Goal: Task Accomplishment & Management: Complete application form

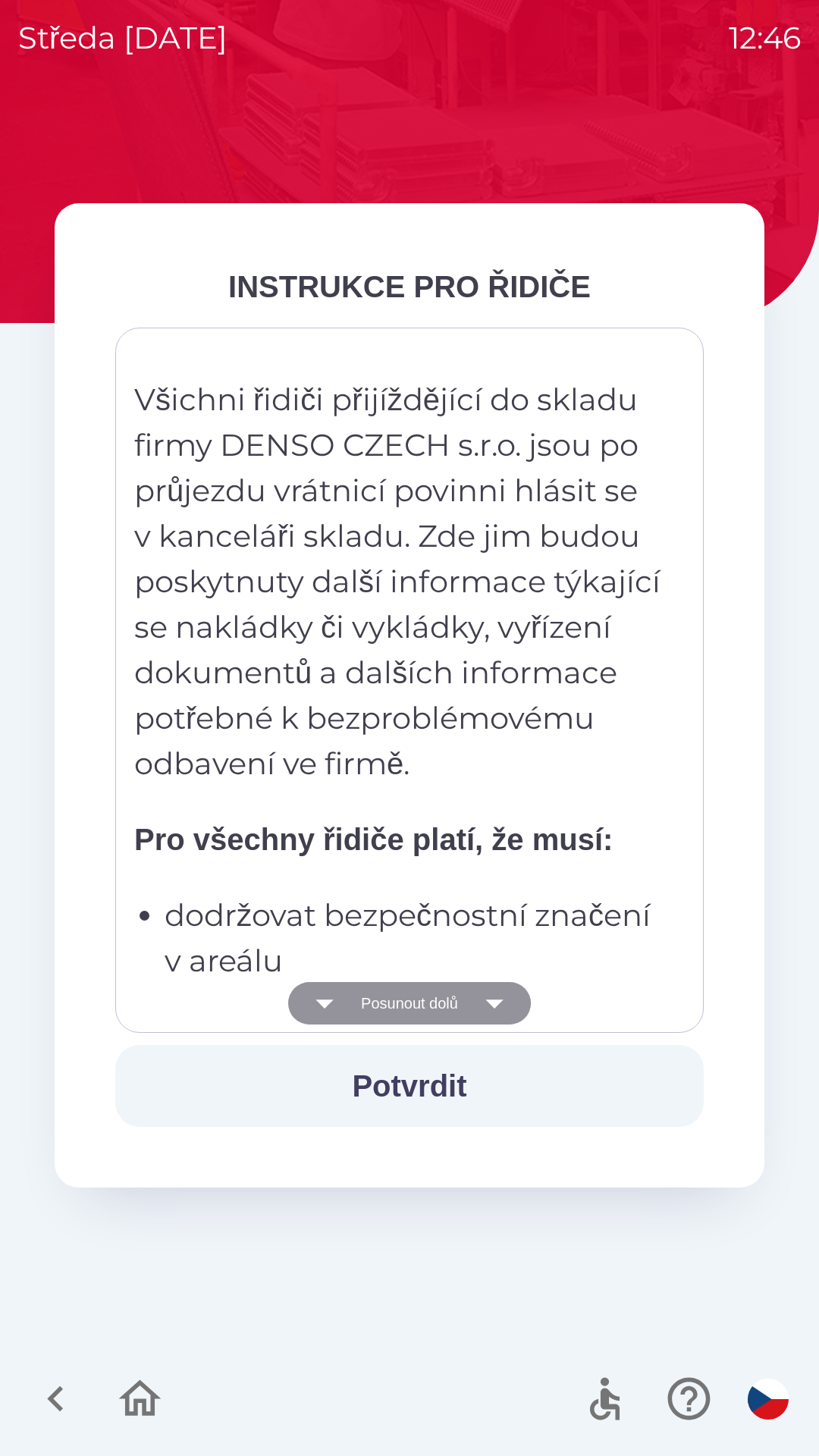
click at [420, 1001] on button "Posunout dolů" at bounding box center [410, 1003] width 243 height 43
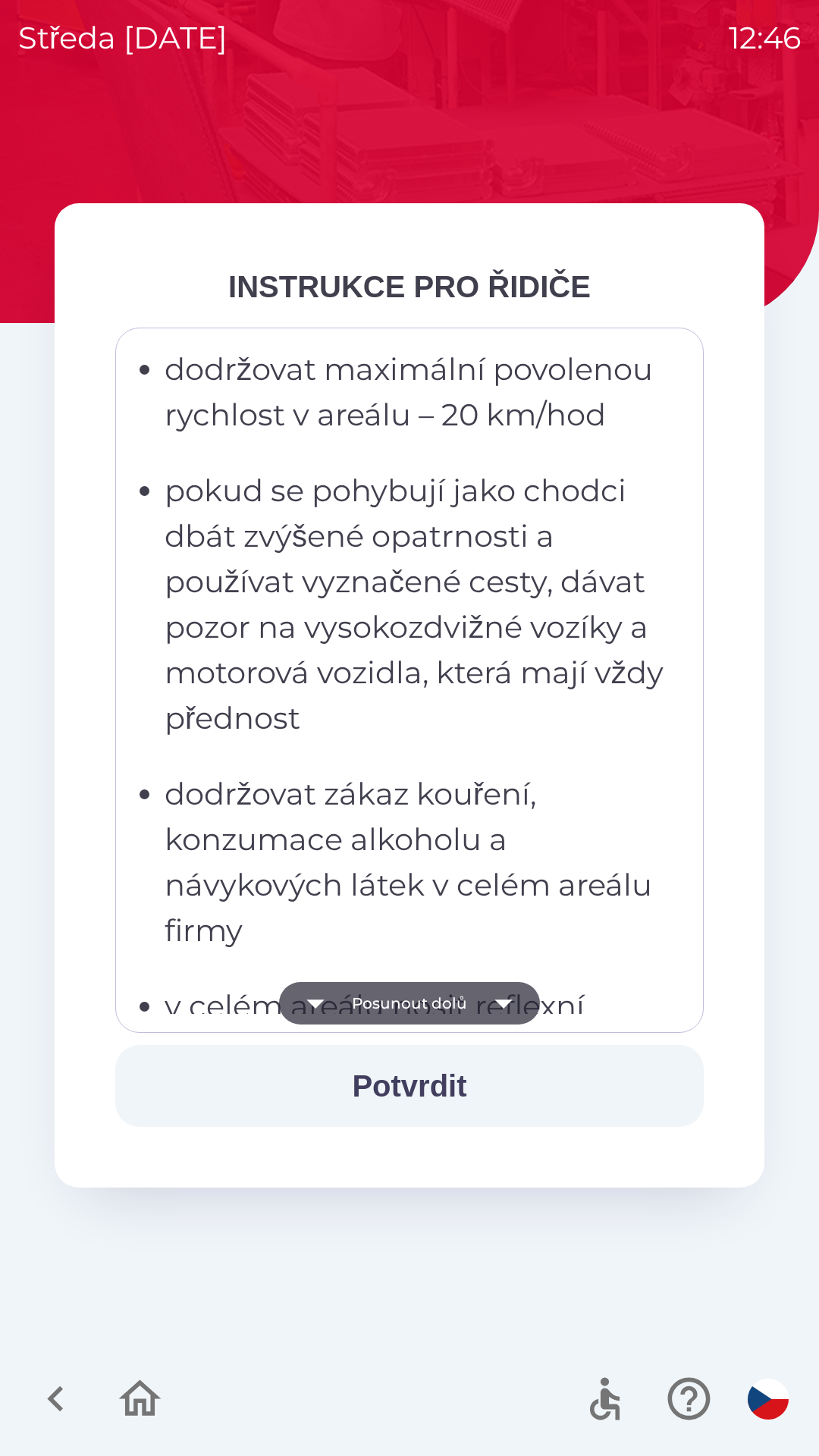
click at [428, 1002] on button "Posunout dolů" at bounding box center [410, 1003] width 261 height 43
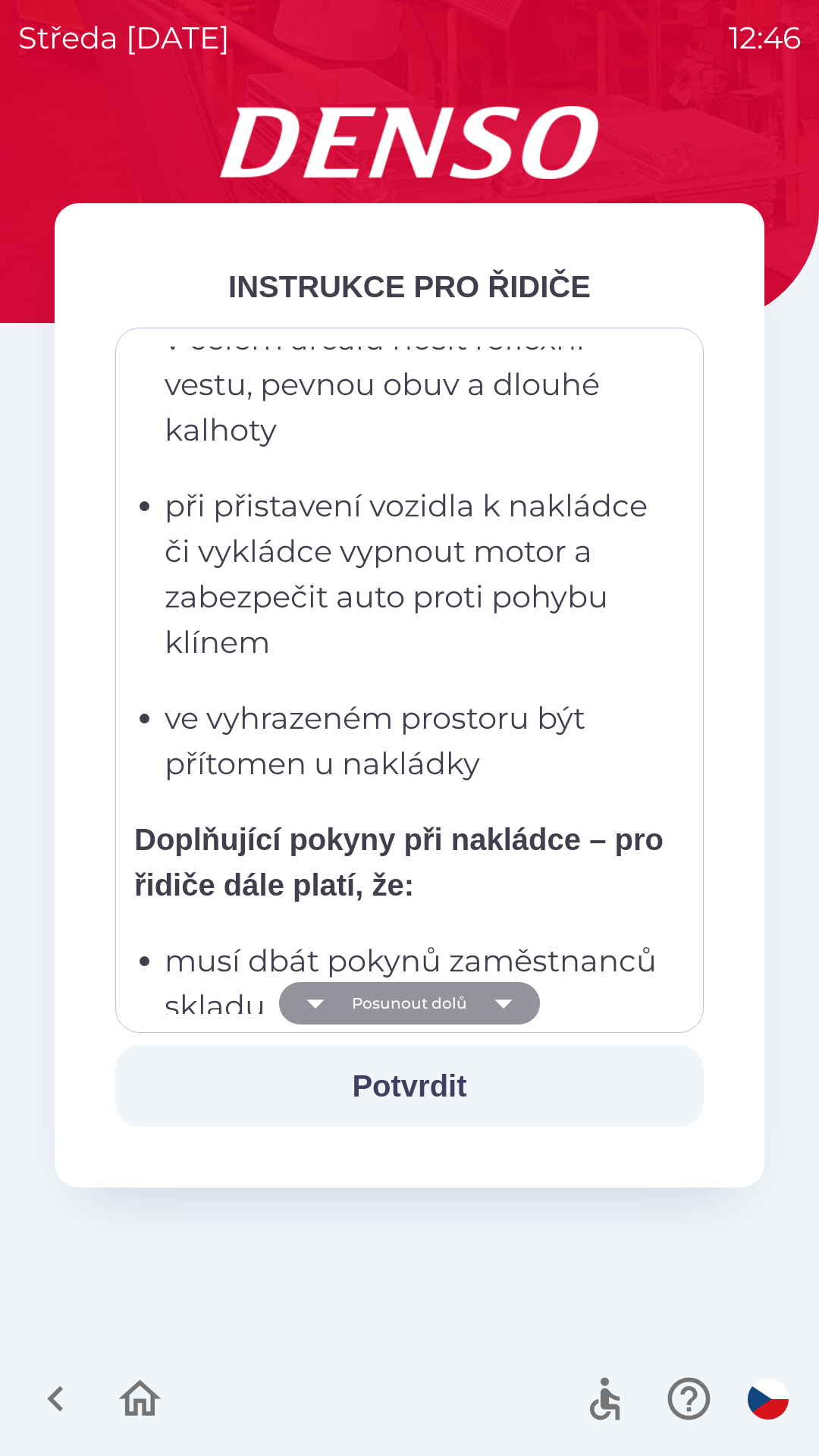
click at [421, 1000] on button "Posunout dolů" at bounding box center [410, 1003] width 261 height 43
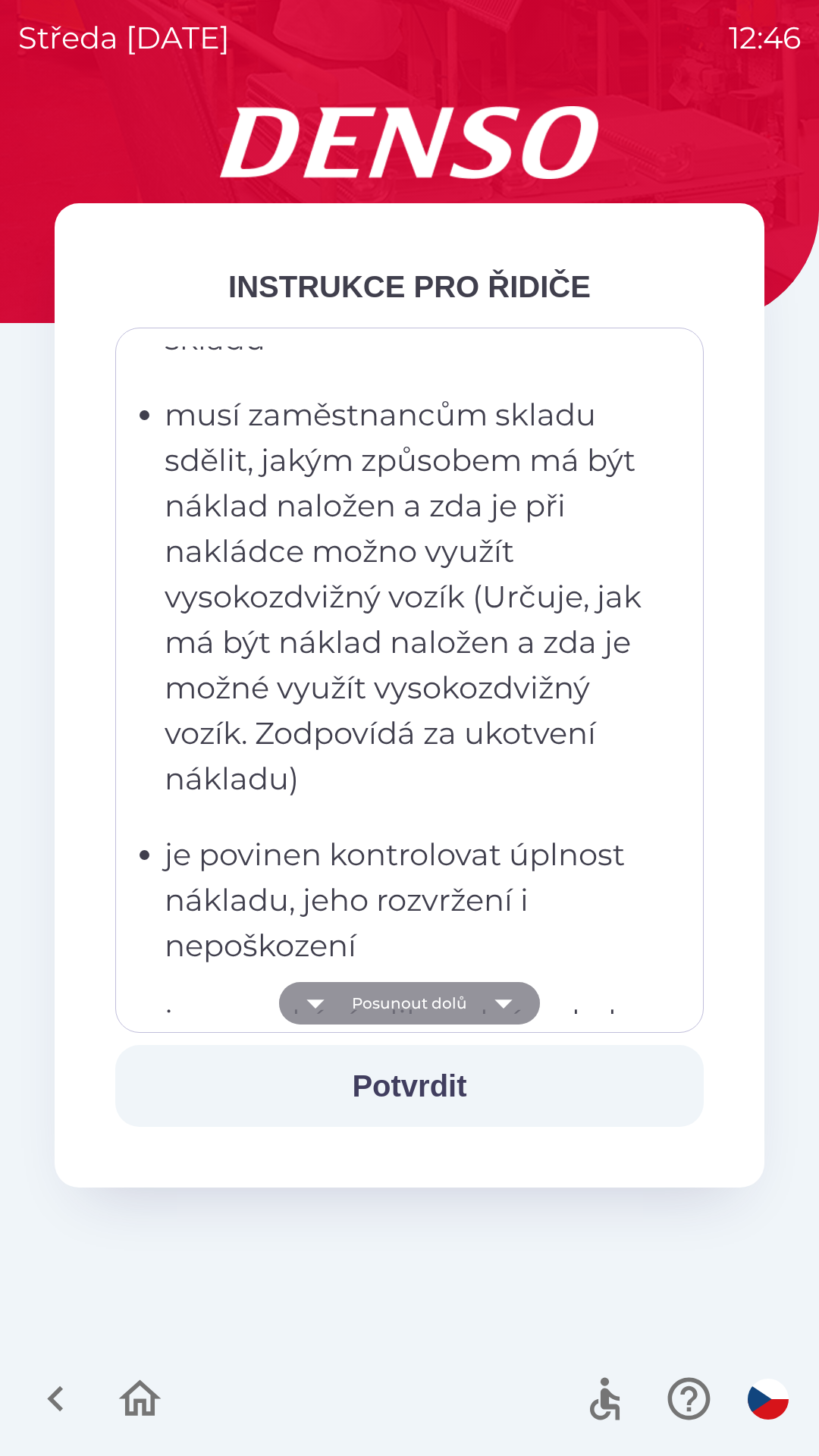
click at [425, 999] on button "Posunout dolů" at bounding box center [410, 1003] width 261 height 43
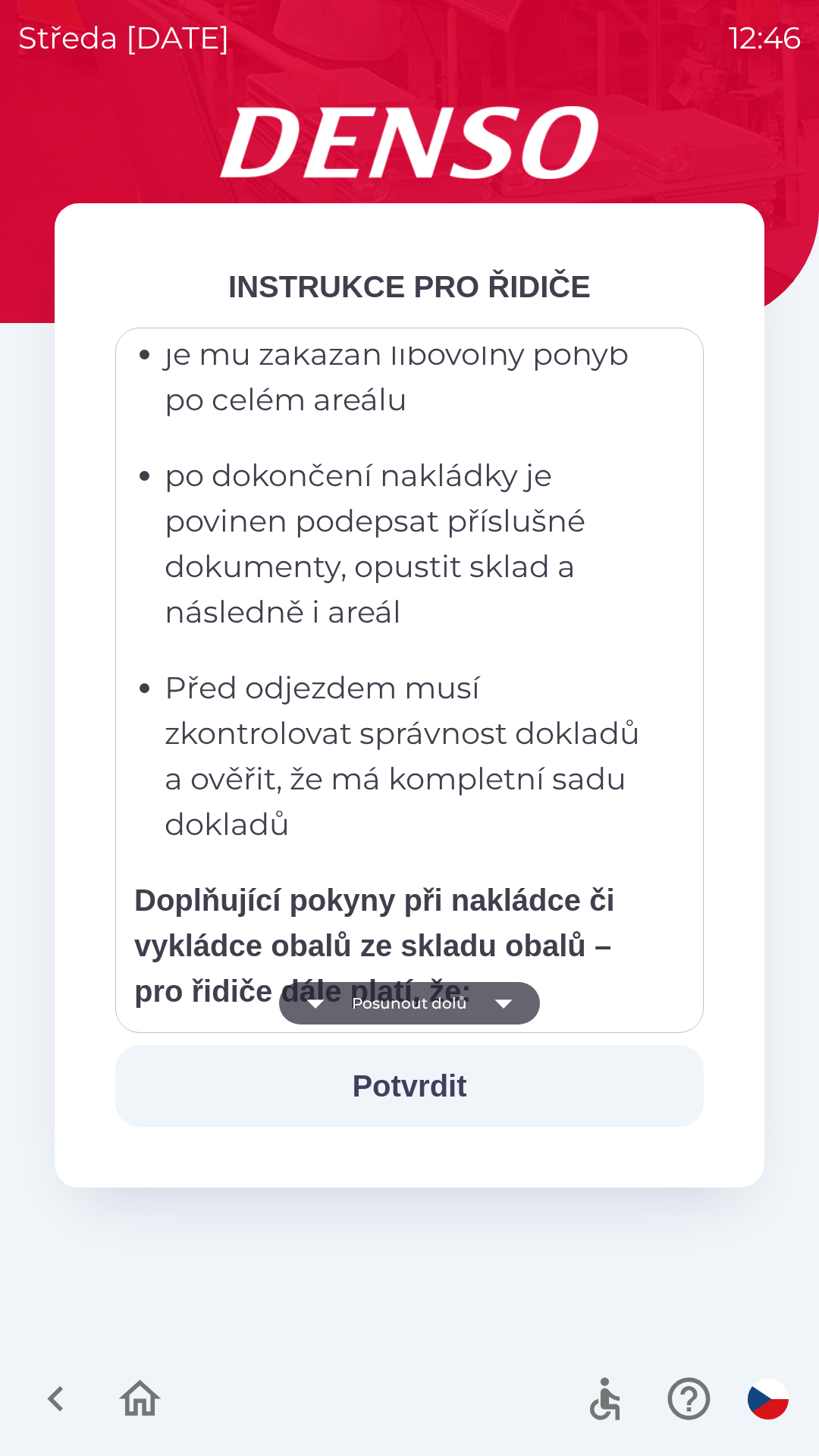
click at [410, 1012] on button "Posunout dolů" at bounding box center [410, 1003] width 261 height 43
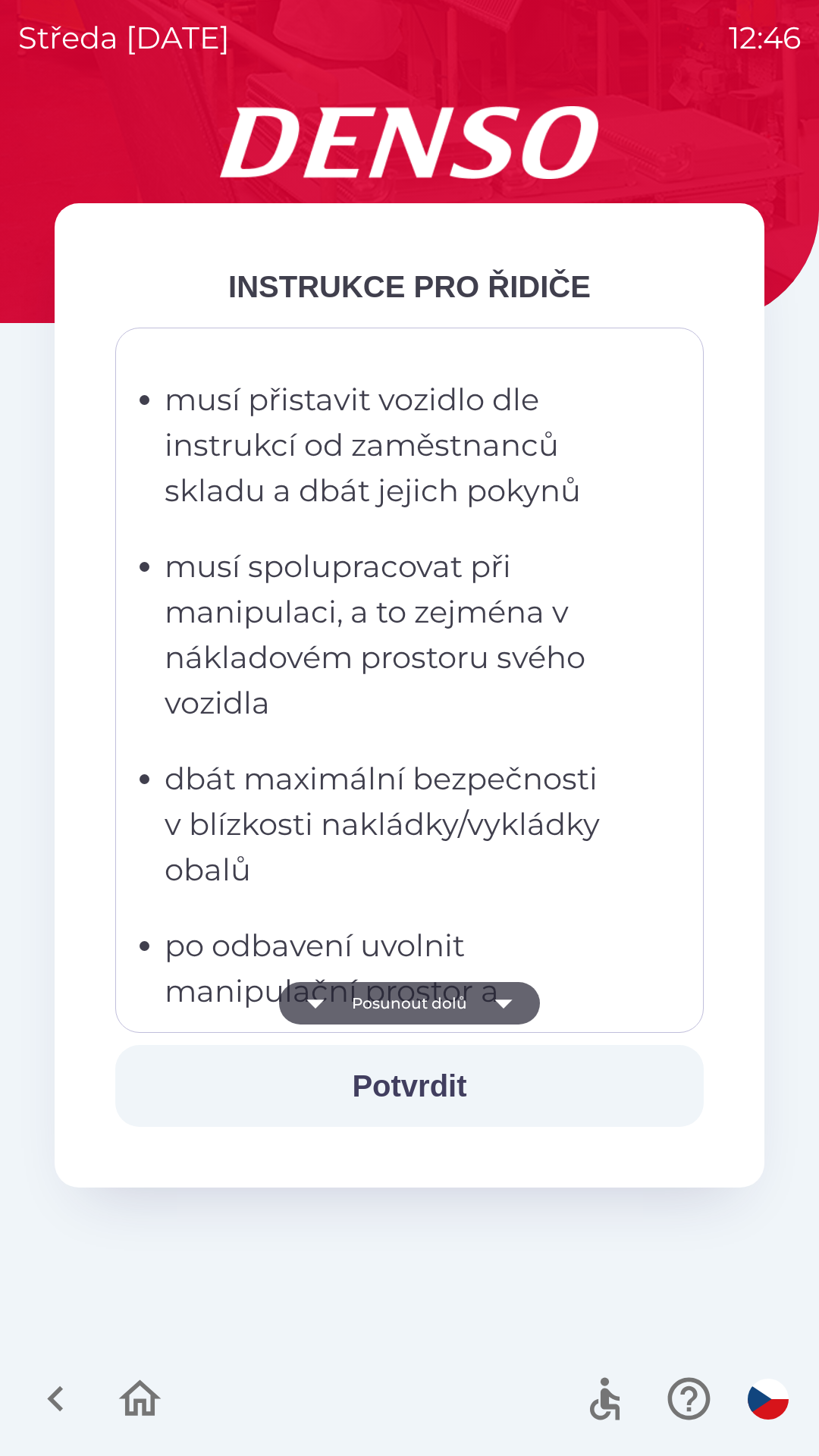
click at [399, 1006] on button "Posunout dolů" at bounding box center [410, 1003] width 261 height 43
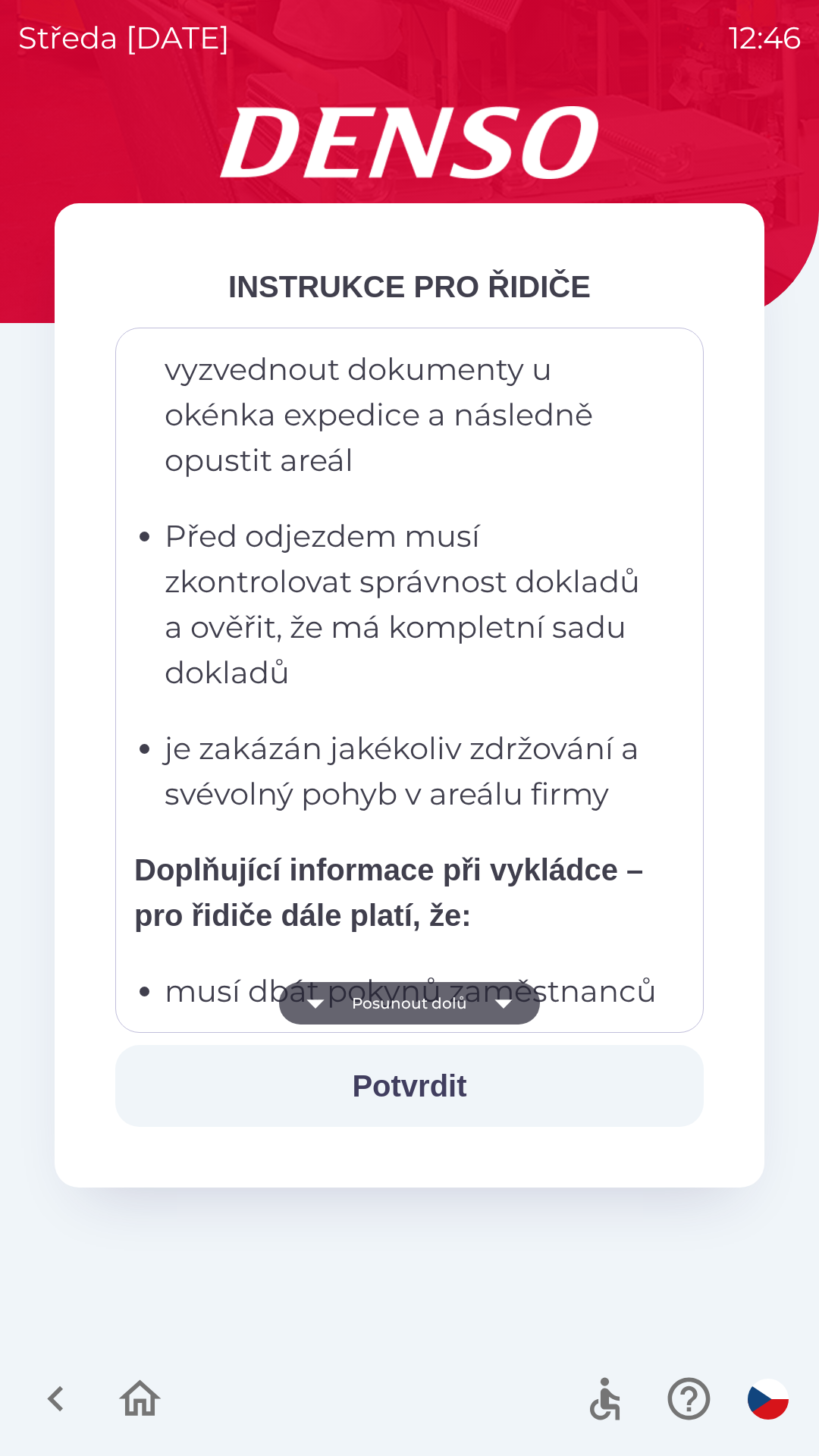
click at [398, 1000] on button "Posunout dolů" at bounding box center [410, 1003] width 261 height 43
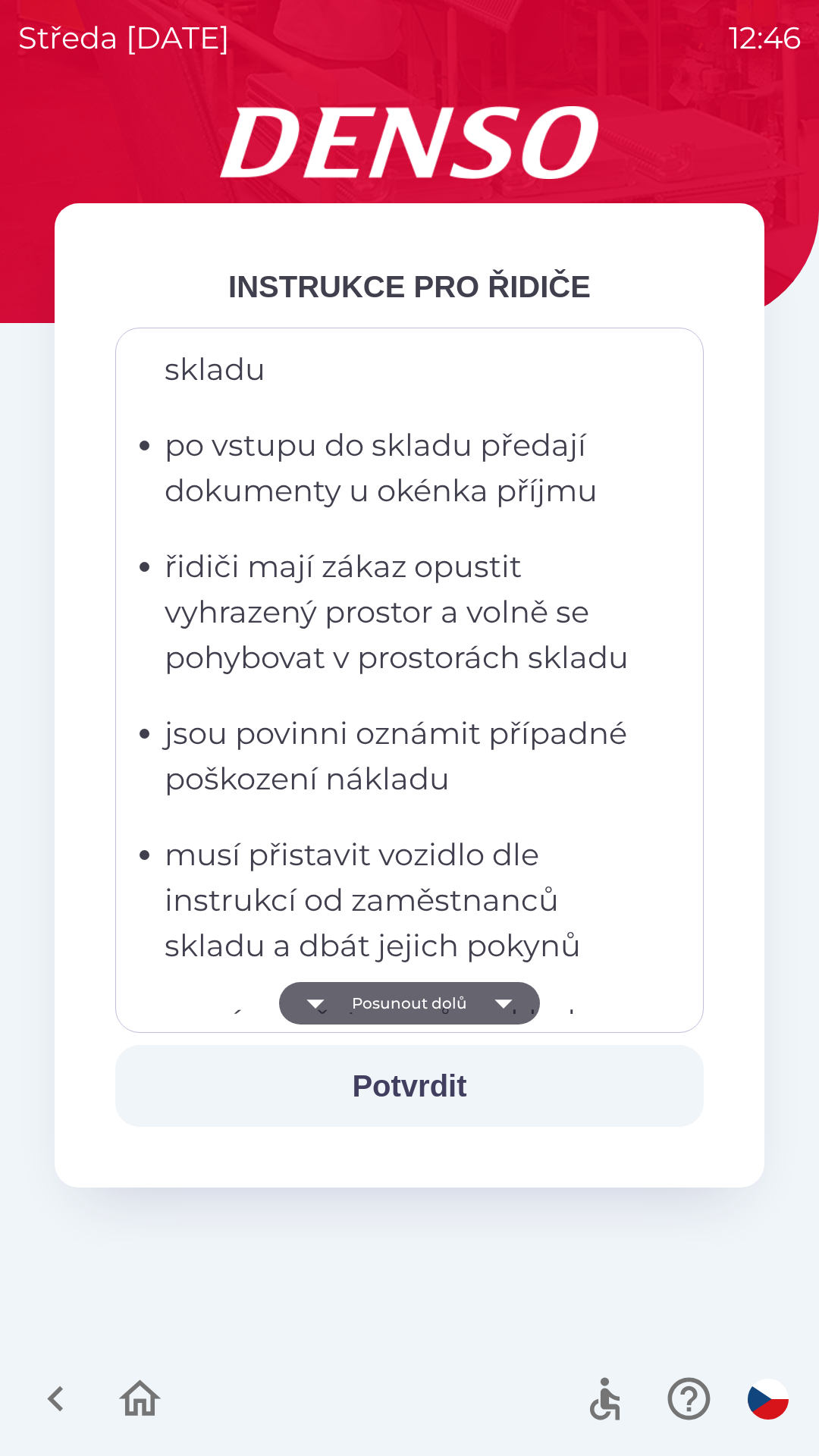
click at [393, 999] on button "Posunout dolů" at bounding box center [410, 1003] width 261 height 43
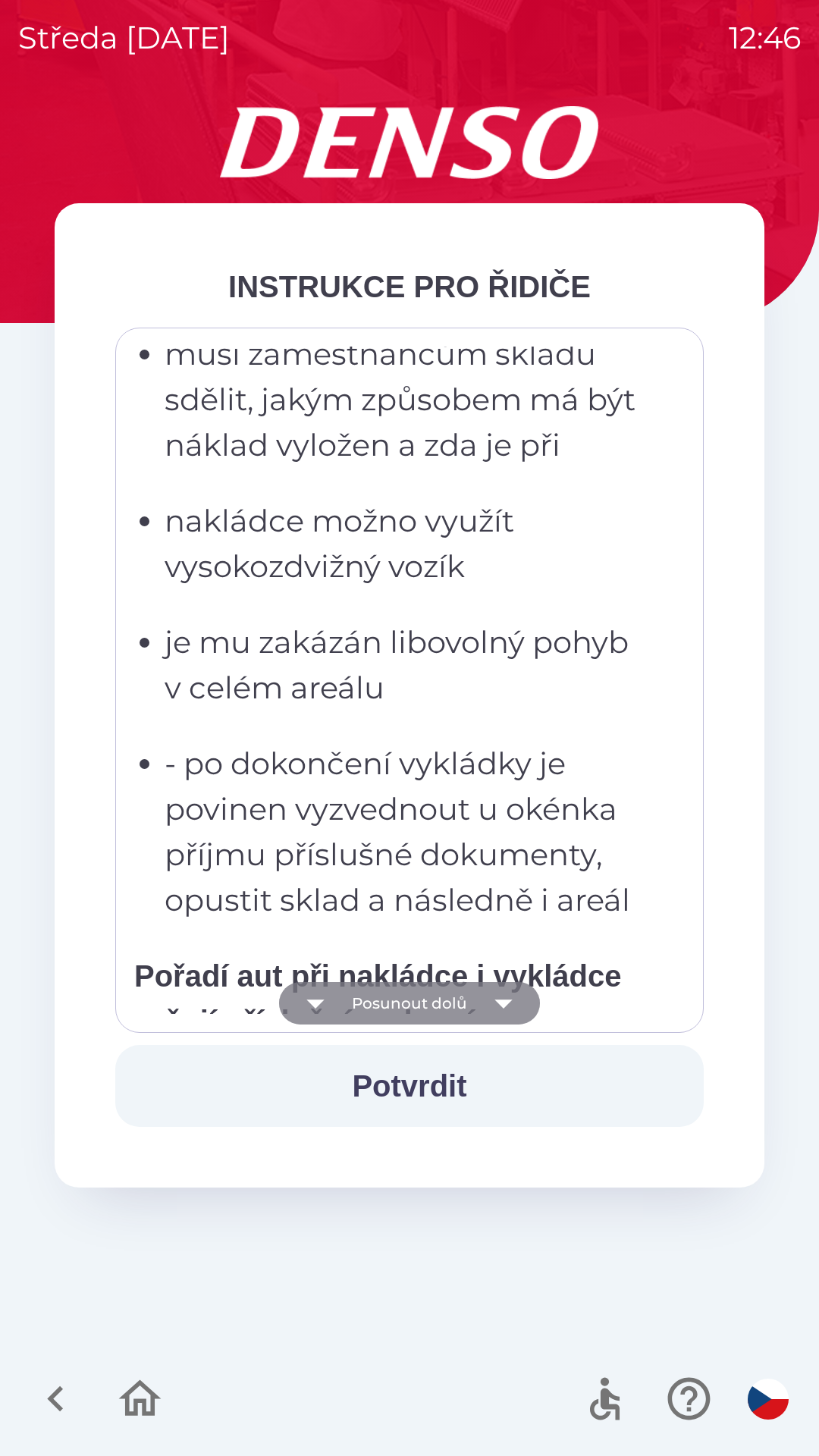
click at [392, 995] on button "Posunout dolů" at bounding box center [410, 1003] width 261 height 43
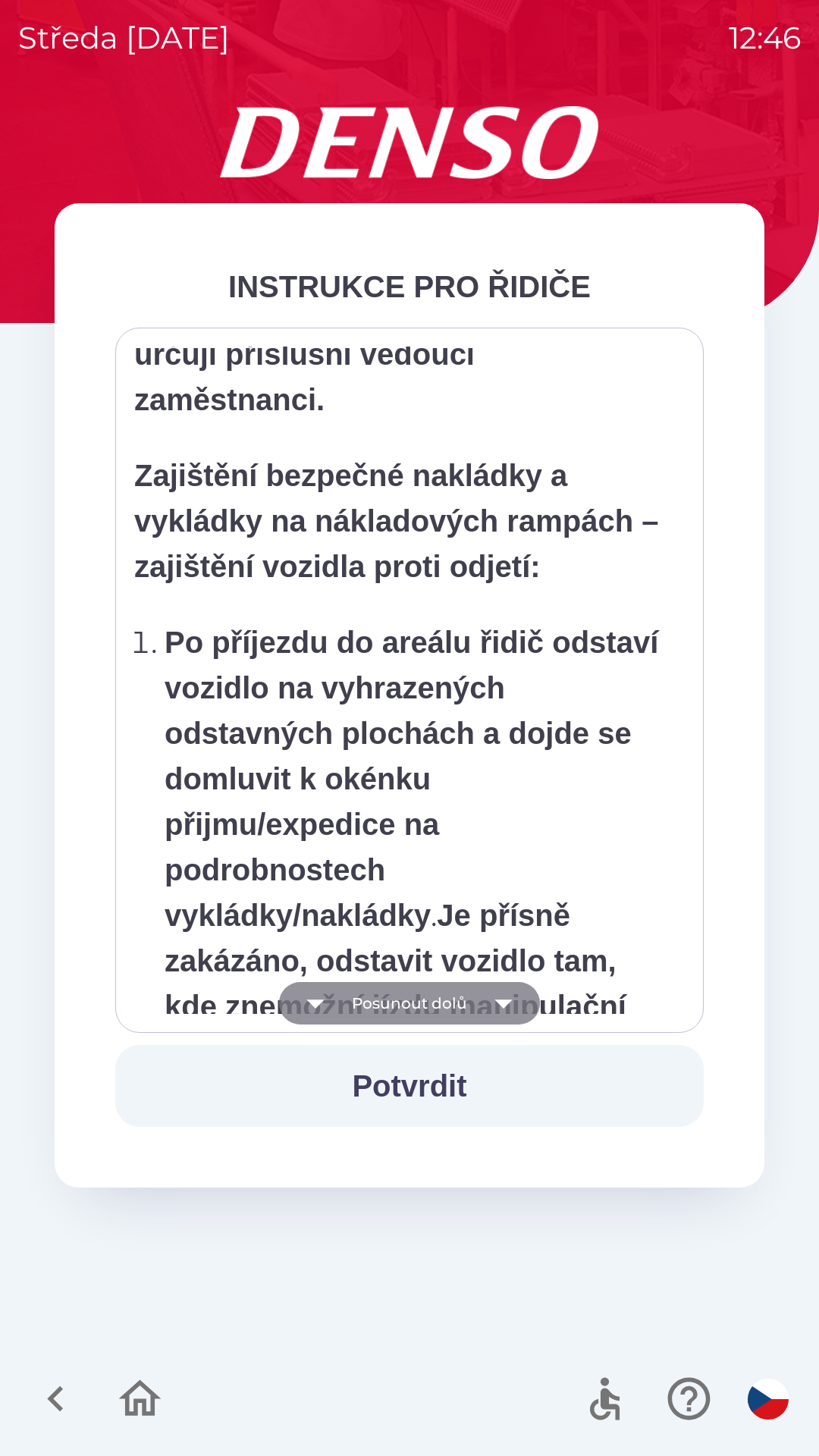
click at [389, 1000] on button "Posunout dolů" at bounding box center [410, 1003] width 261 height 43
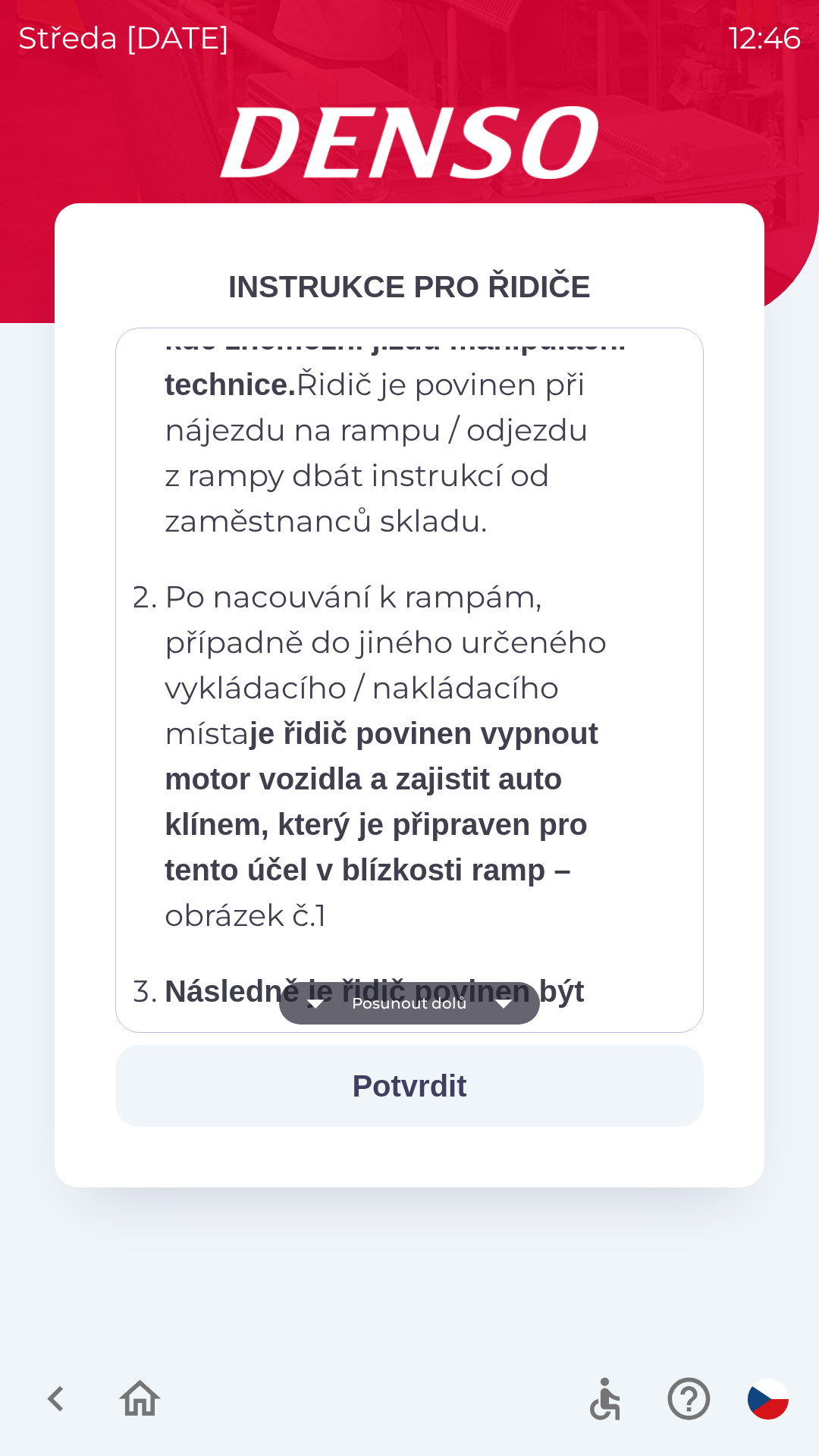
click at [396, 1000] on button "Posunout dolů" at bounding box center [410, 1003] width 261 height 43
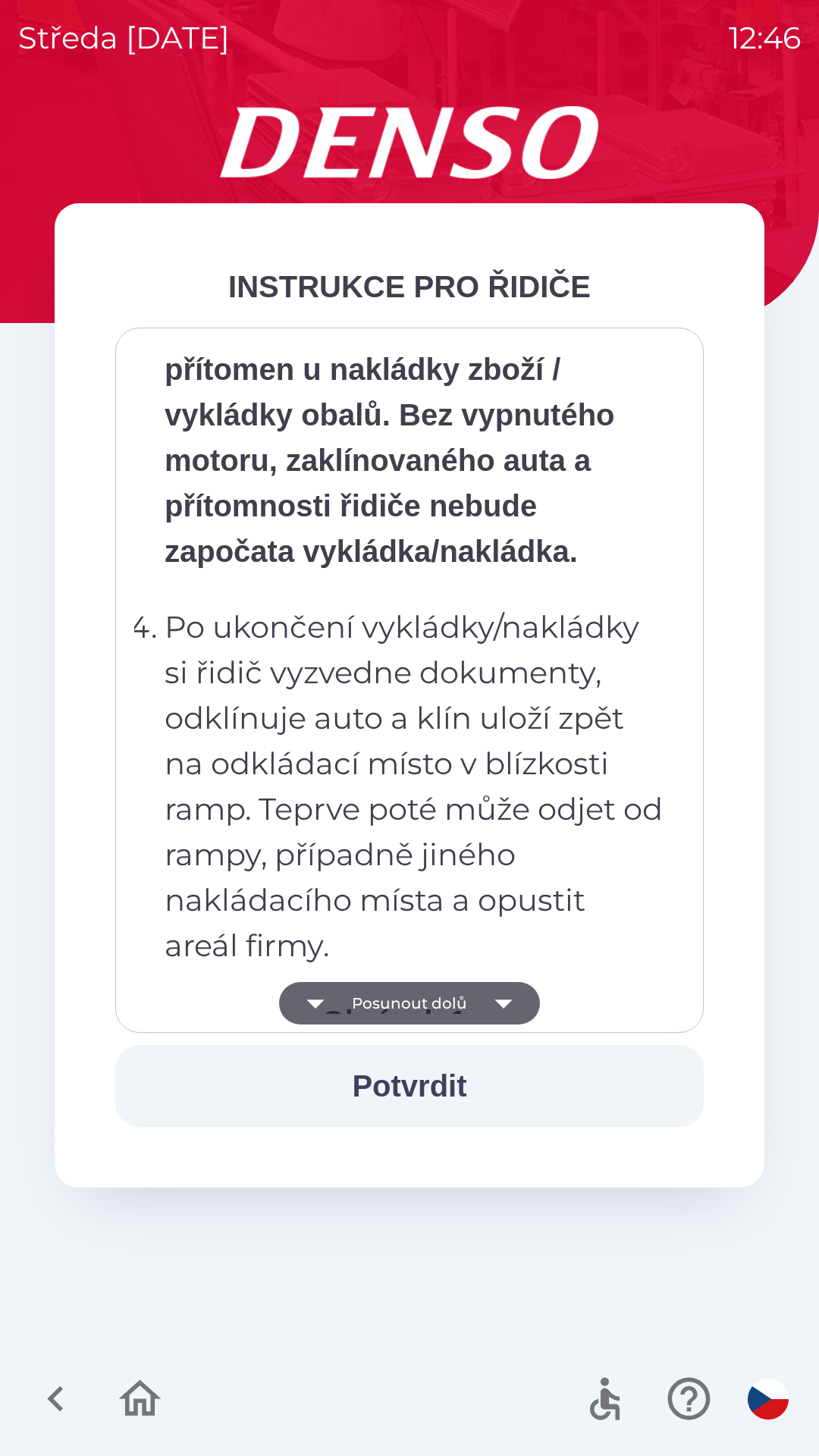
click at [400, 1000] on button "Posunout dolů" at bounding box center [410, 1003] width 261 height 43
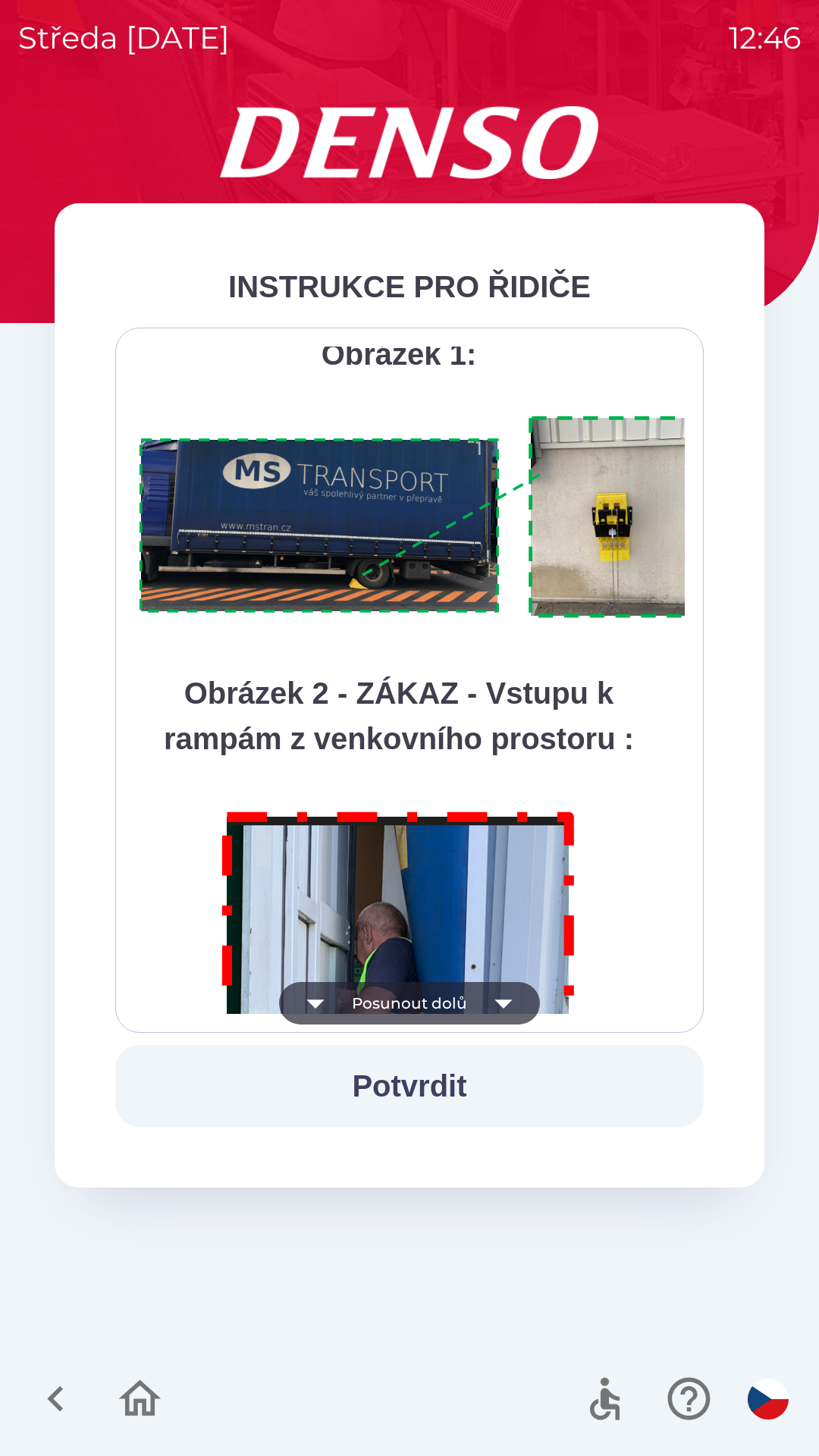
click at [401, 1005] on button "Posunout dolů" at bounding box center [410, 1003] width 261 height 43
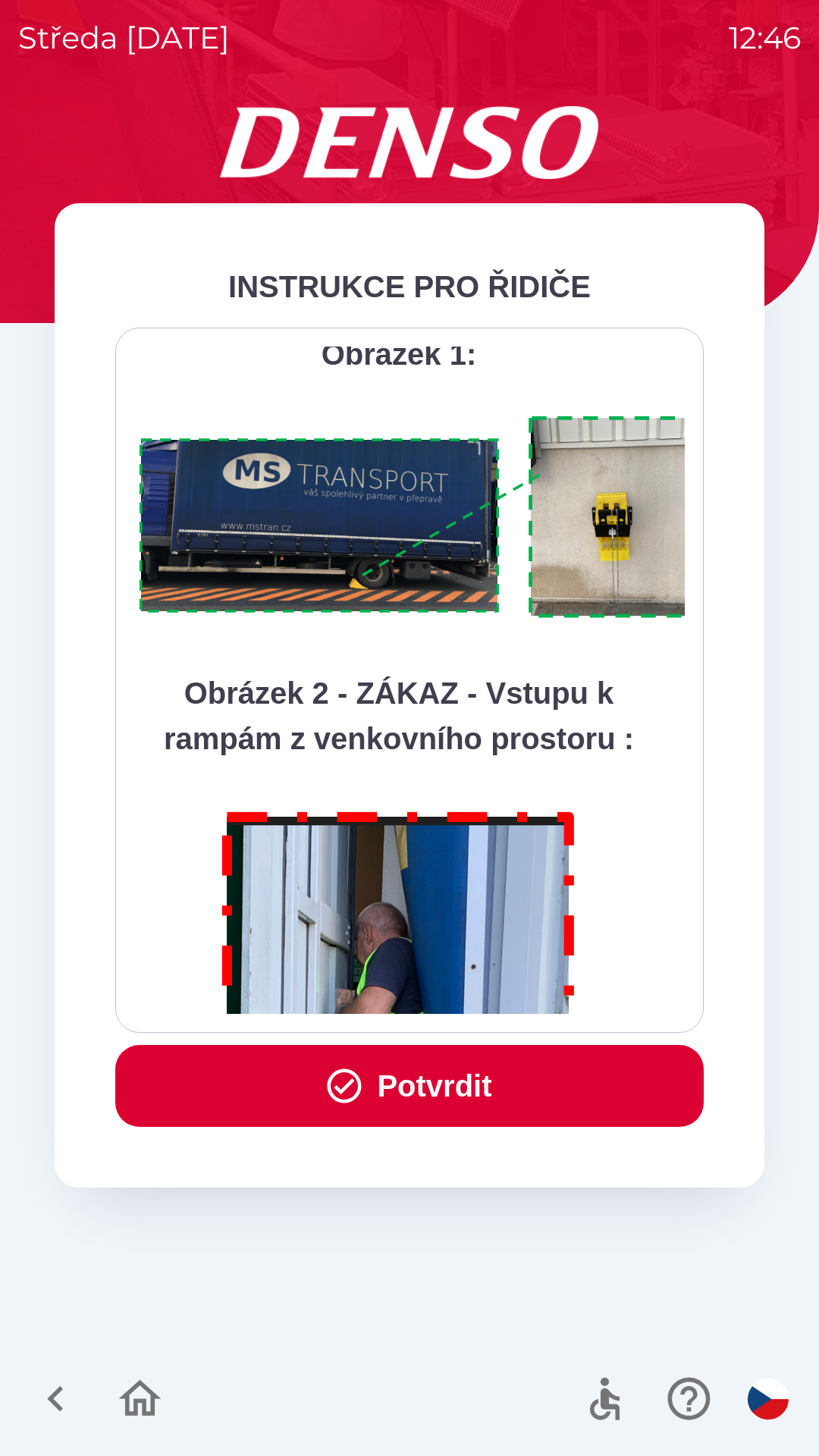
scroll to position [8523, 0]
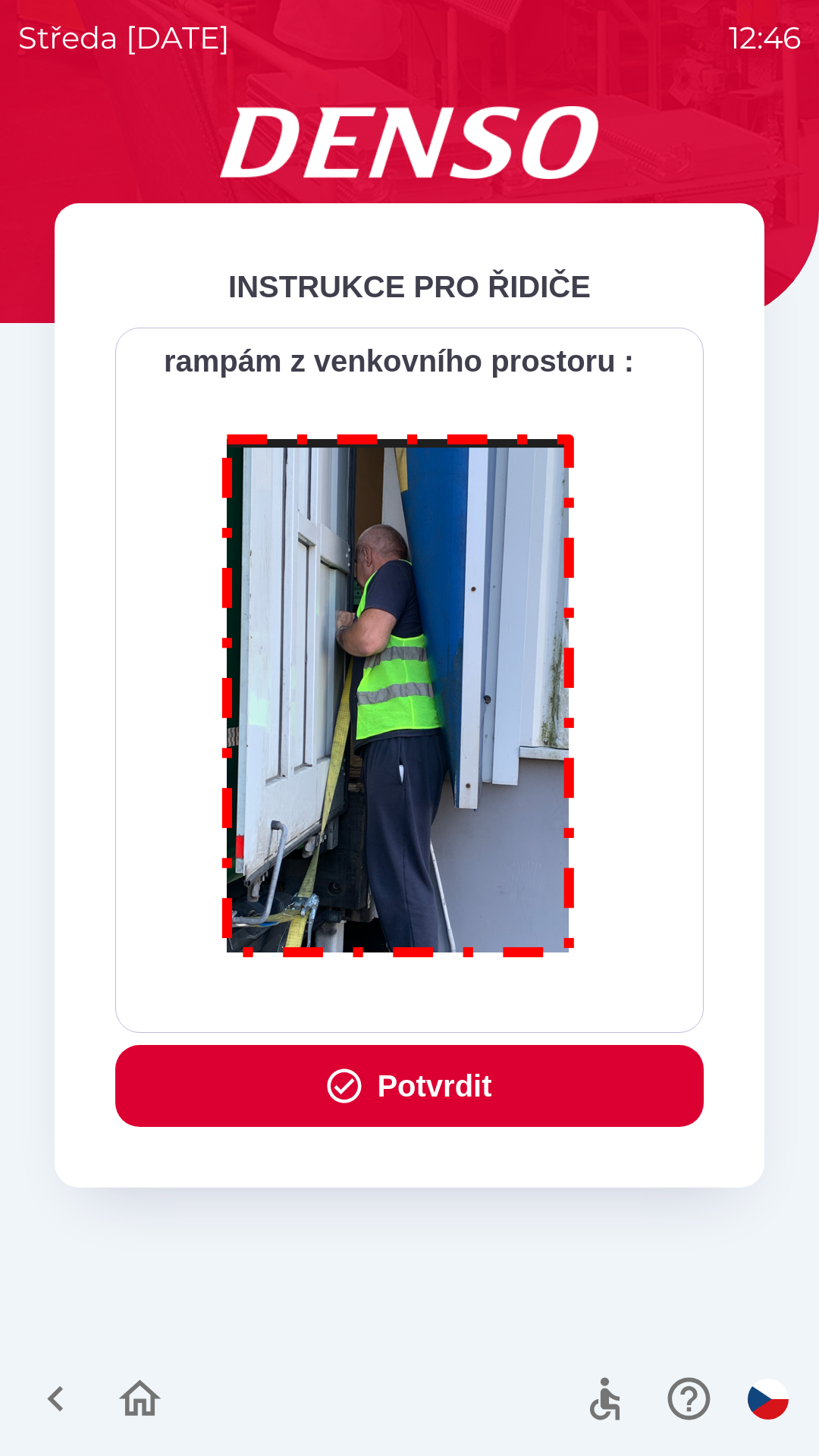
click at [396, 1091] on button "Potvrdit" at bounding box center [410, 1085] width 589 height 82
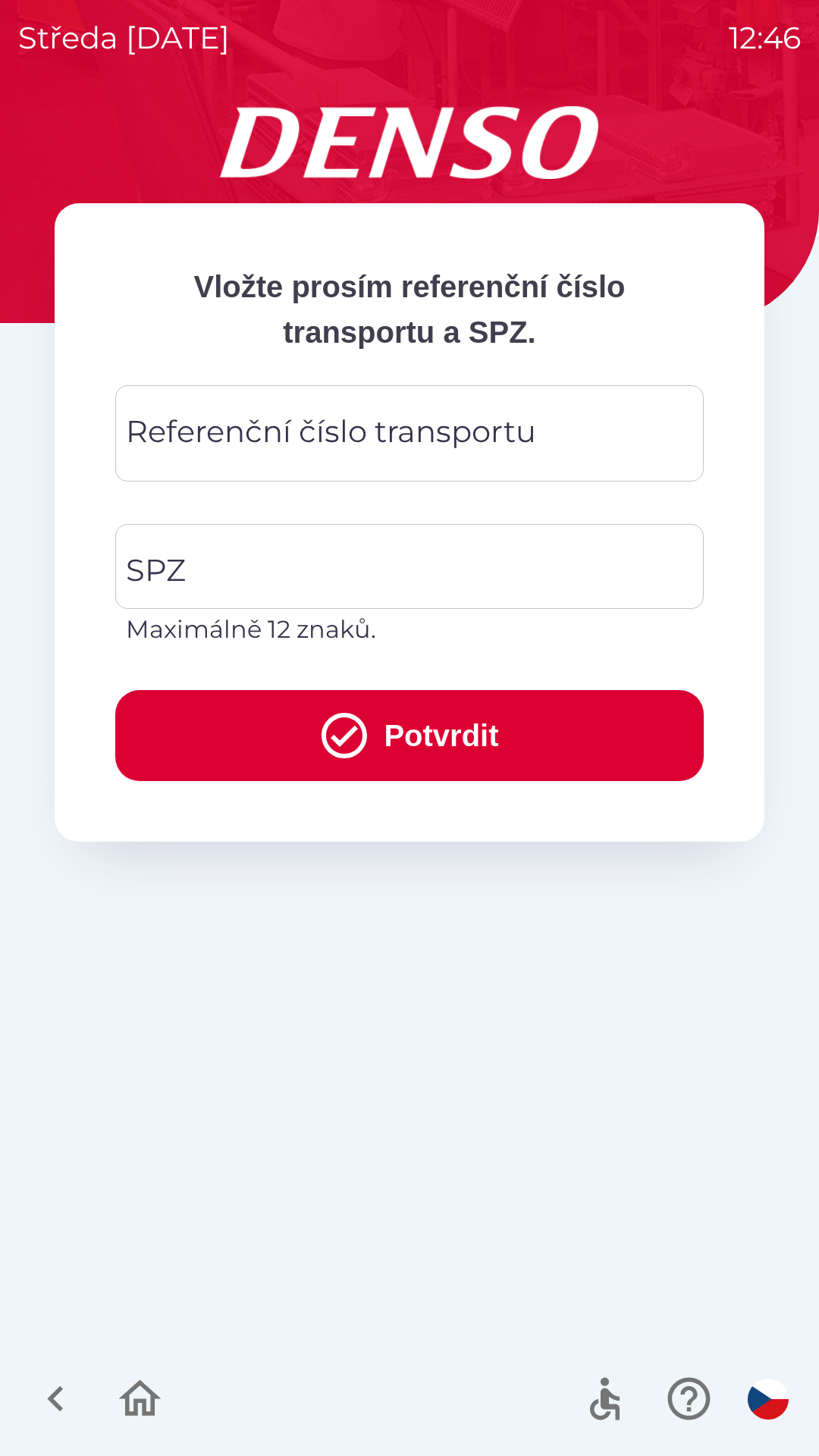
click at [267, 428] on div "Referenční číslo transportu Referenční číslo transportu" at bounding box center [410, 433] width 589 height 96
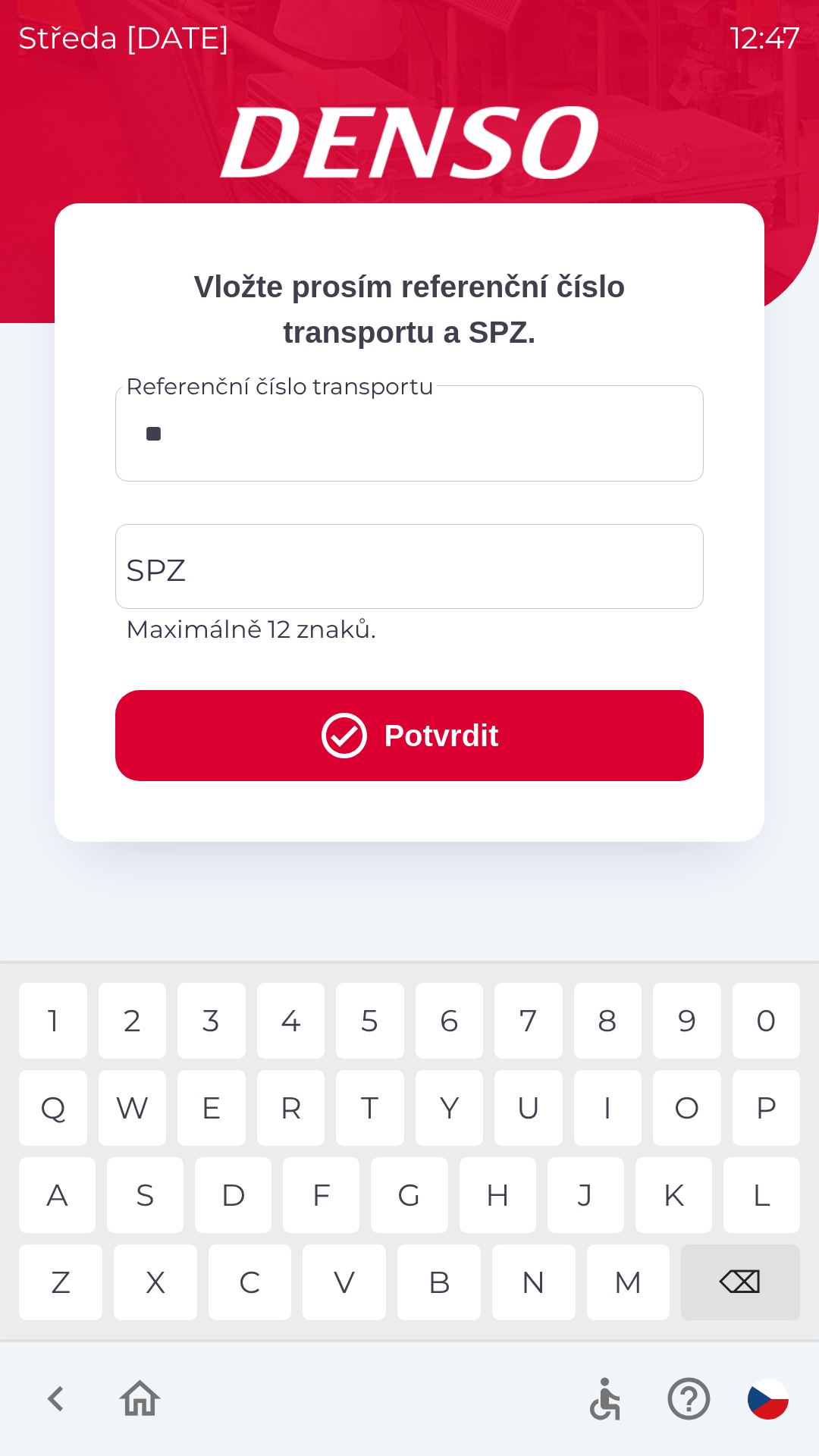
click at [296, 1025] on div "4" at bounding box center [291, 1021] width 68 height 76
type input "******"
click at [134, 1021] on div "2" at bounding box center [132, 1021] width 68 height 76
click at [238, 562] on input "SPZ" at bounding box center [398, 567] width 552 height 71
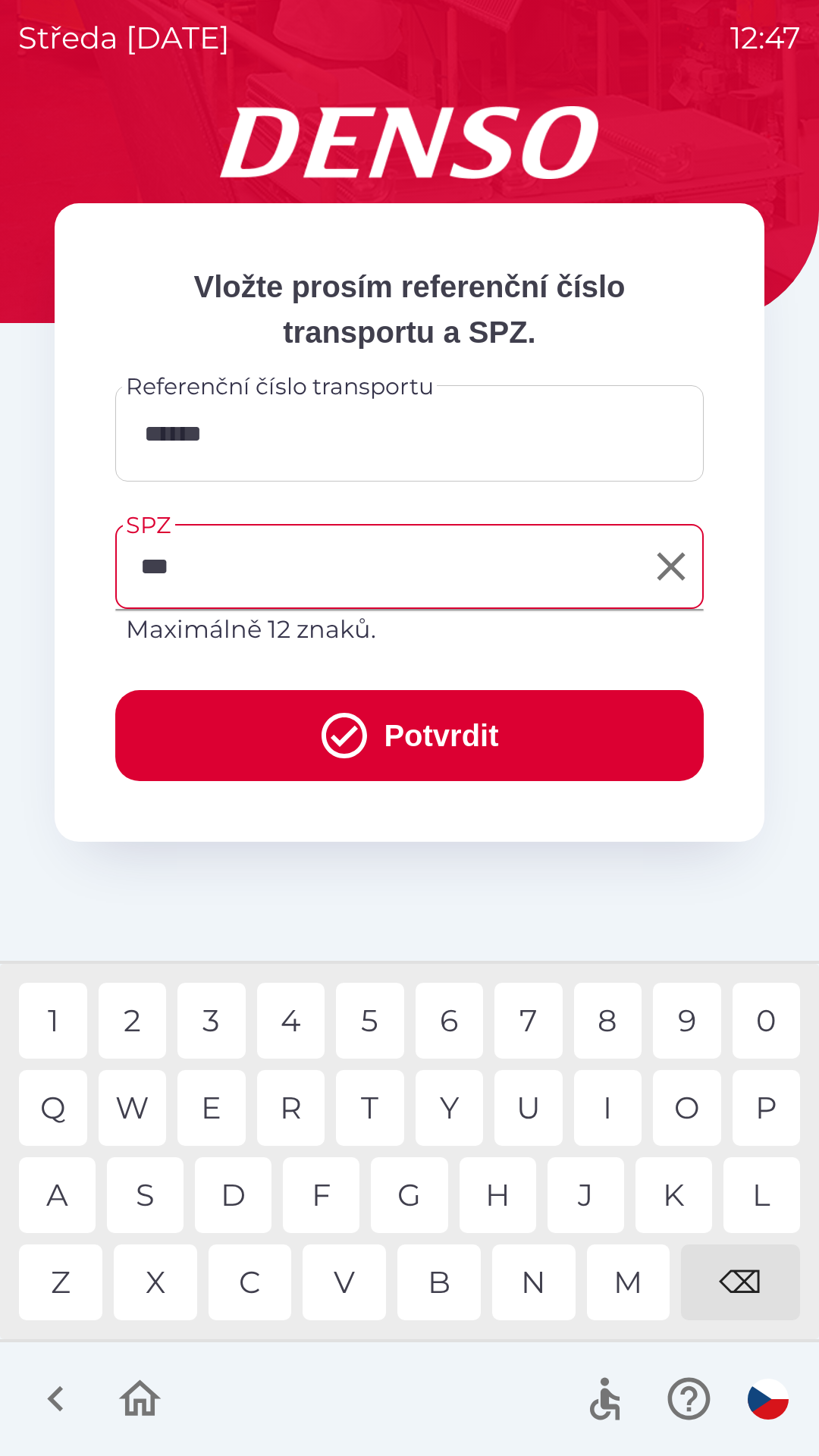
click at [624, 1288] on div "M" at bounding box center [629, 1283] width 83 height 76
click at [533, 1006] on div "7" at bounding box center [528, 1021] width 68 height 76
click at [377, 1029] on div "5" at bounding box center [370, 1021] width 68 height 76
type input "*******"
click at [534, 1016] on div "7" at bounding box center [528, 1021] width 68 height 76
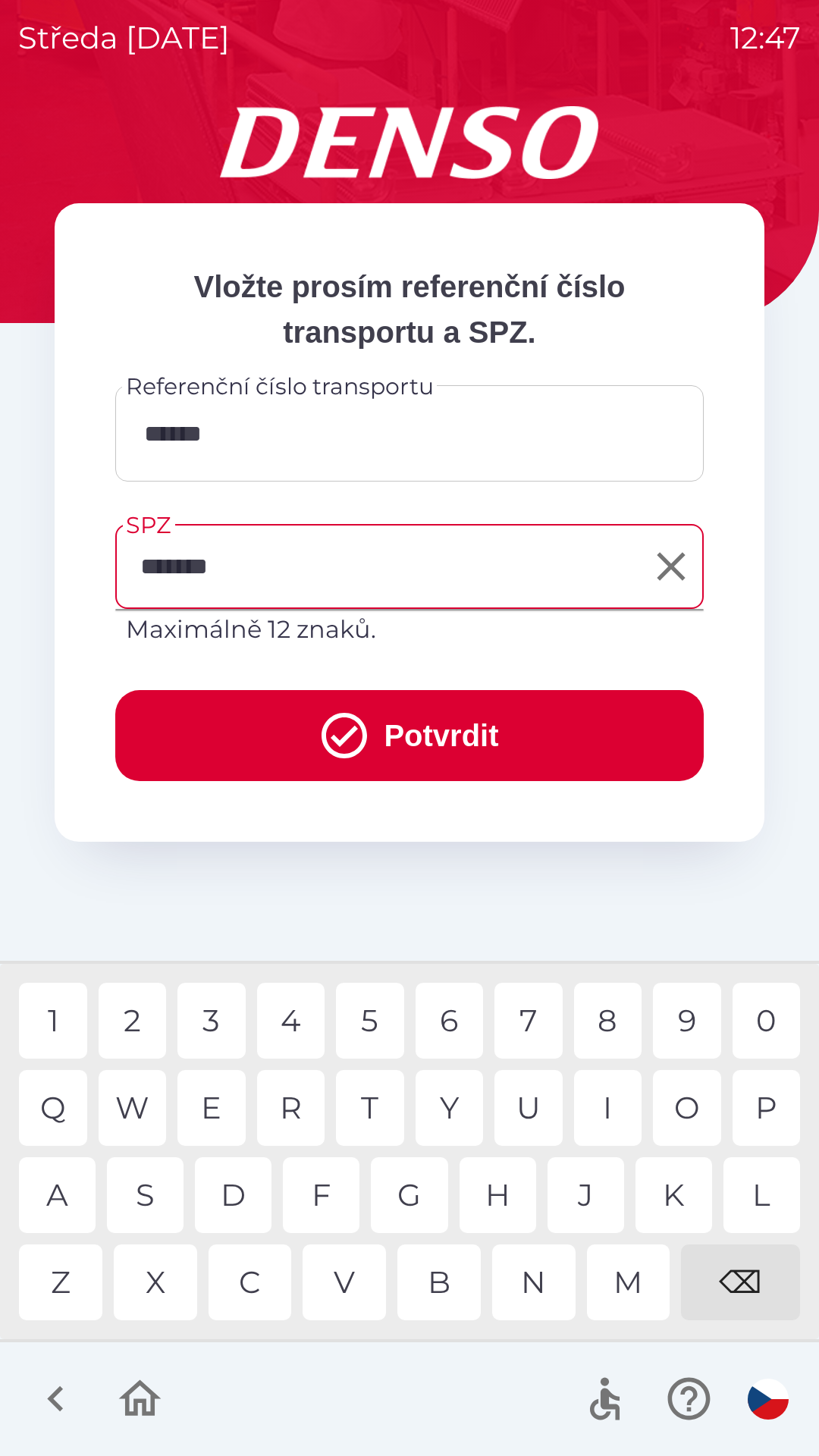
click at [444, 742] on button "Potvrdit" at bounding box center [410, 735] width 589 height 91
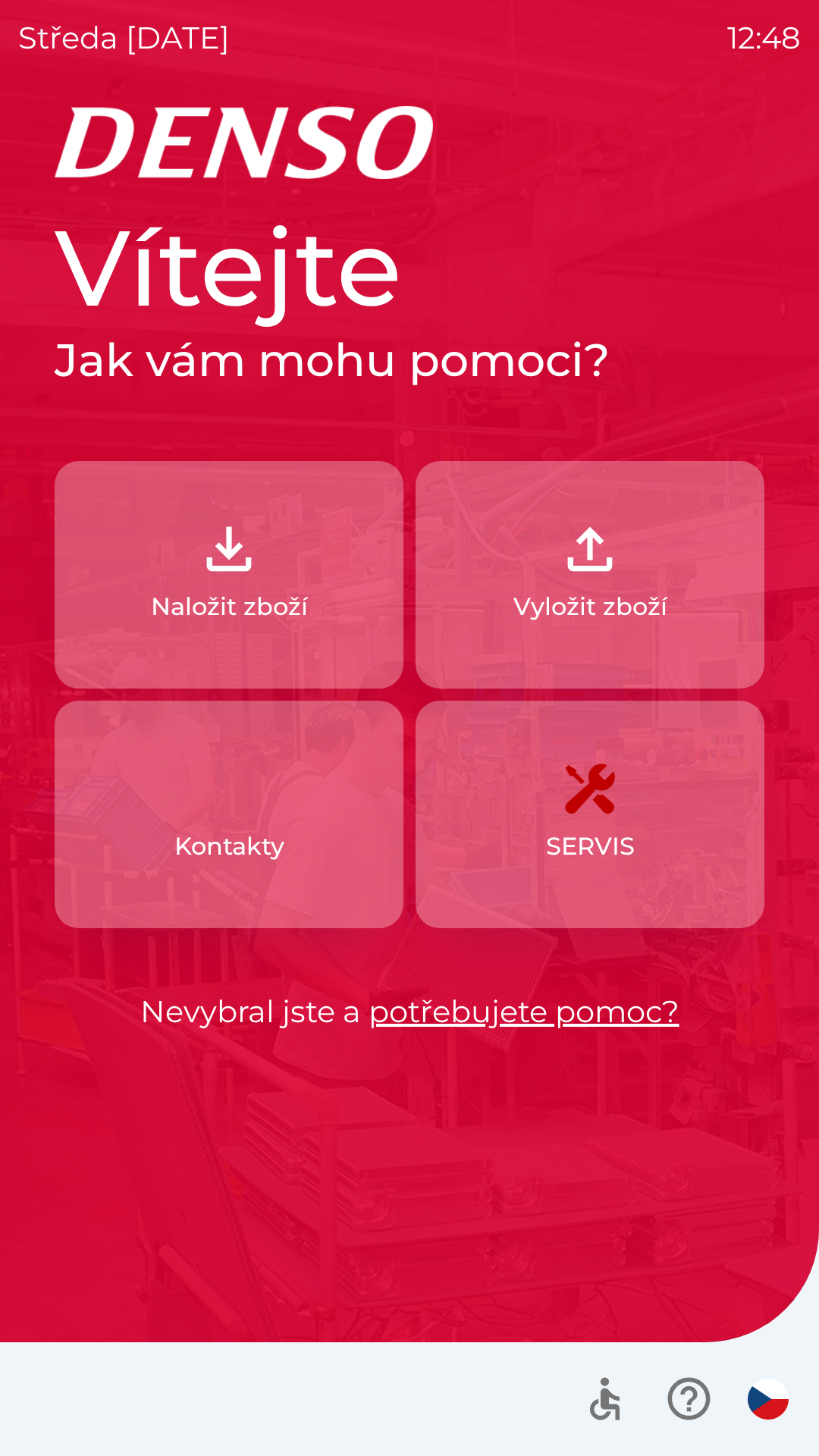
click at [267, 591] on p "Naložit zboží" at bounding box center [229, 607] width 157 height 37
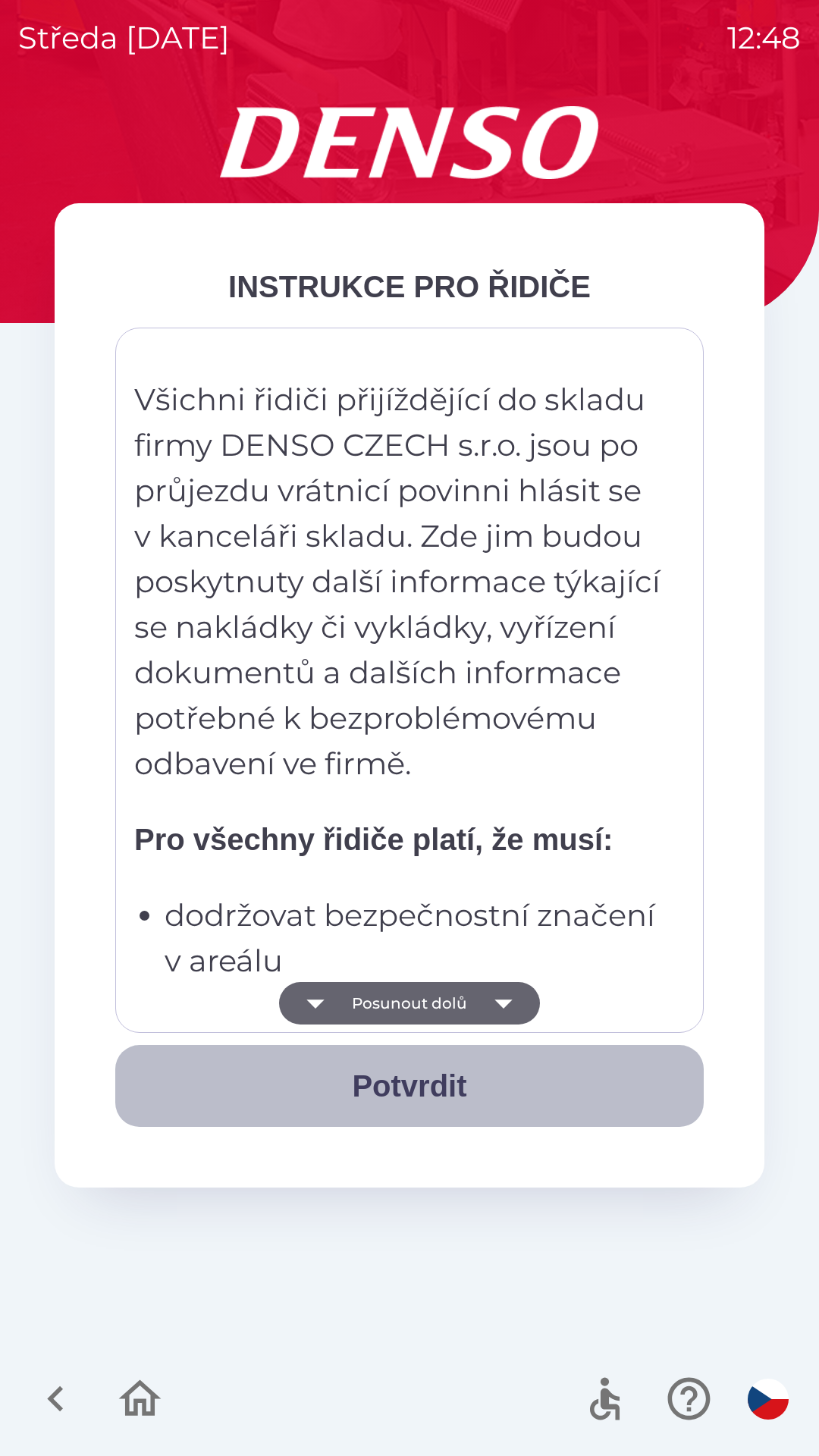
click at [417, 1085] on button "Potvrdit" at bounding box center [410, 1085] width 589 height 82
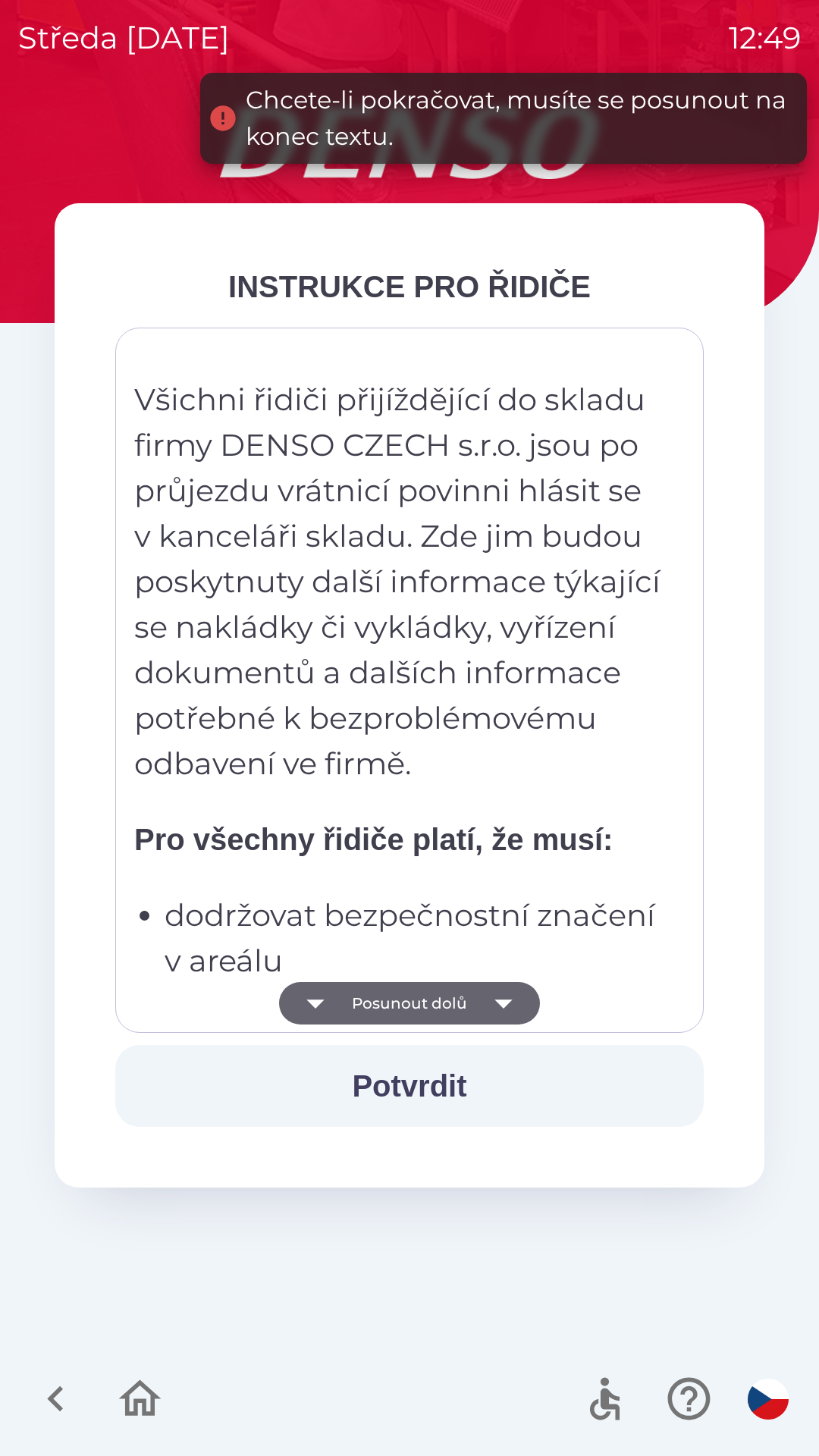
click at [437, 997] on button "Posunout dolů" at bounding box center [410, 1003] width 261 height 43
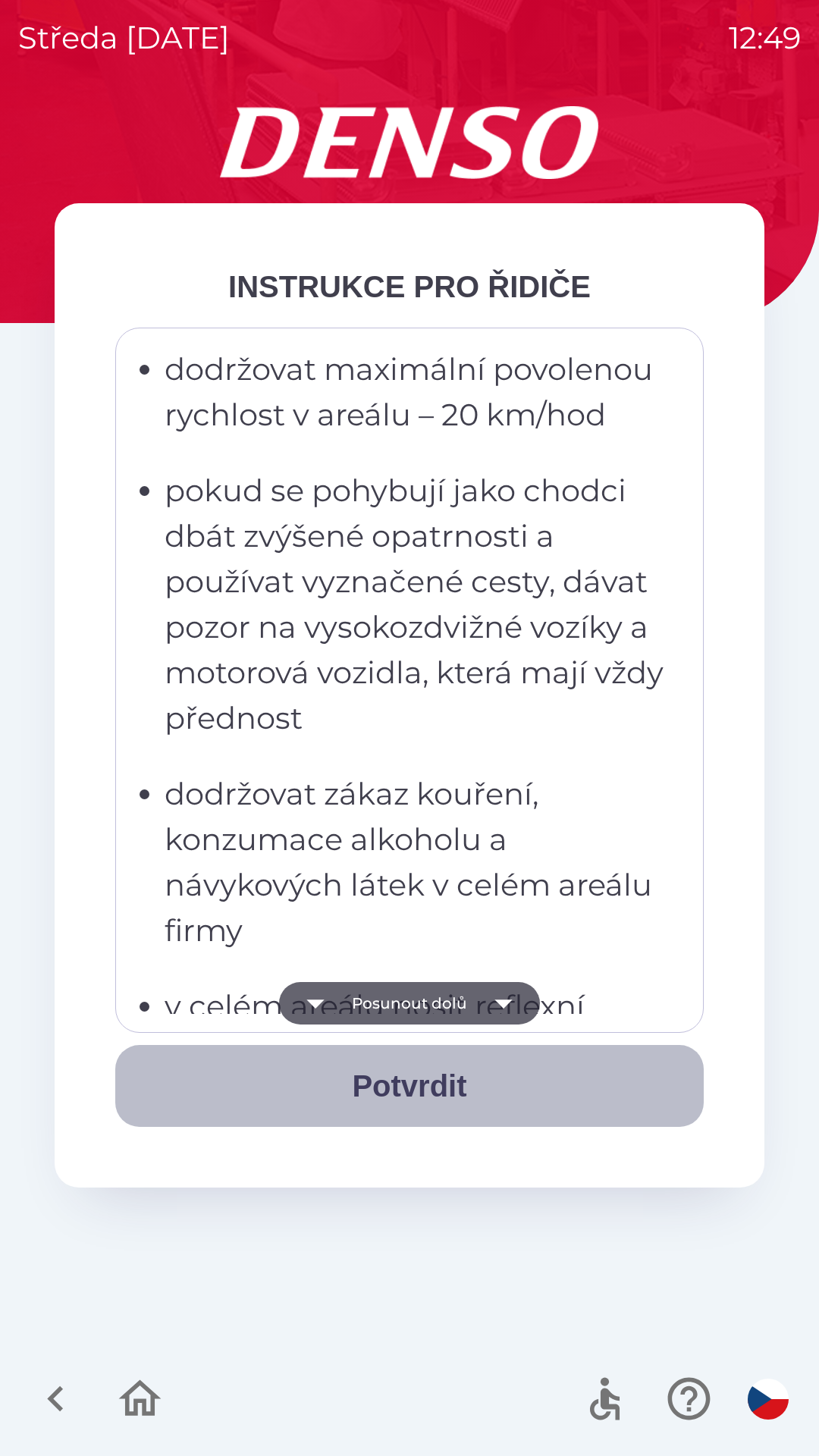
click at [418, 1086] on button "Potvrdit" at bounding box center [410, 1085] width 589 height 82
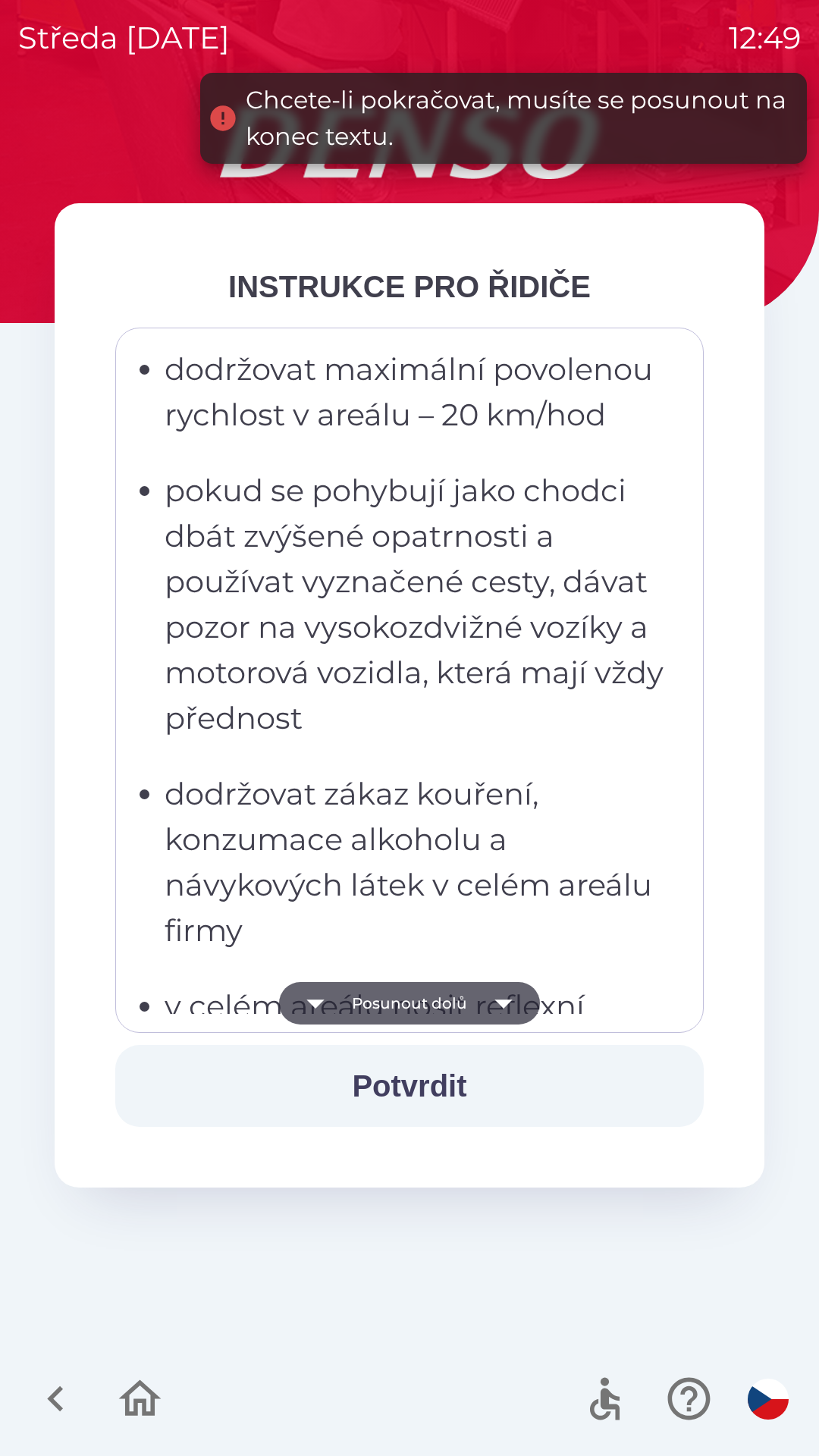
click at [427, 1003] on button "Posunout dolů" at bounding box center [410, 1003] width 261 height 43
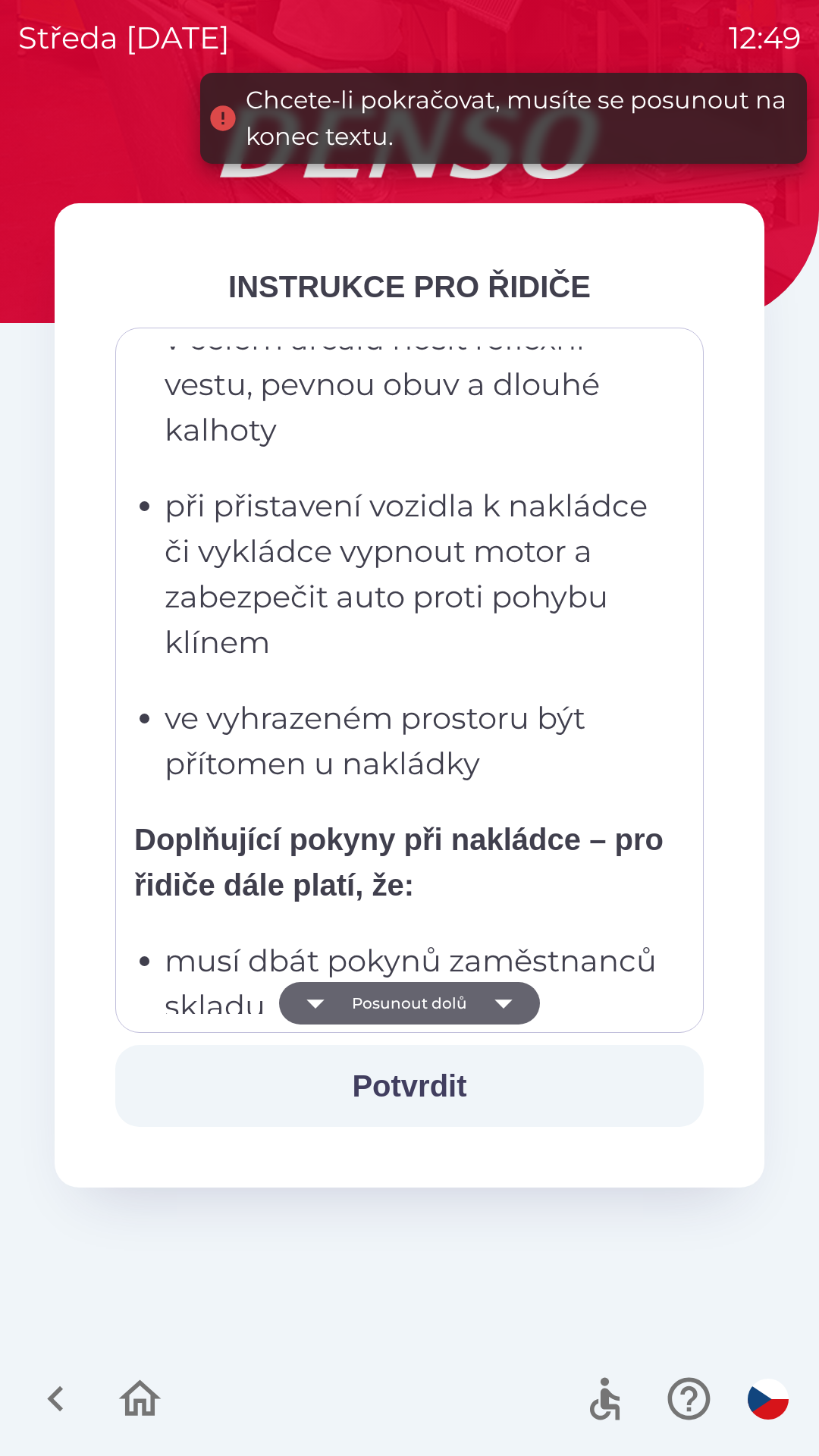
click at [420, 1009] on button "Posunout dolů" at bounding box center [410, 1003] width 261 height 43
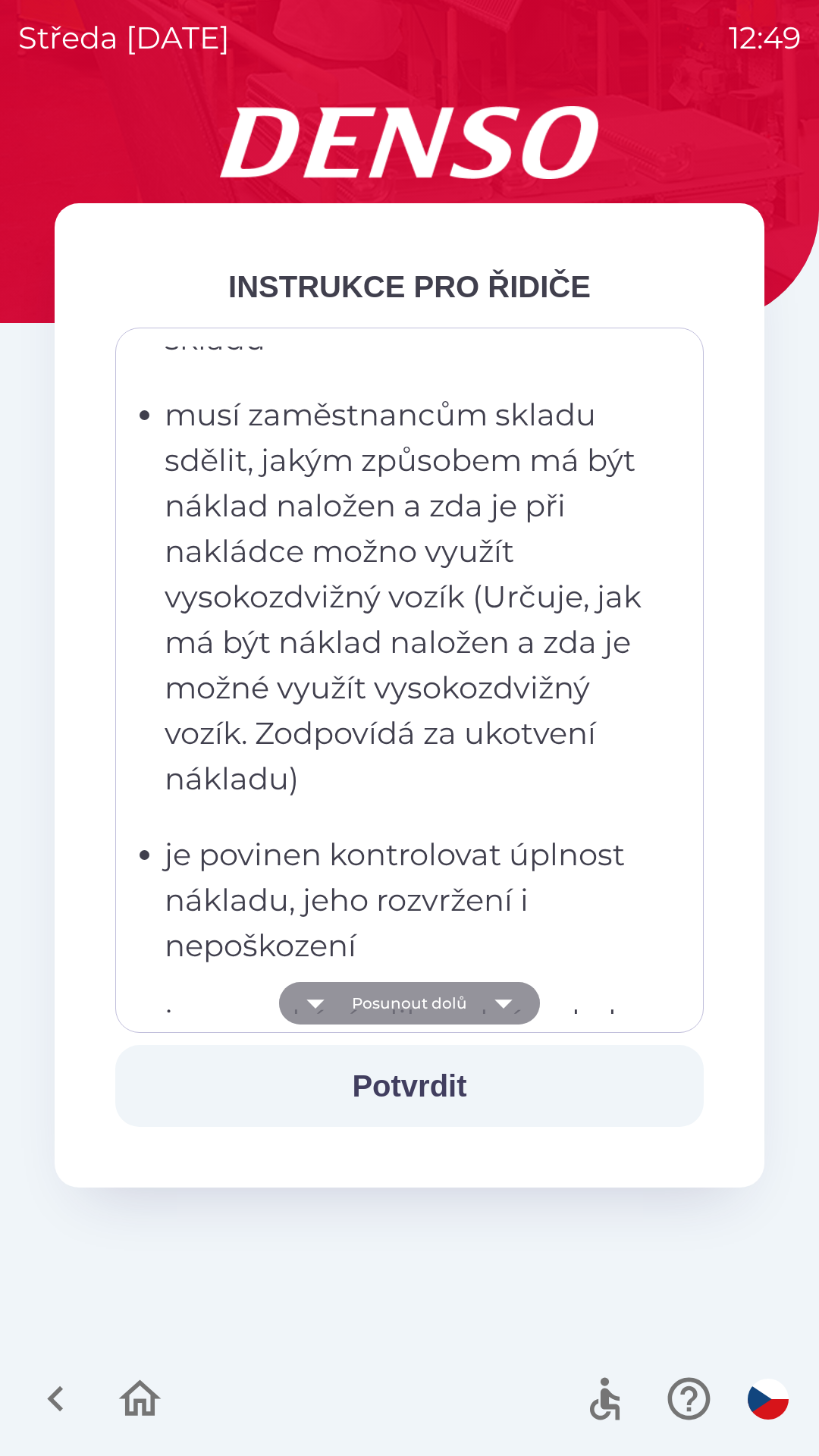
click at [416, 1003] on button "Posunout dolů" at bounding box center [410, 1003] width 261 height 43
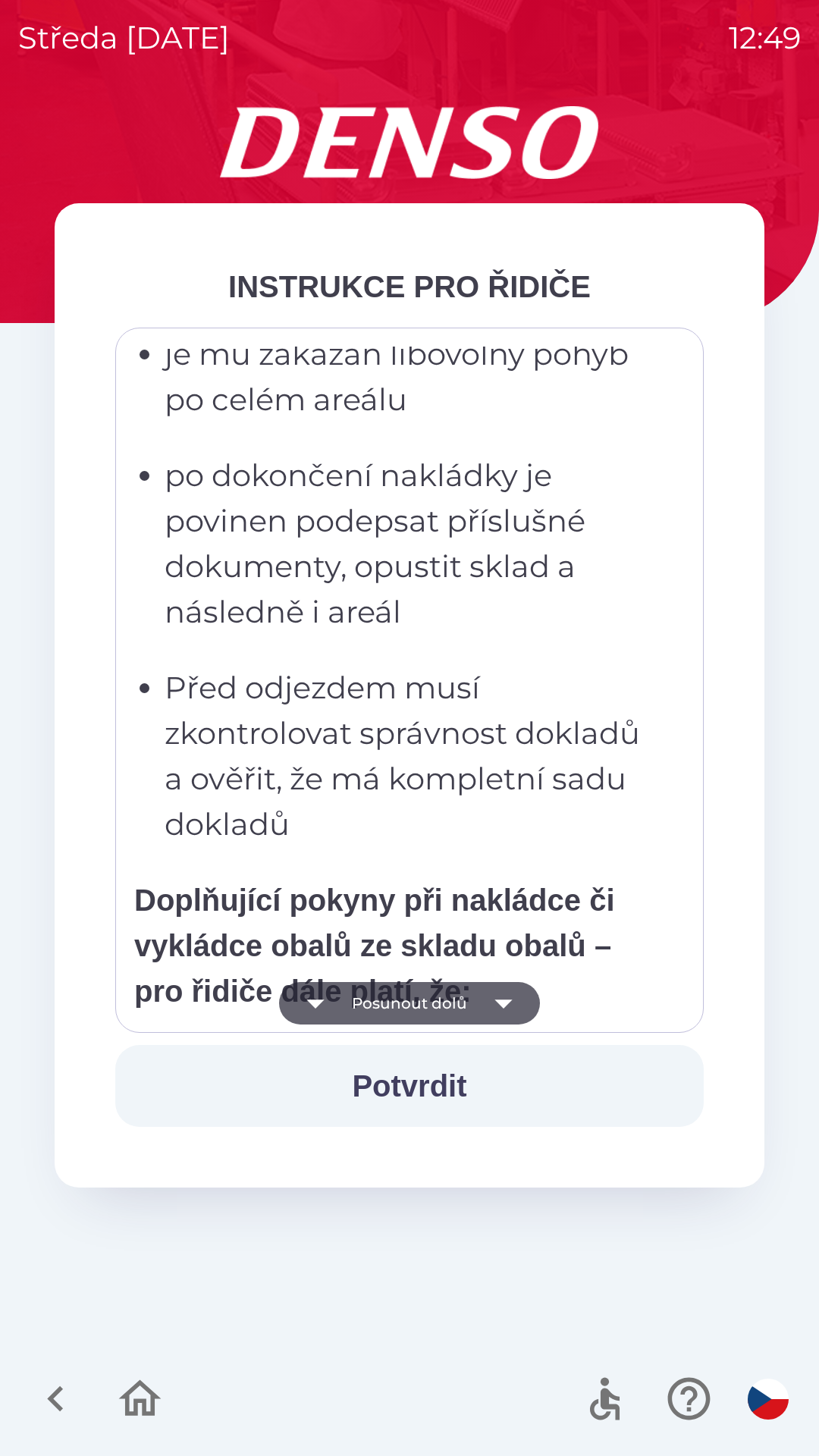
click at [431, 1000] on button "Posunout dolů" at bounding box center [410, 1003] width 261 height 43
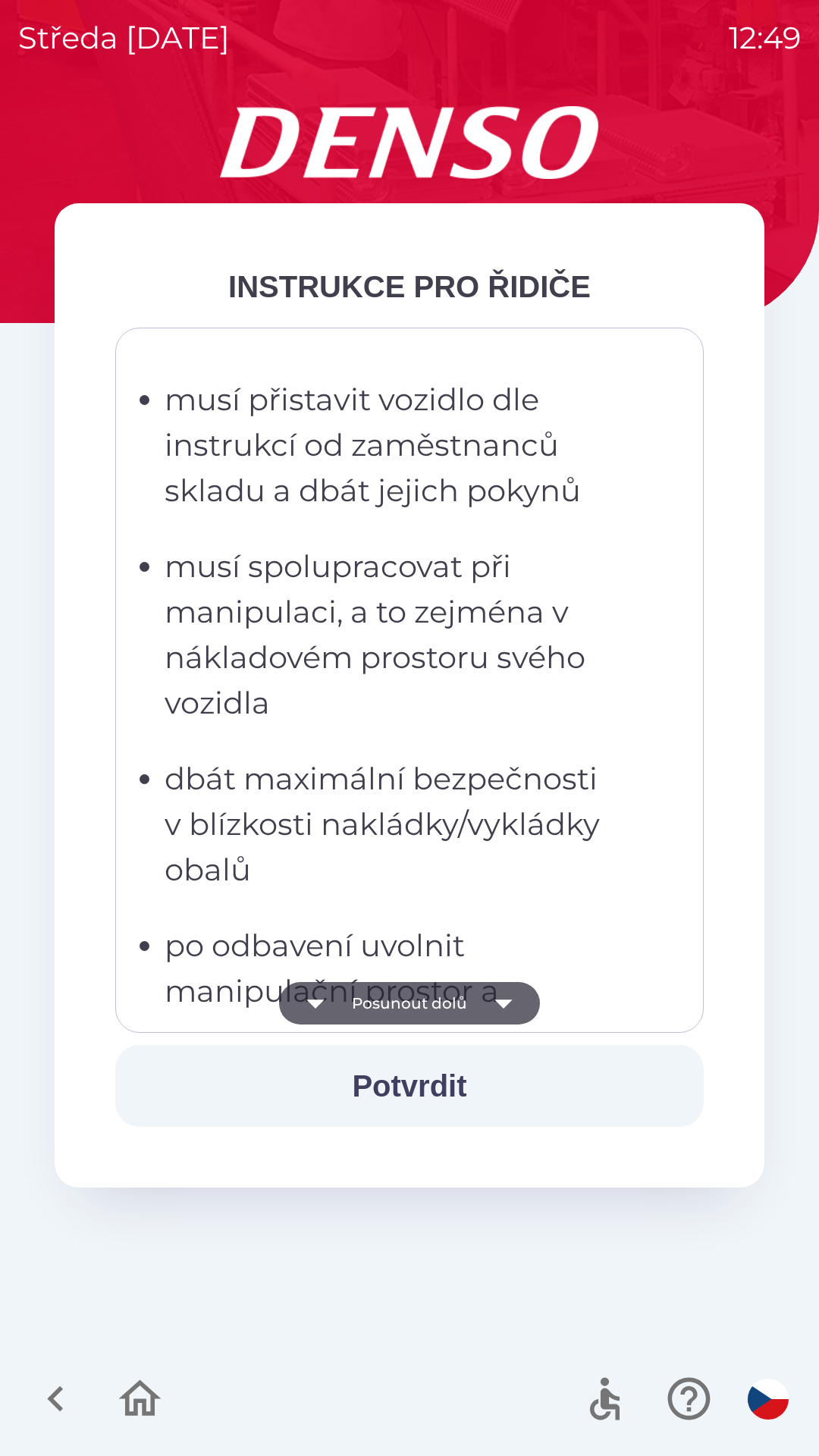
click at [425, 1002] on button "Posunout dolů" at bounding box center [410, 1003] width 261 height 43
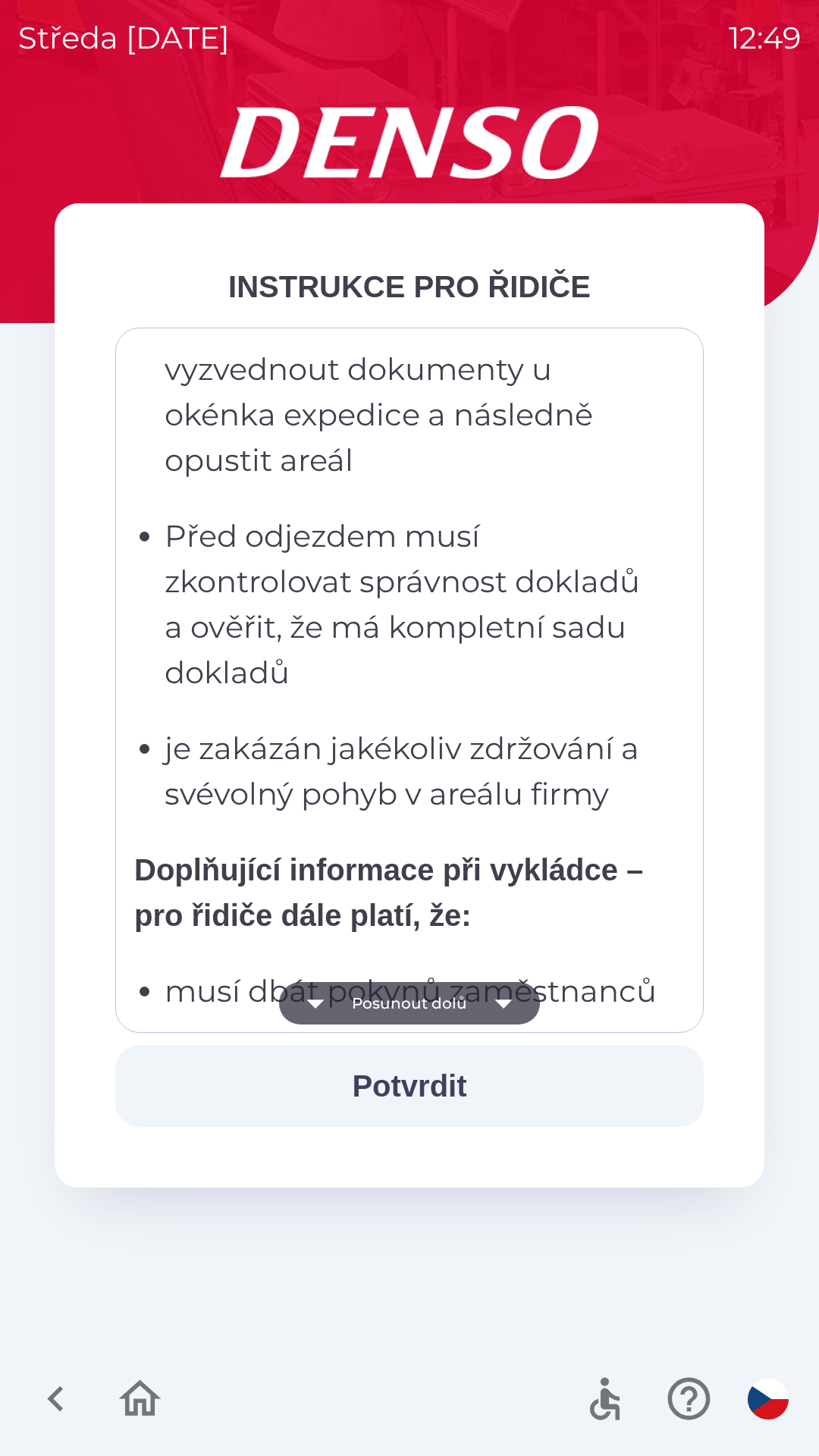
click at [436, 1001] on button "Posunout dolů" at bounding box center [410, 1003] width 261 height 43
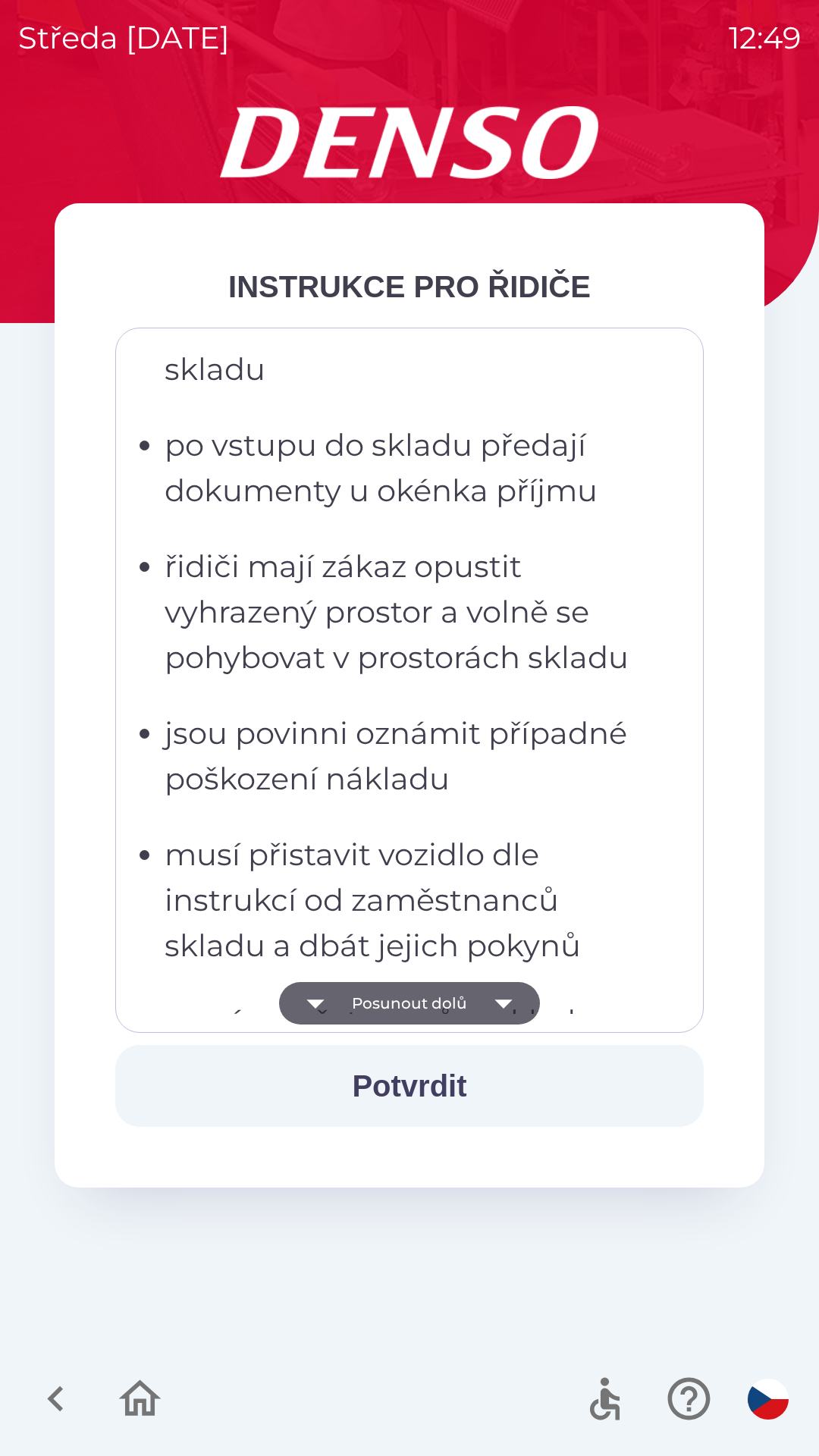
click at [438, 1006] on button "Posunout dolů" at bounding box center [410, 1003] width 261 height 43
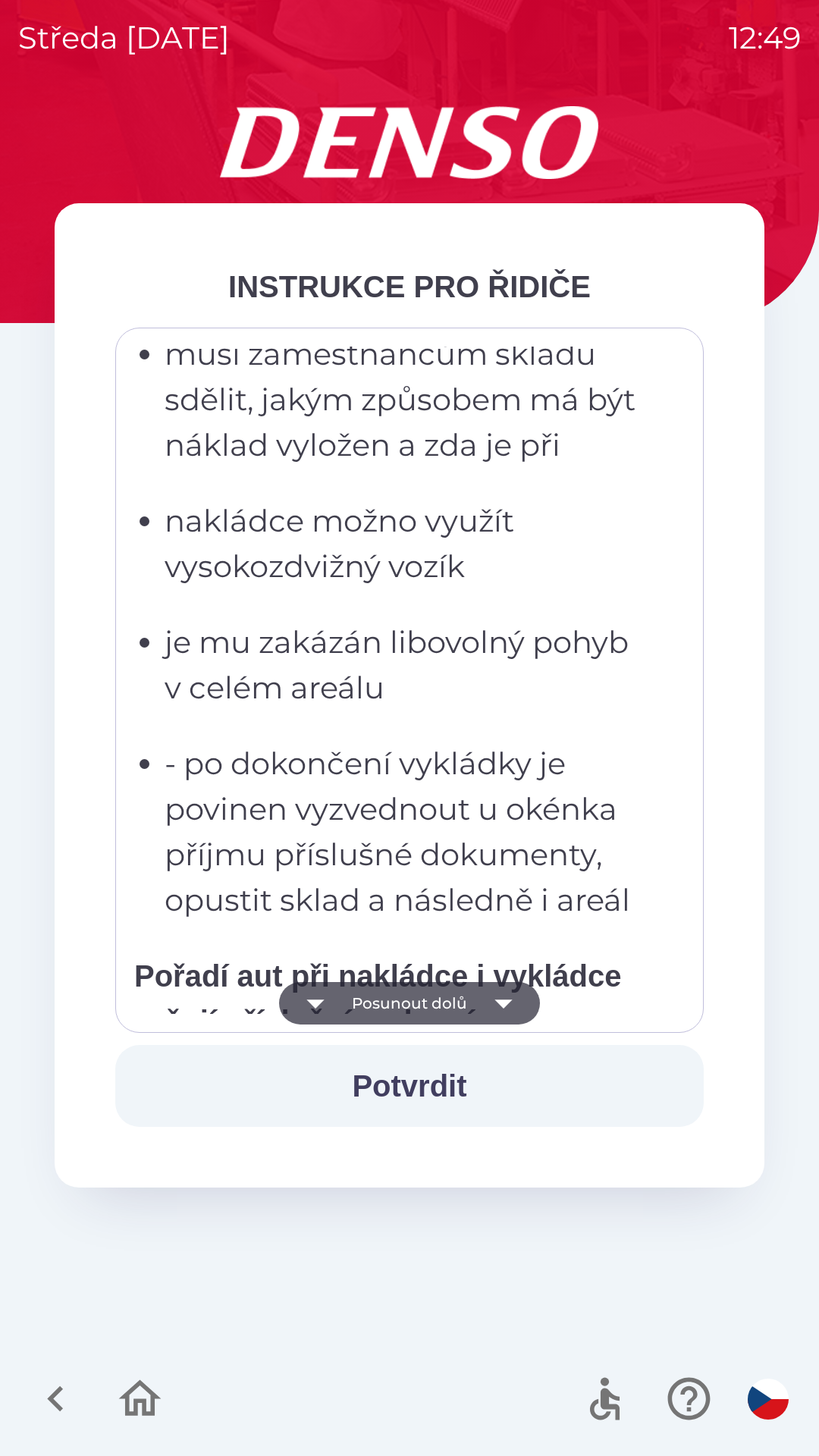
click at [425, 1009] on button "Posunout dolů" at bounding box center [410, 1003] width 261 height 43
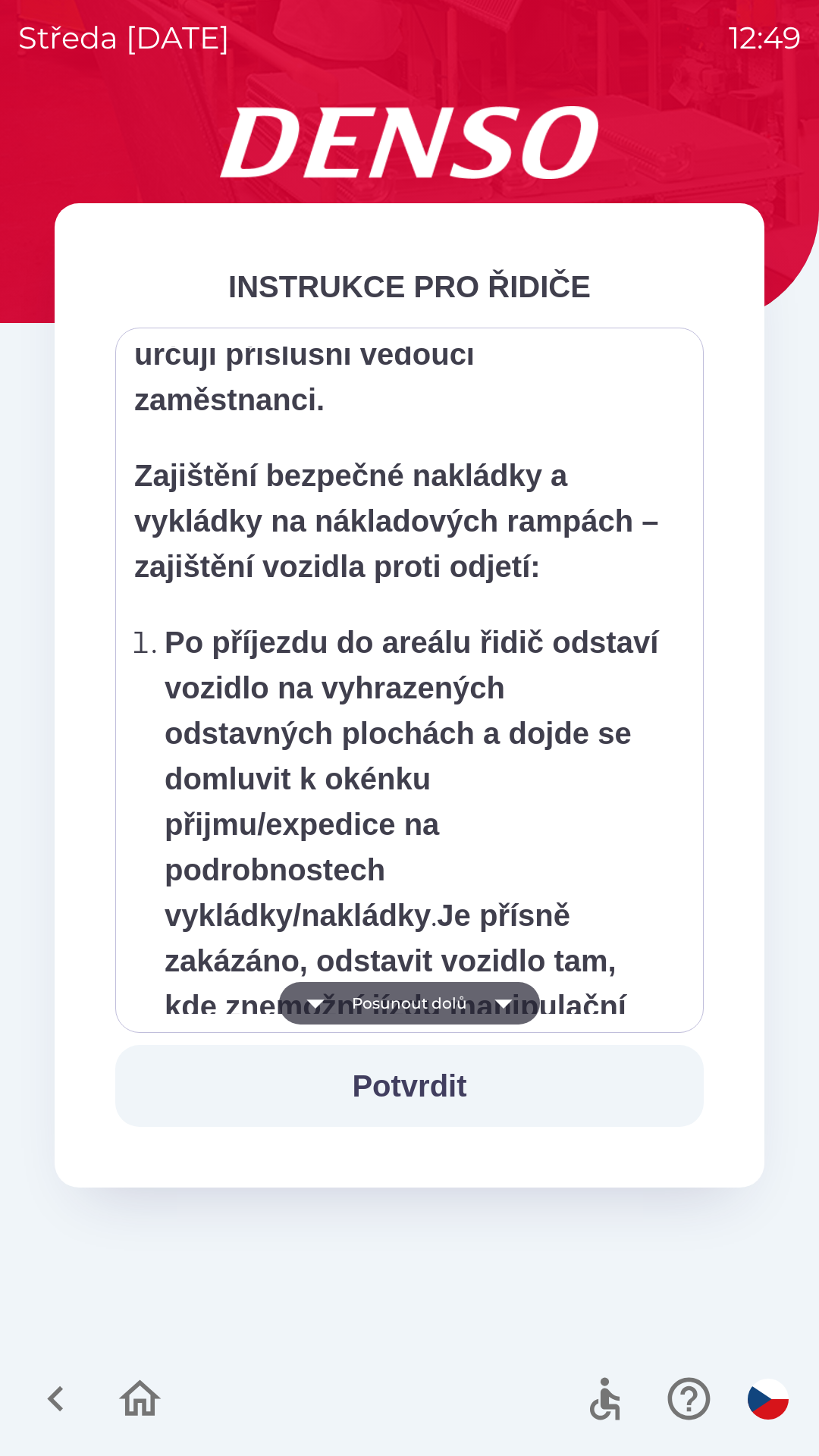
click at [424, 1001] on button "Posunout dolů" at bounding box center [410, 1003] width 261 height 43
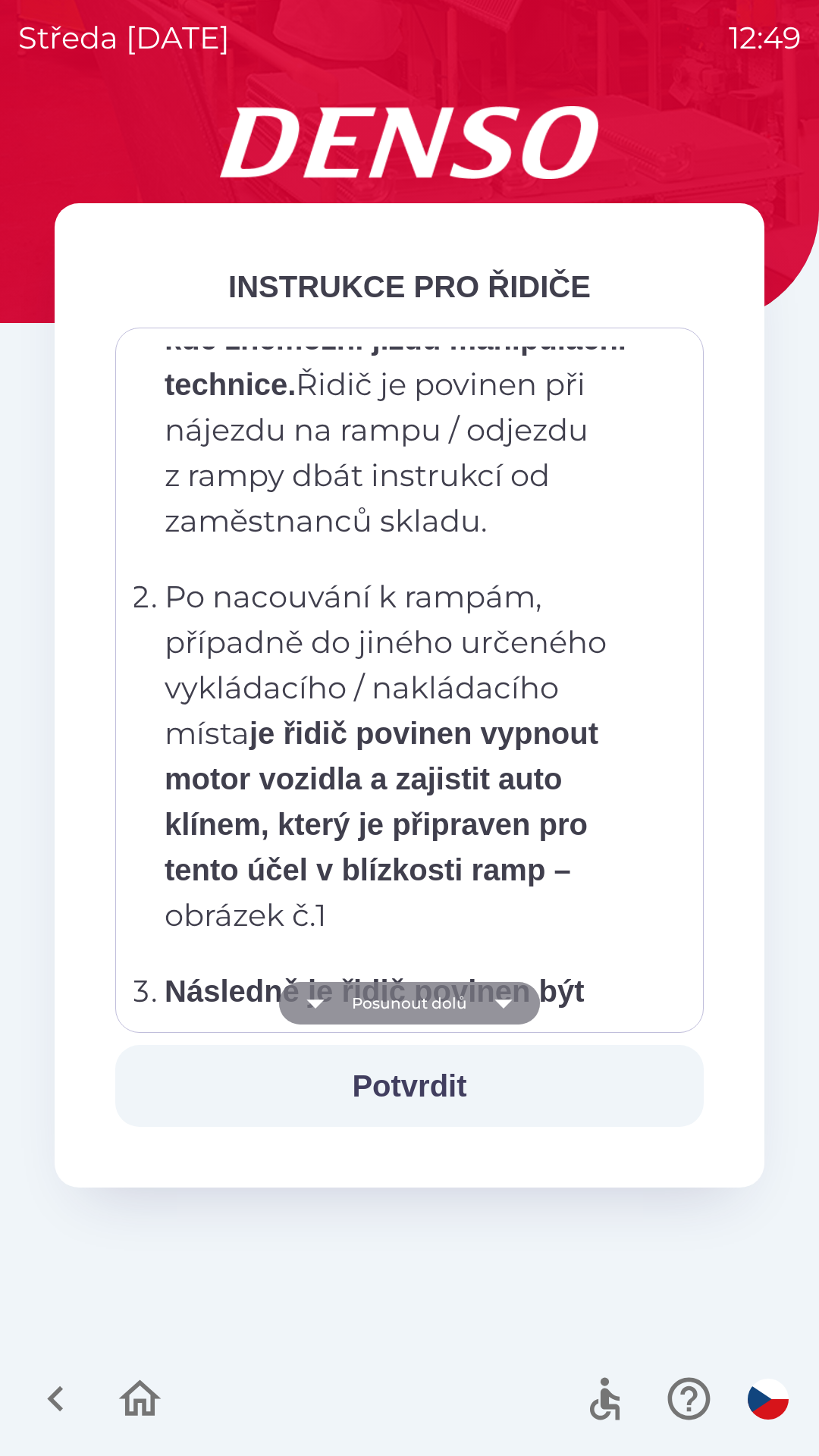
click at [421, 1009] on button "Posunout dolů" at bounding box center [410, 1003] width 261 height 43
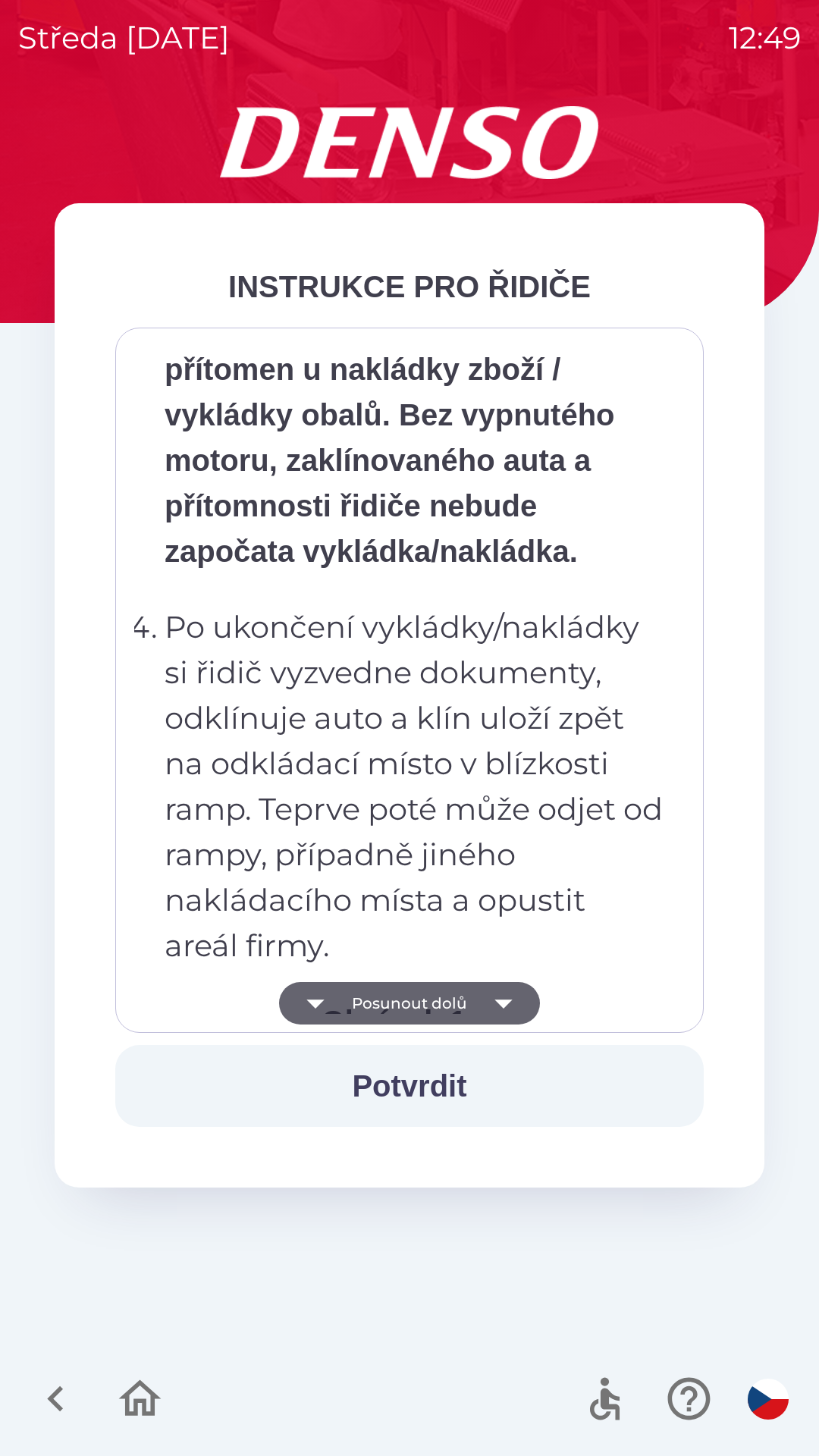
click at [421, 1012] on button "Posunout dolů" at bounding box center [410, 1003] width 261 height 43
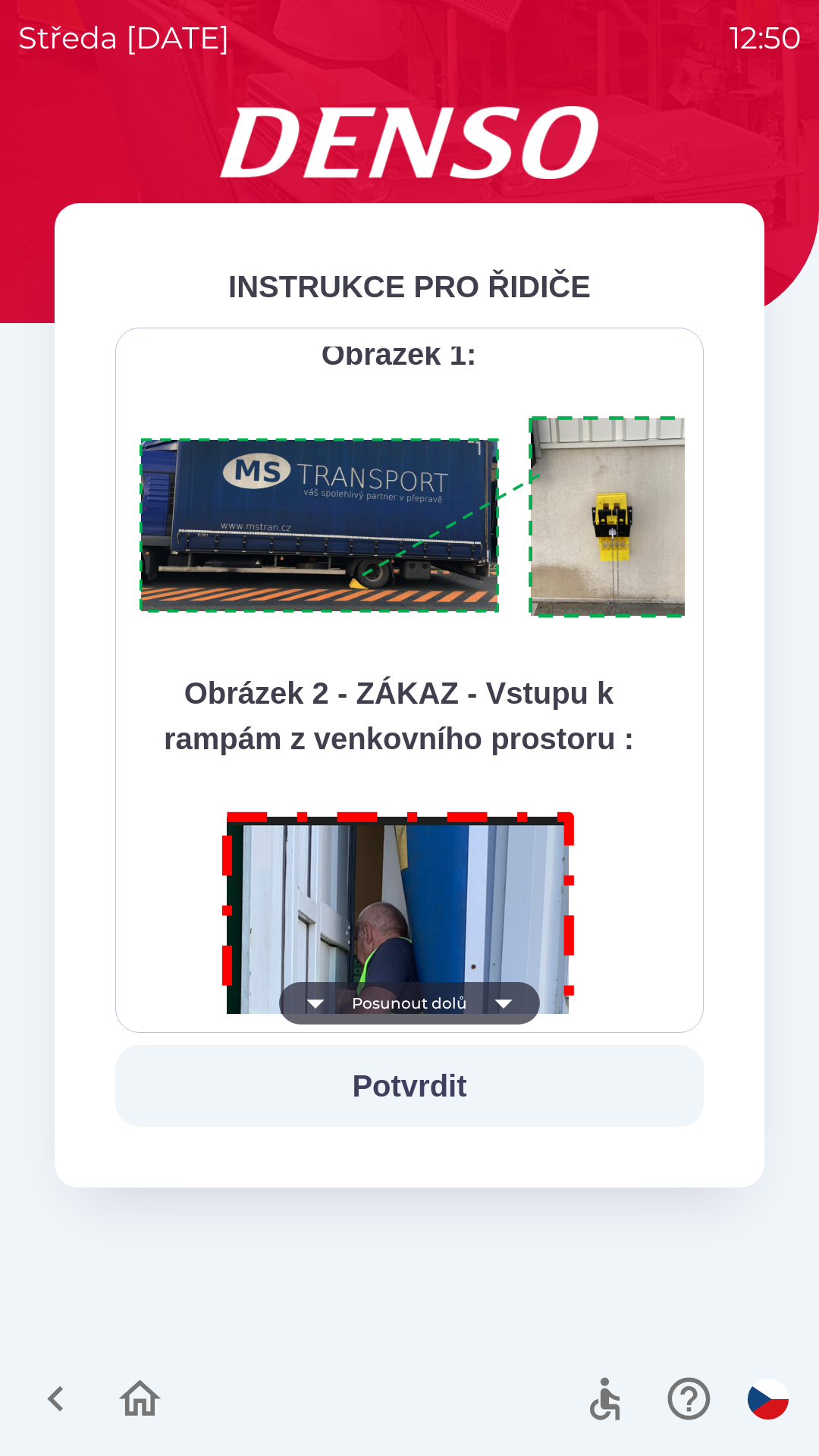
click at [444, 1012] on button "Posunout dolů" at bounding box center [410, 1003] width 261 height 43
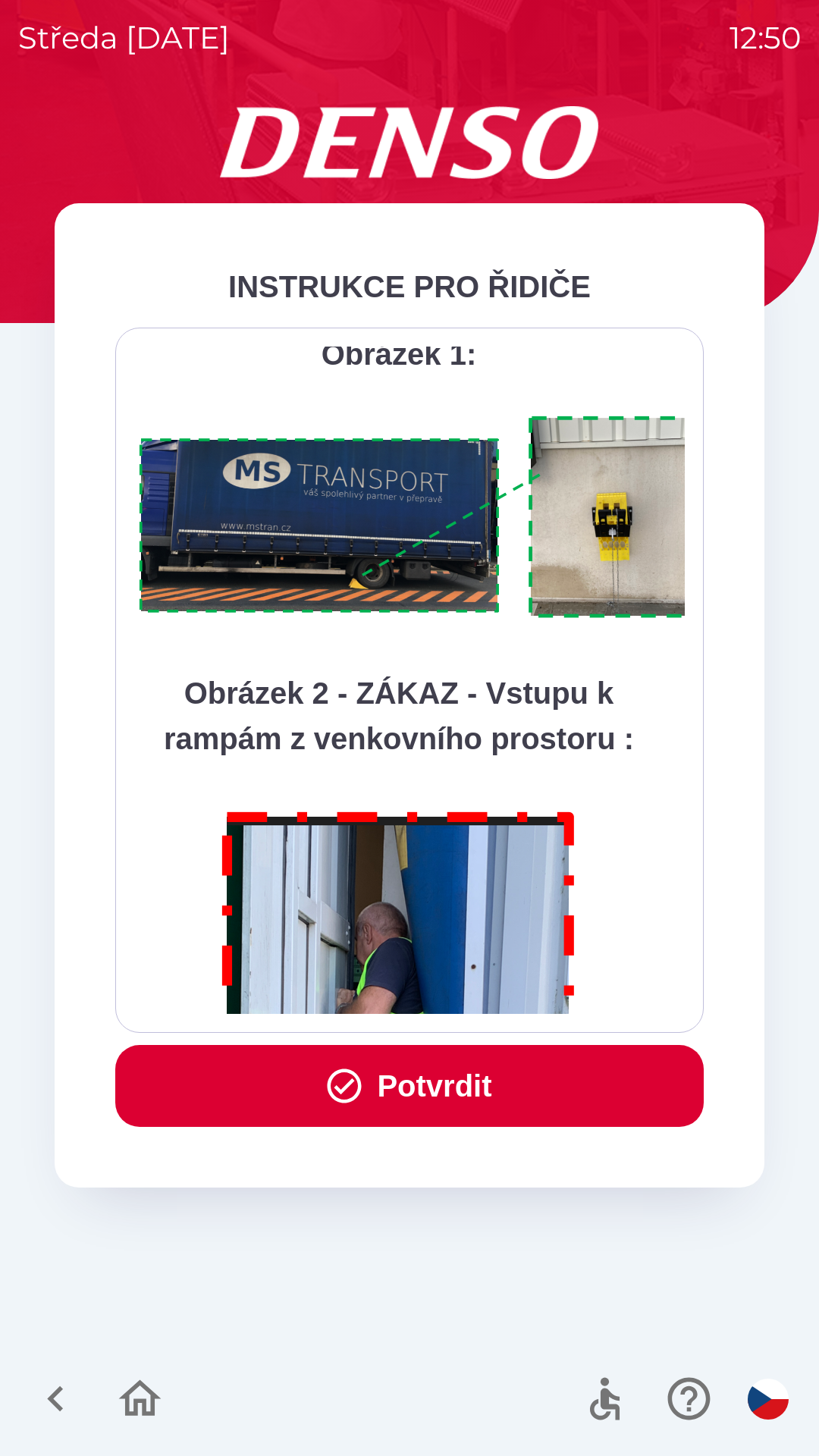
scroll to position [8523, 0]
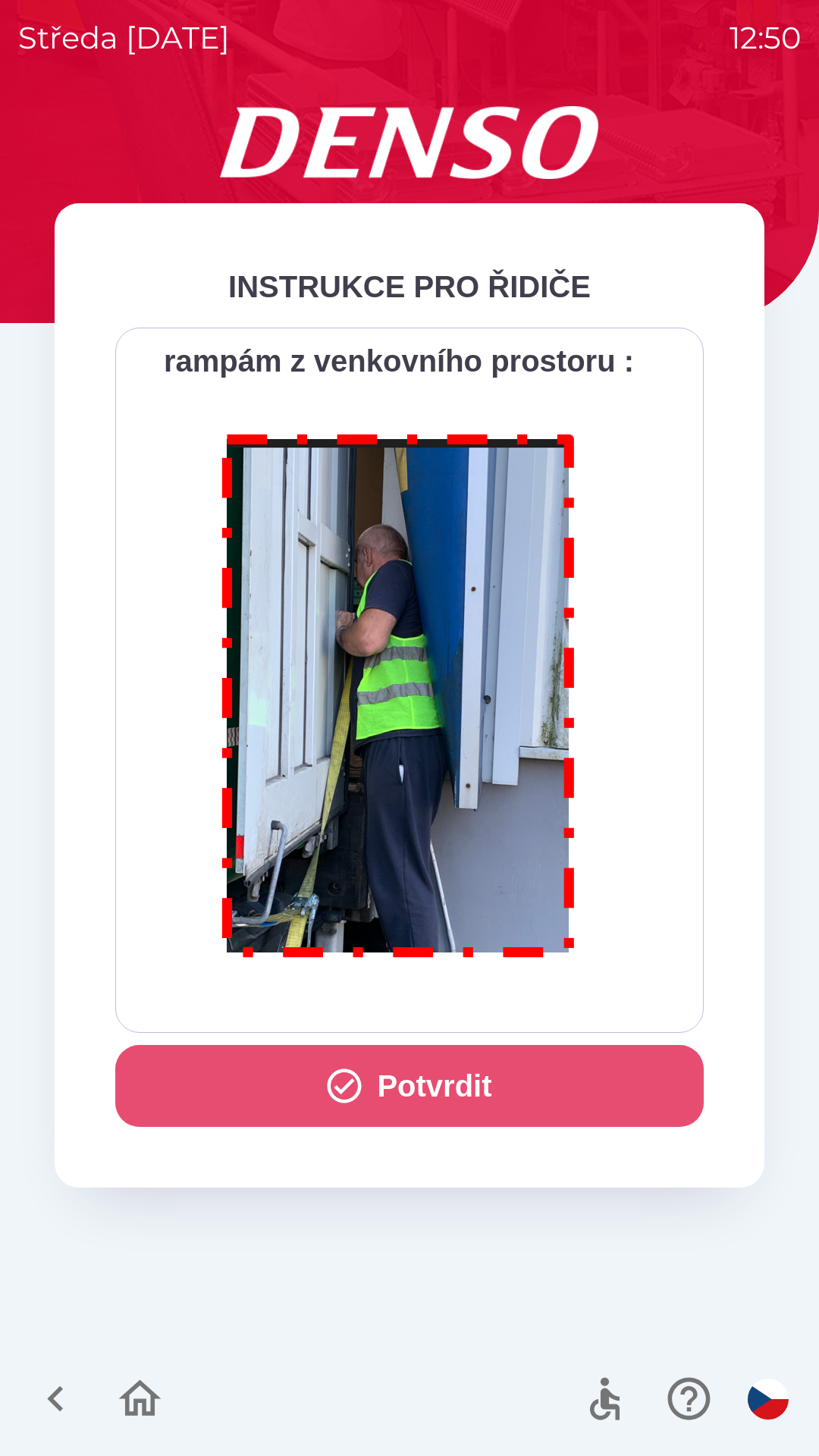
click at [428, 1090] on button "Potvrdit" at bounding box center [410, 1085] width 589 height 82
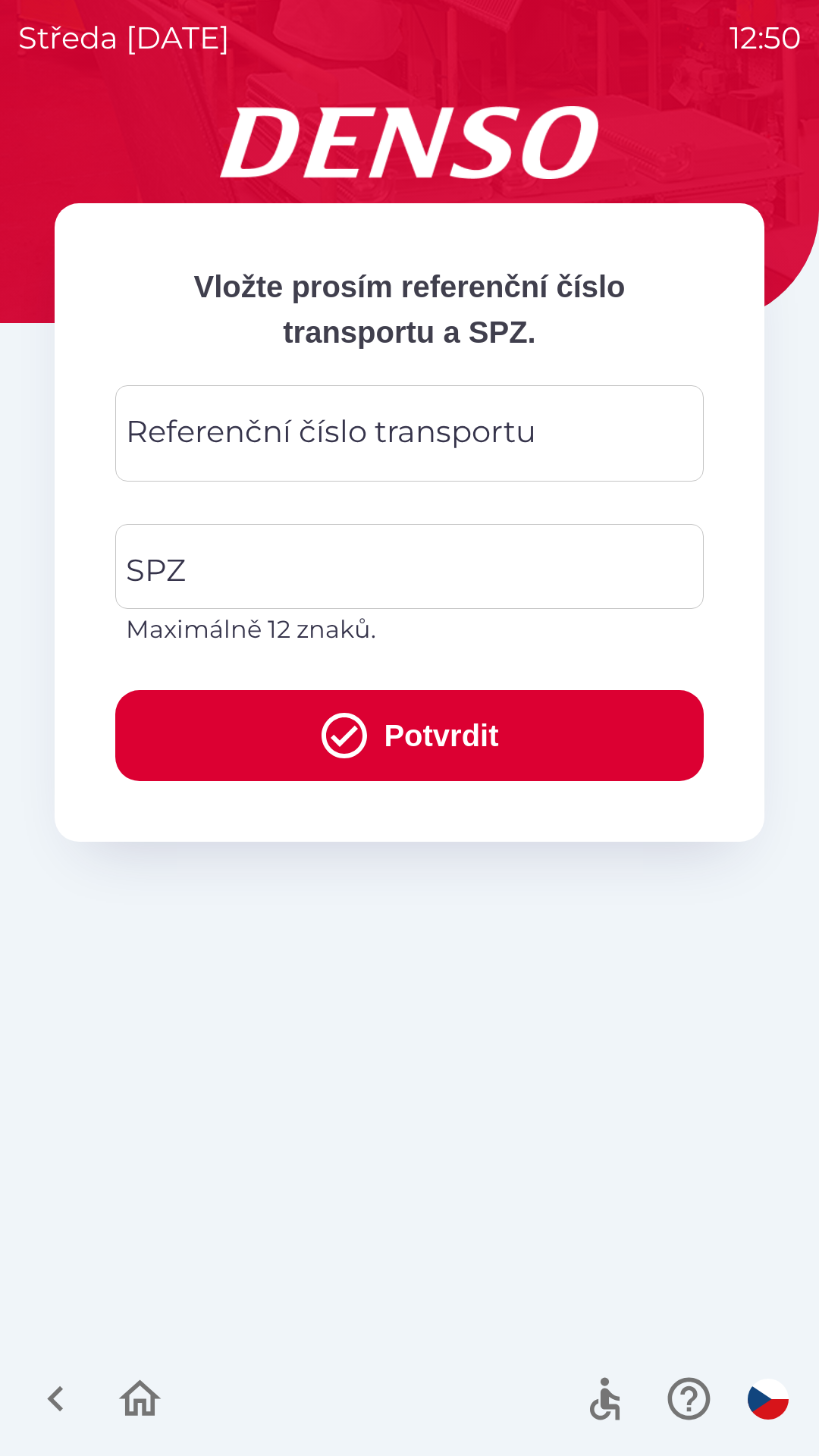
click at [171, 431] on div "Referenční číslo transportu Referenční číslo transportu" at bounding box center [410, 433] width 589 height 96
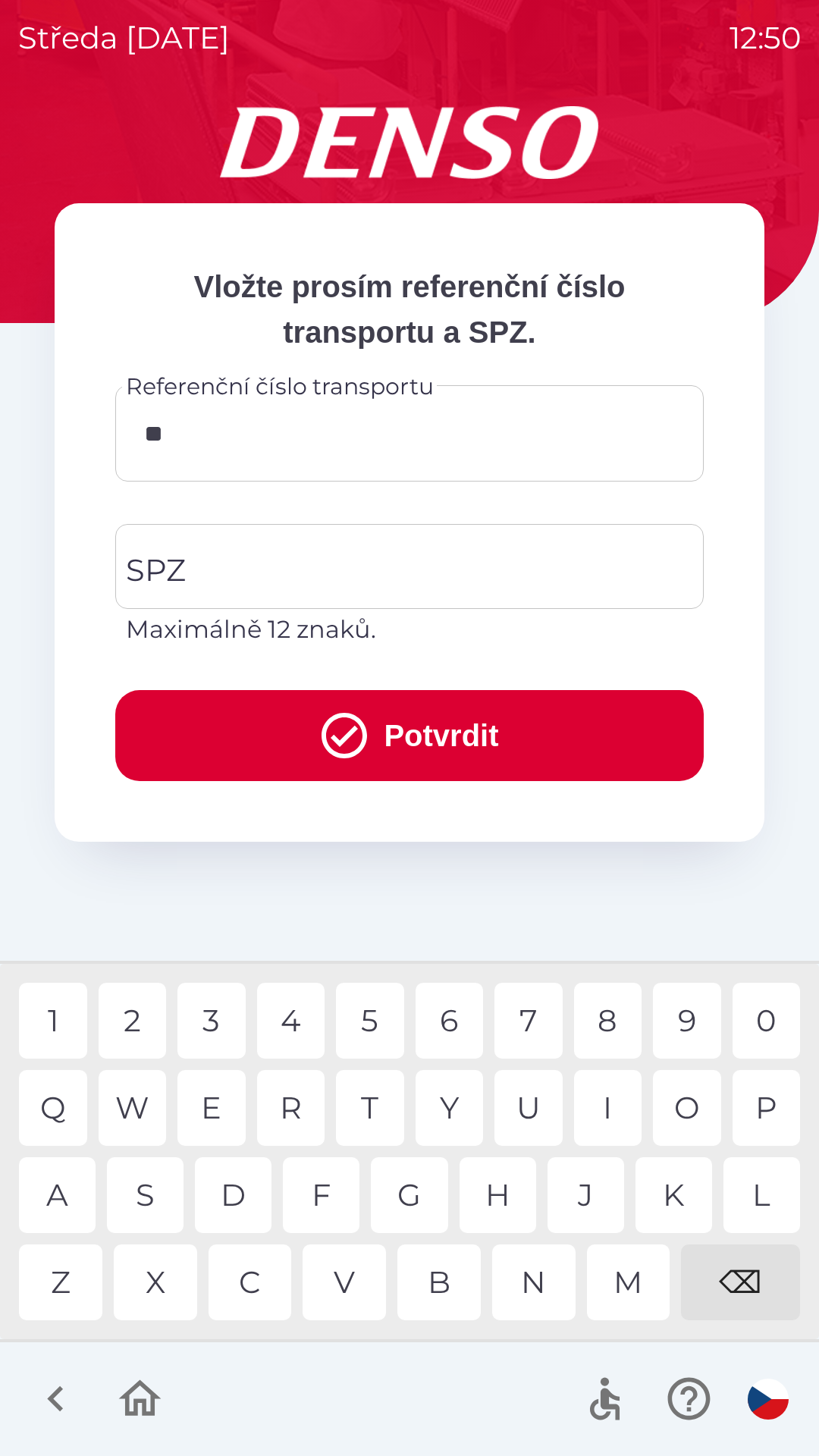
click at [348, 1284] on div "V" at bounding box center [344, 1283] width 83 height 76
click at [677, 1104] on div "O" at bounding box center [687, 1108] width 68 height 76
type input "****"
click at [59, 1290] on div "Z" at bounding box center [60, 1283] width 83 height 76
click at [229, 562] on input "SPZ" at bounding box center [398, 567] width 552 height 71
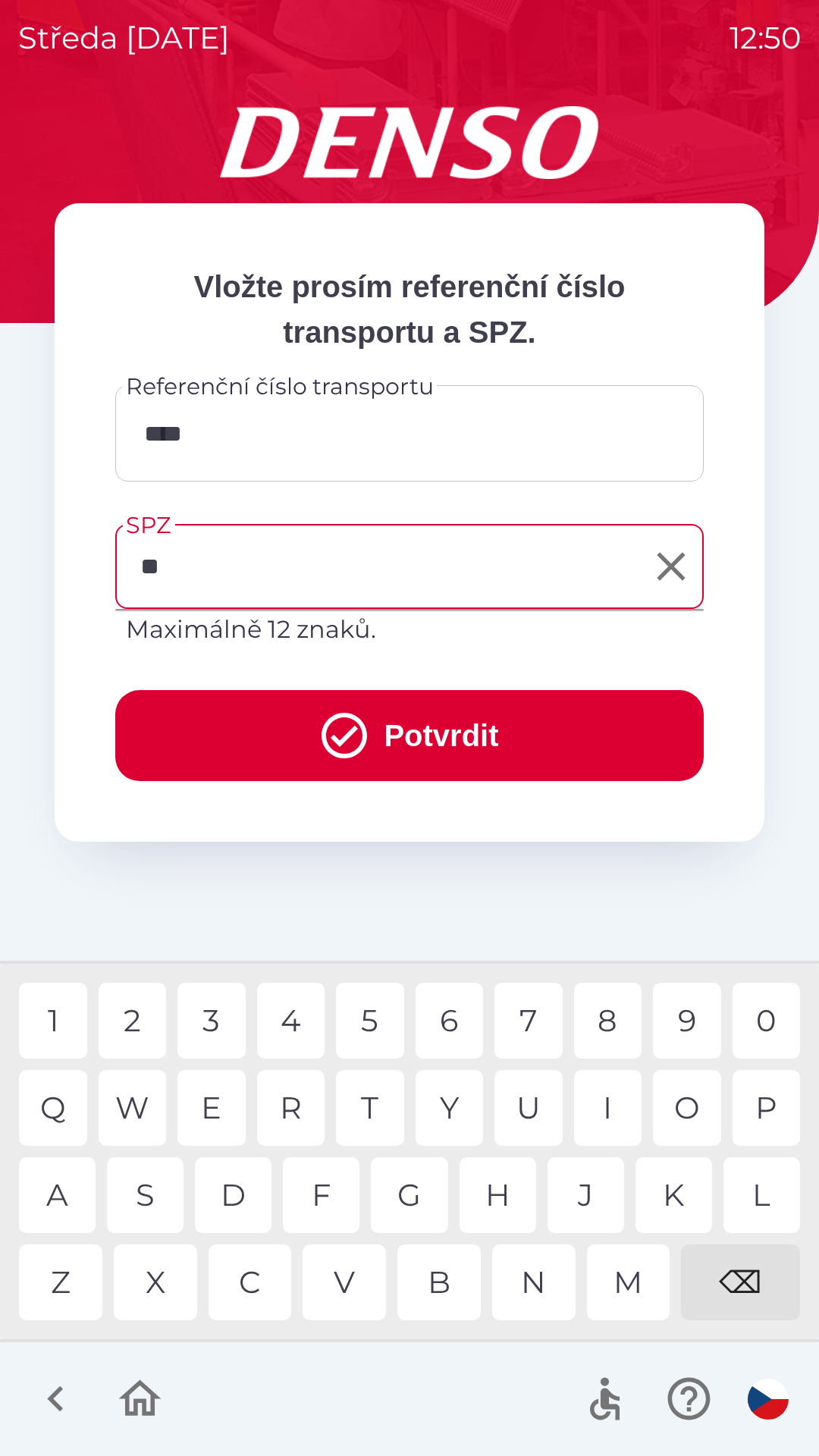
click at [772, 1122] on div "P" at bounding box center [766, 1108] width 68 height 76
click at [457, 1023] on div "6" at bounding box center [449, 1021] width 68 height 76
click at [680, 1036] on div "9" at bounding box center [687, 1021] width 68 height 76
type input "*******"
click at [205, 1019] on div "3" at bounding box center [211, 1021] width 68 height 76
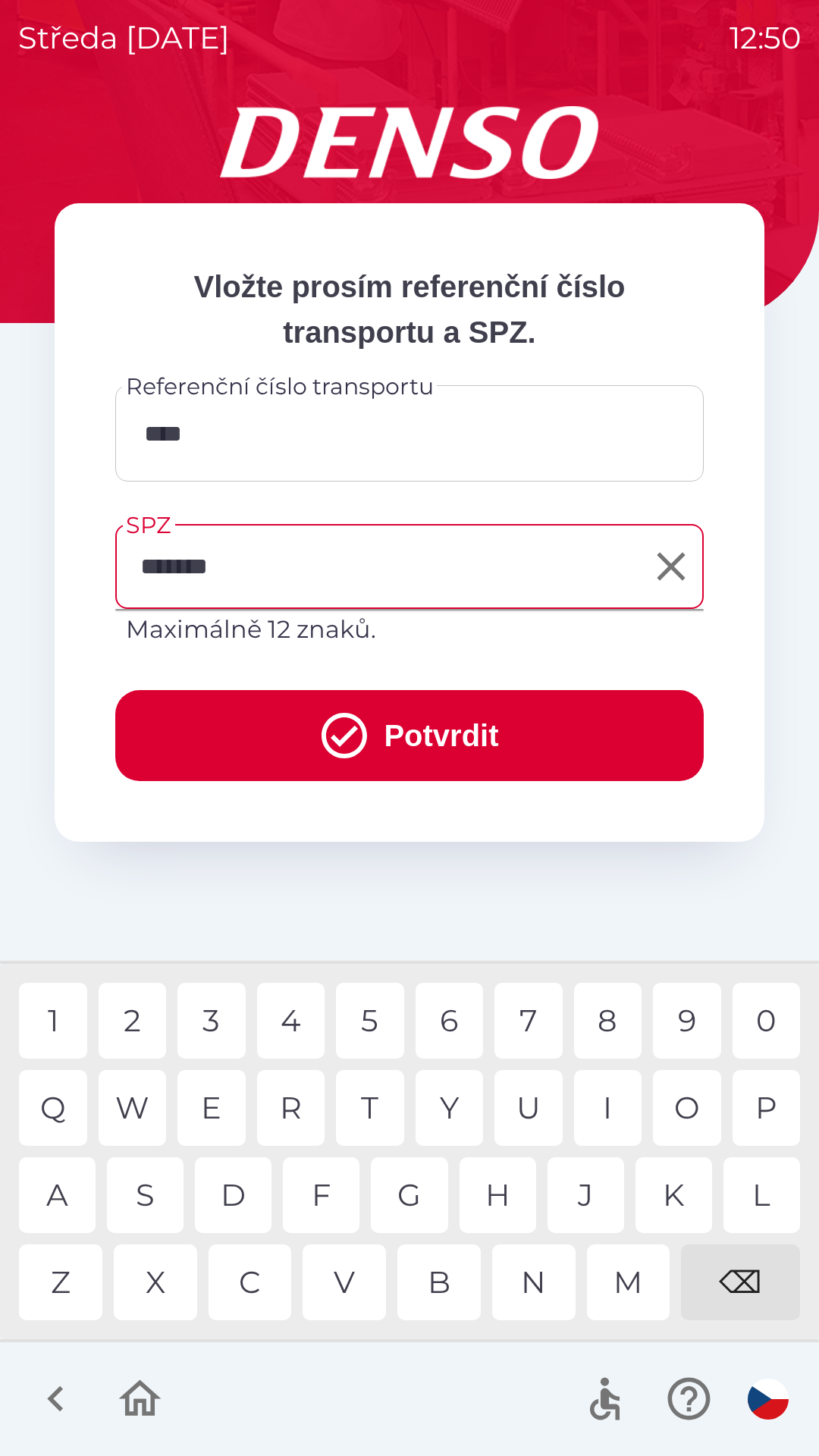
click at [418, 741] on button "Potvrdit" at bounding box center [410, 735] width 589 height 91
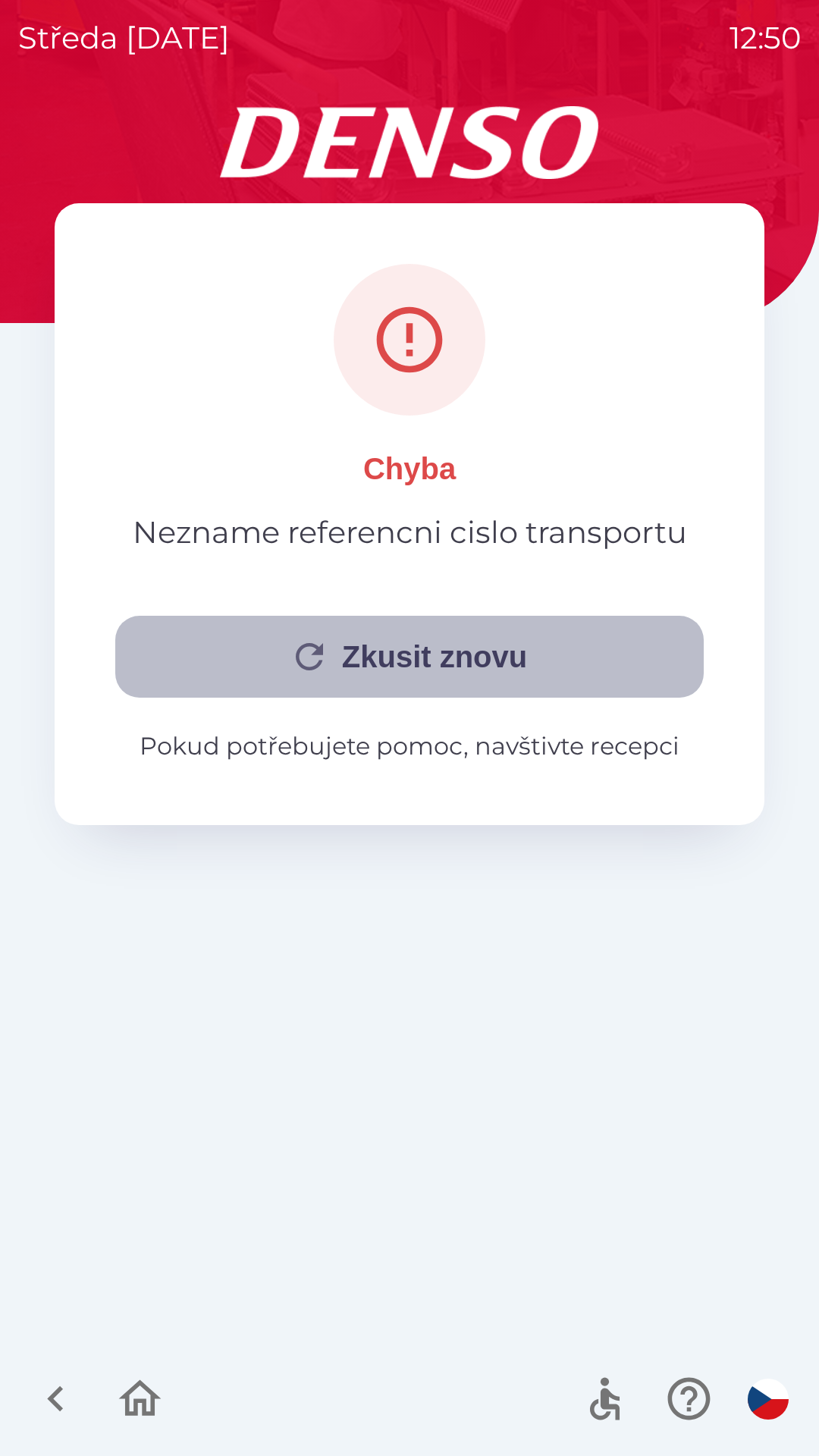
click at [472, 667] on button "Zkusit znovu" at bounding box center [410, 656] width 589 height 82
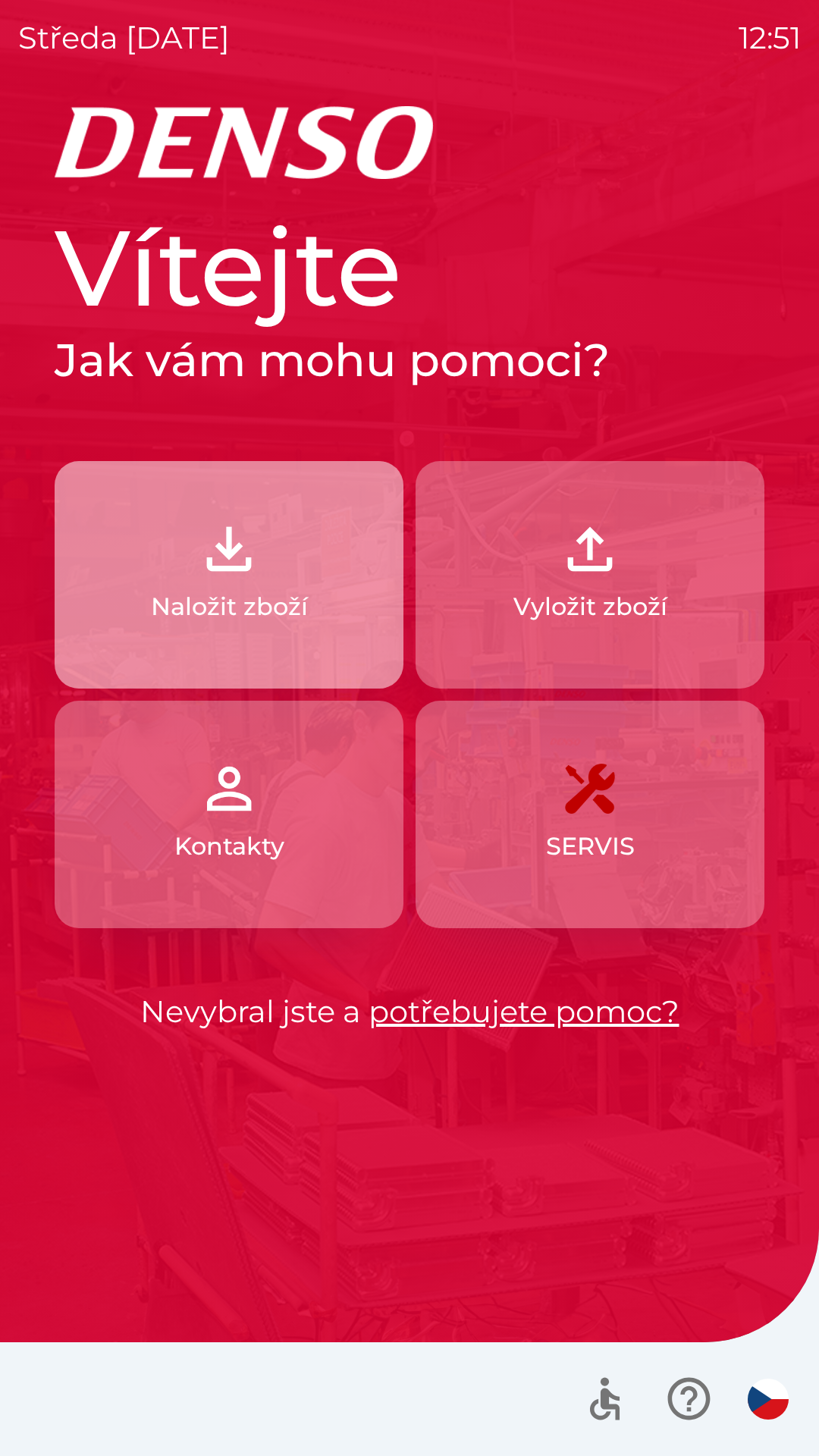
click at [222, 598] on p "Naložit zboží" at bounding box center [229, 607] width 157 height 37
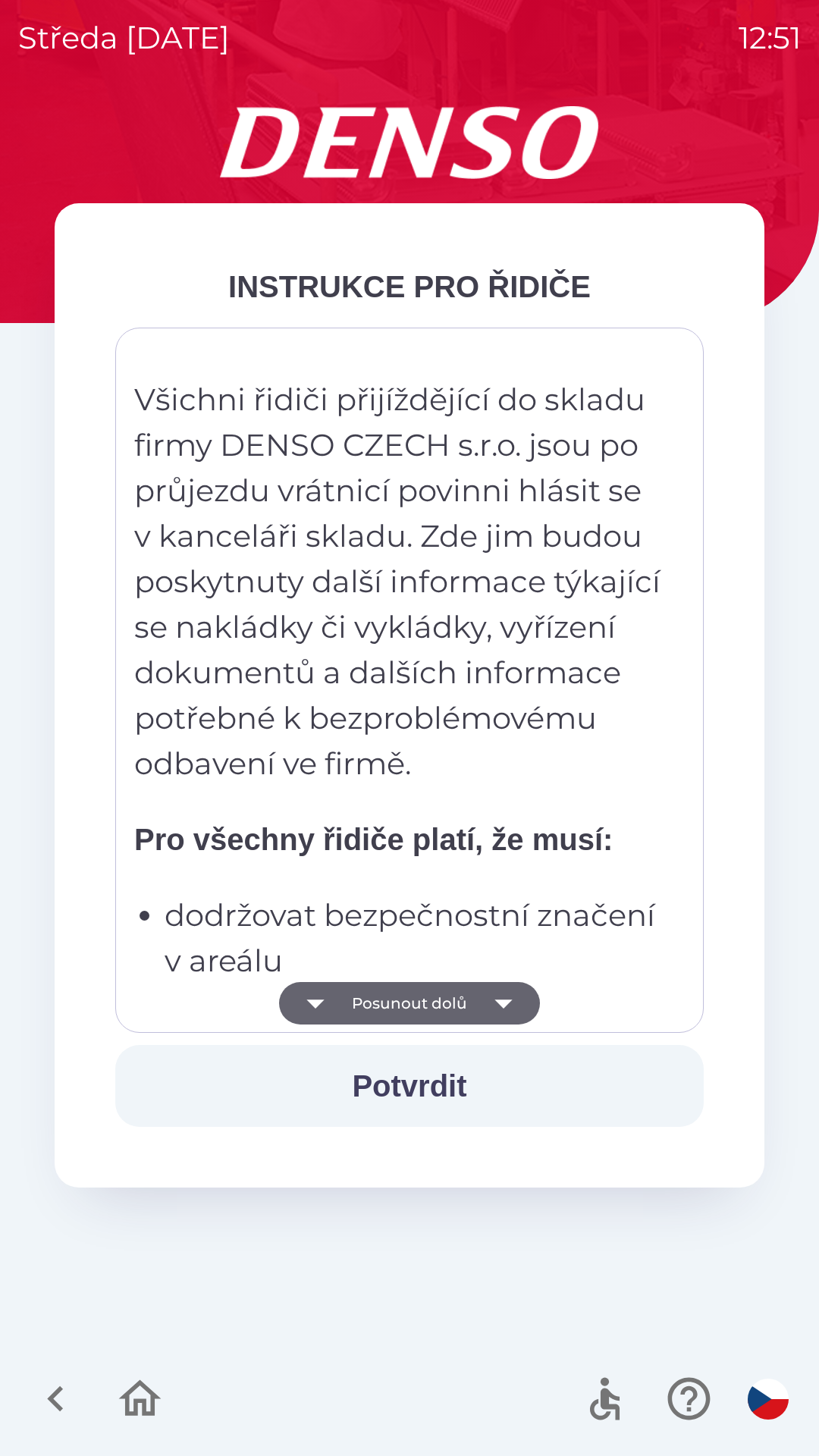
click at [504, 1004] on icon "button" at bounding box center [504, 1004] width 18 height 9
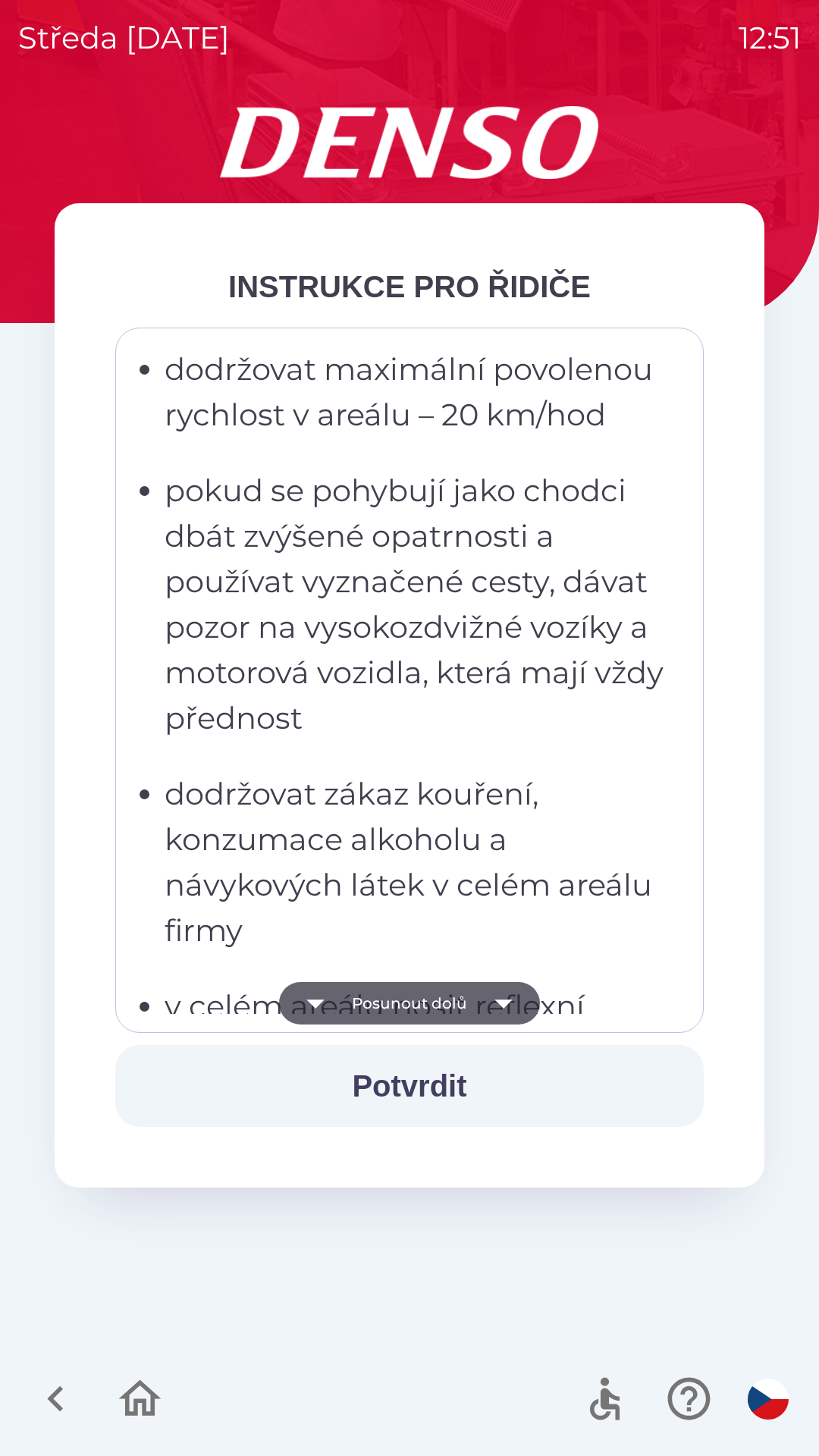
click at [475, 1005] on button "Posunout dolů" at bounding box center [410, 1003] width 261 height 43
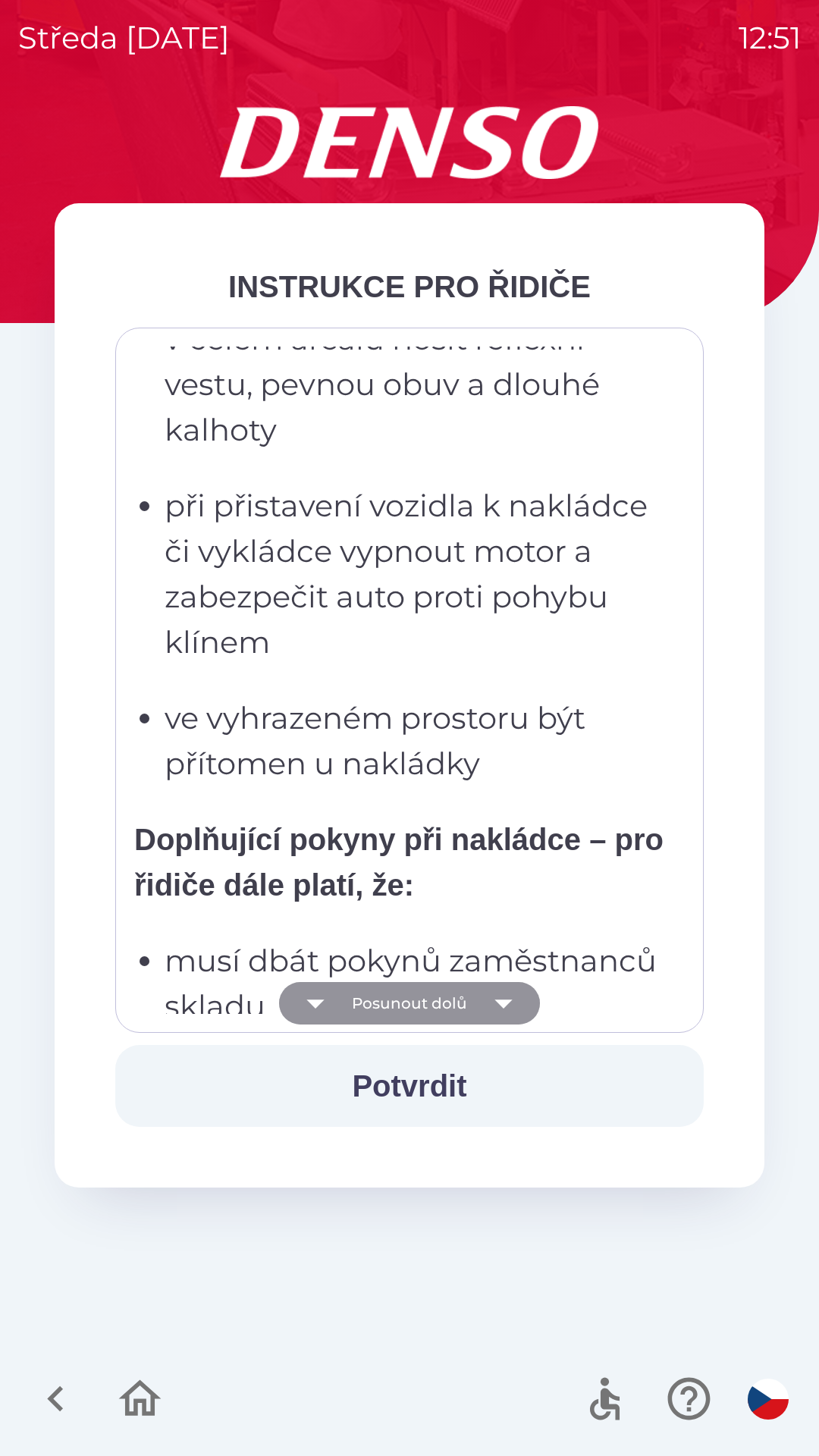
click at [464, 1011] on button "Posunout dolů" at bounding box center [410, 1003] width 261 height 43
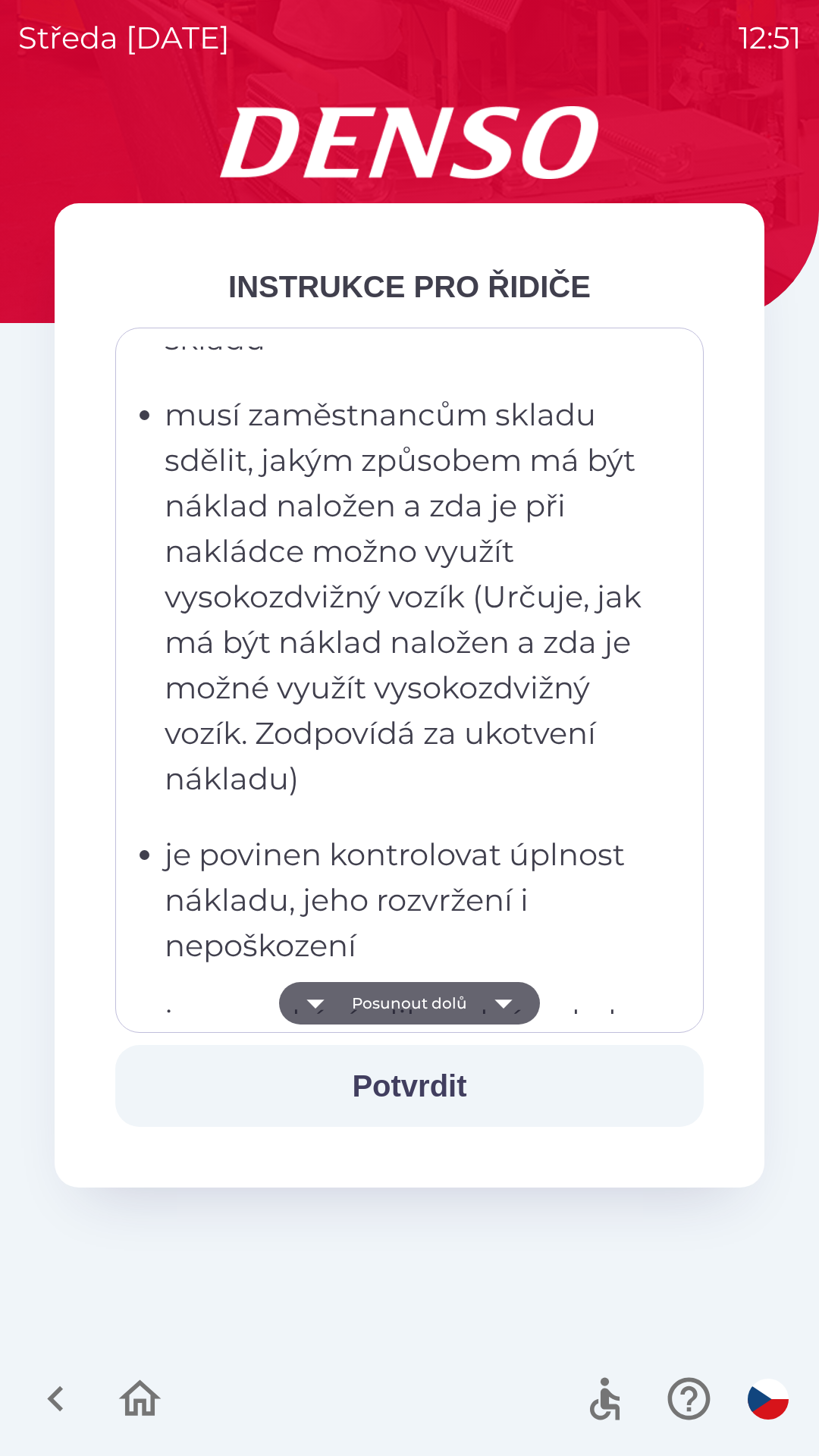
click at [503, 1002] on icon "button" at bounding box center [504, 1004] width 18 height 9
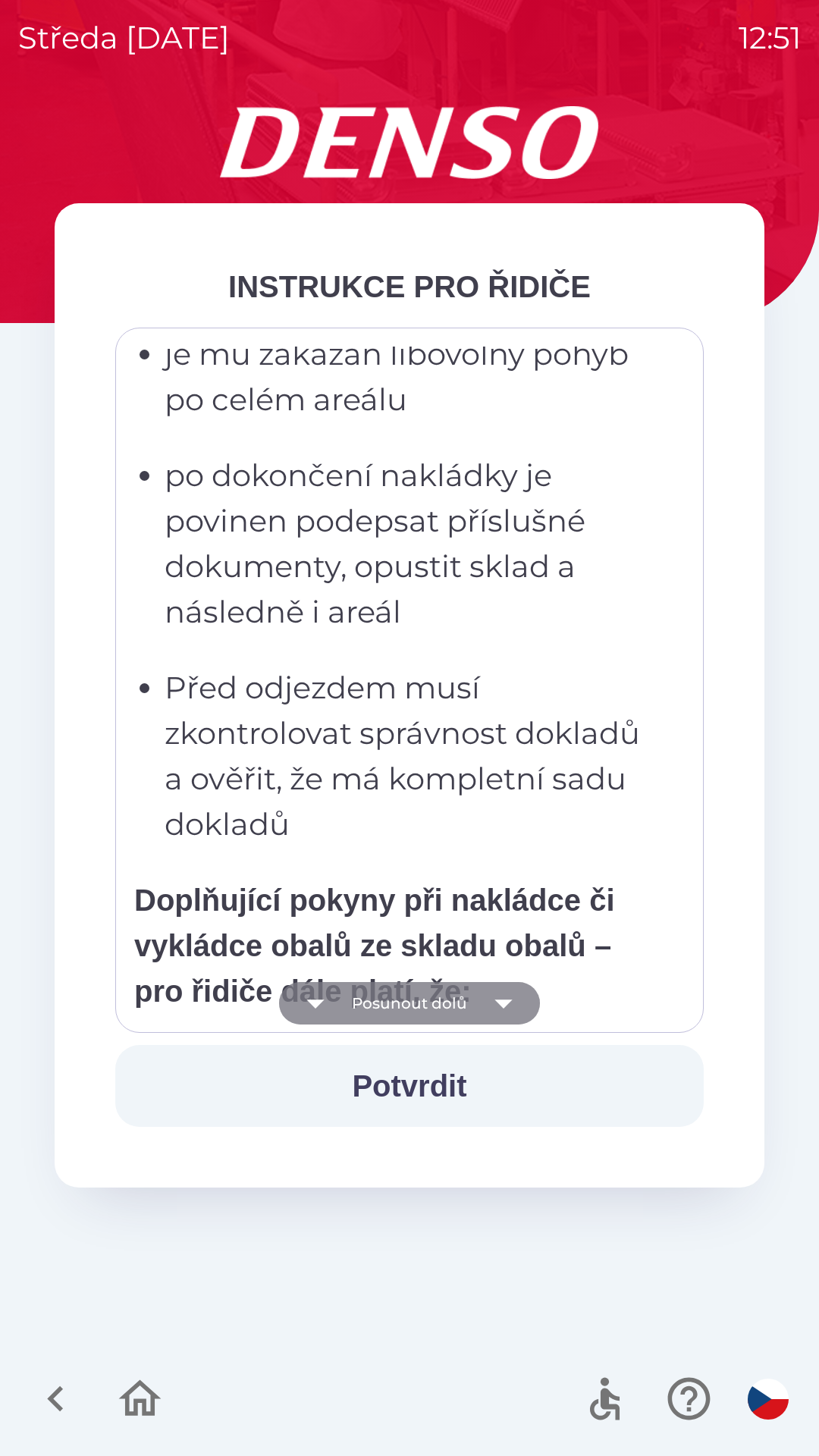
click at [489, 1001] on icon "button" at bounding box center [504, 1003] width 43 height 43
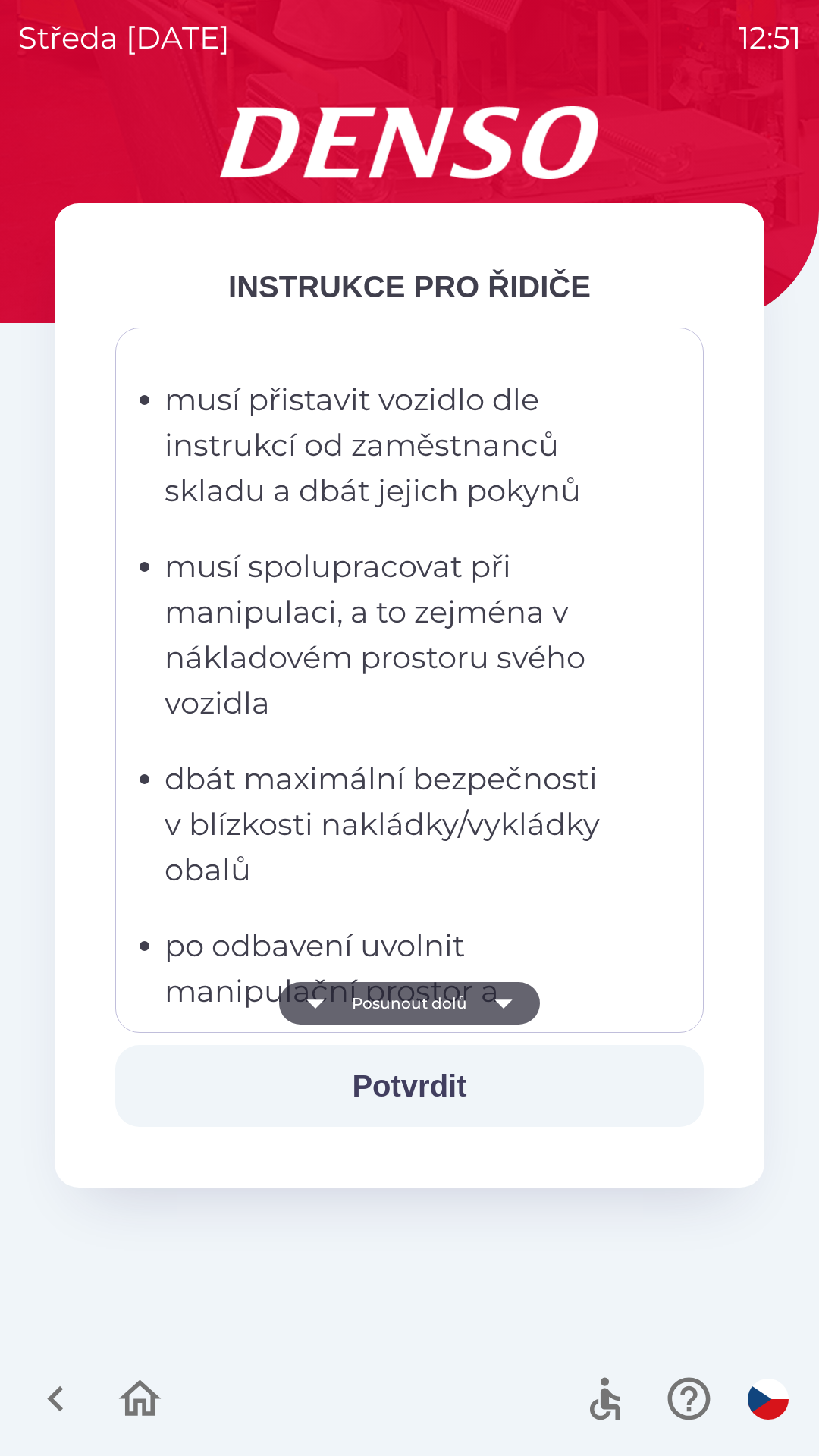
click at [502, 1003] on icon "button" at bounding box center [504, 1004] width 18 height 9
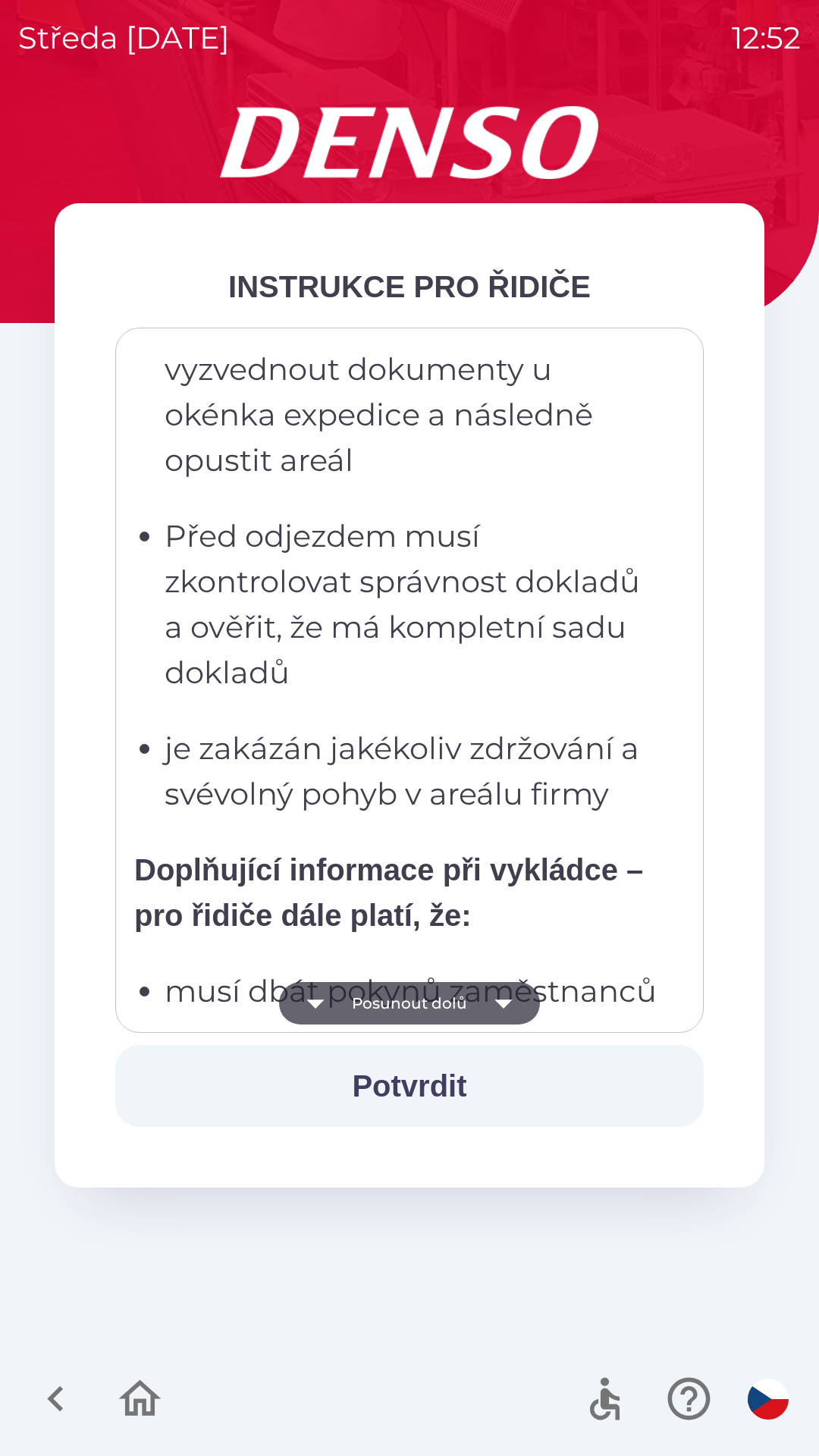
click at [473, 1003] on button "Posunout dolů" at bounding box center [410, 1003] width 261 height 43
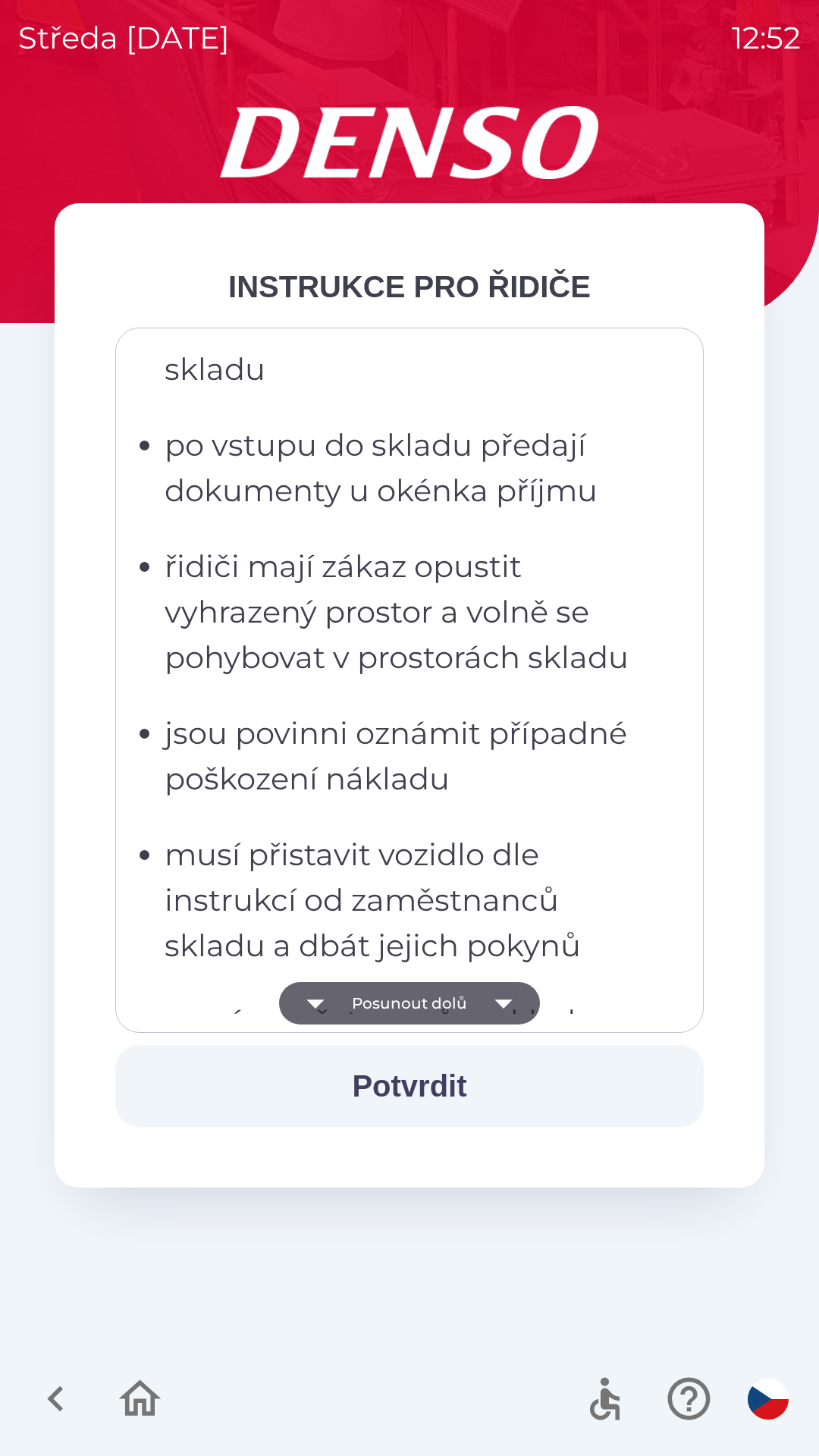
click at [456, 1009] on button "Posunout dolů" at bounding box center [410, 1003] width 261 height 43
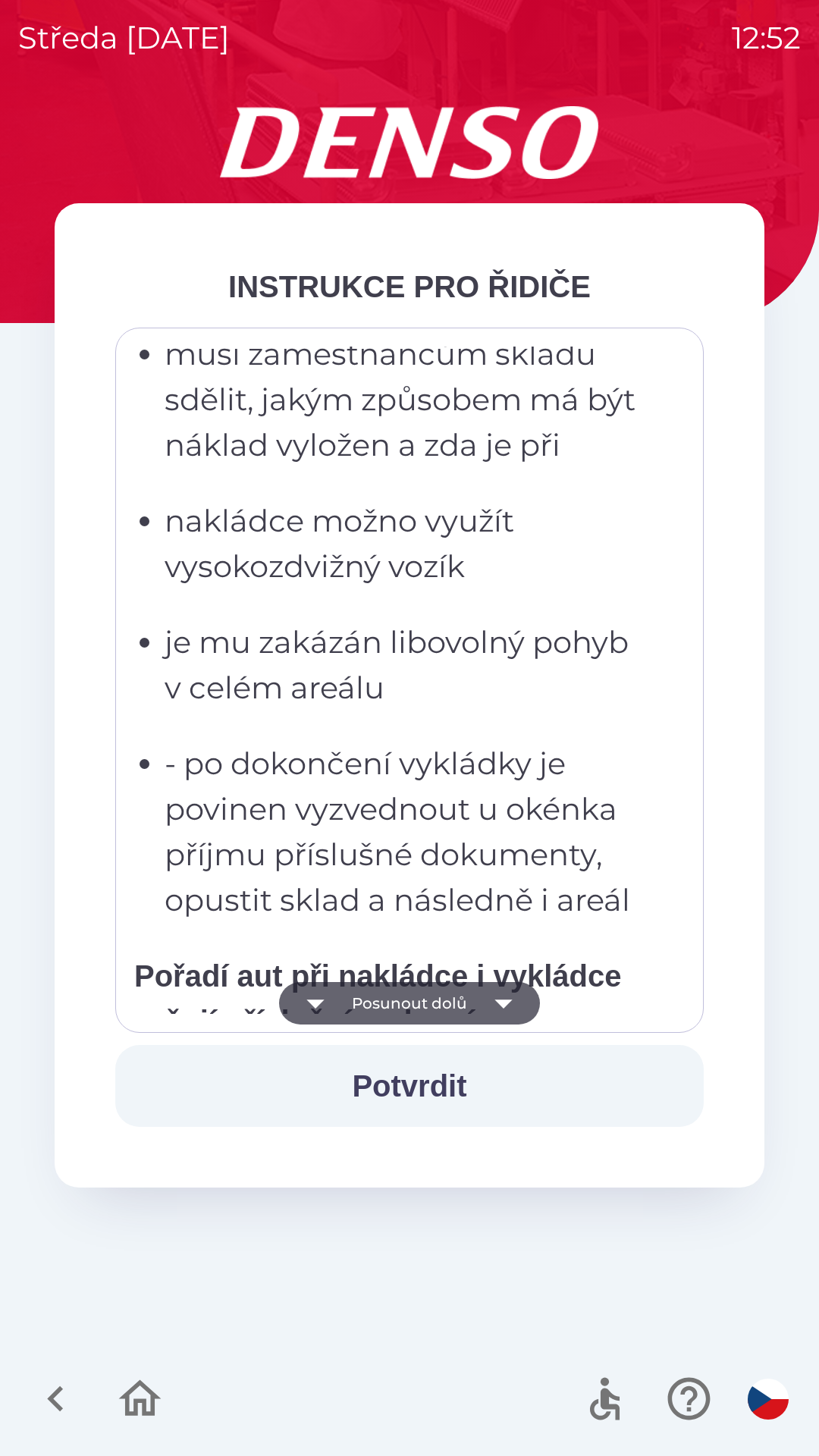
click at [470, 1003] on button "Posunout dolů" at bounding box center [410, 1003] width 261 height 43
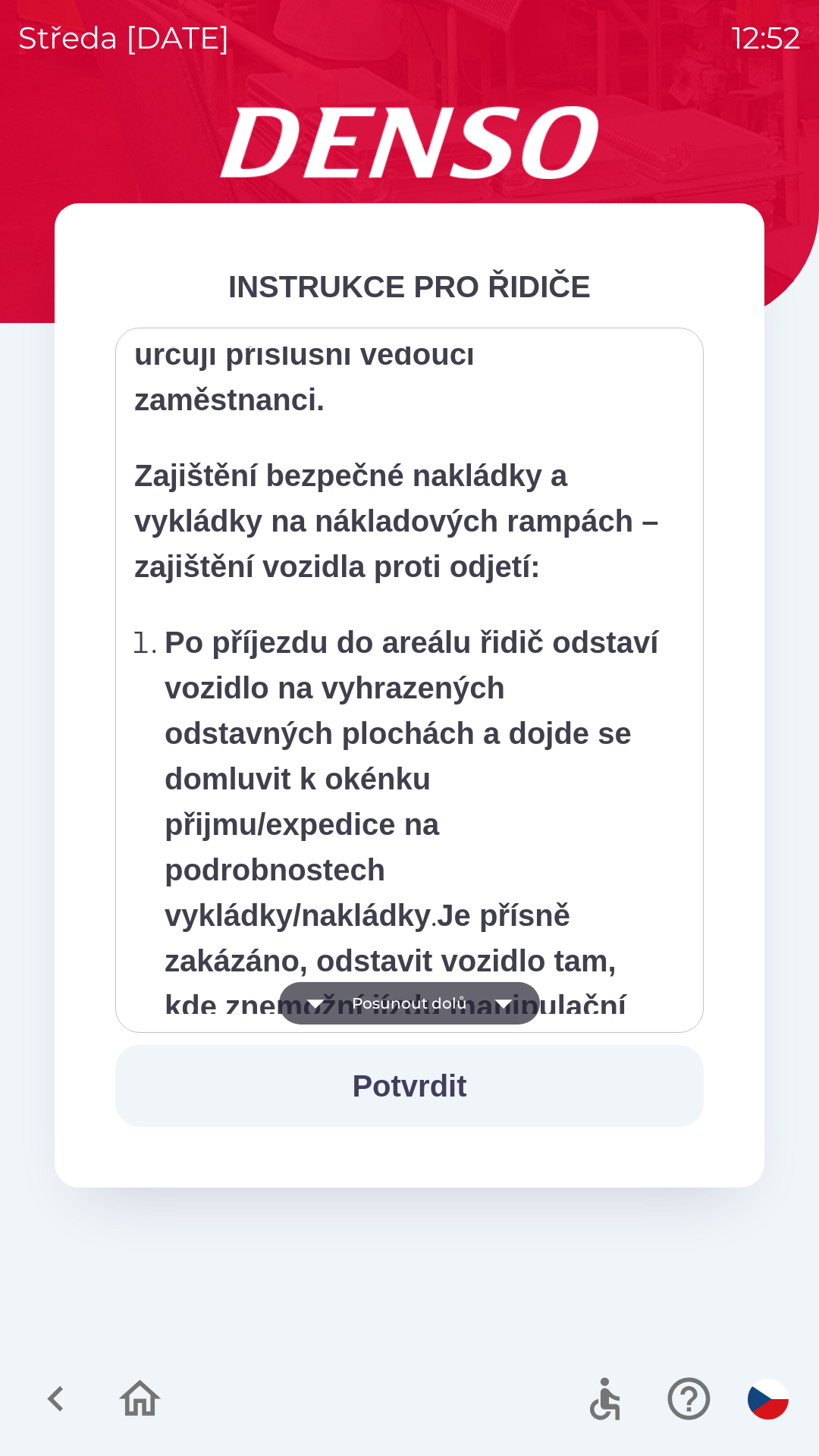
click at [461, 1006] on button "Posunout dolů" at bounding box center [410, 1003] width 261 height 43
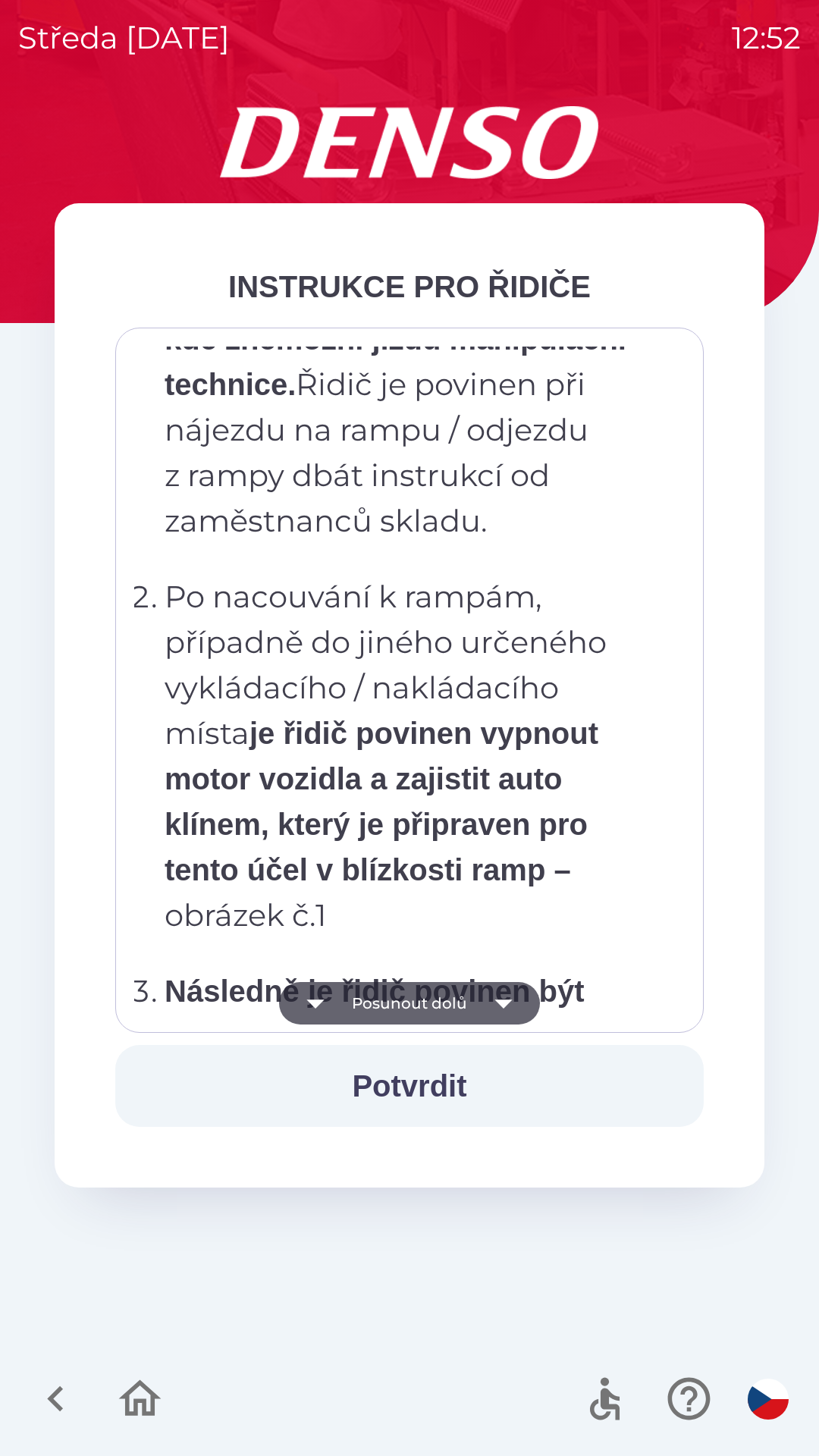
click at [470, 1005] on button "Posunout dolů" at bounding box center [410, 1003] width 261 height 43
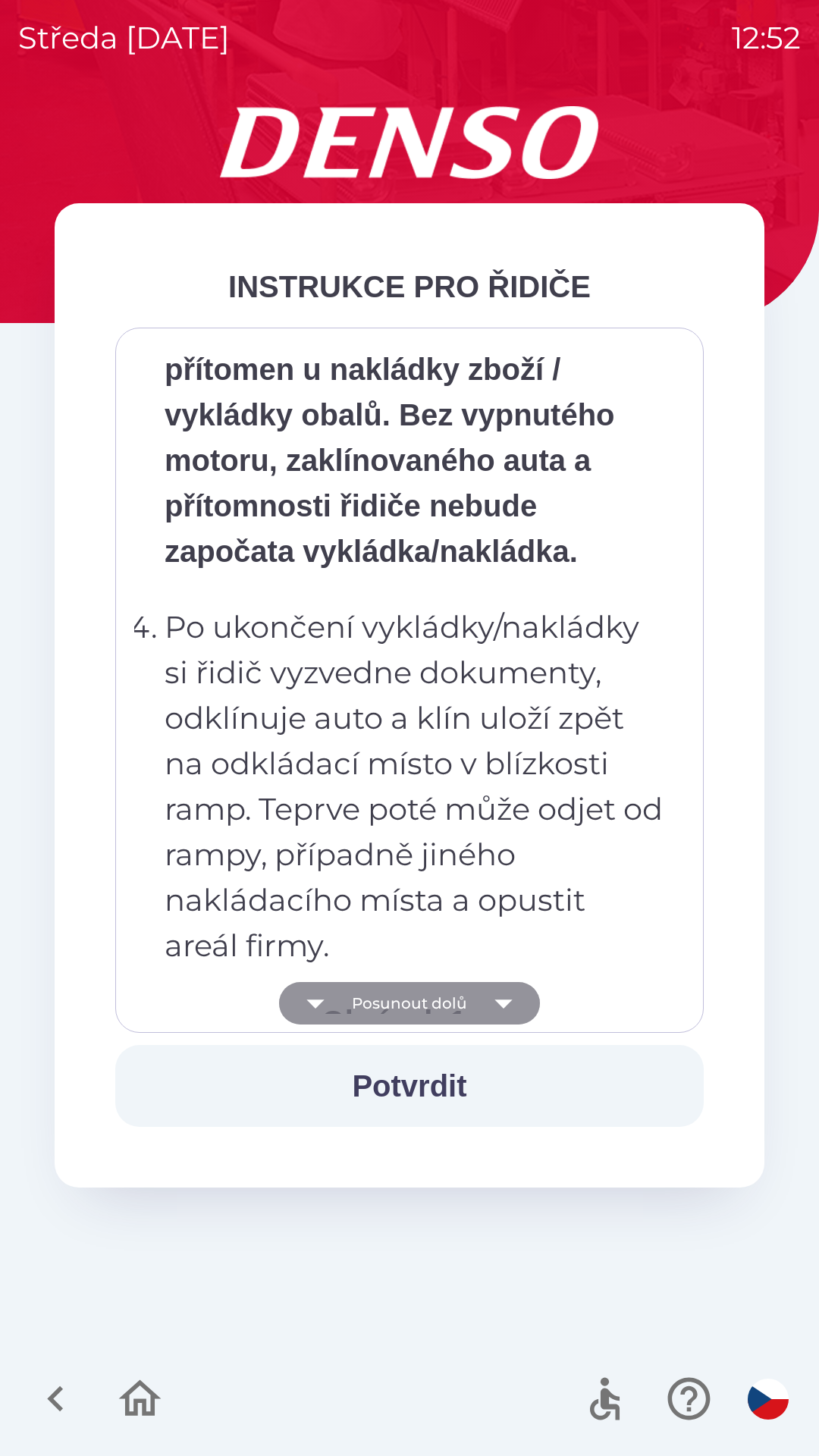
click at [485, 1002] on icon "button" at bounding box center [504, 1003] width 43 height 43
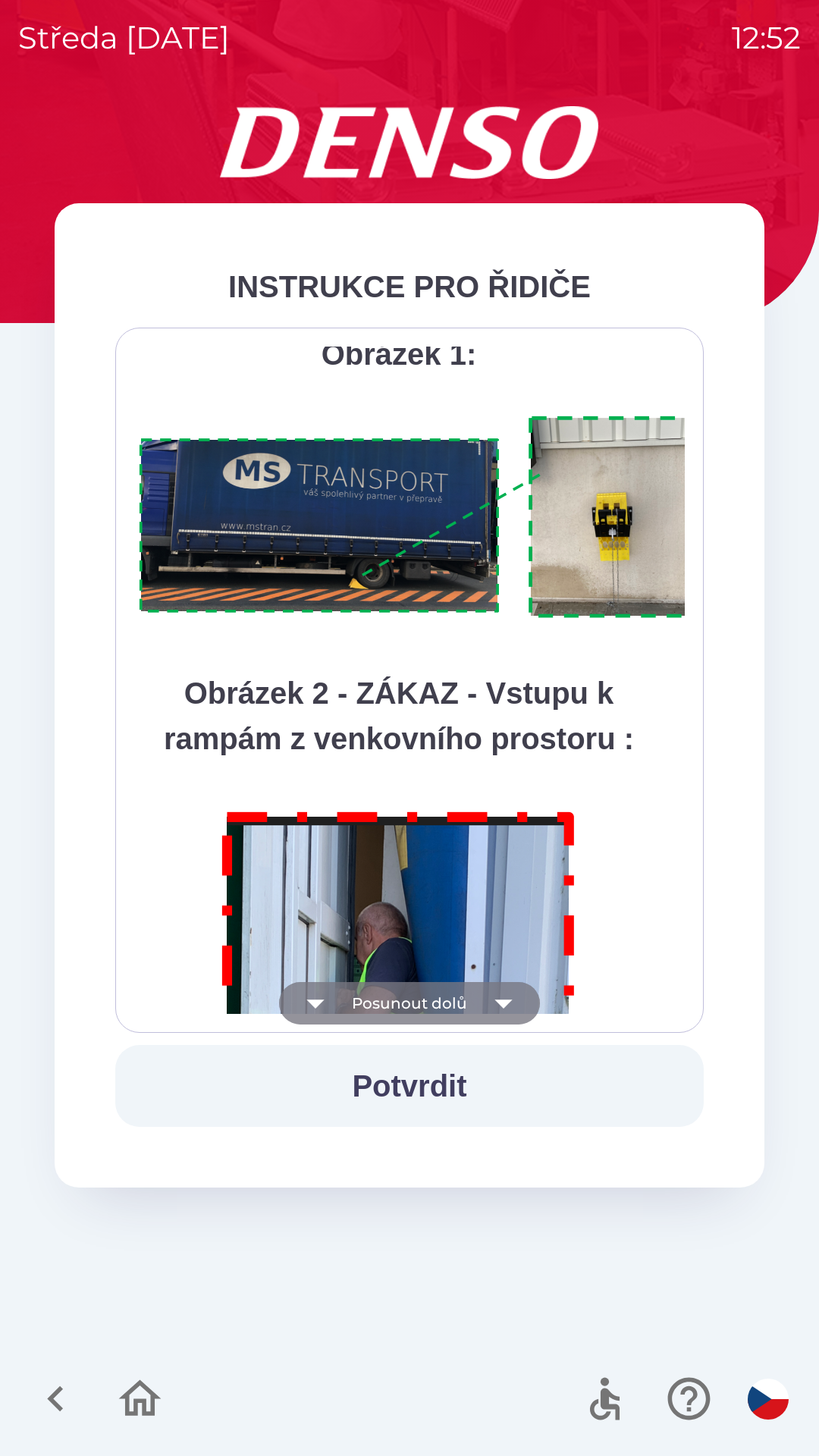
click at [500, 1000] on icon "button" at bounding box center [504, 1004] width 18 height 9
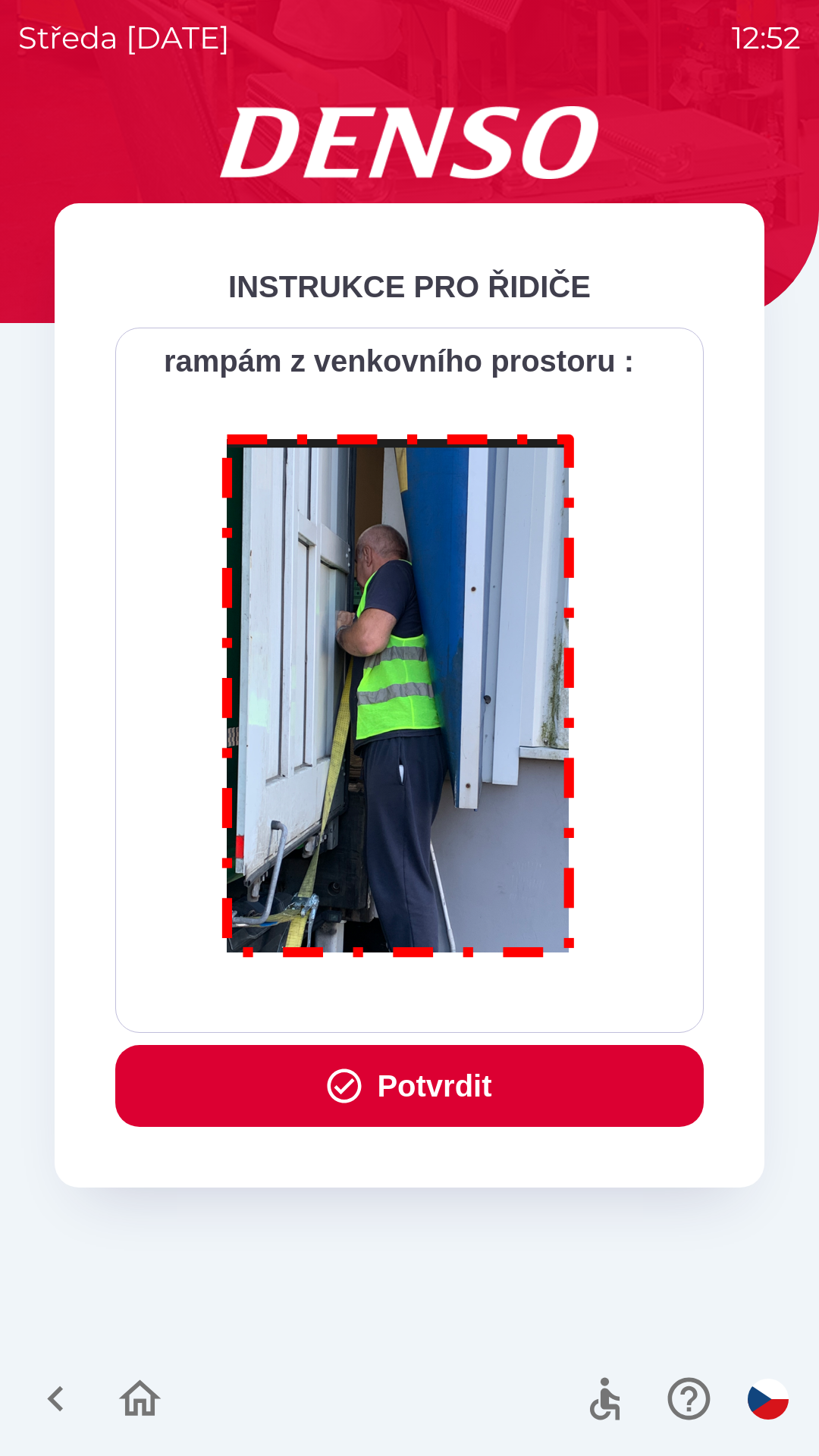
click at [426, 1087] on button "Potvrdit" at bounding box center [410, 1085] width 589 height 82
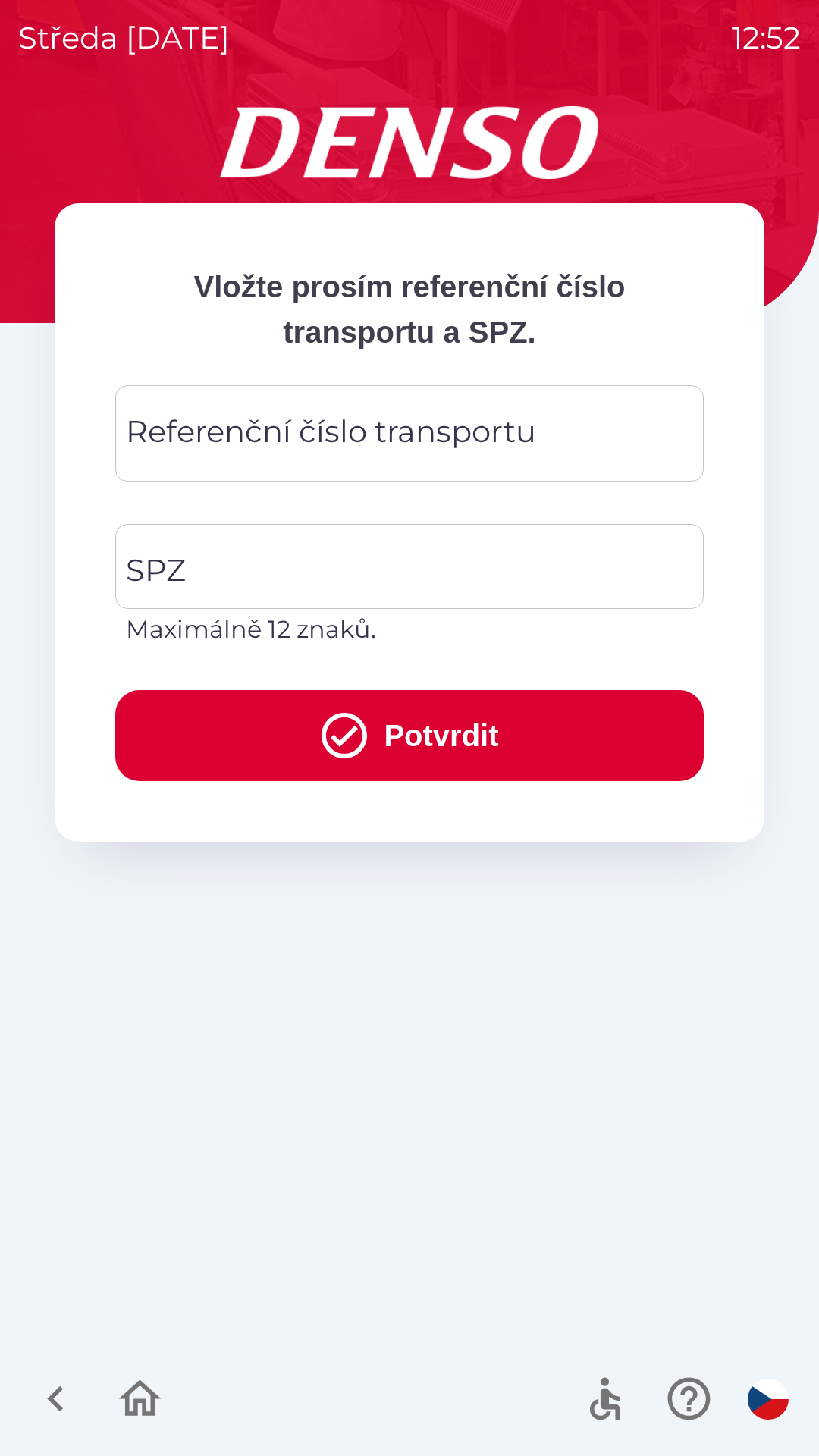
click at [577, 442] on input "Referenční číslo transportu" at bounding box center [410, 433] width 552 height 59
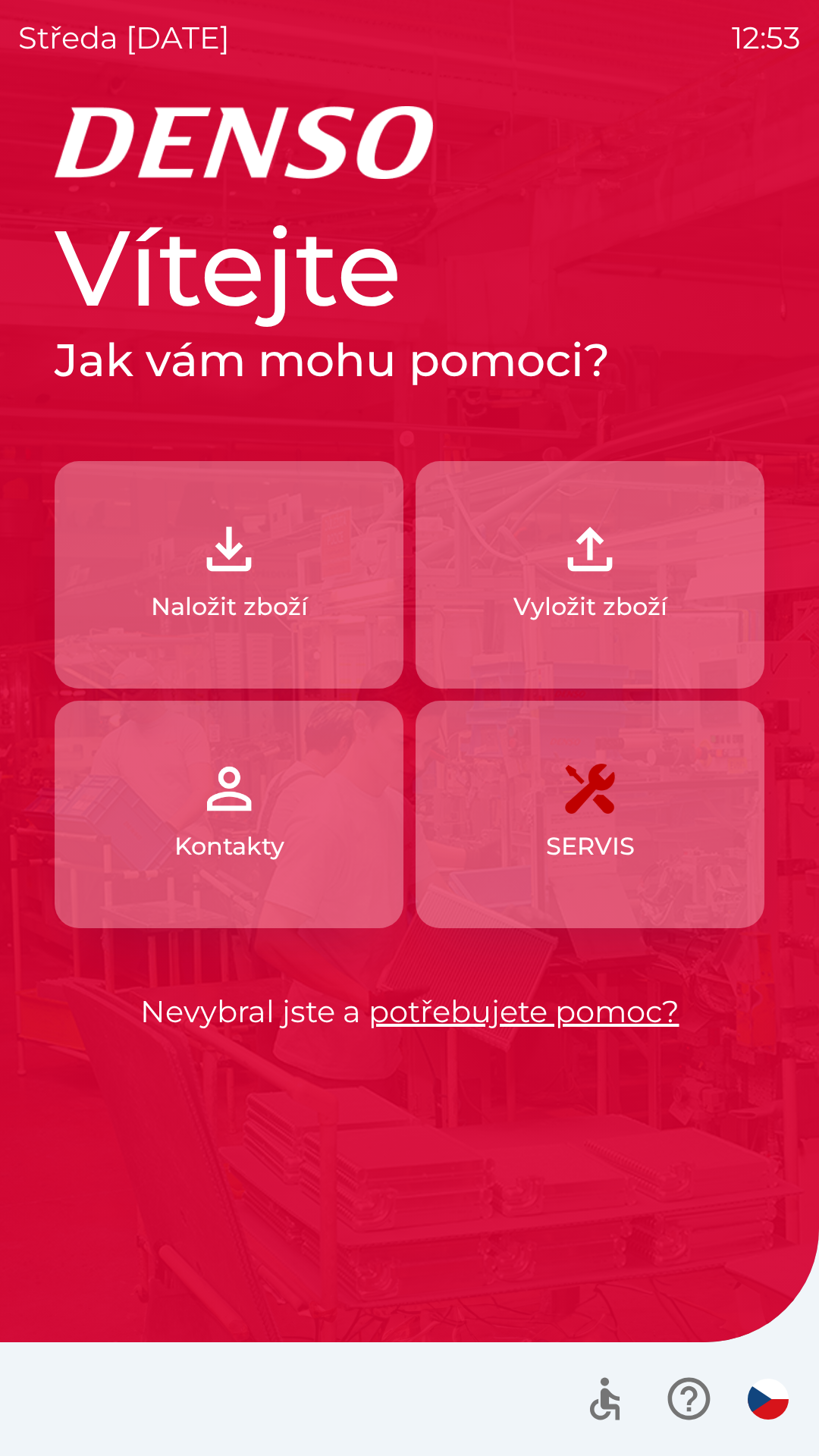
click at [260, 603] on p "Naložit zboží" at bounding box center [229, 607] width 157 height 37
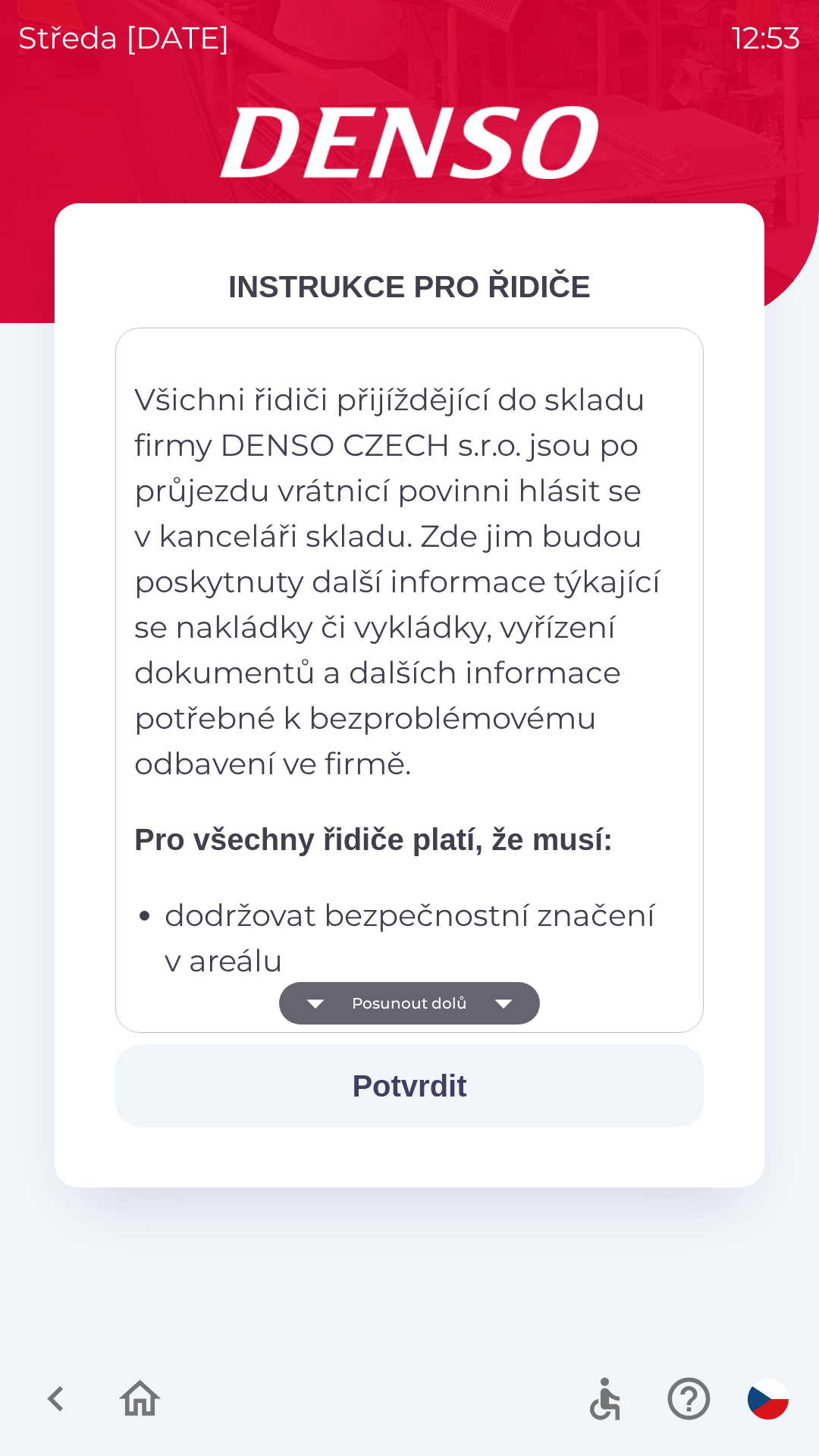
click at [459, 996] on button "Posunout dolů" at bounding box center [410, 1003] width 261 height 43
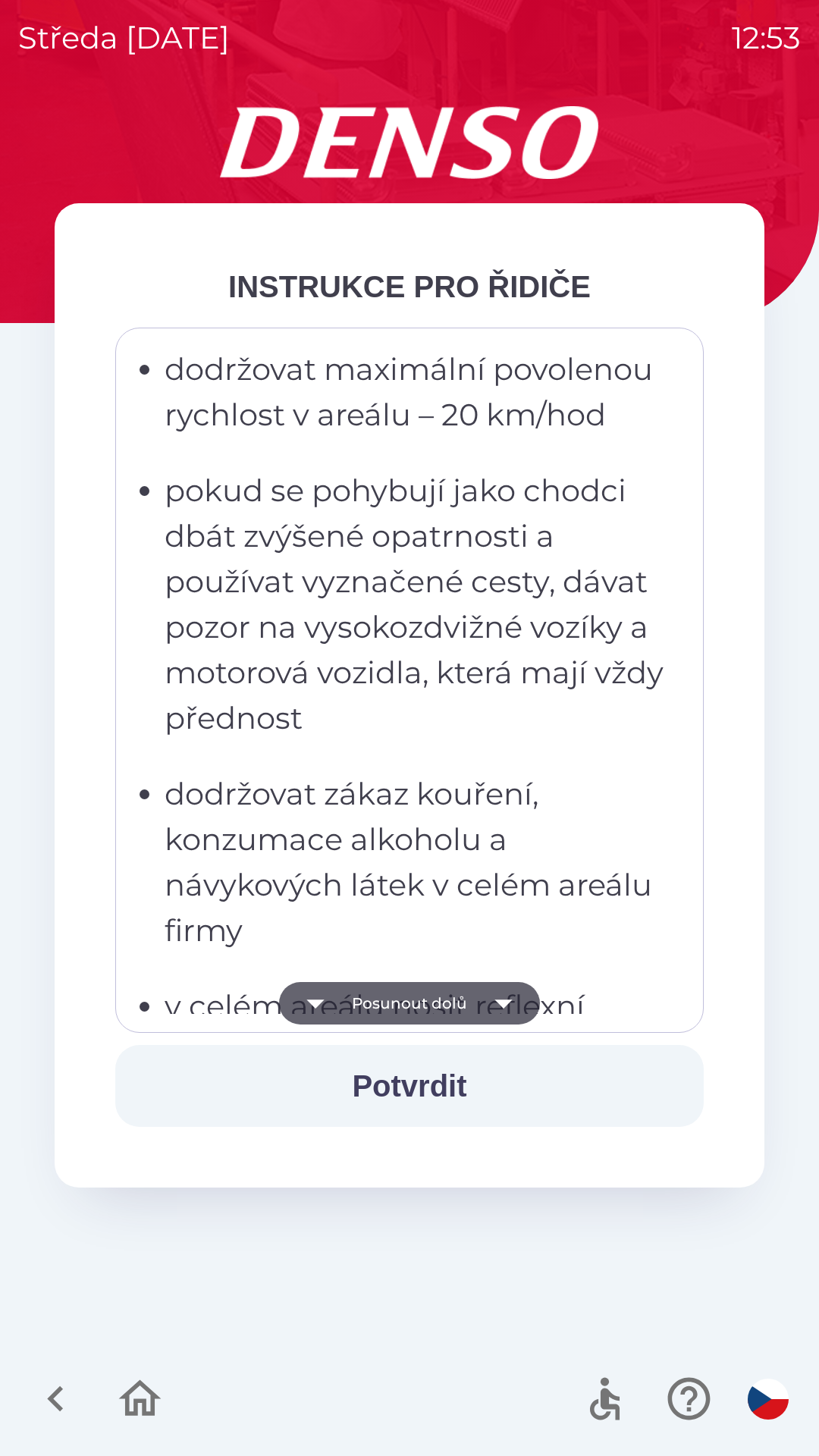
click at [483, 1002] on icon "button" at bounding box center [504, 1003] width 43 height 43
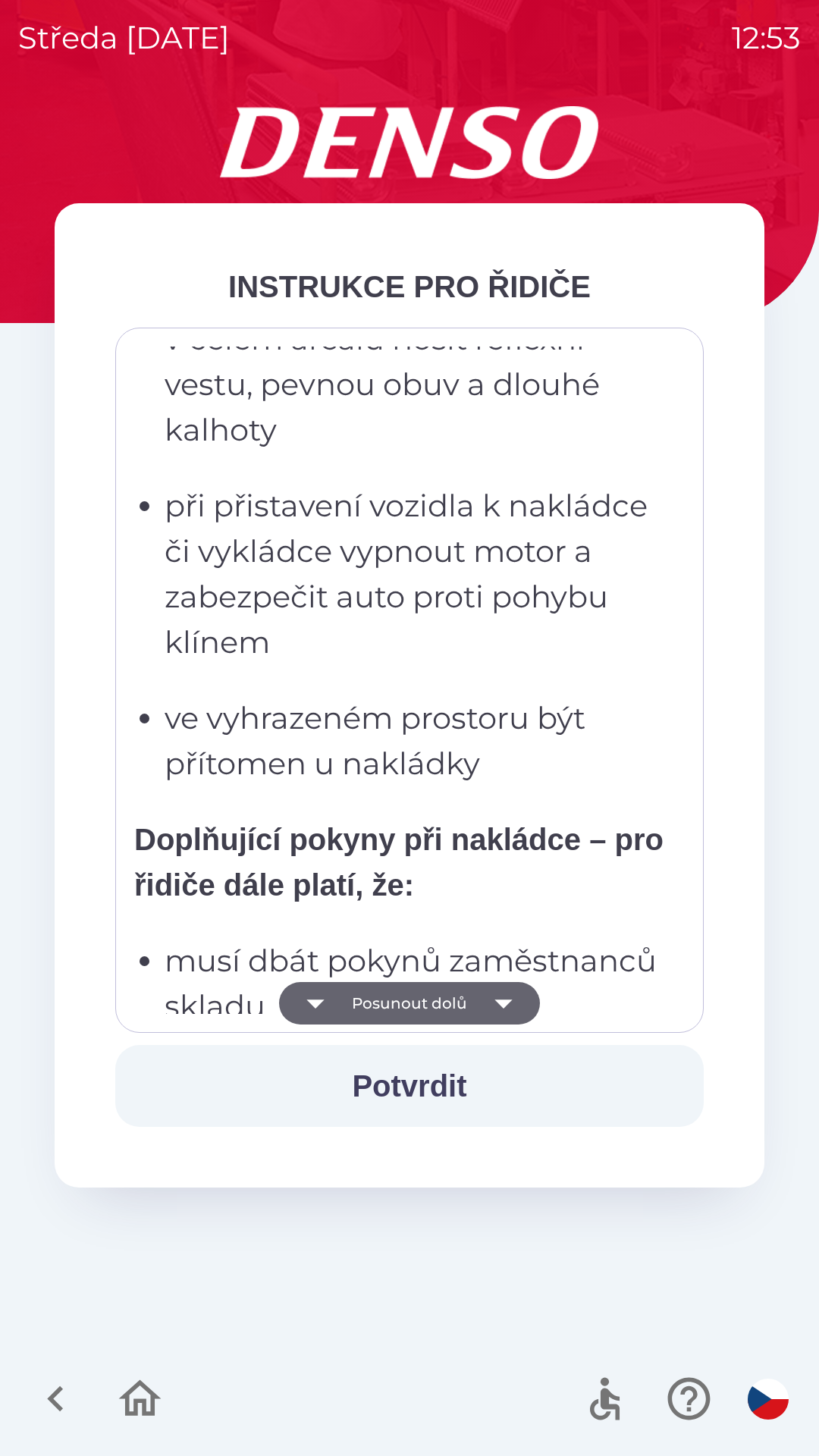
click at [466, 1009] on button "Posunout dolů" at bounding box center [410, 1003] width 261 height 43
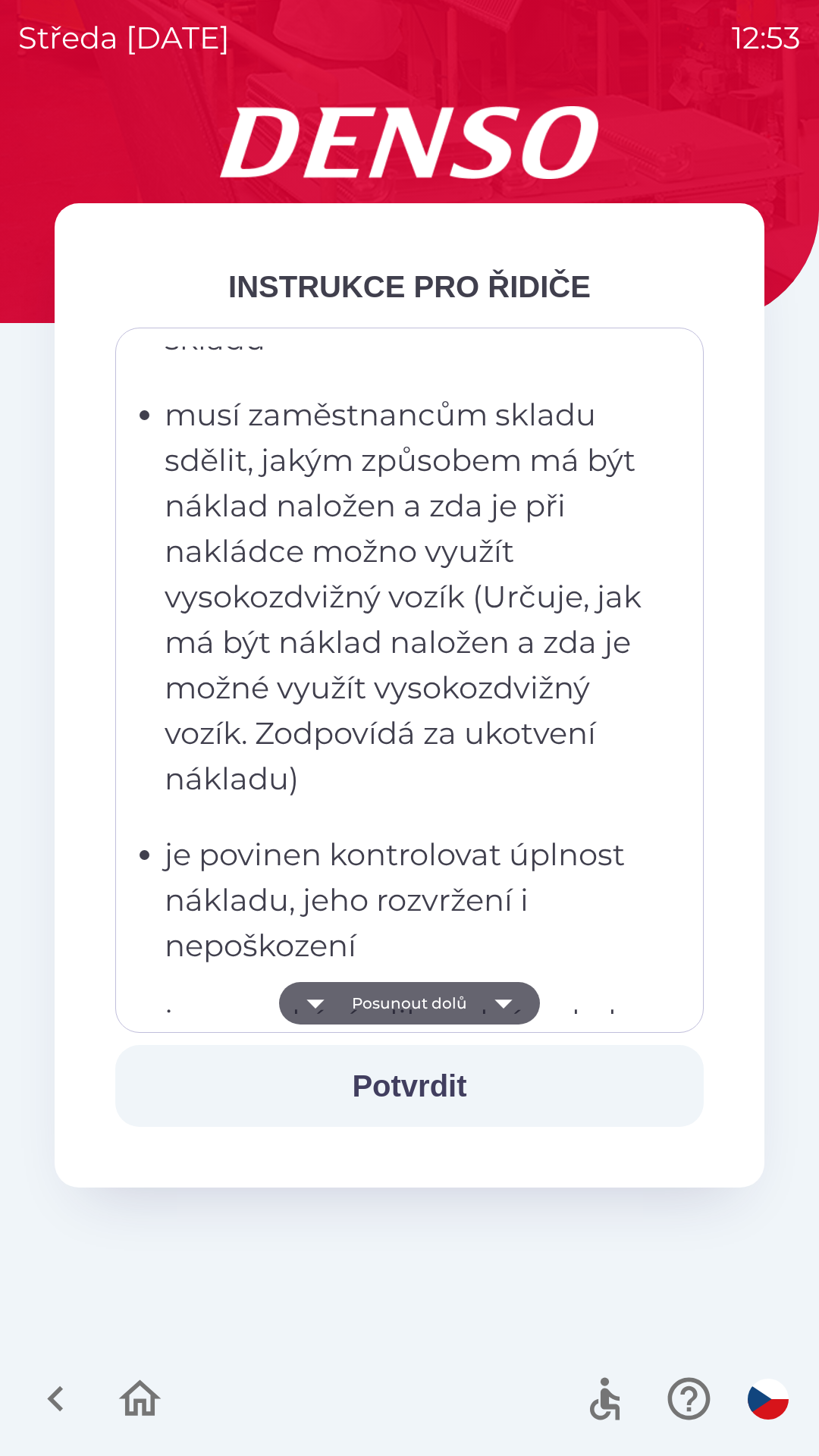
click at [418, 1084] on button "Potvrdit" at bounding box center [410, 1085] width 589 height 82
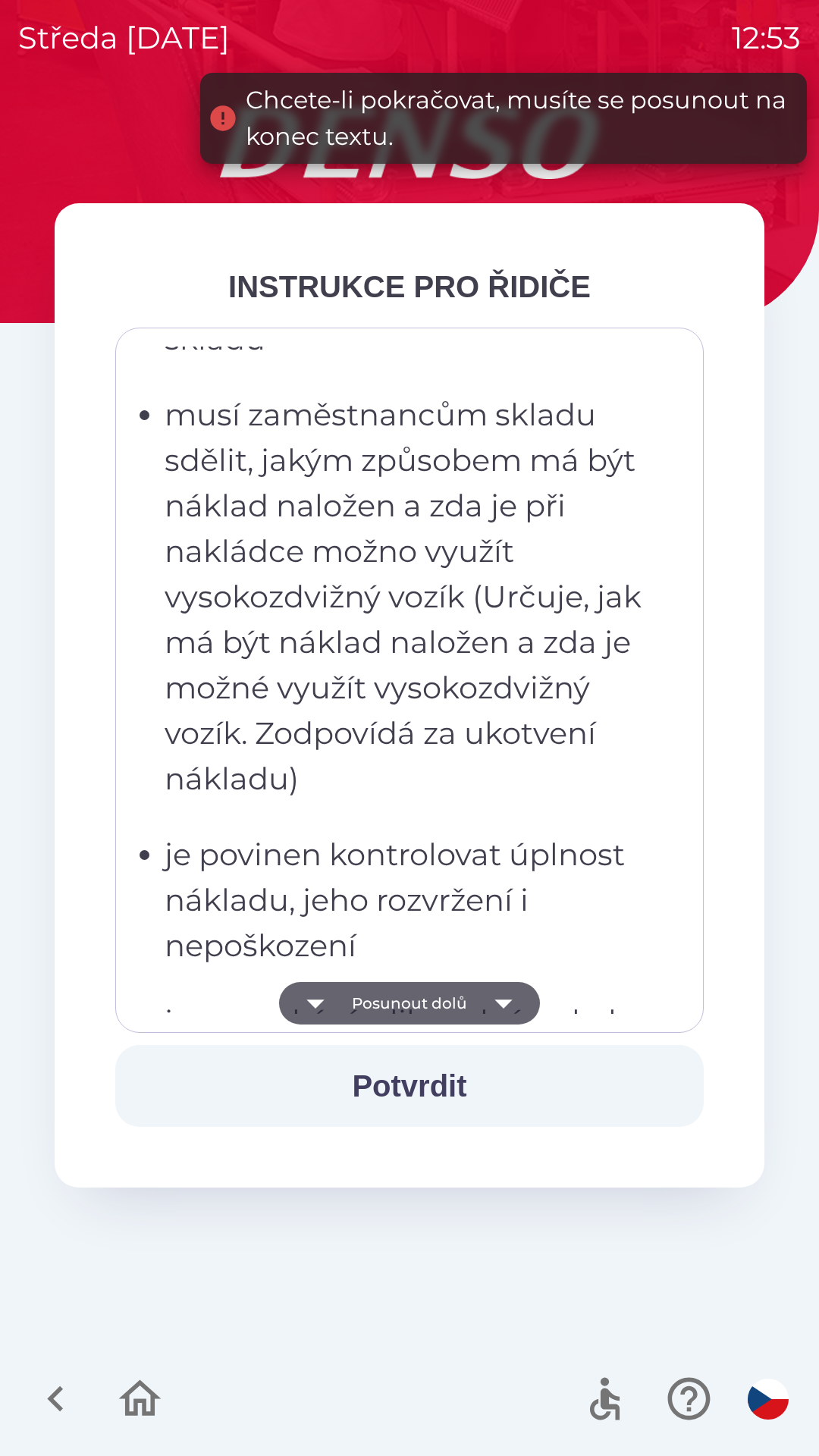
click at [495, 1002] on icon "button" at bounding box center [504, 1003] width 43 height 43
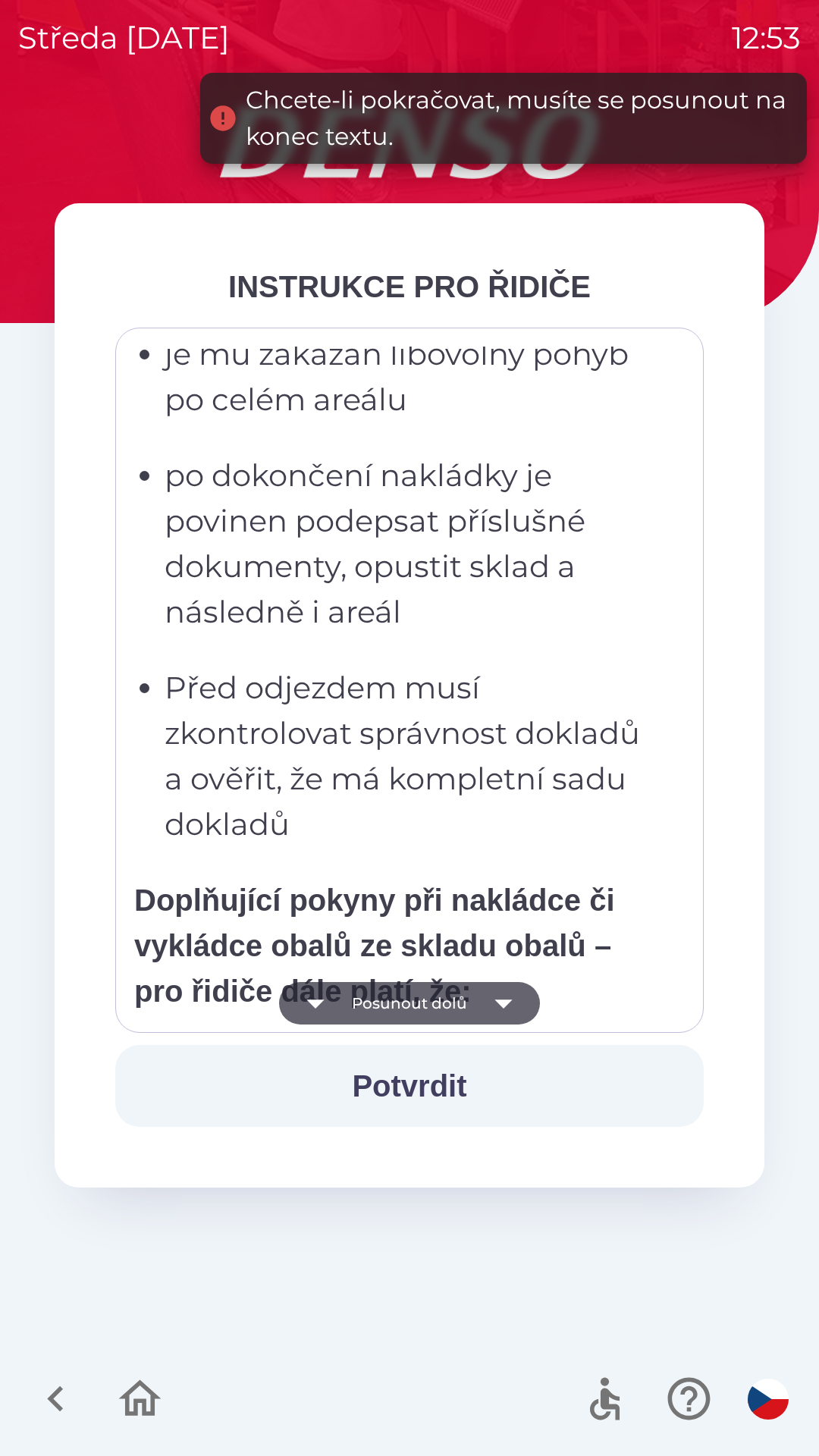
click at [495, 1001] on icon "button" at bounding box center [504, 1003] width 43 height 43
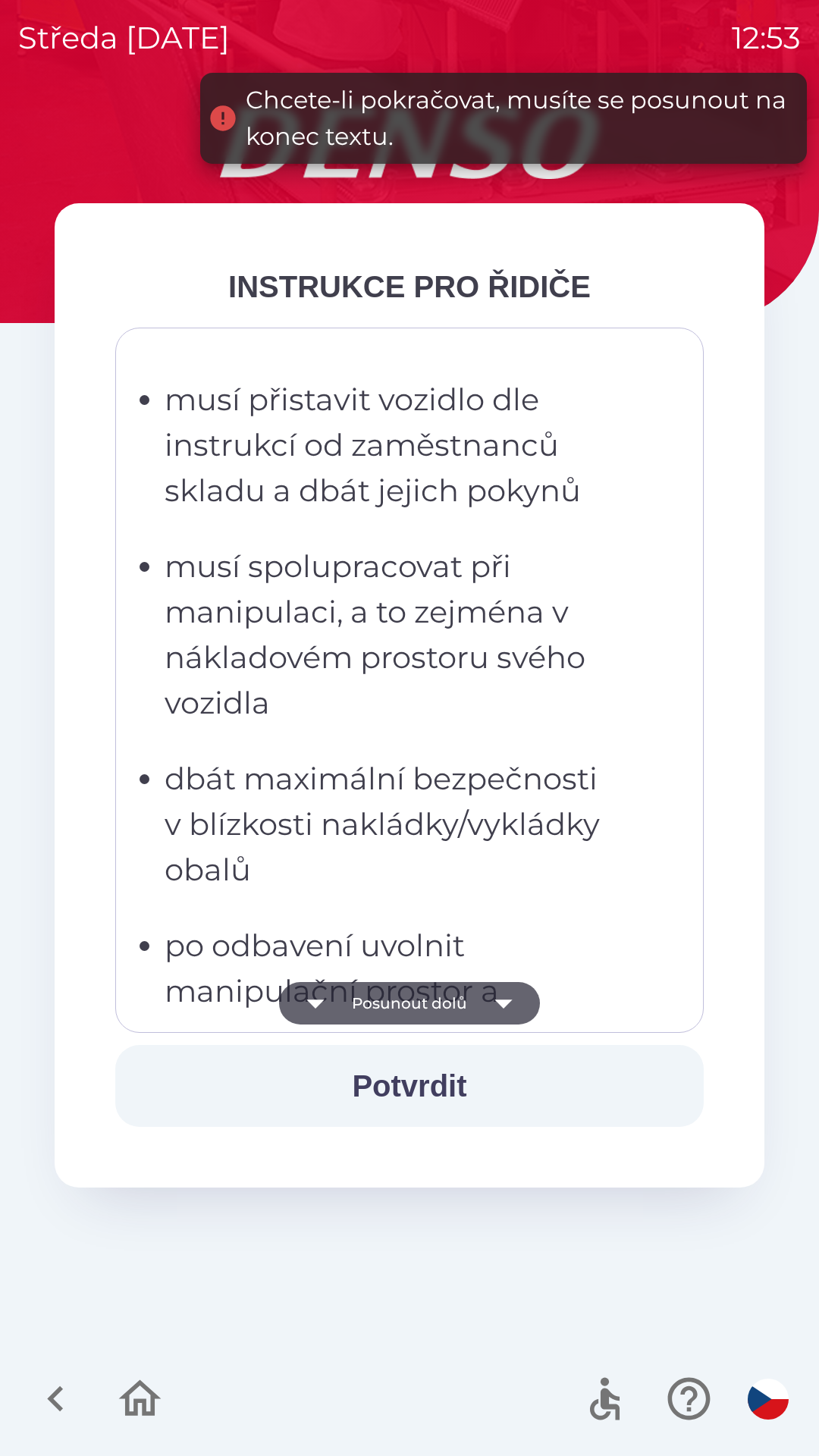
click at [500, 1007] on icon "button" at bounding box center [504, 1003] width 43 height 43
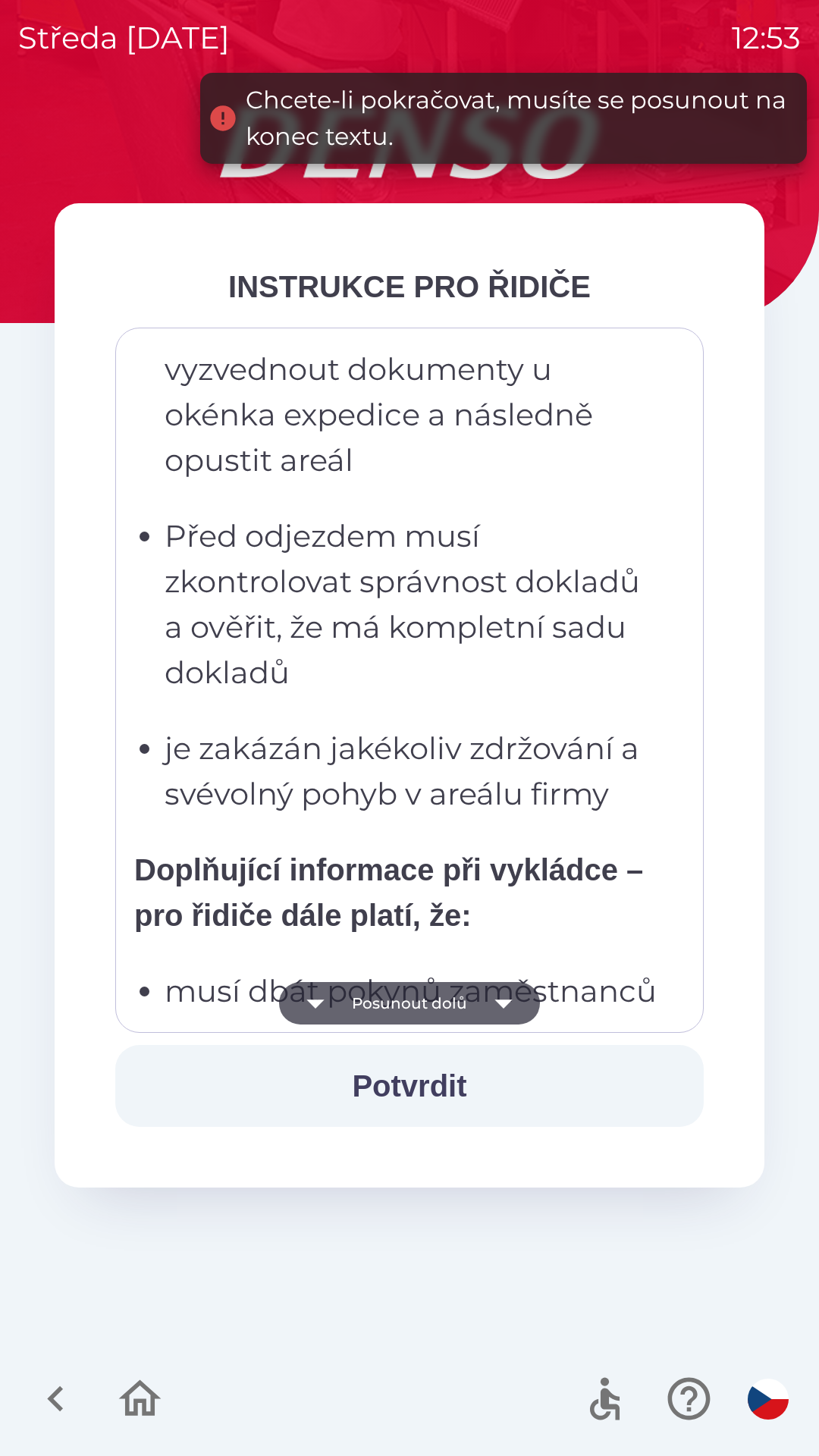
click at [509, 1006] on icon "button" at bounding box center [504, 1003] width 43 height 43
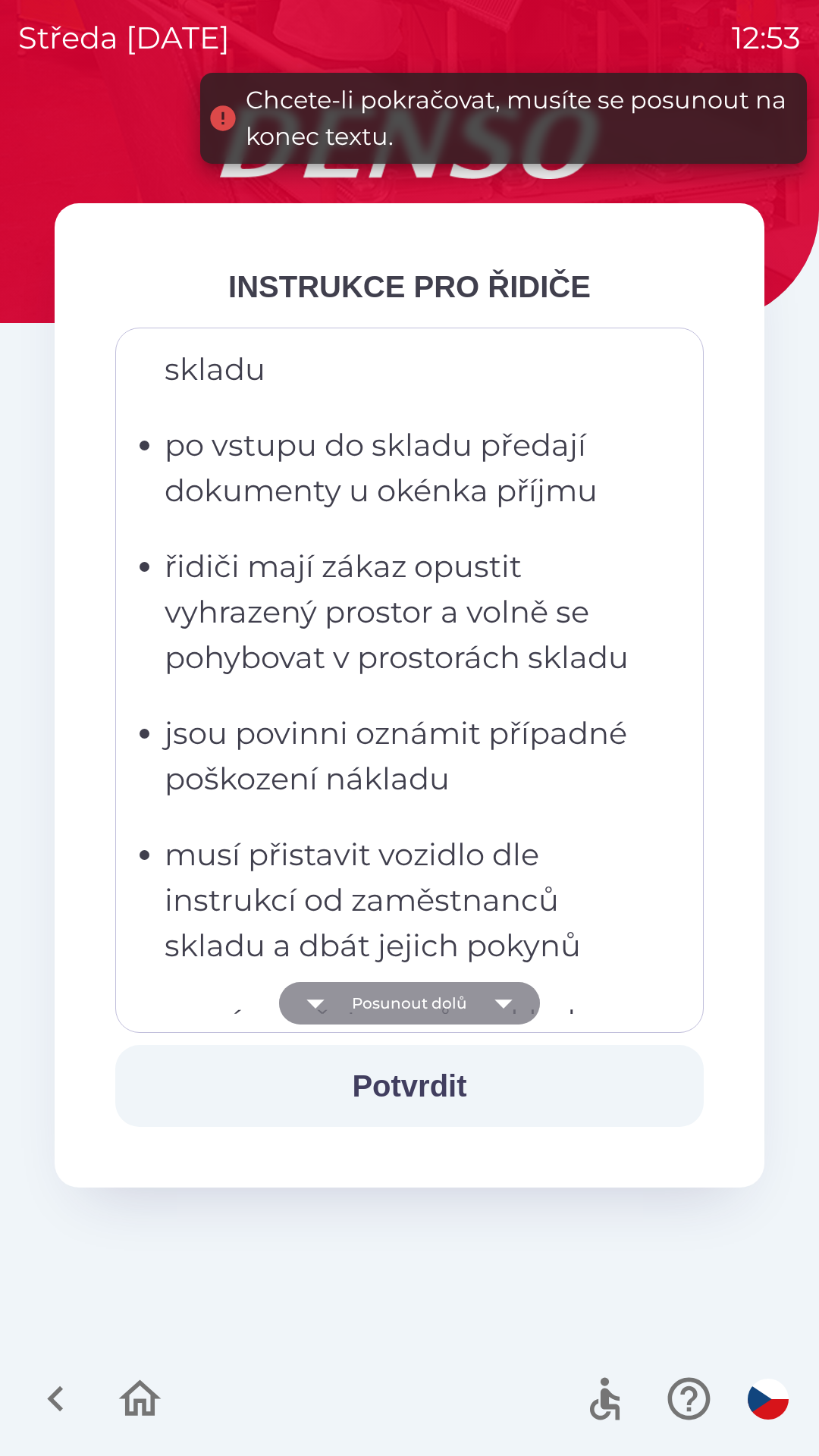
click at [512, 1007] on icon "button" at bounding box center [504, 1003] width 43 height 43
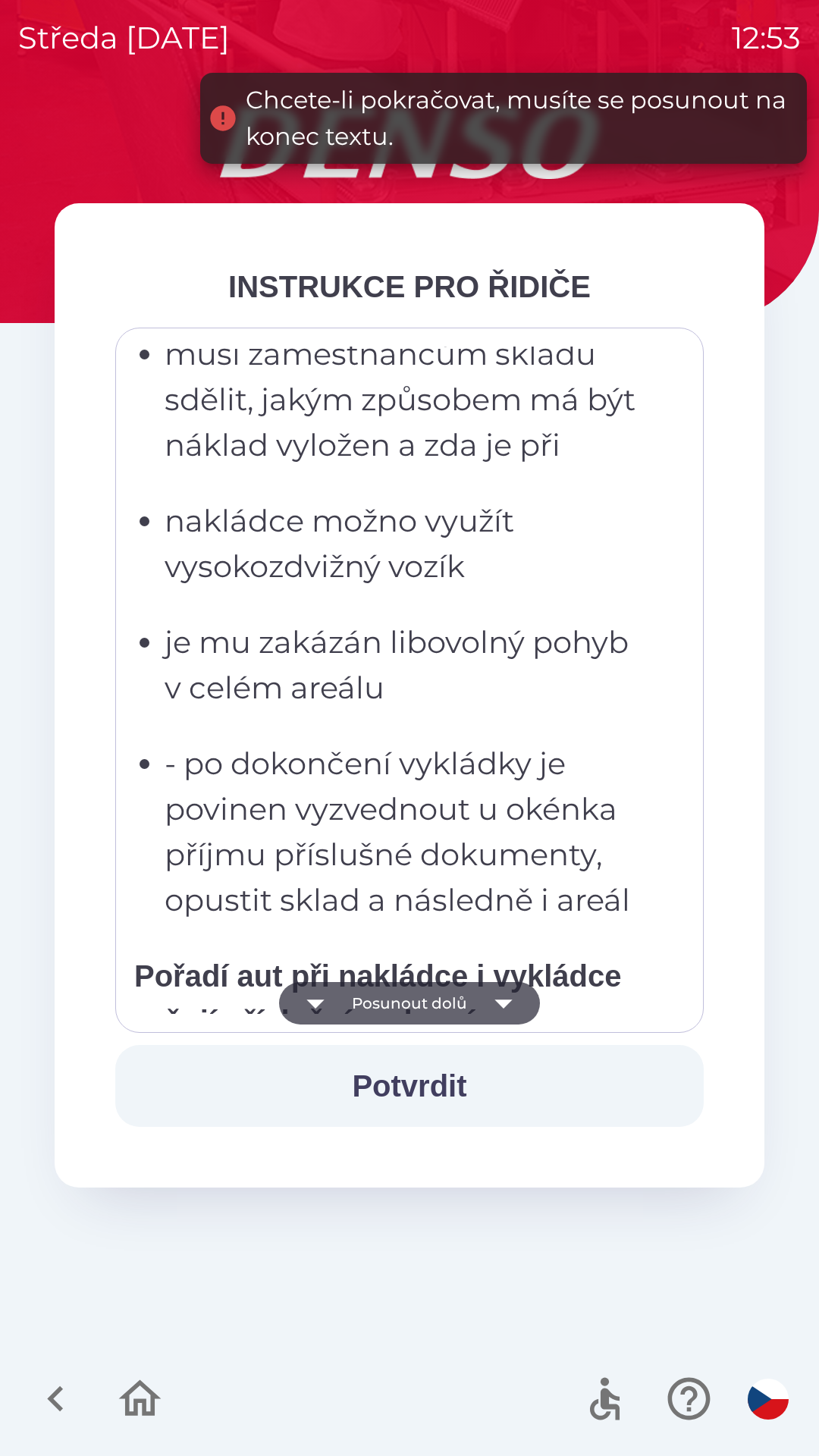
click at [503, 1003] on icon "button" at bounding box center [504, 1004] width 18 height 9
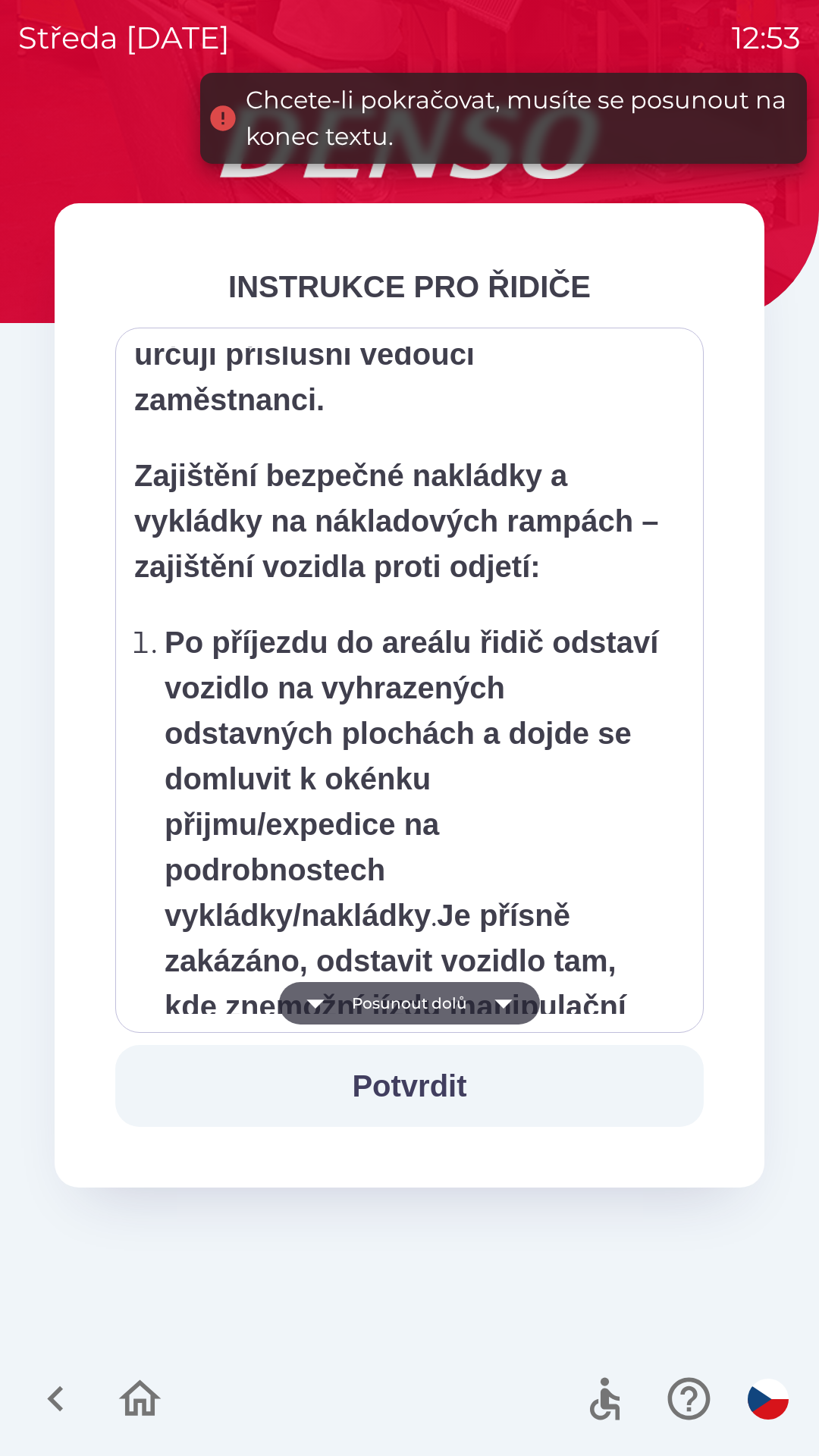
click at [501, 992] on icon "button" at bounding box center [504, 1003] width 43 height 43
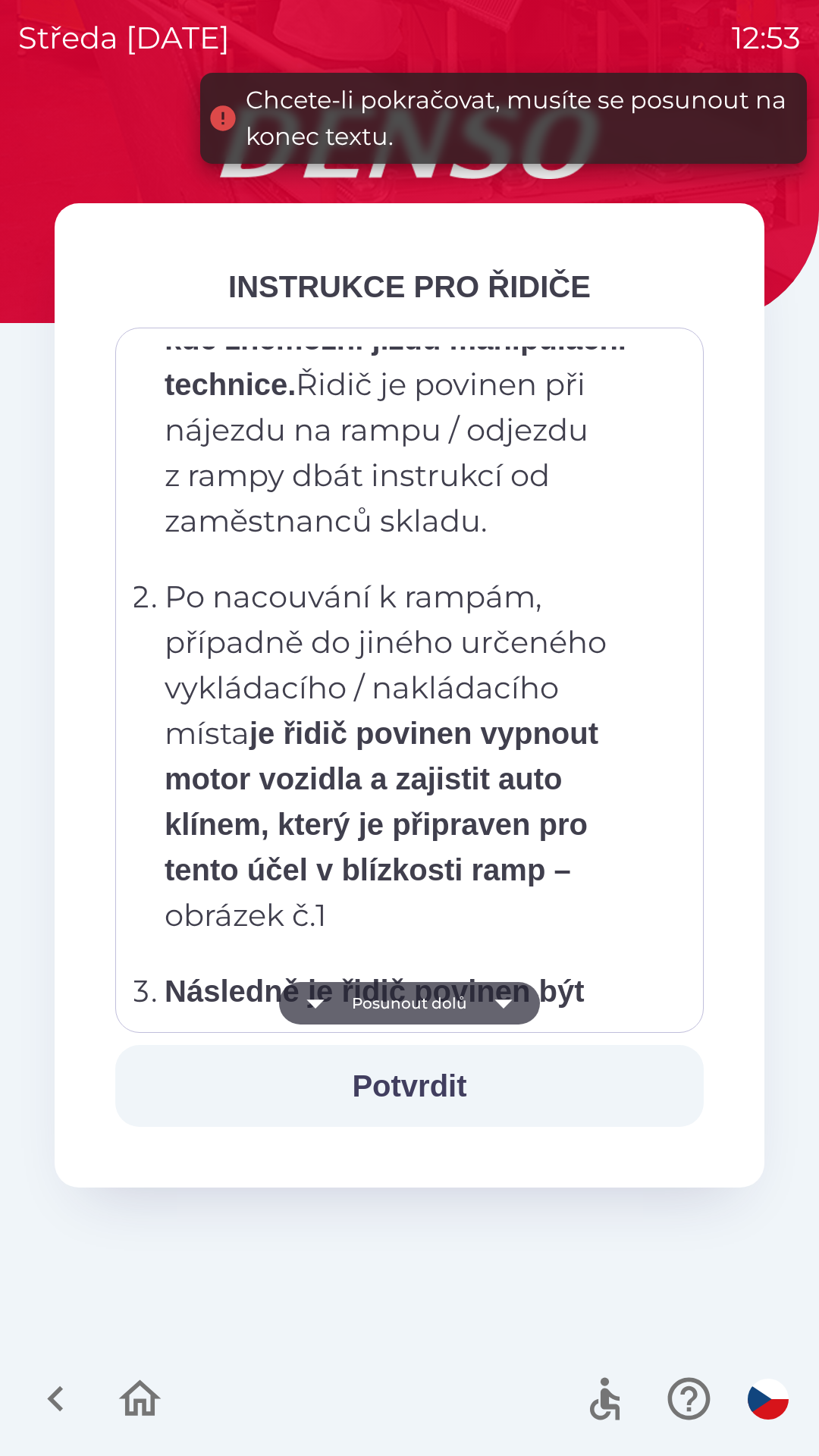
click at [502, 1006] on icon "button" at bounding box center [504, 1004] width 18 height 9
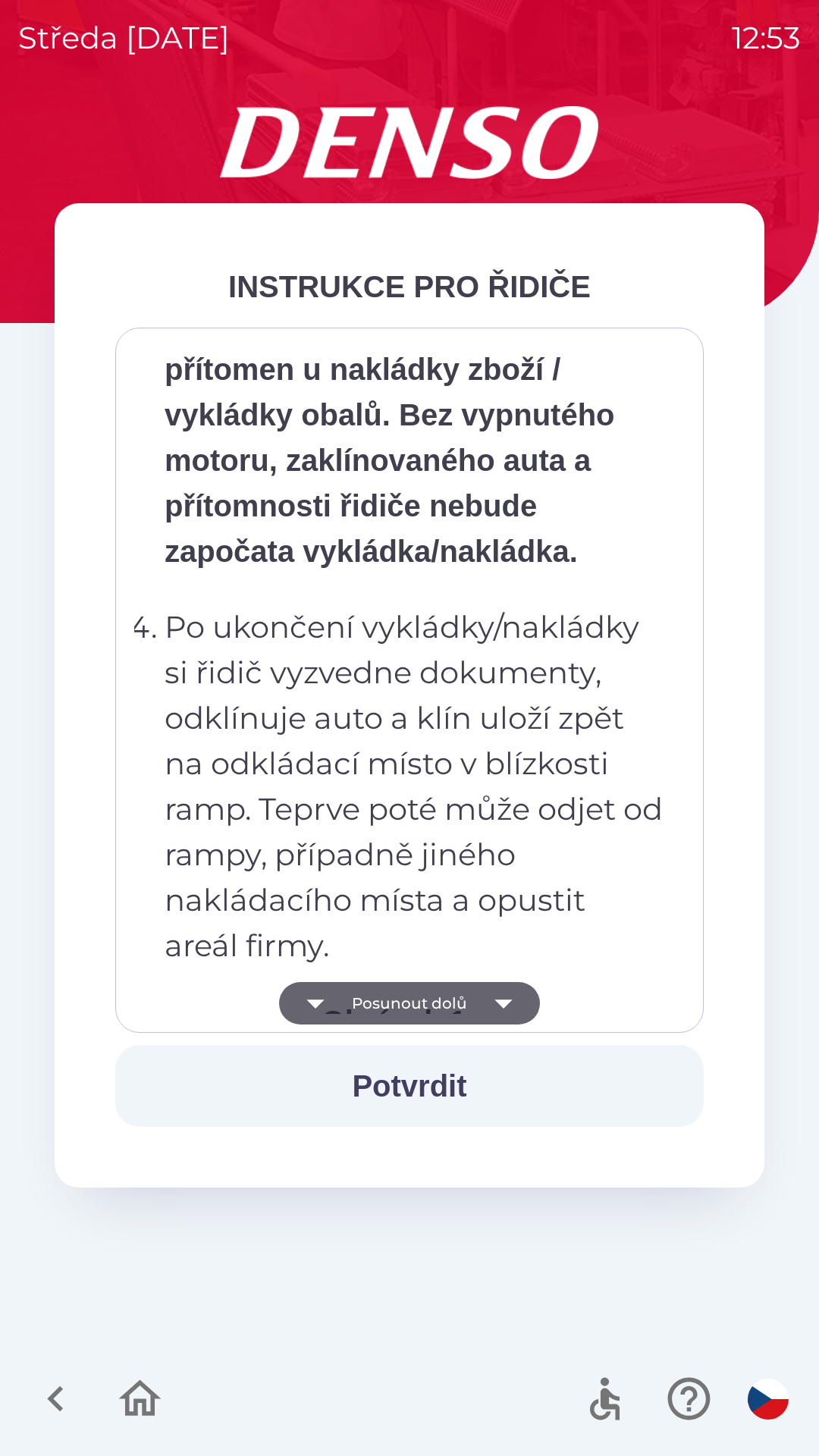
click at [510, 1010] on icon "button" at bounding box center [504, 1003] width 43 height 43
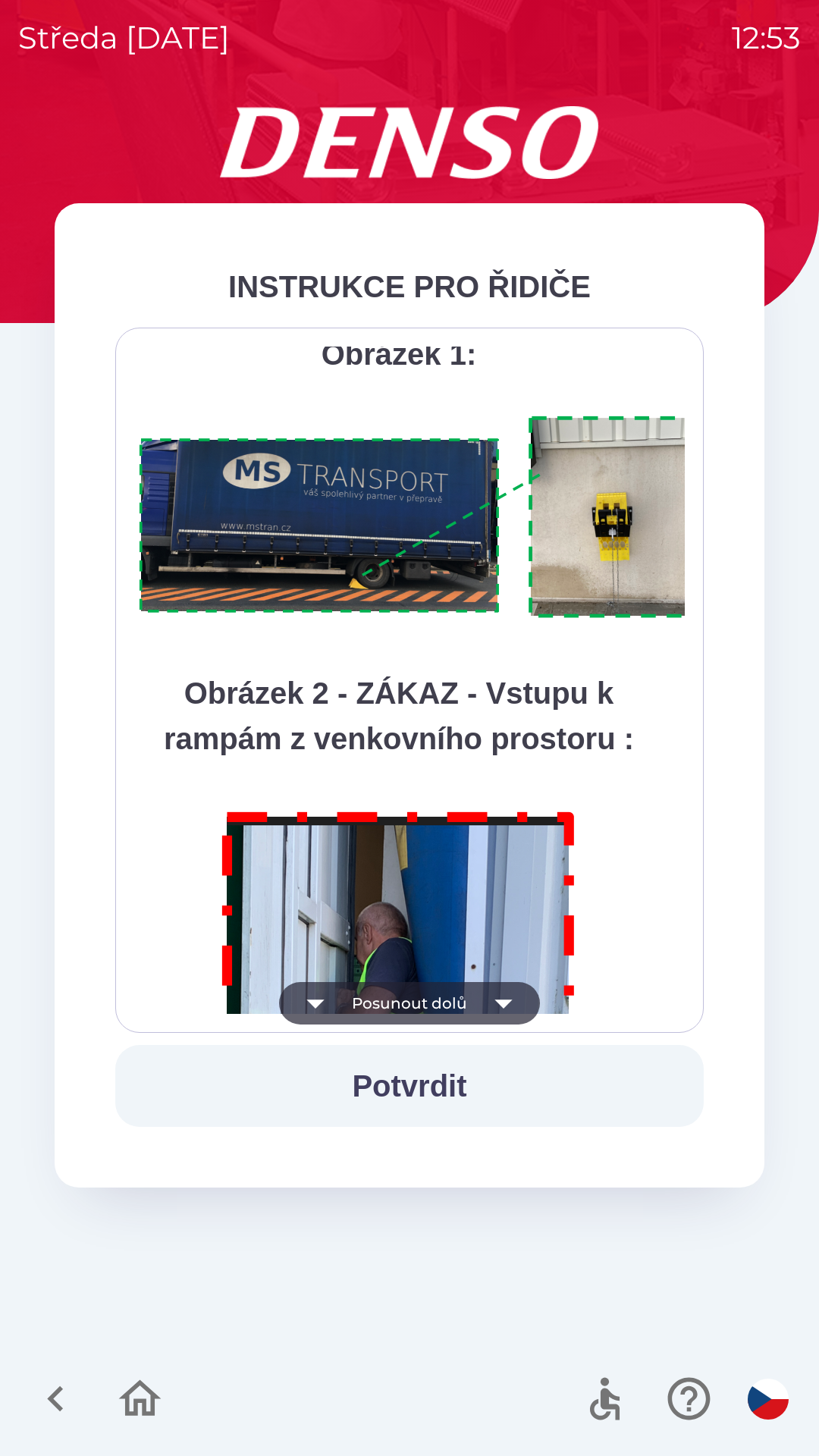
click at [413, 1091] on button "Potvrdit" at bounding box center [410, 1085] width 589 height 82
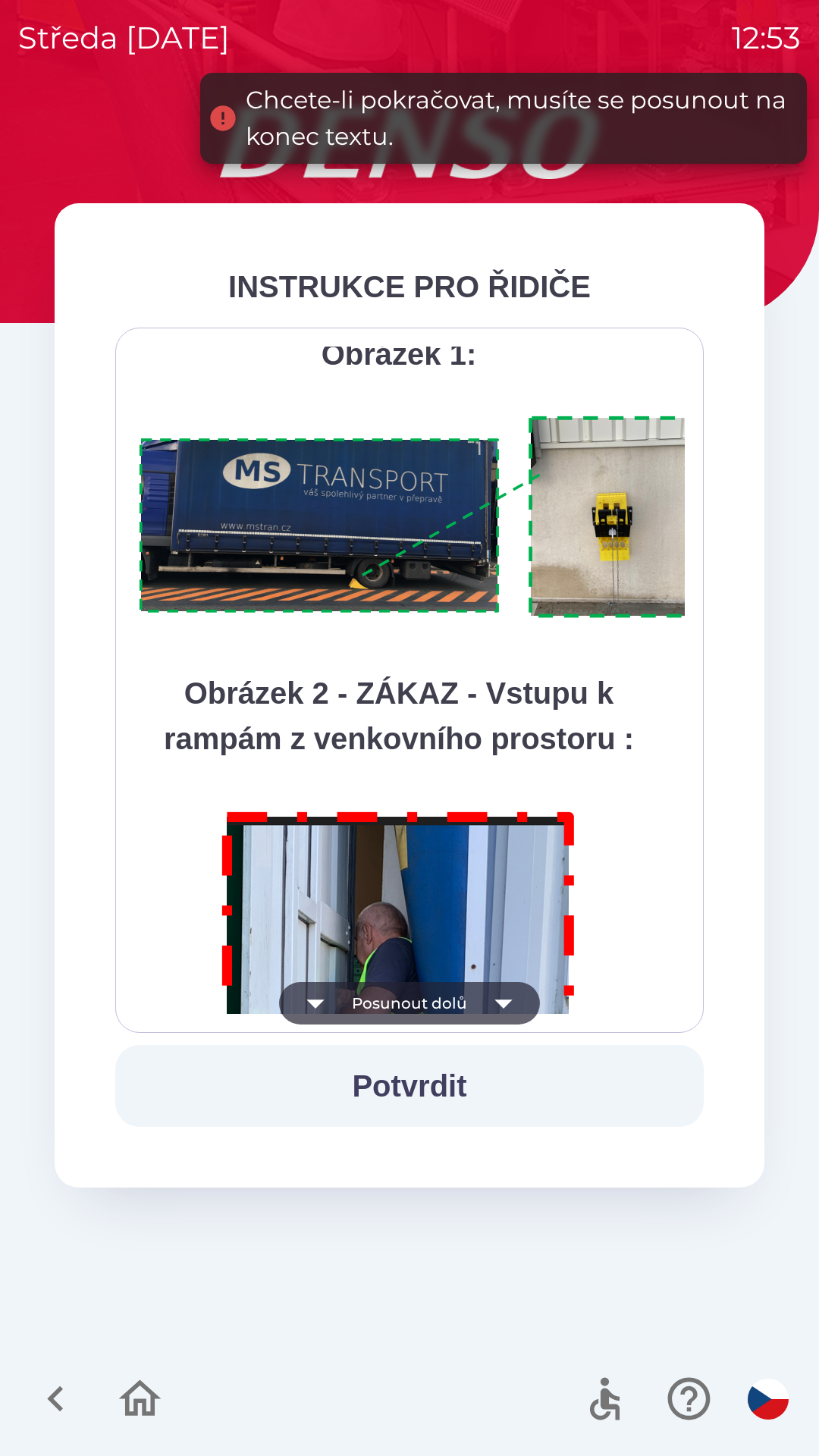
click at [449, 1006] on button "Posunout dolů" at bounding box center [410, 1003] width 261 height 43
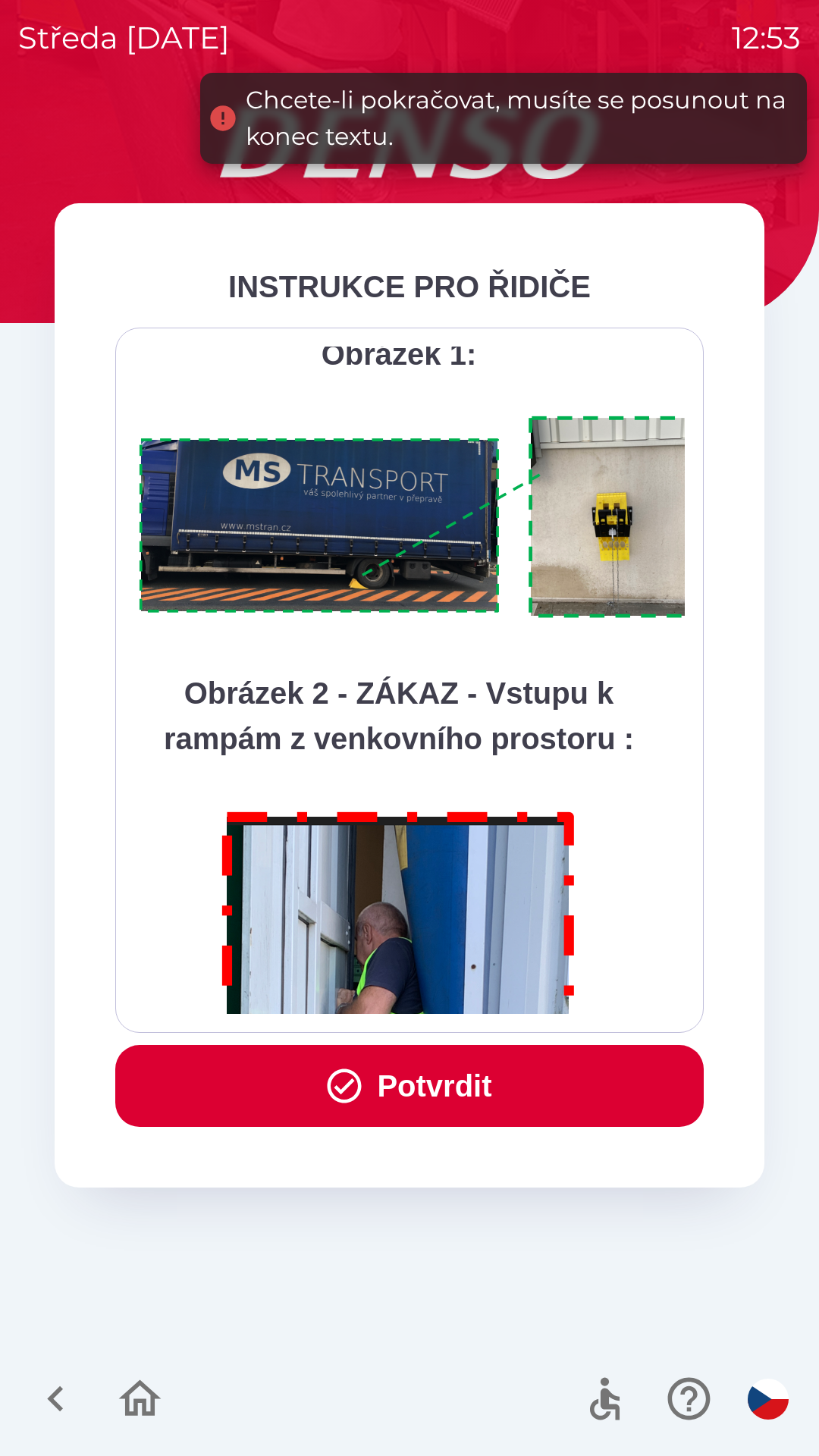
scroll to position [8523, 0]
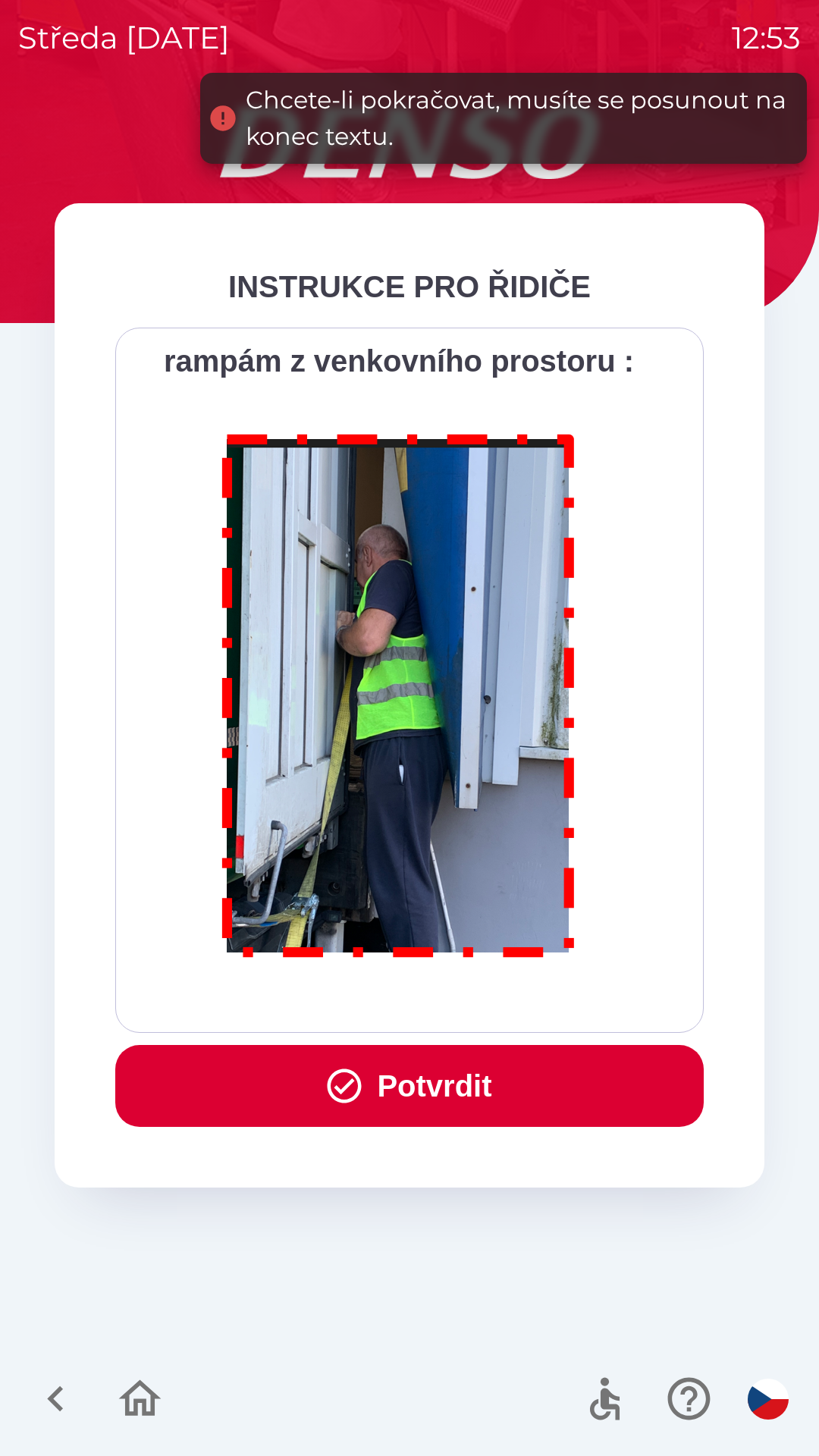
click at [418, 1080] on button "Potvrdit" at bounding box center [410, 1085] width 589 height 82
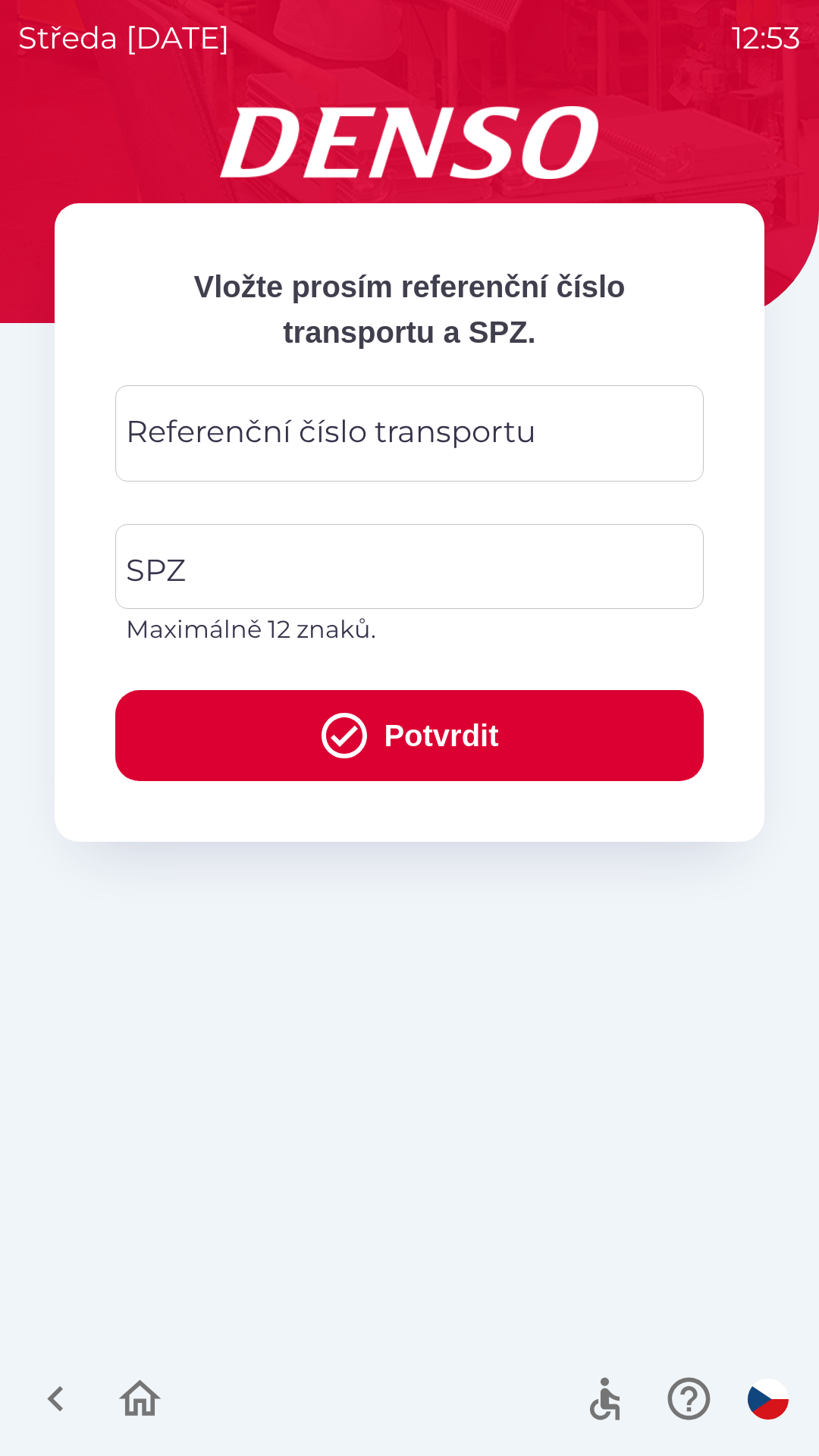
click at [195, 434] on div "Referenční číslo transportu Referenční číslo transportu" at bounding box center [410, 433] width 589 height 96
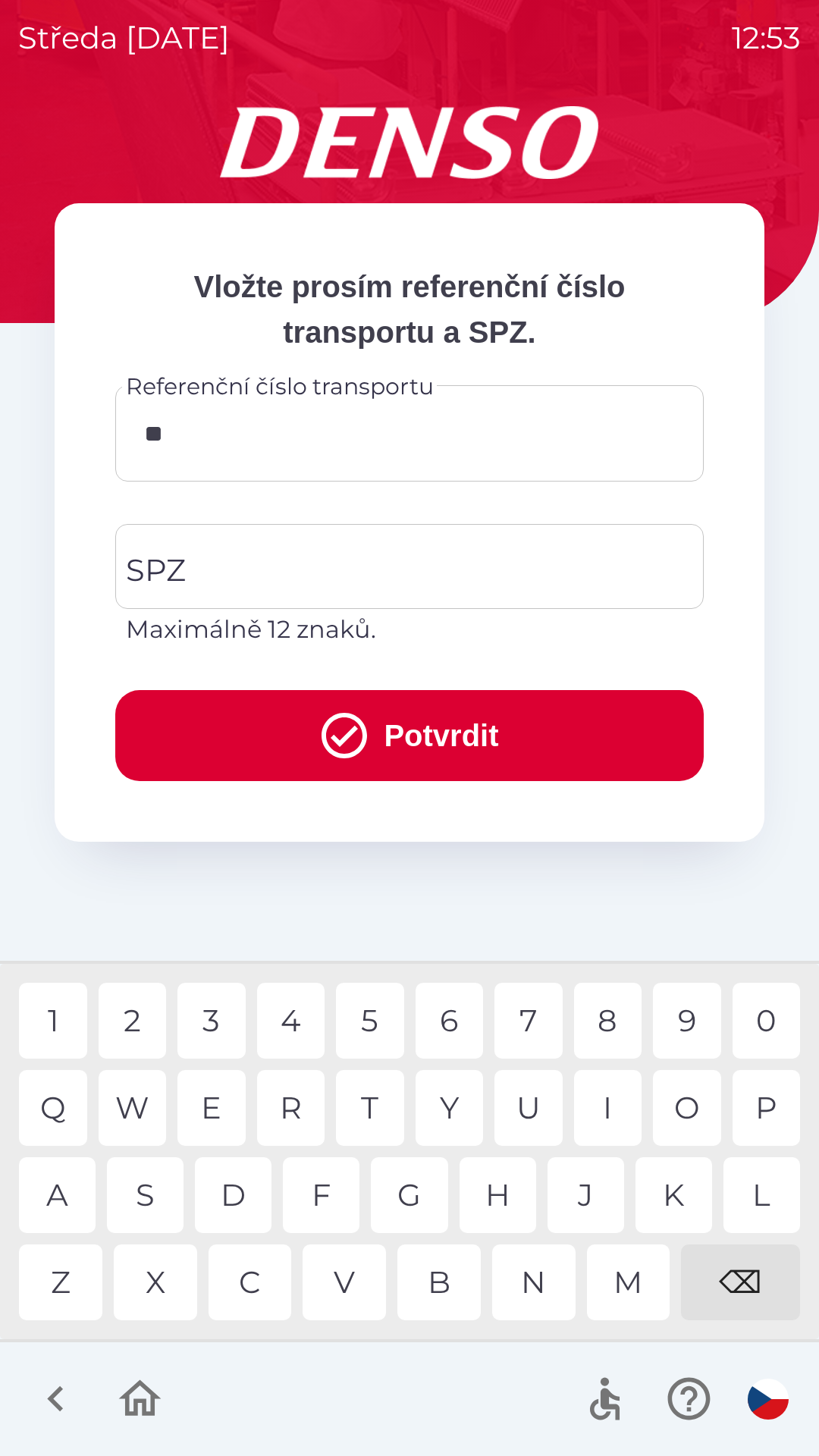
click at [137, 1019] on div "2" at bounding box center [132, 1021] width 68 height 76
click at [522, 1024] on div "7" at bounding box center [528, 1021] width 68 height 76
click at [754, 1017] on div "0" at bounding box center [766, 1021] width 68 height 76
type input "********"
click at [765, 1022] on div "0" at bounding box center [766, 1021] width 68 height 76
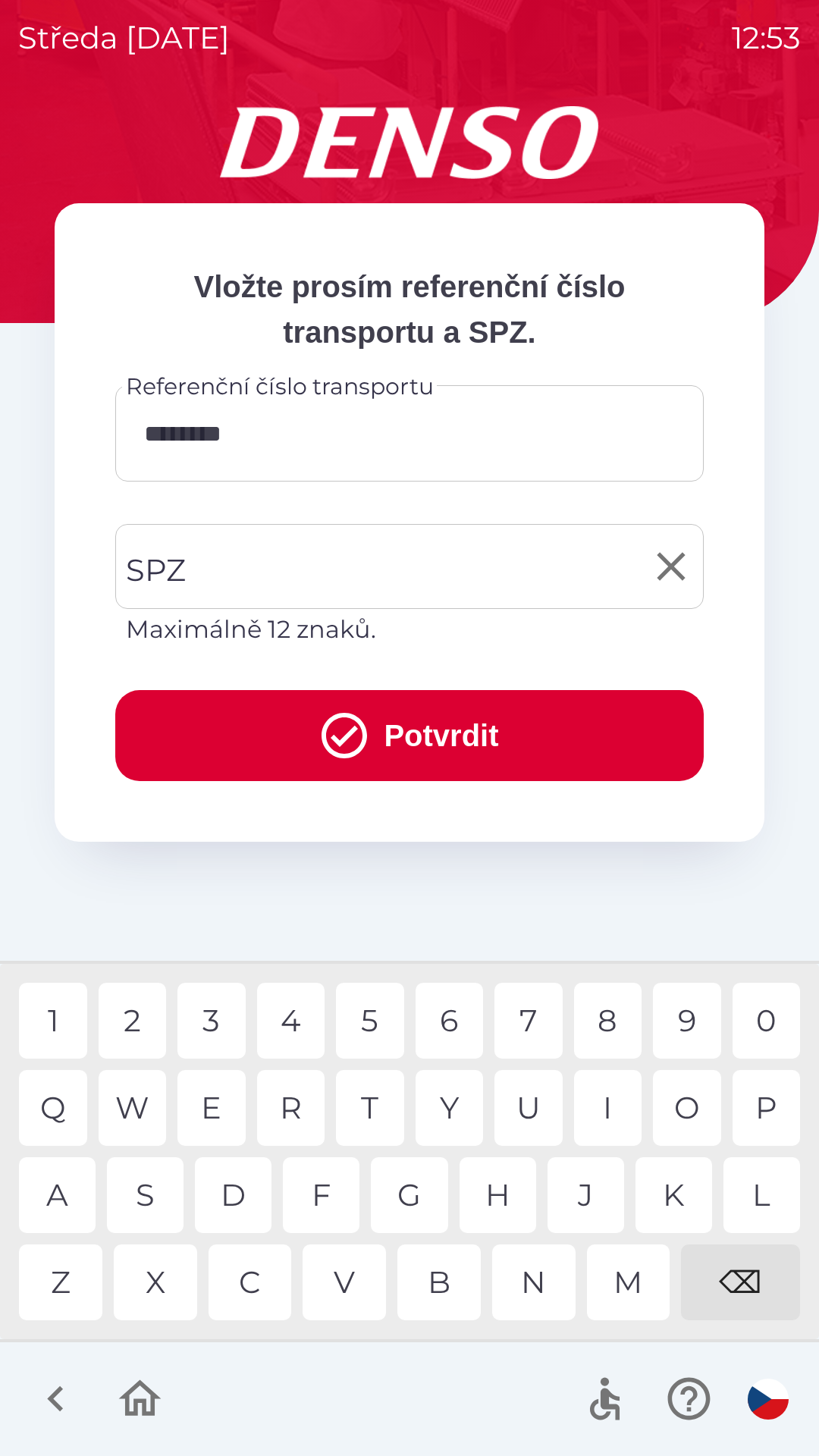
click at [219, 572] on input "SPZ" at bounding box center [398, 567] width 552 height 71
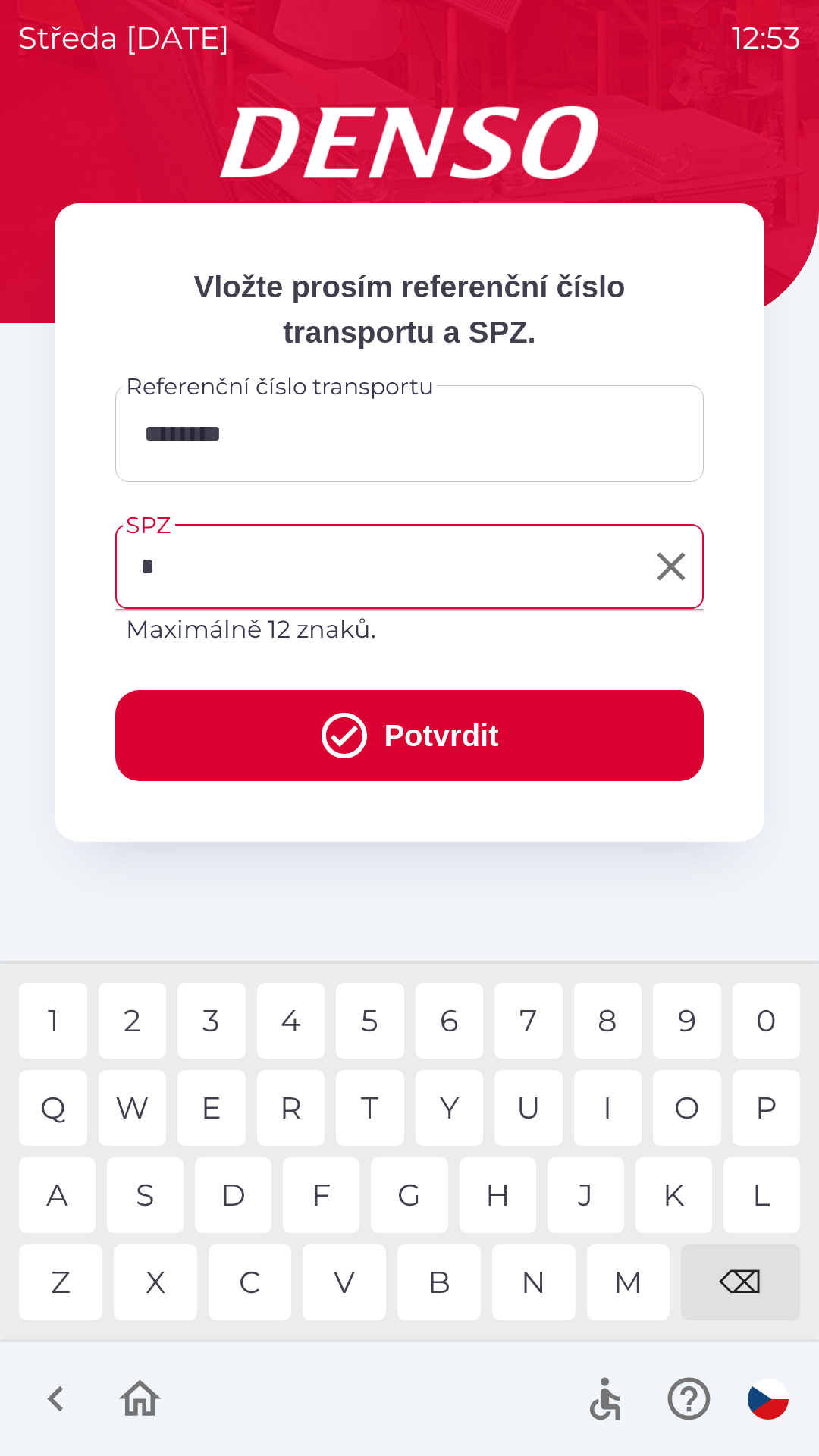
click at [527, 1017] on div "7" at bounding box center [528, 1021] width 68 height 76
click at [364, 1019] on div "5" at bounding box center [370, 1021] width 68 height 76
click at [450, 1018] on div "6" at bounding box center [449, 1021] width 68 height 76
click at [211, 1023] on div "3" at bounding box center [211, 1021] width 68 height 76
click at [674, 1020] on div "9" at bounding box center [687, 1021] width 68 height 76
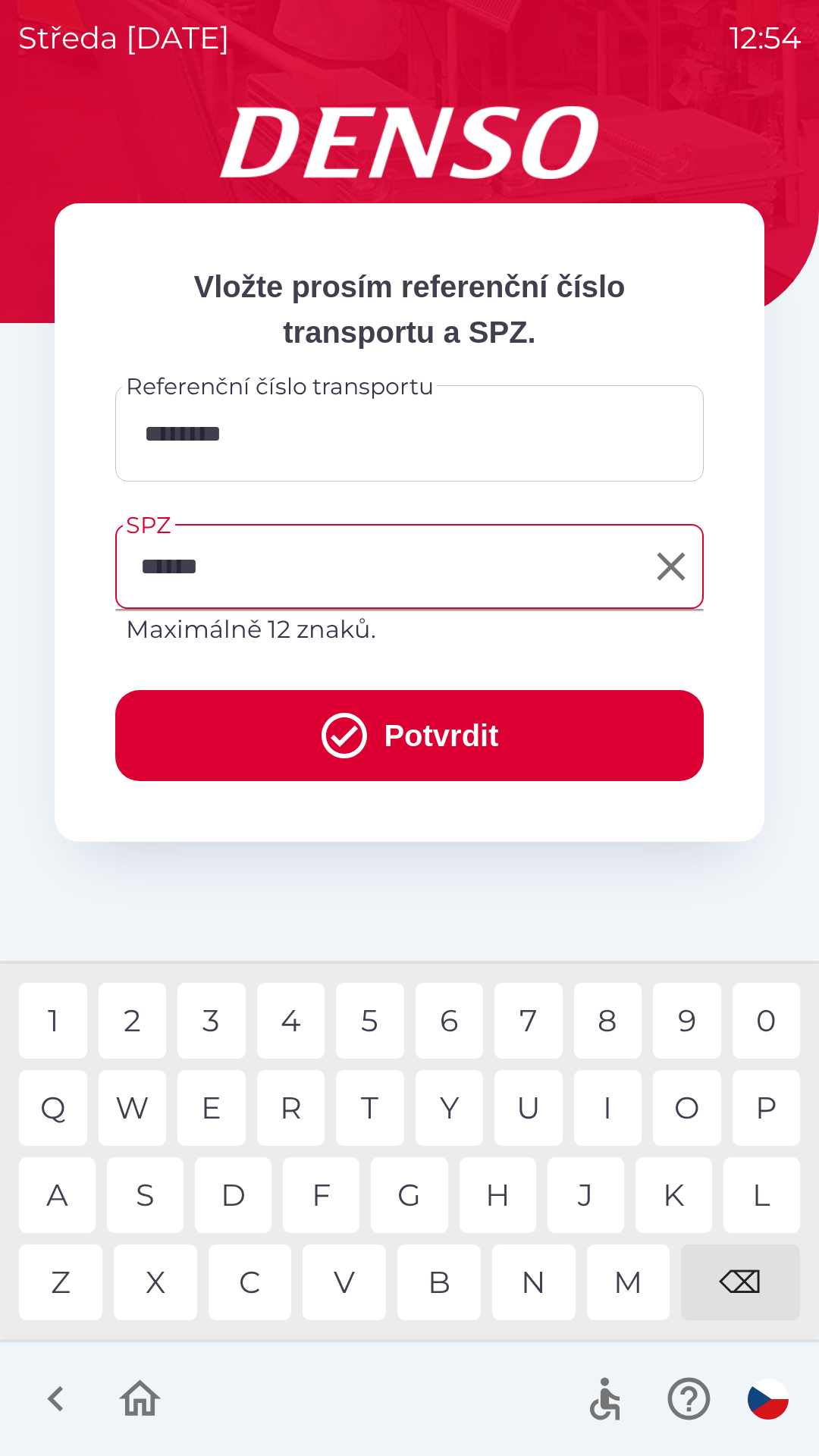
type input "*******"
click at [374, 727] on button "Potvrdit" at bounding box center [410, 735] width 589 height 91
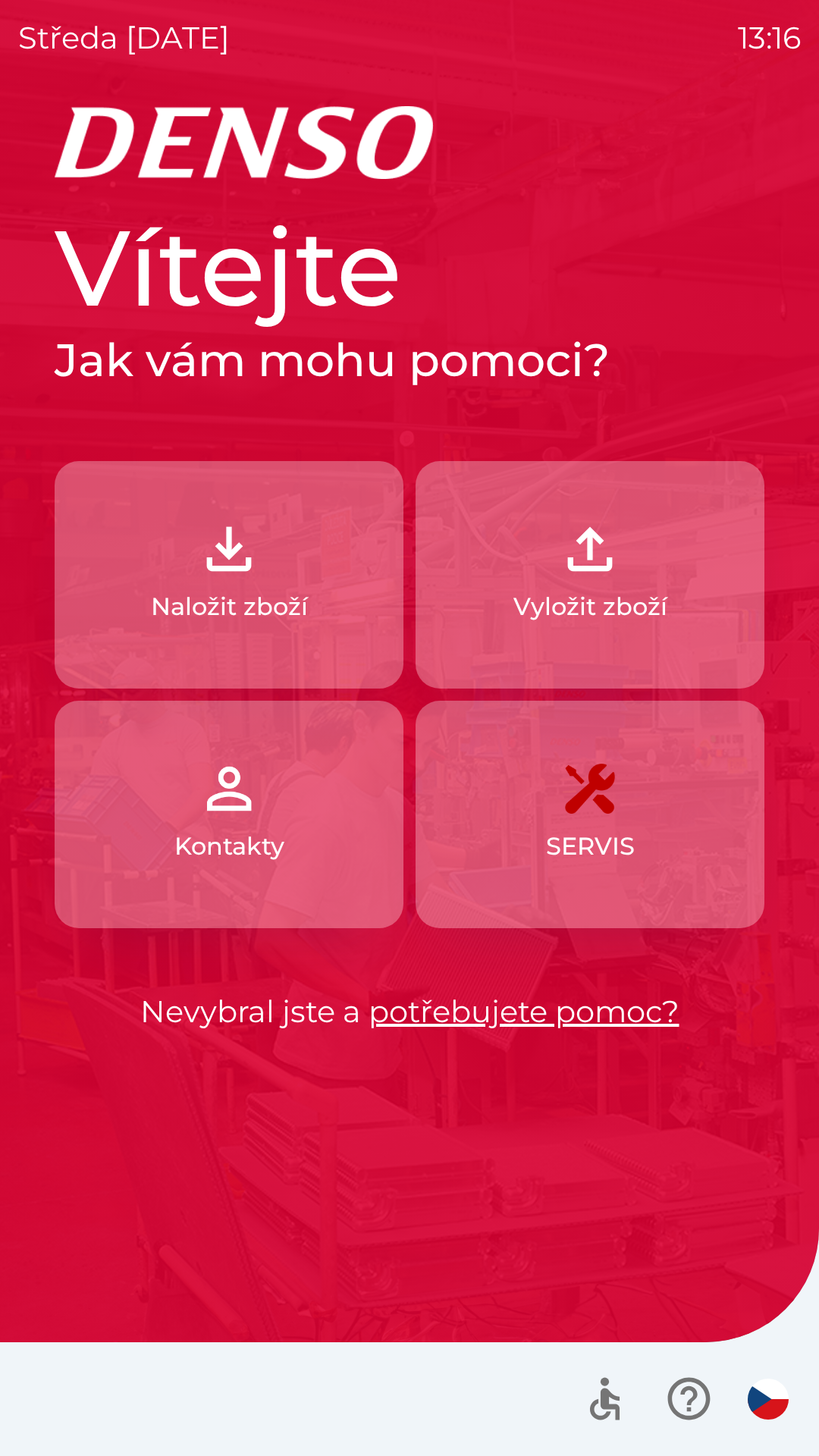
click at [597, 553] on img "button" at bounding box center [590, 548] width 66 height 66
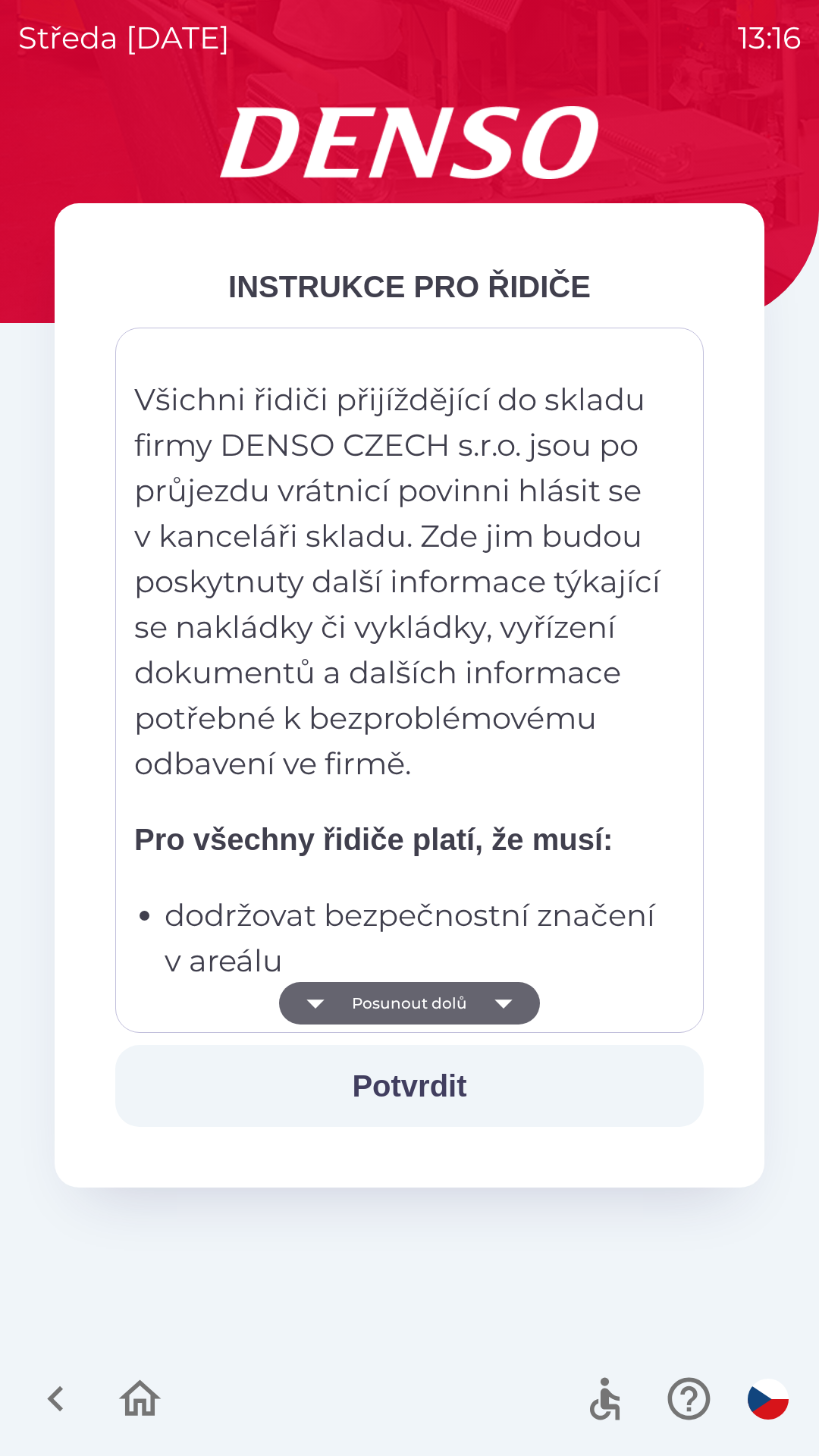
click at [444, 1083] on button "Potvrdit" at bounding box center [410, 1085] width 589 height 82
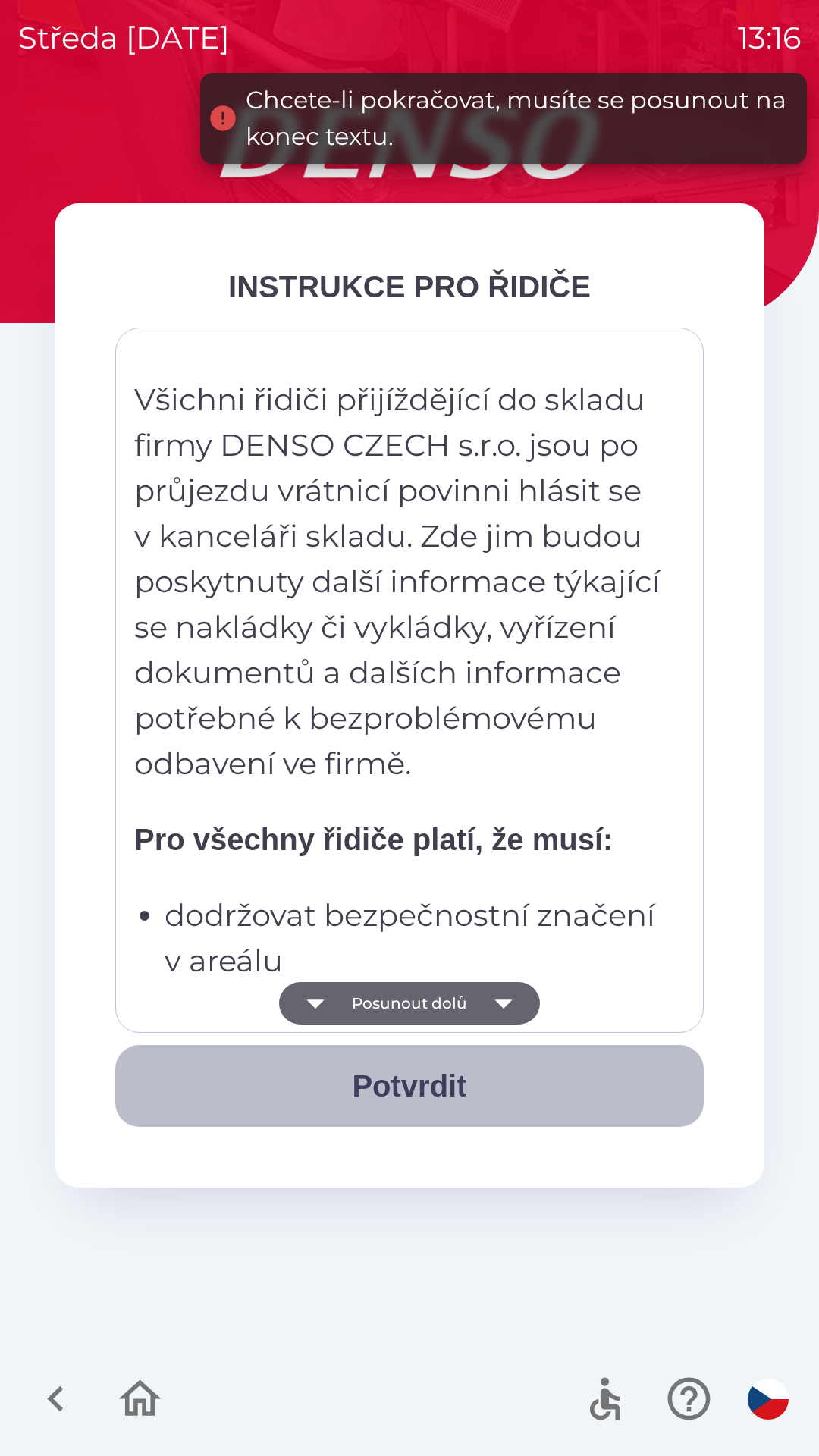
click at [433, 1091] on button "Potvrdit" at bounding box center [410, 1085] width 589 height 82
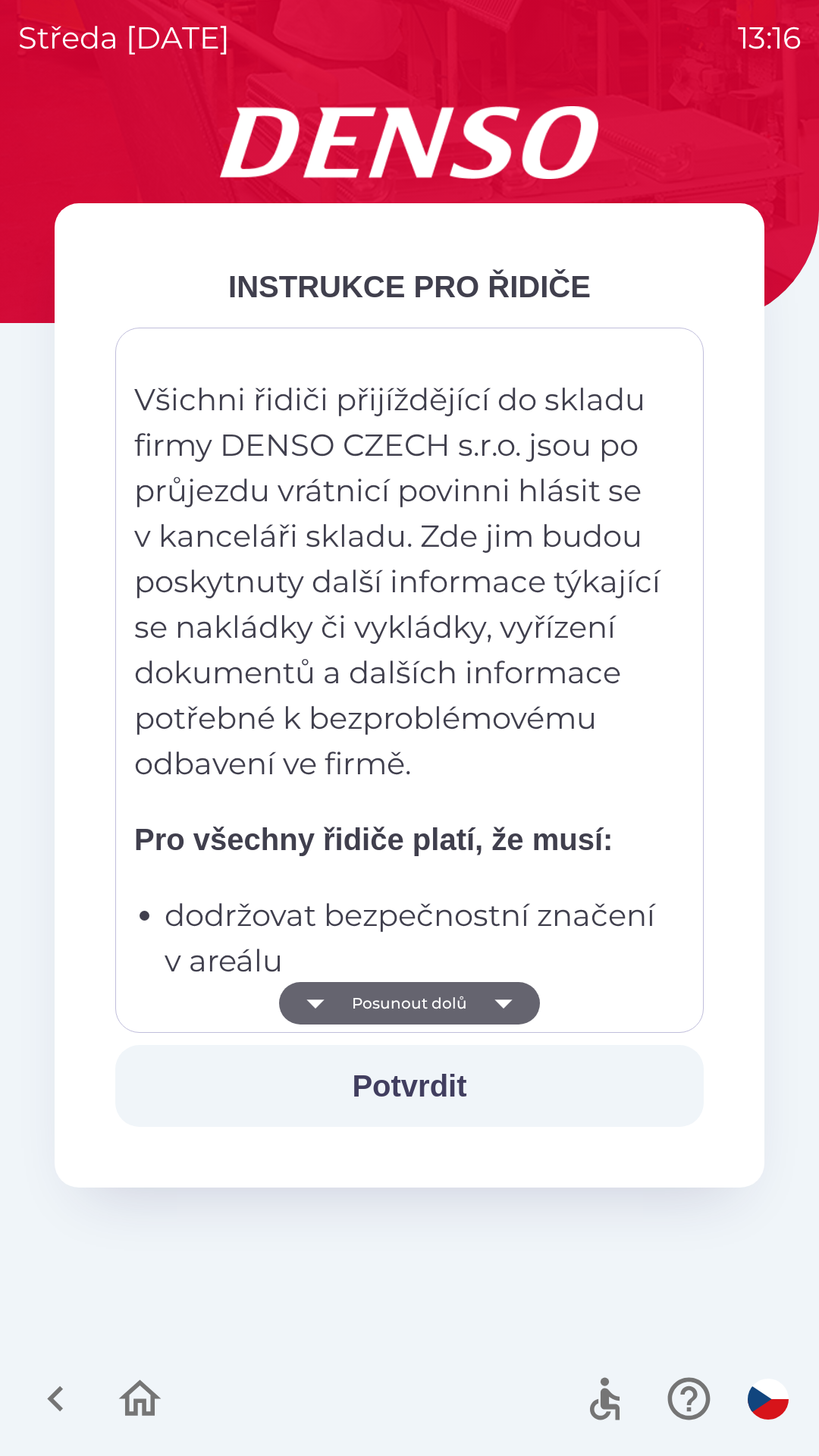
click at [503, 1007] on icon "button" at bounding box center [504, 1004] width 18 height 9
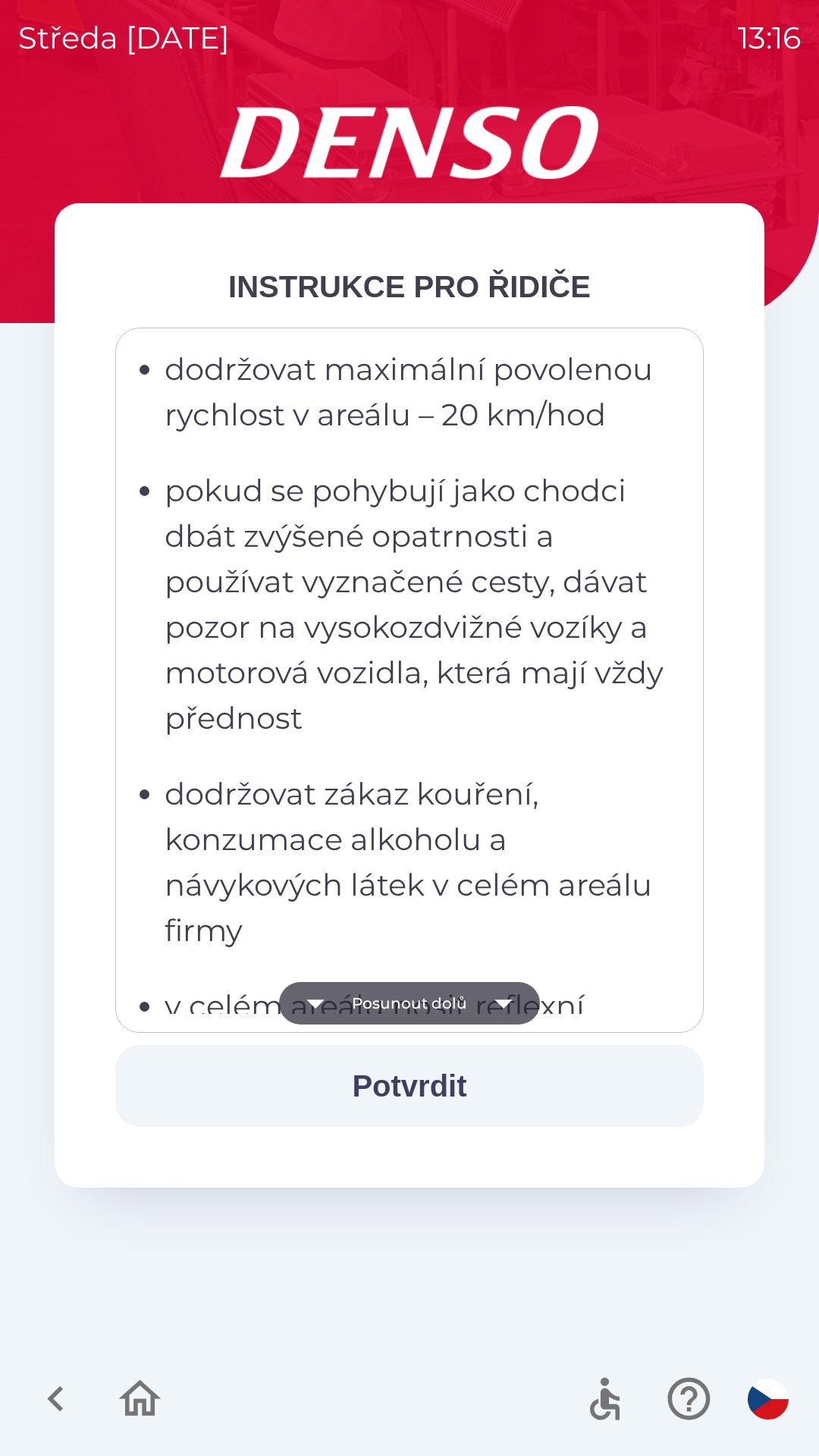
click at [505, 1003] on icon "button" at bounding box center [504, 1004] width 18 height 9
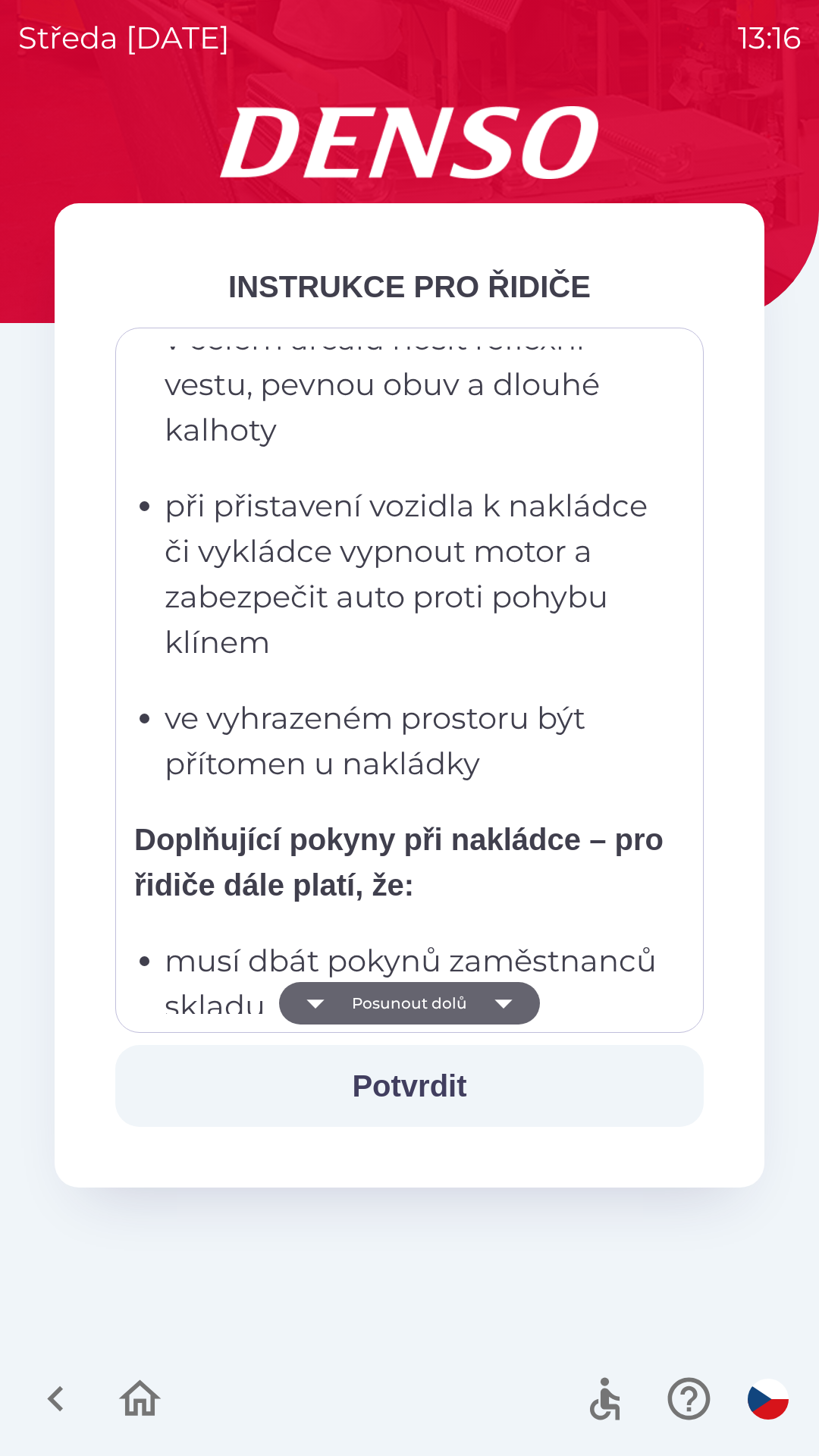
click at [510, 1003] on icon "button" at bounding box center [504, 1003] width 43 height 43
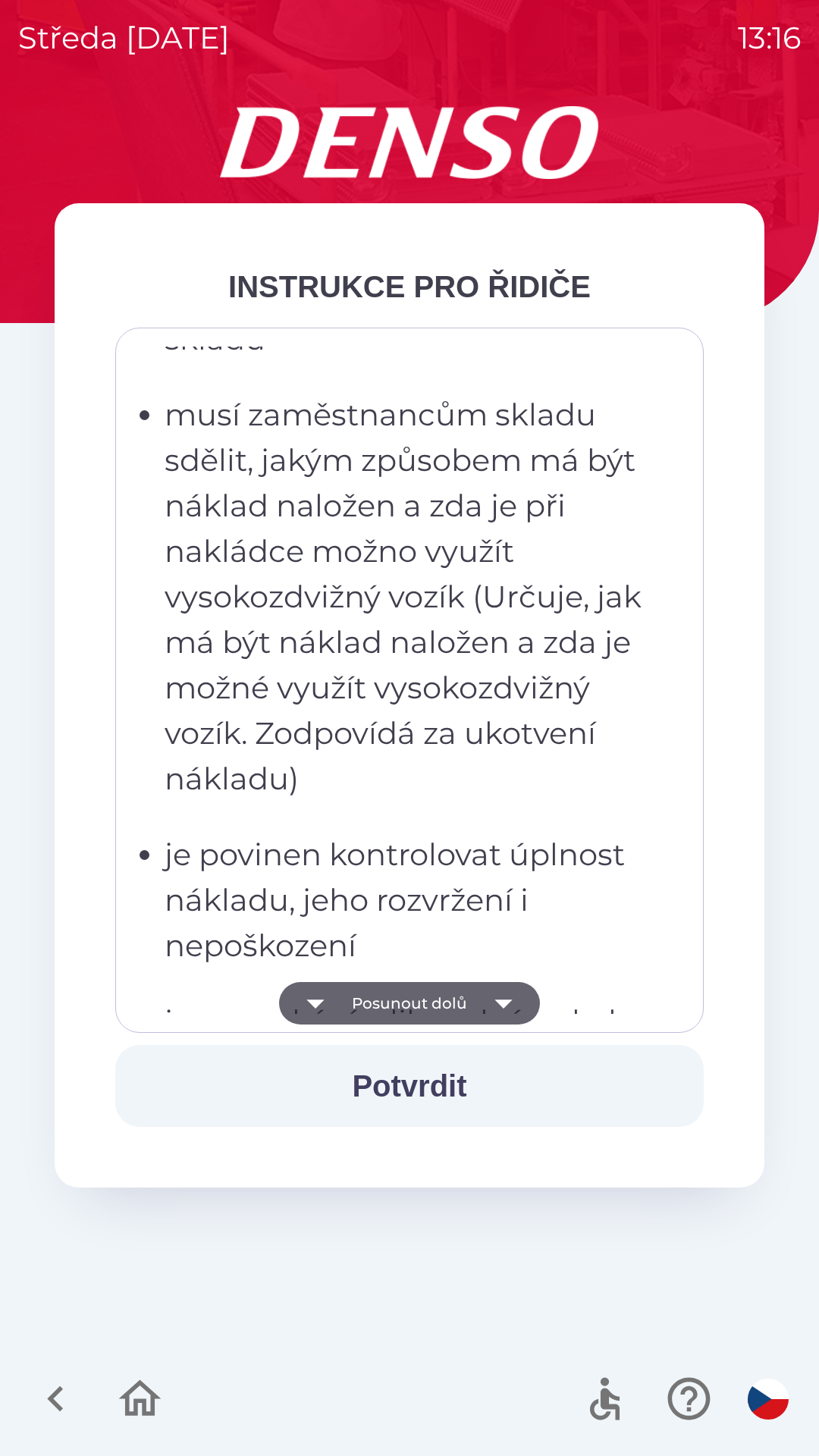
click at [500, 1000] on icon "button" at bounding box center [504, 1004] width 18 height 9
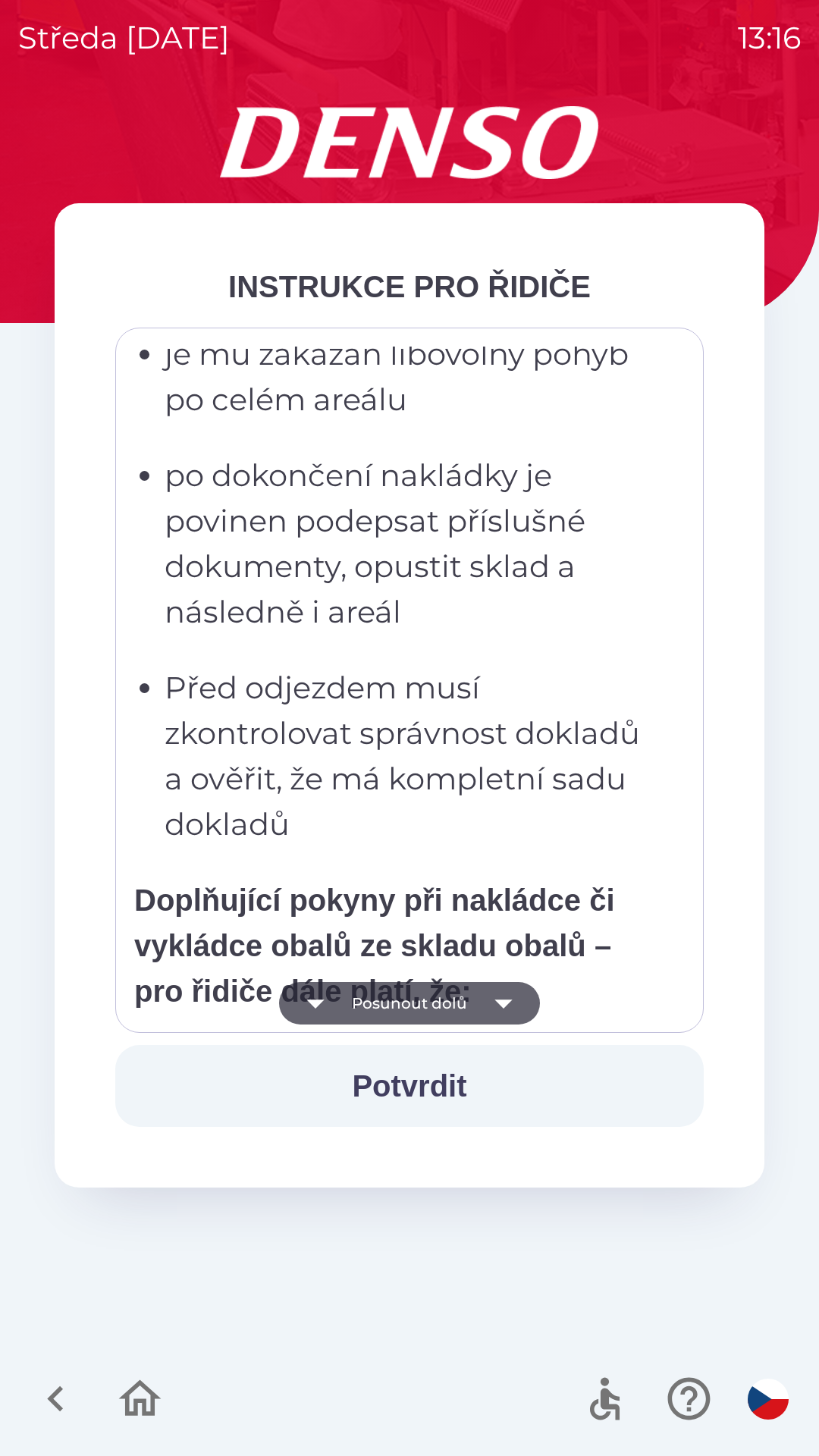
click at [501, 1006] on icon "button" at bounding box center [504, 1004] width 18 height 9
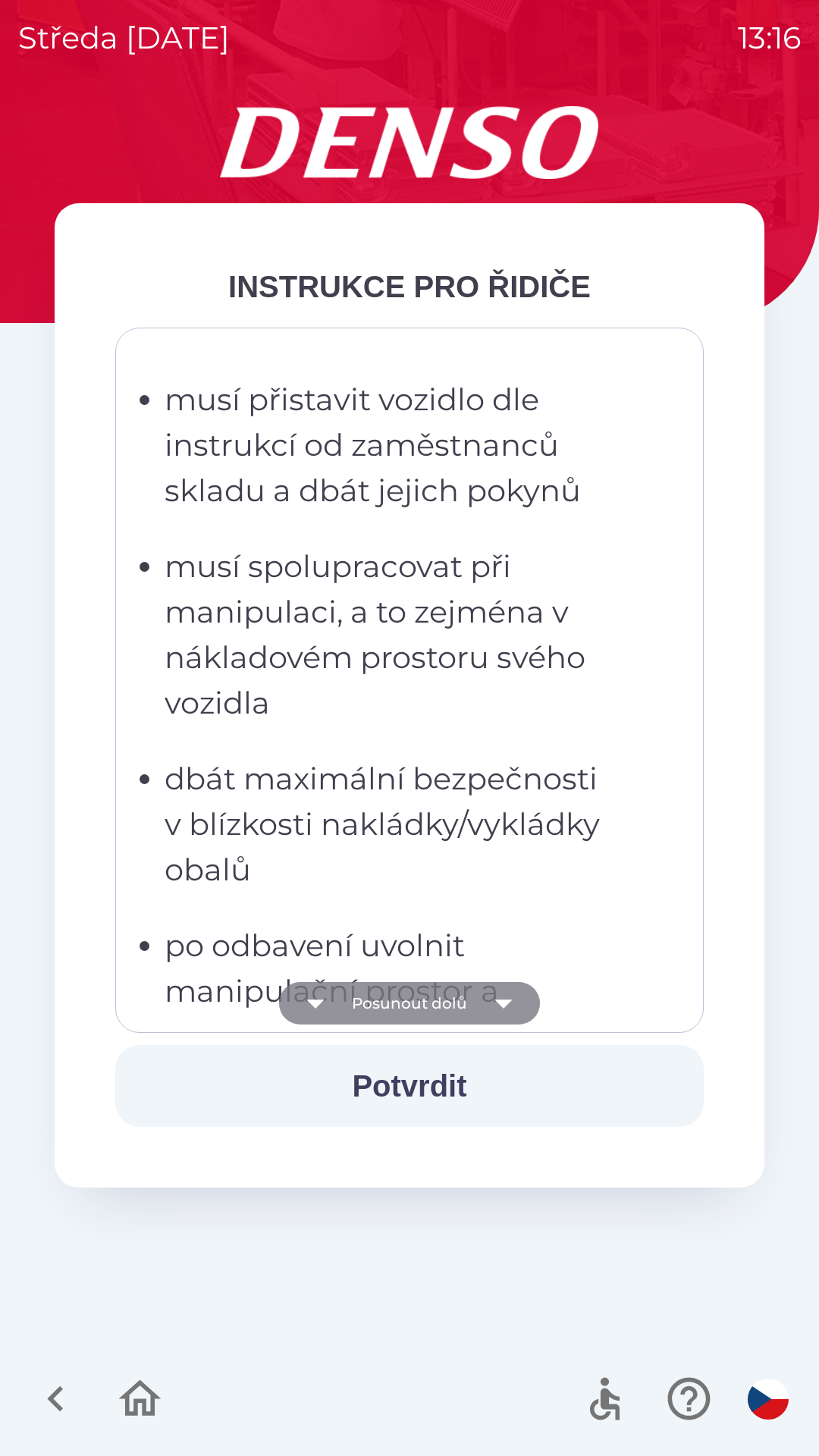
click at [506, 1011] on icon "button" at bounding box center [504, 1003] width 43 height 43
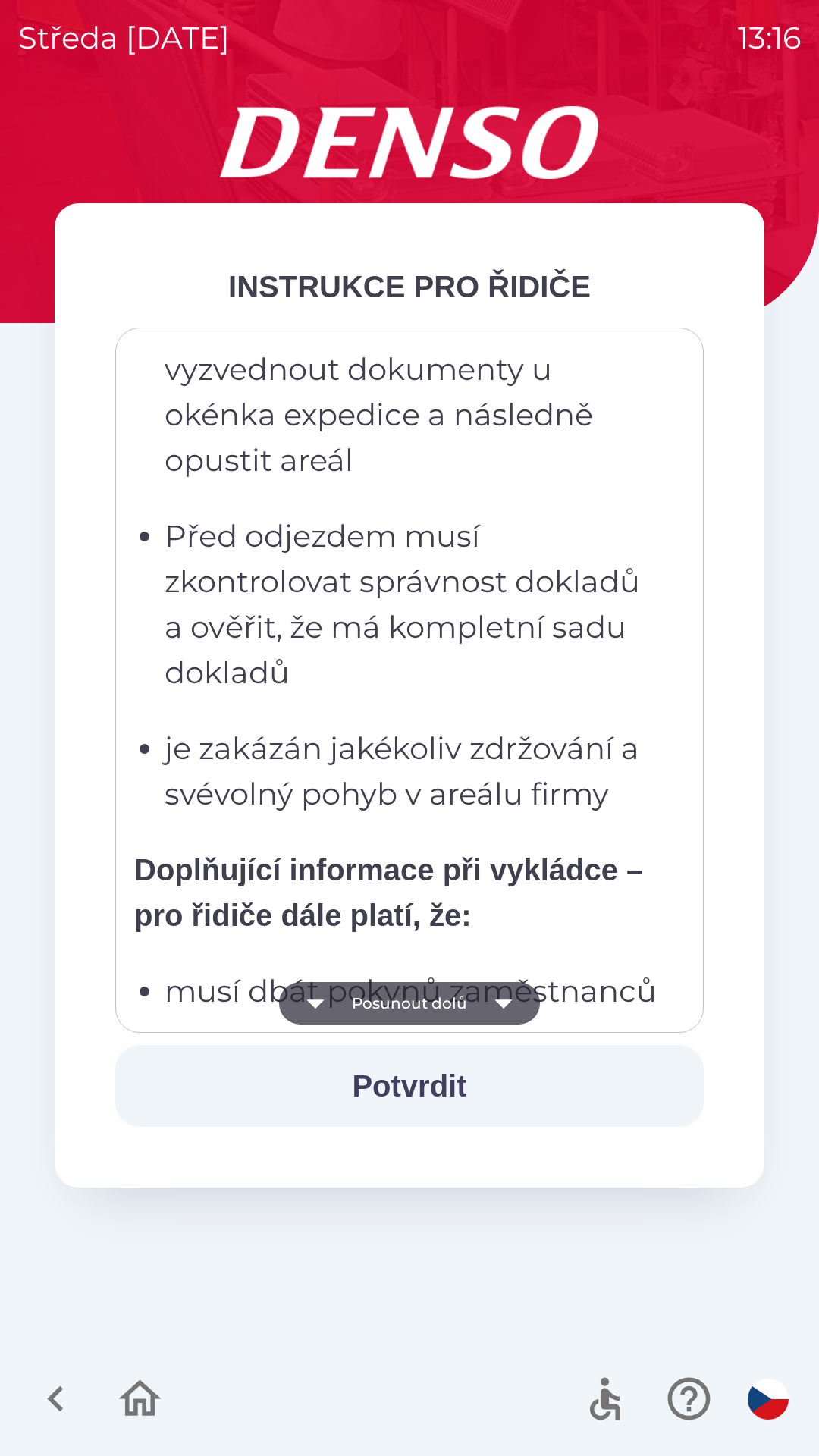
click at [500, 1013] on icon "button" at bounding box center [504, 1003] width 43 height 43
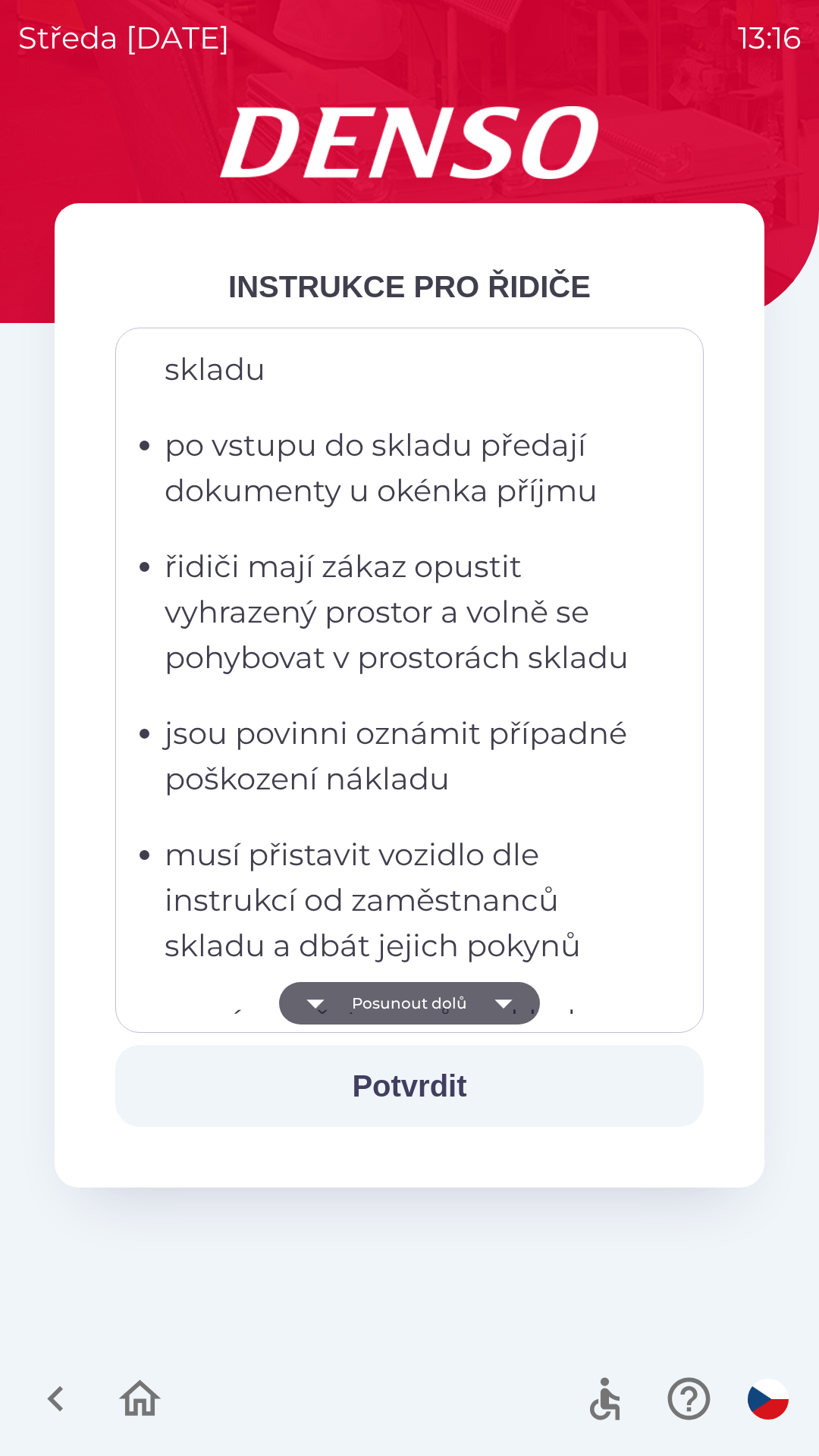
click at [503, 1005] on icon "button" at bounding box center [504, 1004] width 18 height 9
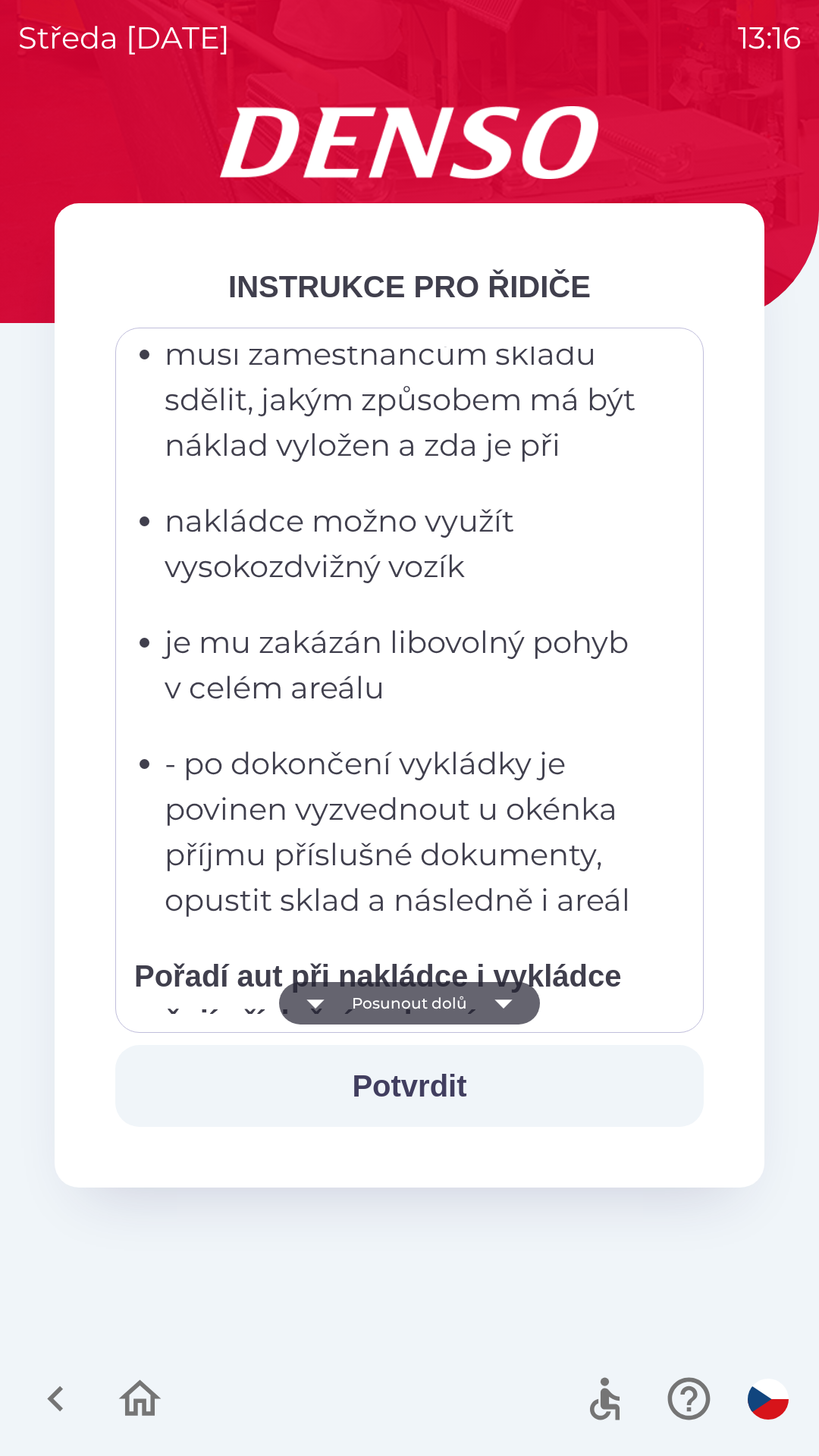
click at [495, 1002] on icon "button" at bounding box center [504, 1003] width 43 height 43
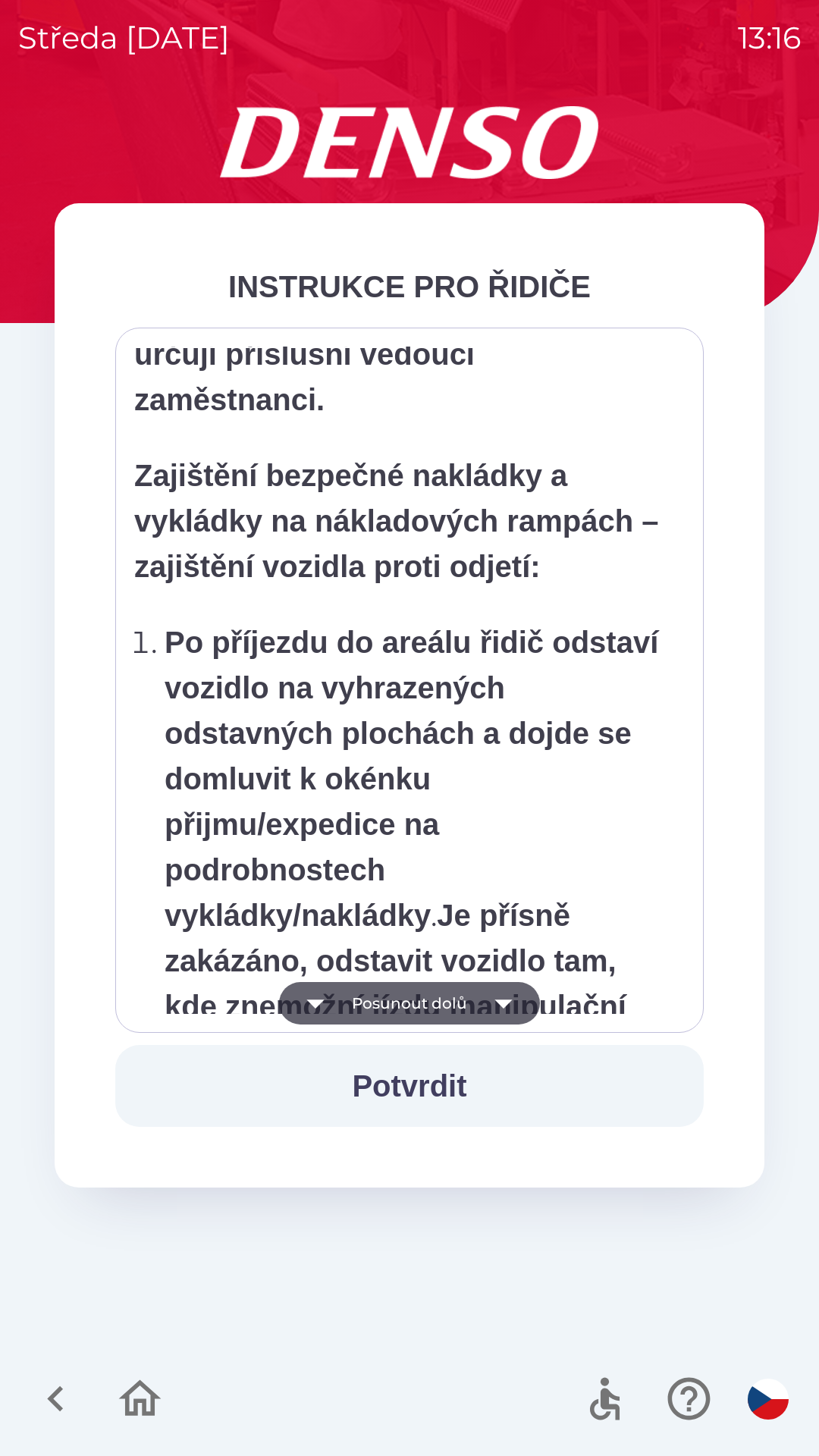
click at [506, 1009] on icon "button" at bounding box center [504, 1003] width 43 height 43
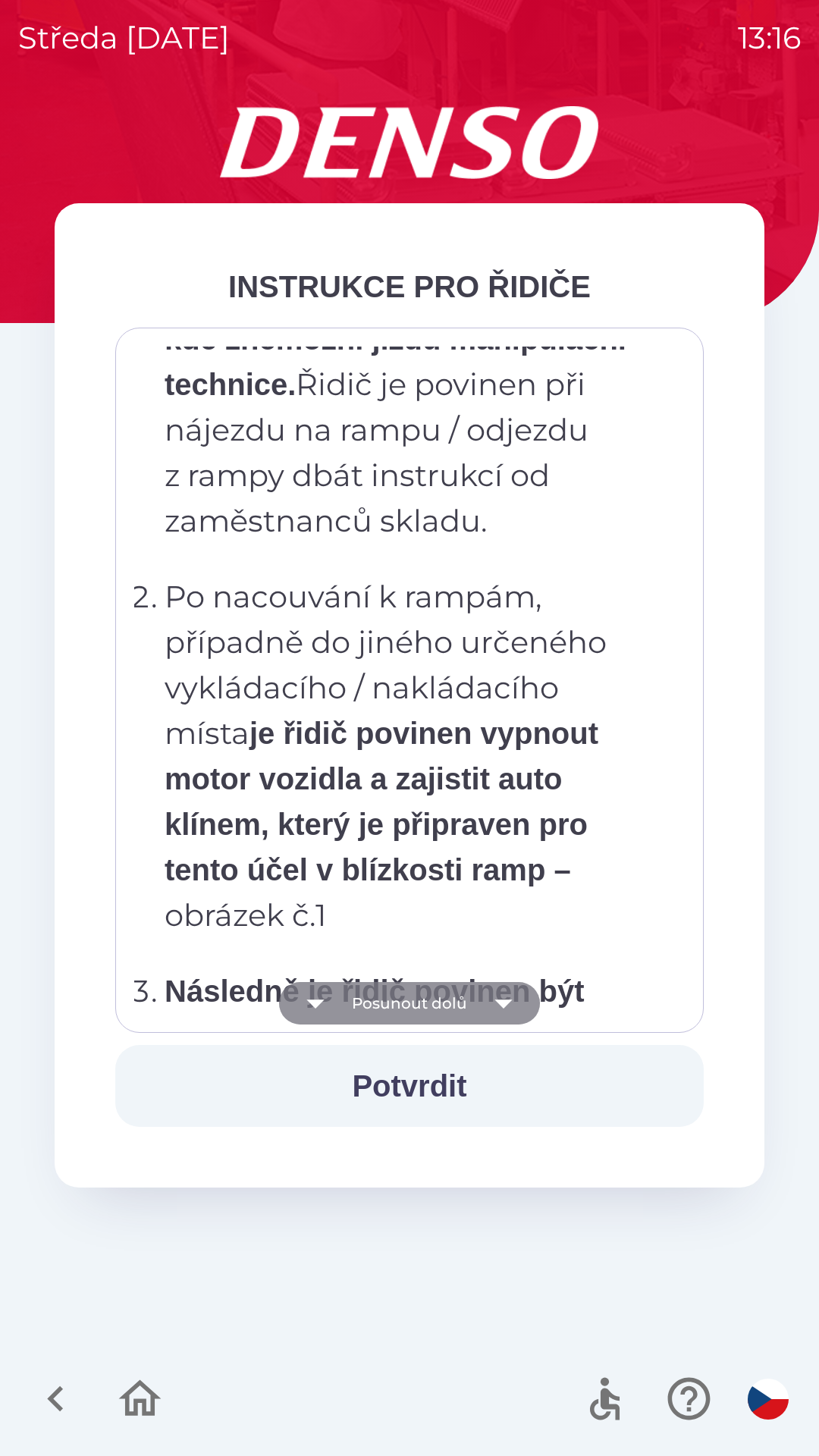
click at [506, 1006] on icon "button" at bounding box center [504, 1003] width 43 height 43
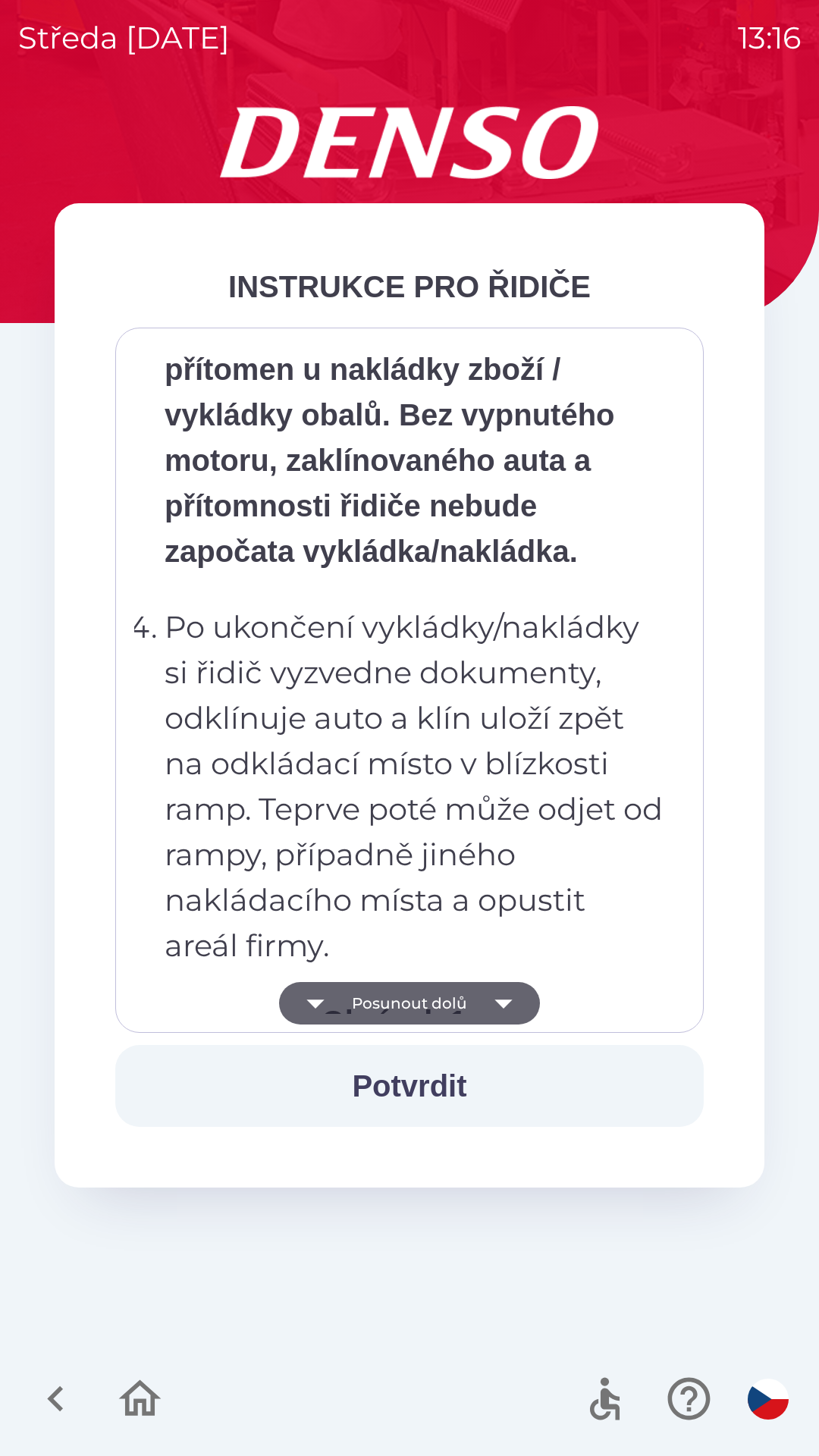
click at [500, 996] on icon "button" at bounding box center [504, 1003] width 43 height 43
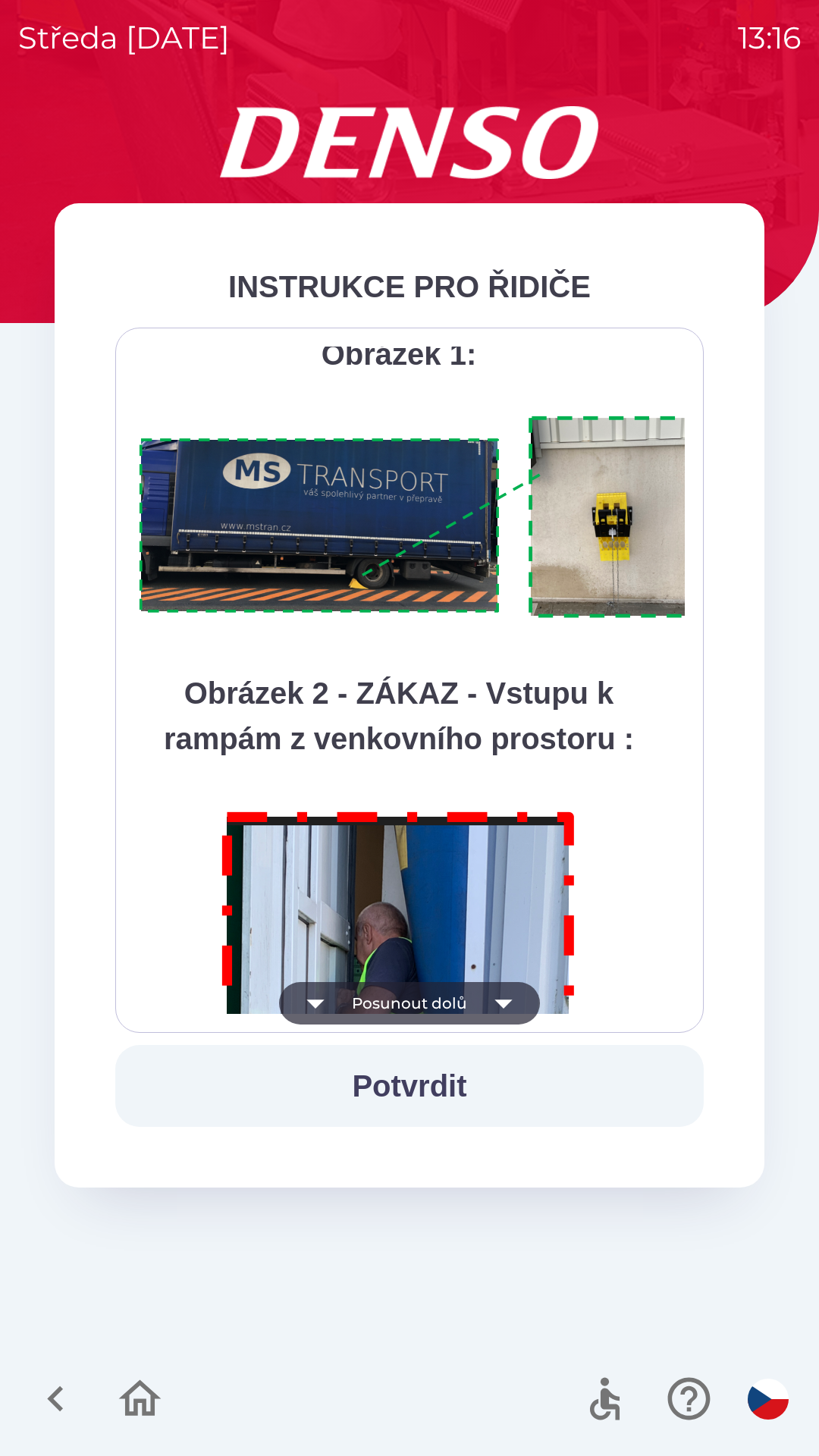
click at [505, 995] on icon "button" at bounding box center [504, 1003] width 43 height 43
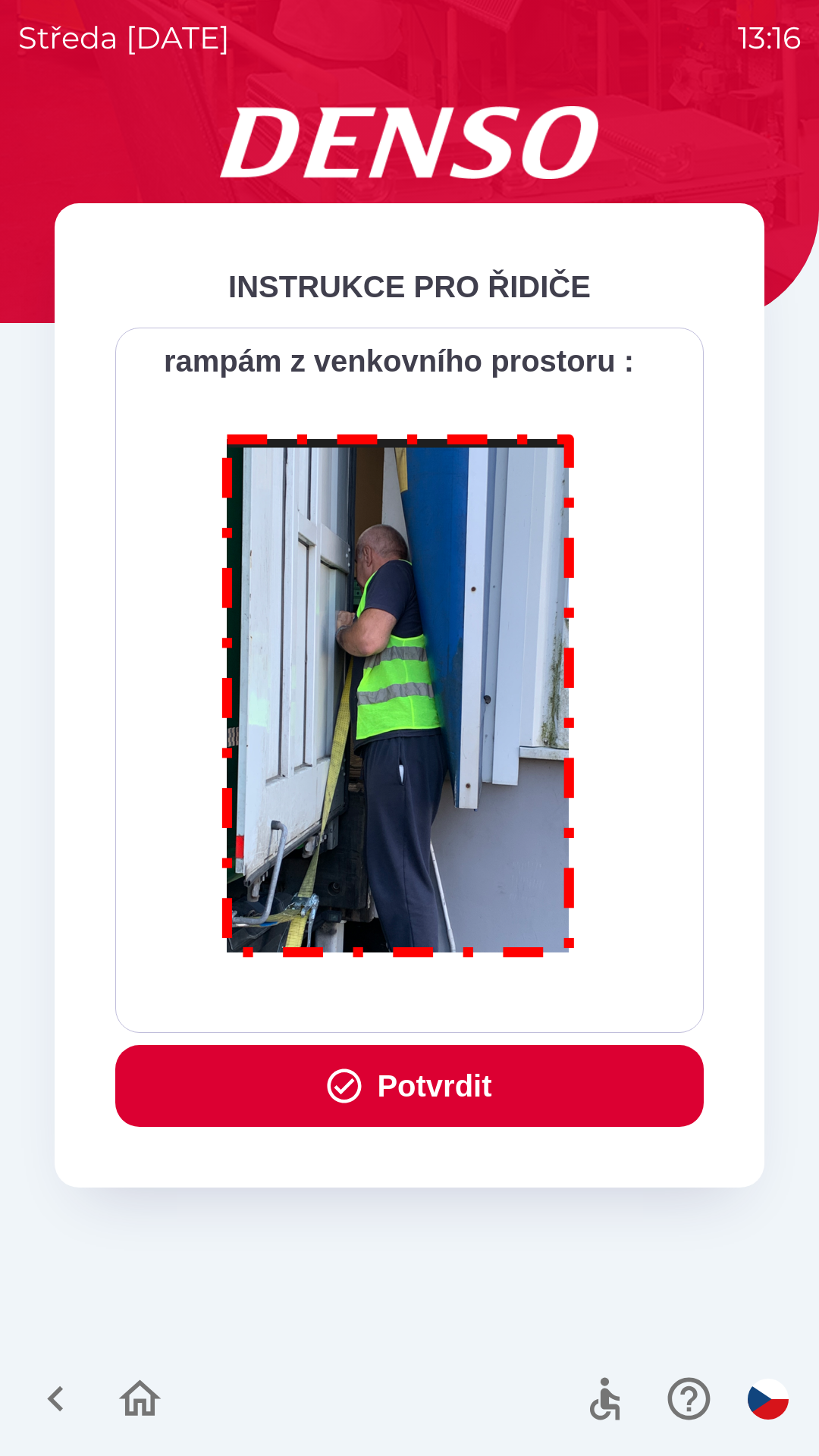
click at [514, 1000] on div "Všichni řidiči přijíždějící do skladu firmy DENSO CZECH s.r.o. jsou po průjezdu…" at bounding box center [410, 680] width 551 height 667
click at [439, 1079] on button "Potvrdit" at bounding box center [410, 1085] width 589 height 82
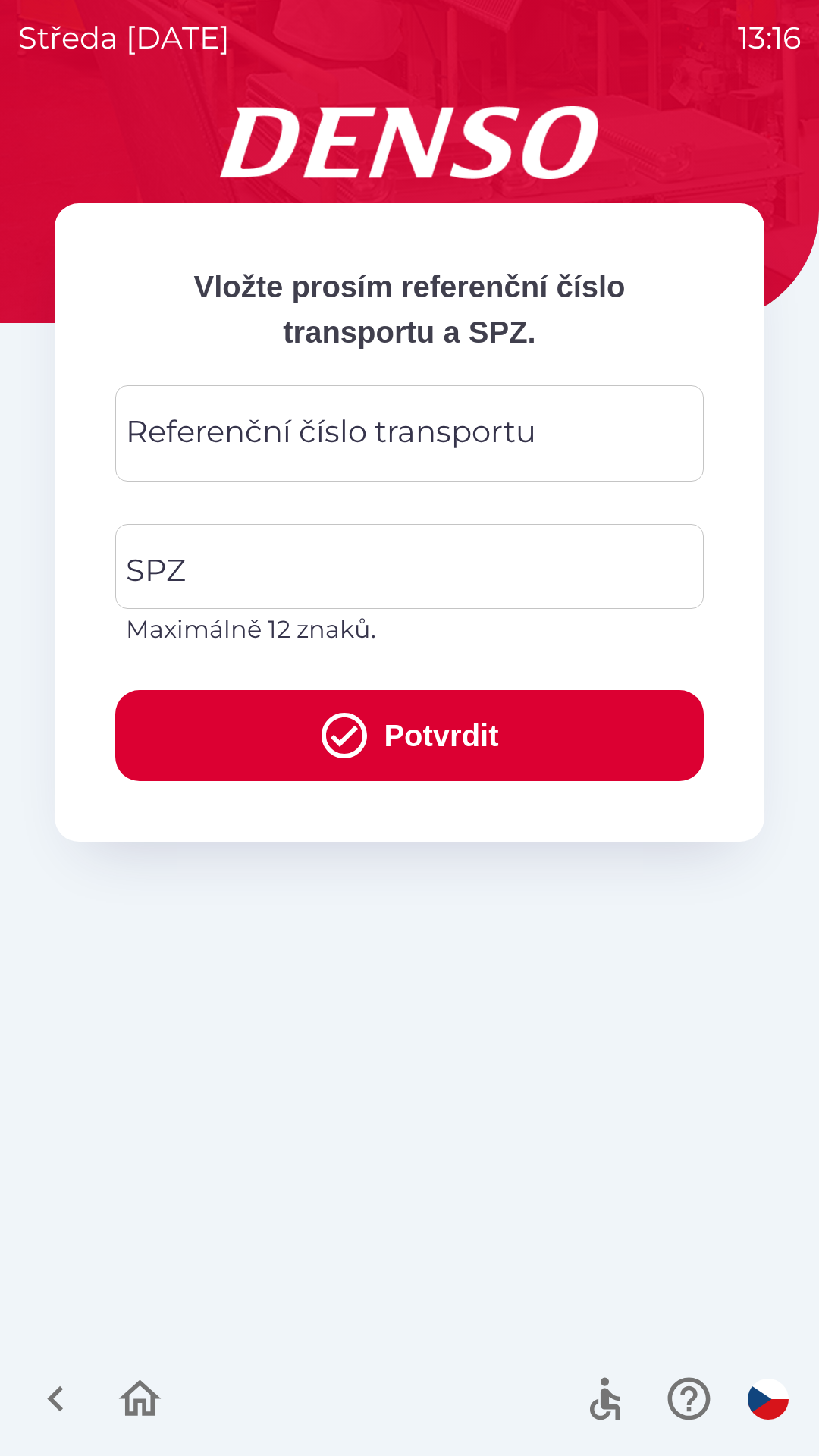
click at [403, 435] on div "Referenční číslo transportu Referenční číslo transportu" at bounding box center [410, 433] width 589 height 96
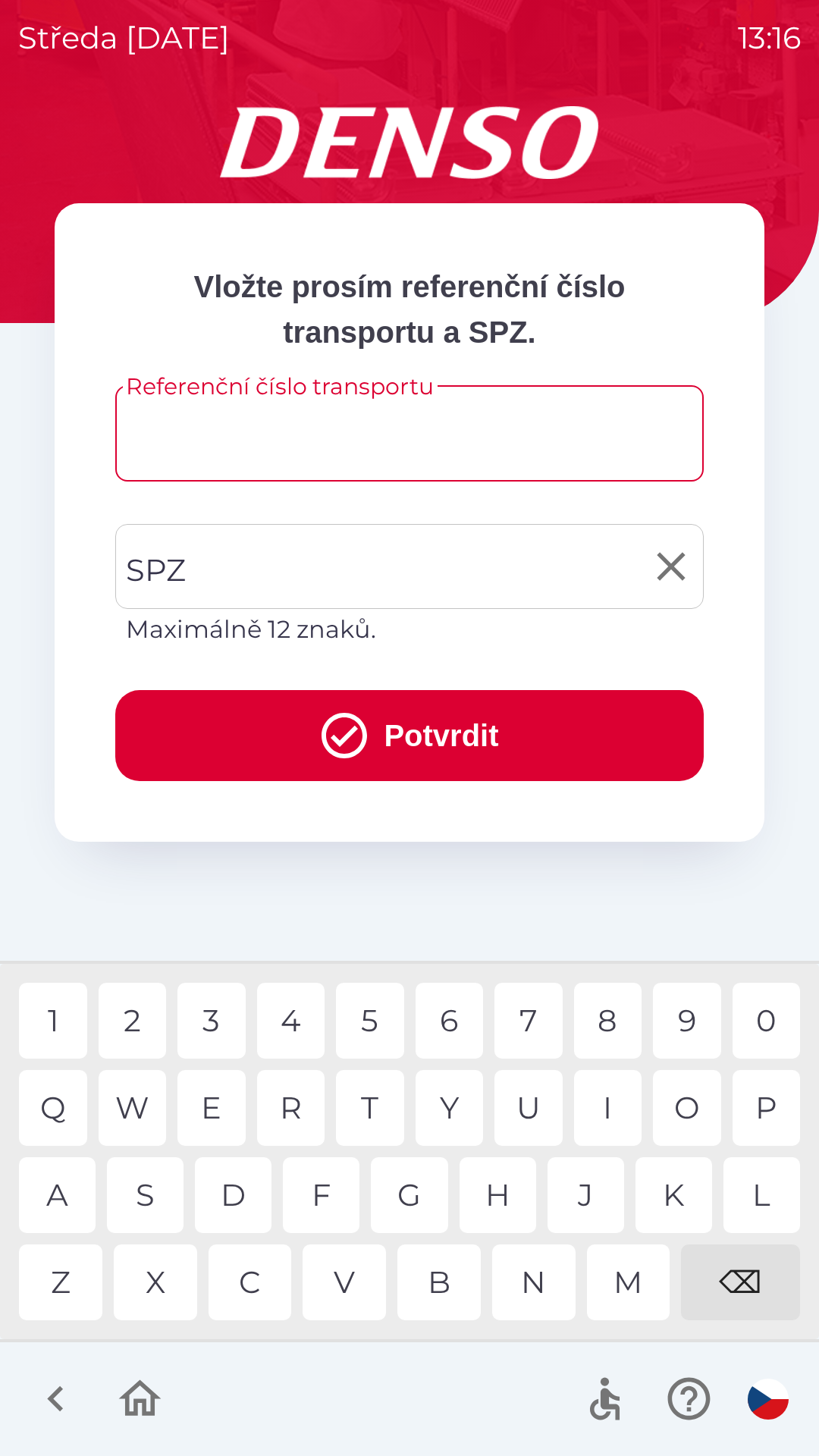
click at [318, 564] on input "SPZ" at bounding box center [398, 567] width 552 height 71
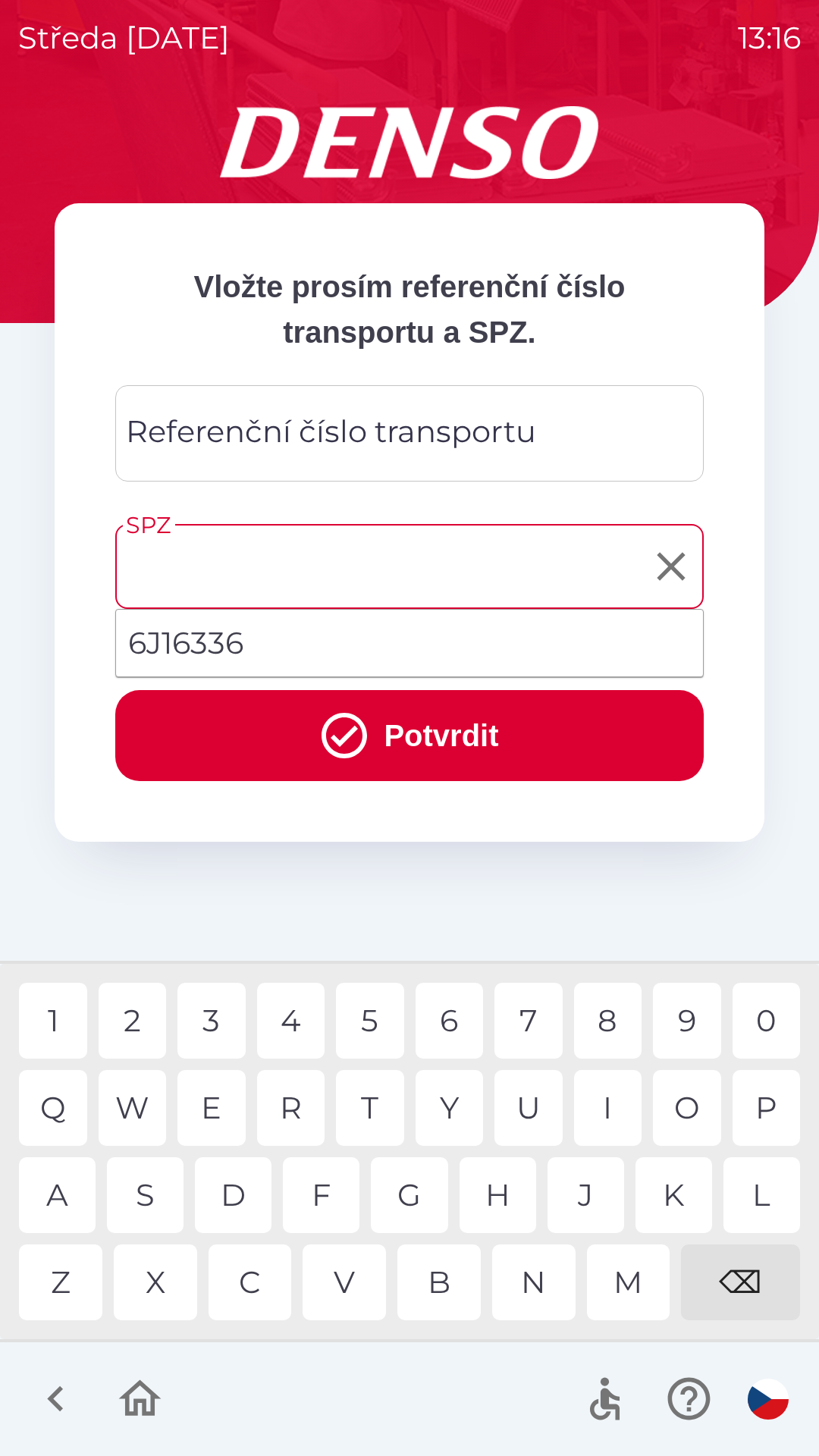
type input "*"
click at [739, 1274] on div "⌫" at bounding box center [741, 1283] width 119 height 76
click at [370, 1103] on div "T" at bounding box center [370, 1108] width 68 height 76
type input "*******"
click at [375, 1026] on div "5" at bounding box center [370, 1021] width 68 height 76
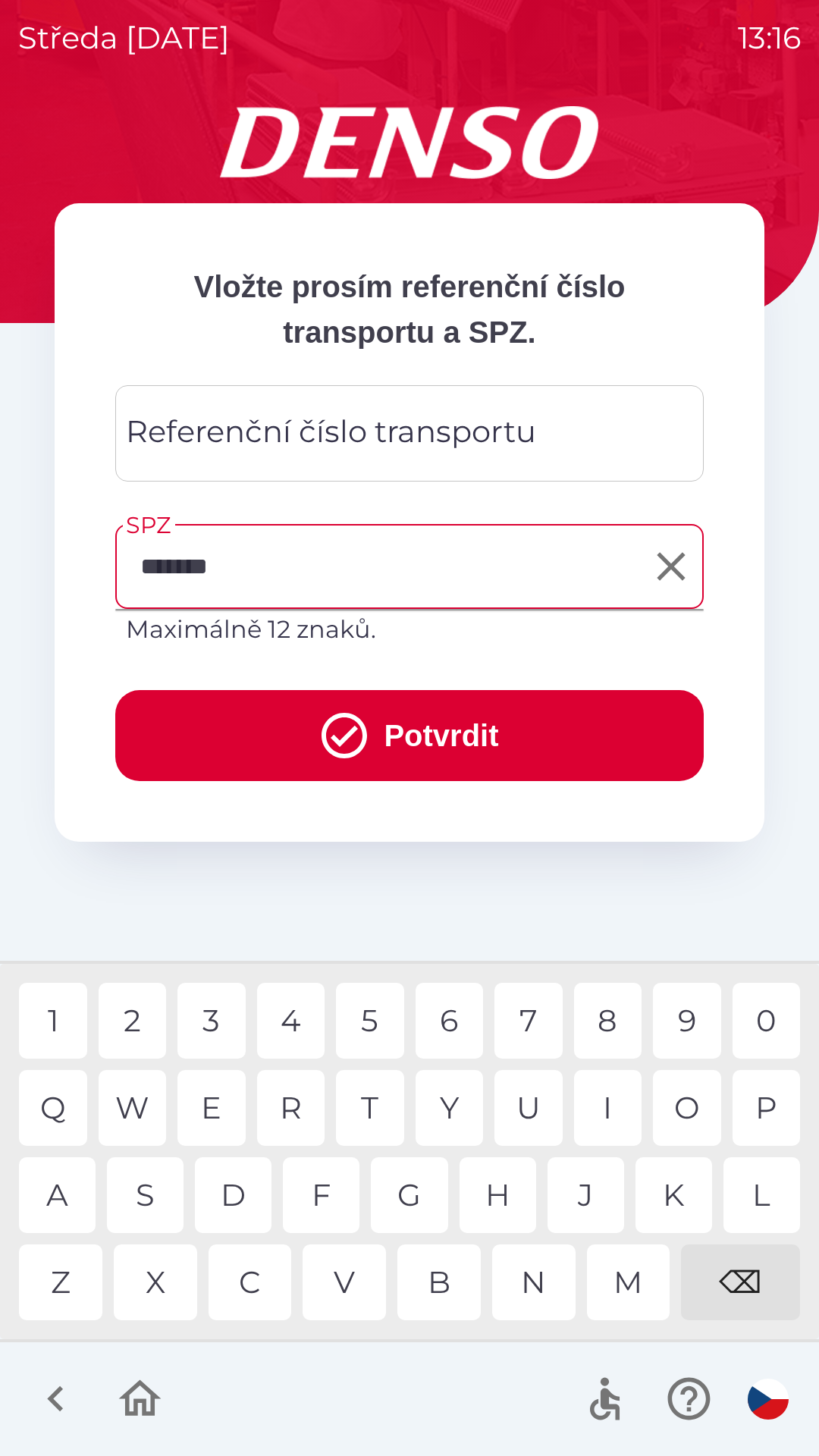
click at [516, 705] on button "Potvrdit" at bounding box center [410, 735] width 589 height 91
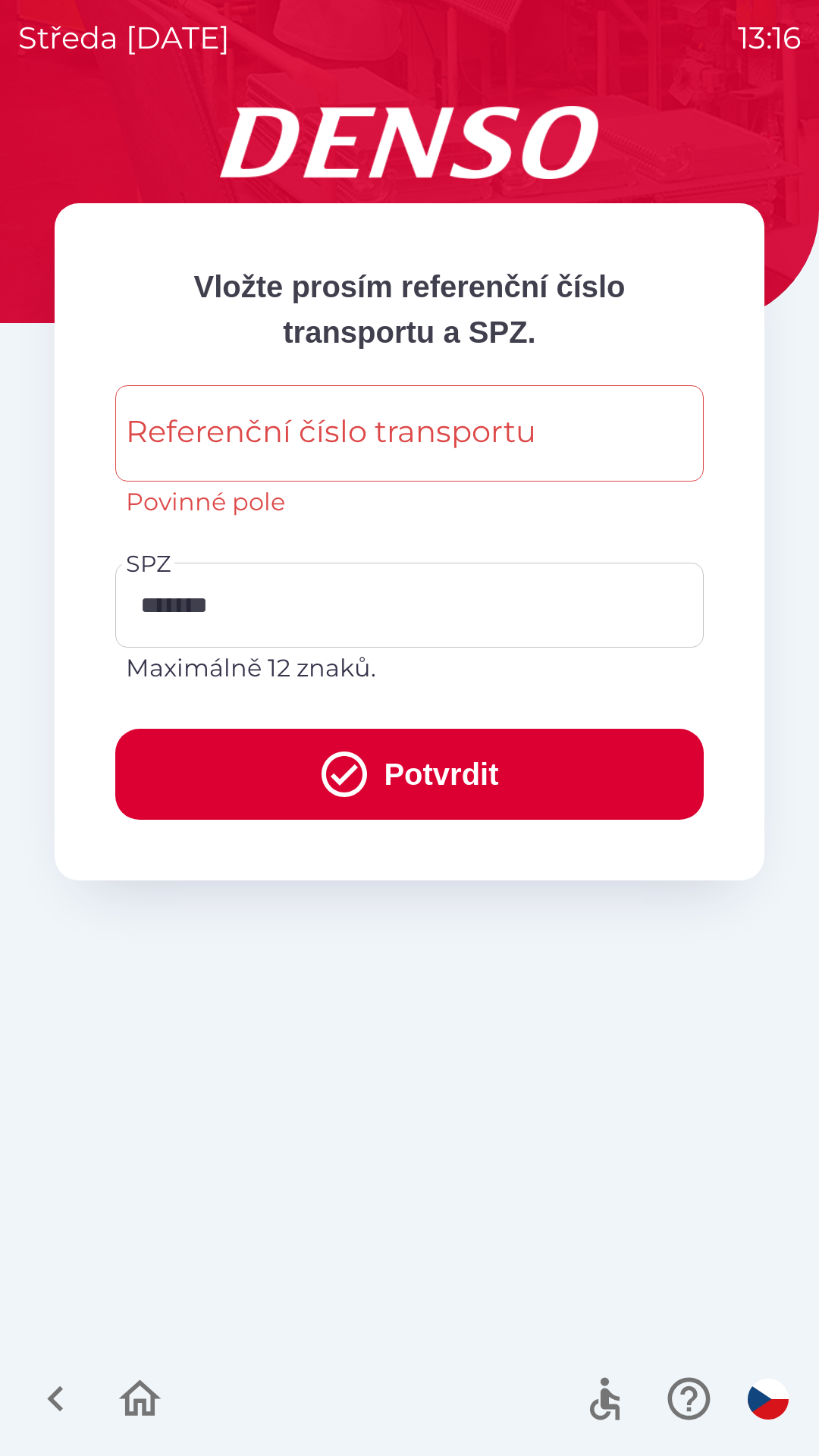
click at [418, 420] on div "Referenční číslo transportu Referenční číslo transportu Povinné pole" at bounding box center [410, 453] width 589 height 135
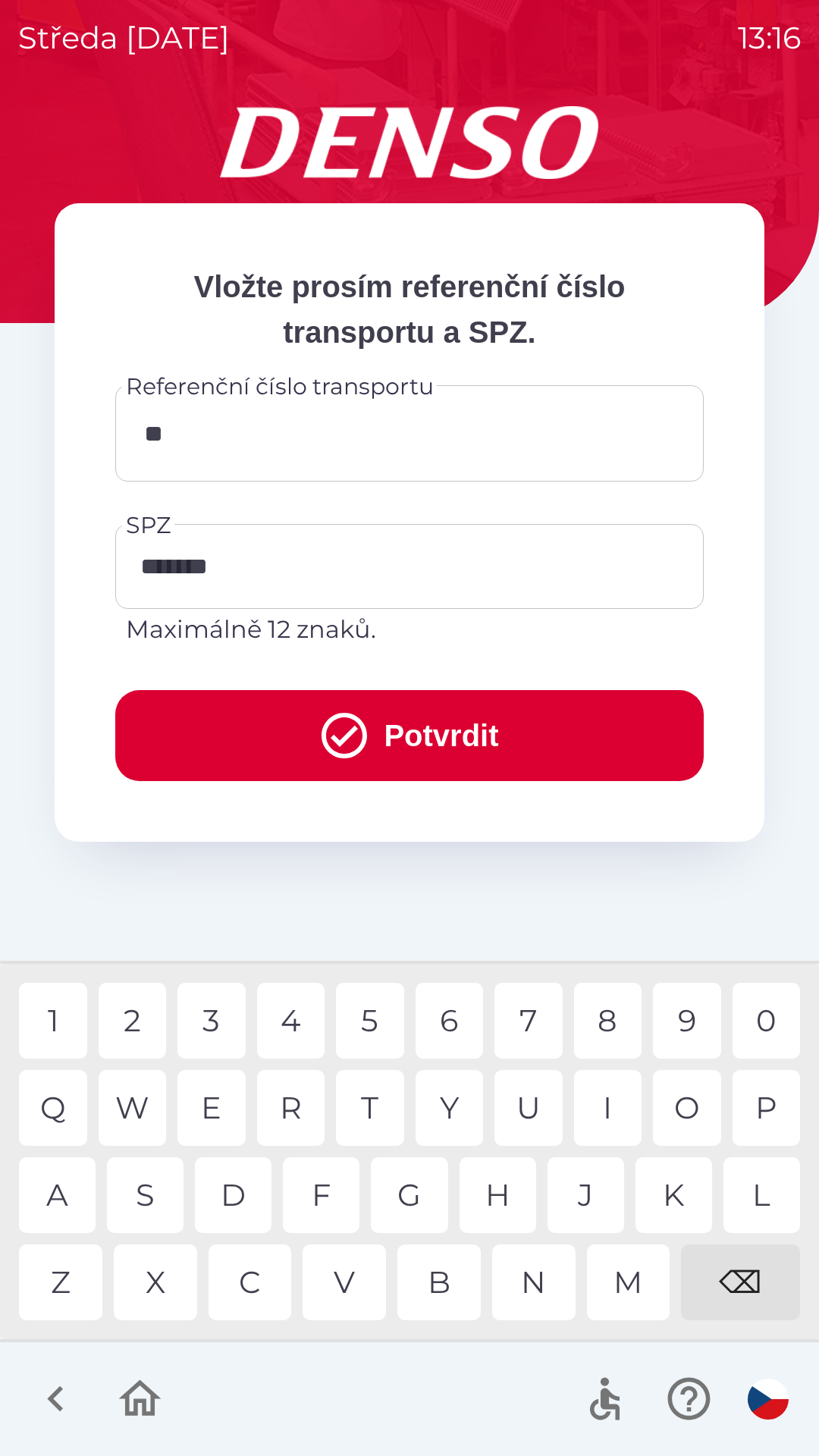
click at [128, 1029] on div "2" at bounding box center [132, 1021] width 68 height 76
click at [217, 1019] on div "3" at bounding box center [211, 1021] width 68 height 76
click at [529, 1020] on div "7" at bounding box center [528, 1021] width 68 height 76
click at [764, 1015] on div "0" at bounding box center [766, 1021] width 68 height 76
type input "**********"
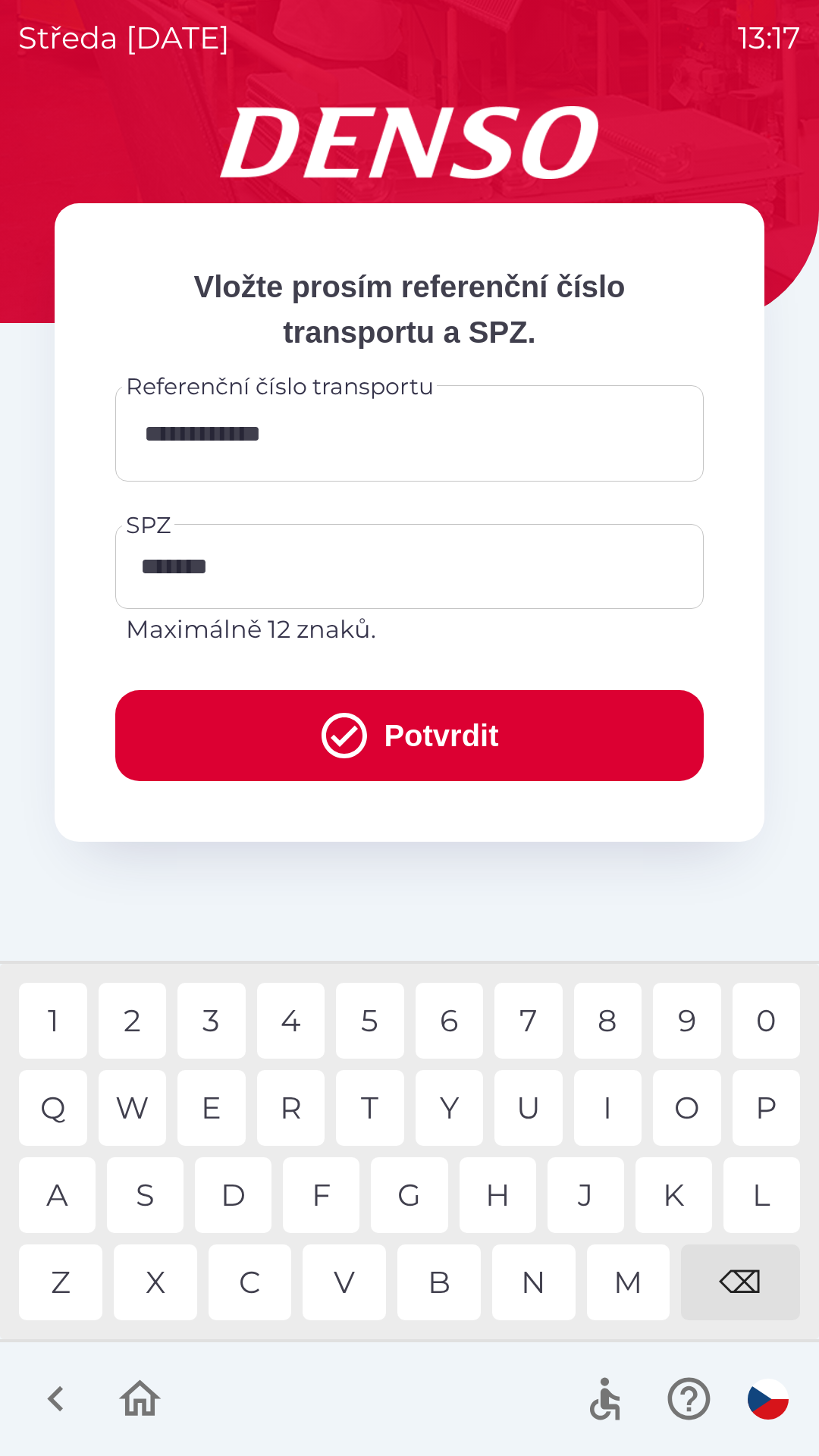
click at [547, 746] on button "Potvrdit" at bounding box center [410, 735] width 589 height 91
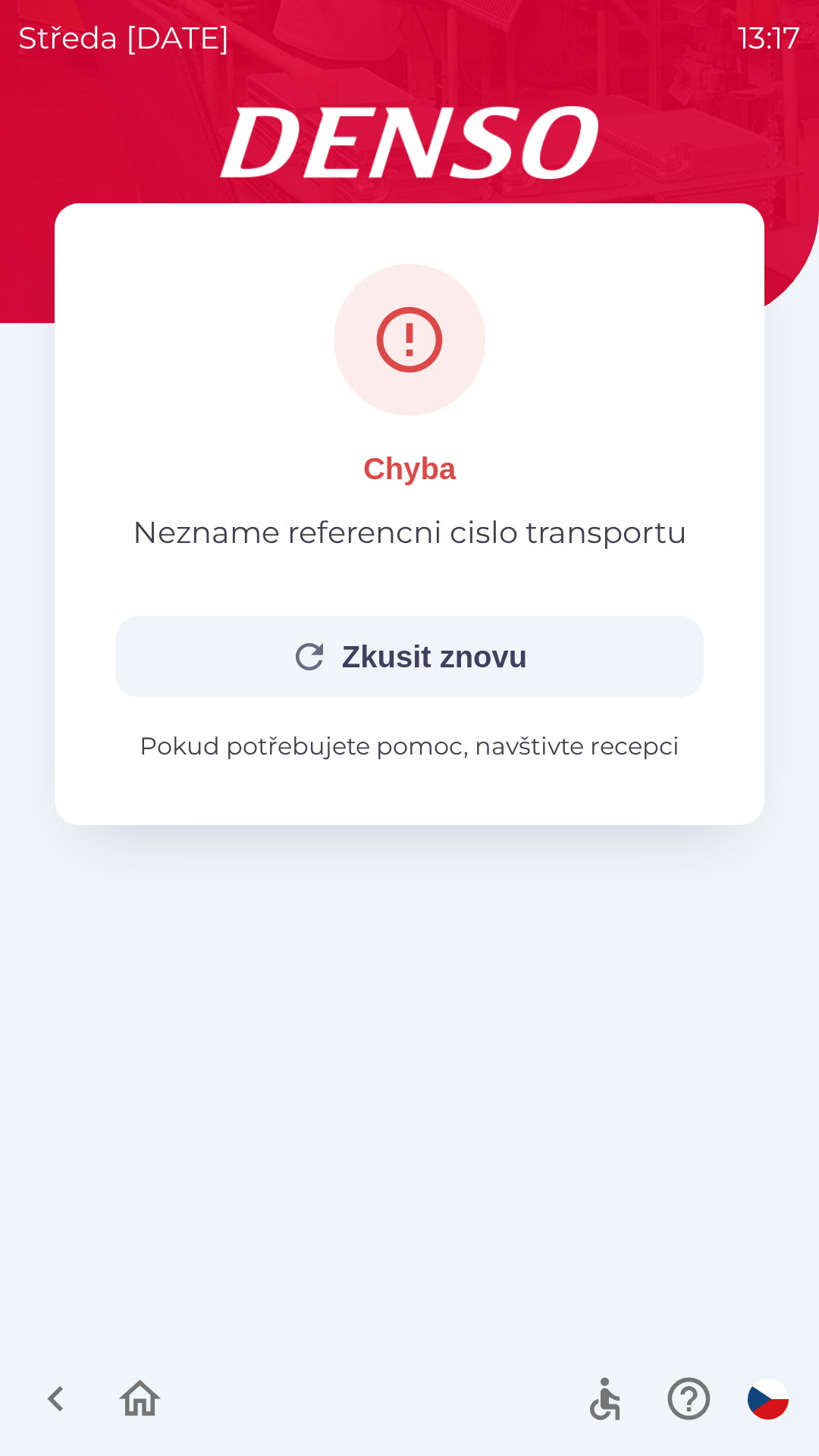
click at [510, 755] on p "Pokud potřebujete pomoc, navštivte recepci" at bounding box center [410, 746] width 589 height 37
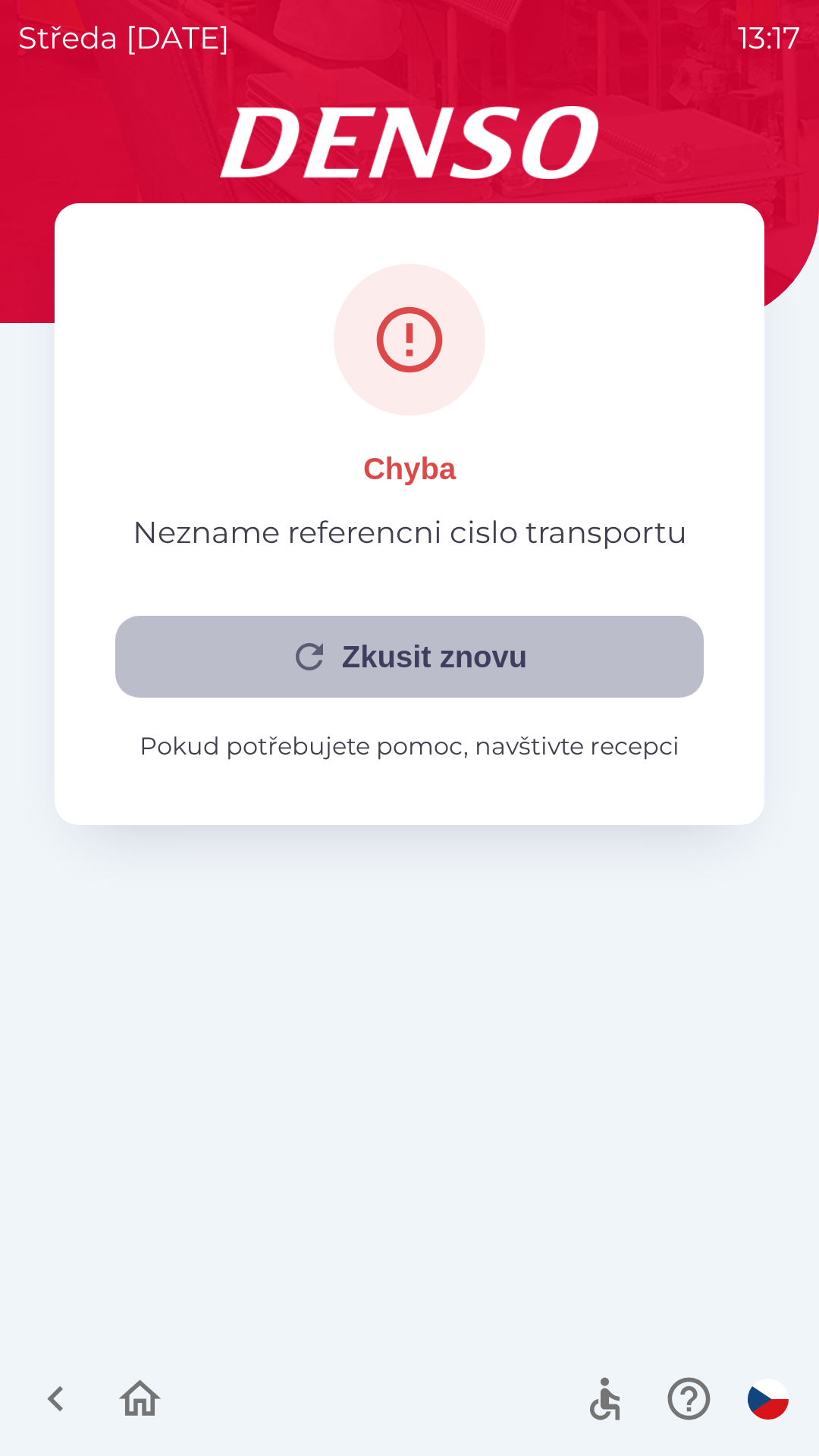
click at [505, 672] on button "Zkusit znovu" at bounding box center [410, 656] width 589 height 82
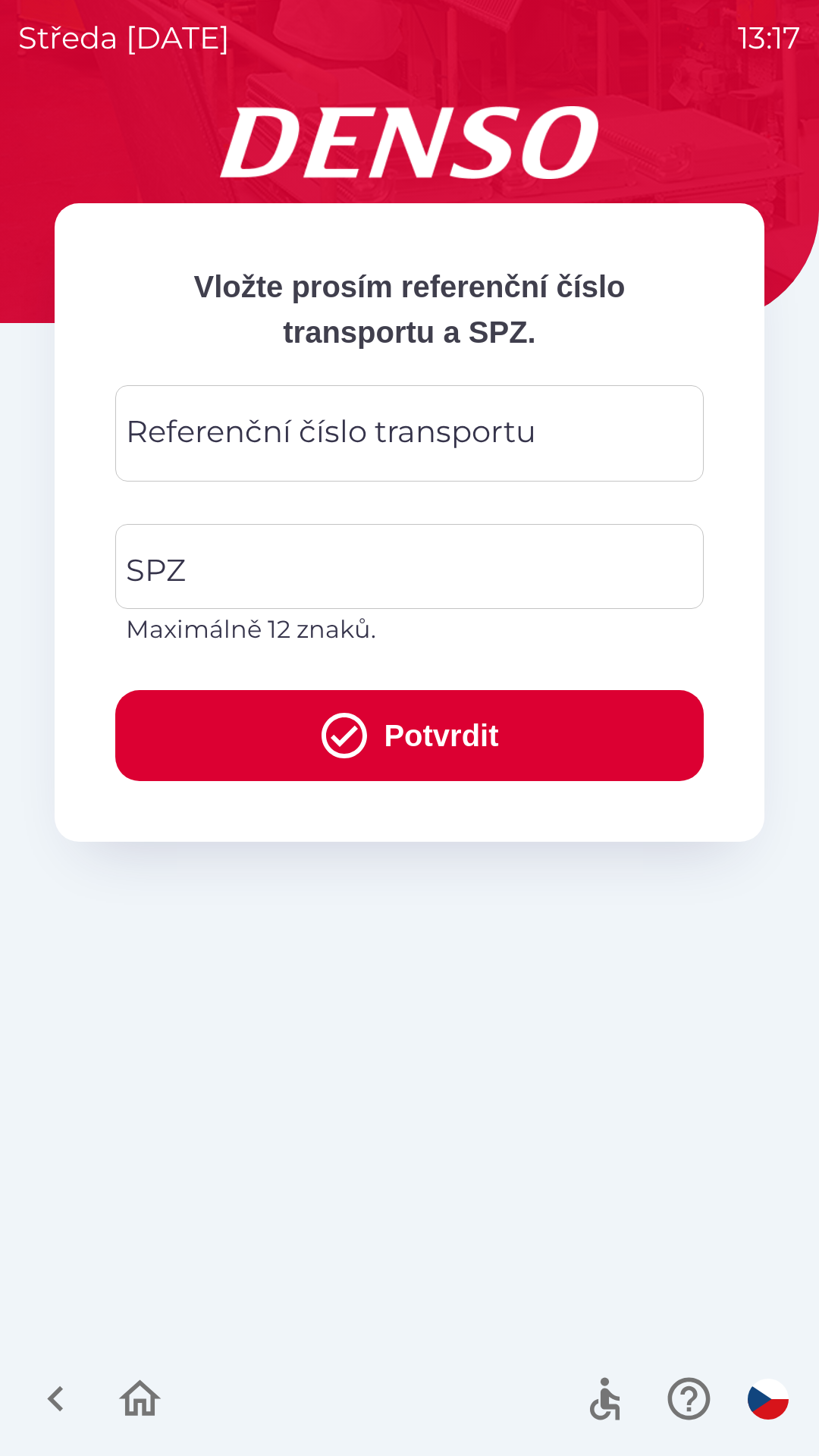
click at [144, 1400] on icon "button" at bounding box center [140, 1399] width 43 height 37
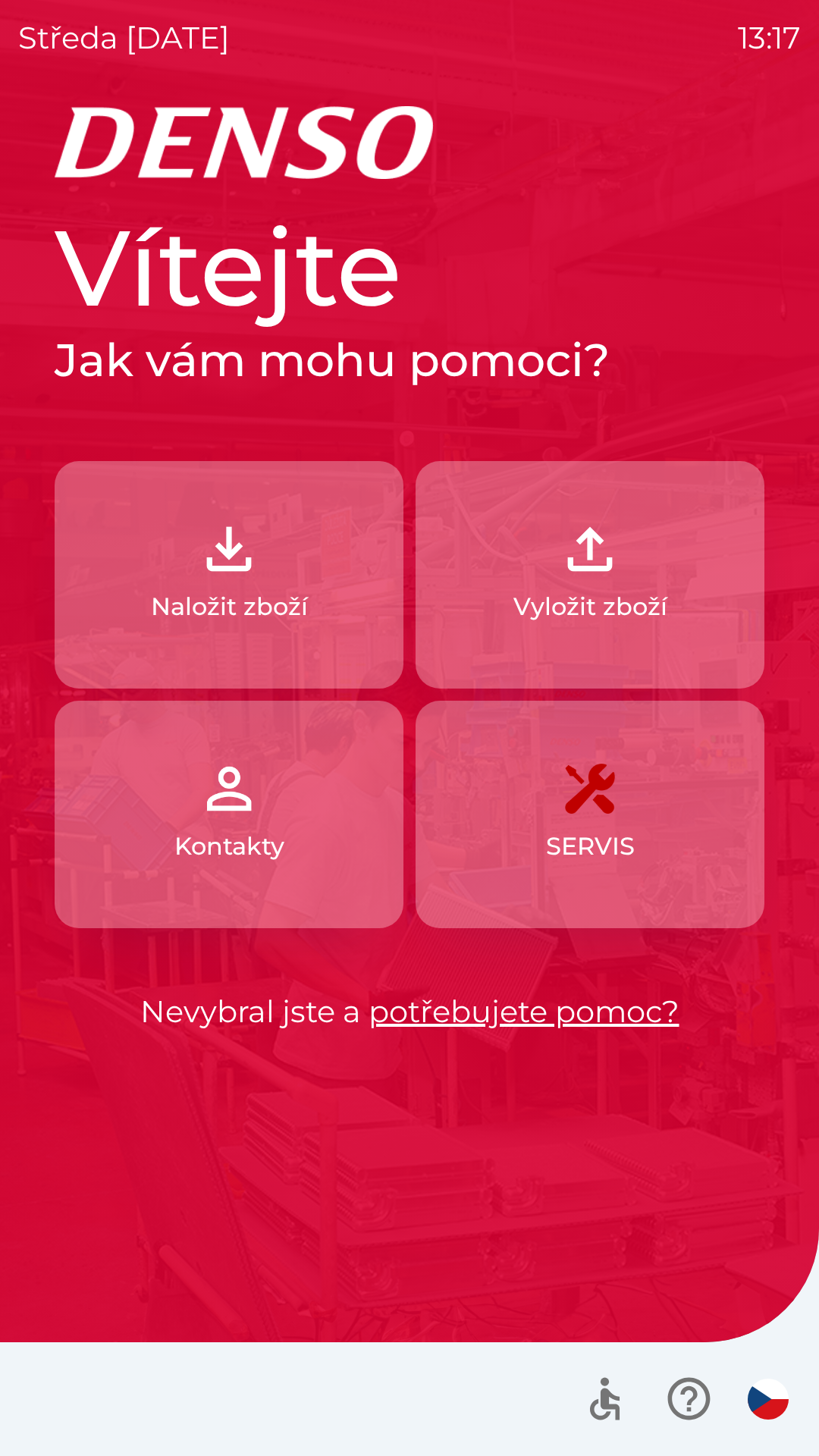
click at [604, 561] on img "button" at bounding box center [590, 548] width 66 height 66
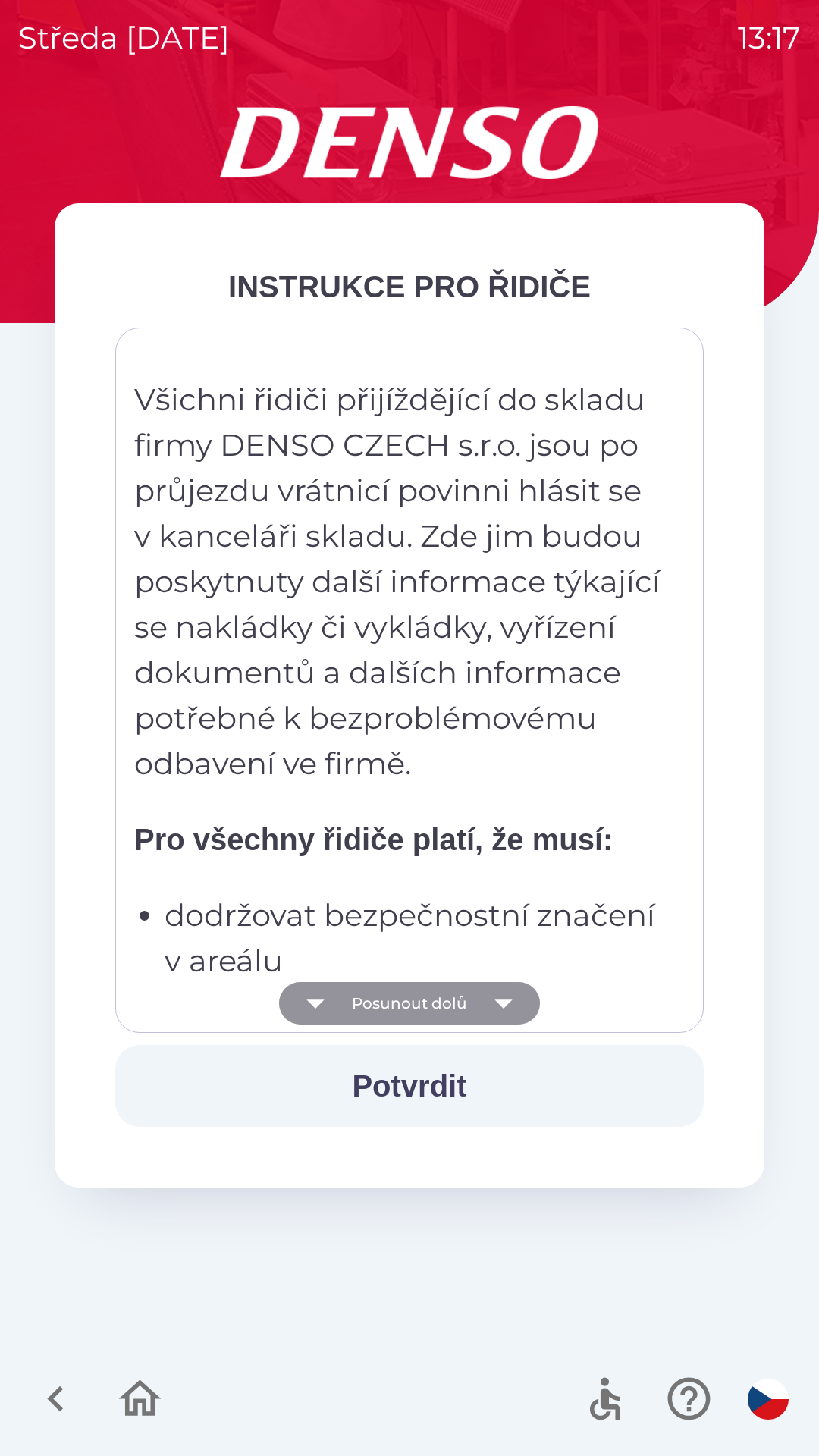
click at [505, 997] on icon "button" at bounding box center [504, 1003] width 43 height 43
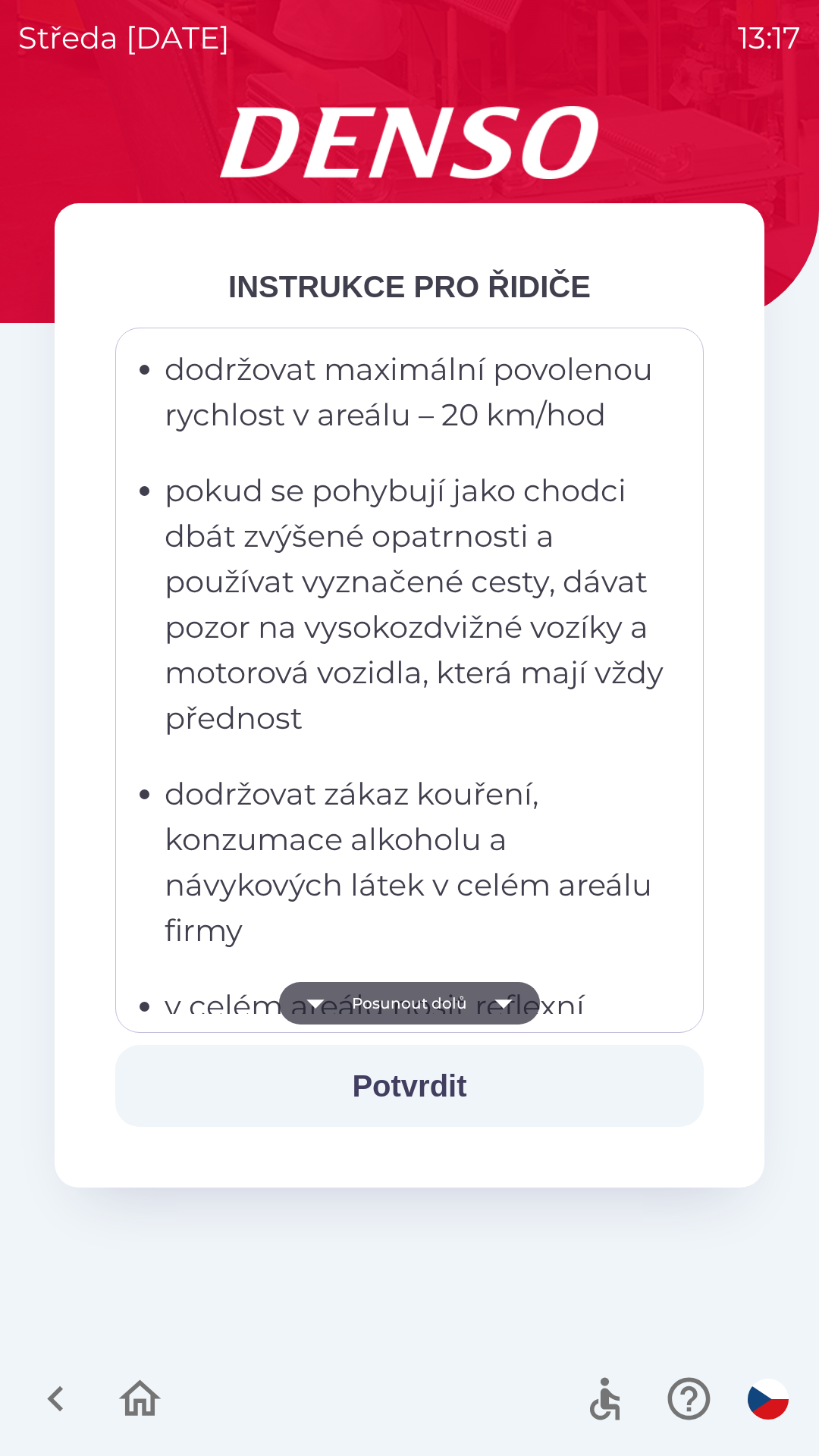
click at [496, 999] on icon "button" at bounding box center [504, 1003] width 43 height 43
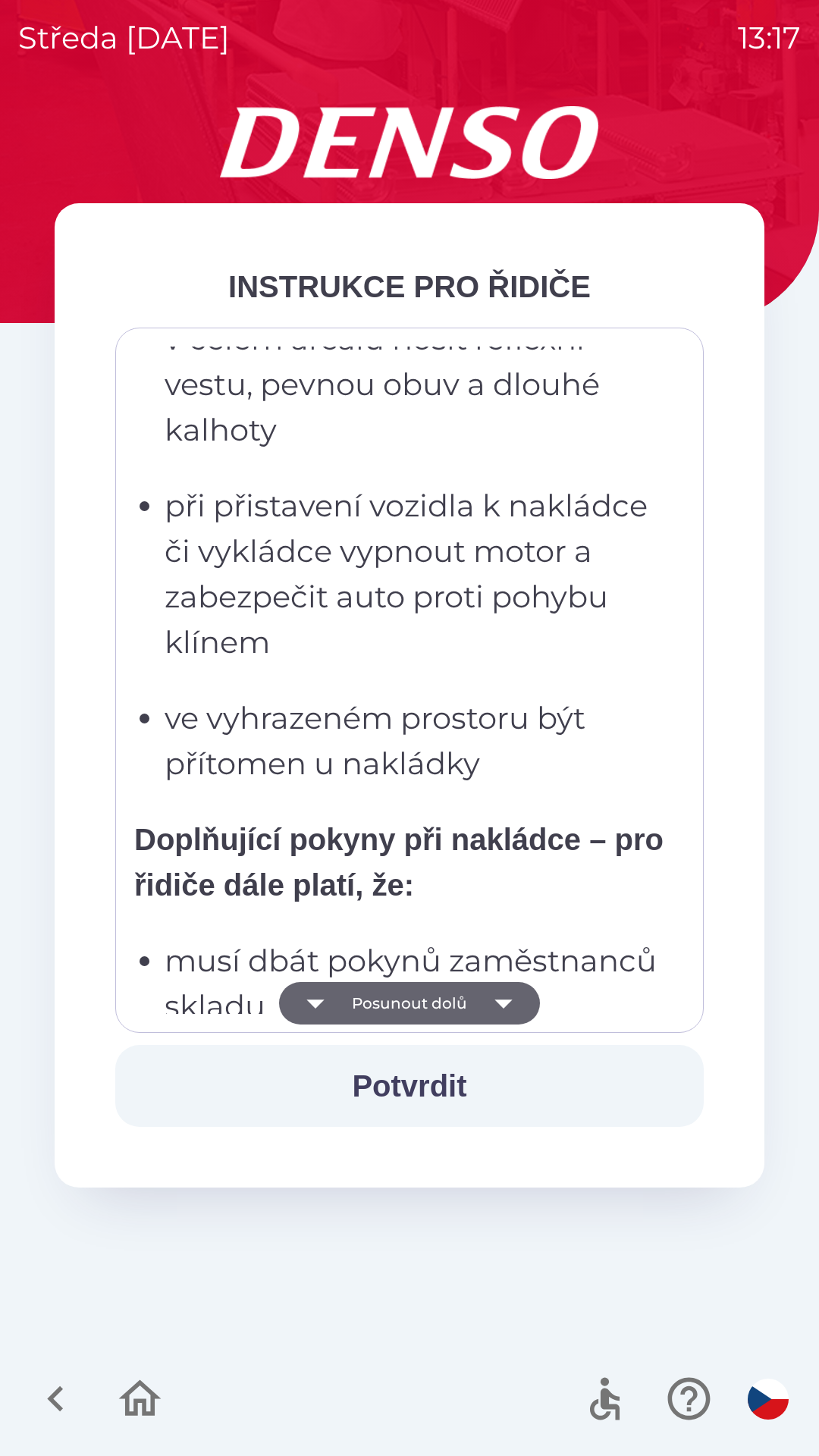
click at [501, 997] on icon "button" at bounding box center [504, 1003] width 43 height 43
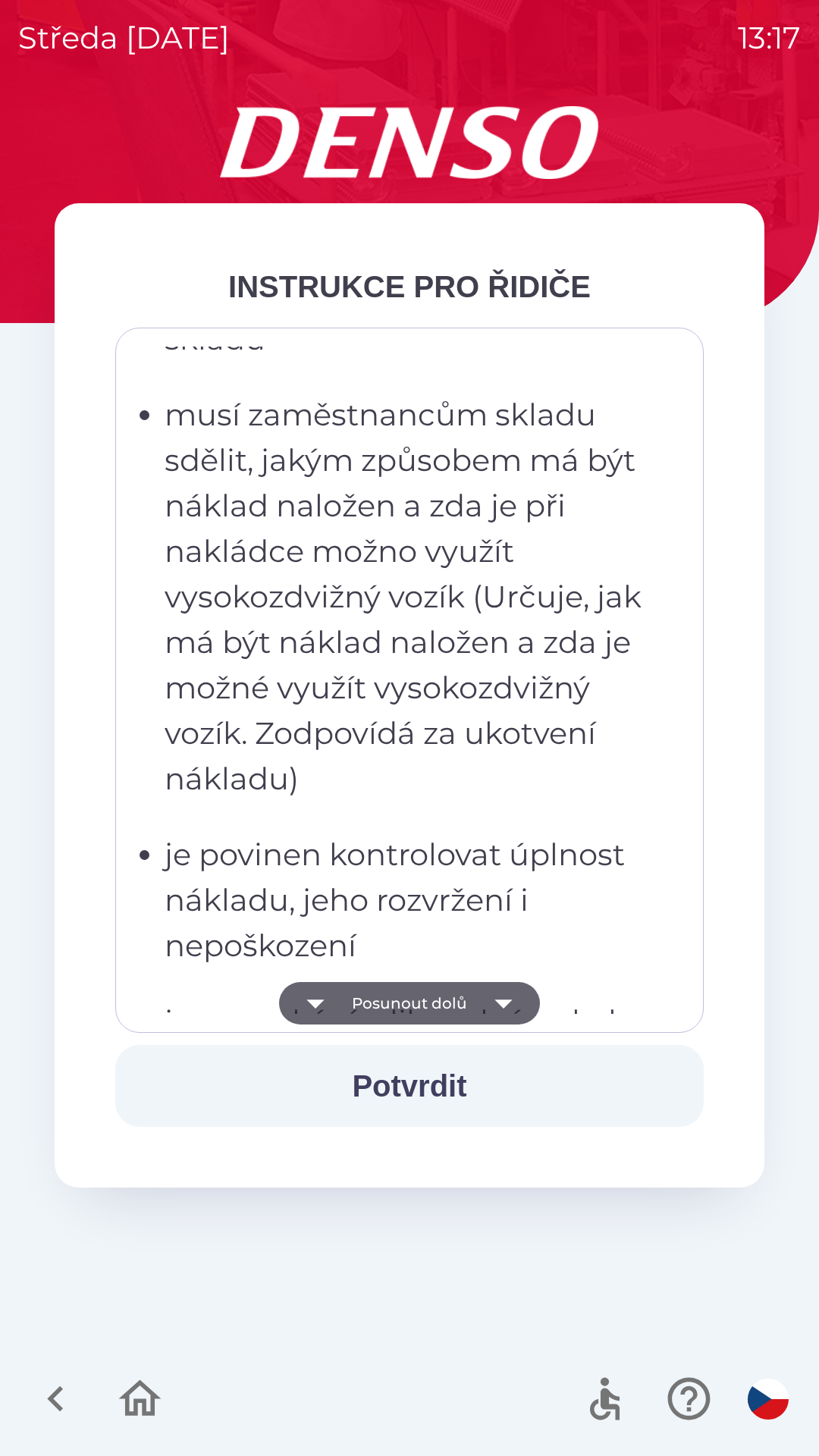
click at [503, 1001] on icon "button" at bounding box center [504, 1004] width 18 height 9
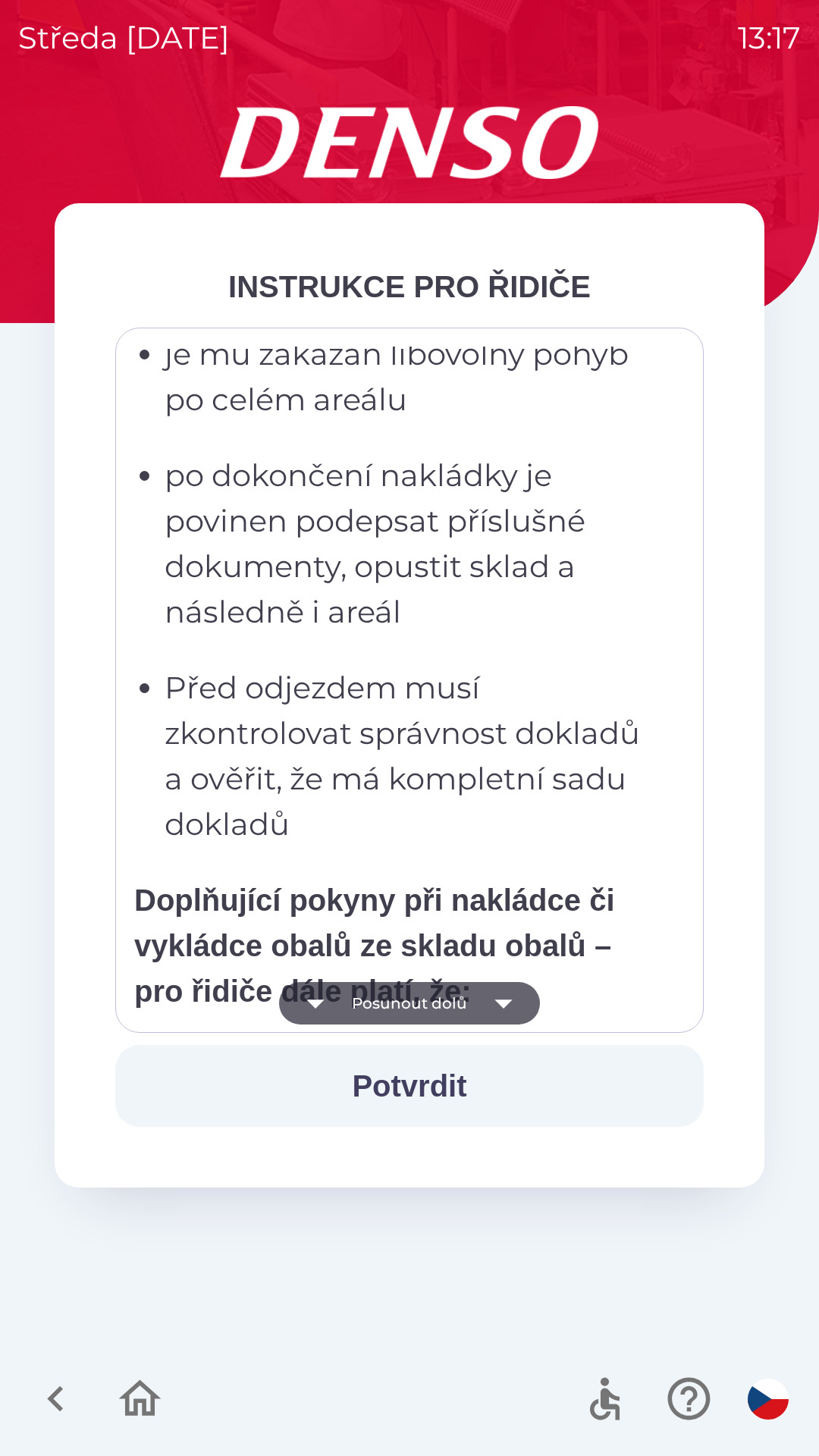
click at [516, 1006] on icon "button" at bounding box center [504, 1003] width 43 height 43
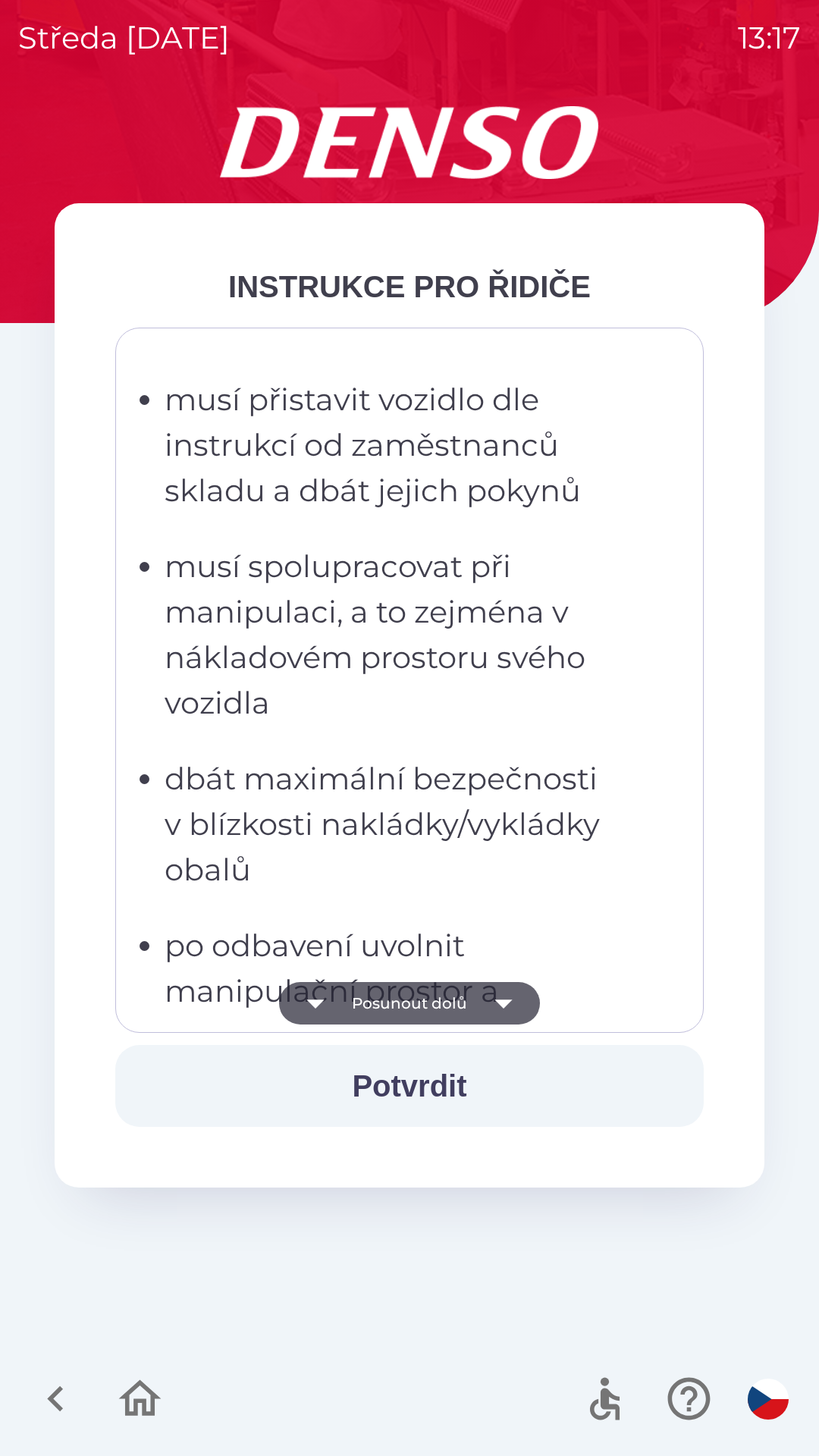
click at [510, 1009] on icon "button" at bounding box center [504, 1003] width 43 height 43
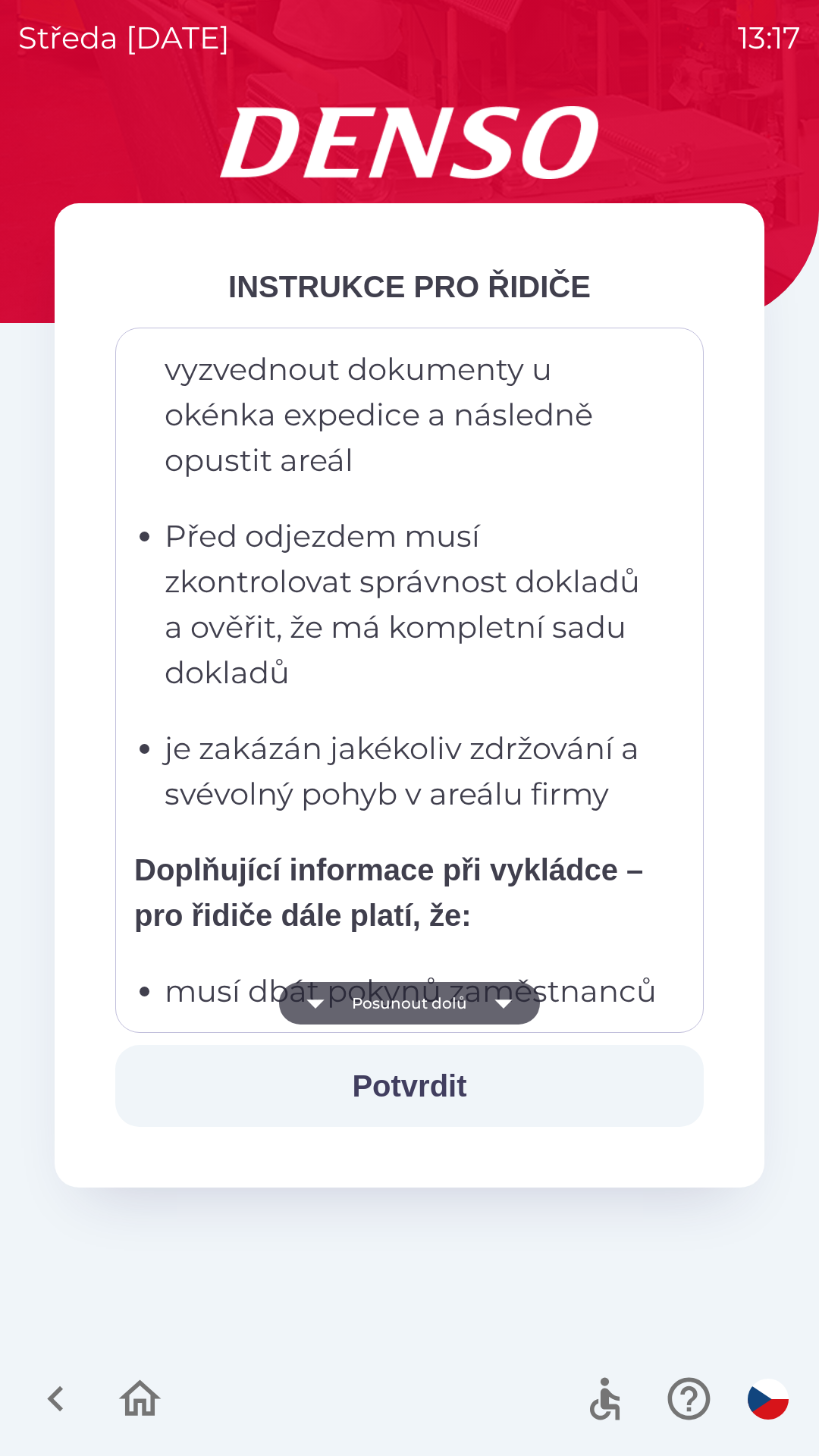
click at [503, 1004] on icon "button" at bounding box center [504, 1004] width 18 height 9
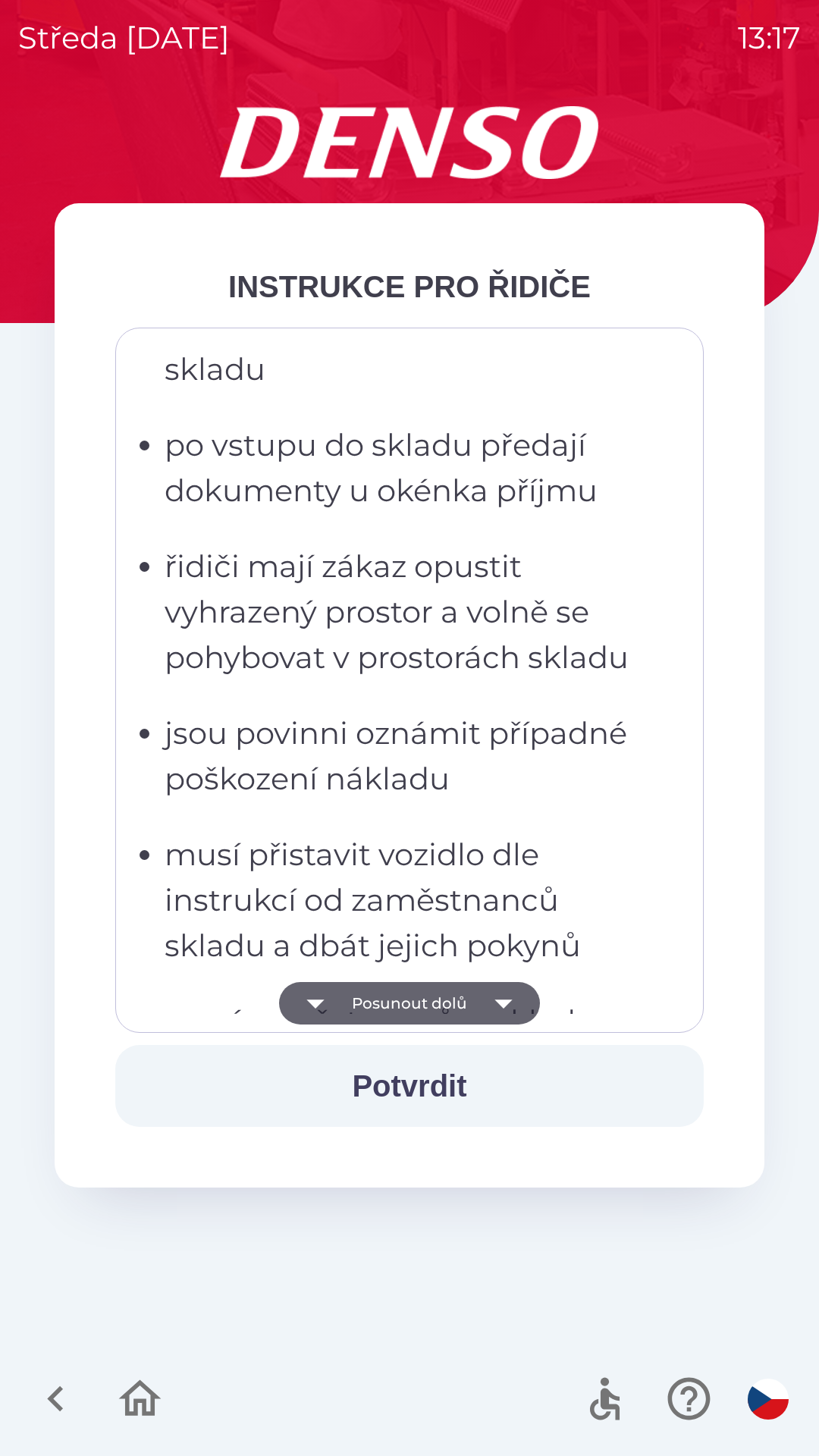
click at [502, 1006] on icon "button" at bounding box center [504, 1004] width 18 height 9
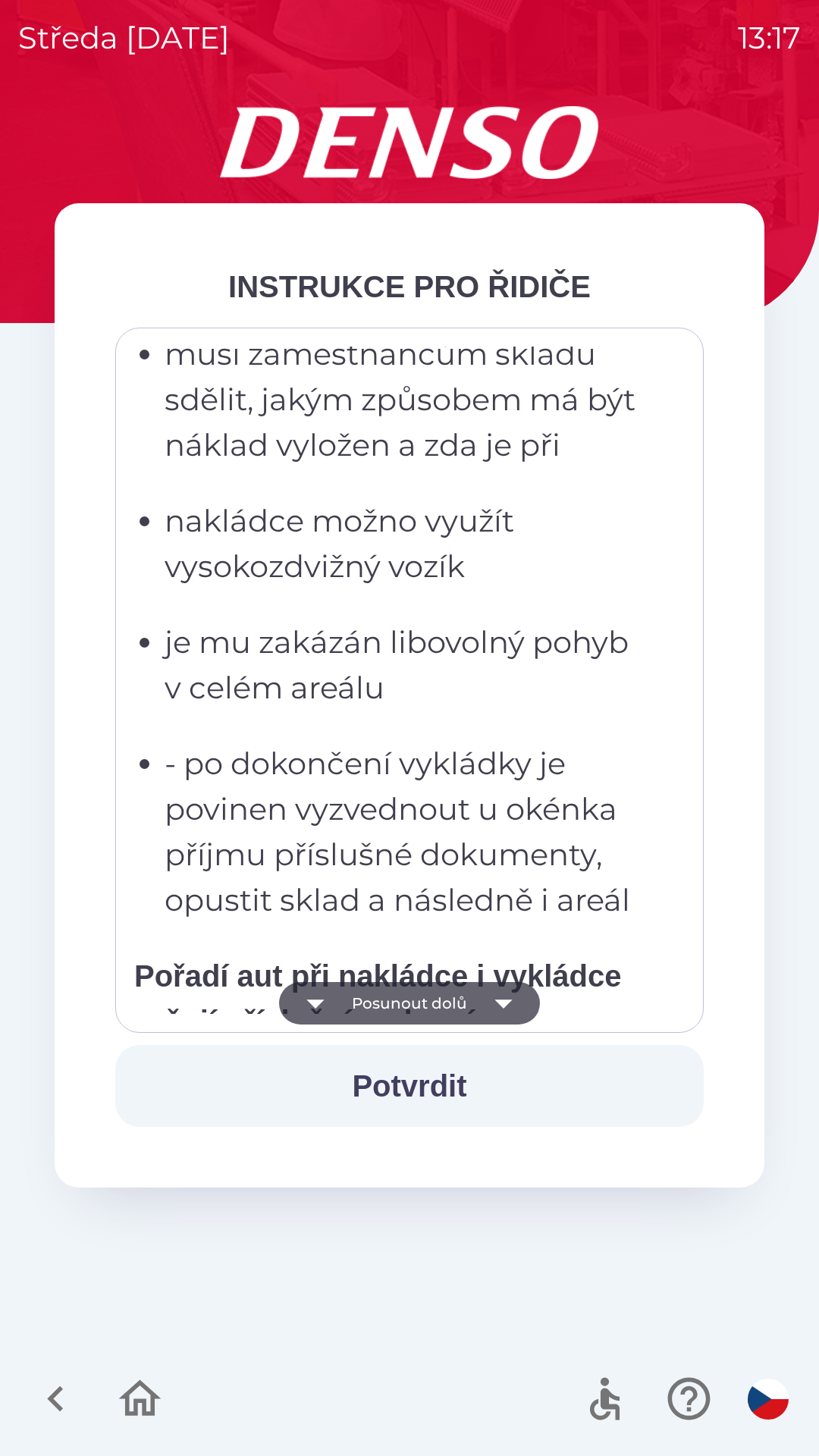
click at [513, 996] on icon "button" at bounding box center [504, 1003] width 43 height 43
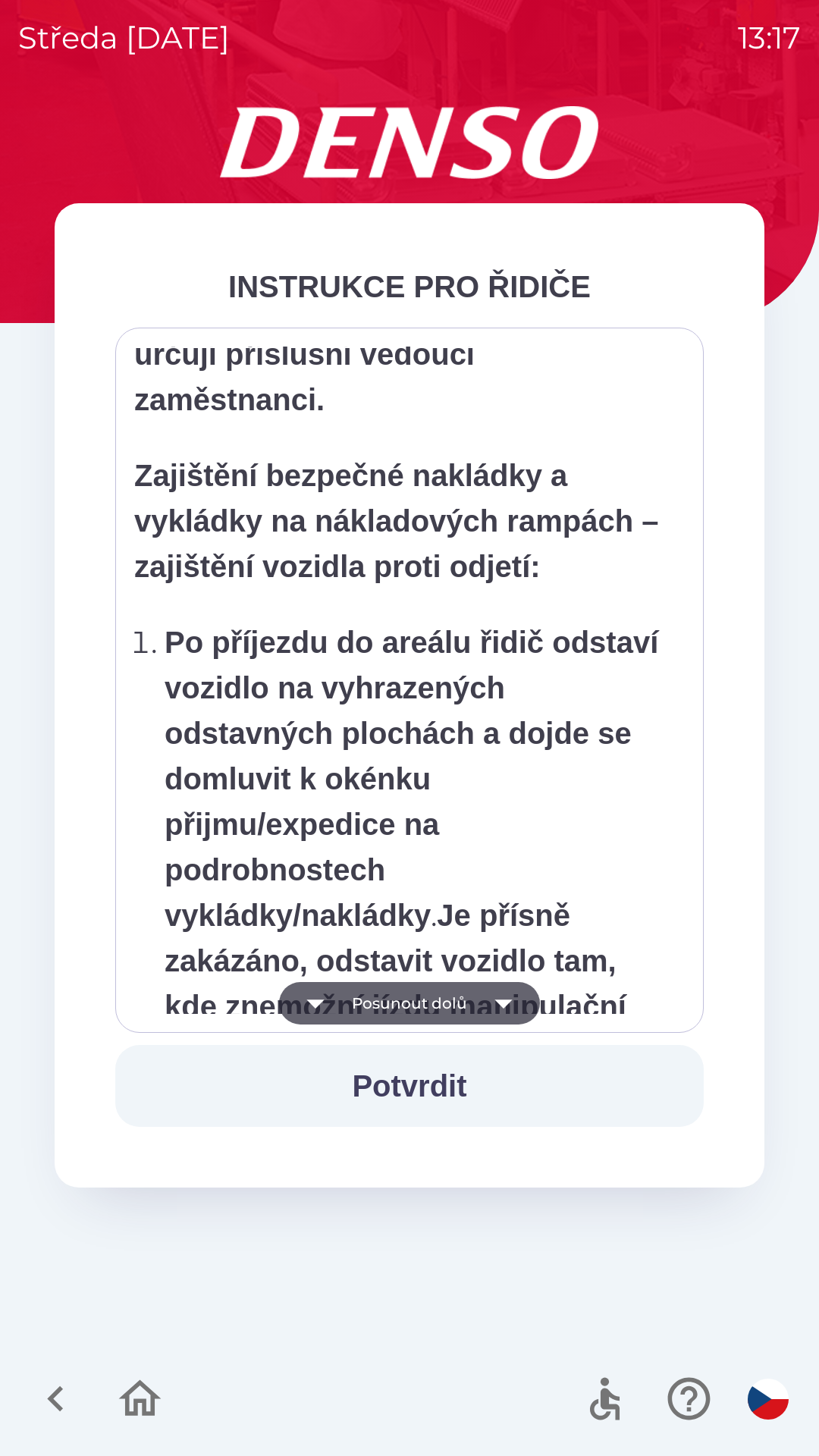
click at [505, 1000] on icon "button" at bounding box center [504, 1004] width 18 height 9
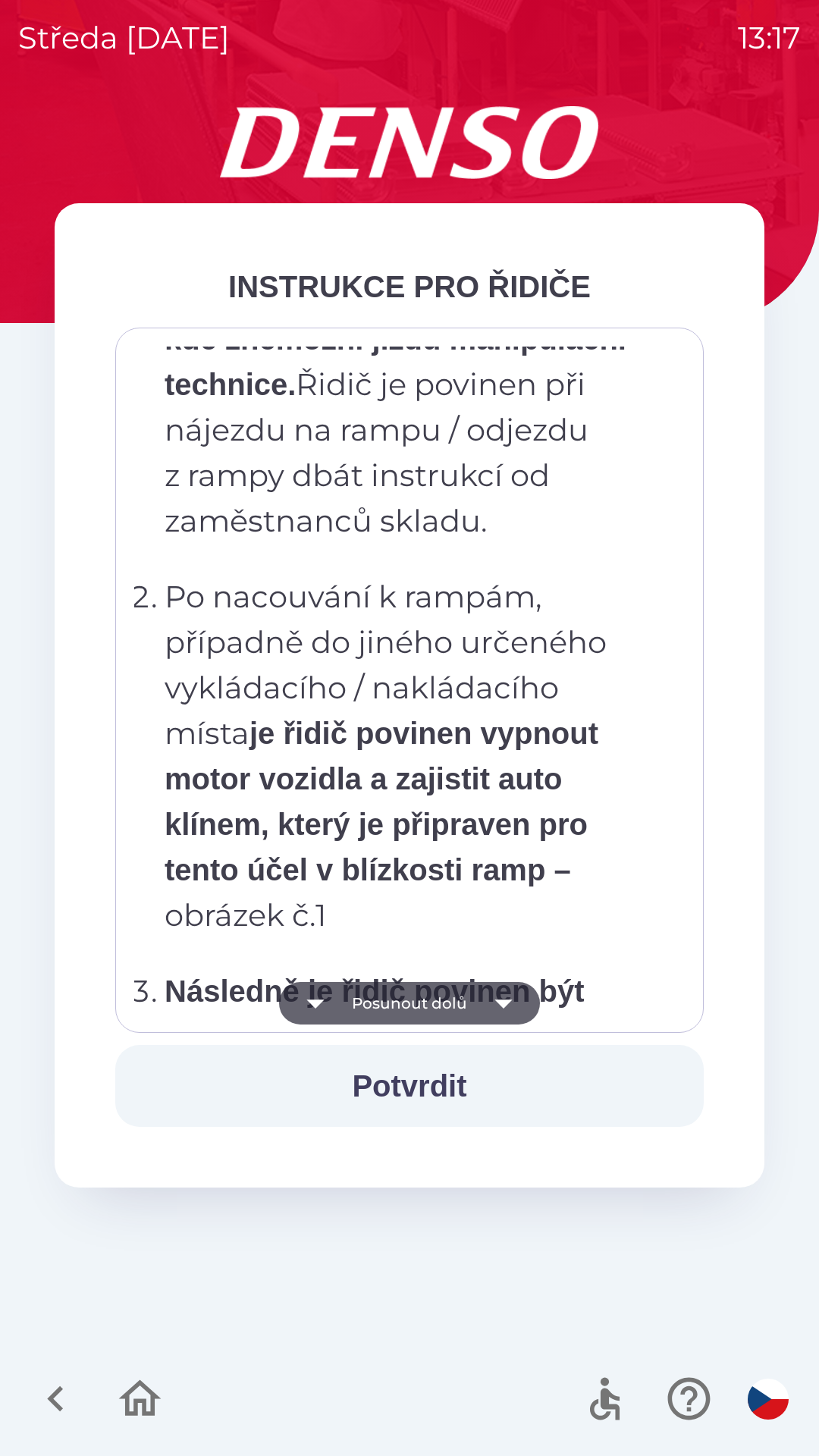
click at [505, 990] on icon "button" at bounding box center [504, 1003] width 43 height 43
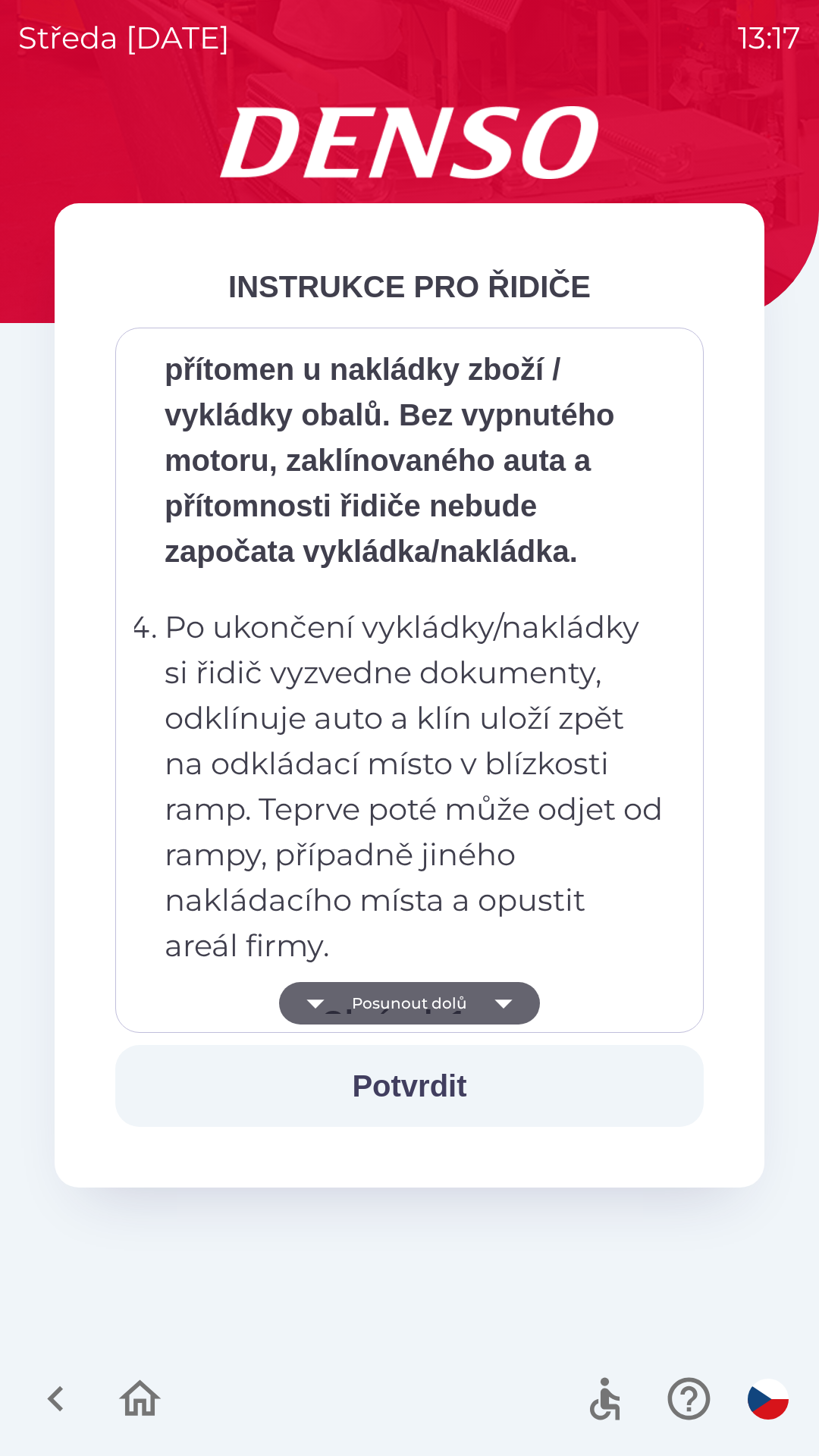
click at [505, 990] on icon "button" at bounding box center [504, 1003] width 43 height 43
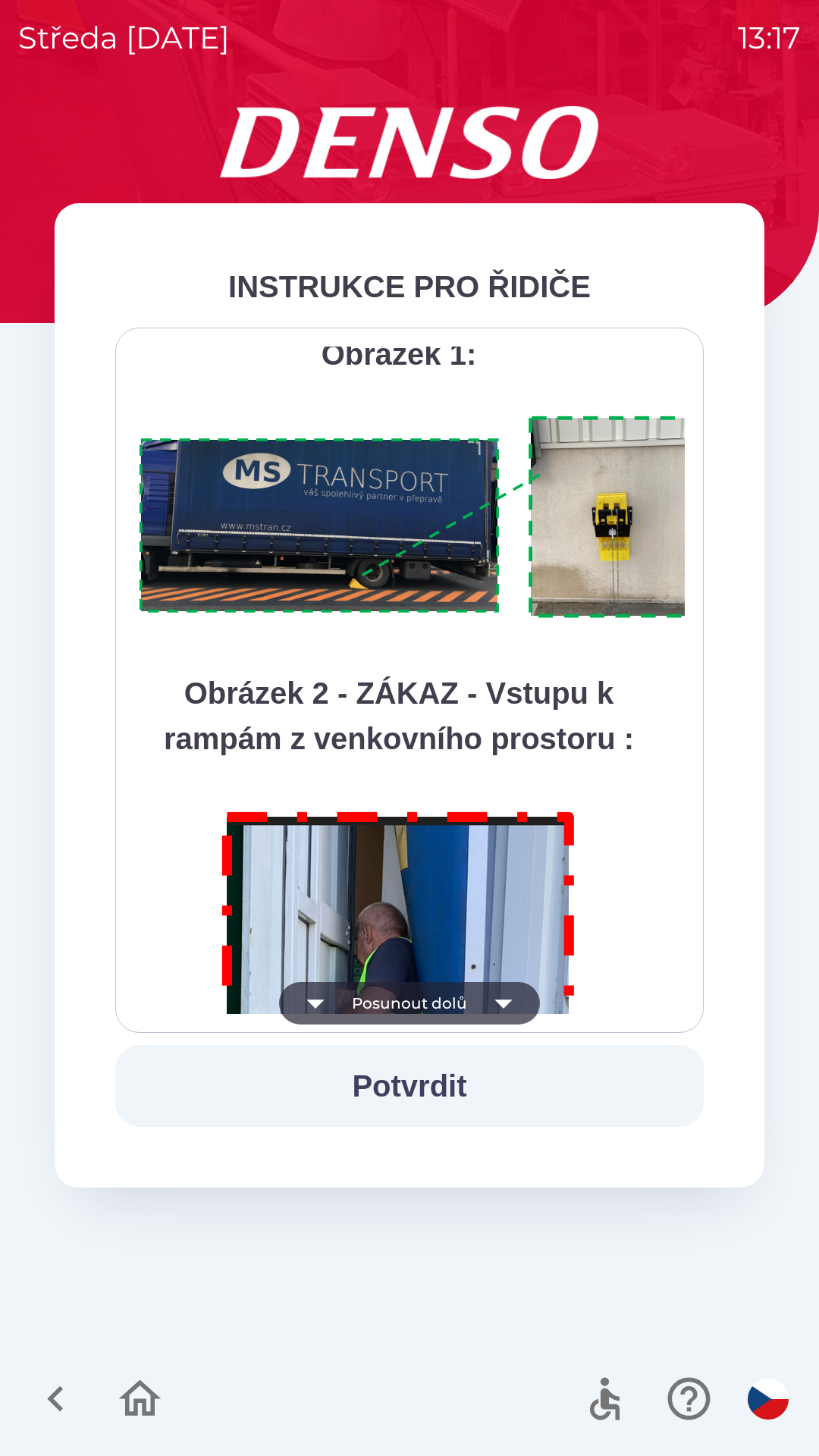
click at [510, 1000] on icon "button" at bounding box center [504, 1003] width 43 height 43
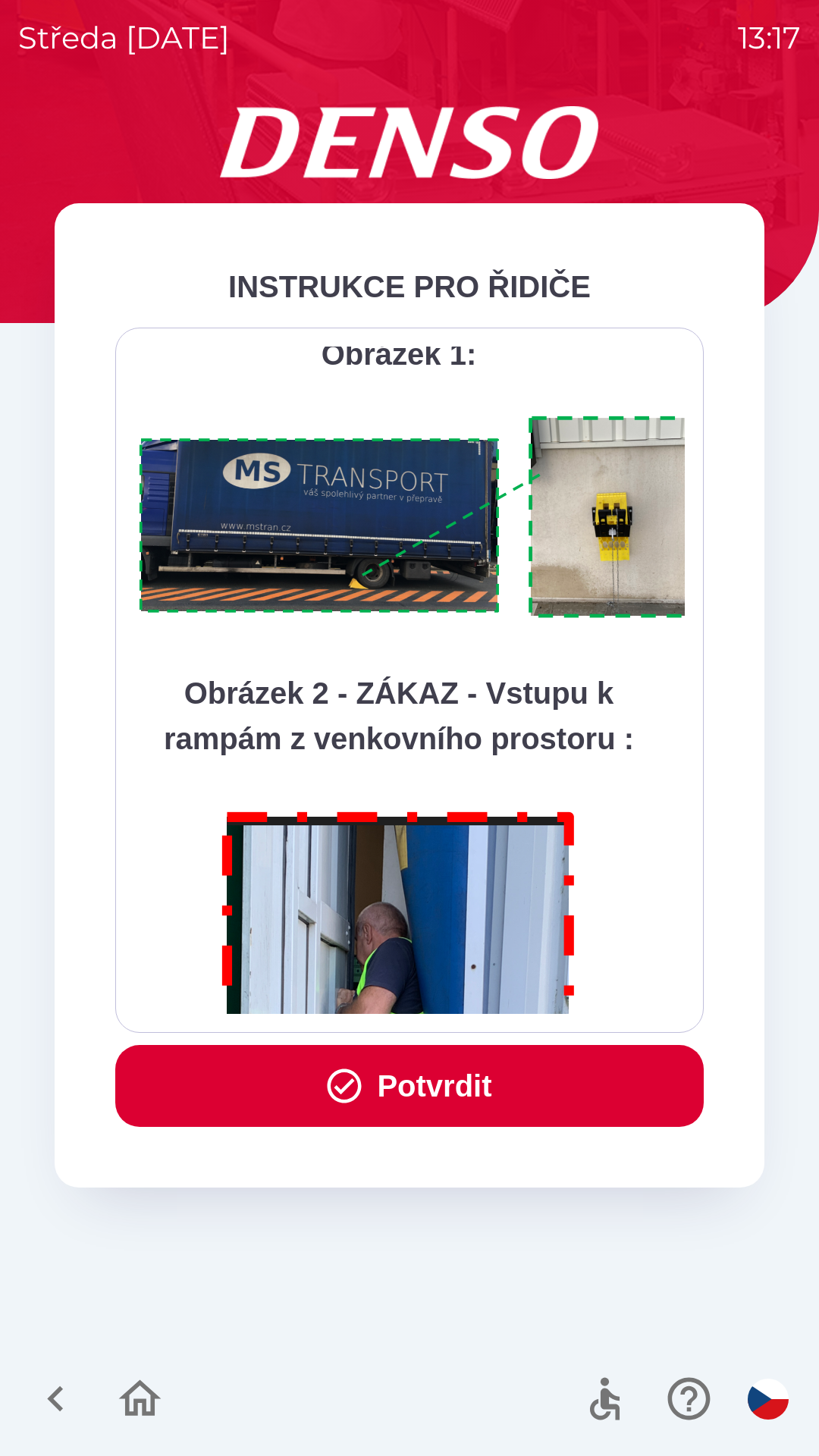
scroll to position [8523, 0]
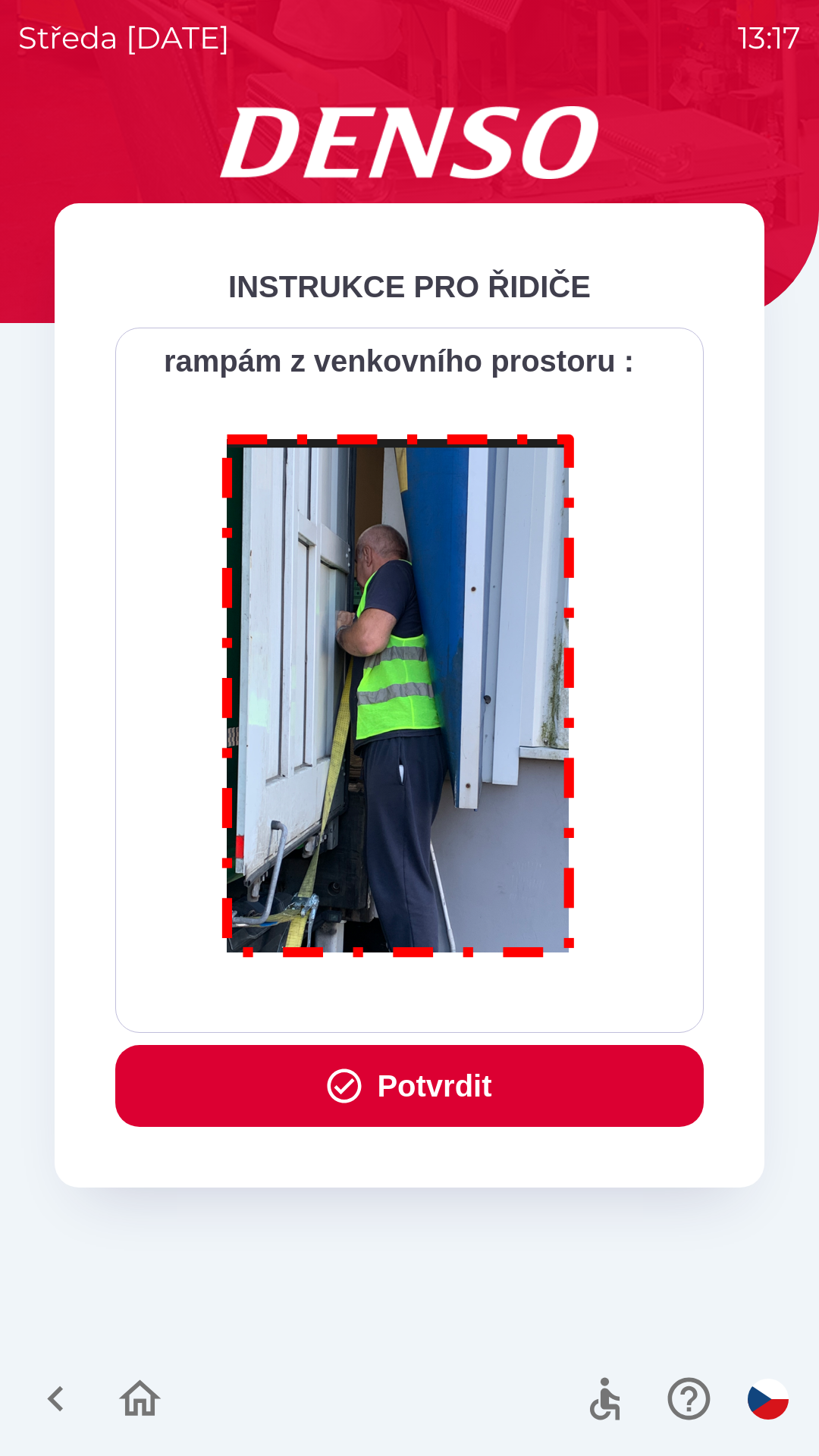
click at [517, 990] on div "Všichni řidiči přijíždějící do skladu firmy DENSO CZECH s.r.o. jsou po průjezdu…" at bounding box center [410, 680] width 551 height 667
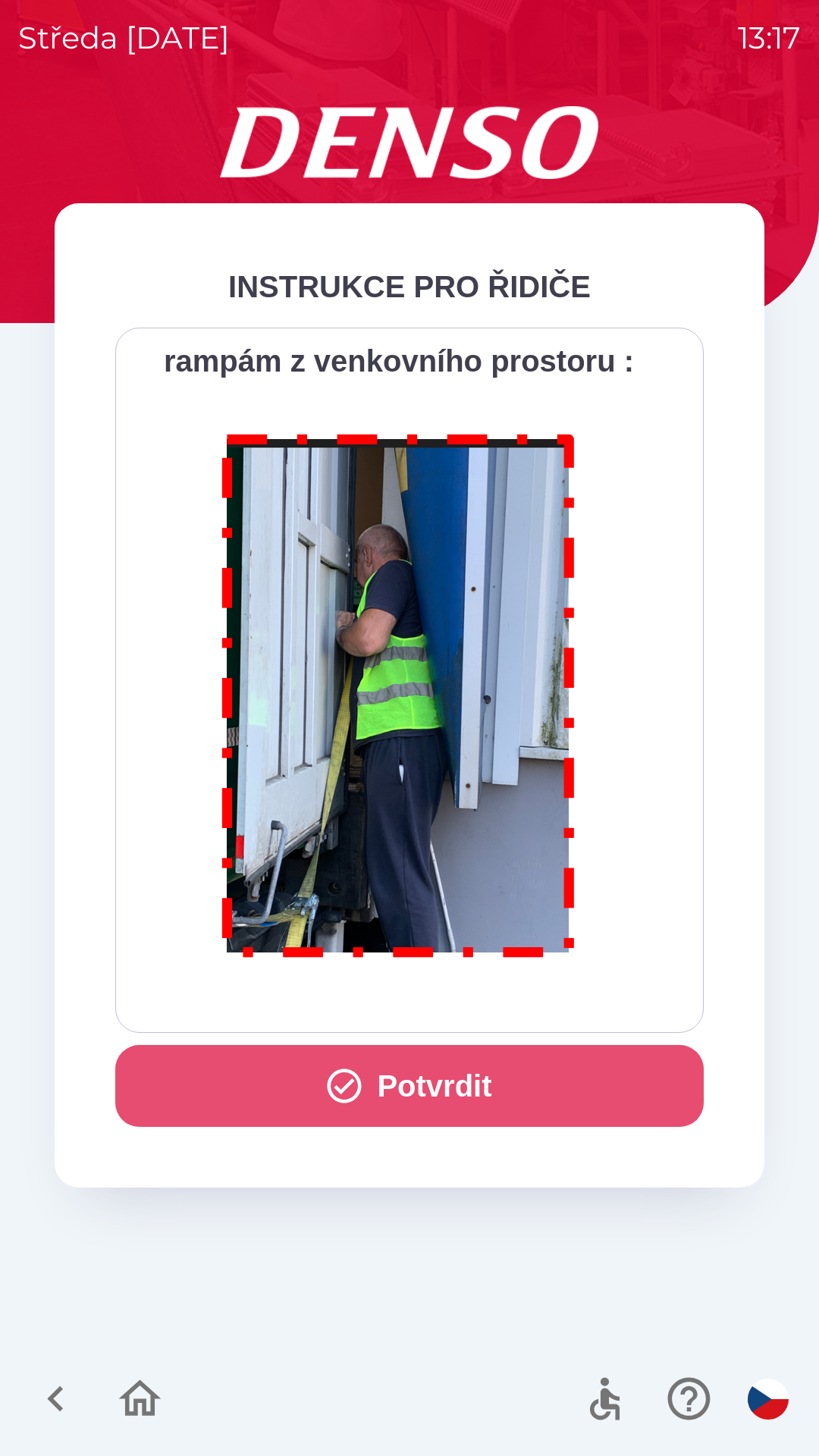
click at [446, 1059] on button "Potvrdit" at bounding box center [410, 1085] width 589 height 82
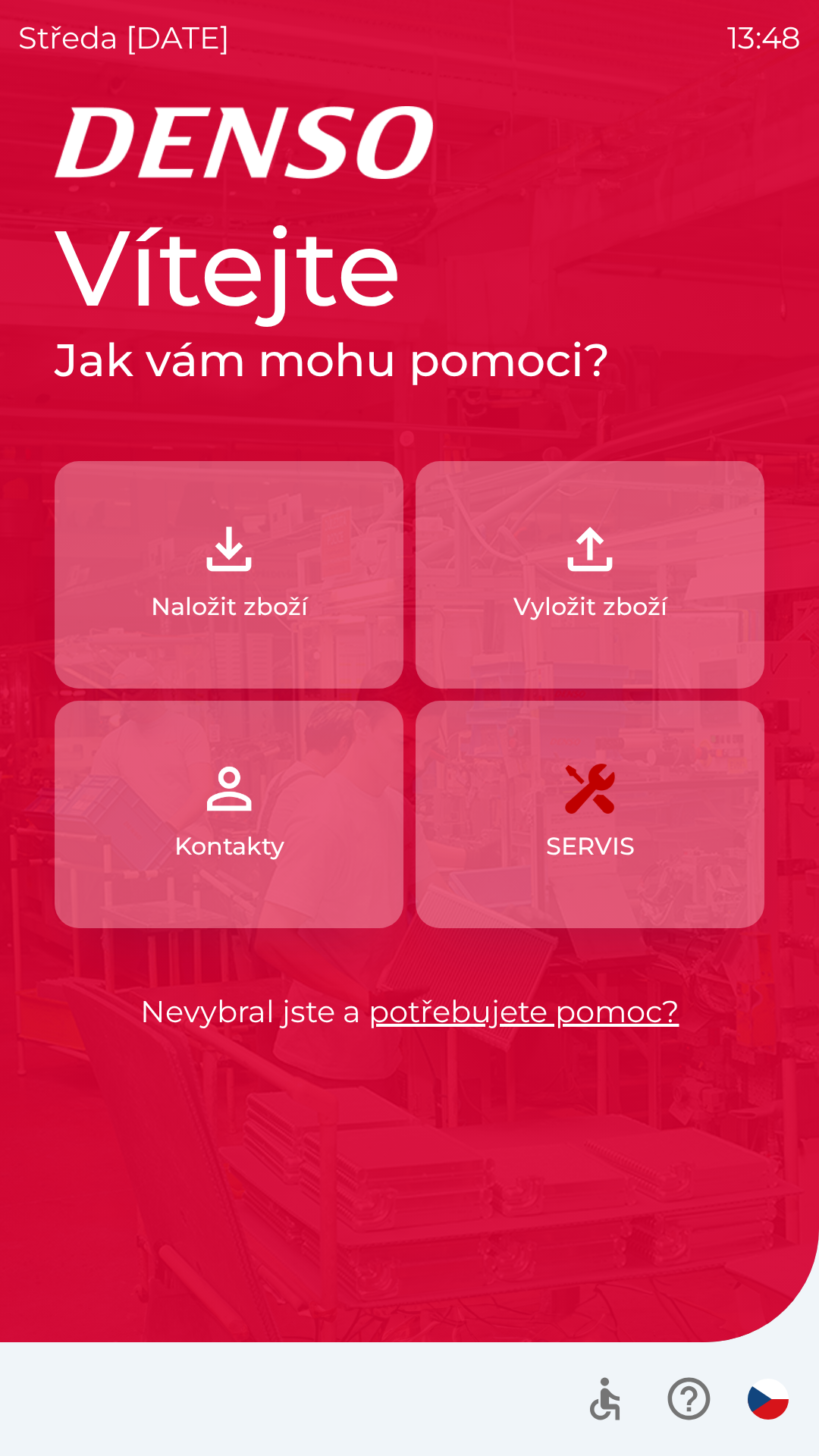
click at [584, 570] on img "button" at bounding box center [590, 548] width 66 height 66
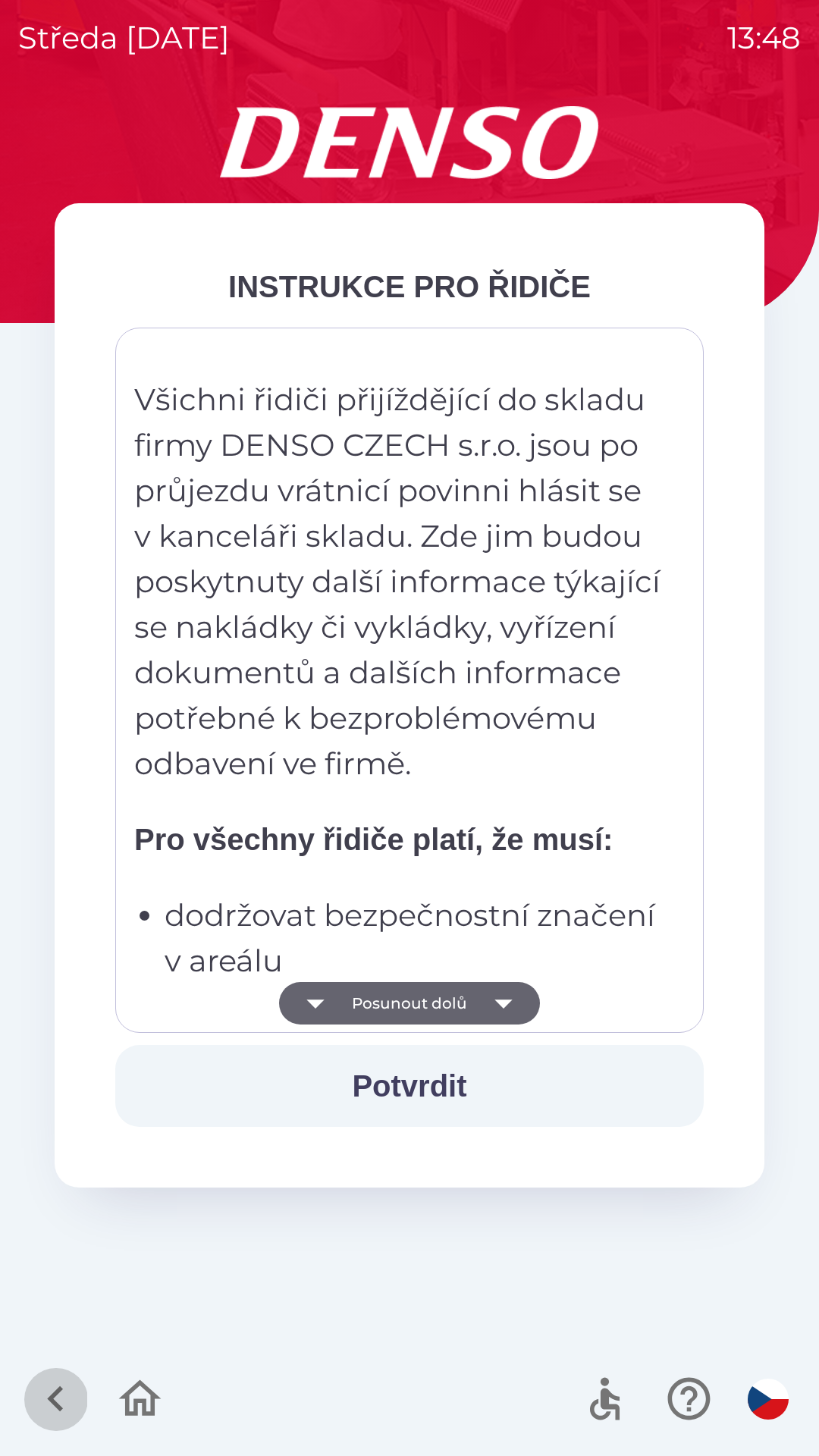
click at [69, 1405] on icon "button" at bounding box center [56, 1399] width 51 height 51
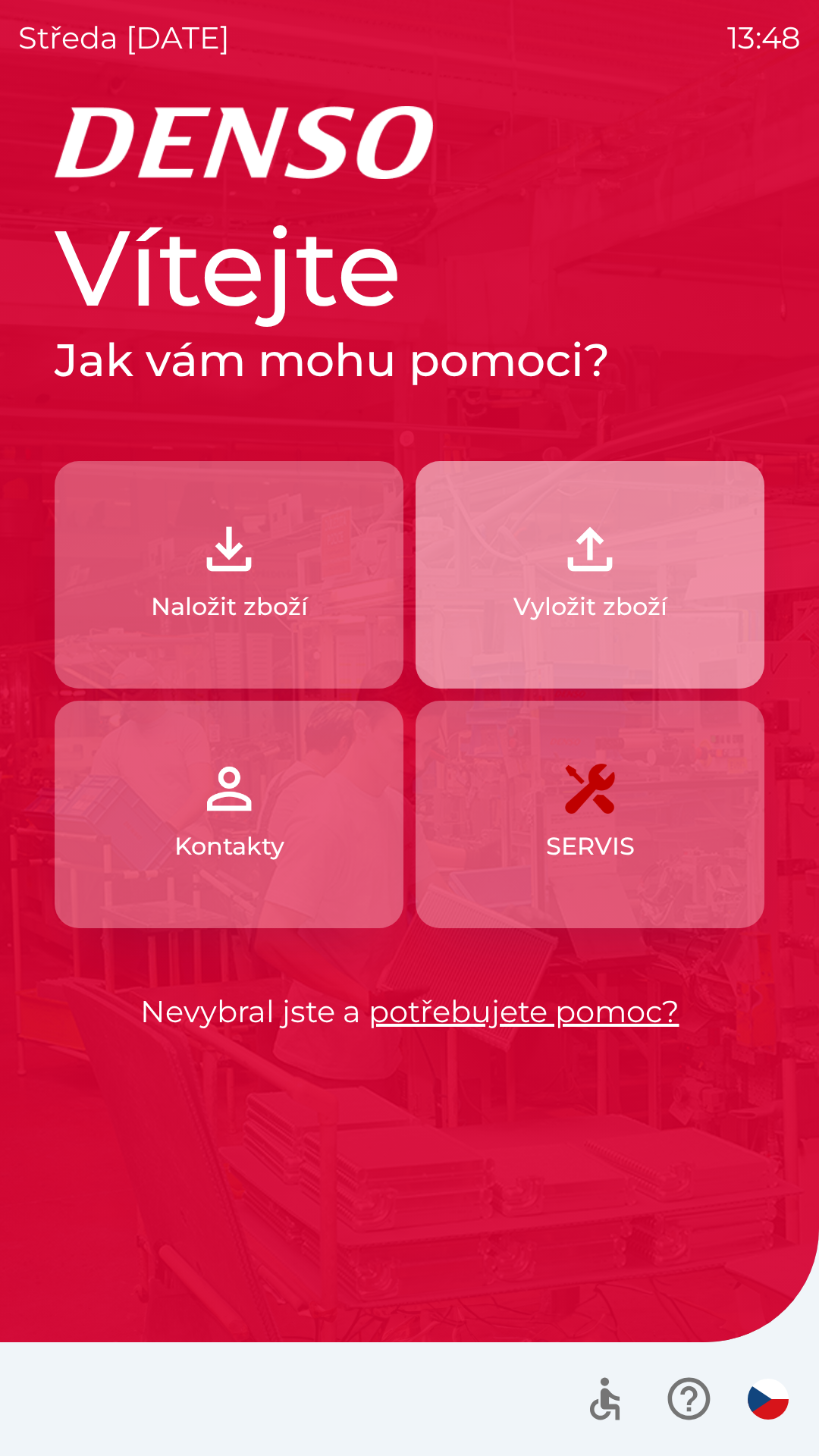
click at [595, 579] on img "button" at bounding box center [590, 548] width 66 height 66
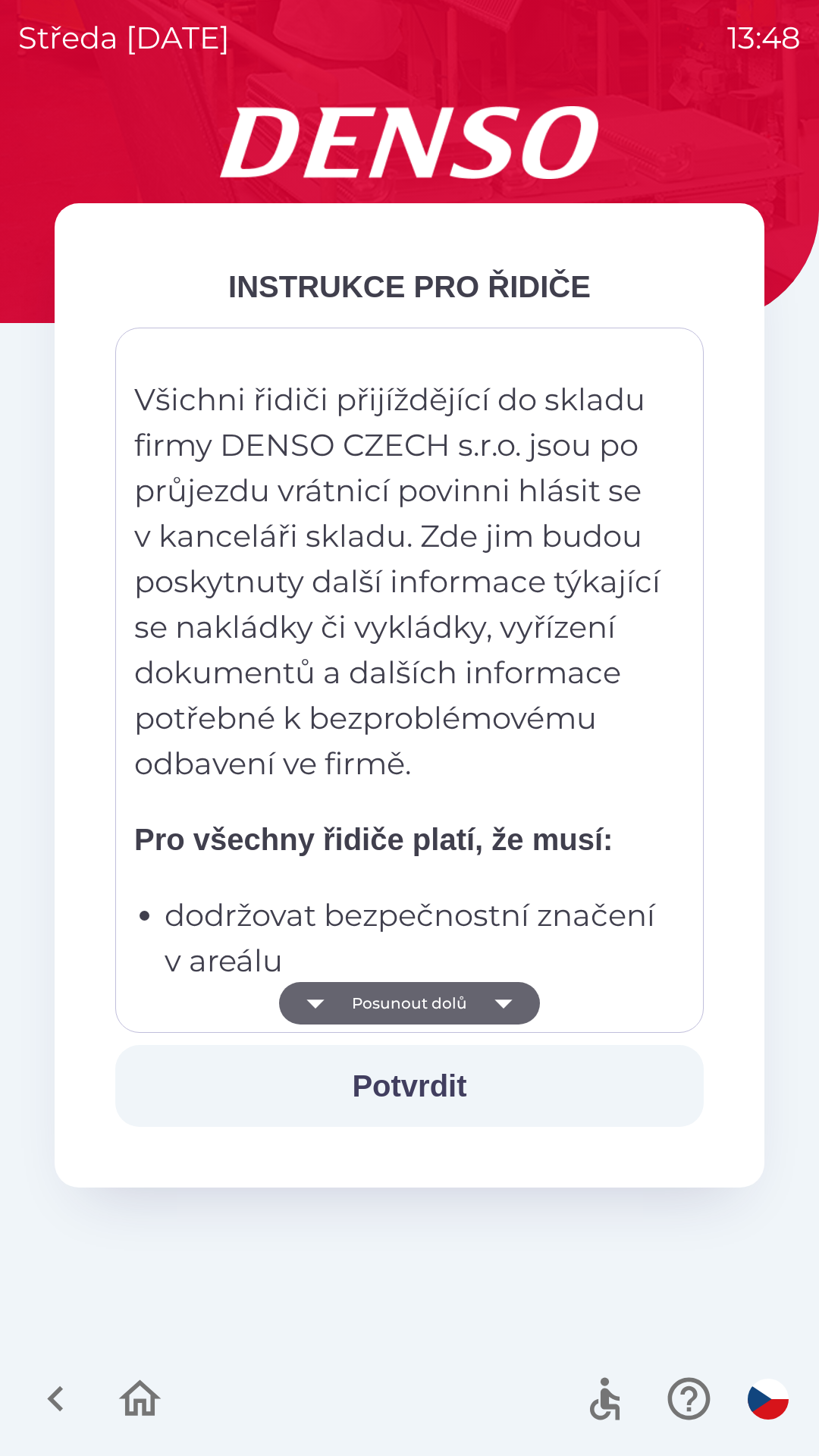
click at [415, 1081] on button "Potvrdit" at bounding box center [410, 1085] width 589 height 82
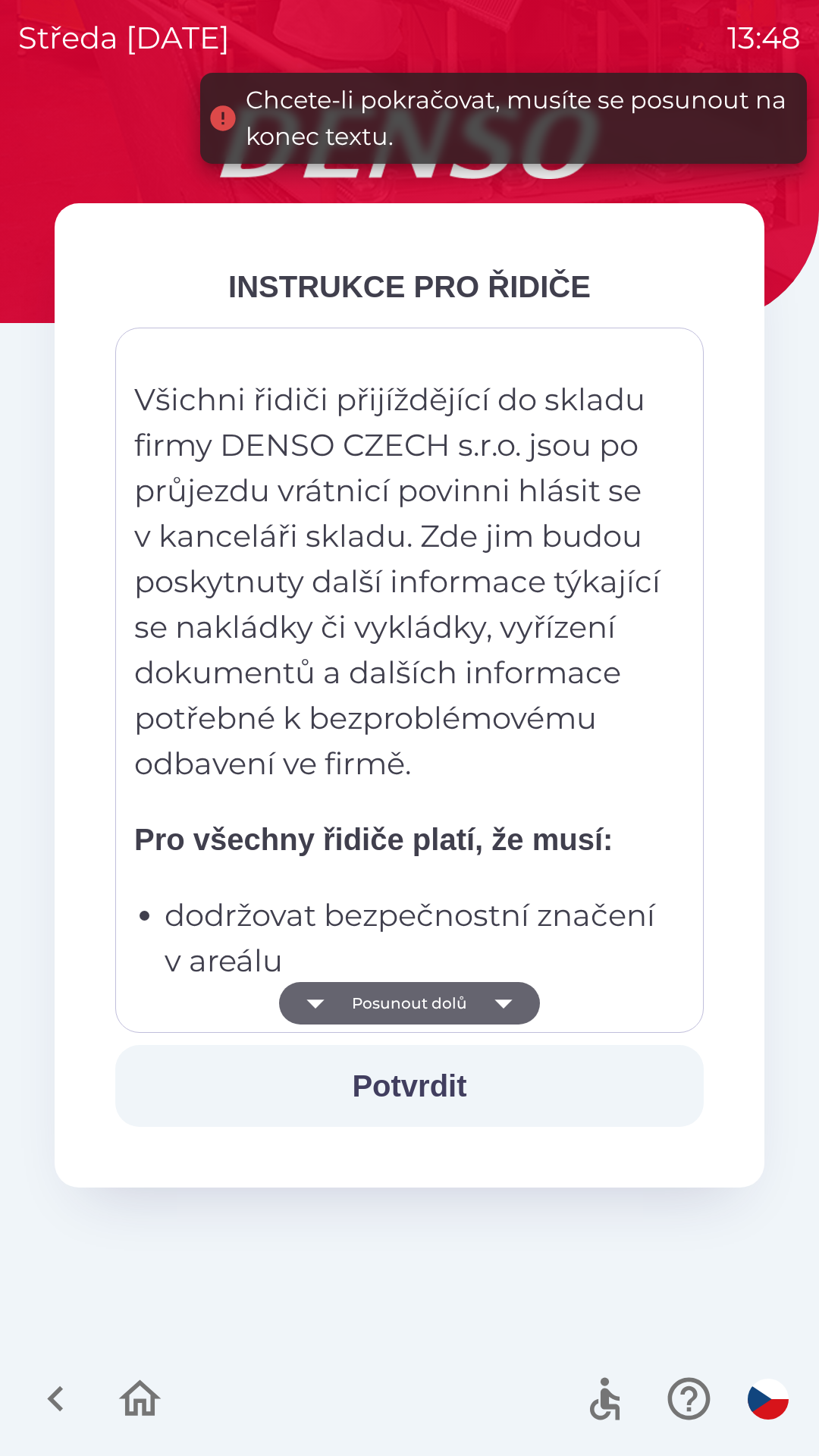
click at [507, 999] on icon "button" at bounding box center [504, 1003] width 43 height 43
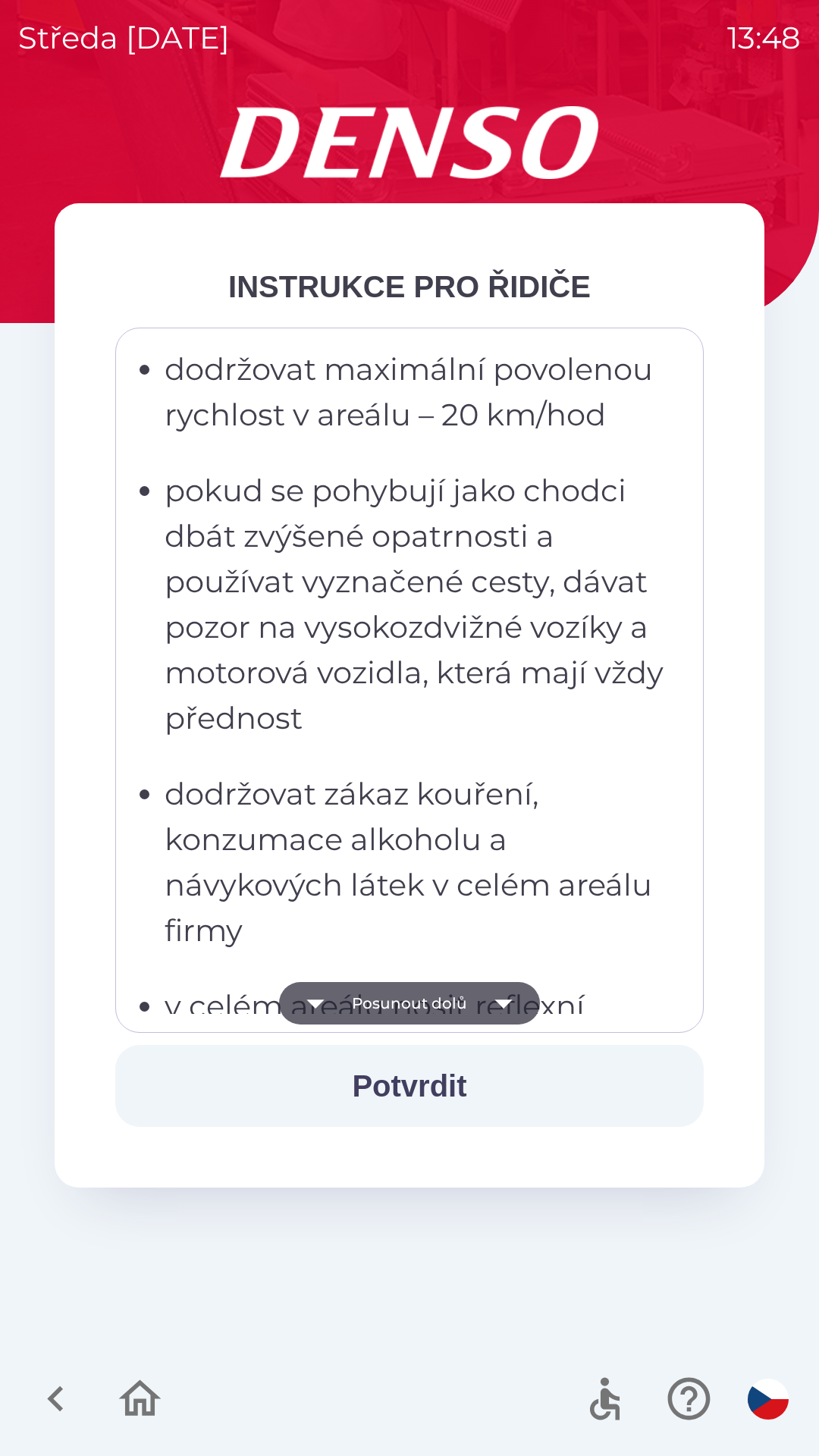
click at [415, 1004] on button "Posunout dolů" at bounding box center [410, 1003] width 261 height 43
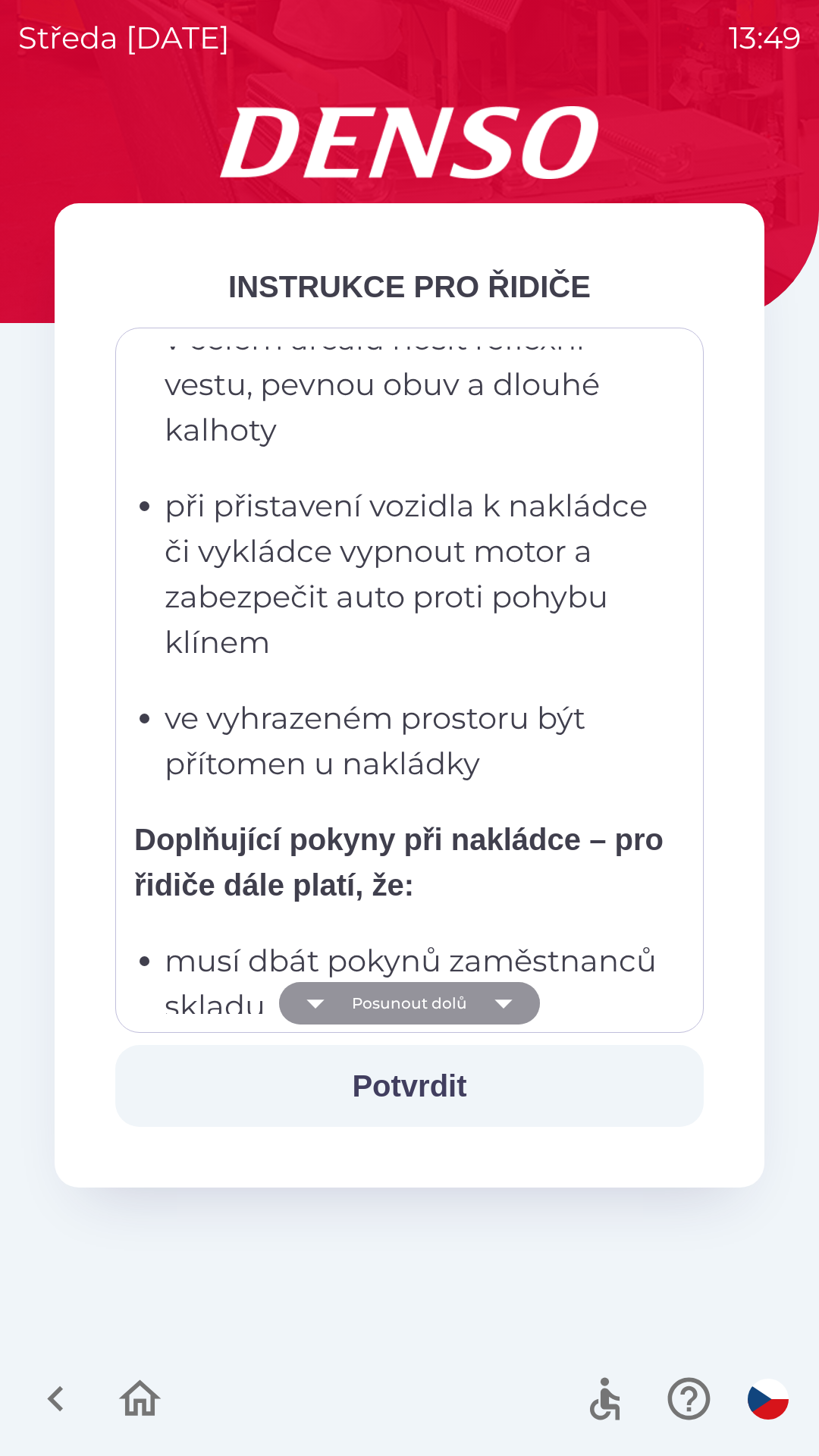
click at [393, 998] on button "Posunout dolů" at bounding box center [410, 1003] width 261 height 43
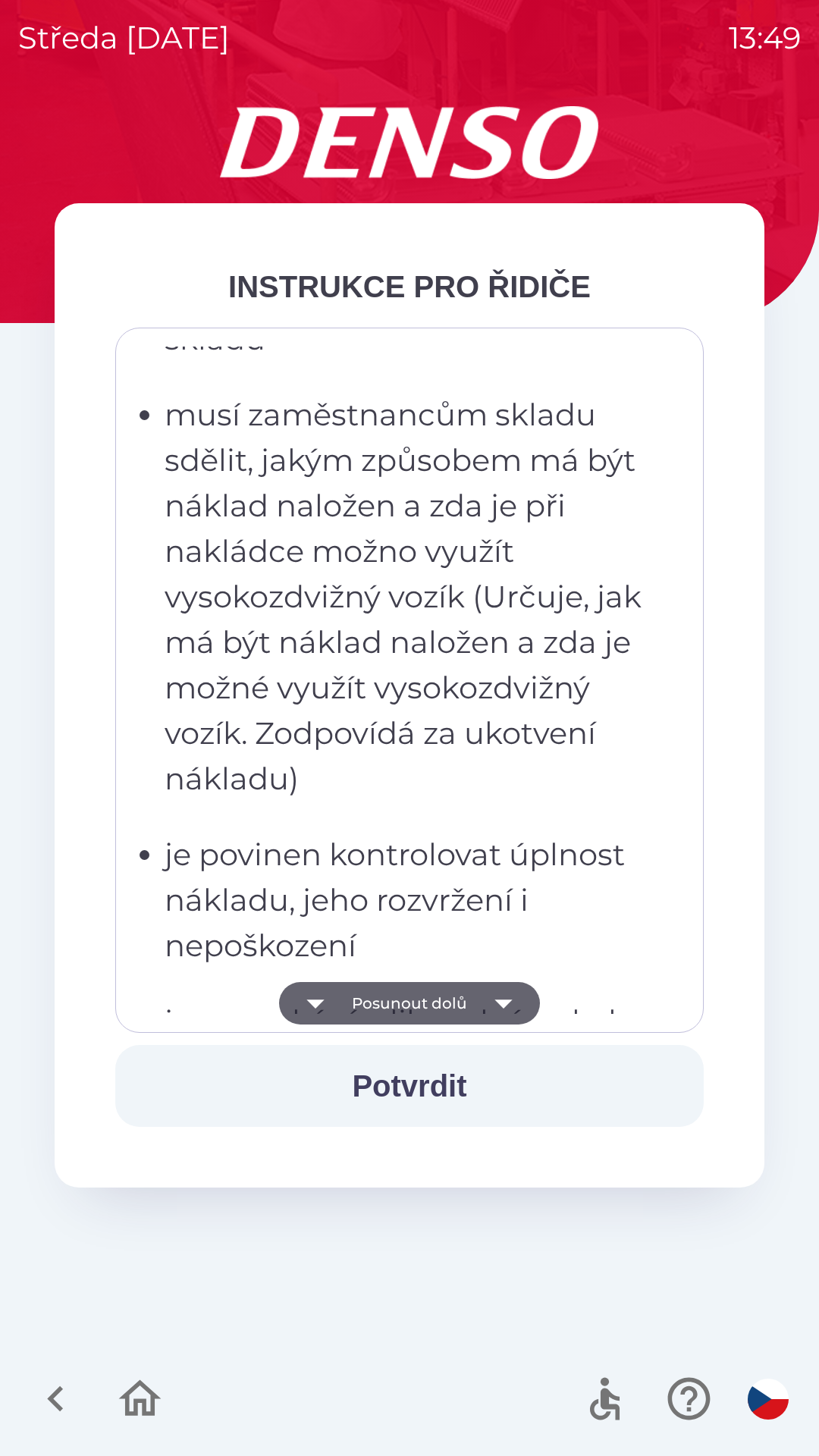
click at [410, 1007] on button "Posunout dolů" at bounding box center [410, 1003] width 261 height 43
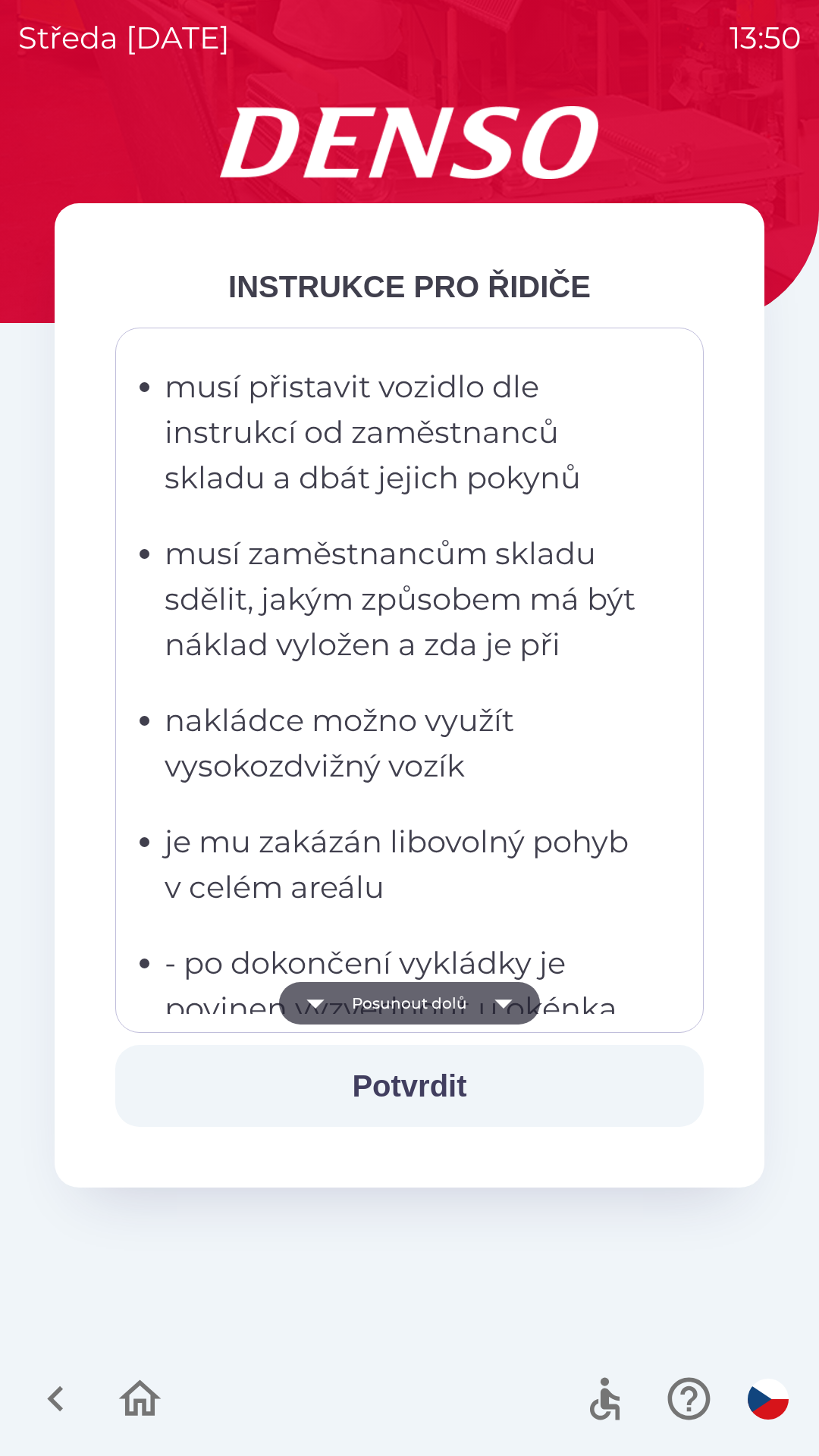
scroll to position [5141, 0]
click at [397, 1074] on button "Potvrdit" at bounding box center [410, 1085] width 589 height 82
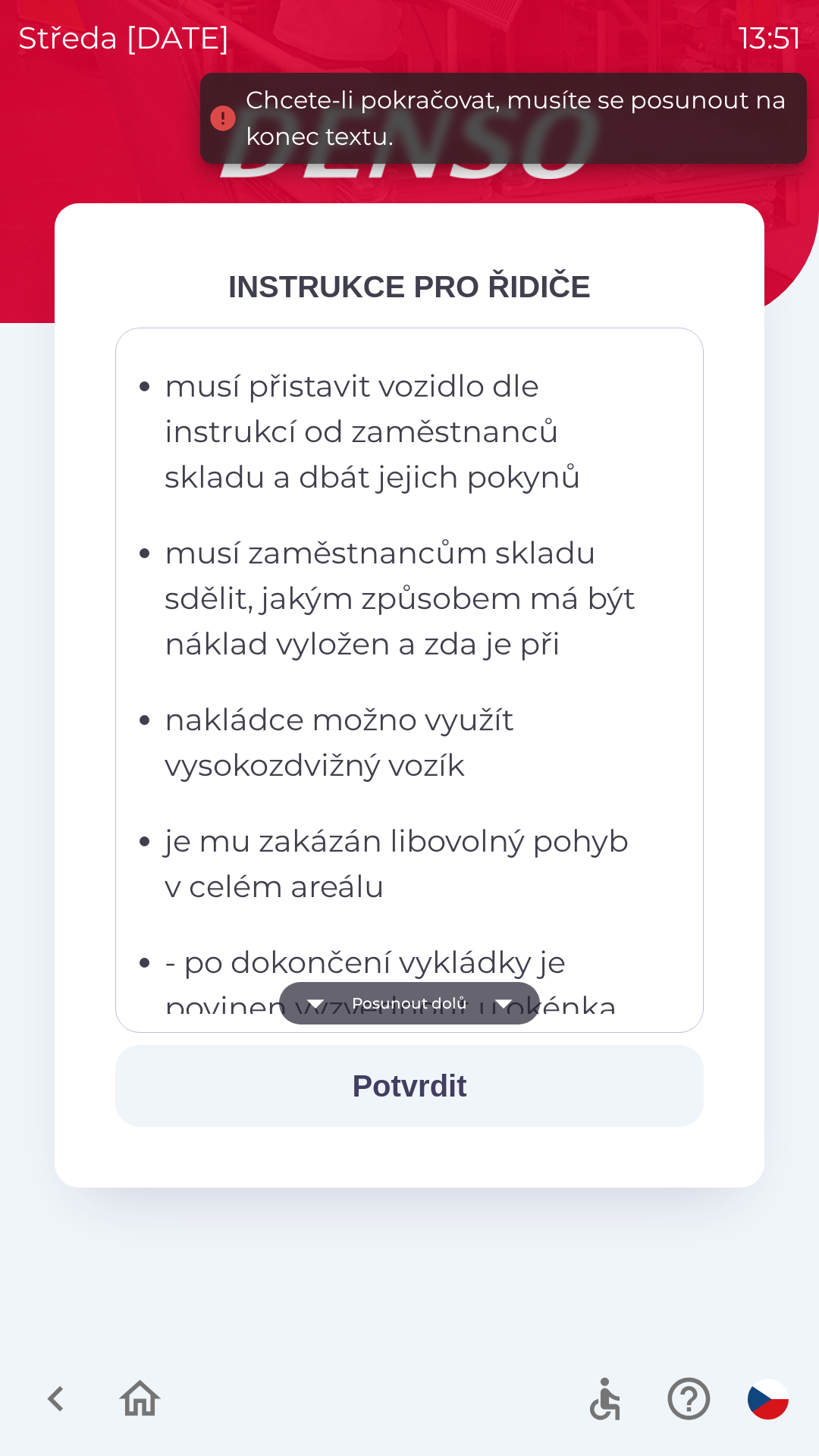
click at [393, 1074] on button "Potvrdit" at bounding box center [410, 1085] width 589 height 82
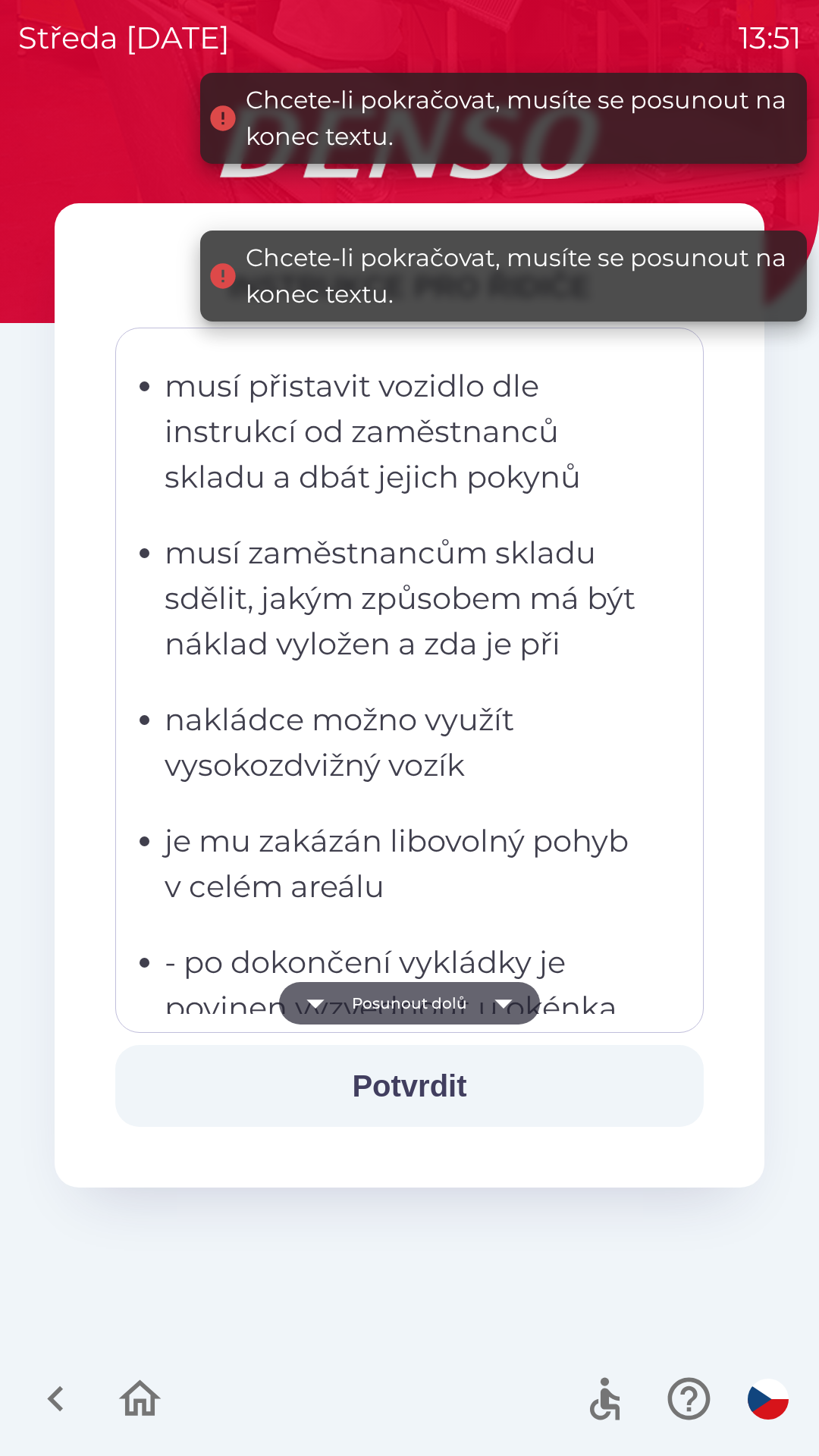
click at [393, 1094] on button "Potvrdit" at bounding box center [410, 1085] width 589 height 82
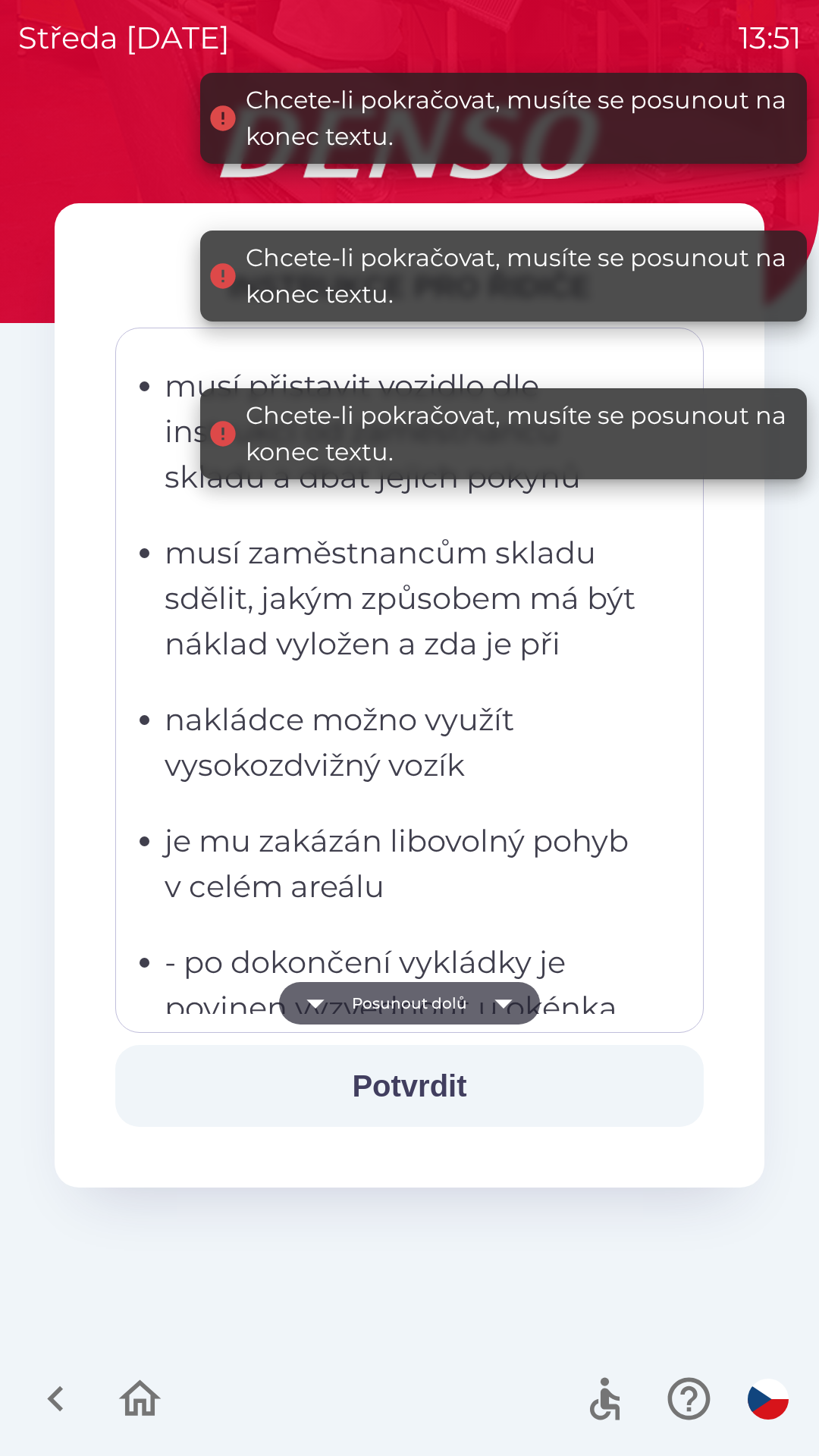
click at [388, 1073] on button "Potvrdit" at bounding box center [410, 1085] width 589 height 82
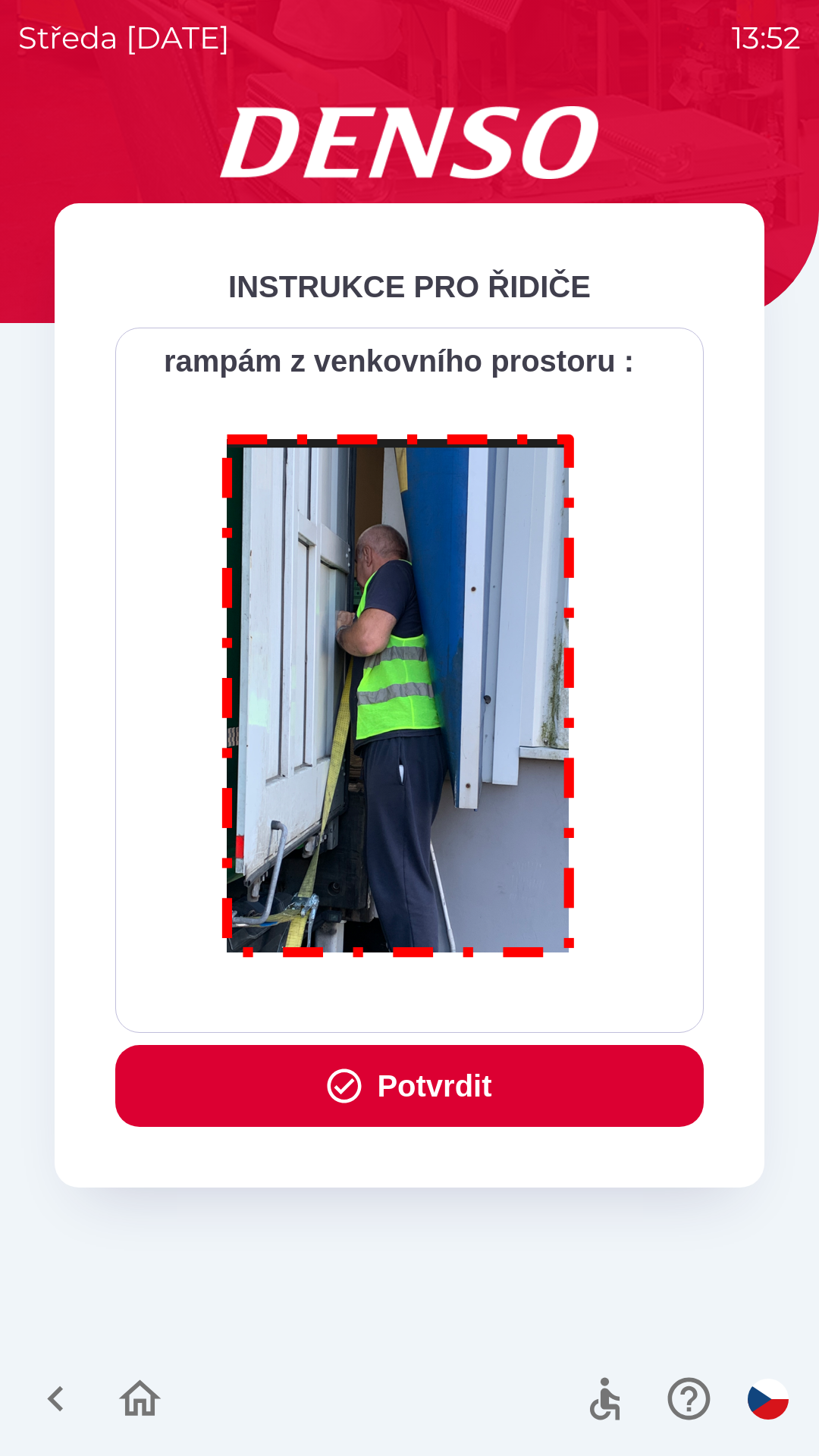
scroll to position [8523, 0]
click at [429, 1078] on button "Potvrdit" at bounding box center [410, 1085] width 589 height 82
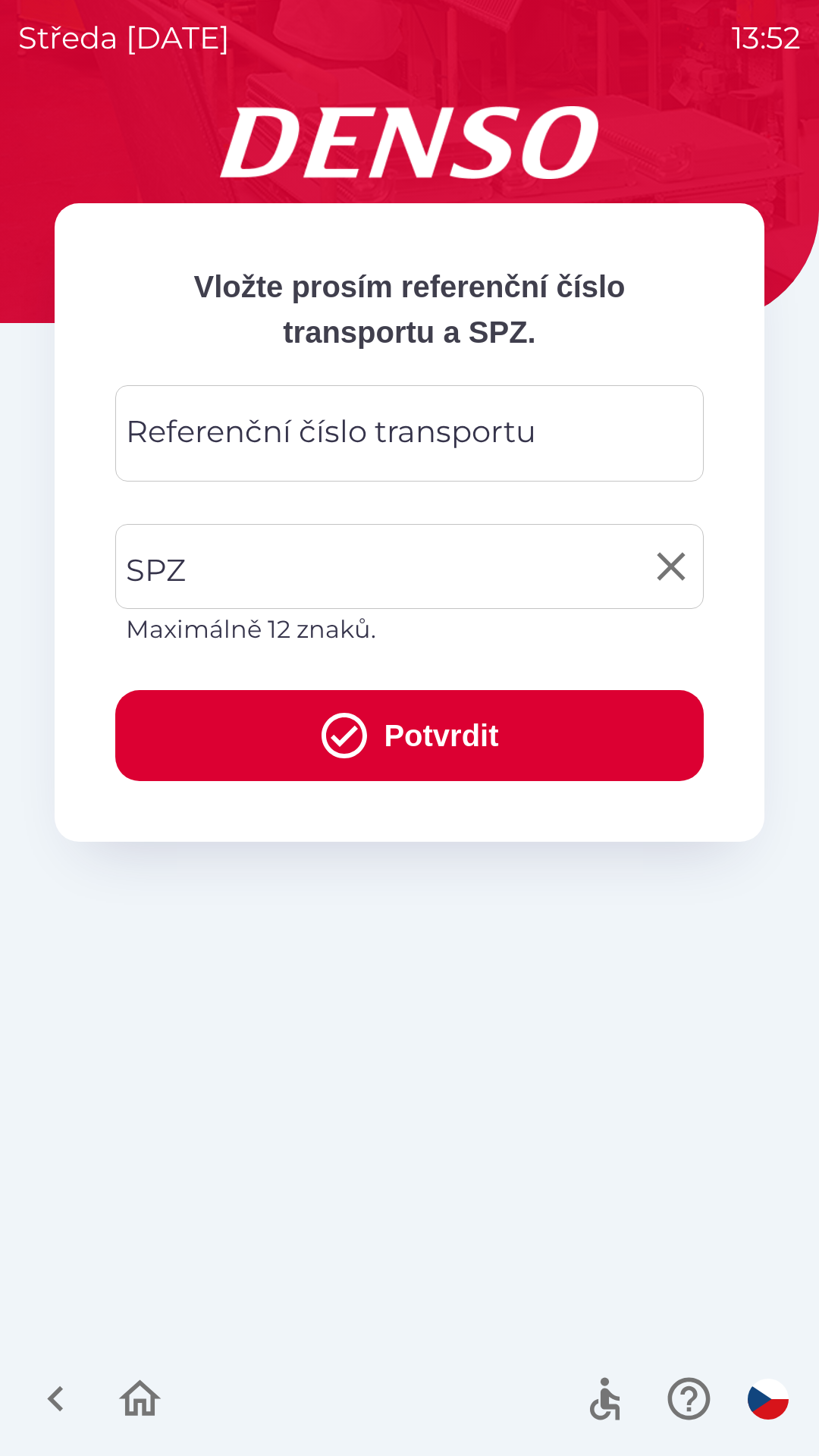
click at [247, 563] on input "SPZ" at bounding box center [398, 567] width 552 height 71
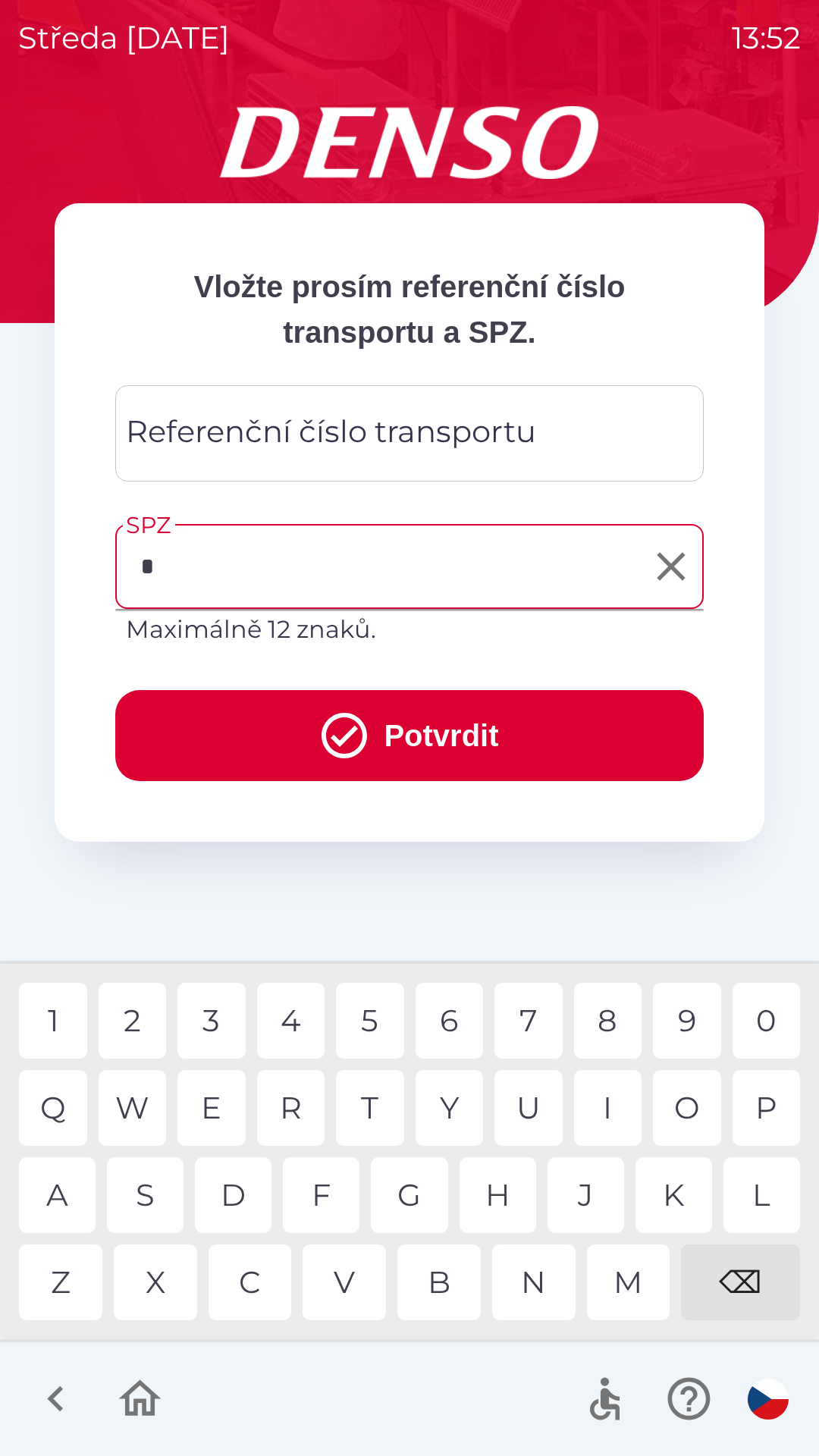
click at [685, 1012] on div "9" at bounding box center [687, 1021] width 68 height 76
click at [211, 1019] on div "3" at bounding box center [211, 1021] width 68 height 76
click at [39, 1024] on div "1" at bounding box center [53, 1021] width 68 height 76
type input "*******"
click at [374, 429] on div "Referenční číslo transportu Referenční číslo transportu" at bounding box center [410, 433] width 589 height 96
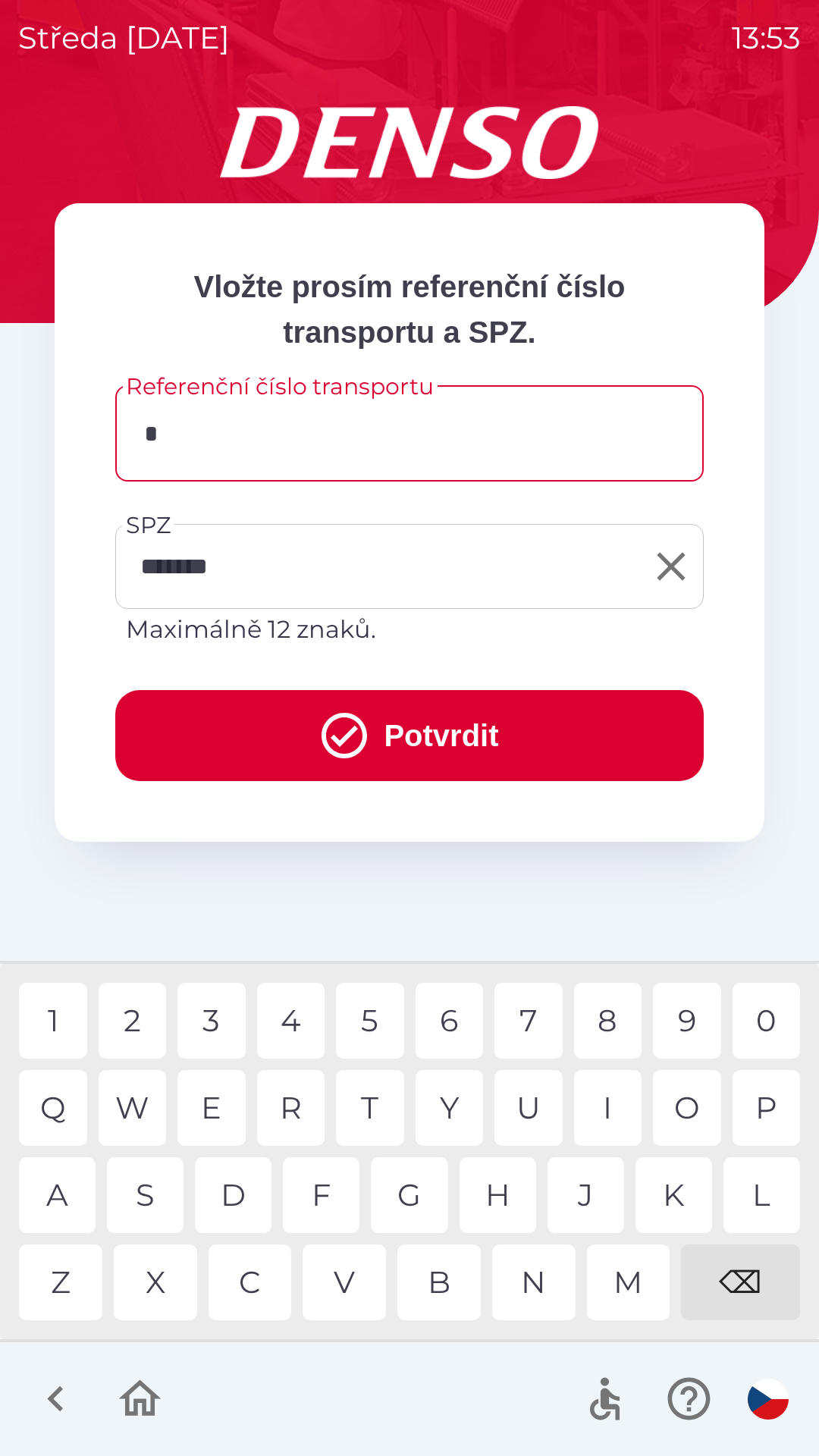
click at [136, 1016] on div "2" at bounding box center [132, 1021] width 68 height 76
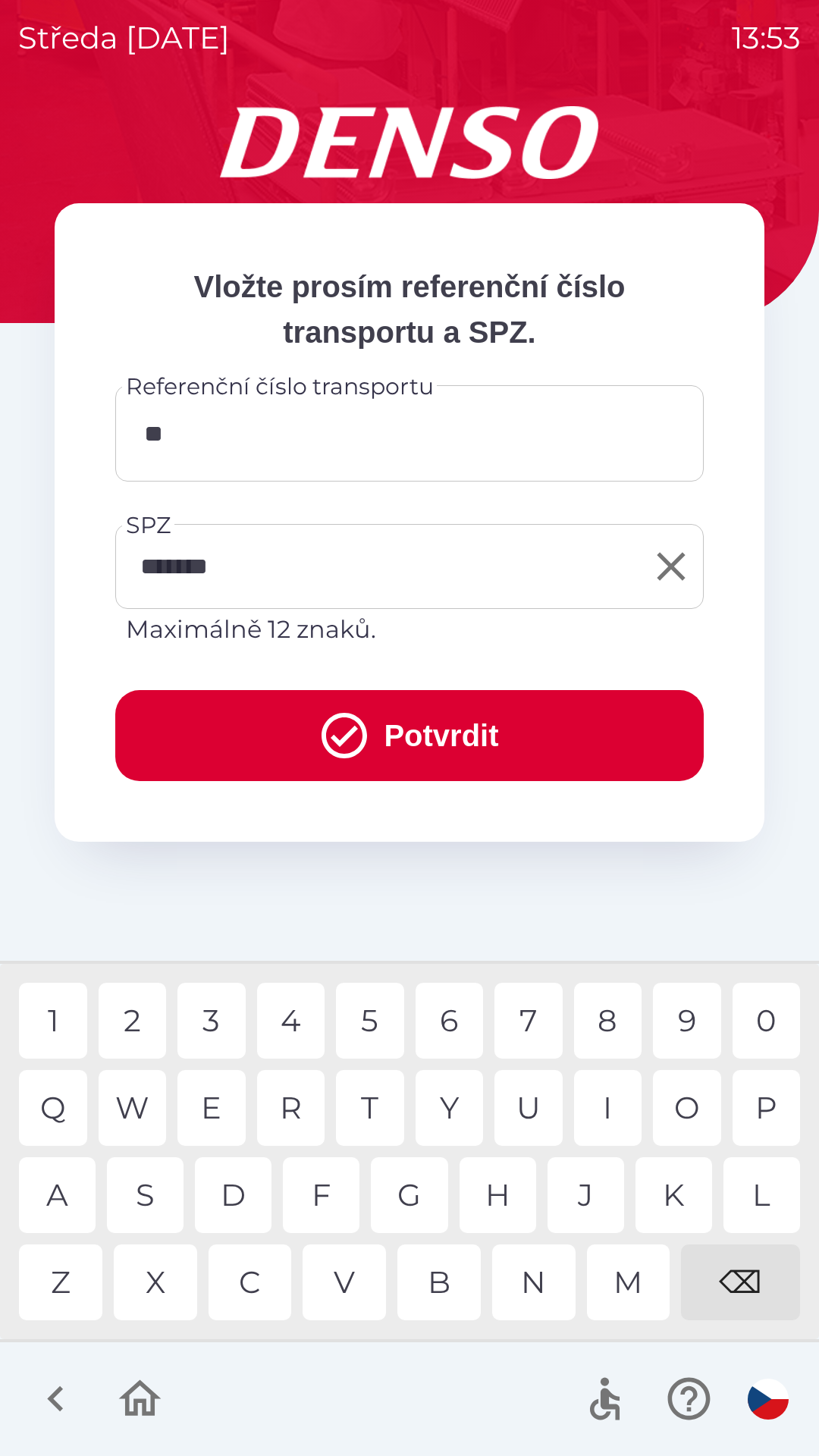
click at [767, 1020] on div "0" at bounding box center [766, 1021] width 68 height 76
click at [462, 1013] on div "6" at bounding box center [449, 1021] width 68 height 76
click at [49, 1018] on div "1" at bounding box center [53, 1021] width 68 height 76
click at [286, 431] on input "********" at bounding box center [410, 433] width 552 height 59
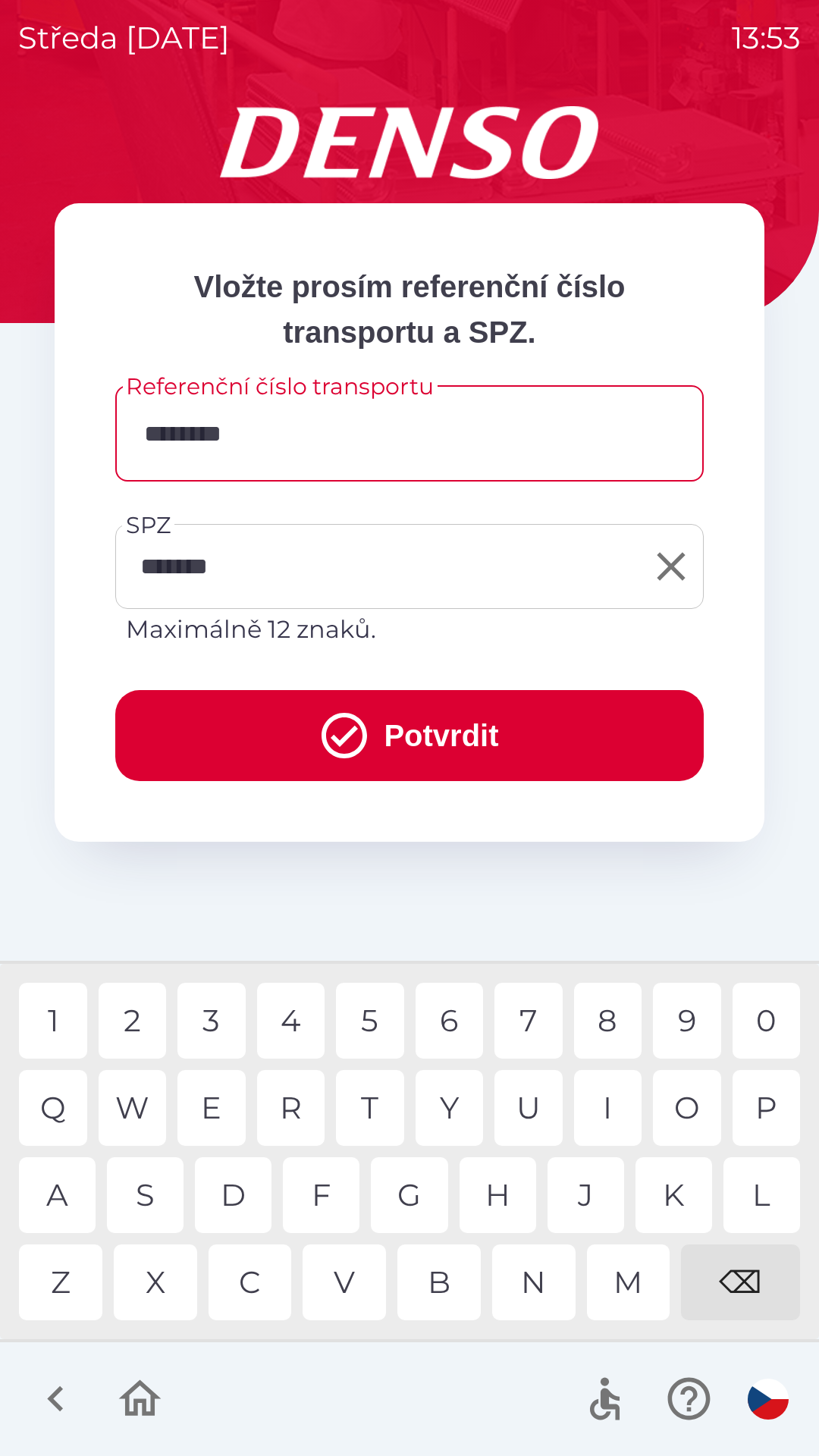
click at [318, 431] on input "********" at bounding box center [410, 433] width 552 height 59
click at [312, 437] on input "********" at bounding box center [410, 433] width 552 height 59
click at [311, 437] on input "********" at bounding box center [410, 433] width 552 height 59
click at [739, 1249] on div "⌫" at bounding box center [741, 1283] width 119 height 76
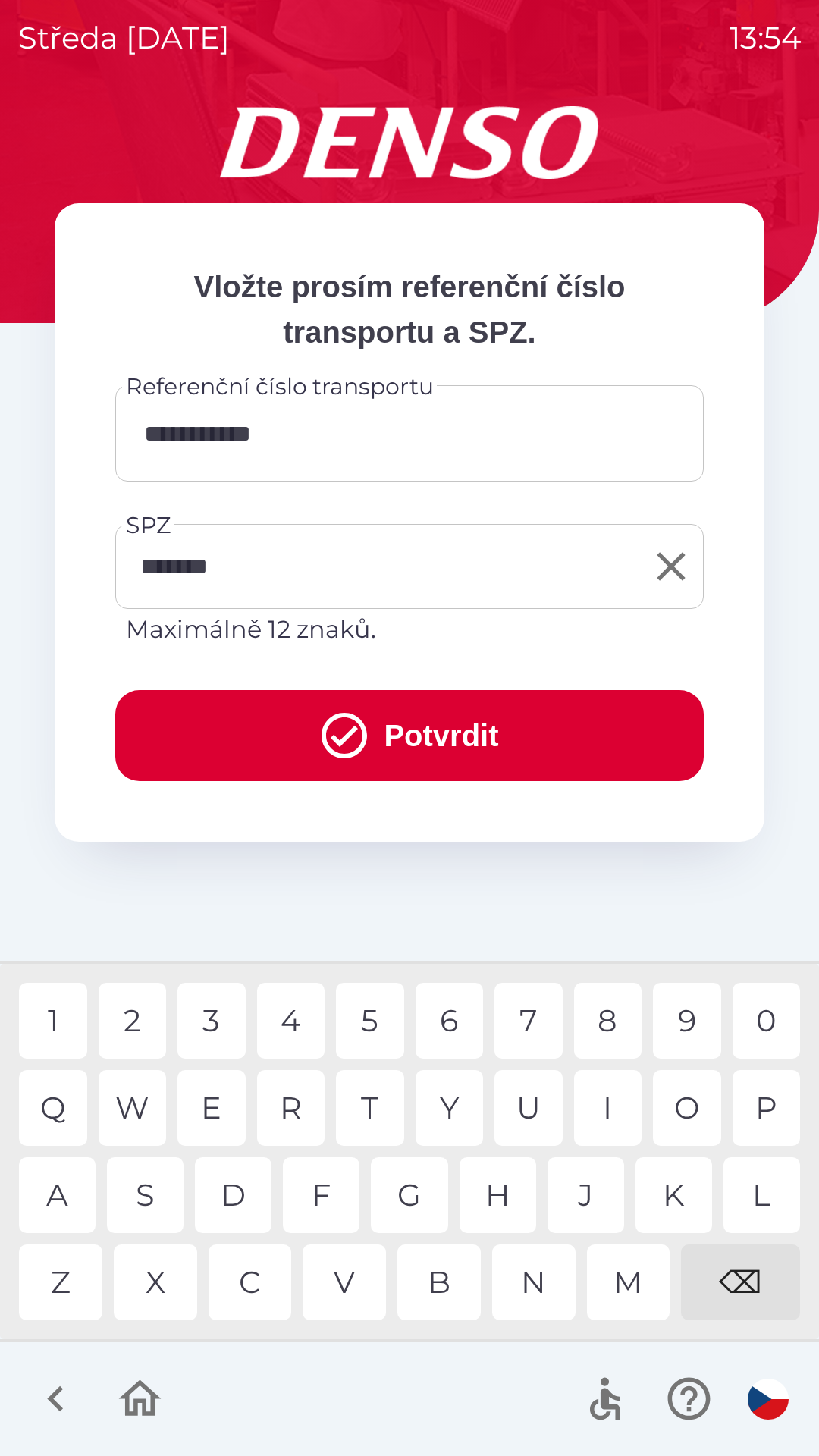
click at [138, 1269] on div "X" at bounding box center [156, 1283] width 83 height 76
click at [764, 1019] on div "0" at bounding box center [766, 1021] width 68 height 76
click at [46, 1024] on div "1" at bounding box center [53, 1021] width 68 height 76
click at [764, 1017] on div "0" at bounding box center [766, 1021] width 68 height 76
click at [690, 1020] on div "9" at bounding box center [687, 1021] width 68 height 76
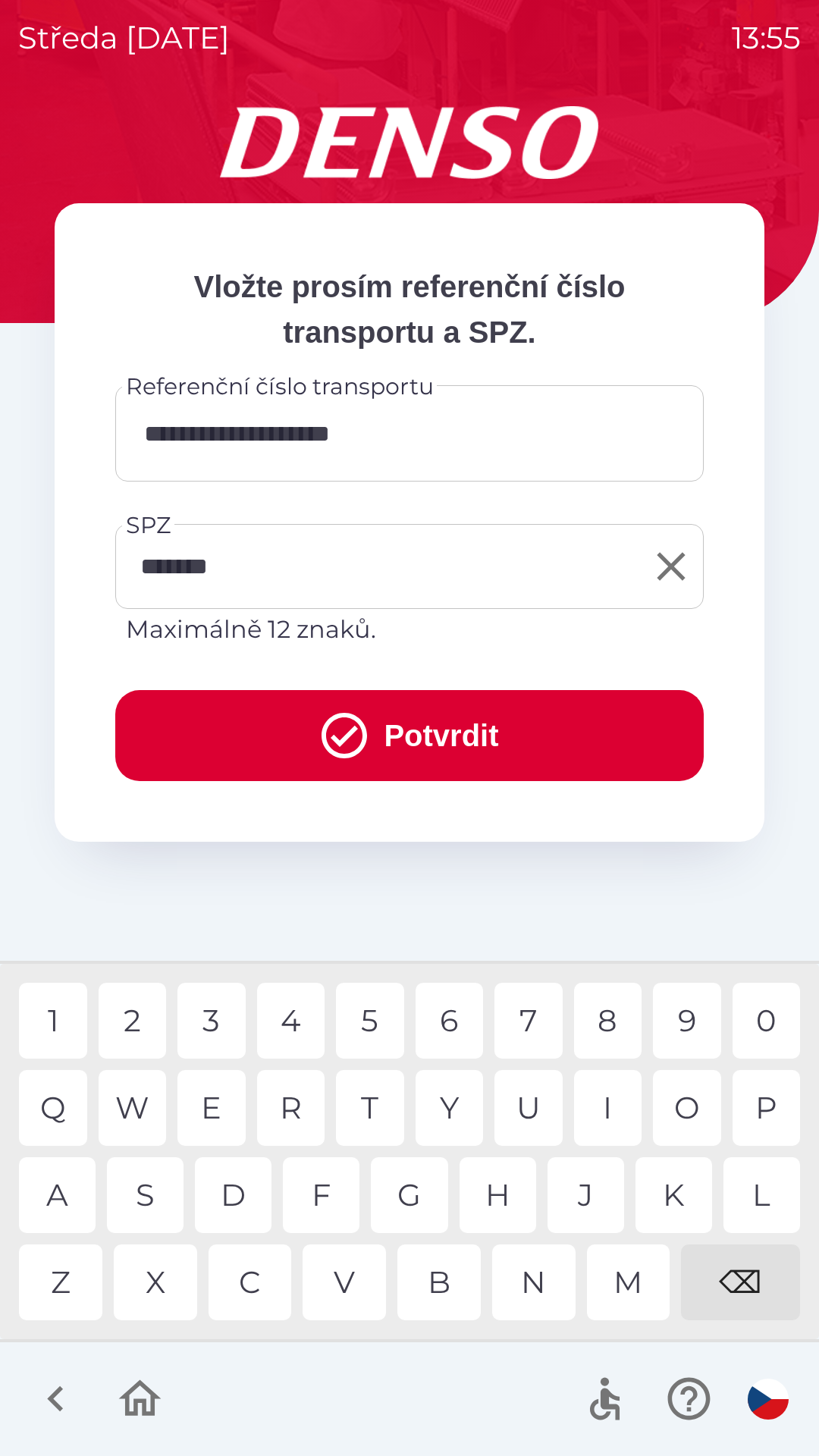
click at [129, 1024] on div "2" at bounding box center [132, 1021] width 68 height 76
click at [157, 1283] on div "X" at bounding box center [156, 1283] width 83 height 76
click at [151, 1283] on div "X" at bounding box center [156, 1283] width 83 height 76
click at [152, 1275] on div "X" at bounding box center [156, 1283] width 83 height 76
click at [373, 1019] on div "5" at bounding box center [370, 1021] width 68 height 76
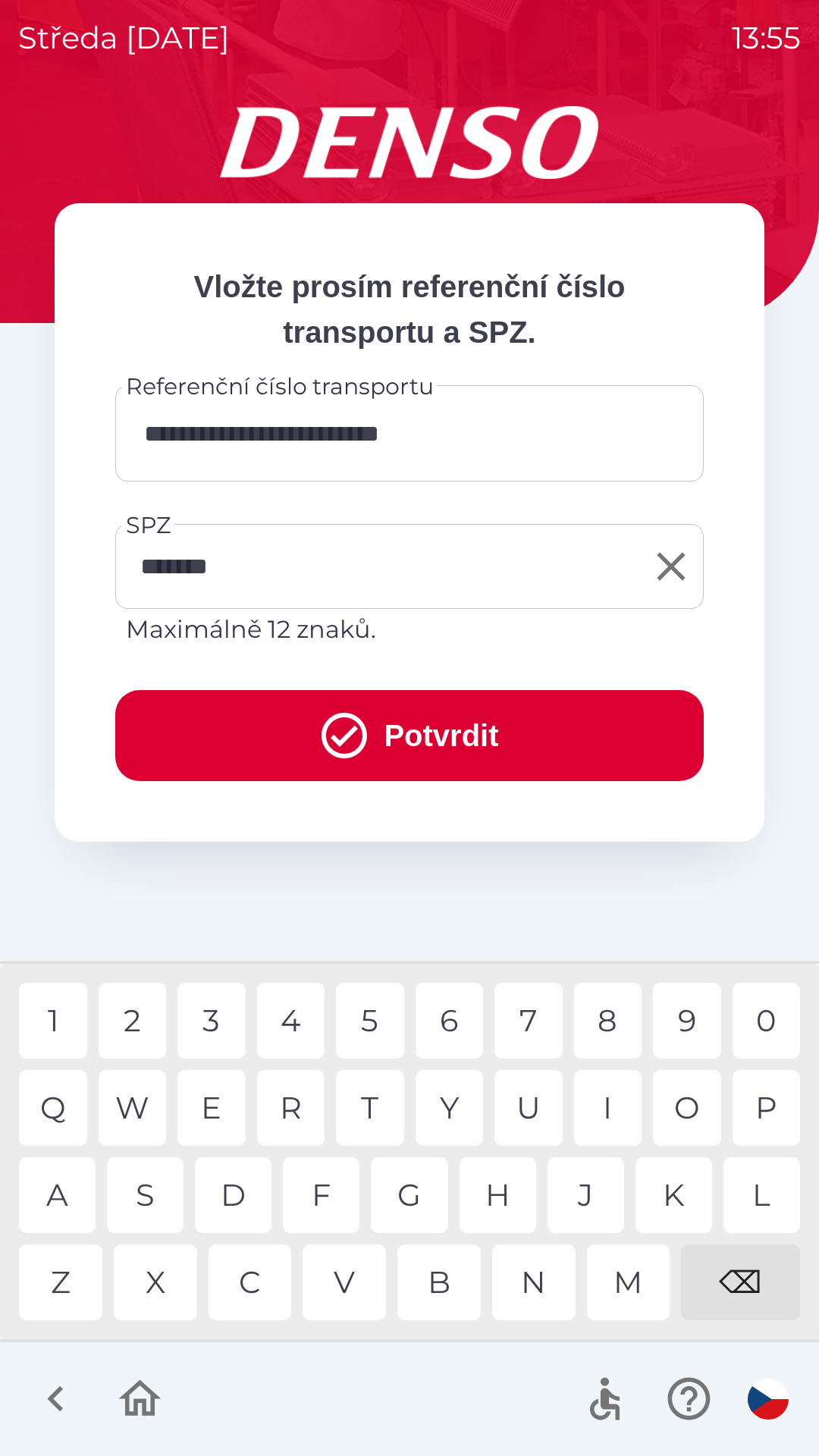
click at [454, 1021] on div "6" at bounding box center [449, 1021] width 68 height 76
click at [129, 1019] on div "2" at bounding box center [132, 1021] width 68 height 76
click at [135, 1021] on div "2" at bounding box center [132, 1021] width 68 height 76
click at [52, 1016] on div "1" at bounding box center [53, 1021] width 68 height 76
click at [770, 1017] on div "0" at bounding box center [766, 1021] width 68 height 76
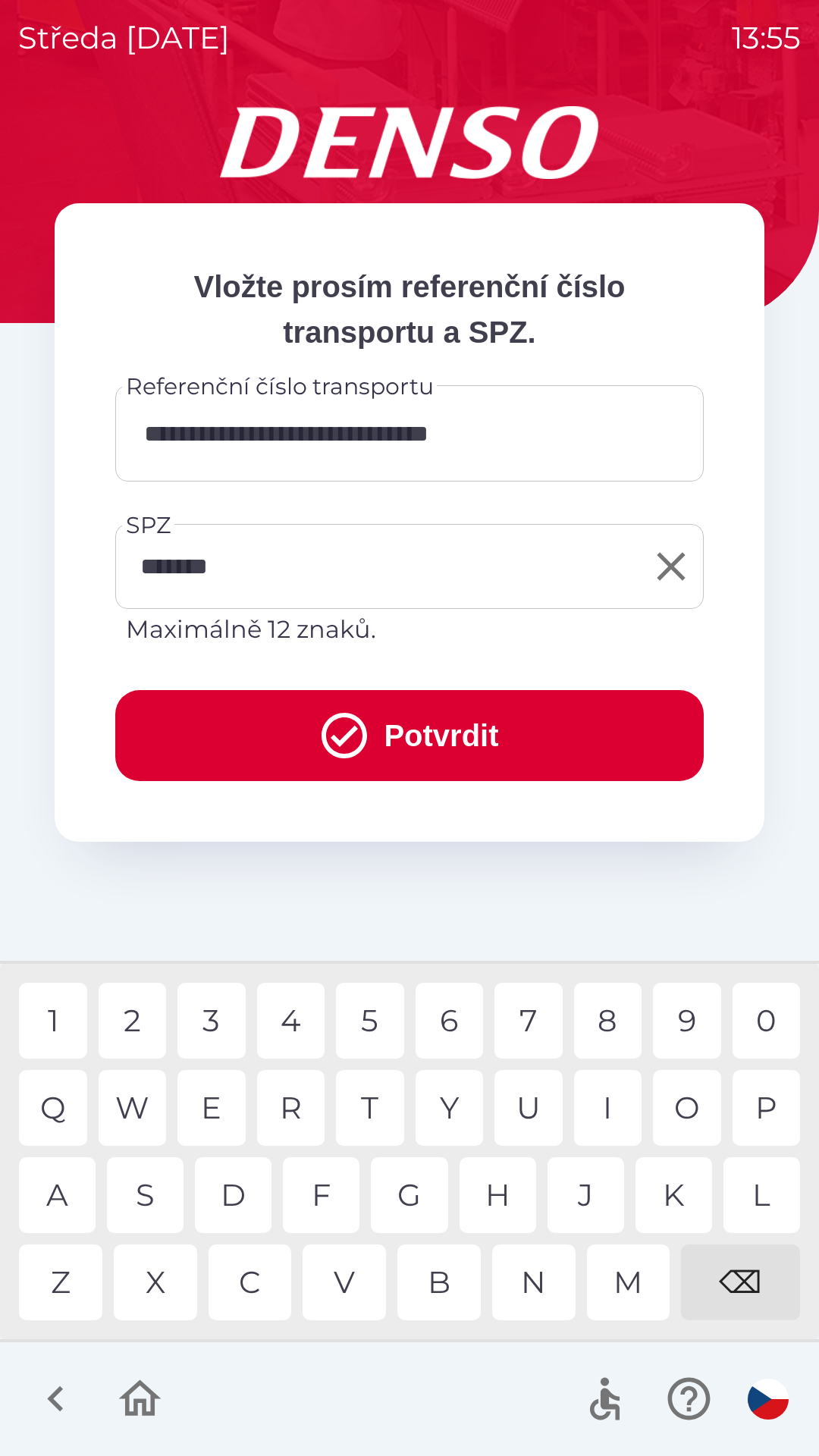
type input "**********"
click at [454, 738] on button "Potvrdit" at bounding box center [410, 735] width 589 height 91
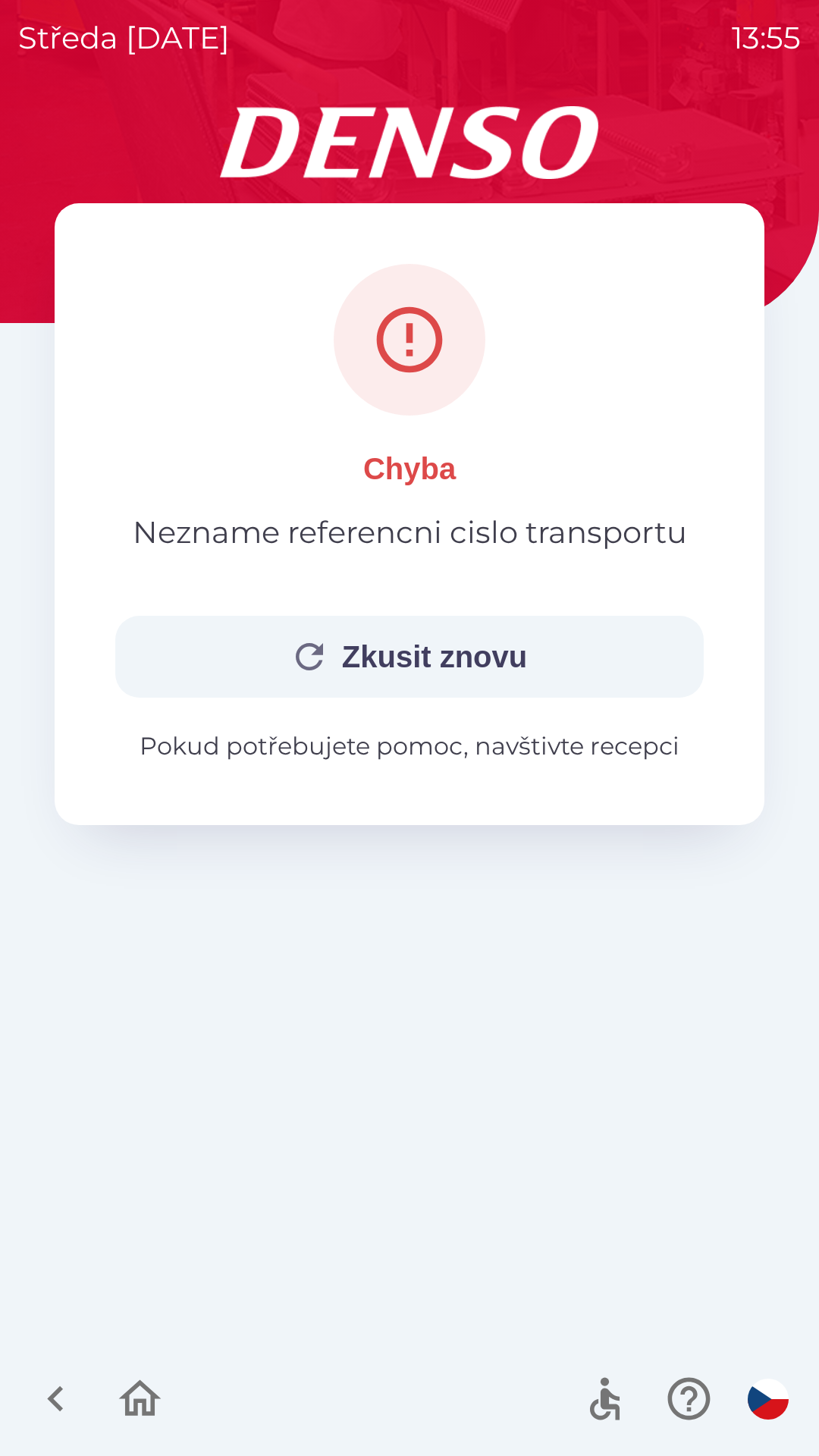
click at [418, 749] on p "Pokud potřebujete pomoc, navštivte recepci" at bounding box center [410, 746] width 589 height 37
click at [578, 741] on p "Pokud potřebujete pomoc, navštivte recepci" at bounding box center [410, 746] width 589 height 37
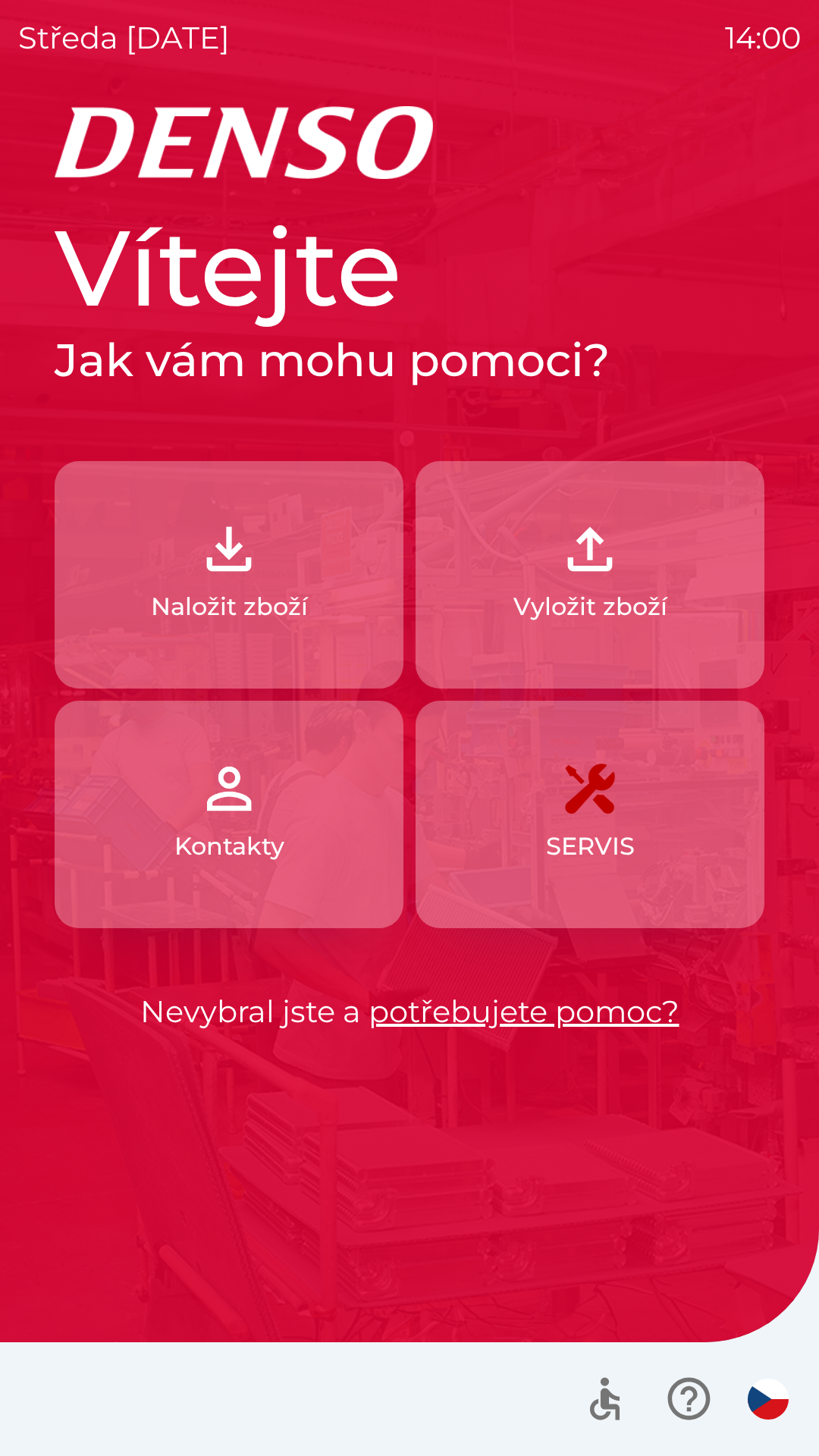
click at [262, 573] on img "button" at bounding box center [228, 548] width 66 height 66
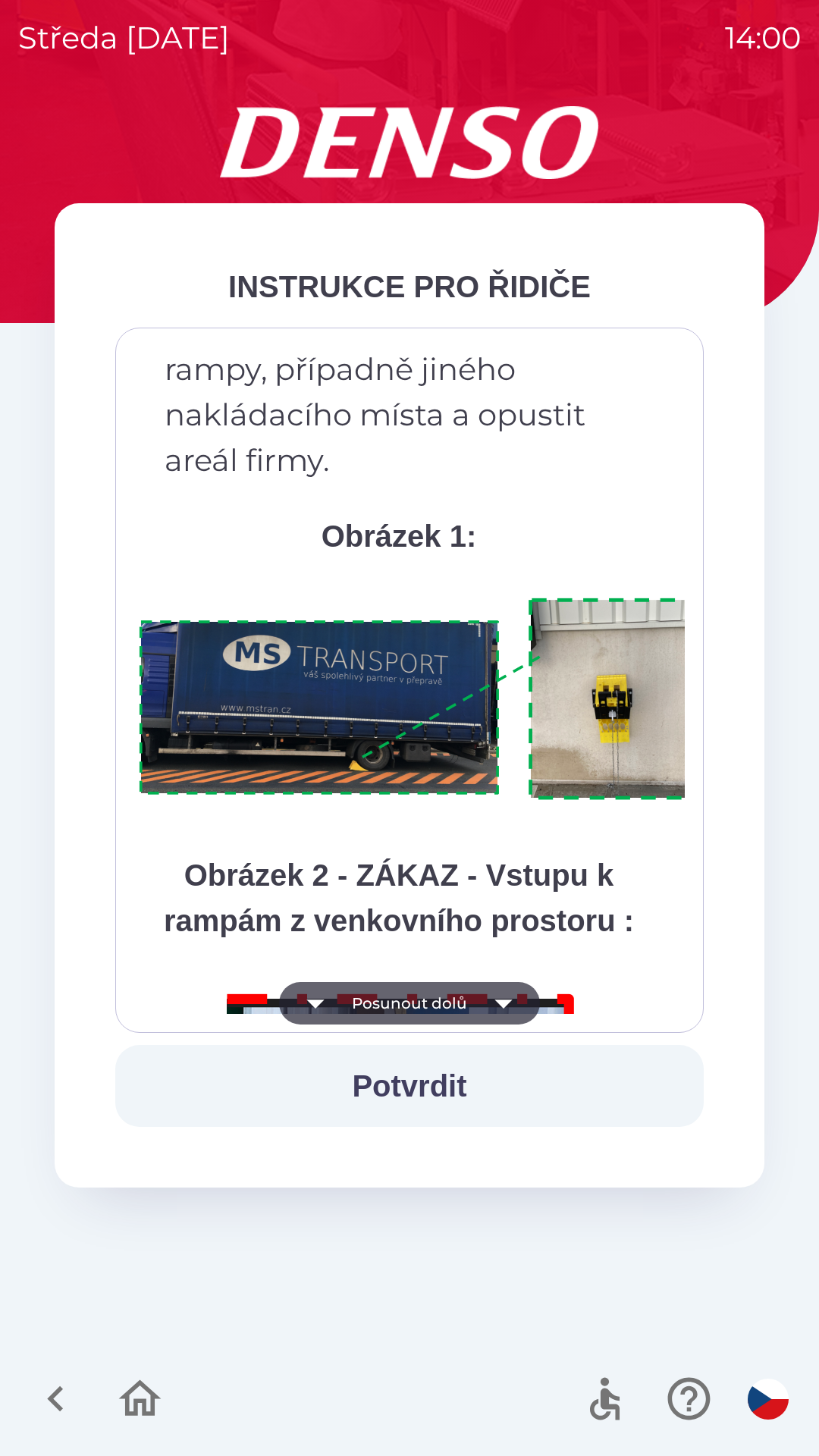
scroll to position [8523, 0]
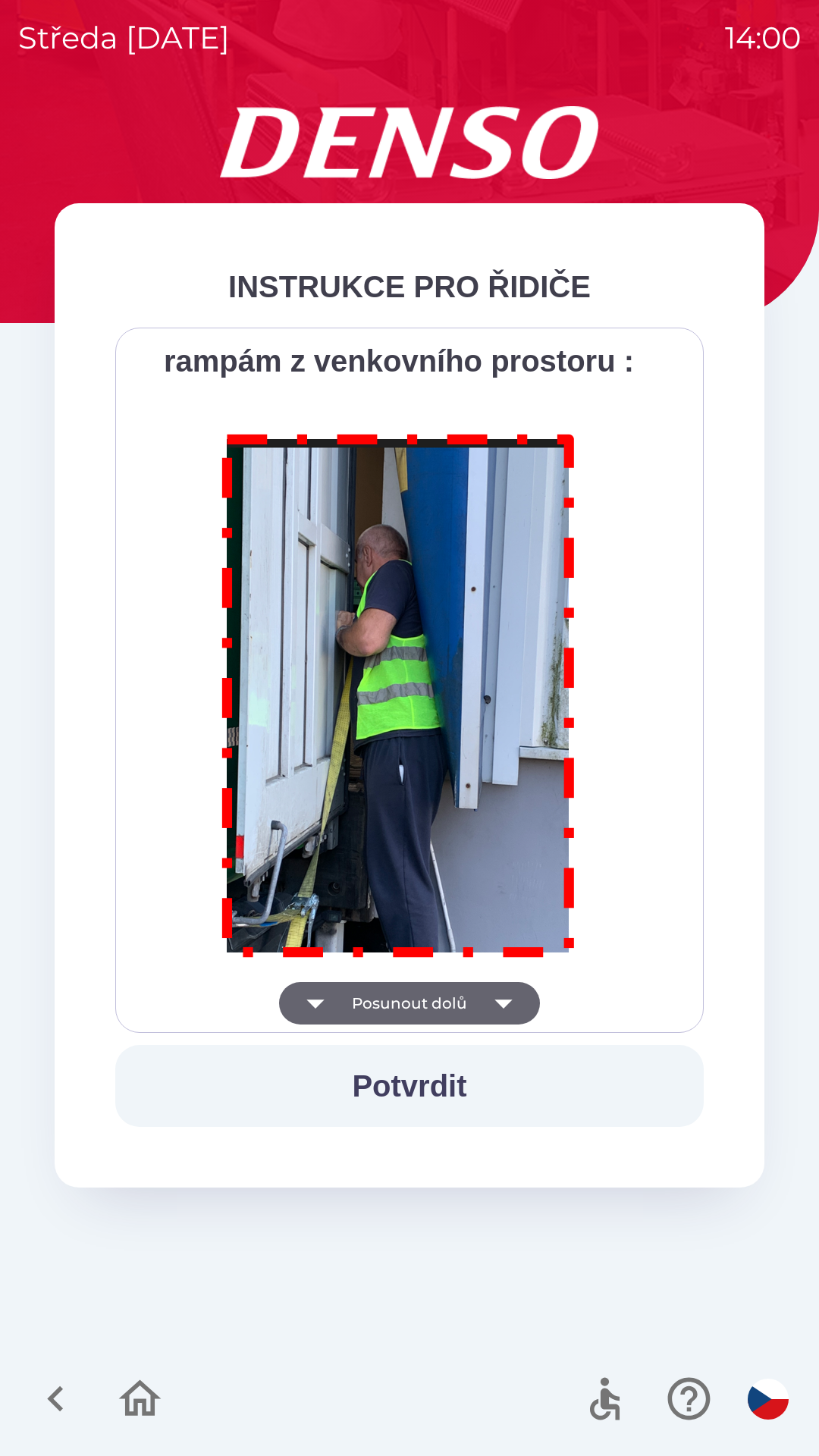
click at [579, 844] on img at bounding box center [400, 693] width 389 height 557
click at [583, 757] on img at bounding box center [400, 693] width 389 height 557
click at [590, 657] on p at bounding box center [399, 699] width 529 height 570
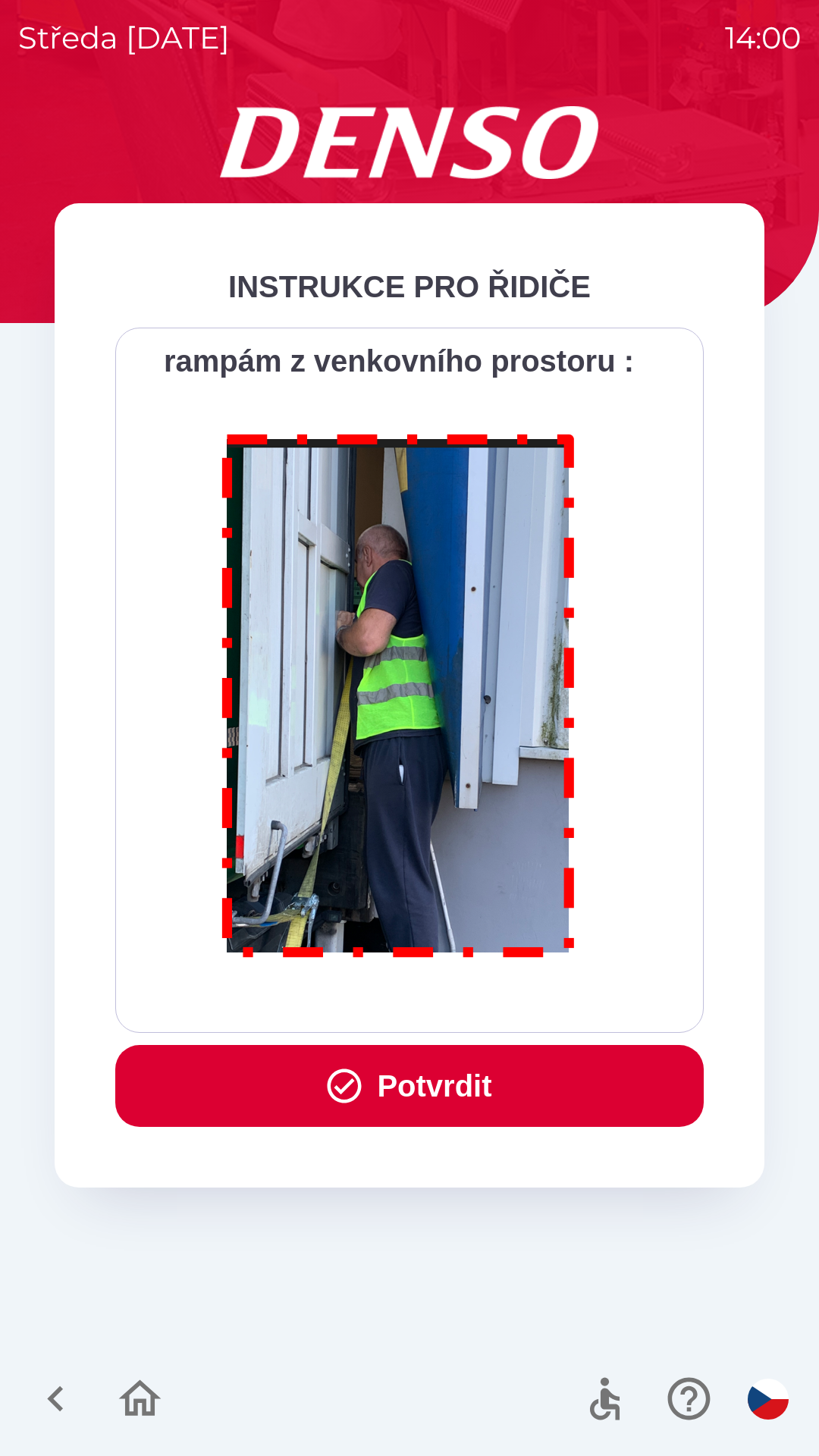
click at [462, 1067] on button "Potvrdit" at bounding box center [410, 1085] width 589 height 82
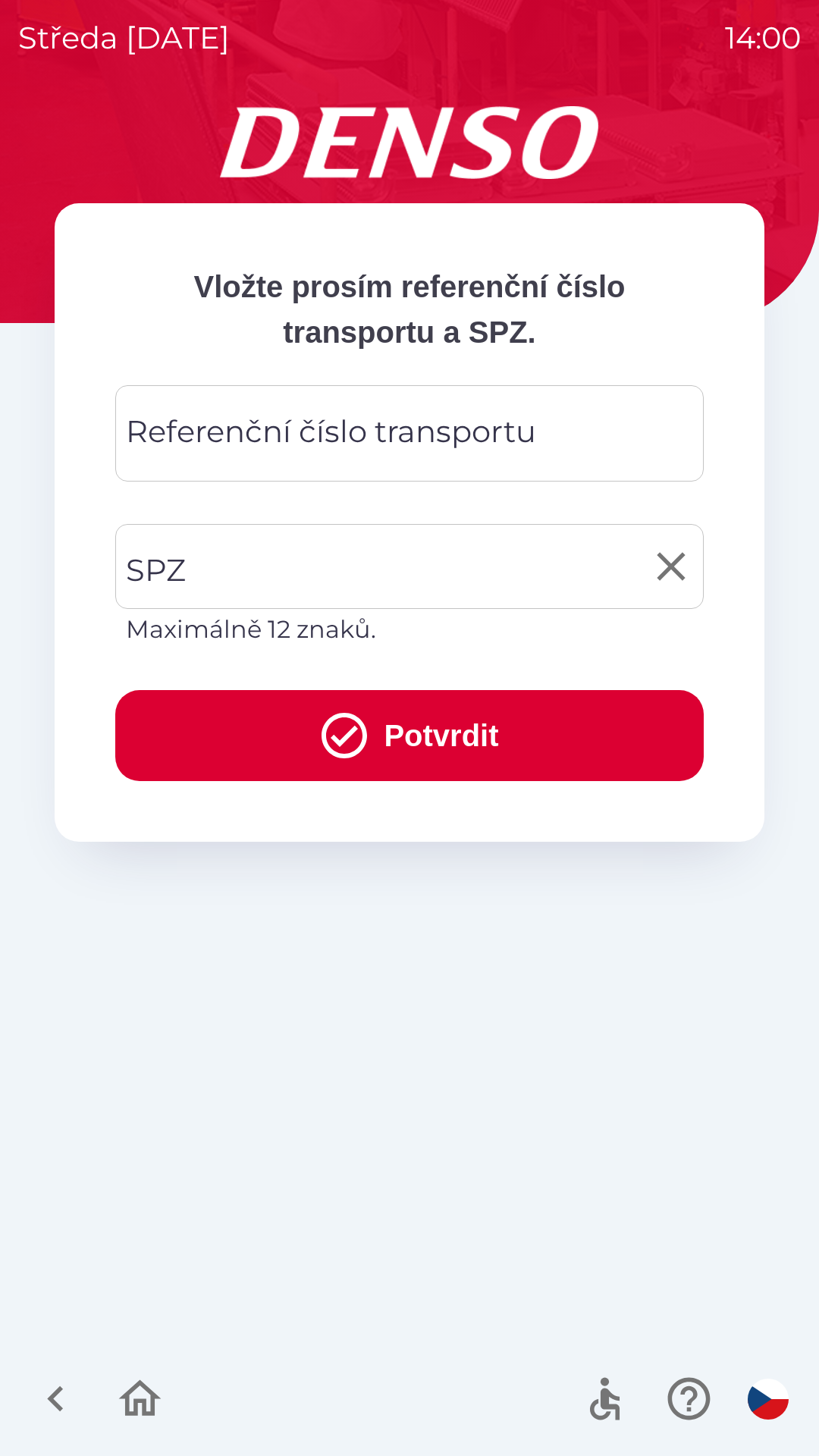
click at [250, 575] on input "SPZ" at bounding box center [398, 567] width 552 height 71
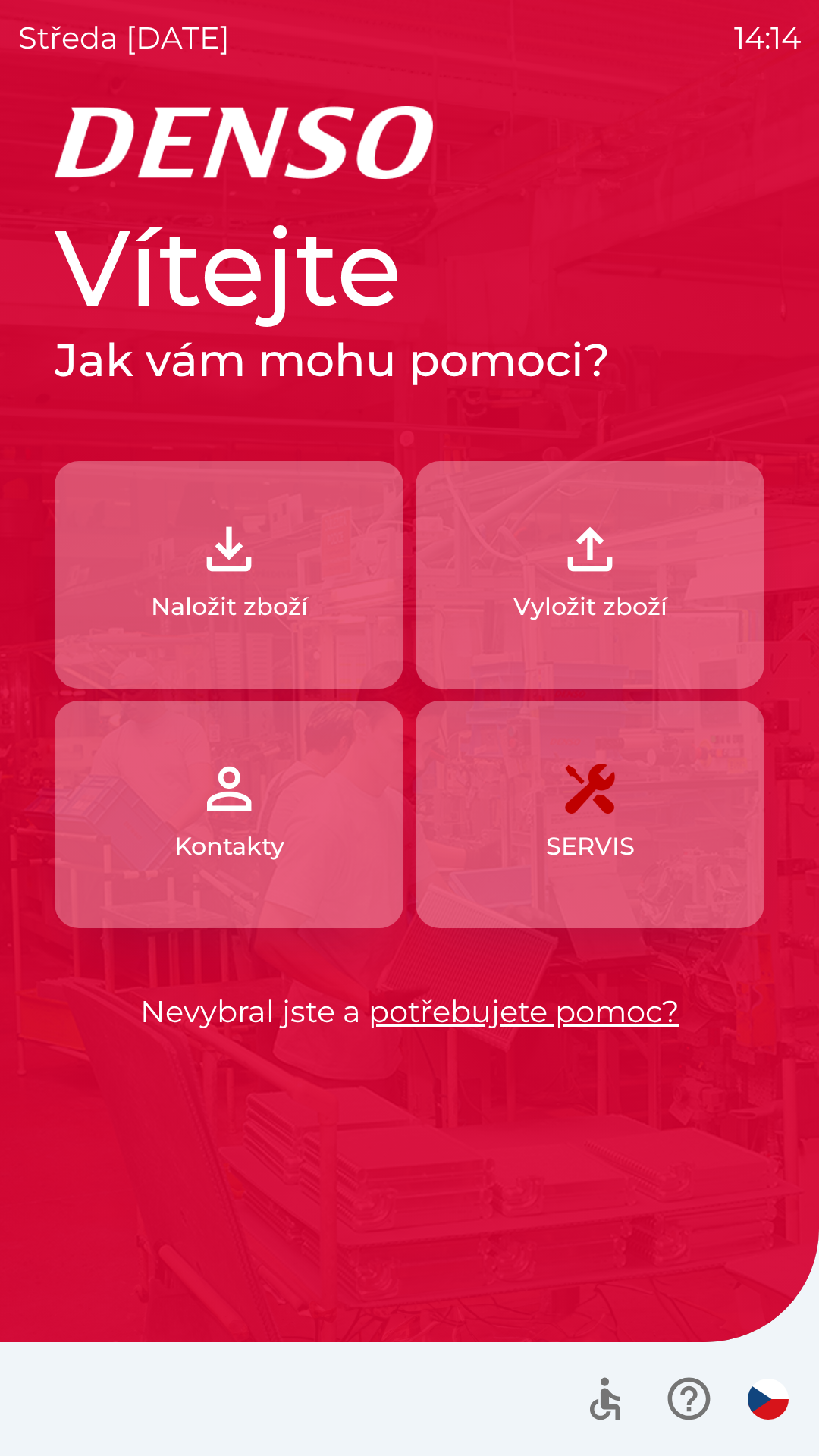
click at [762, 1393] on img "button" at bounding box center [767, 1399] width 41 height 41
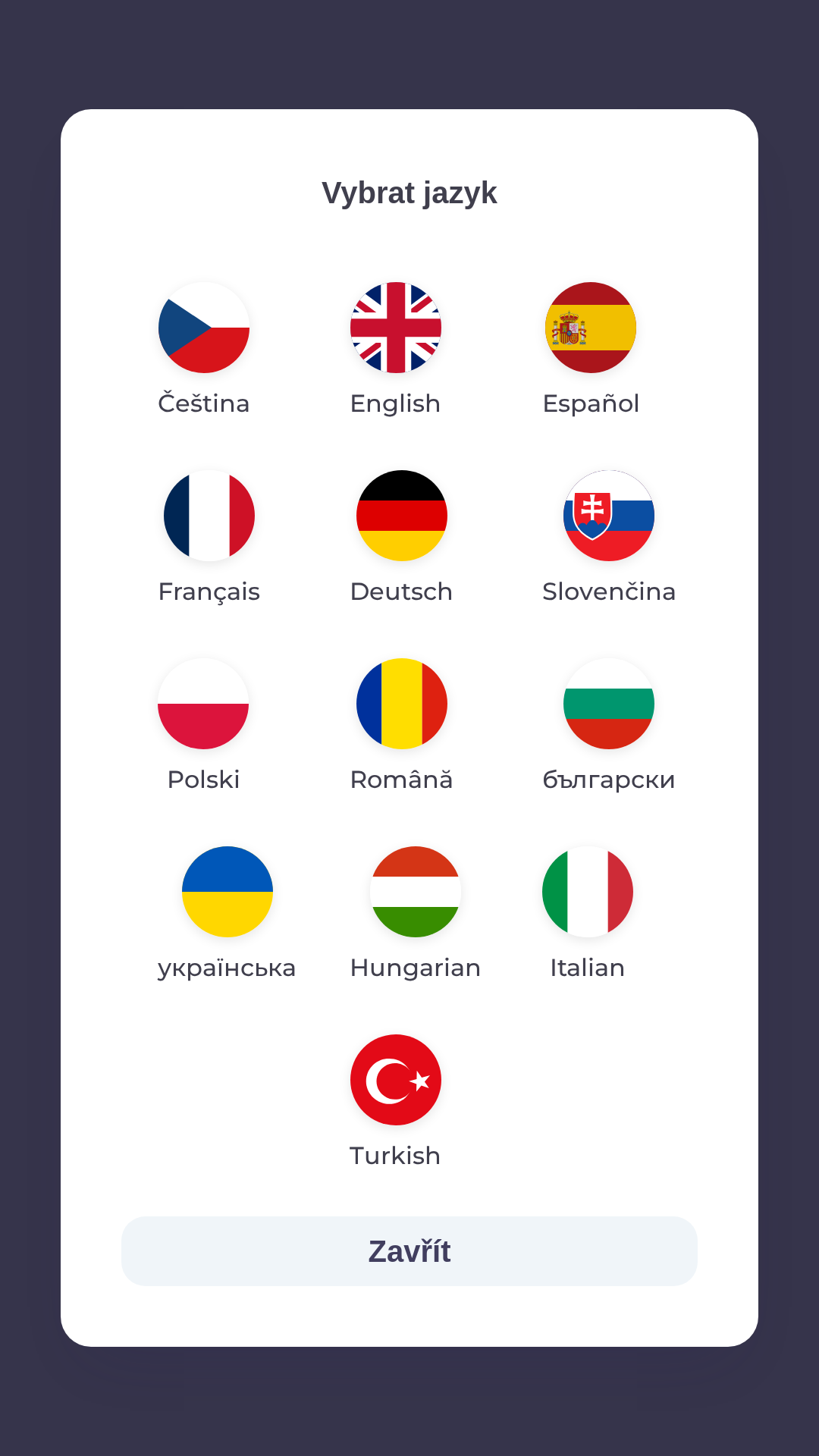
click at [412, 311] on img "button" at bounding box center [397, 328] width 91 height 91
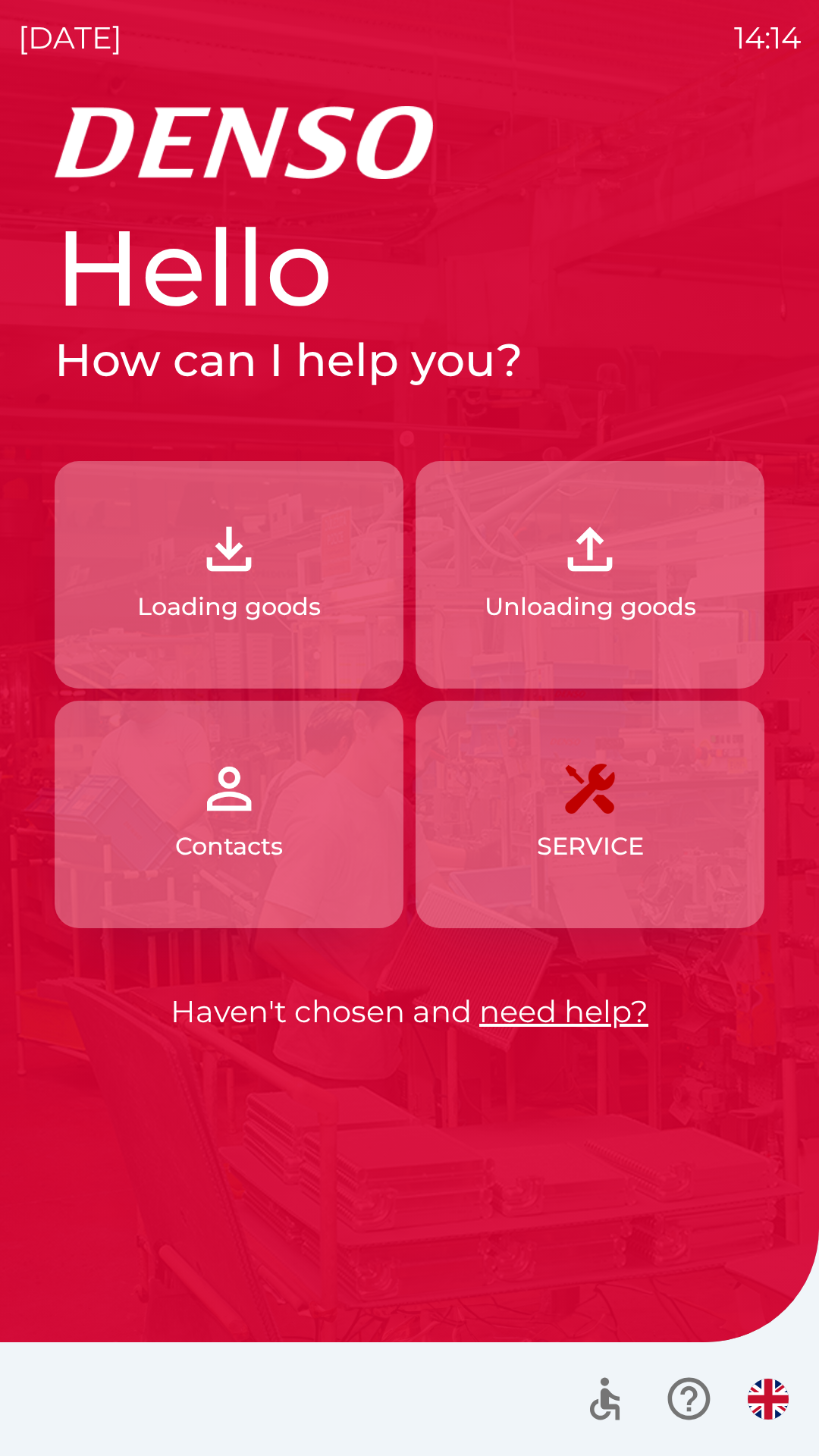
click at [282, 567] on button "Loading goods" at bounding box center [229, 575] width 349 height 228
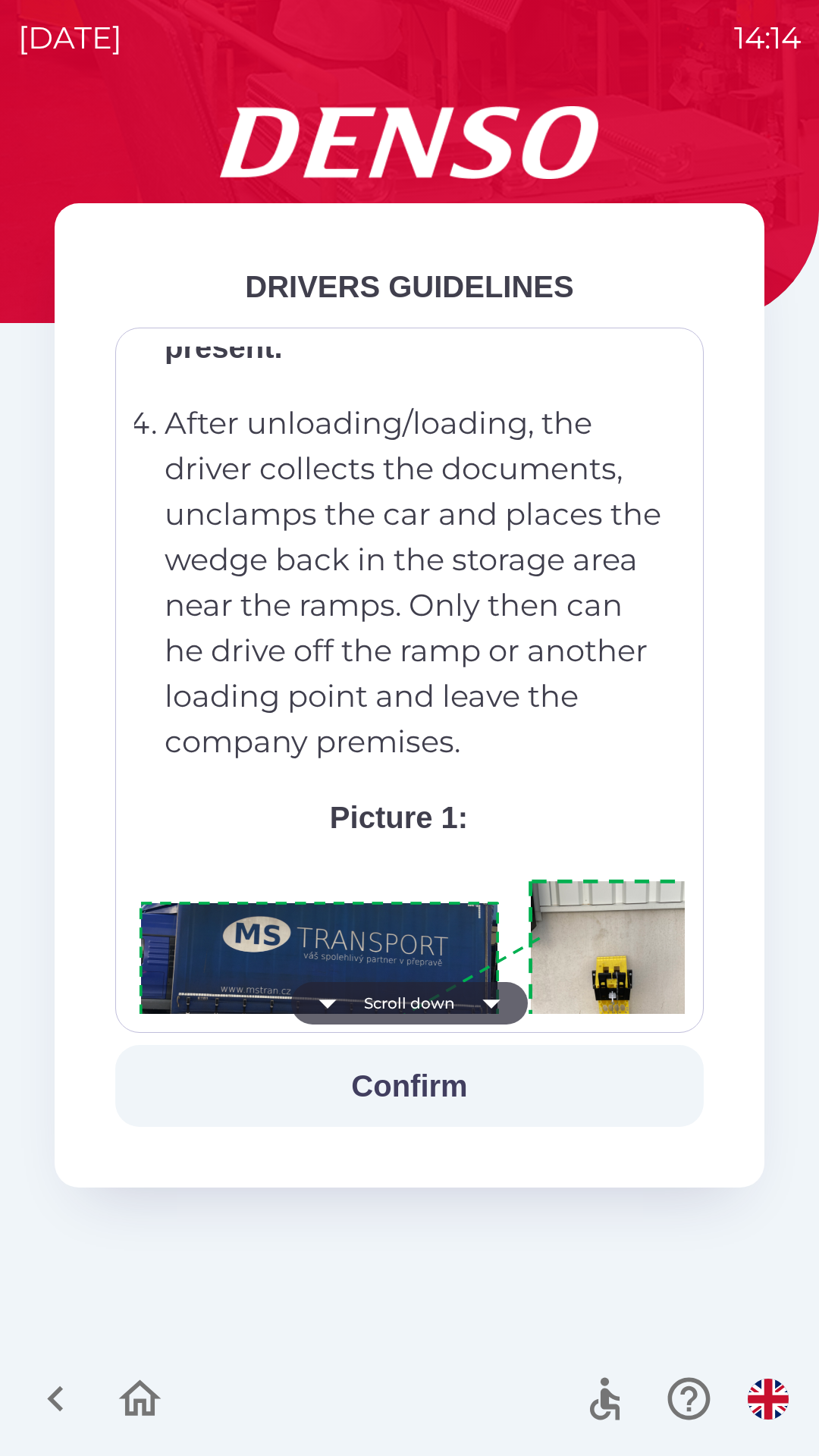
scroll to position [8584, 0]
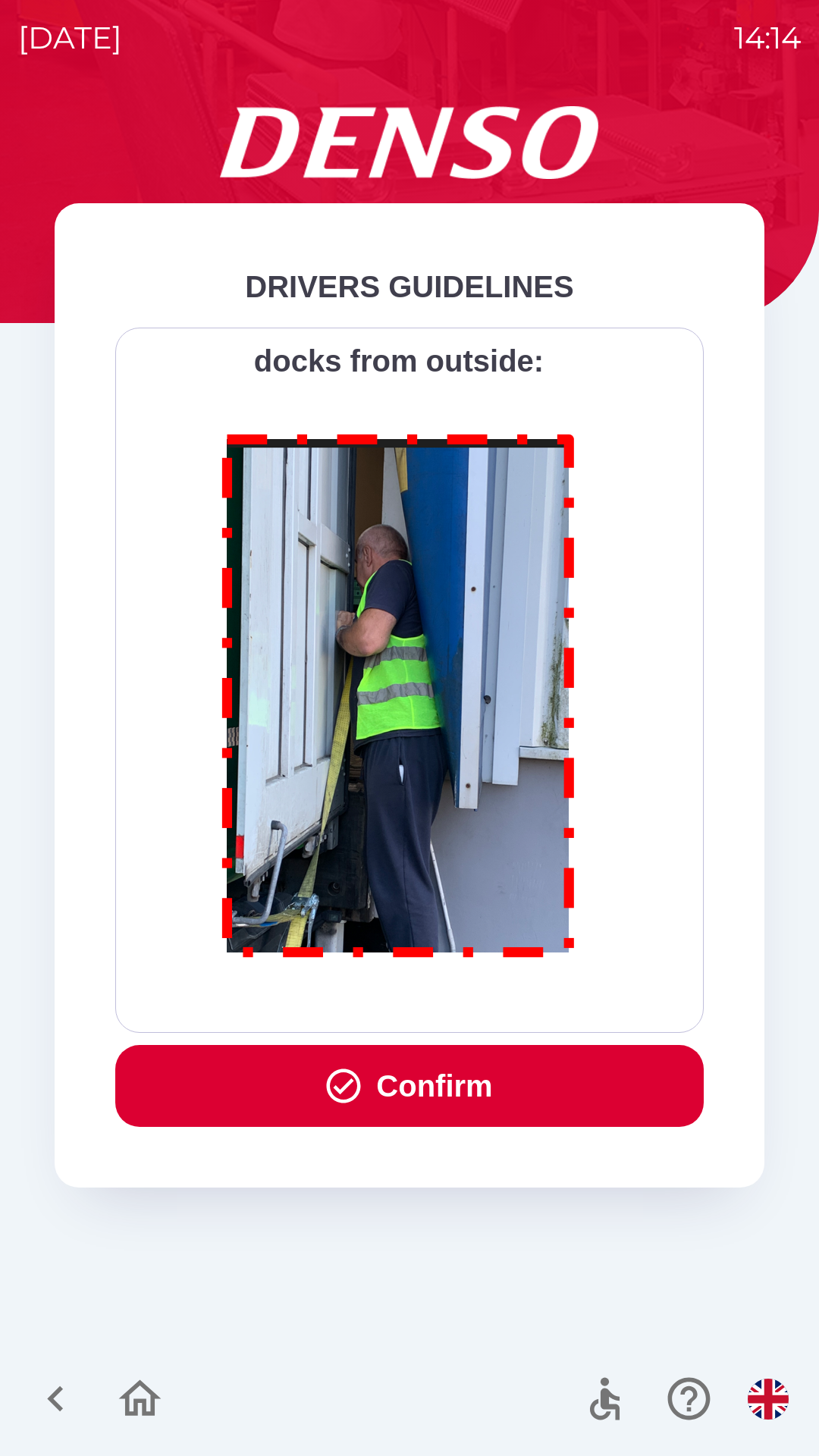
click at [434, 1087] on button "Confirm" at bounding box center [410, 1085] width 589 height 82
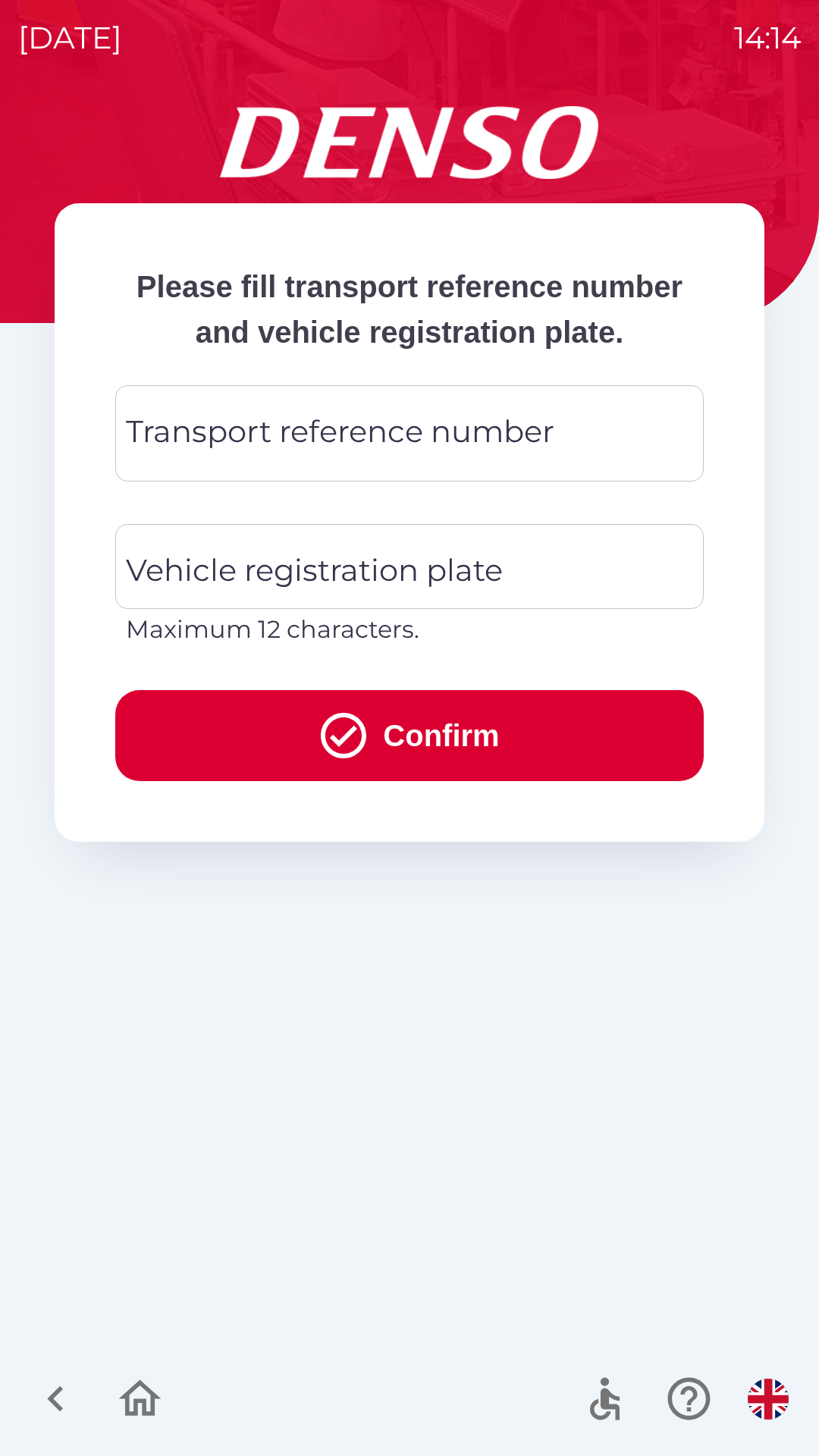
click at [437, 478] on div "Transport reference number Transport reference number" at bounding box center [410, 433] width 589 height 96
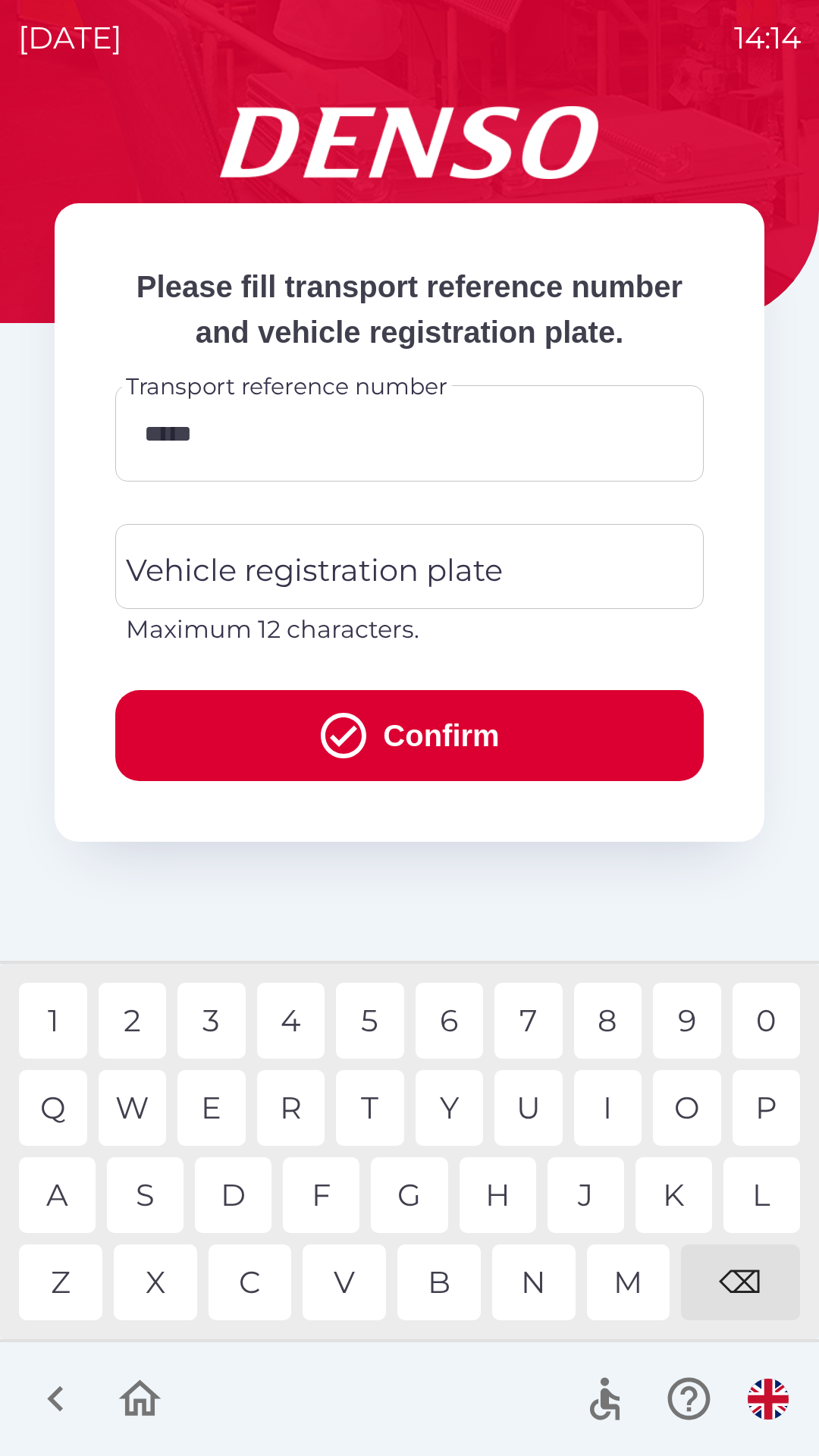
click at [458, 1026] on div "6" at bounding box center [449, 1021] width 68 height 76
type input "******"
click at [519, 1026] on div "7" at bounding box center [528, 1021] width 68 height 76
click at [365, 604] on div "Vehicle registration plate Vehicle registration plate Maximum 12 characters." at bounding box center [410, 586] width 589 height 124
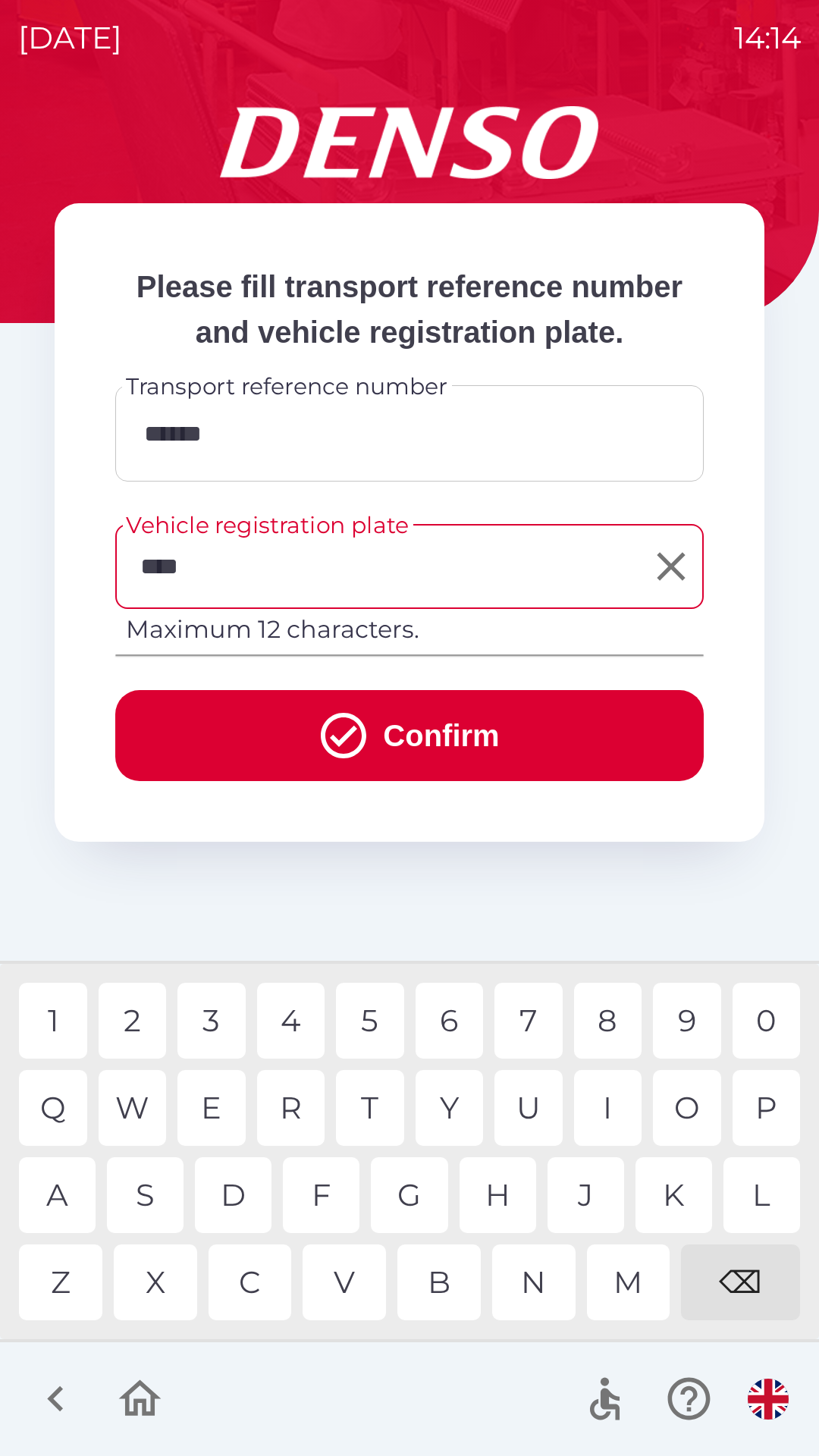
click at [531, 1024] on div "7" at bounding box center [528, 1021] width 68 height 76
type input "*******"
click at [447, 781] on button "Confirm" at bounding box center [410, 735] width 589 height 91
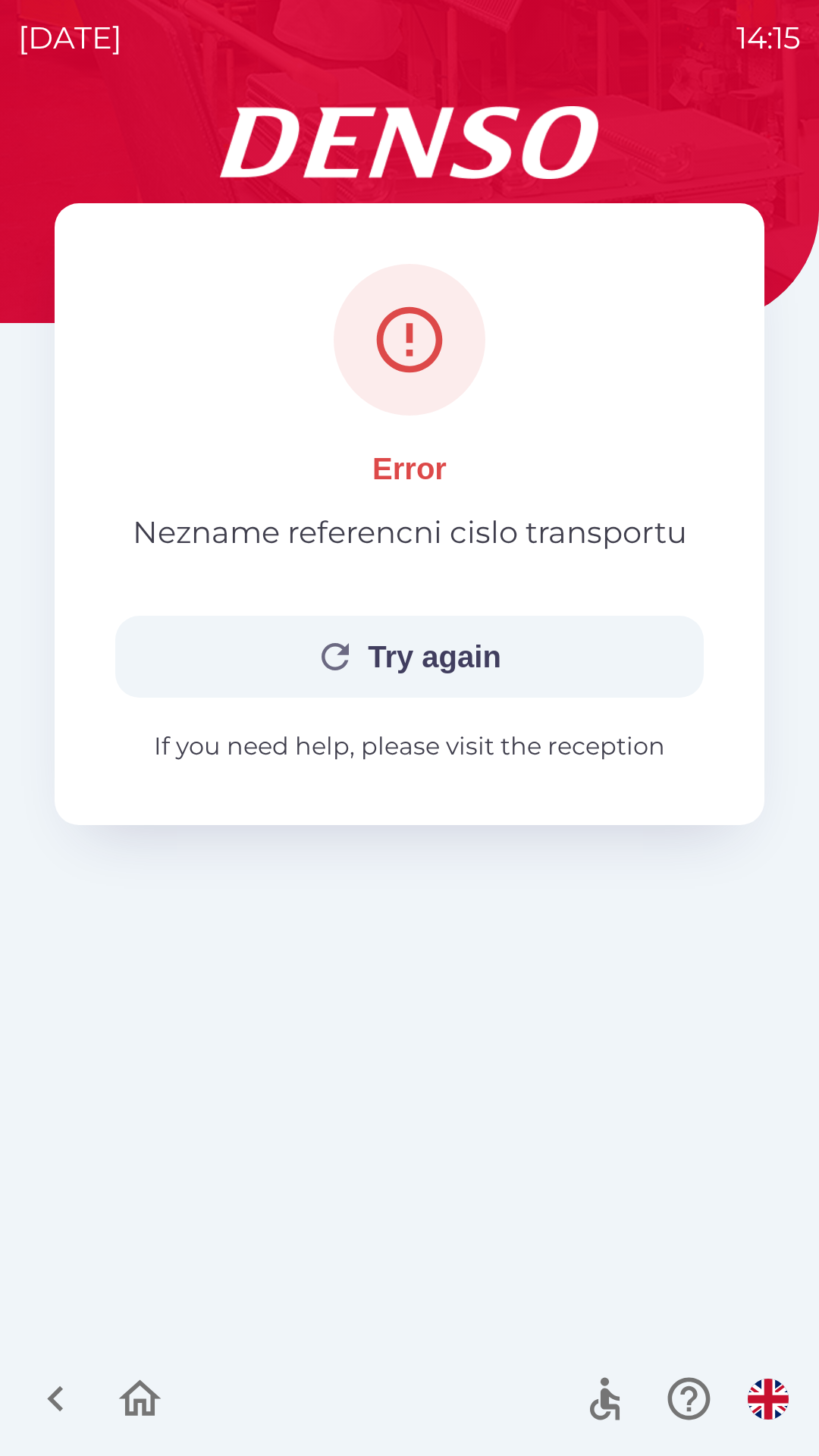
click at [571, 523] on p "Nezname referencni cislo transportu" at bounding box center [410, 532] width 554 height 46
click at [447, 641] on button "Try again" at bounding box center [410, 656] width 589 height 82
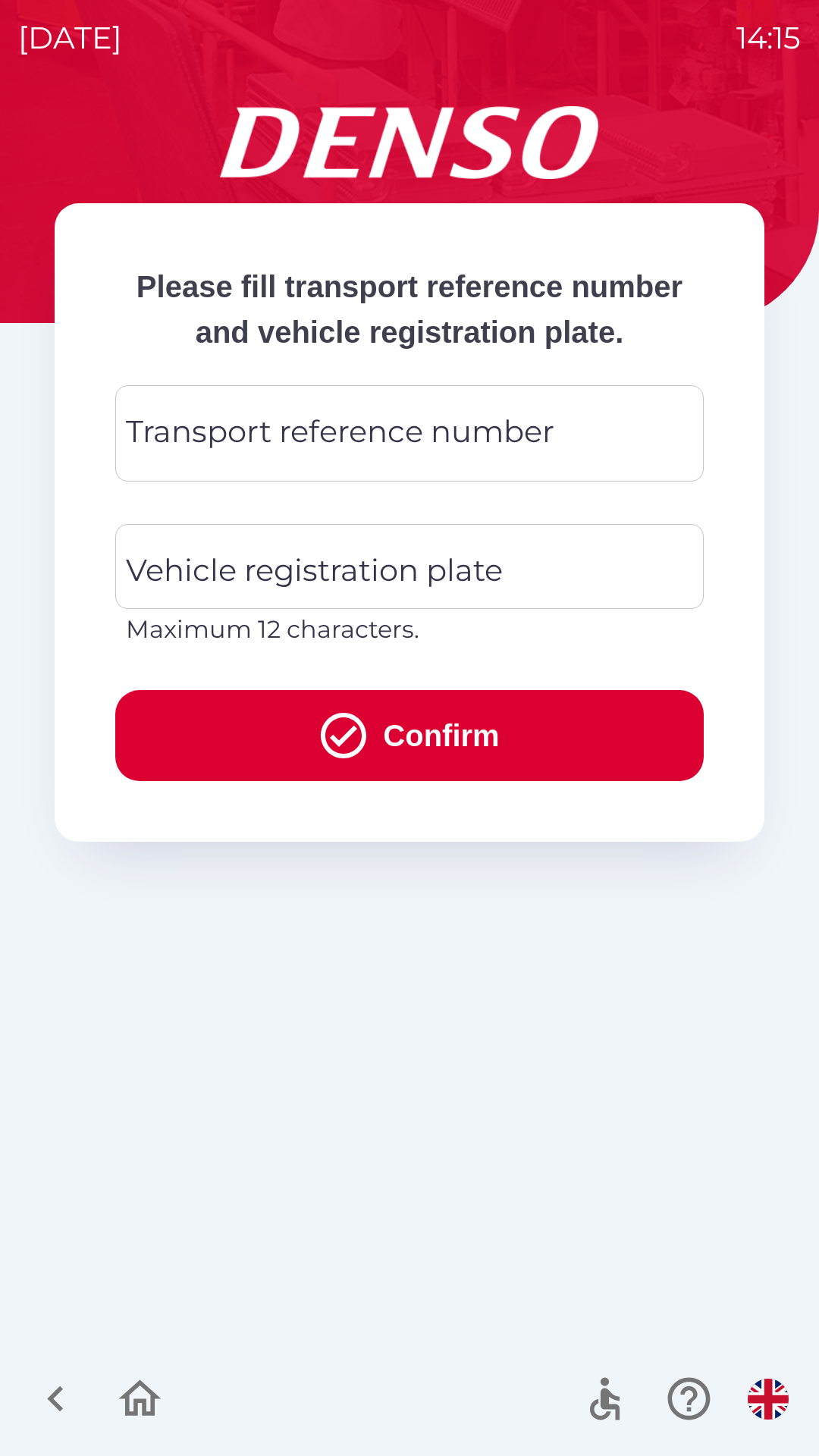
click at [489, 482] on div "Transport reference number Transport reference number" at bounding box center [410, 433] width 589 height 96
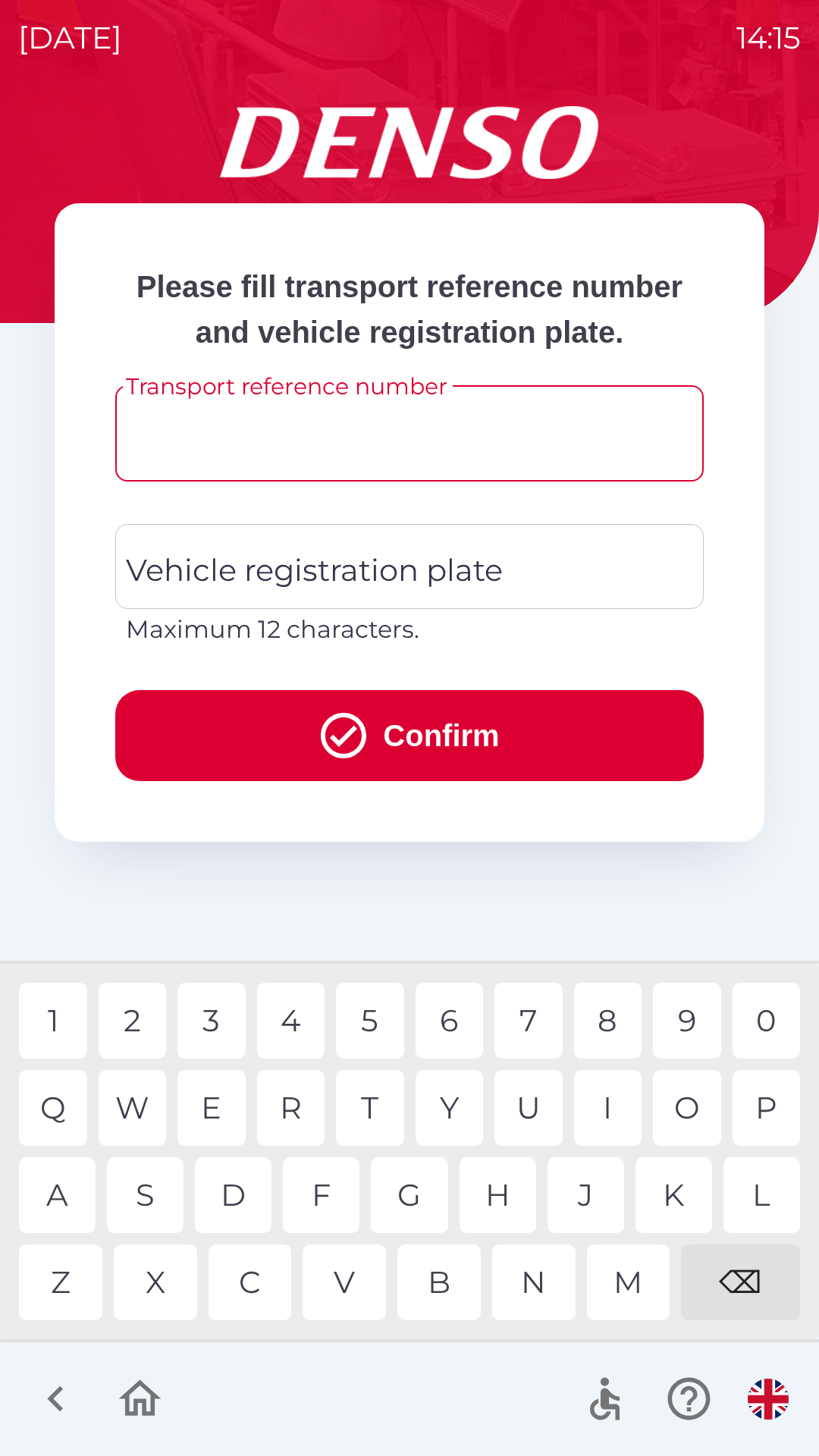
click at [415, 464] on input "Transport reference number" at bounding box center [410, 433] width 552 height 59
click at [220, 1027] on div "3" at bounding box center [211, 1021] width 68 height 76
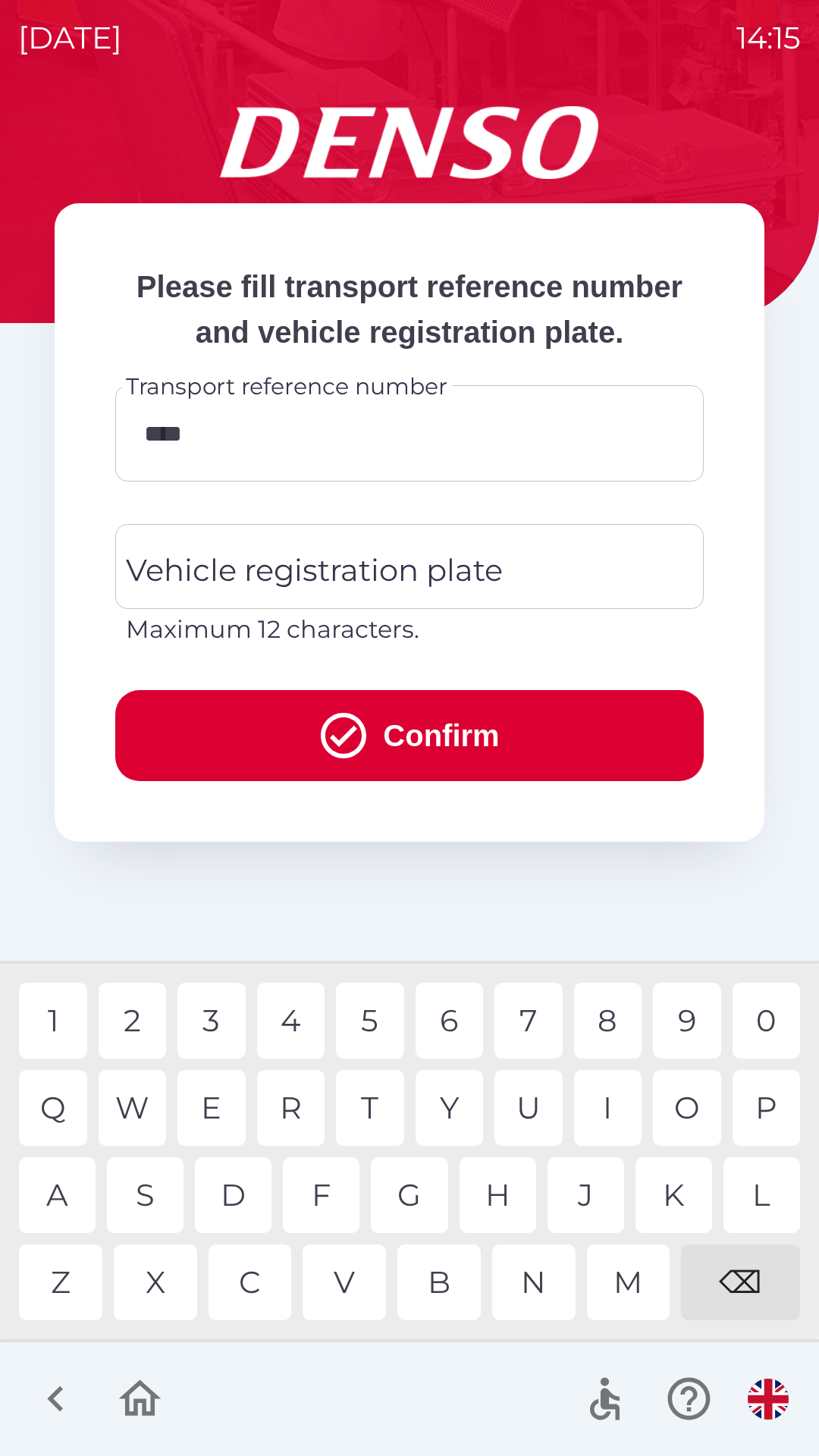
click at [520, 1026] on div "7" at bounding box center [528, 1021] width 68 height 76
click at [447, 1030] on div "6" at bounding box center [449, 1021] width 68 height 76
type input "******"
click at [434, 613] on div "Vehicle registration plate Vehicle registration plate Maximum 12 characters." at bounding box center [410, 586] width 589 height 124
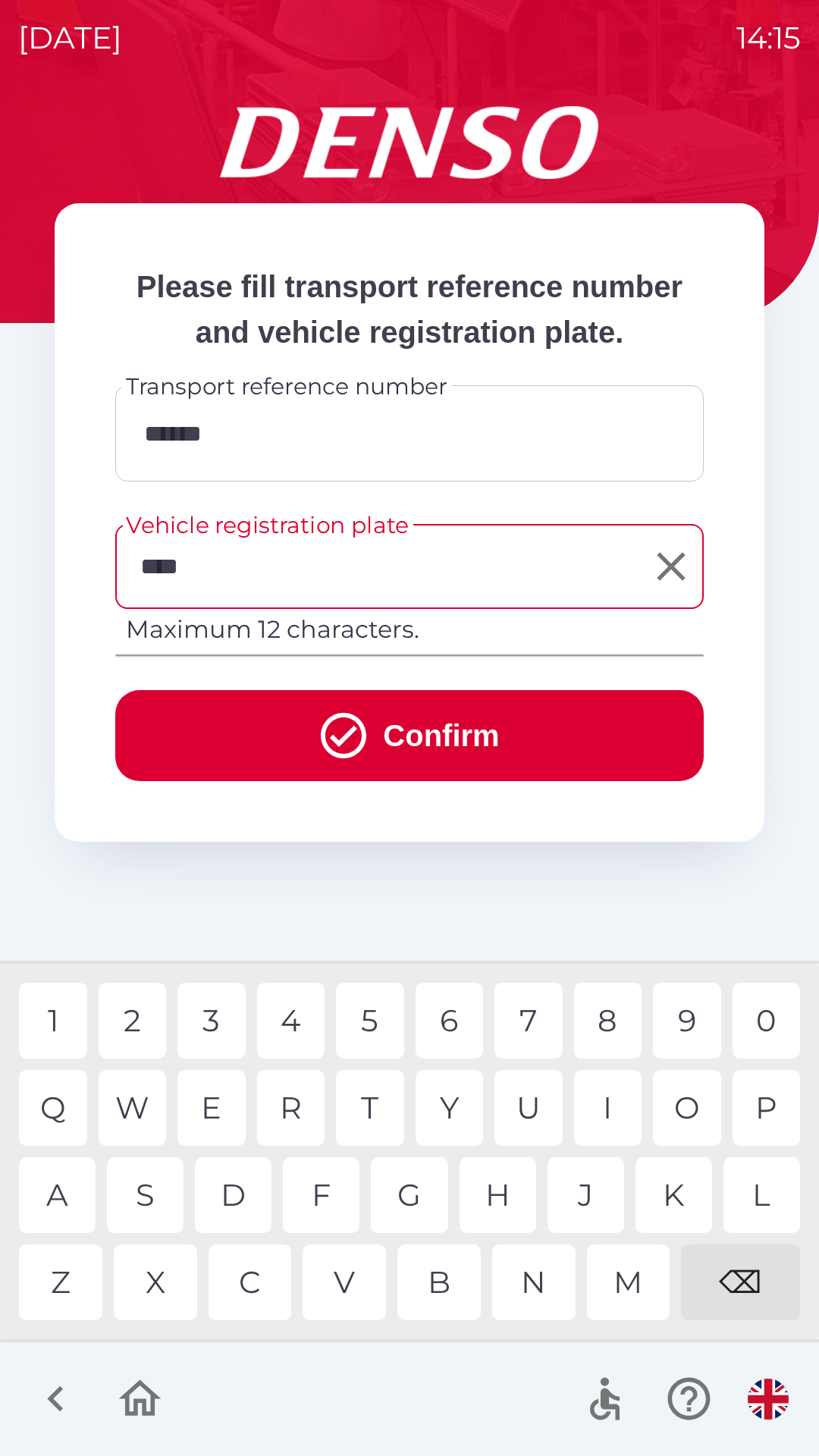
click at [526, 1026] on div "7" at bounding box center [528, 1021] width 68 height 76
type input "*******"
click at [254, 1284] on div "C" at bounding box center [250, 1283] width 83 height 76
click at [456, 777] on button "Confirm" at bounding box center [410, 735] width 589 height 91
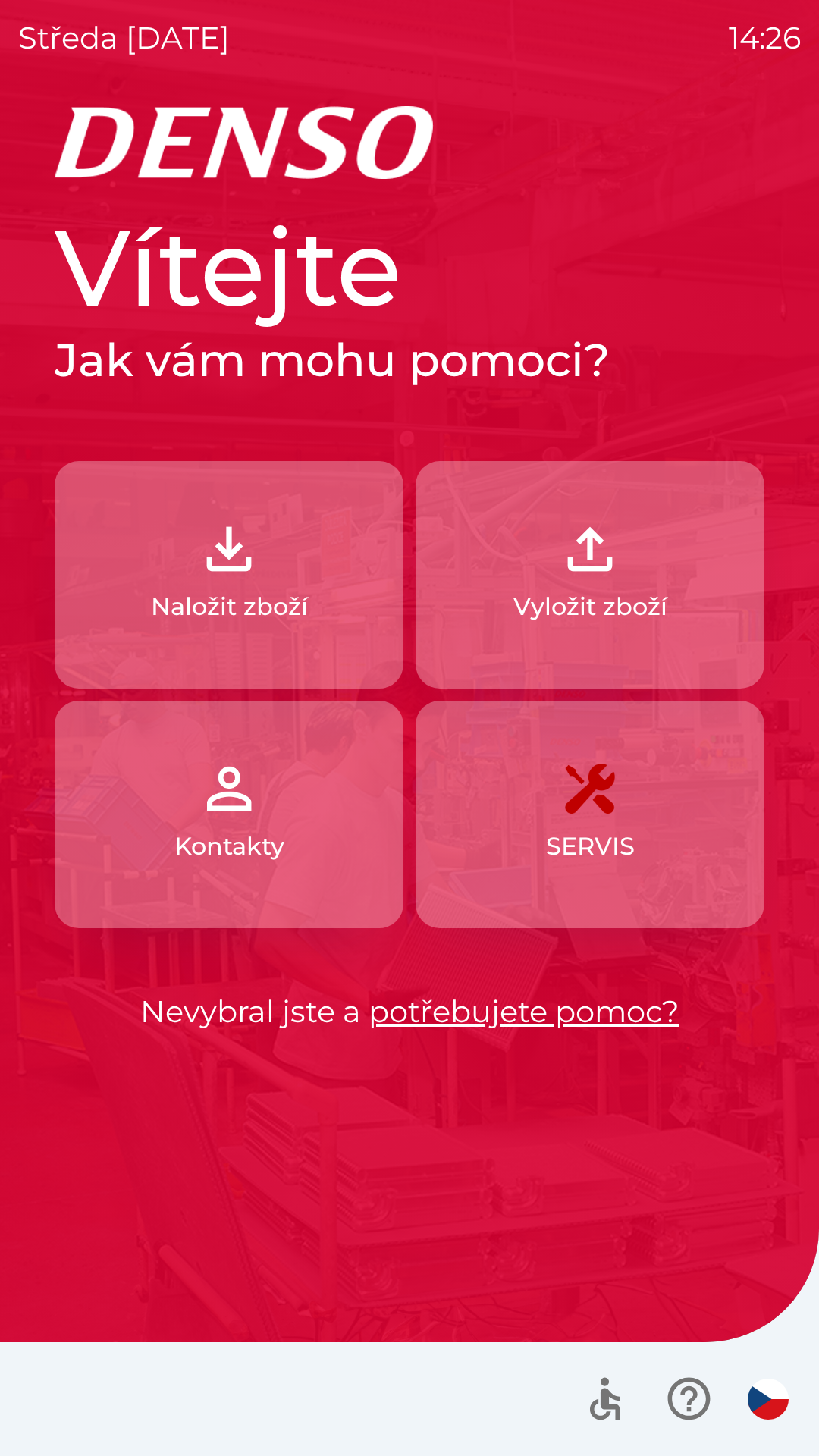
click at [323, 593] on button "Naložit zboží" at bounding box center [229, 575] width 349 height 228
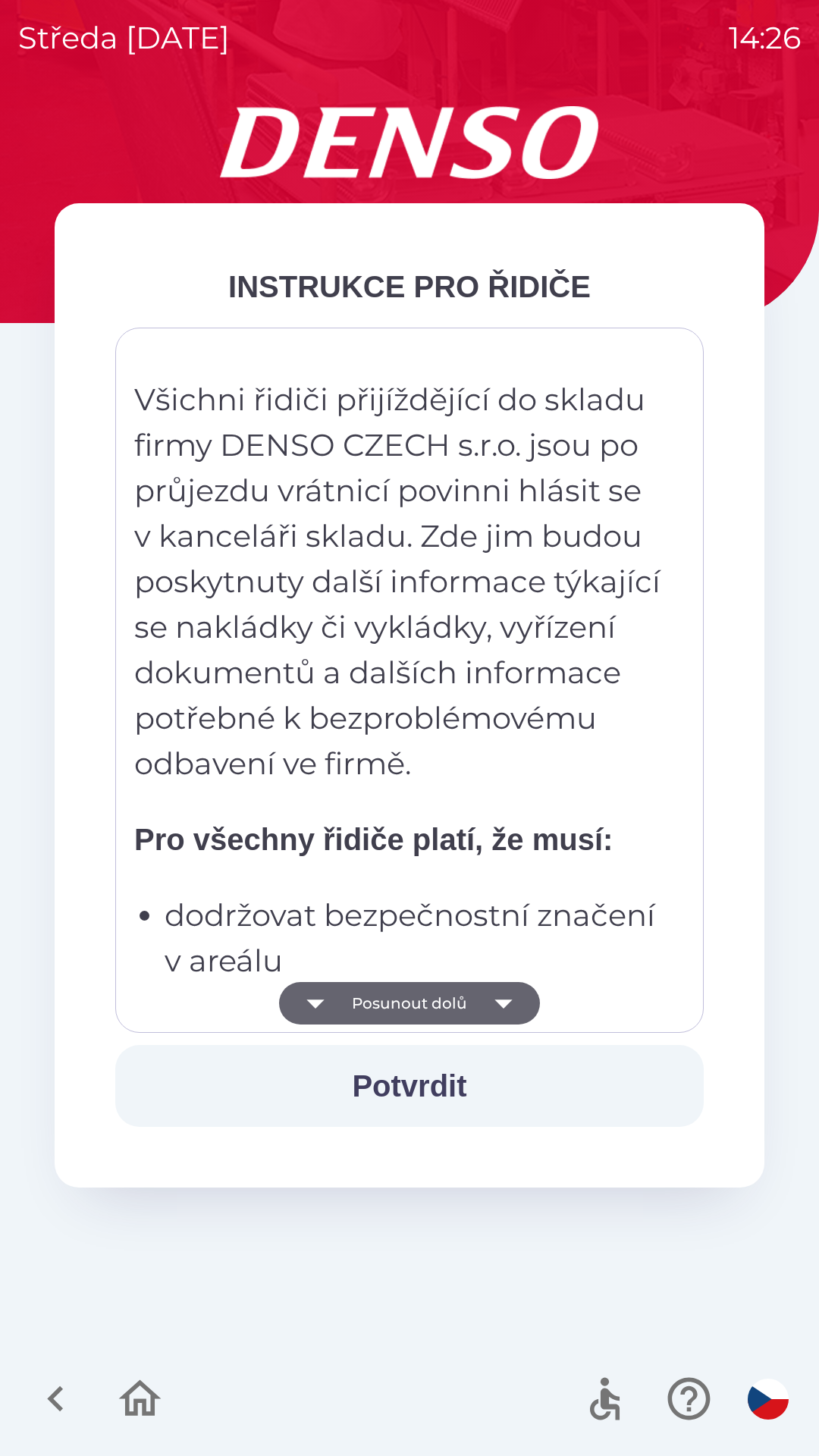
click at [470, 1070] on button "Potvrdit" at bounding box center [410, 1085] width 589 height 82
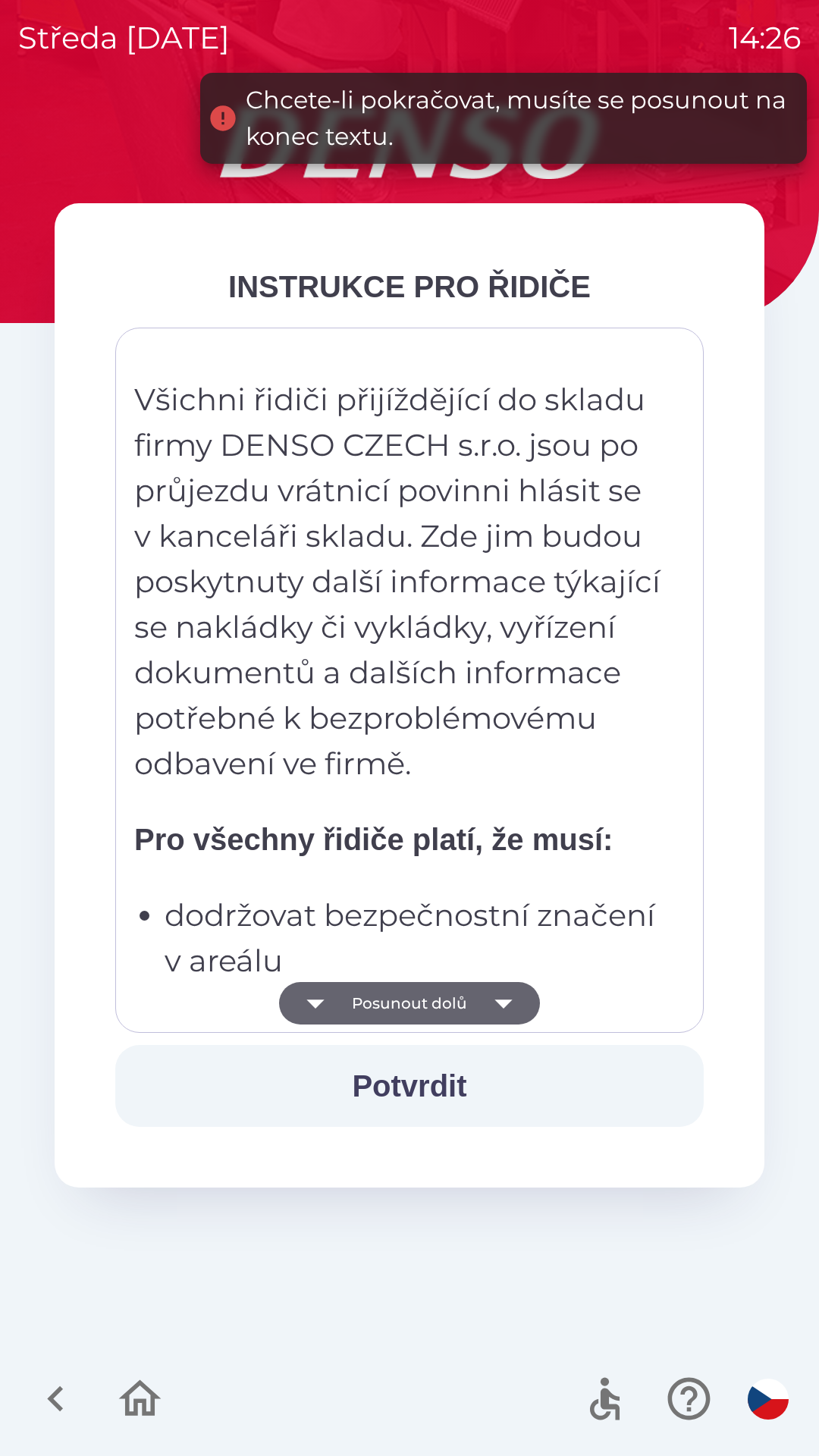
click at [512, 1099] on button "Potvrdit" at bounding box center [410, 1085] width 589 height 82
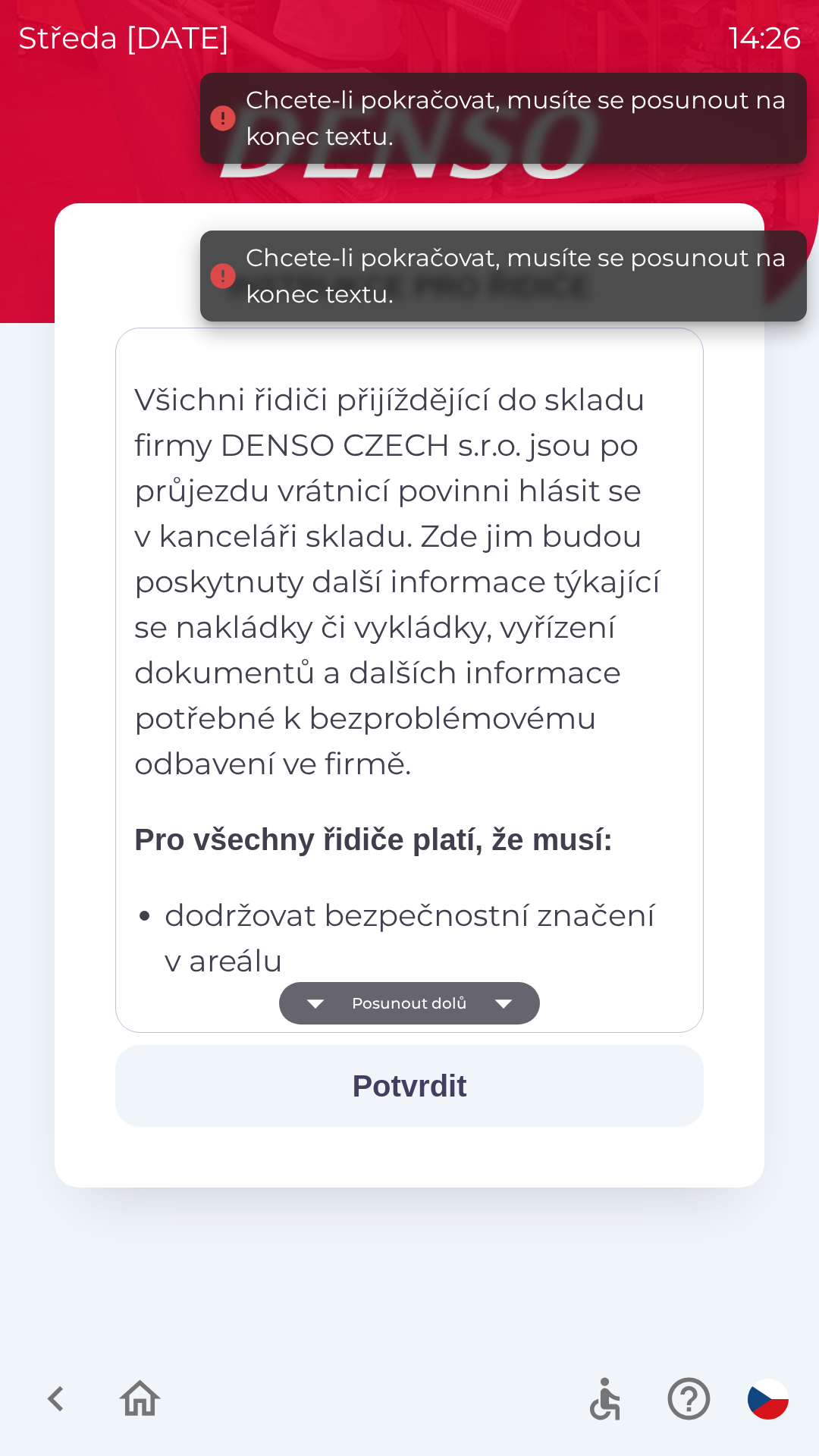
click at [490, 1087] on button "Potvrdit" at bounding box center [410, 1085] width 589 height 82
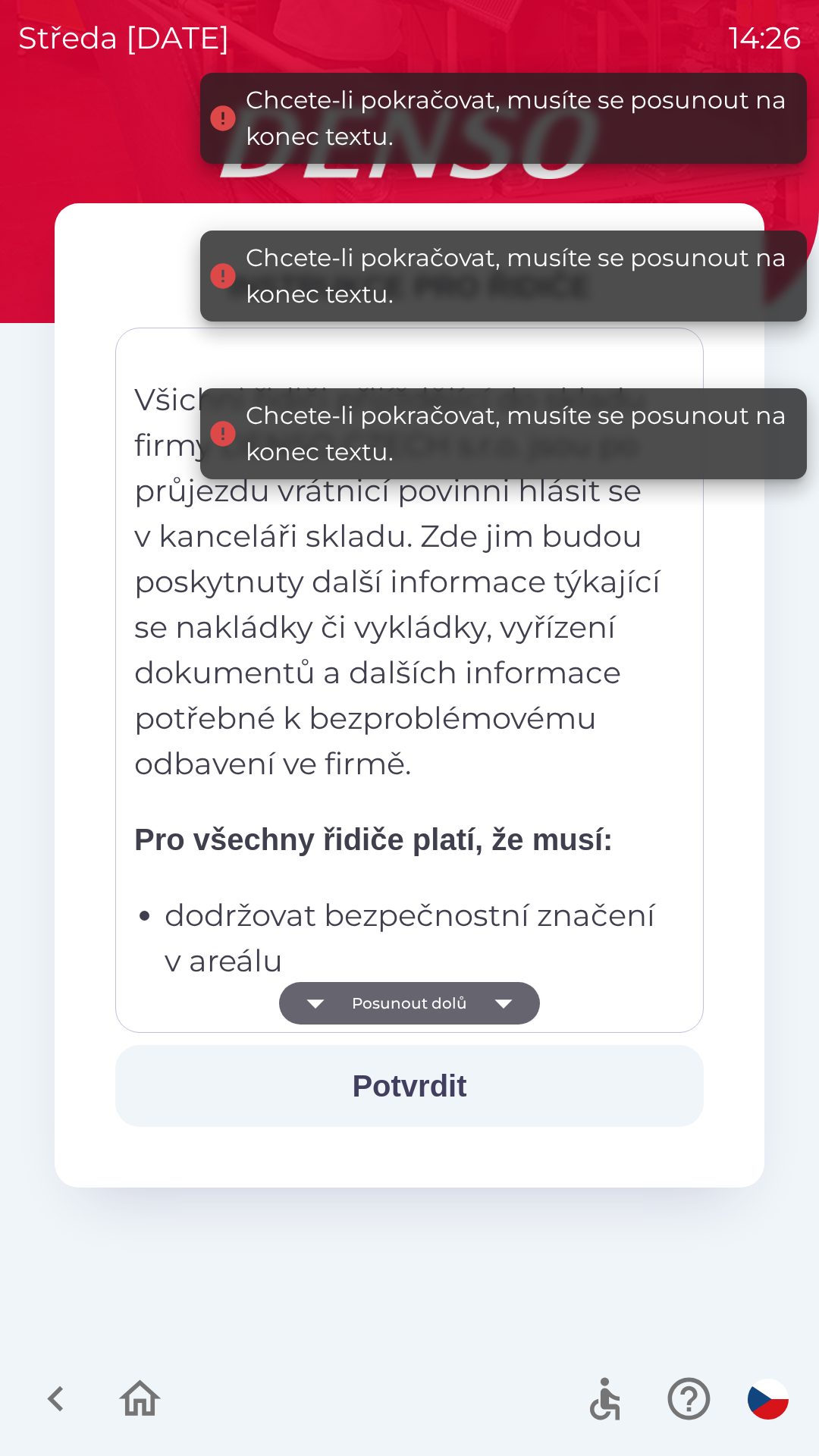
click at [506, 1000] on icon "button" at bounding box center [504, 1004] width 18 height 9
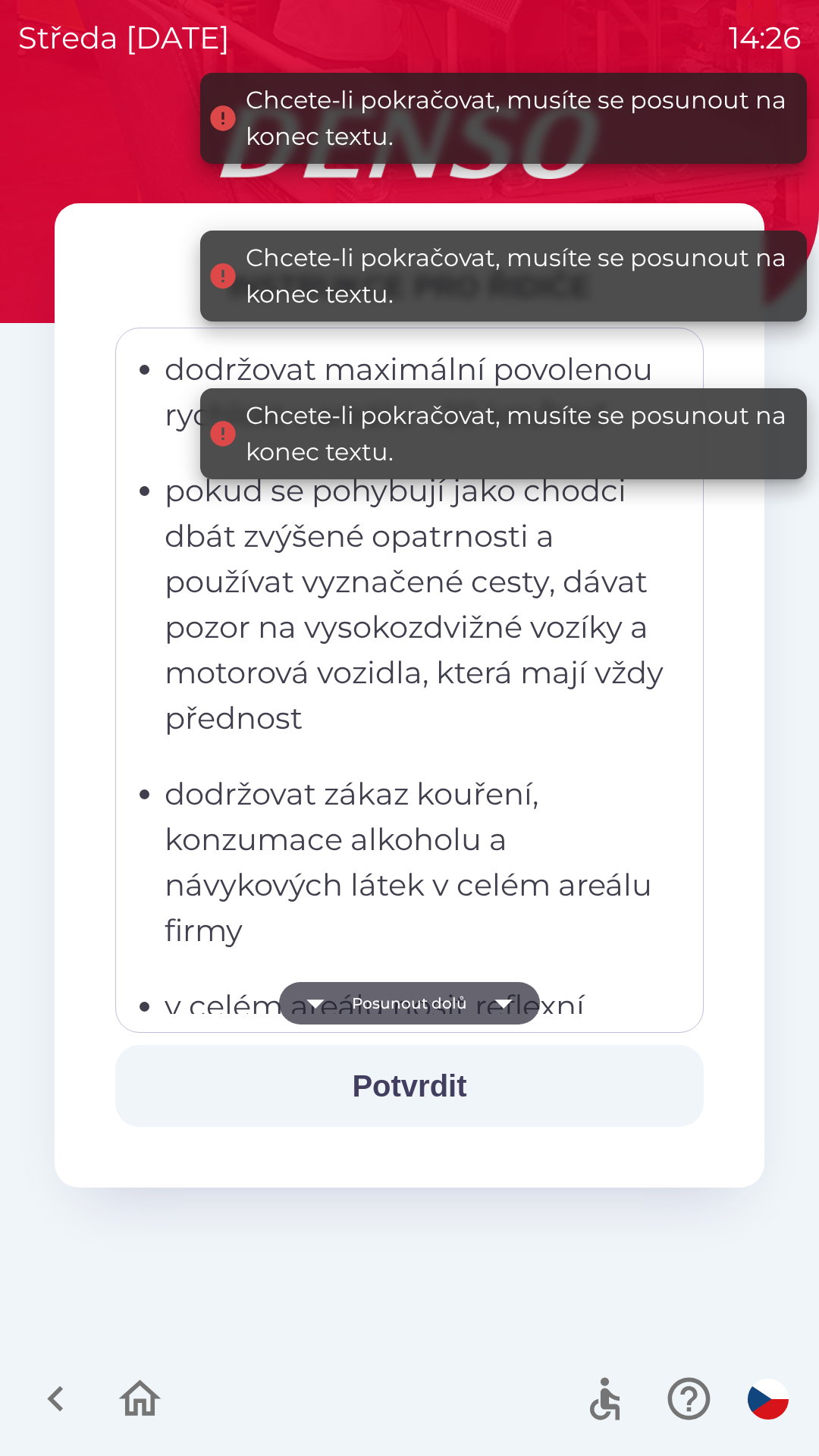
click at [541, 1180] on div "INSTRUKCE PRO ŘIDIČE Všichni řidiči přijíždějící do skladu firmy DENSO CZECH s.…" at bounding box center [410, 695] width 710 height 984
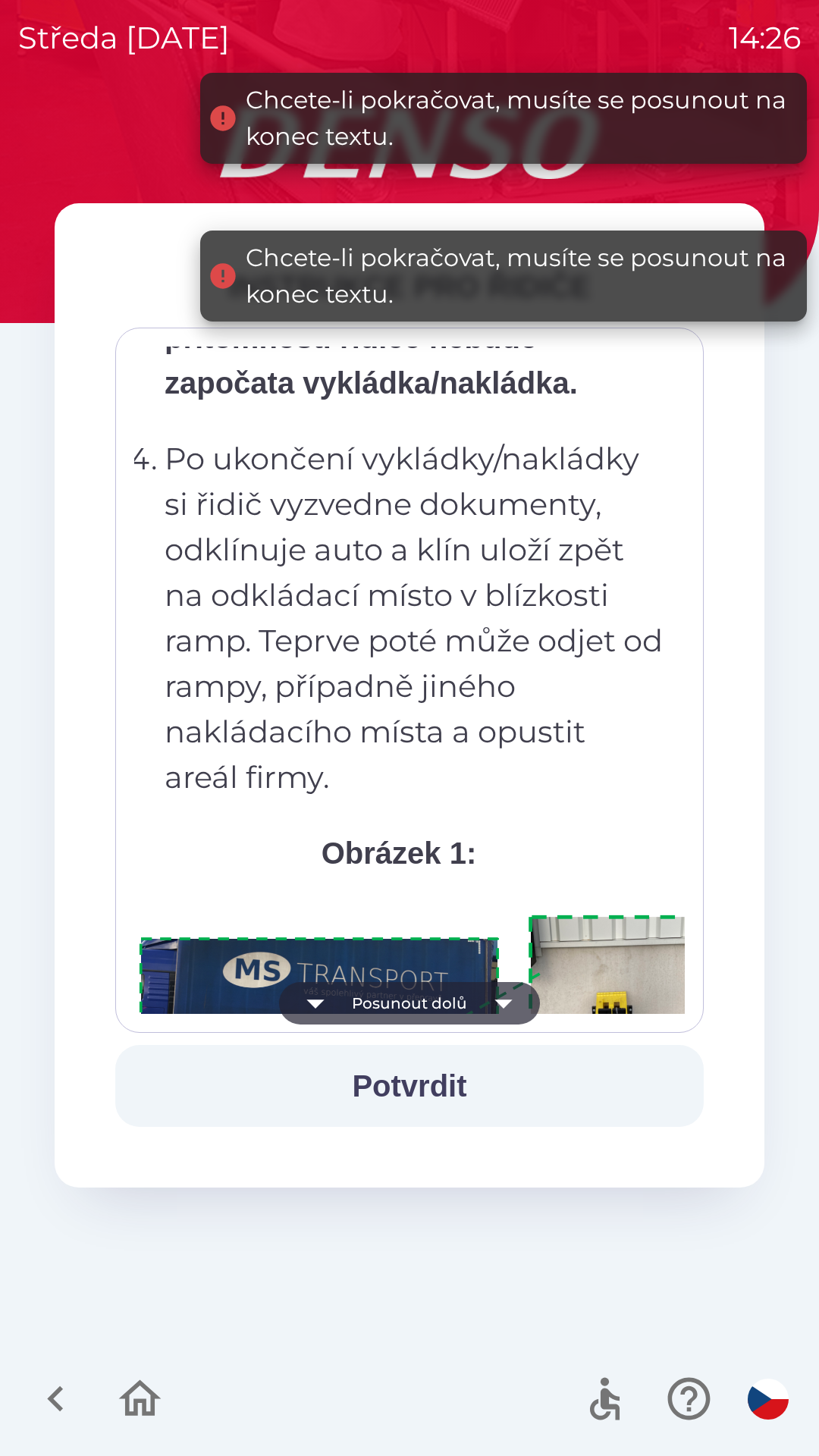
click at [477, 722] on p "Po ukončení vykládky/nakládky si řidič vyzvedne dokumenty, odklínuje auto a klí…" at bounding box center [414, 617] width 500 height 364
click at [538, 608] on p "Po ukončení vykládky/nakládky si řidič vyzvedne dokumenty, odklínuje auto a klí…" at bounding box center [414, 617] width 500 height 364
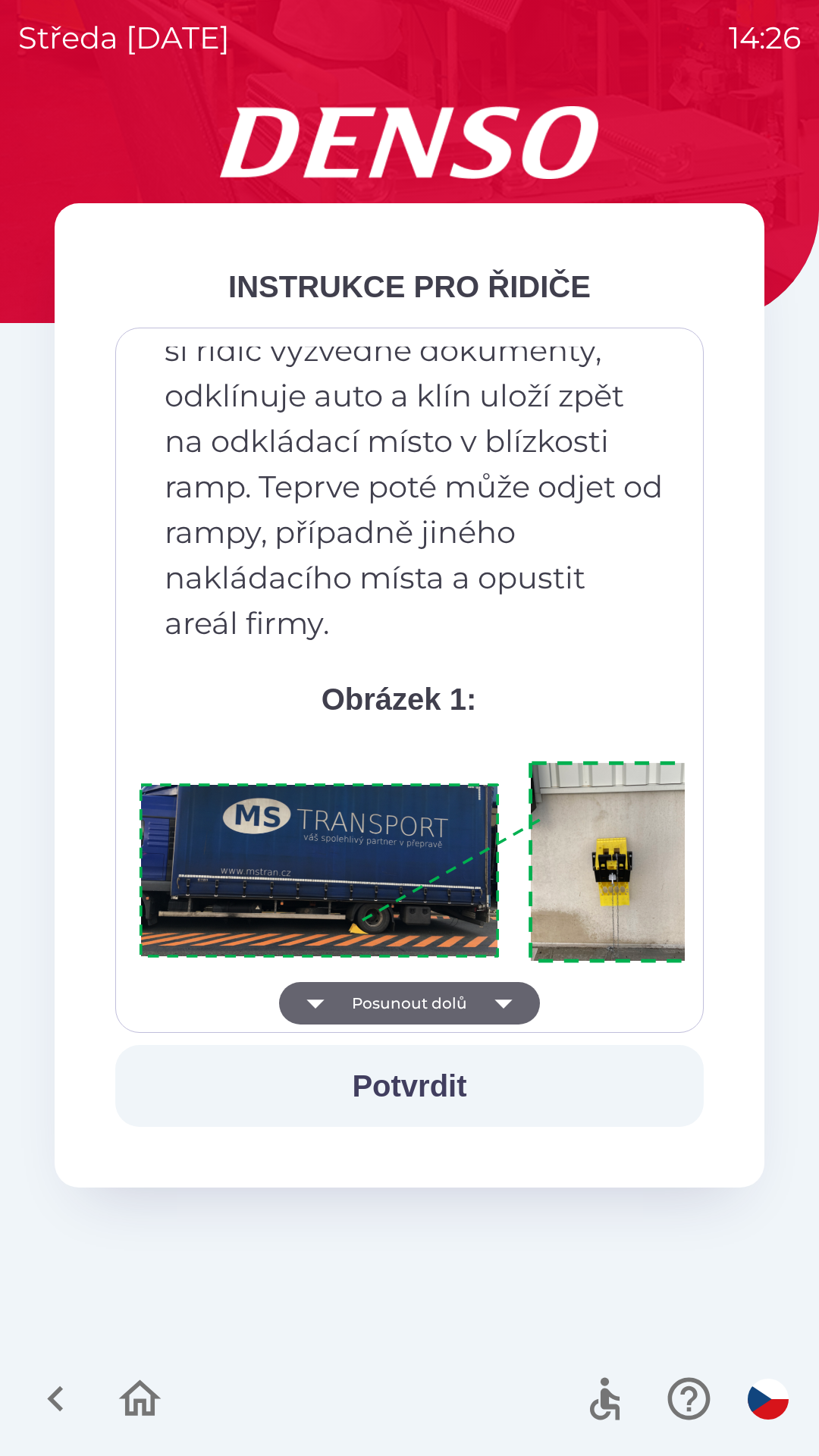
click at [453, 1064] on button "Potvrdit" at bounding box center [410, 1085] width 589 height 82
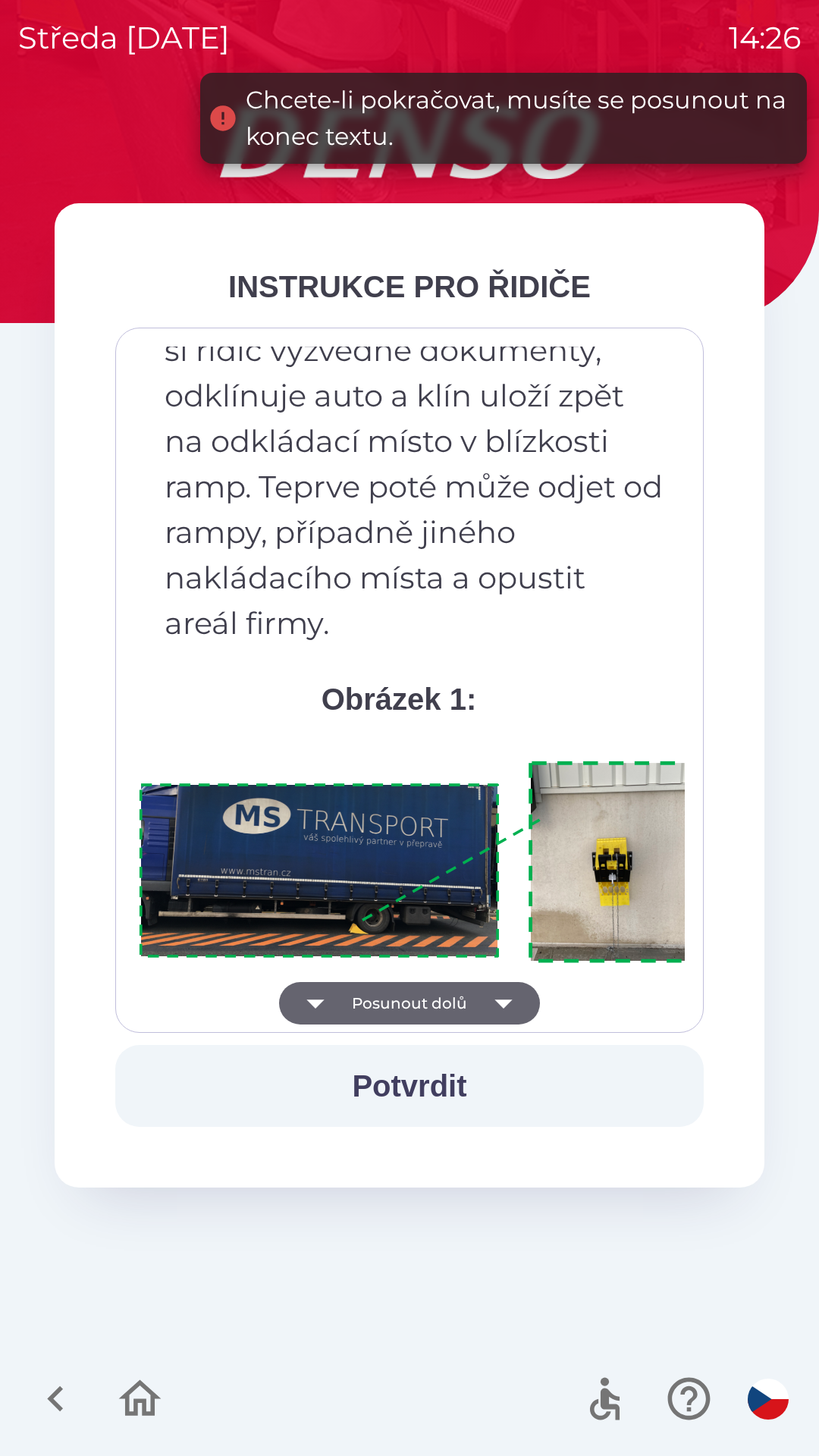
click at [447, 1067] on button "Potvrdit" at bounding box center [410, 1085] width 589 height 82
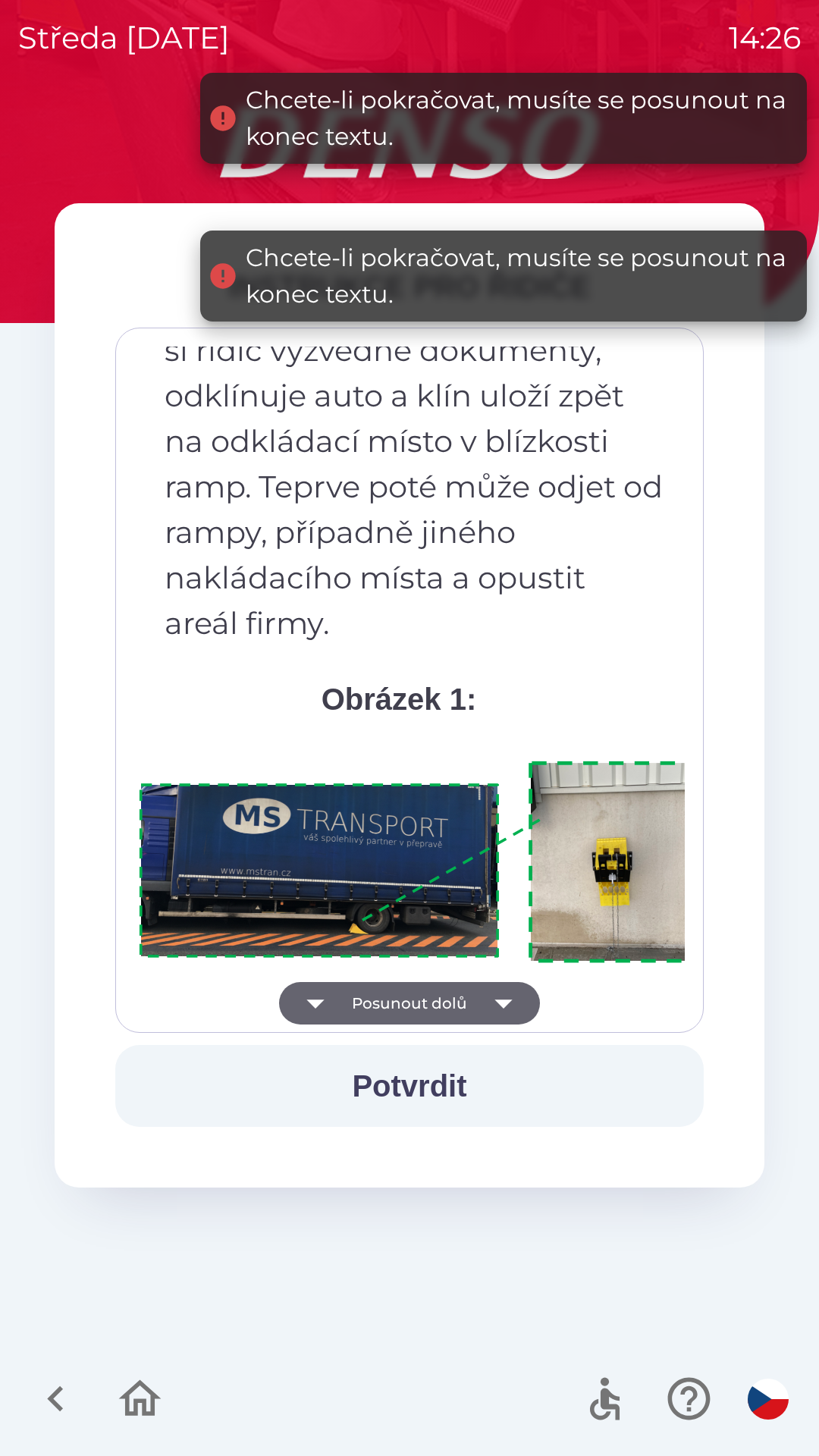
click at [431, 1076] on button "Potvrdit" at bounding box center [410, 1085] width 589 height 82
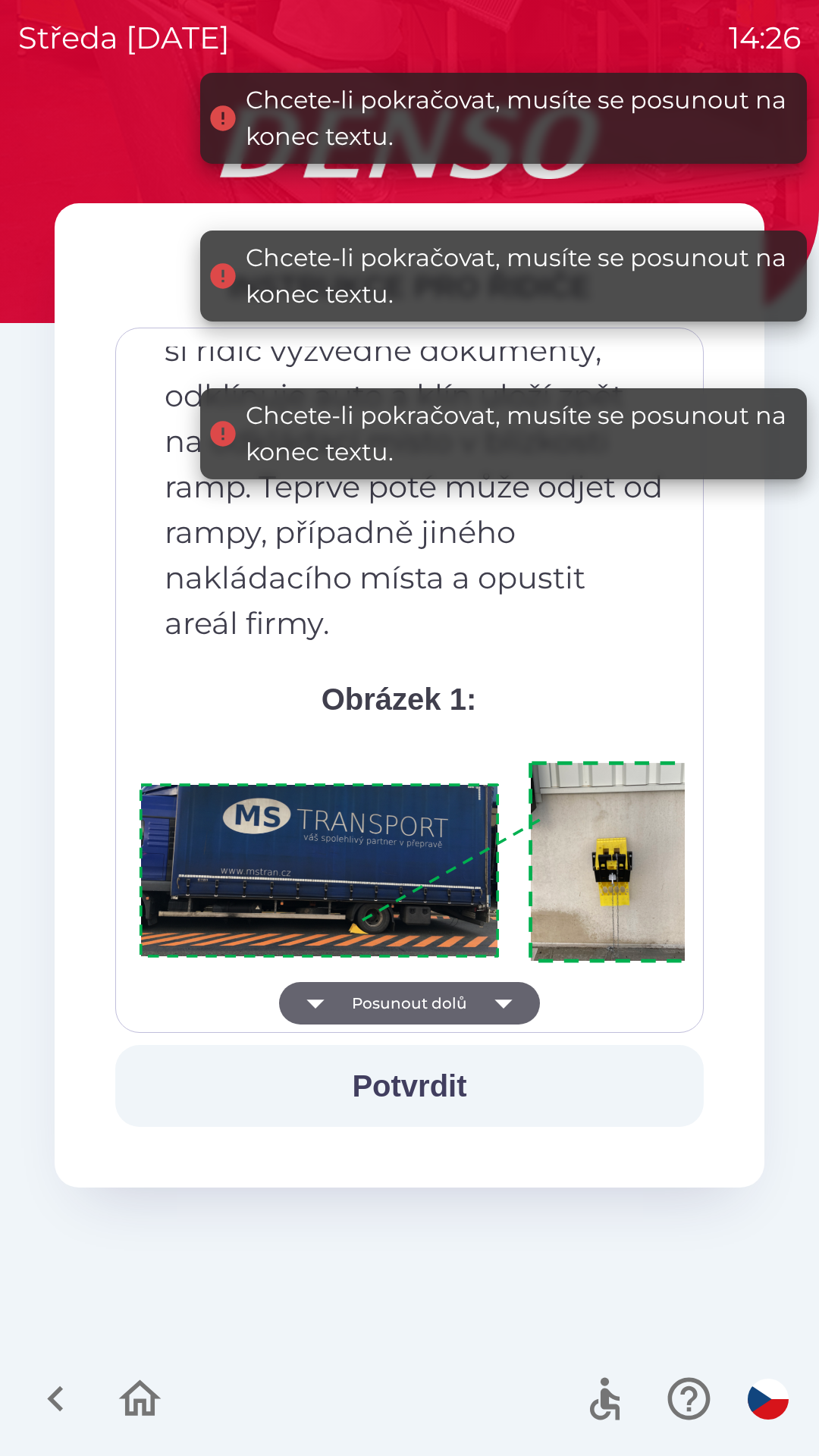
click at [437, 1081] on button "Potvrdit" at bounding box center [410, 1085] width 589 height 82
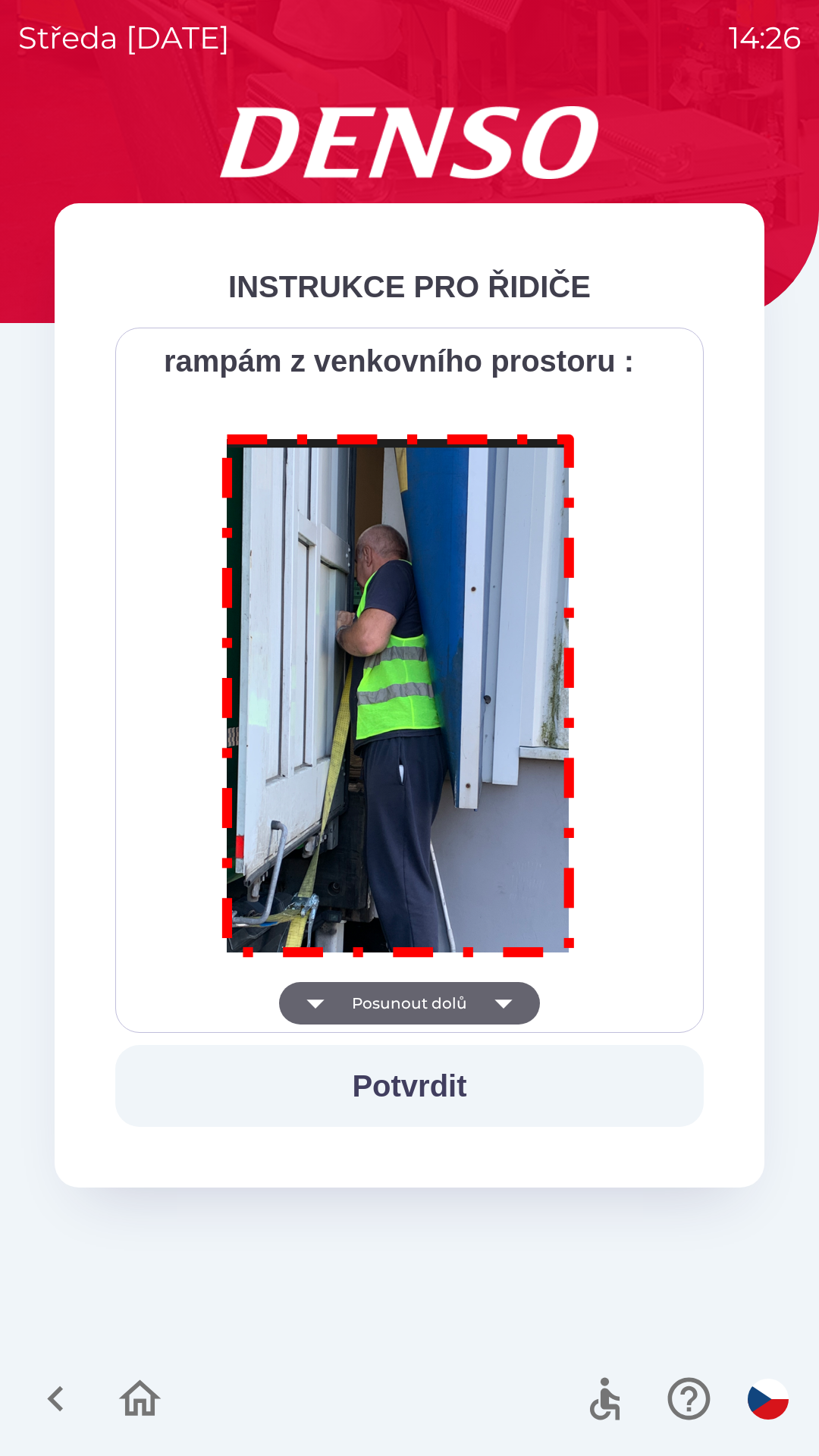
scroll to position [8523, 0]
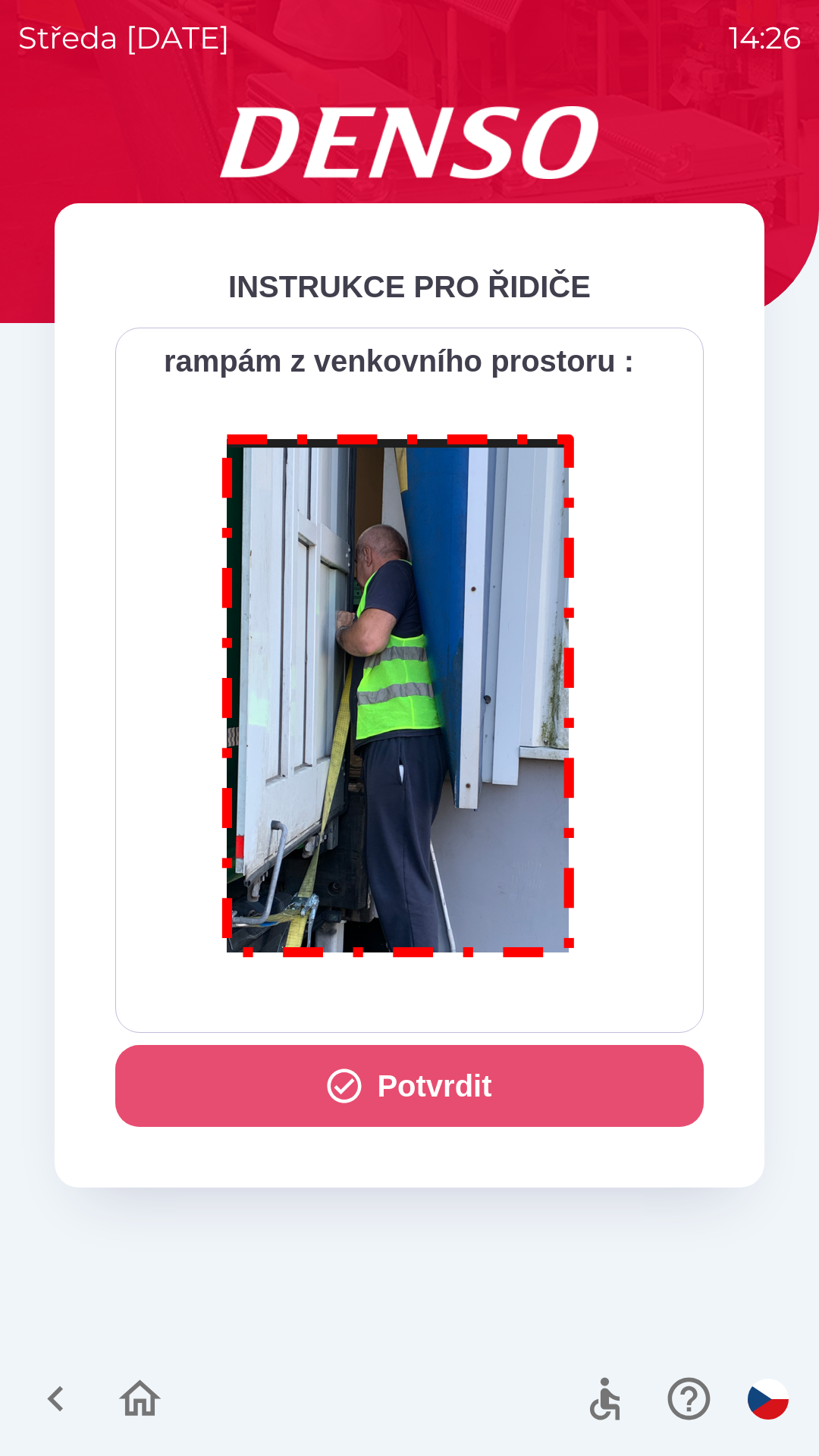
click at [494, 1074] on button "Potvrdit" at bounding box center [410, 1085] width 589 height 82
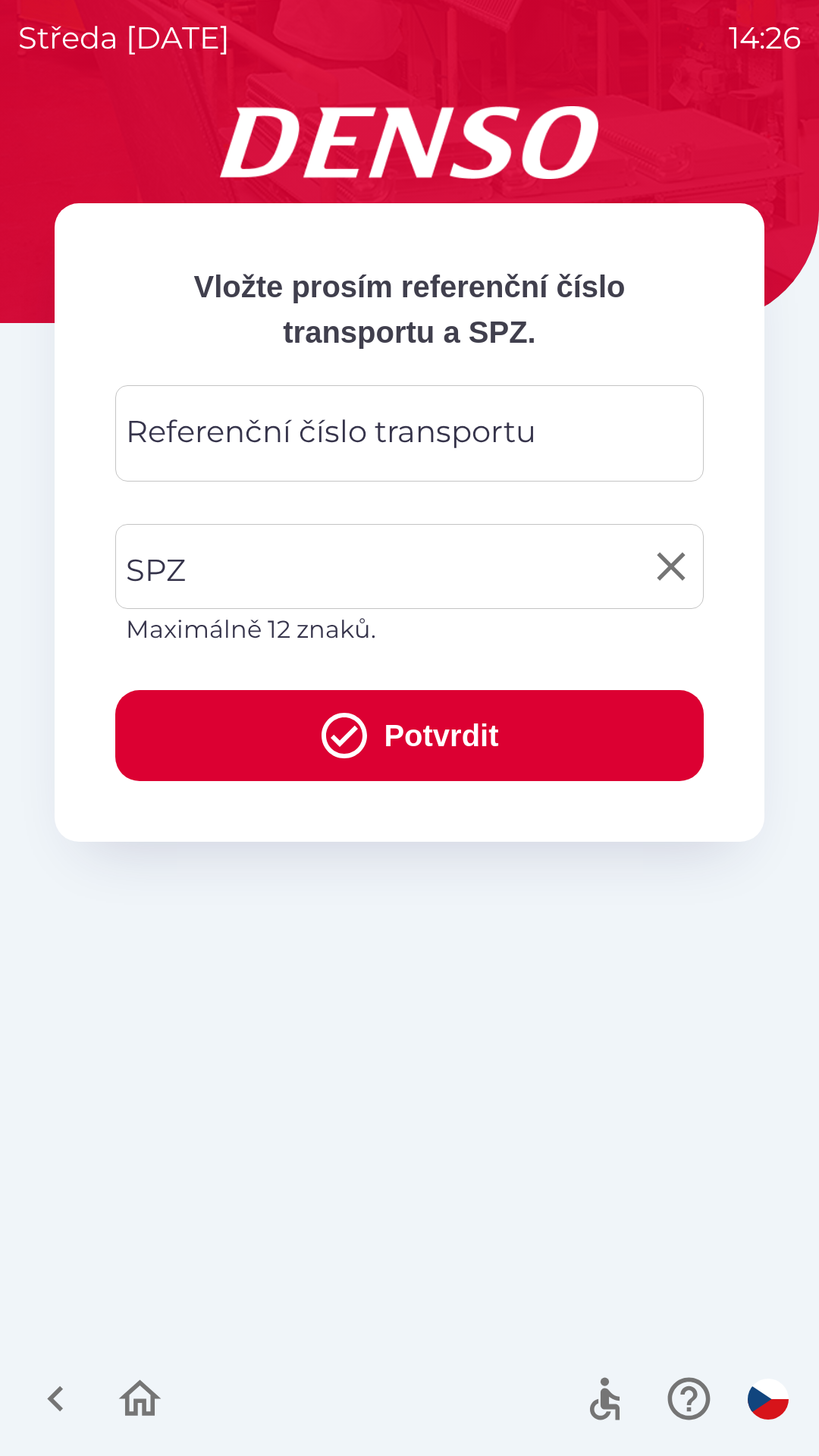
click at [302, 559] on input "SPZ" at bounding box center [398, 567] width 552 height 71
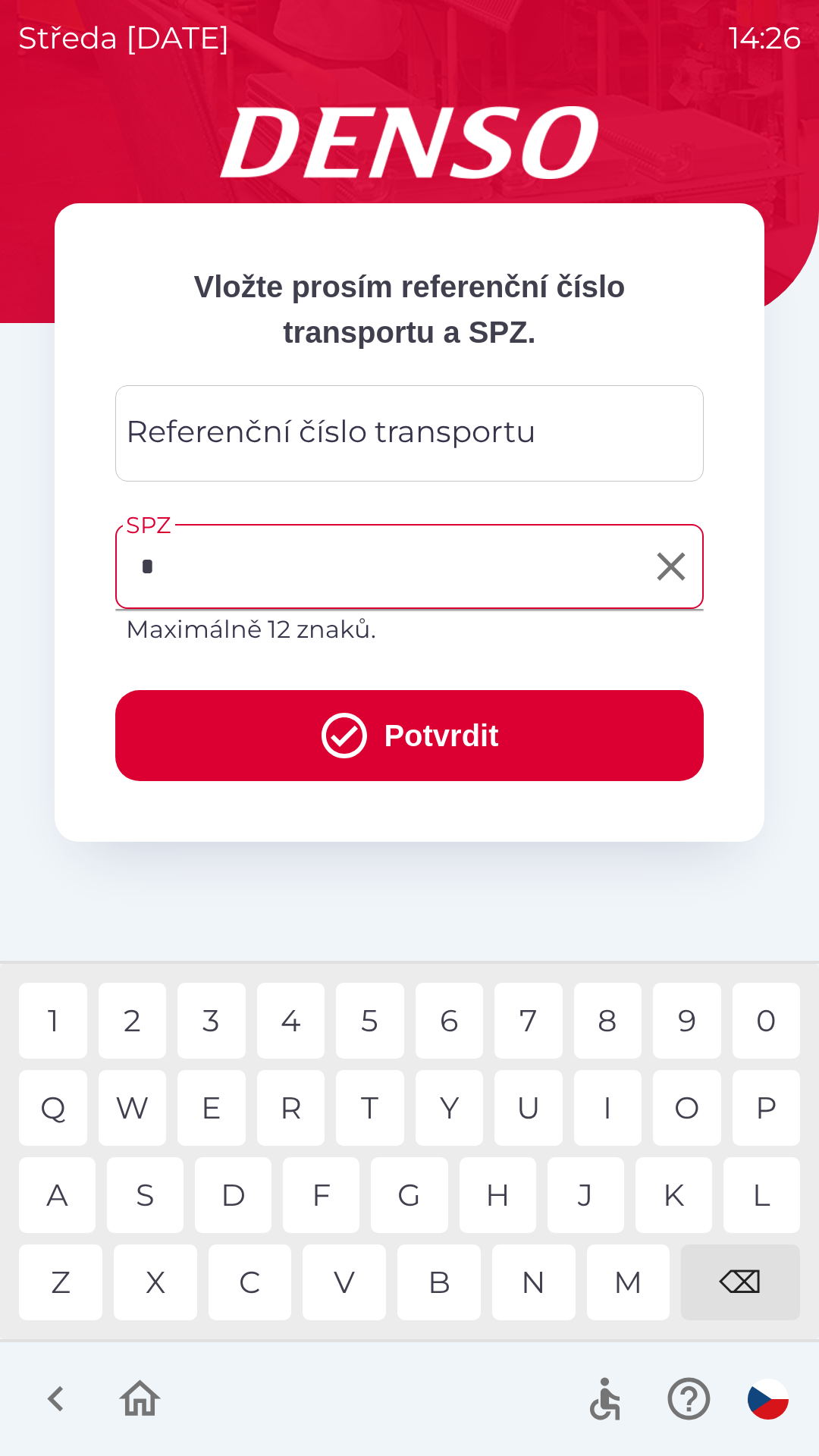
click at [523, 1005] on div "7" at bounding box center [528, 1021] width 68 height 76
click at [75, 1265] on div "Z" at bounding box center [60, 1283] width 83 height 76
click at [377, 1009] on div "5" at bounding box center [370, 1021] width 68 height 76
click at [295, 1010] on div "4" at bounding box center [291, 1021] width 68 height 76
type input "*******"
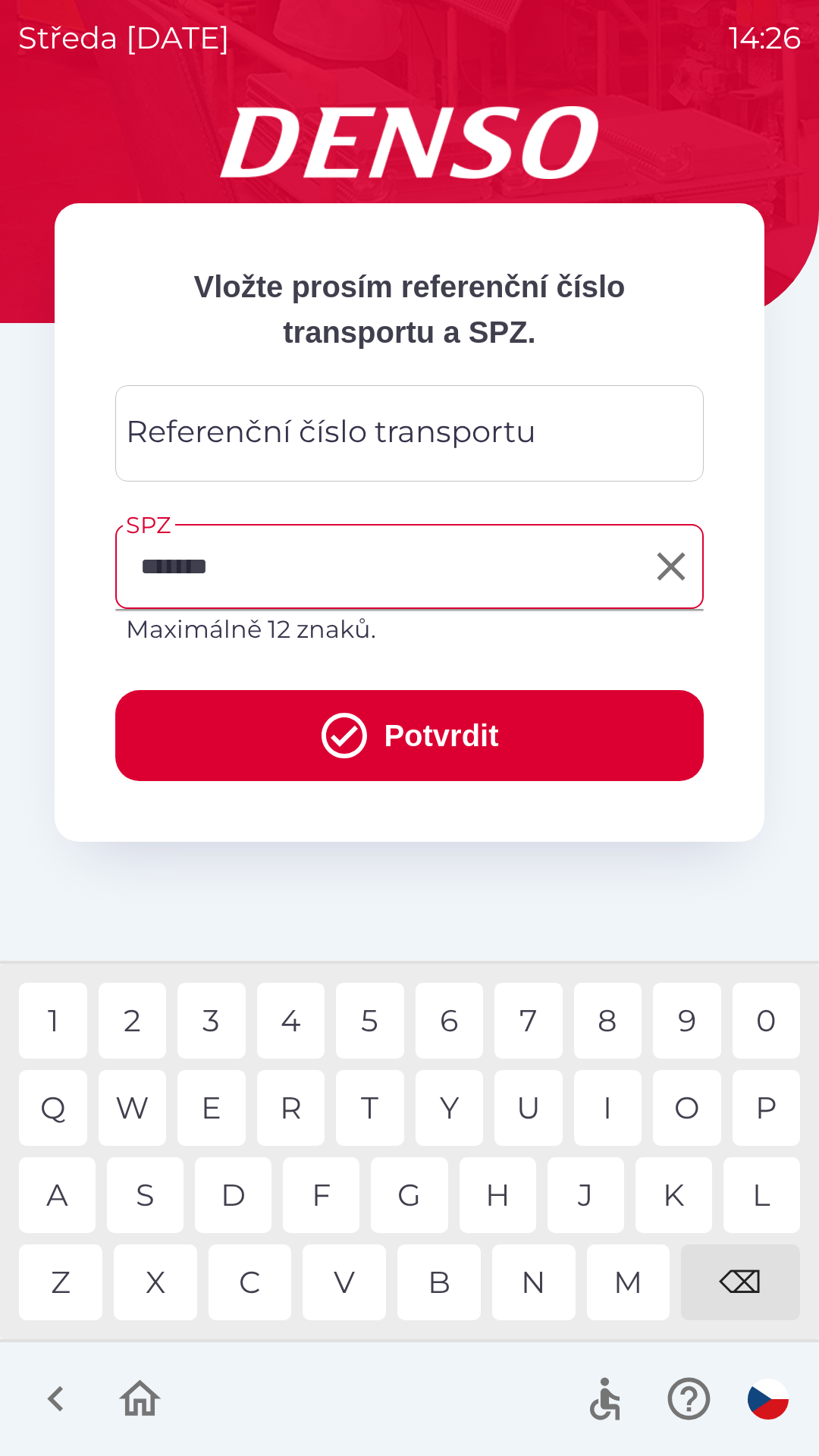
click at [468, 728] on button "Potvrdit" at bounding box center [410, 735] width 589 height 91
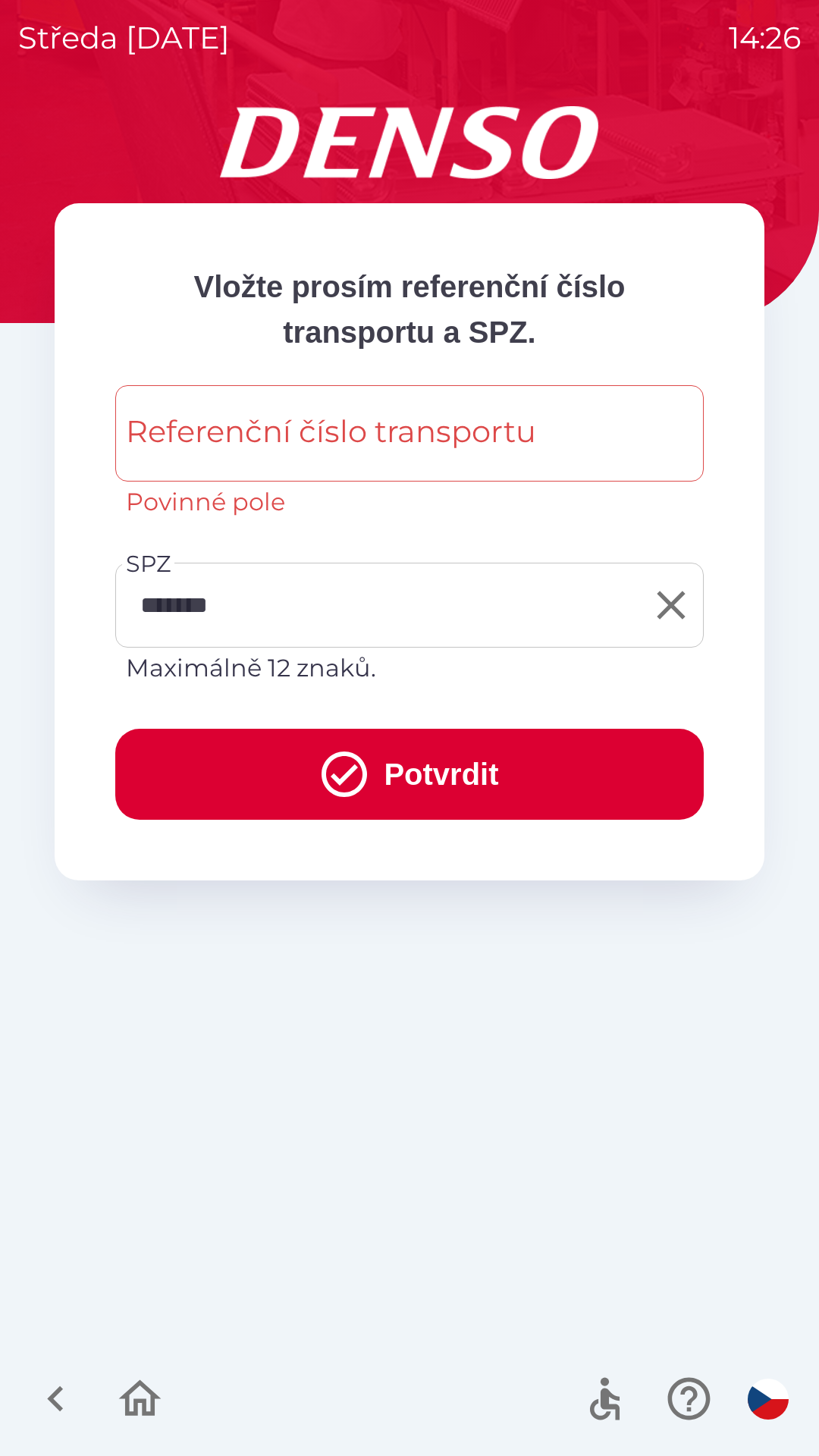
click at [376, 434] on div "Referenční číslo transportu Referenční číslo transportu Povinné pole" at bounding box center [410, 453] width 589 height 135
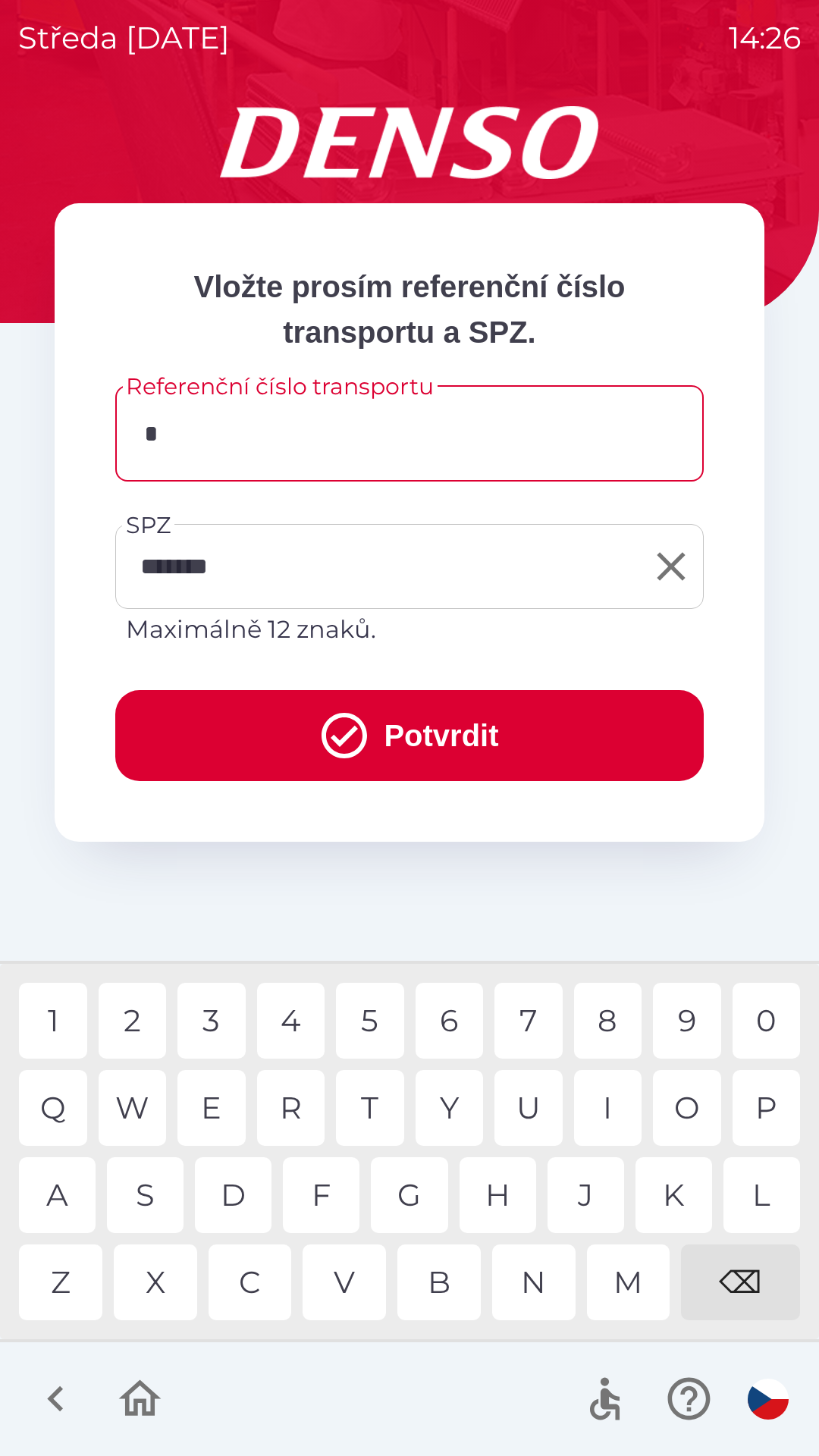
click at [225, 1005] on div "3" at bounding box center [211, 1021] width 68 height 76
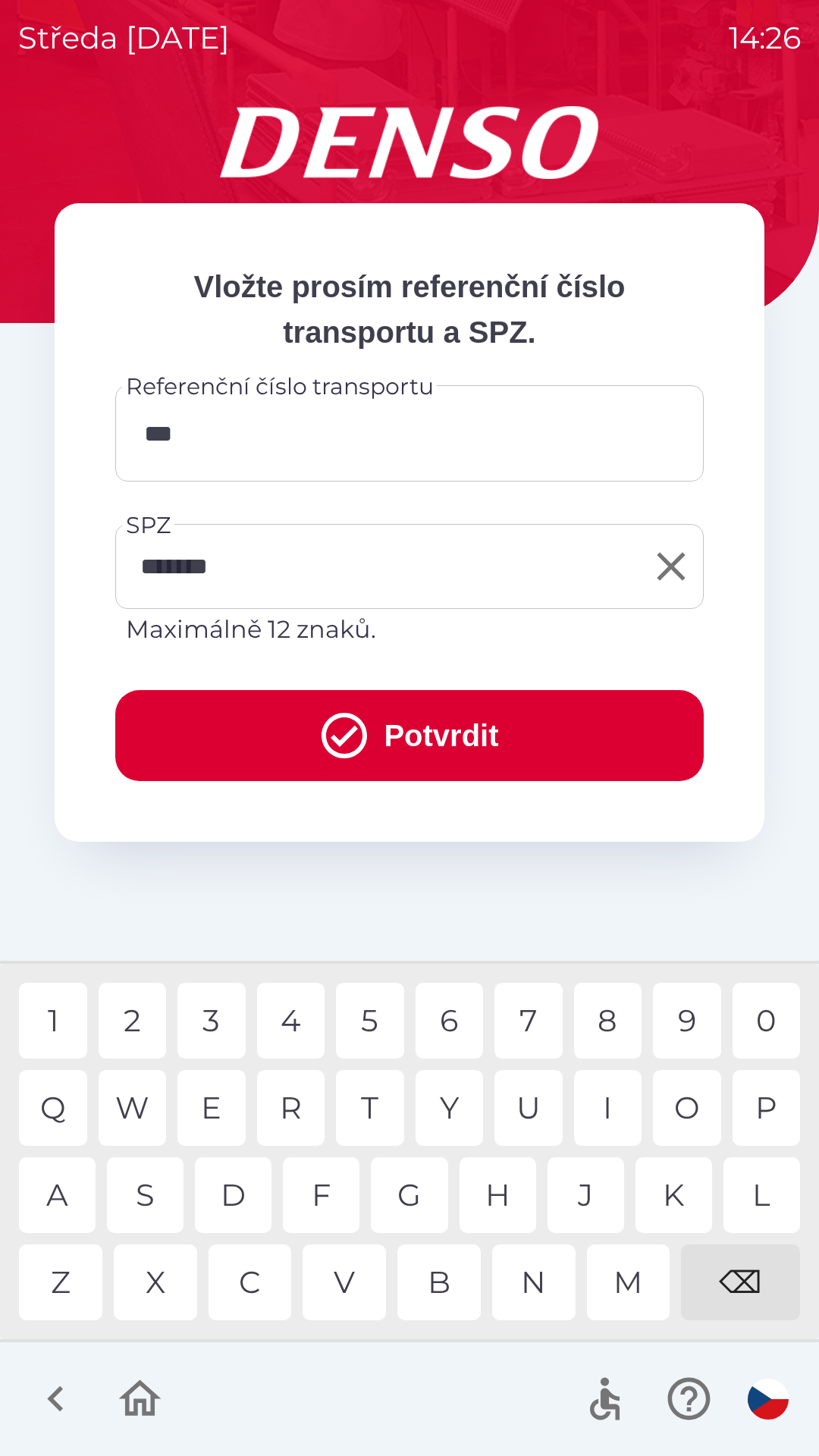
click at [374, 1012] on div "5" at bounding box center [370, 1021] width 68 height 76
click at [444, 1011] on div "6" at bounding box center [449, 1021] width 68 height 76
type input "******"
click at [53, 1018] on div "1" at bounding box center [53, 1021] width 68 height 76
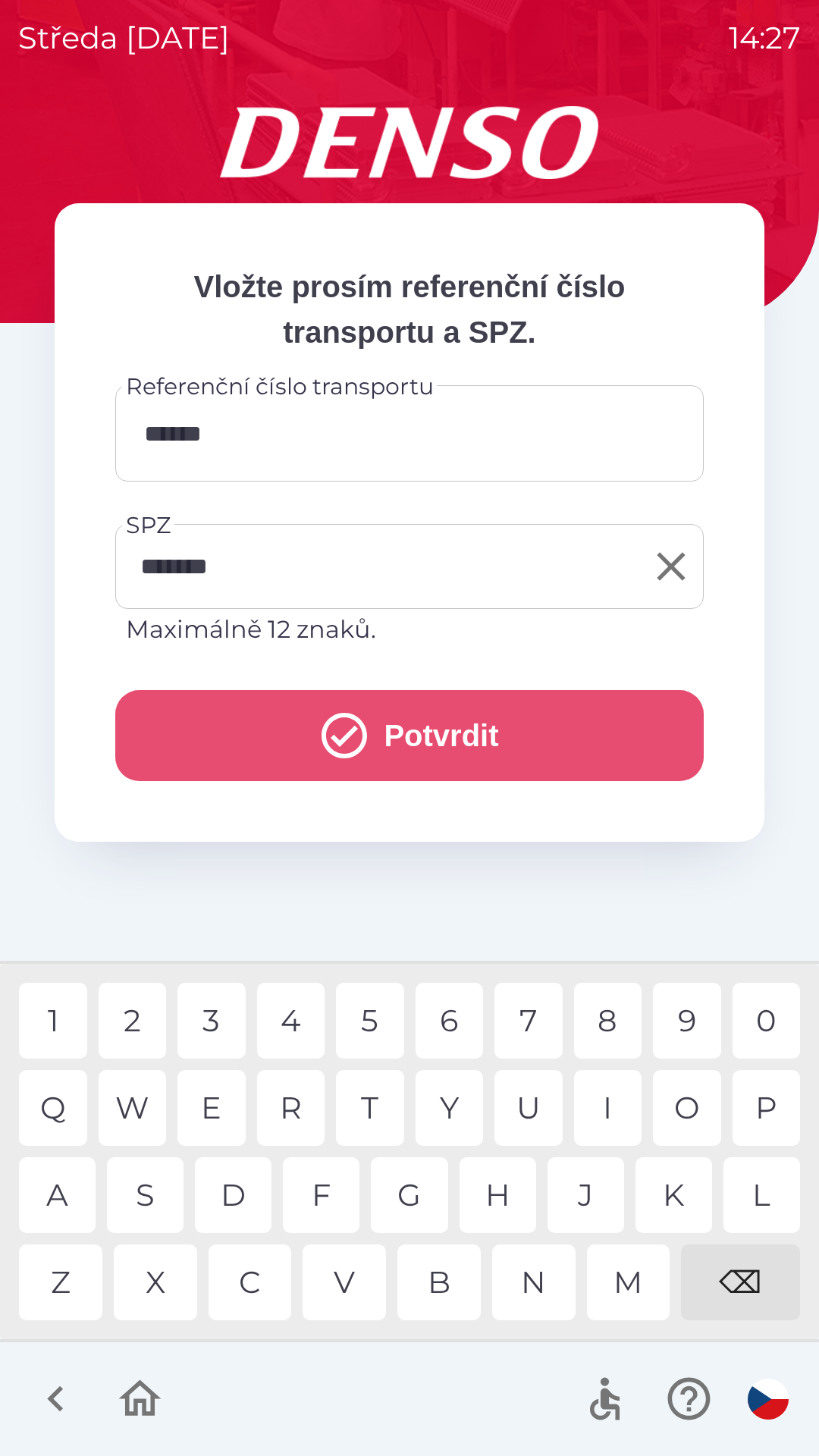
click at [462, 718] on button "Potvrdit" at bounding box center [410, 735] width 589 height 91
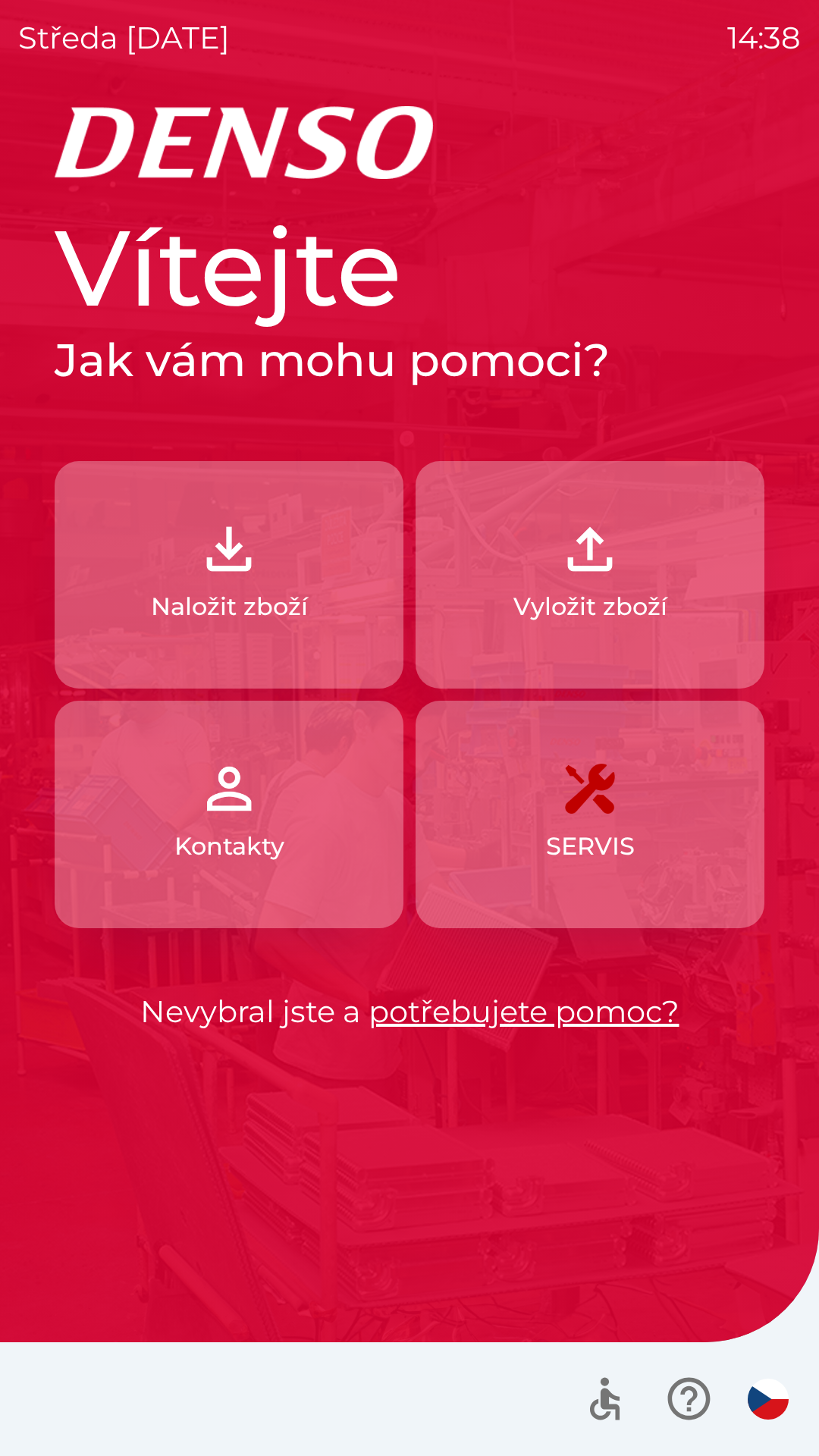
click at [219, 582] on img "button" at bounding box center [228, 548] width 66 height 66
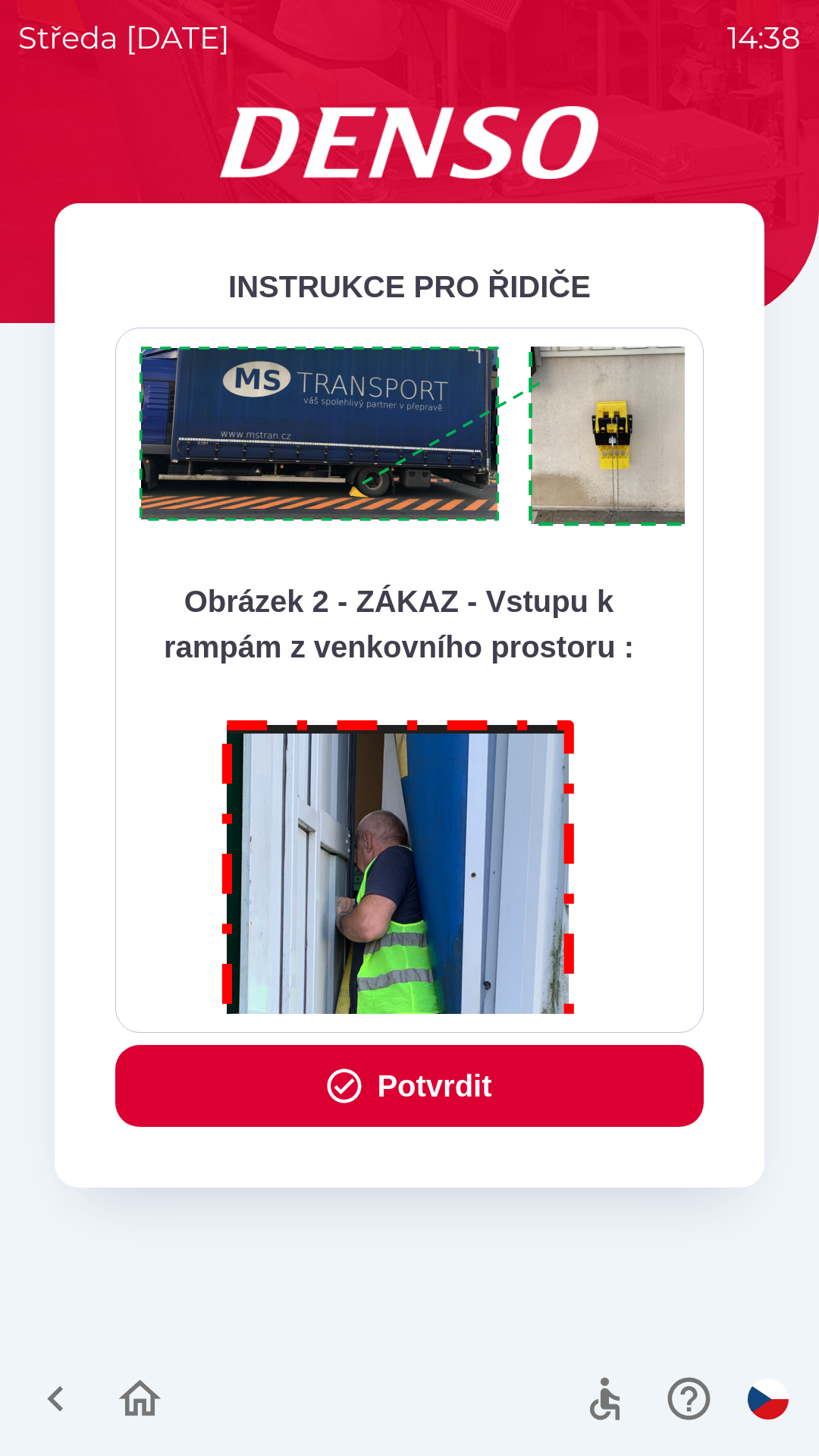
scroll to position [8523, 0]
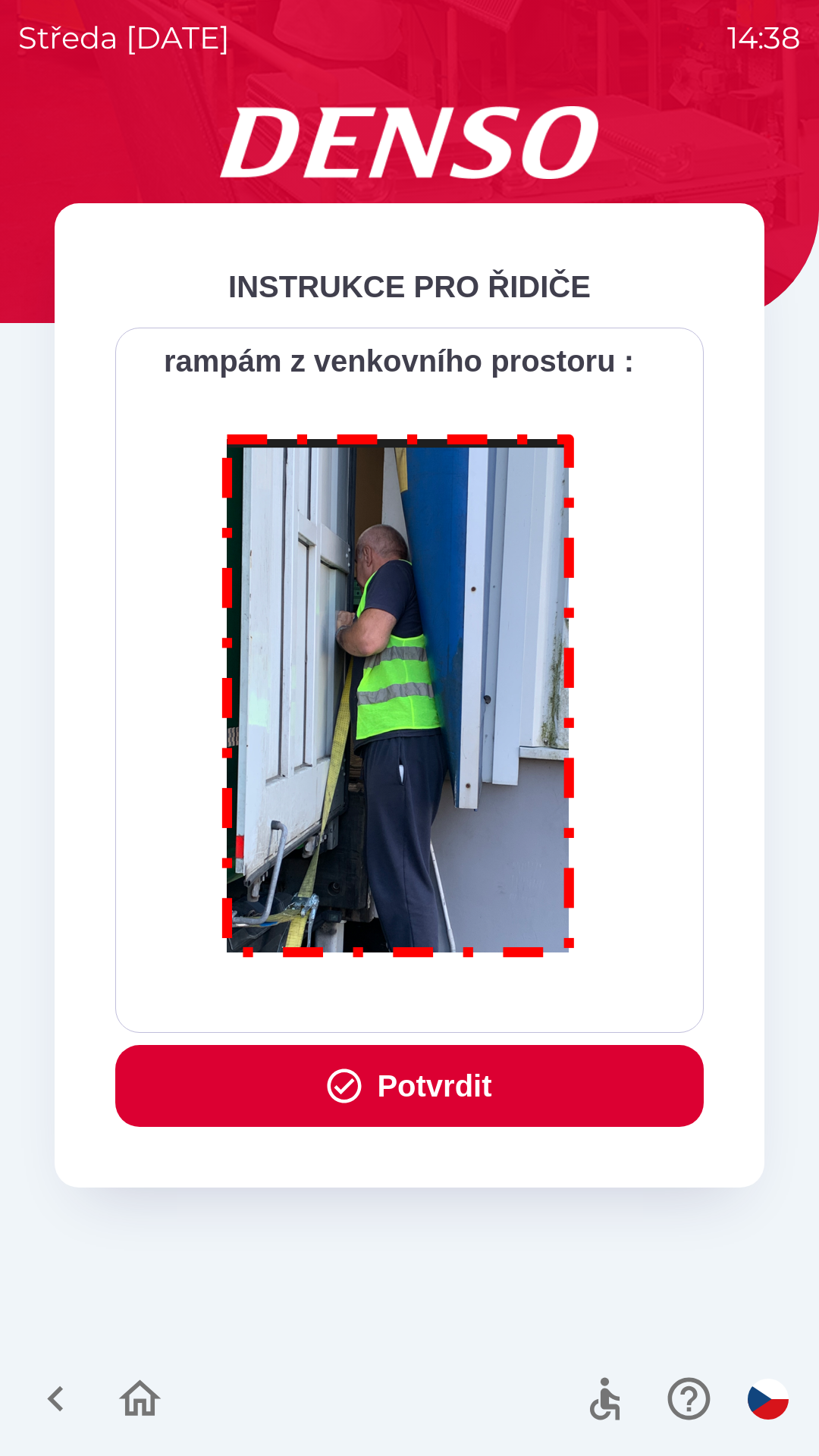
click at [395, 1097] on button "Potvrdit" at bounding box center [410, 1085] width 589 height 82
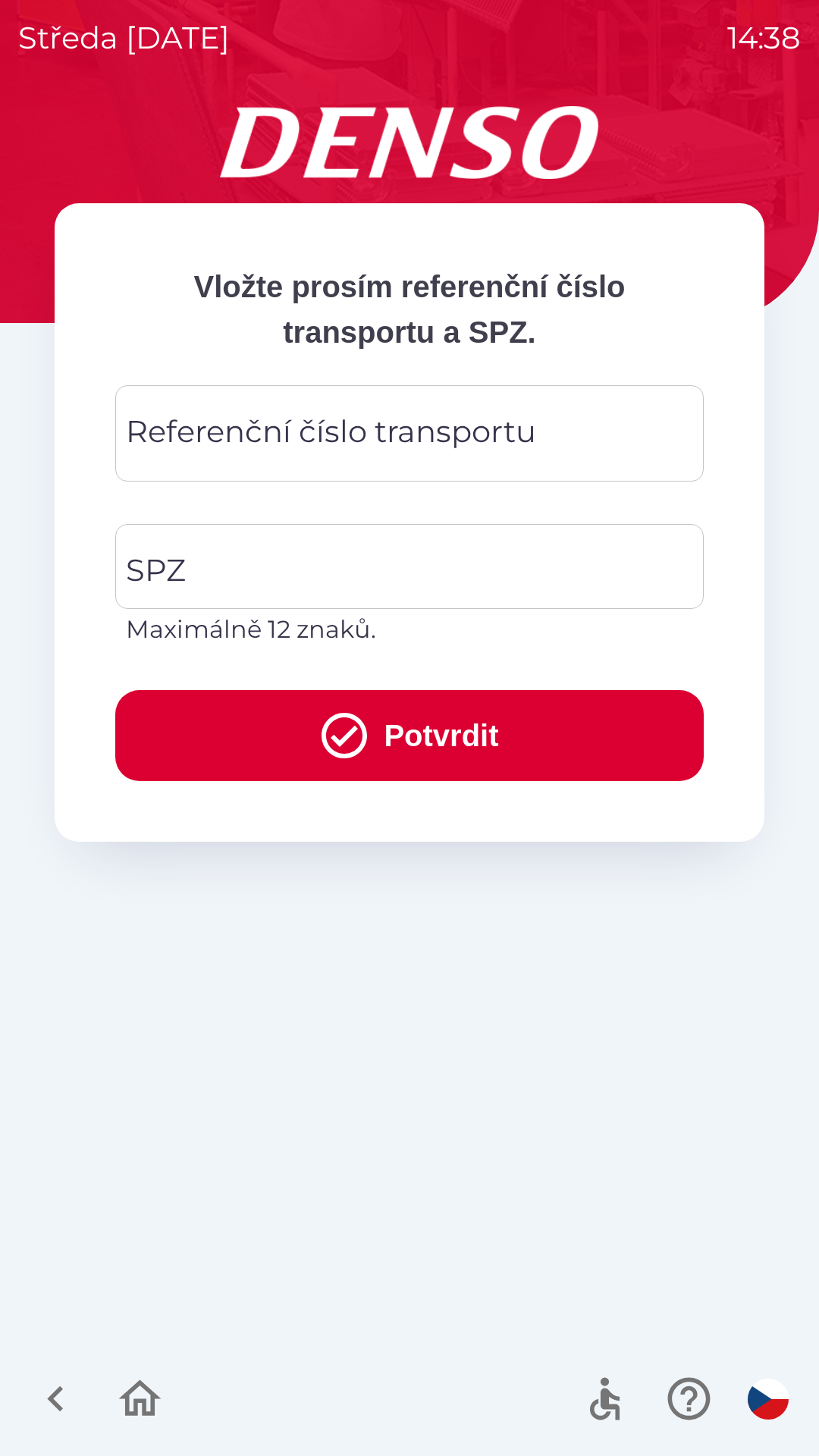
click at [226, 432] on div "Referenční číslo transportu Referenční číslo transportu" at bounding box center [410, 433] width 589 height 96
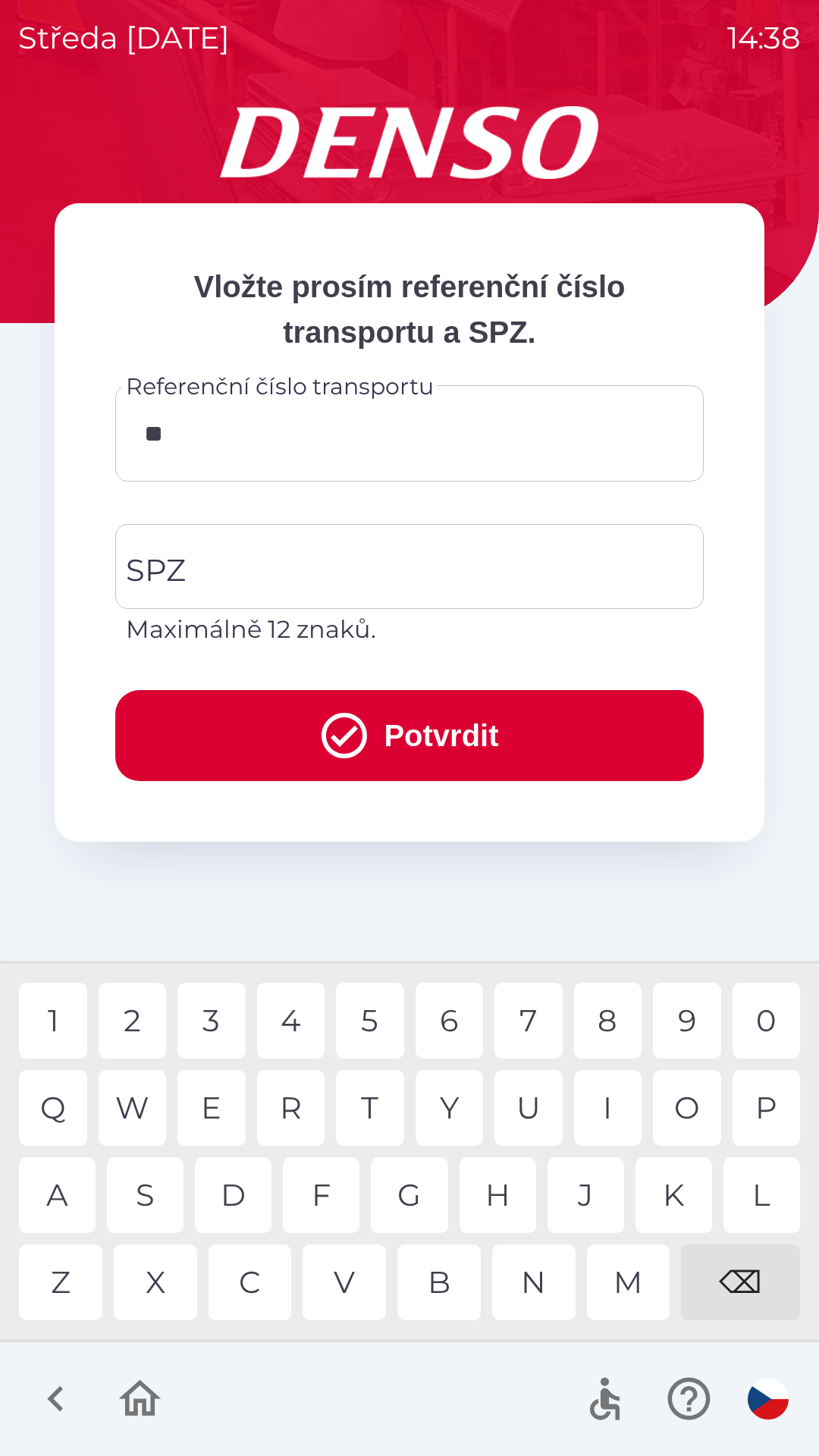
click at [678, 1193] on div "K" at bounding box center [673, 1195] width 76 height 76
click at [344, 1281] on div "V" at bounding box center [344, 1283] width 83 height 76
type input "******"
click at [63, 1019] on div "1" at bounding box center [53, 1021] width 68 height 76
click at [186, 560] on input "SPZ" at bounding box center [398, 567] width 552 height 71
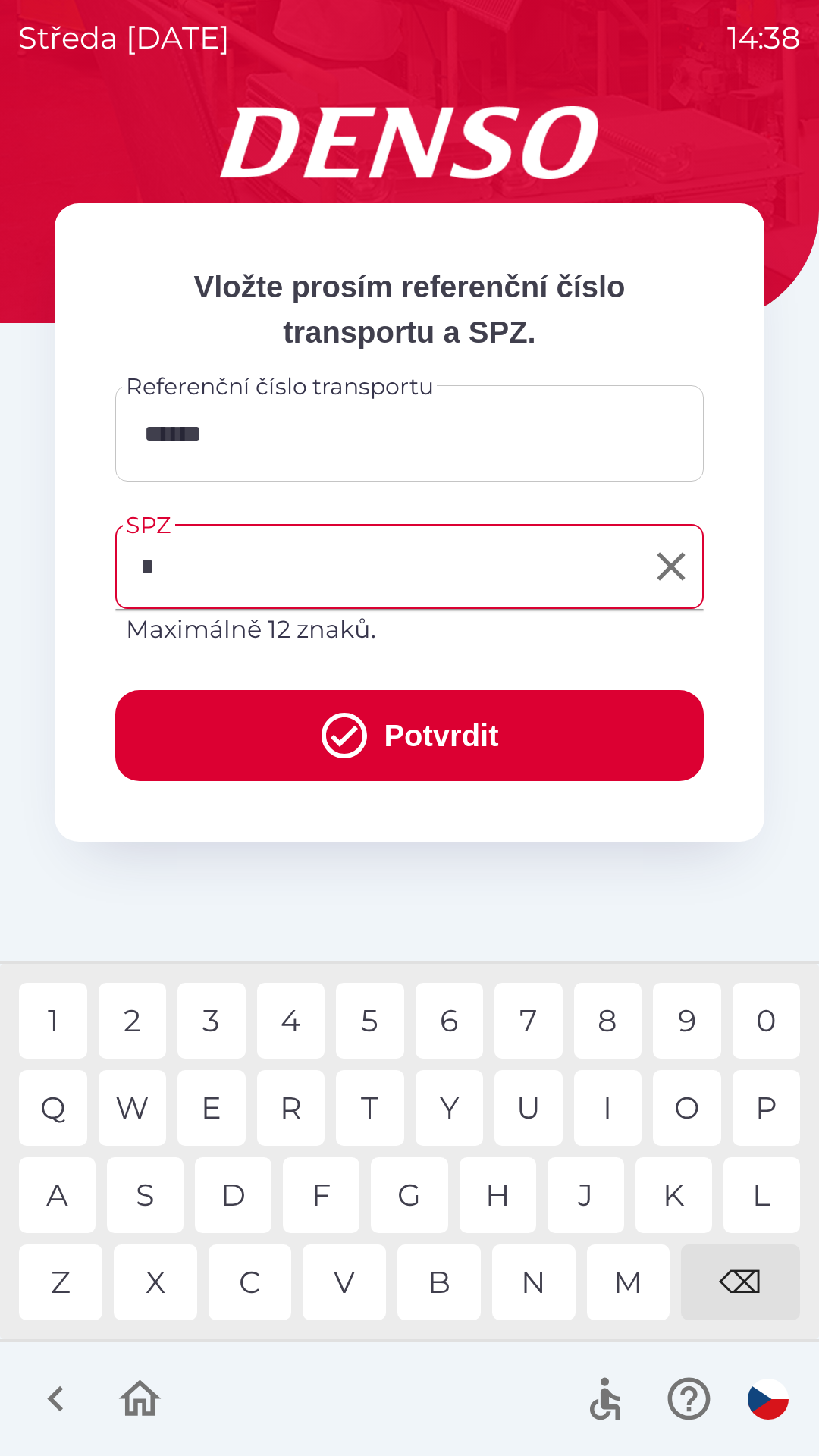
click at [367, 1019] on div "5" at bounding box center [370, 1021] width 68 height 76
click at [148, 1194] on div "S" at bounding box center [145, 1195] width 76 height 76
click at [765, 1017] on div "0" at bounding box center [766, 1021] width 68 height 76
click at [218, 1020] on div "3" at bounding box center [211, 1021] width 68 height 76
type input "*******"
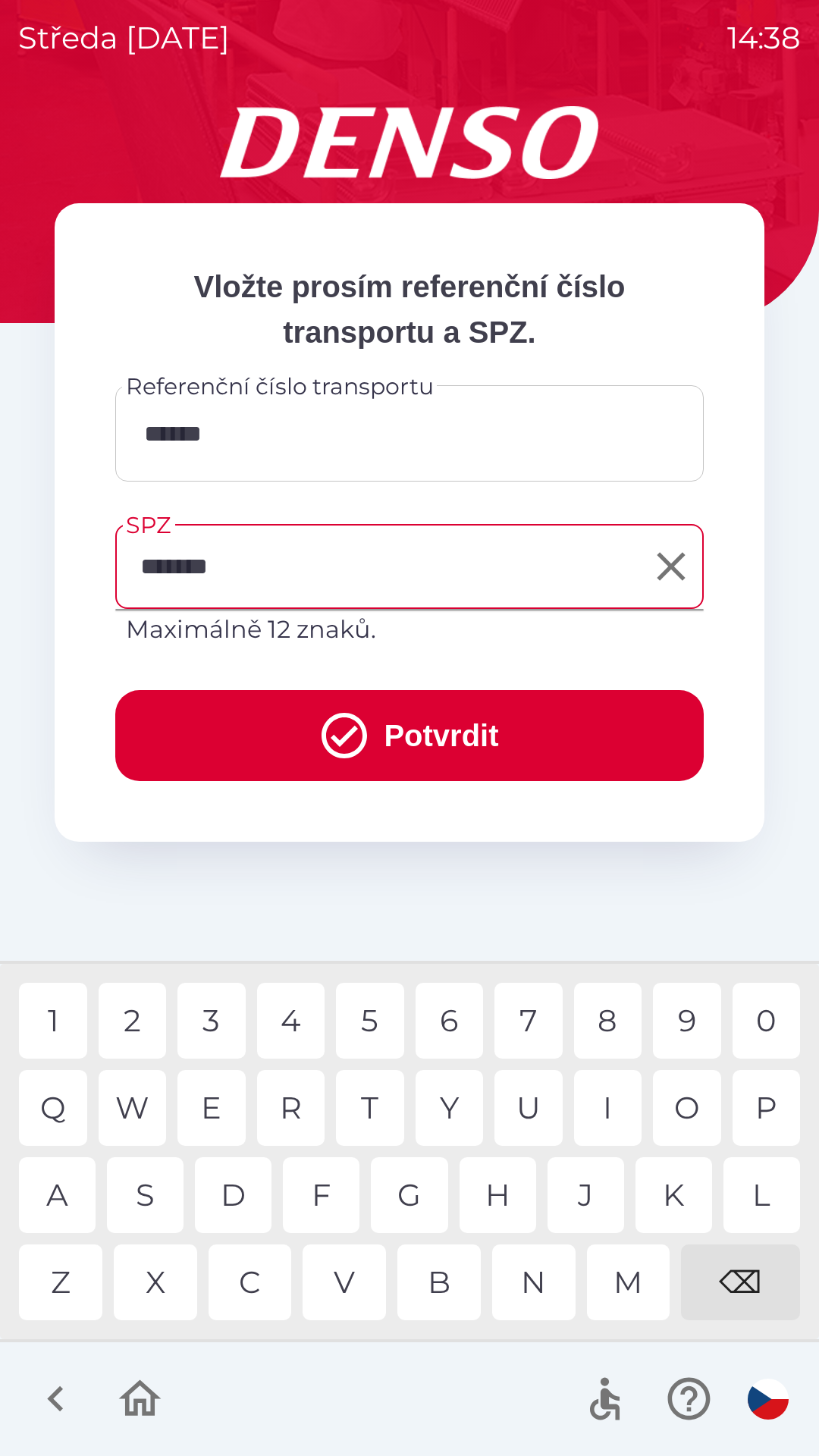
click at [681, 1020] on div "9" at bounding box center [687, 1021] width 68 height 76
click at [416, 725] on button "Potvrdit" at bounding box center [410, 735] width 589 height 91
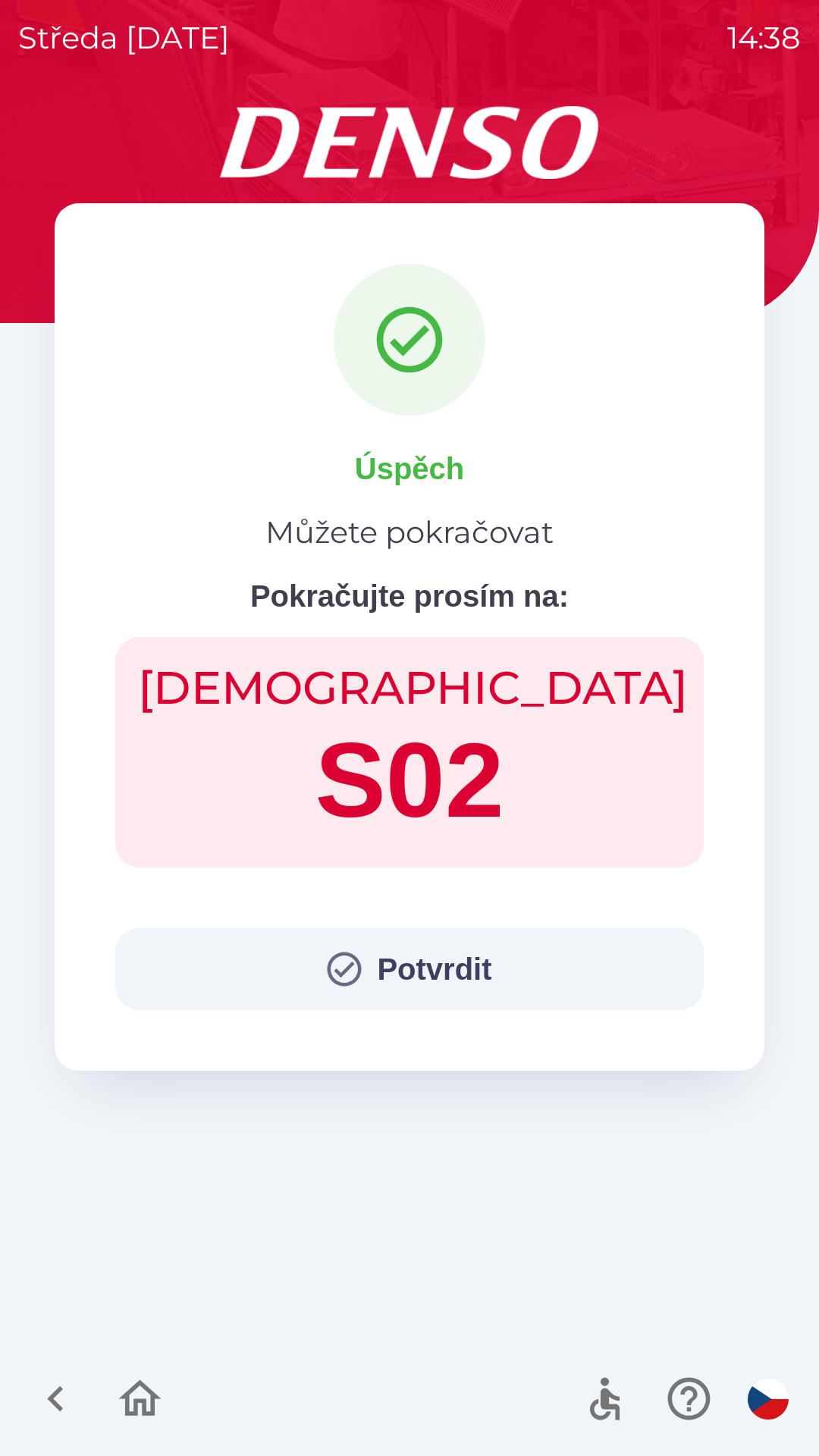
click at [435, 970] on button "Potvrdit" at bounding box center [410, 969] width 589 height 82
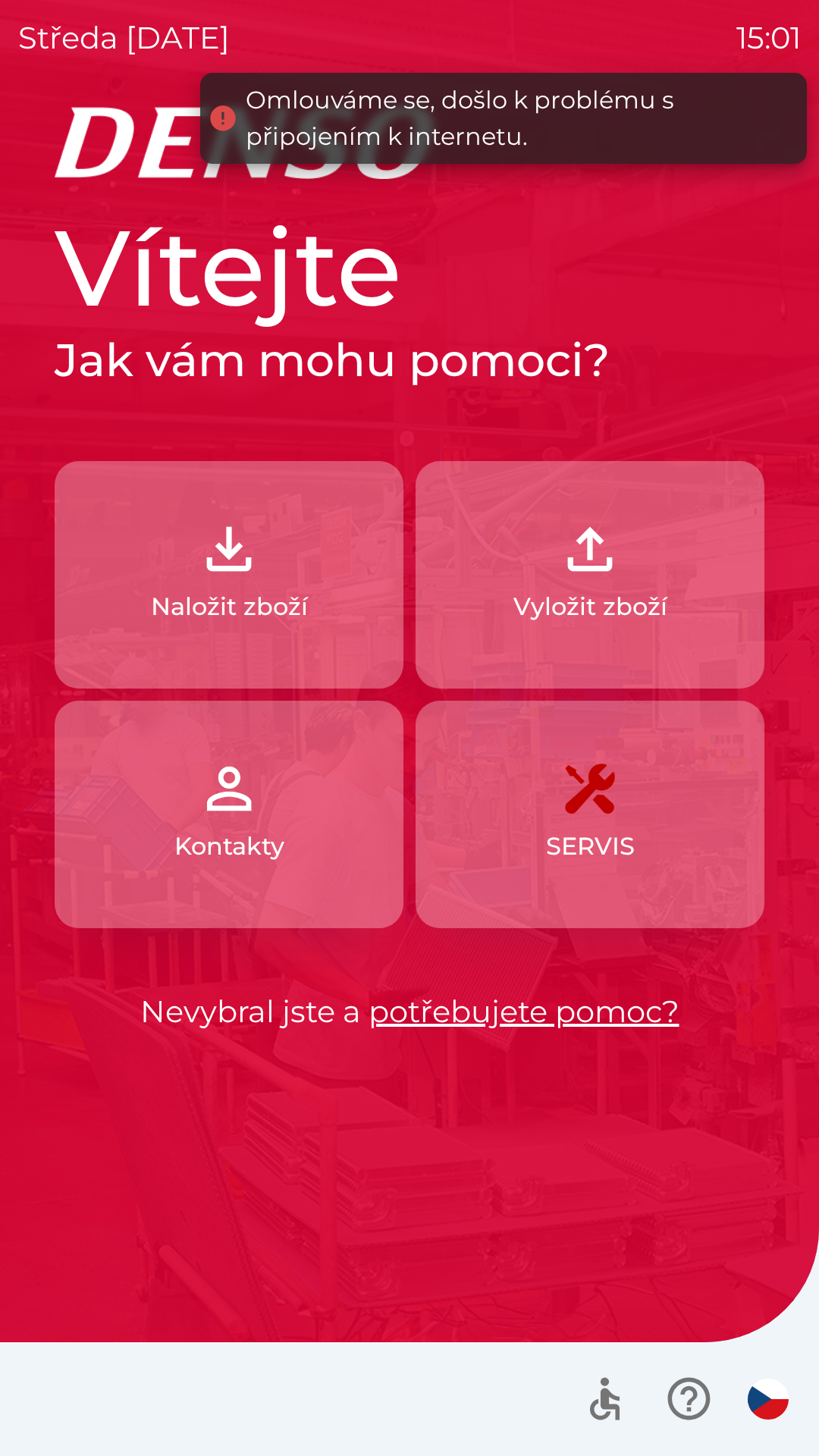
click at [300, 555] on button "Naložit zboží" at bounding box center [229, 575] width 349 height 228
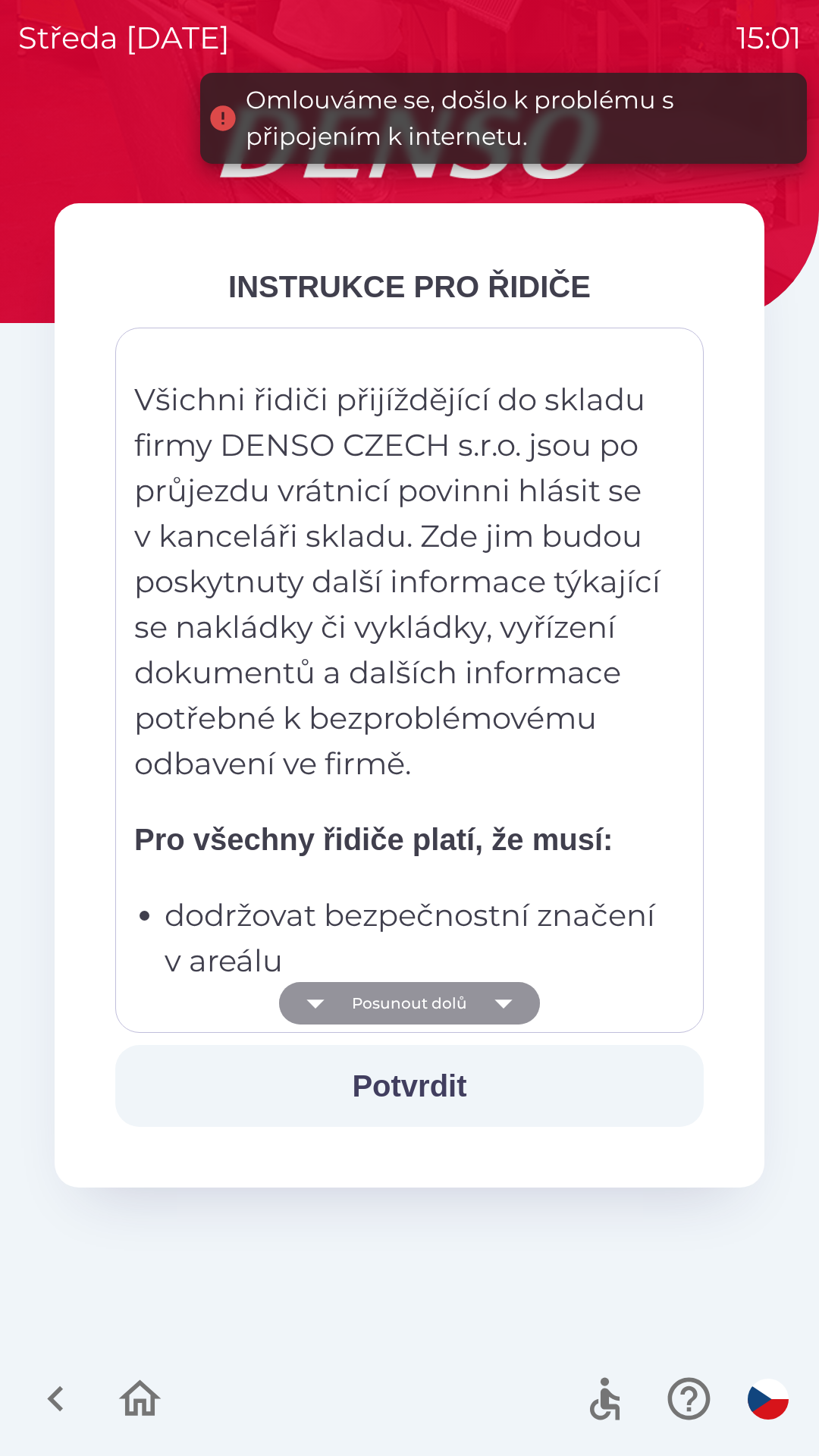
click at [449, 1003] on button "Posunout dolů" at bounding box center [410, 1003] width 261 height 43
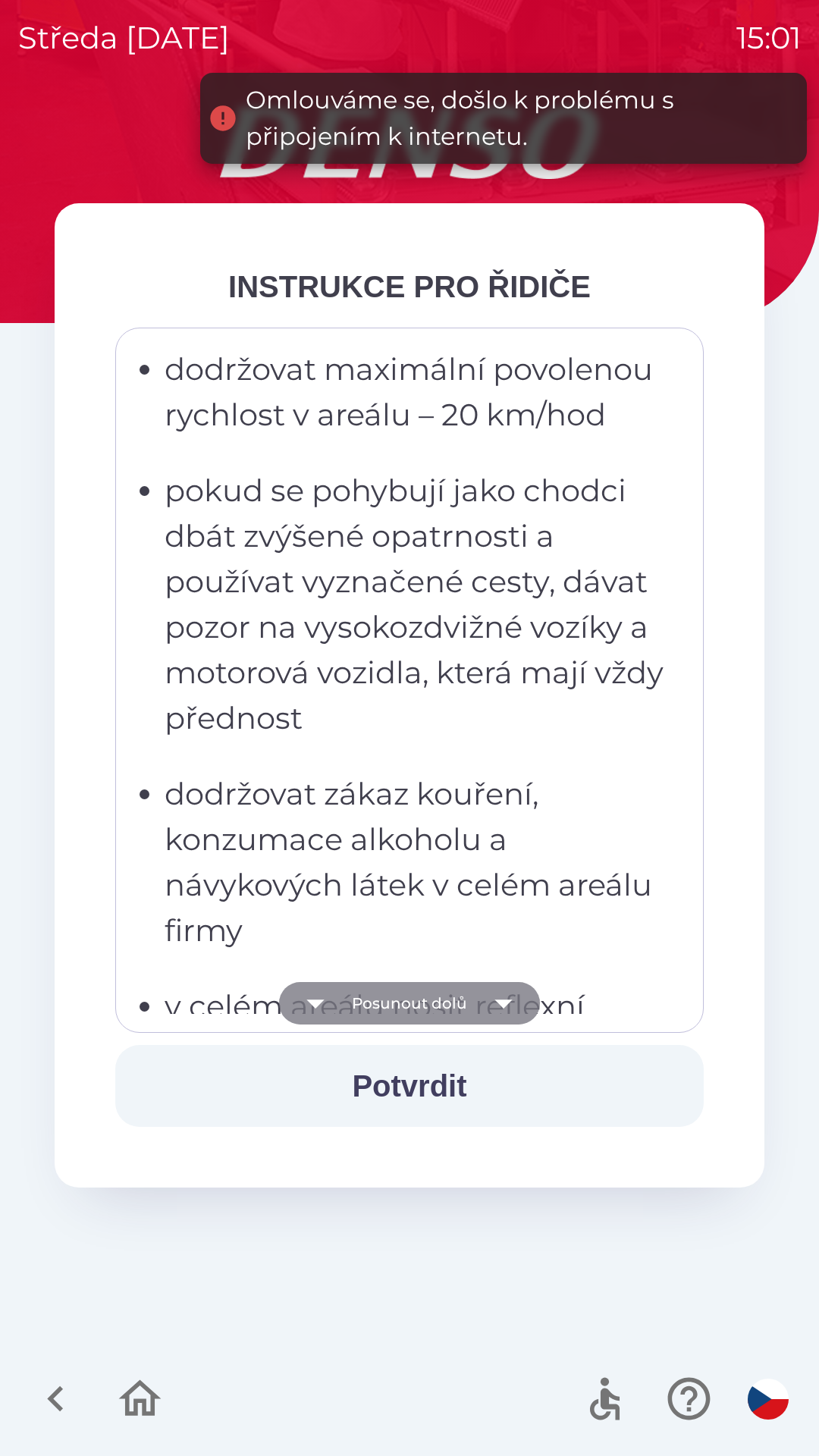
click at [428, 1003] on button "Posunout dolů" at bounding box center [410, 1003] width 261 height 43
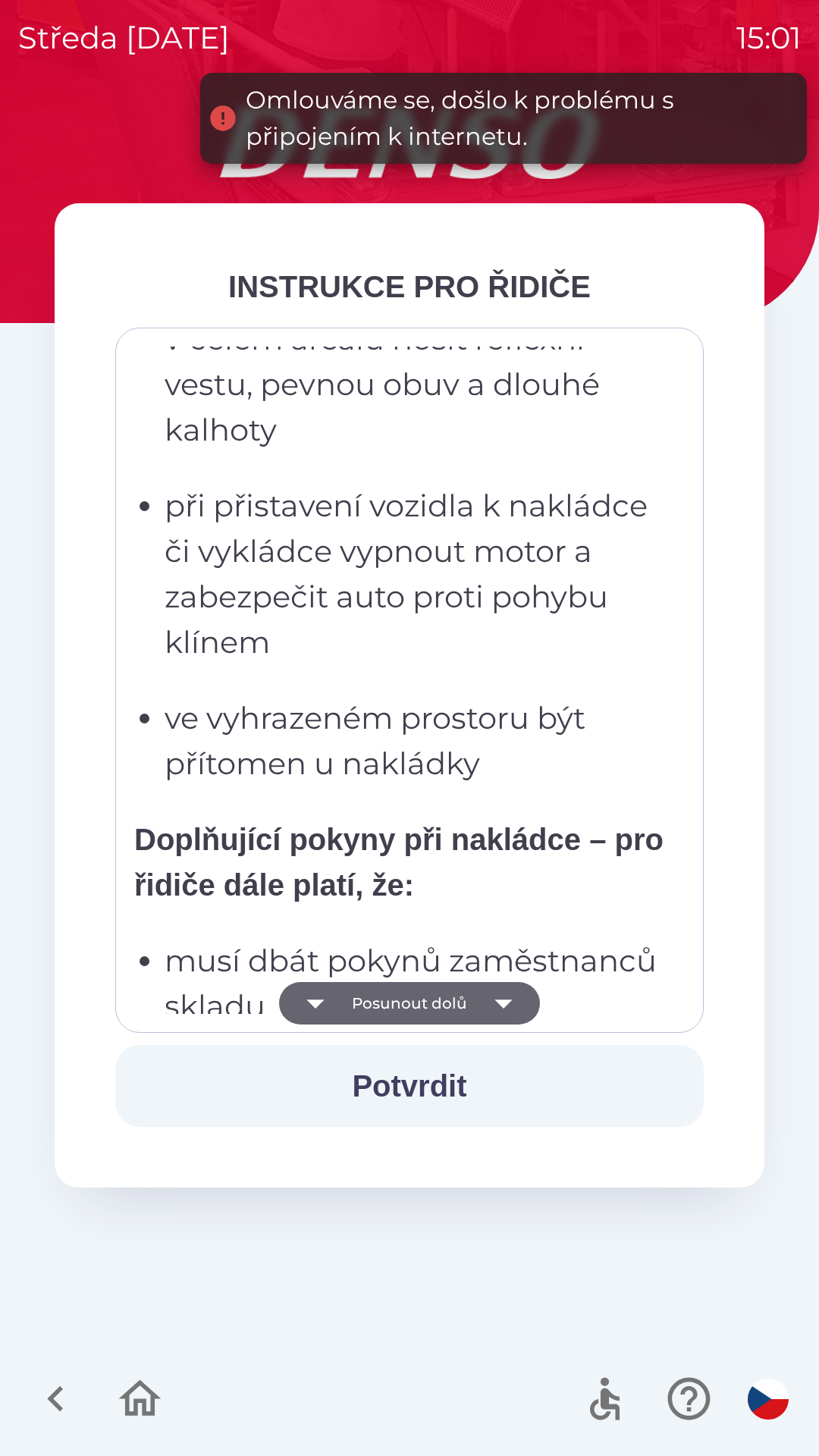
click at [431, 1083] on button "Potvrdit" at bounding box center [410, 1085] width 589 height 82
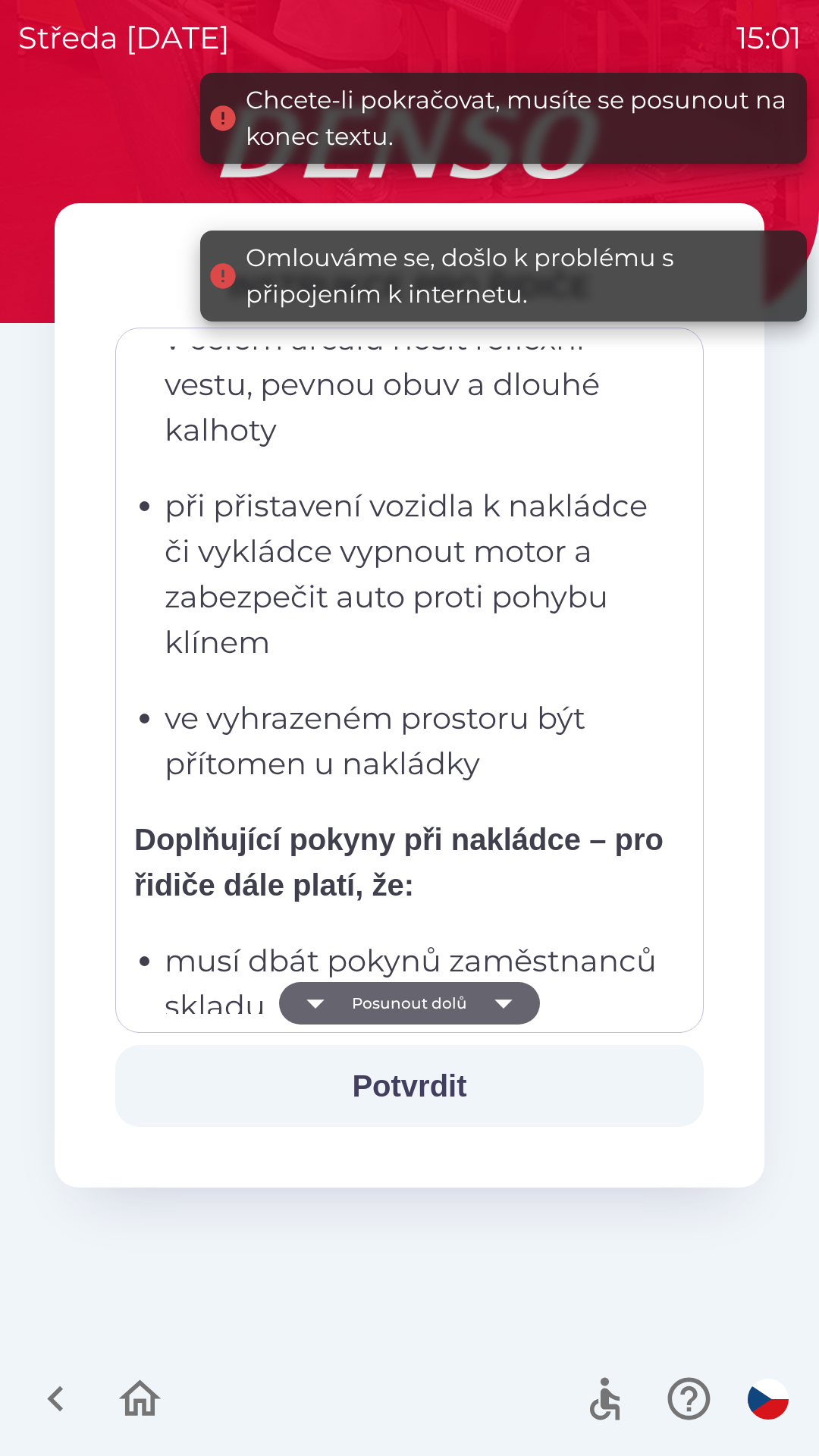
click at [431, 1009] on button "Posunout dolů" at bounding box center [410, 1003] width 261 height 43
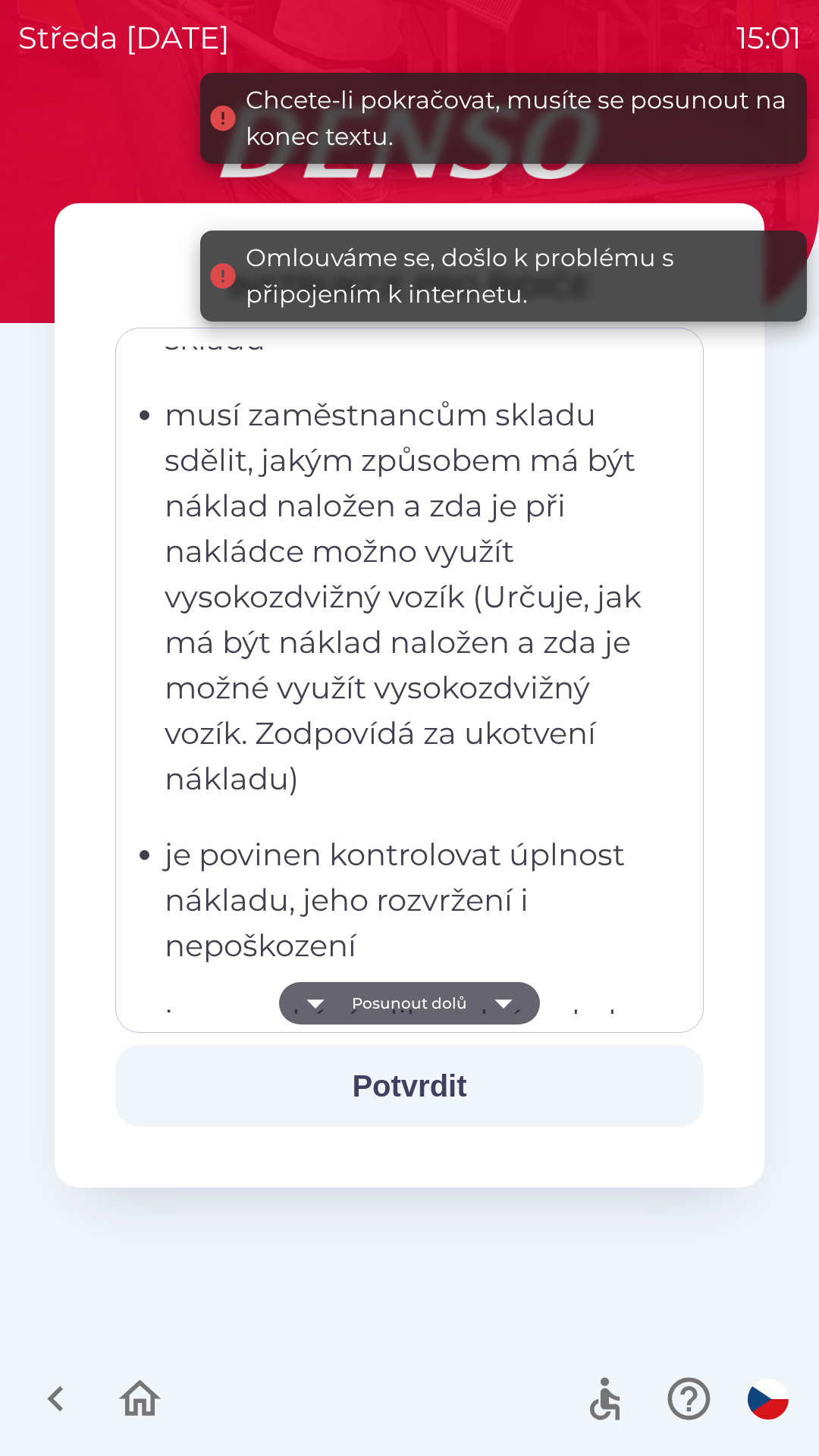
click at [449, 1001] on button "Posunout dolů" at bounding box center [410, 1003] width 261 height 43
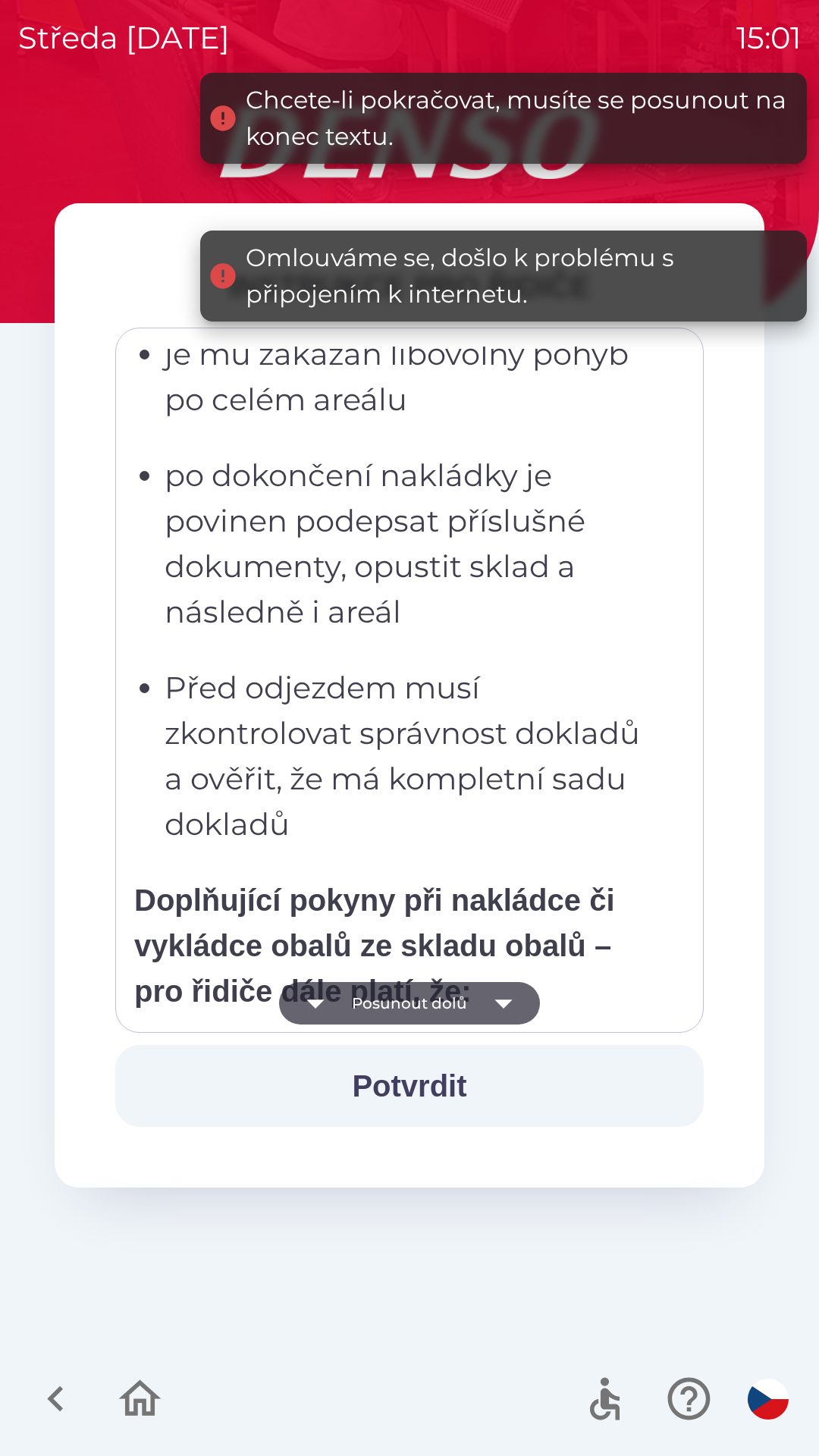
click at [445, 1004] on button "Posunout dolů" at bounding box center [410, 1003] width 261 height 43
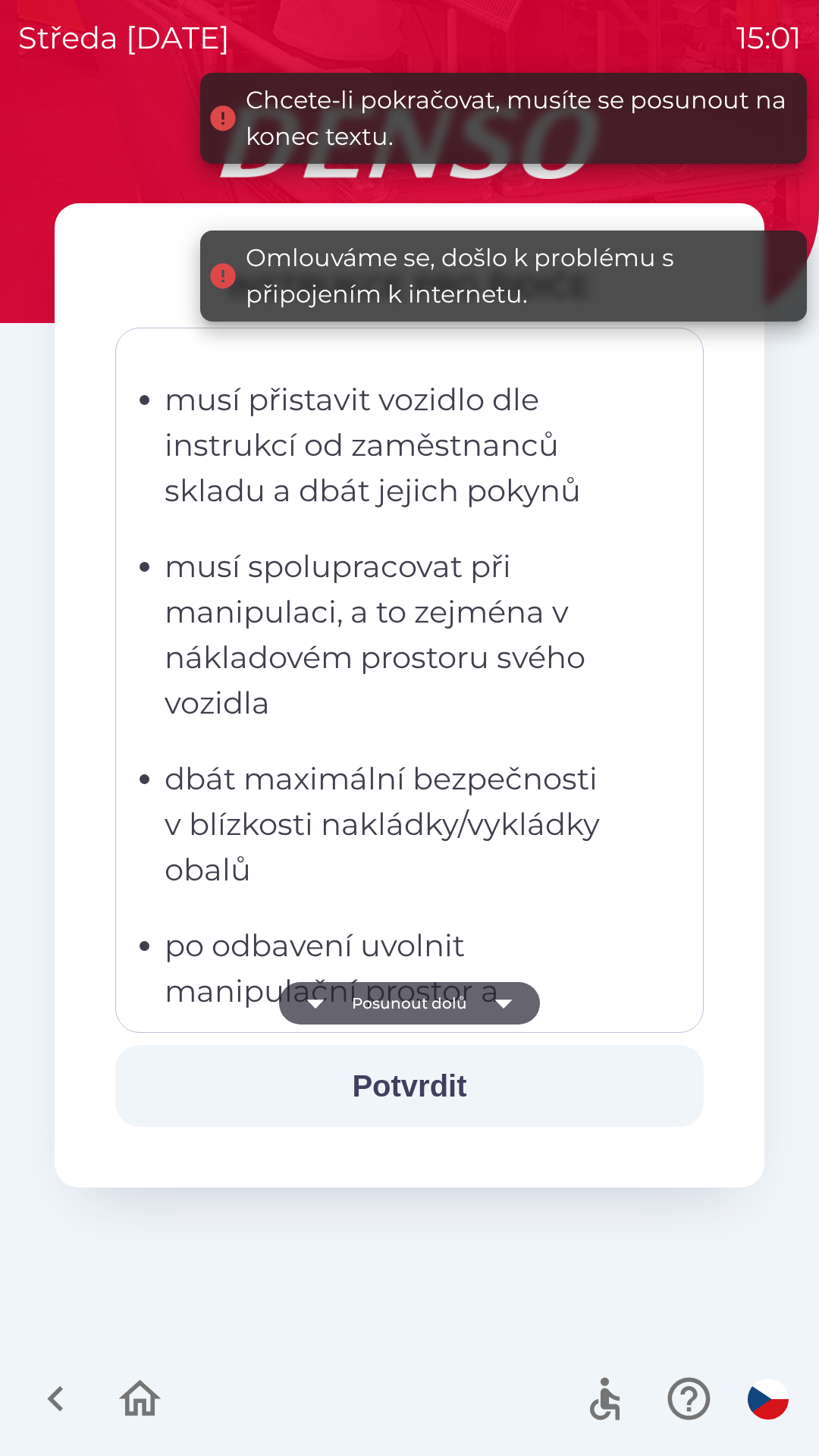
click at [451, 1000] on button "Posunout dolů" at bounding box center [410, 1003] width 261 height 43
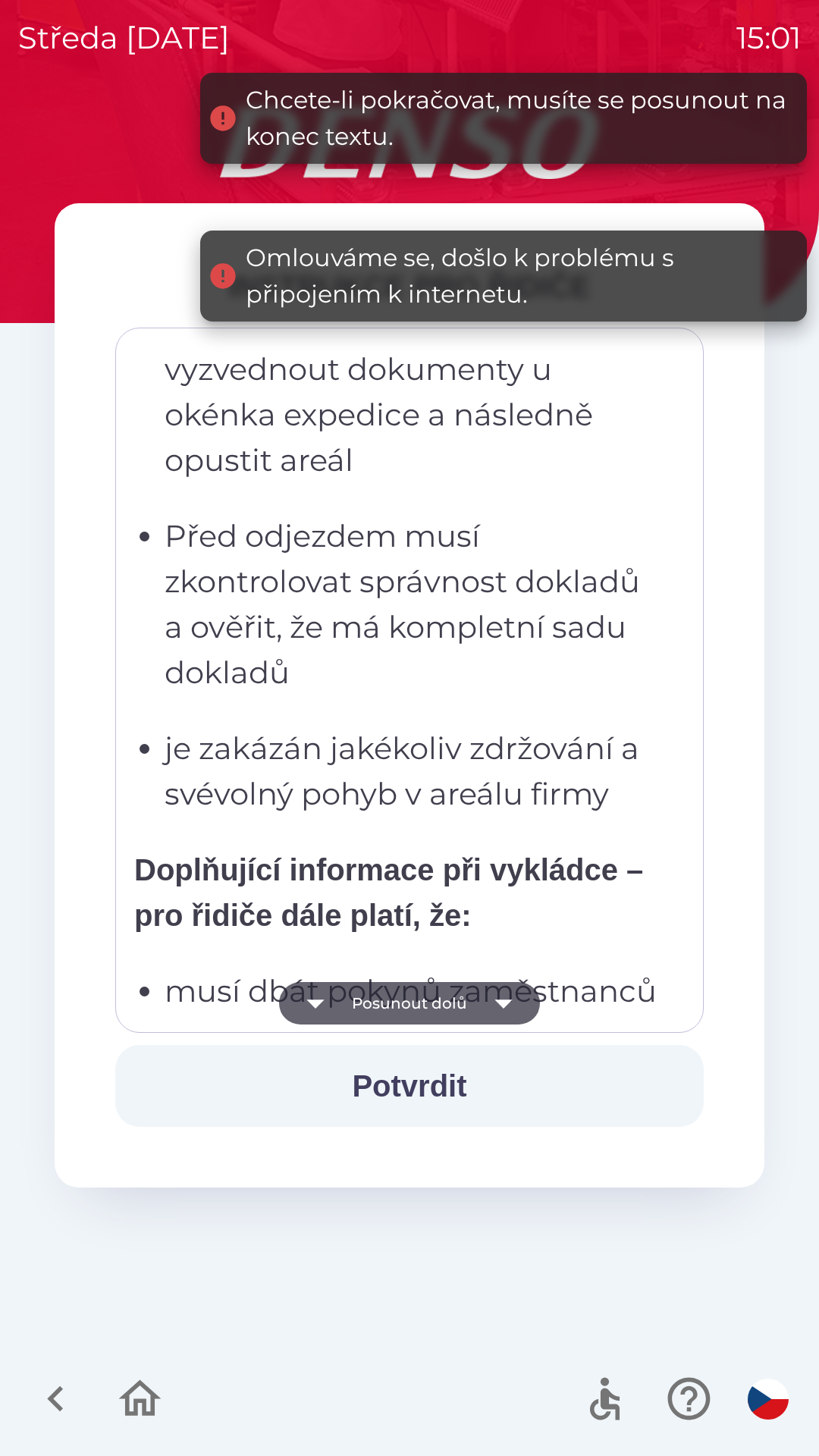
click at [446, 1008] on button "Posunout dolů" at bounding box center [410, 1003] width 261 height 43
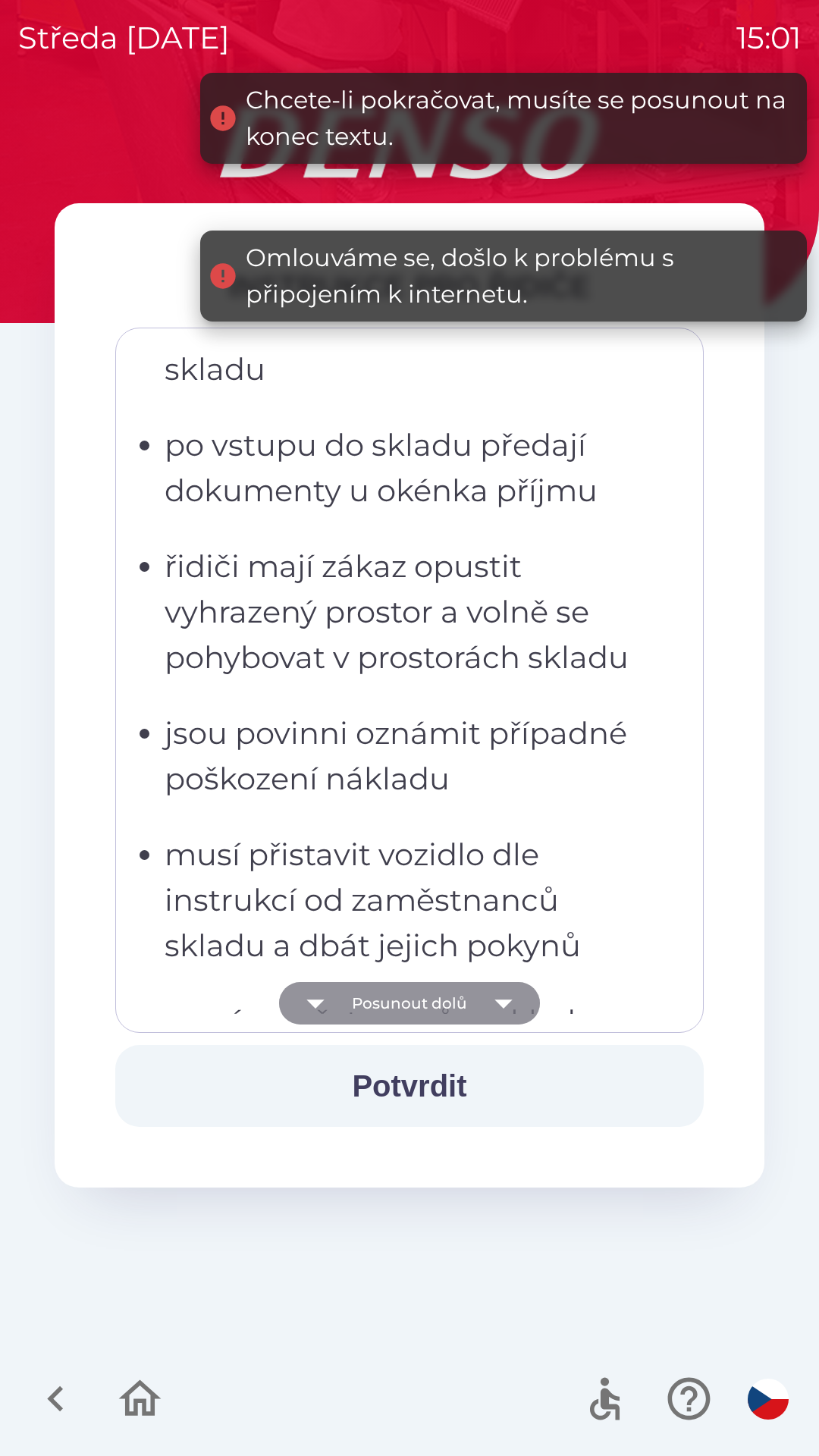
click at [436, 1010] on button "Posunout dolů" at bounding box center [410, 1003] width 261 height 43
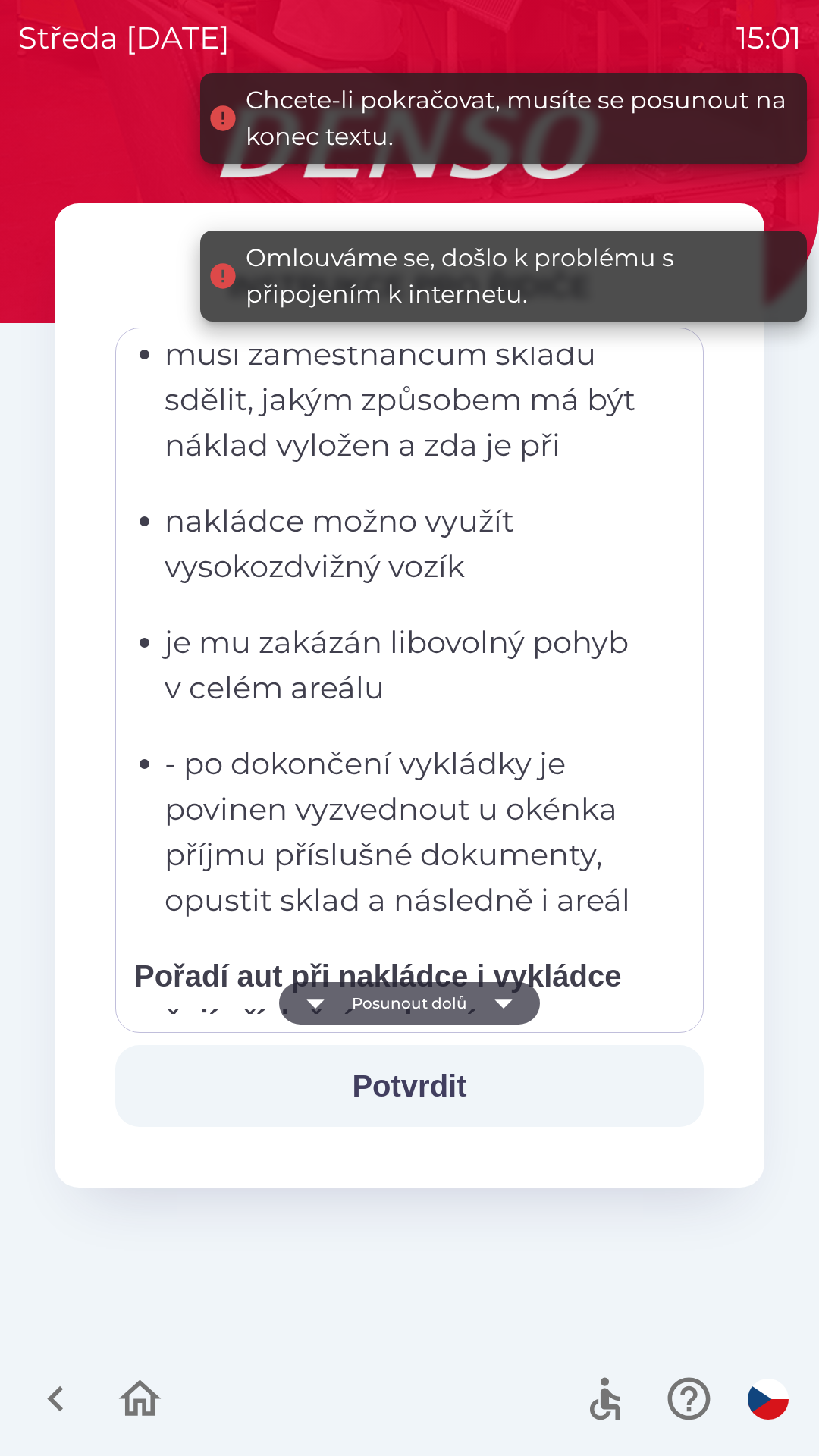
click at [437, 1006] on button "Posunout dolů" at bounding box center [410, 1003] width 261 height 43
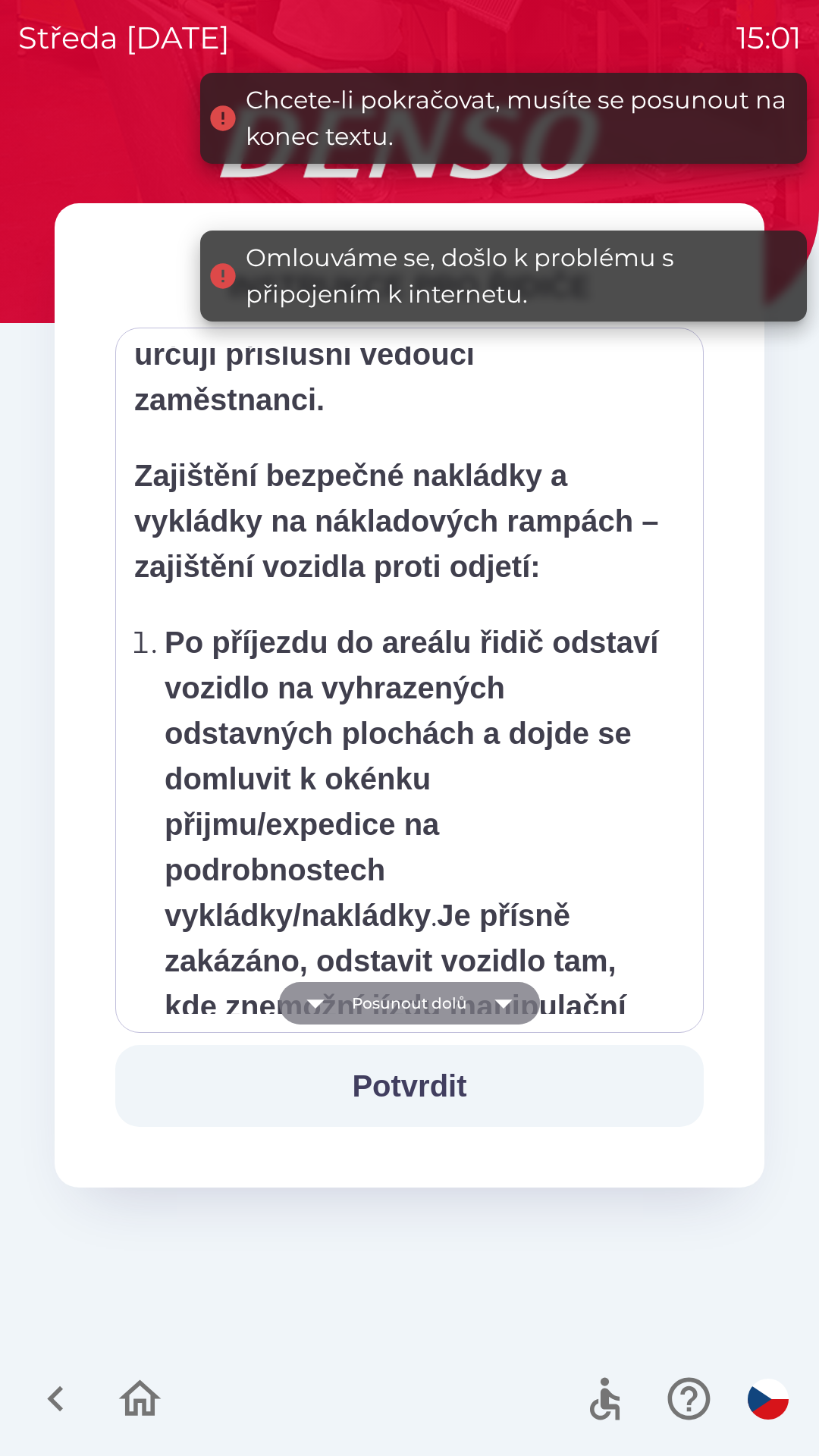
click at [440, 1003] on button "Posunout dolů" at bounding box center [410, 1003] width 261 height 43
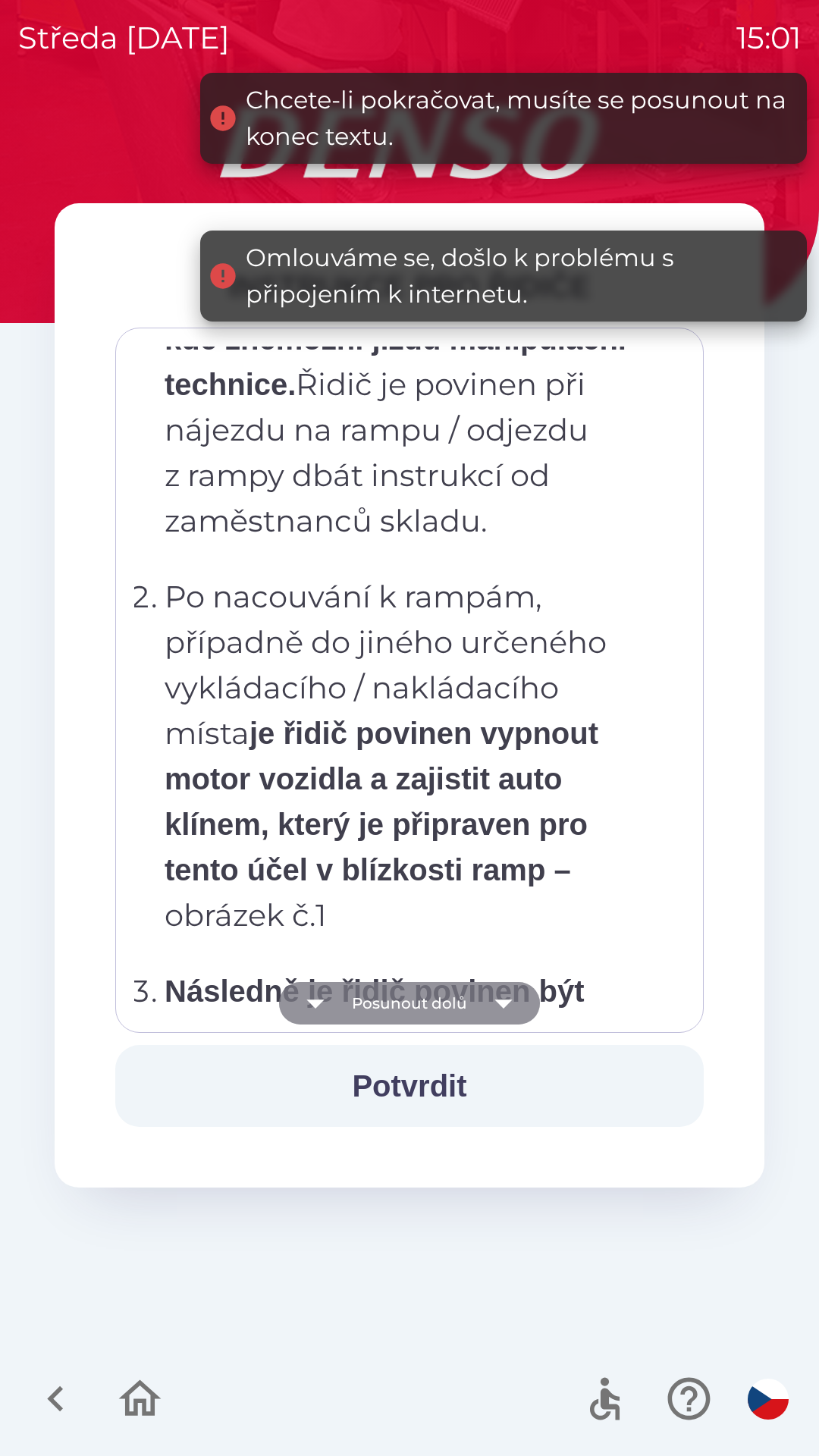
click at [443, 996] on button "Posunout dolů" at bounding box center [410, 1003] width 261 height 43
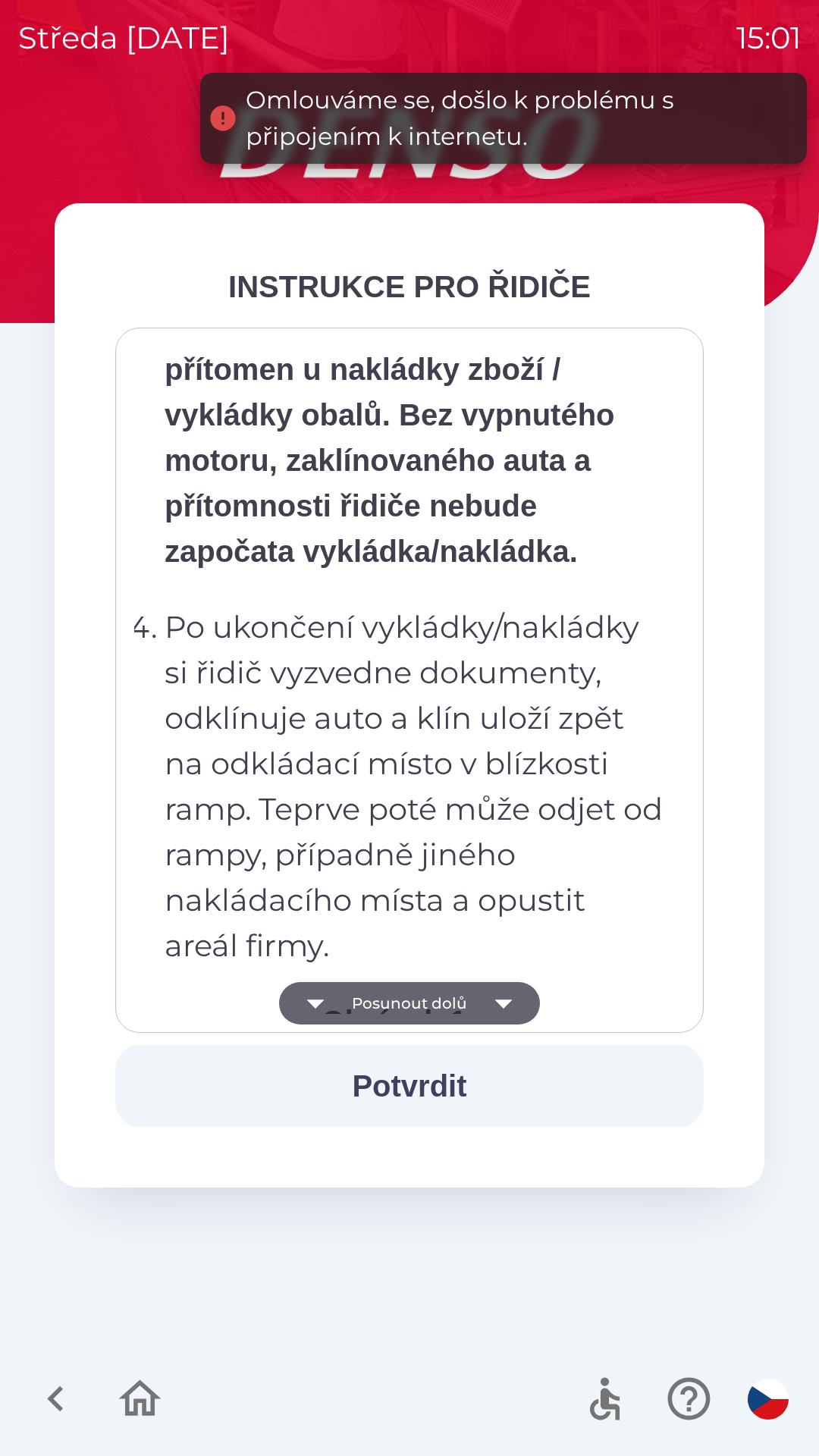
click at [441, 1001] on button "Posunout dolů" at bounding box center [410, 1003] width 261 height 43
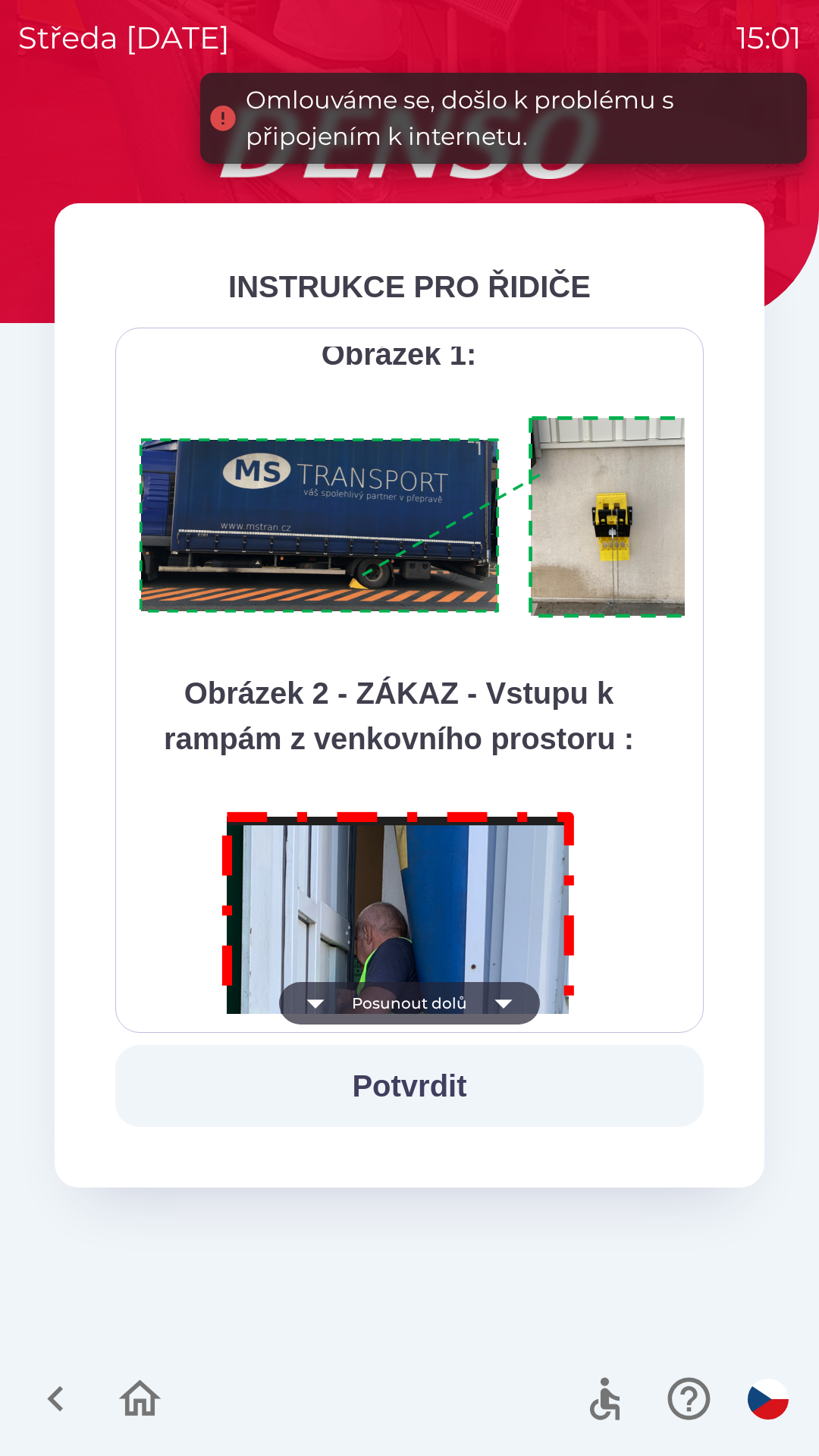
click at [438, 995] on button "Posunout dolů" at bounding box center [410, 1003] width 261 height 43
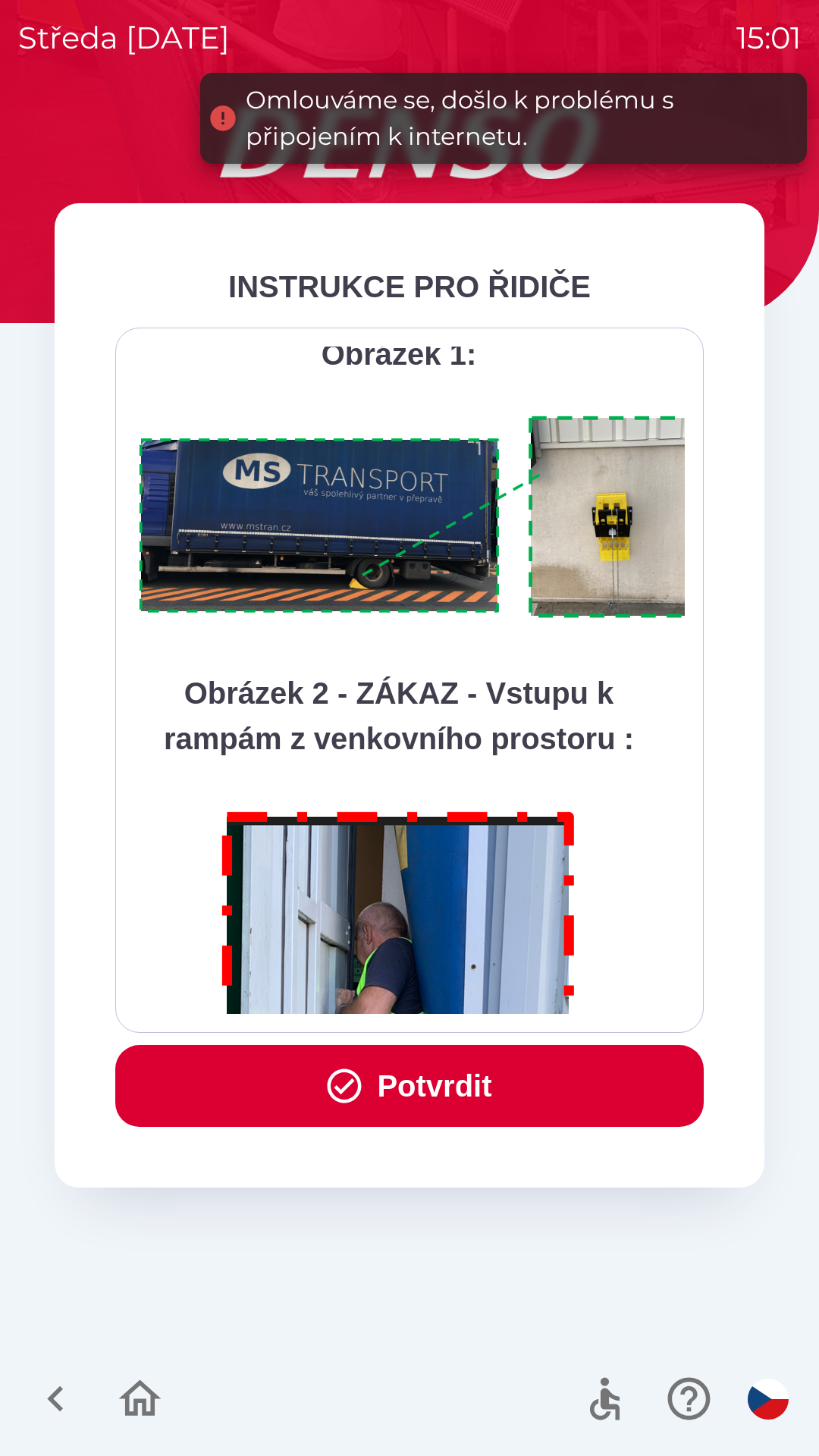
scroll to position [8523, 0]
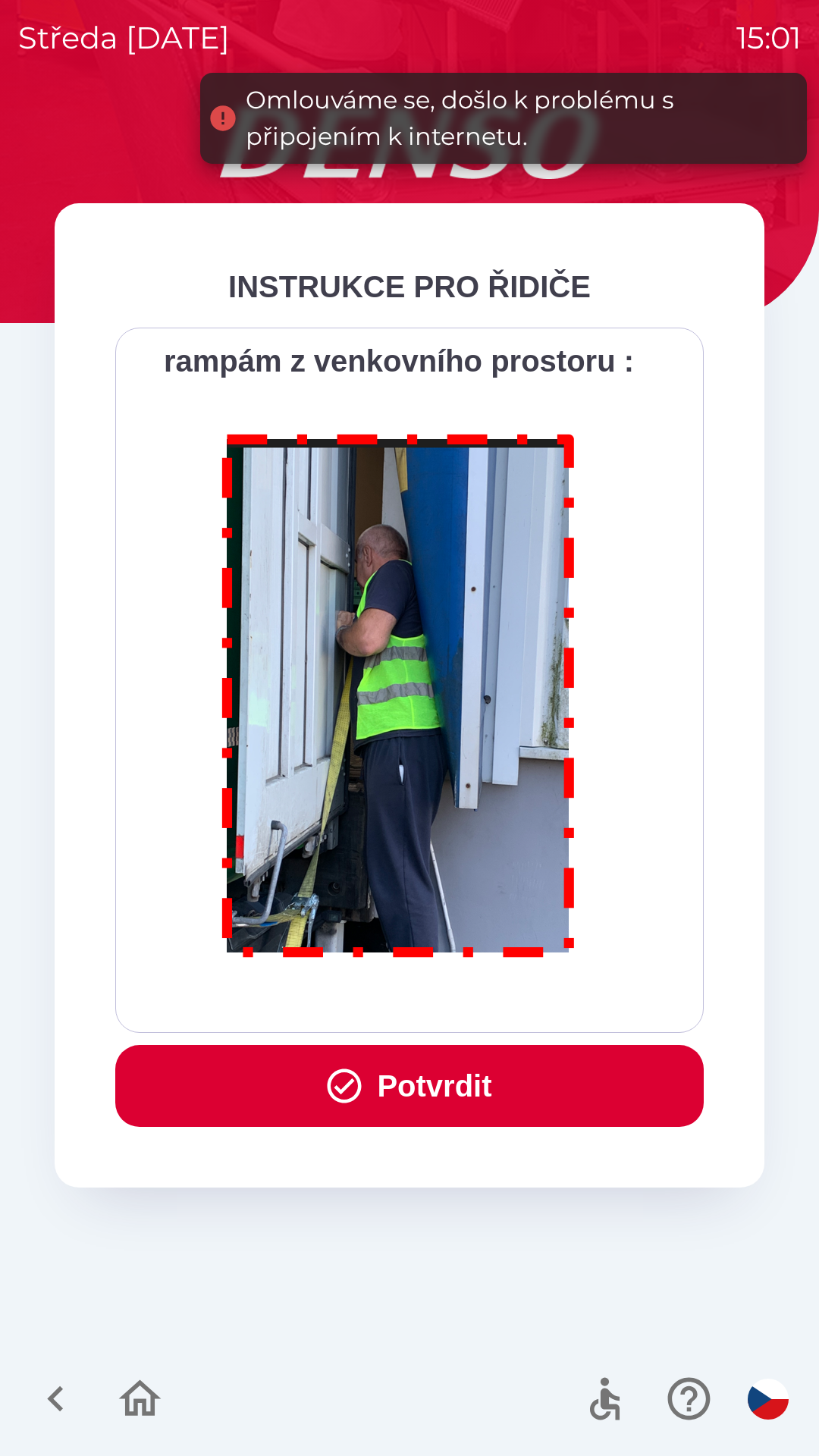
click at [435, 995] on div "Všichni řidiči přijíždějící do skladu firmy DENSO CZECH s.r.o. jsou po průjezdu…" at bounding box center [410, 680] width 551 height 667
click at [440, 990] on div "Všichni řidiči přijíždějící do skladu firmy DENSO CZECH s.r.o. jsou po průjezdu…" at bounding box center [410, 680] width 551 height 667
click at [464, 1084] on button "Potvrdit" at bounding box center [410, 1085] width 589 height 82
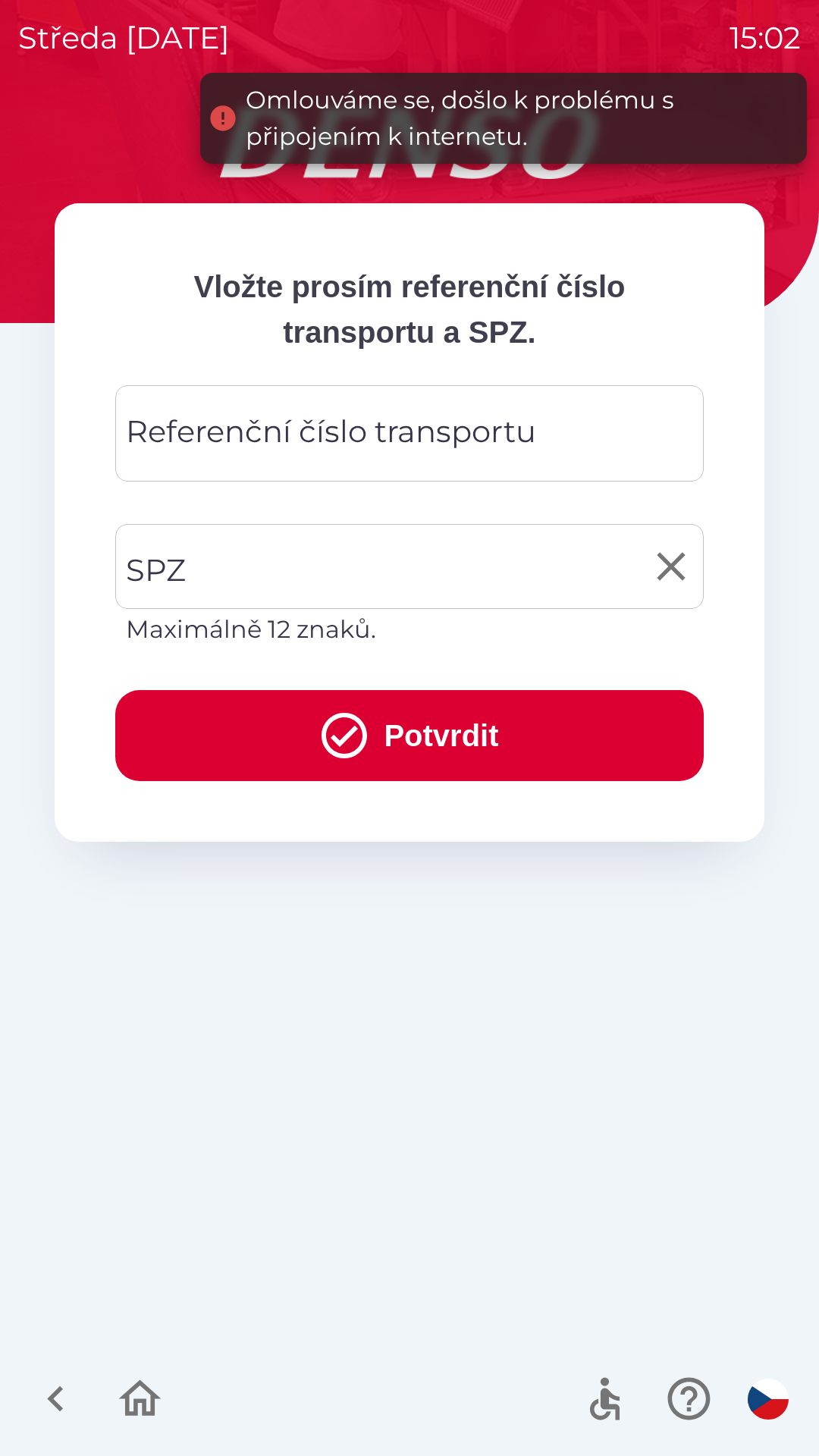
click at [195, 571] on input "SPZ" at bounding box center [398, 567] width 552 height 71
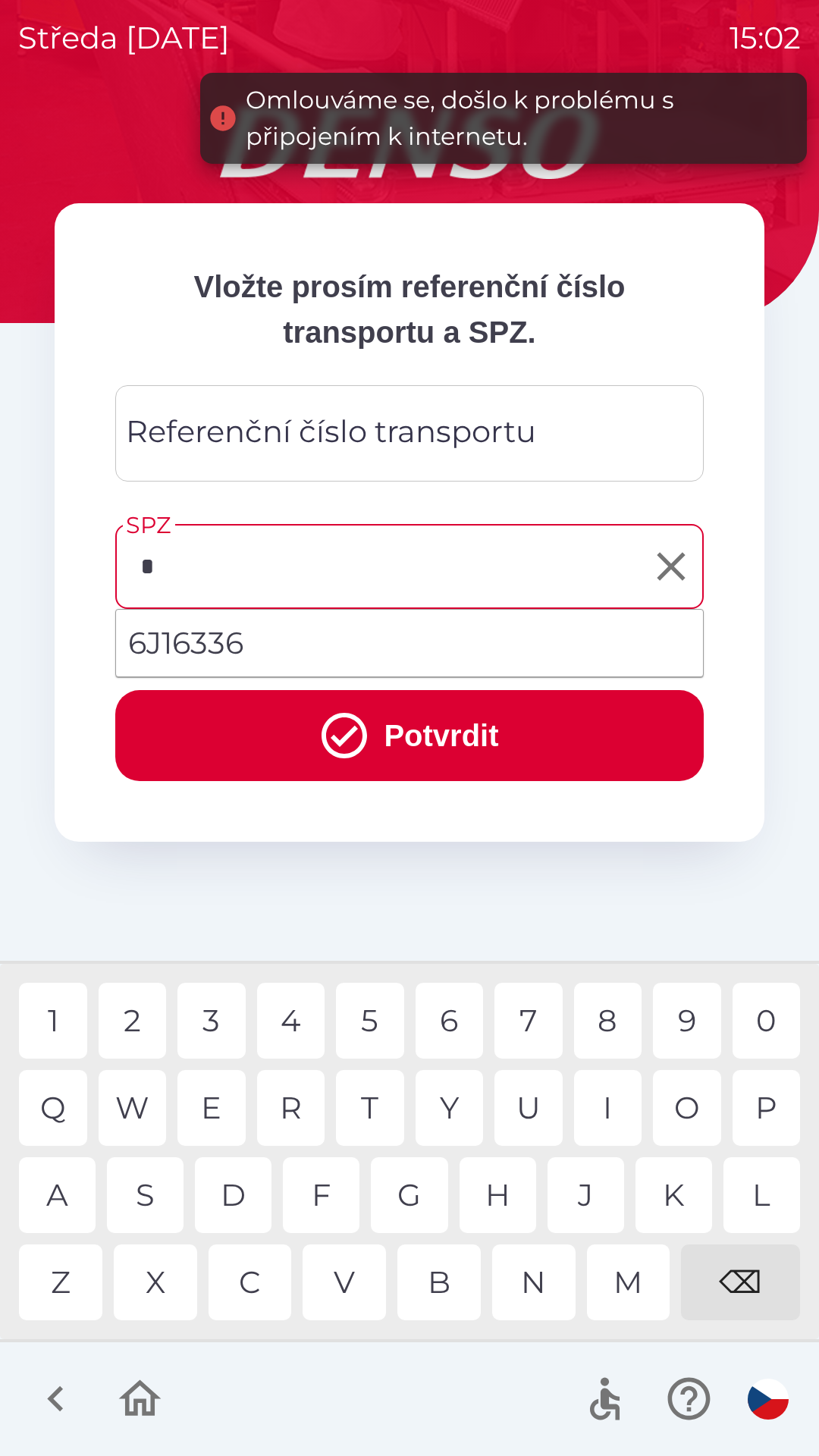
click at [456, 1002] on div "6" at bounding box center [449, 1021] width 68 height 76
click at [664, 1024] on div "9" at bounding box center [687, 1021] width 68 height 76
click at [304, 1023] on div "4" at bounding box center [291, 1021] width 68 height 76
type input "*******"
click at [685, 1022] on div "9" at bounding box center [687, 1021] width 68 height 76
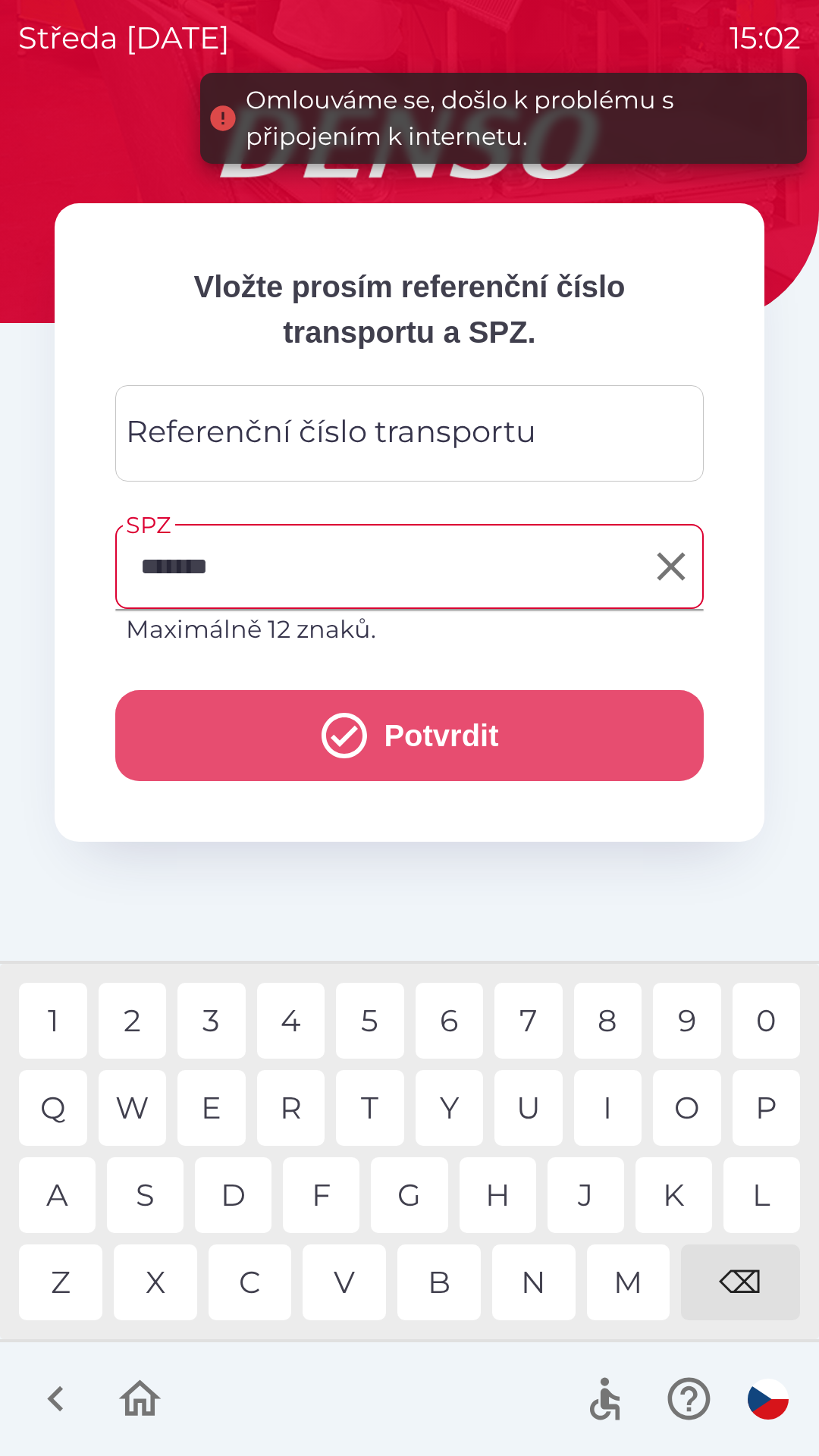
click at [428, 730] on button "Potvrdit" at bounding box center [410, 735] width 589 height 91
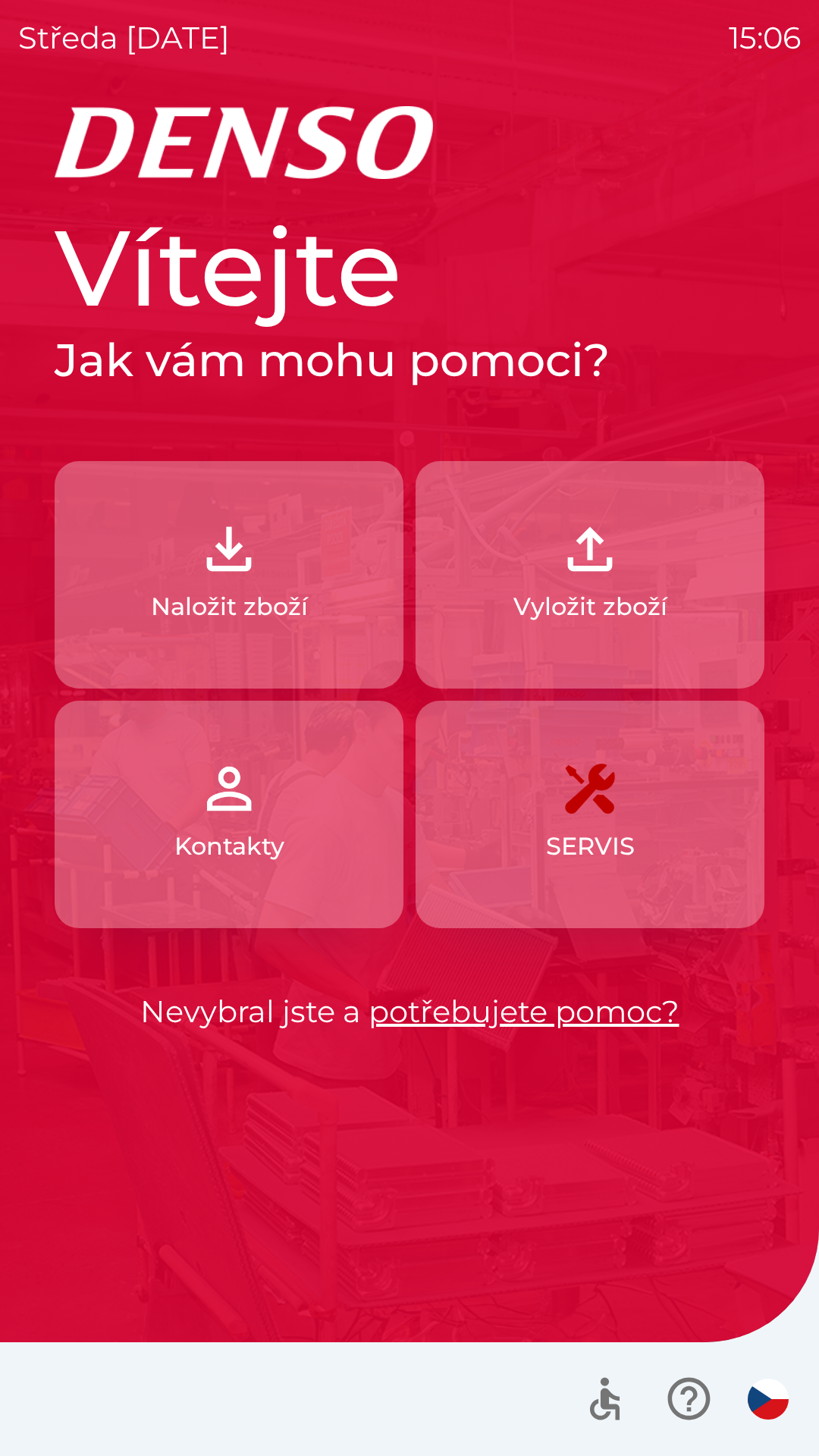
click at [238, 596] on p "Naložit zboží" at bounding box center [229, 607] width 157 height 37
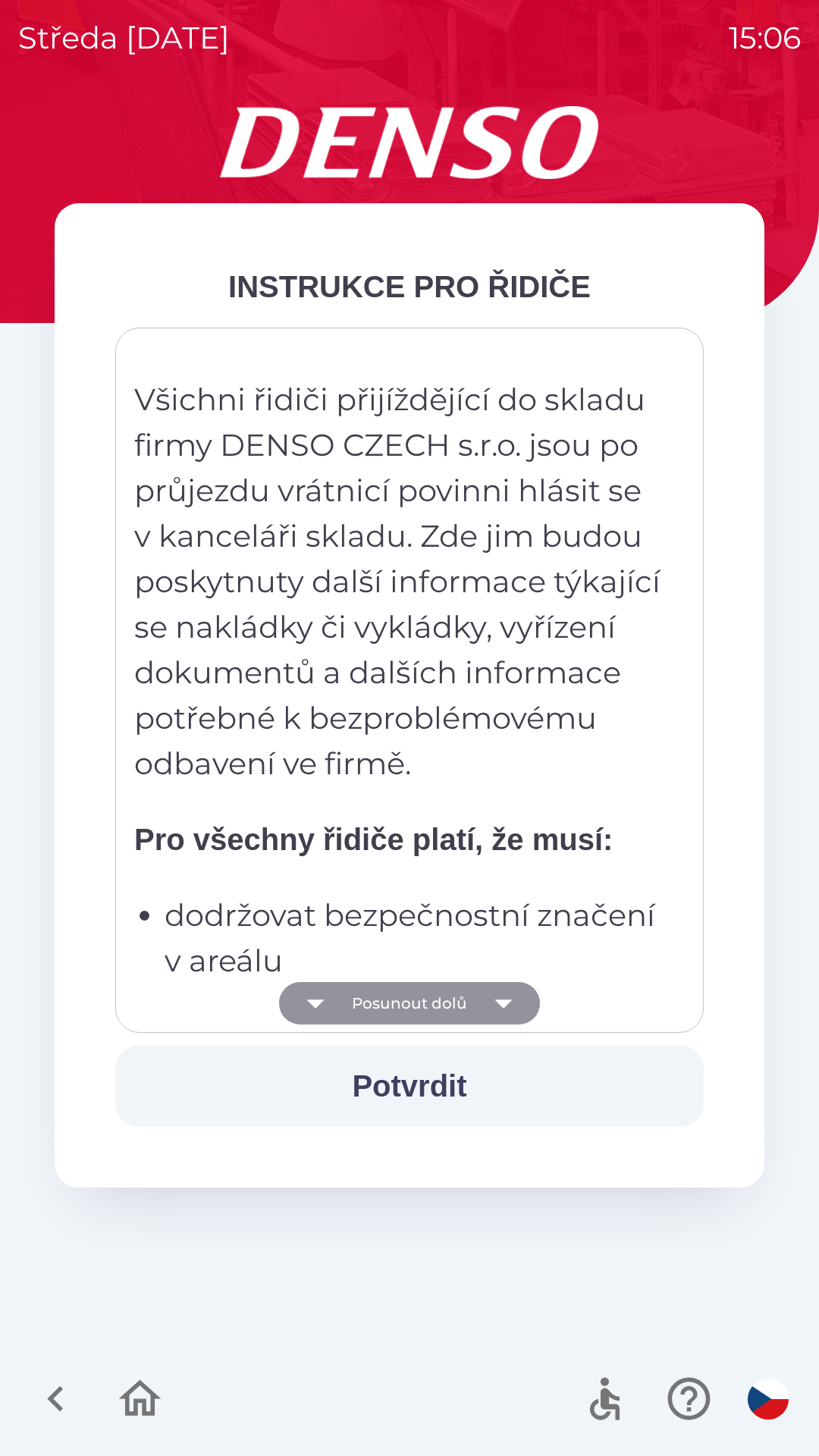
click at [457, 1006] on button "Posunout dolů" at bounding box center [410, 1003] width 261 height 43
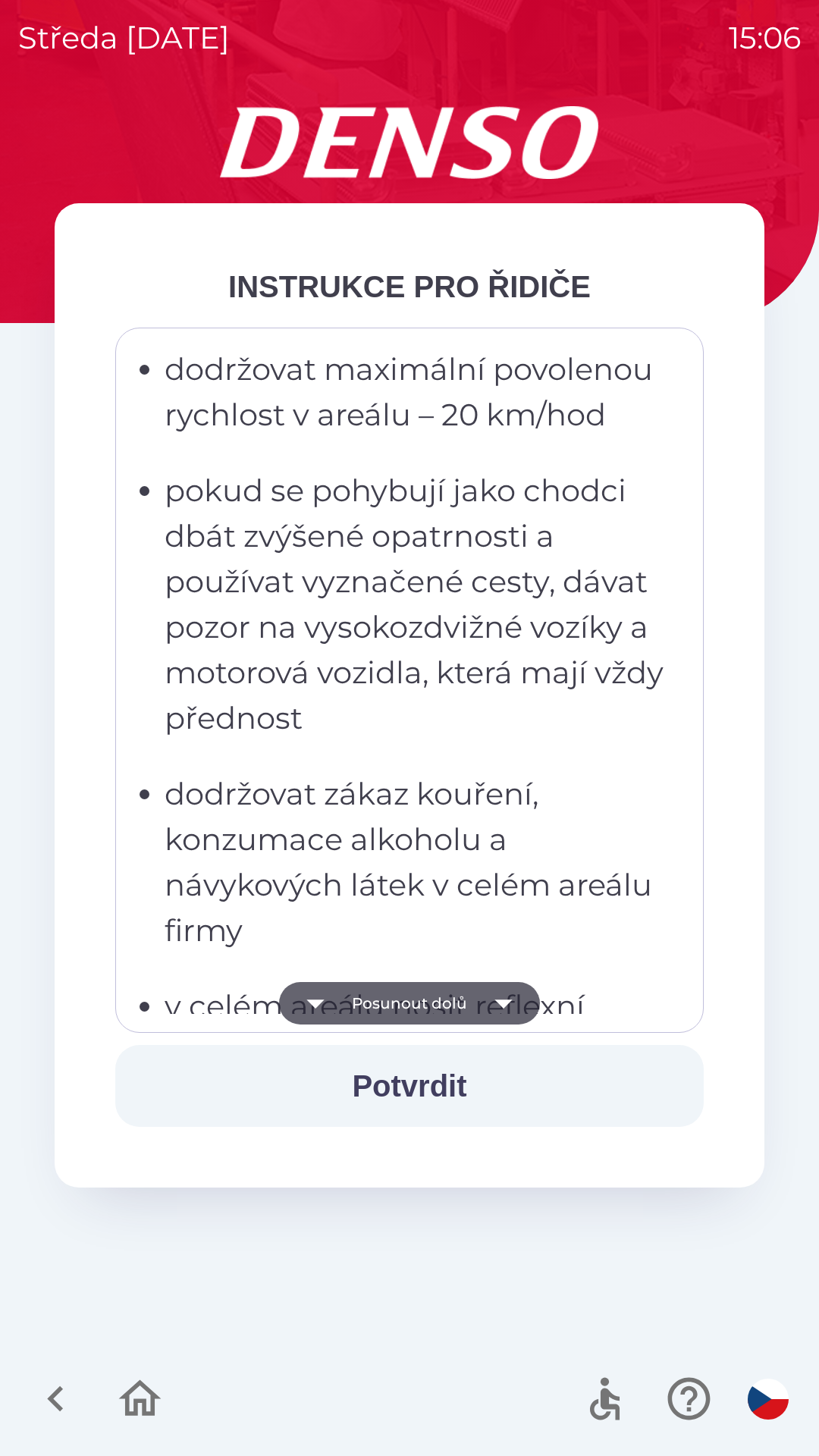
click at [450, 1003] on button "Posunout dolů" at bounding box center [410, 1003] width 261 height 43
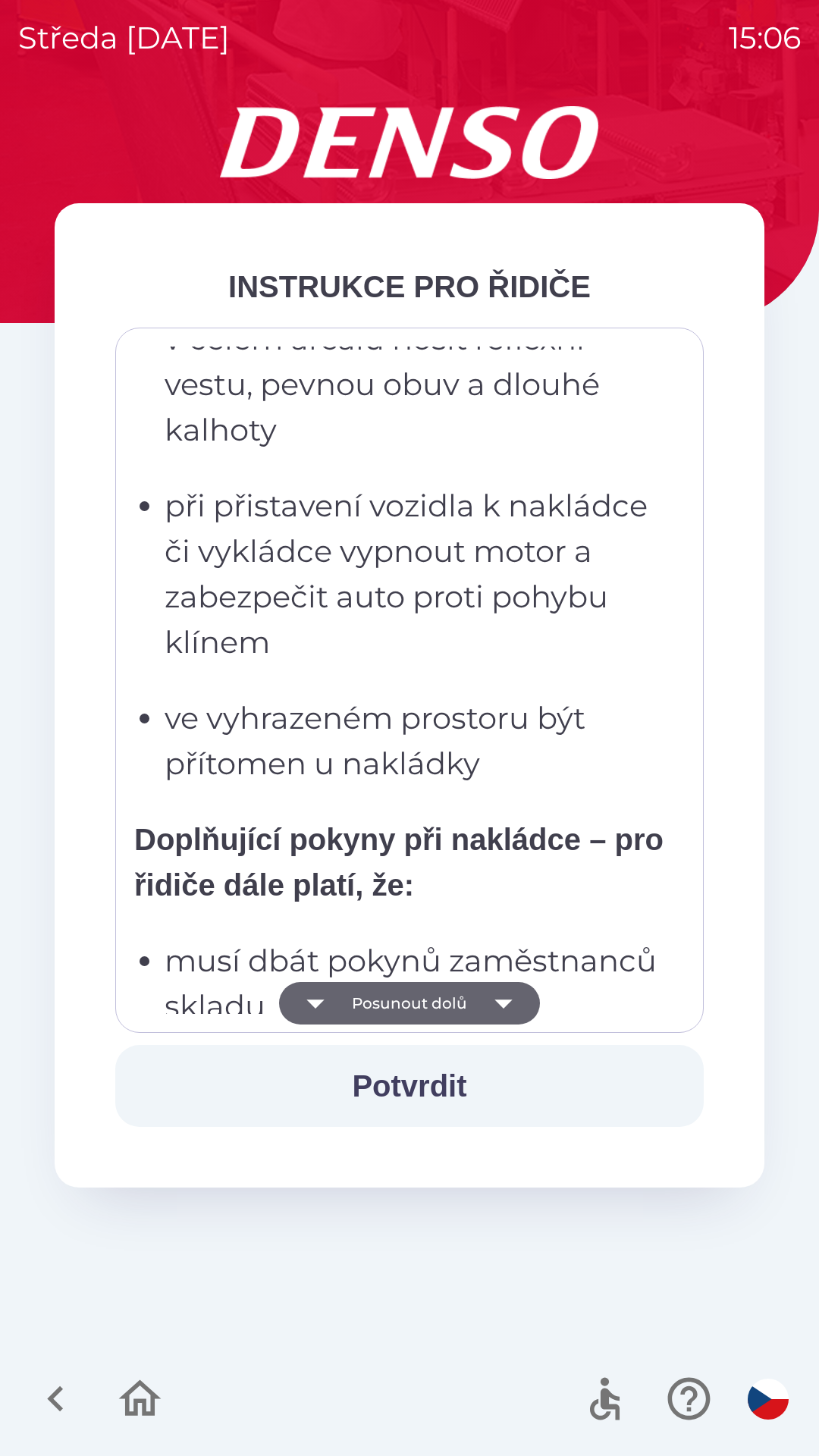
click at [447, 1002] on button "Posunout dolů" at bounding box center [410, 1003] width 261 height 43
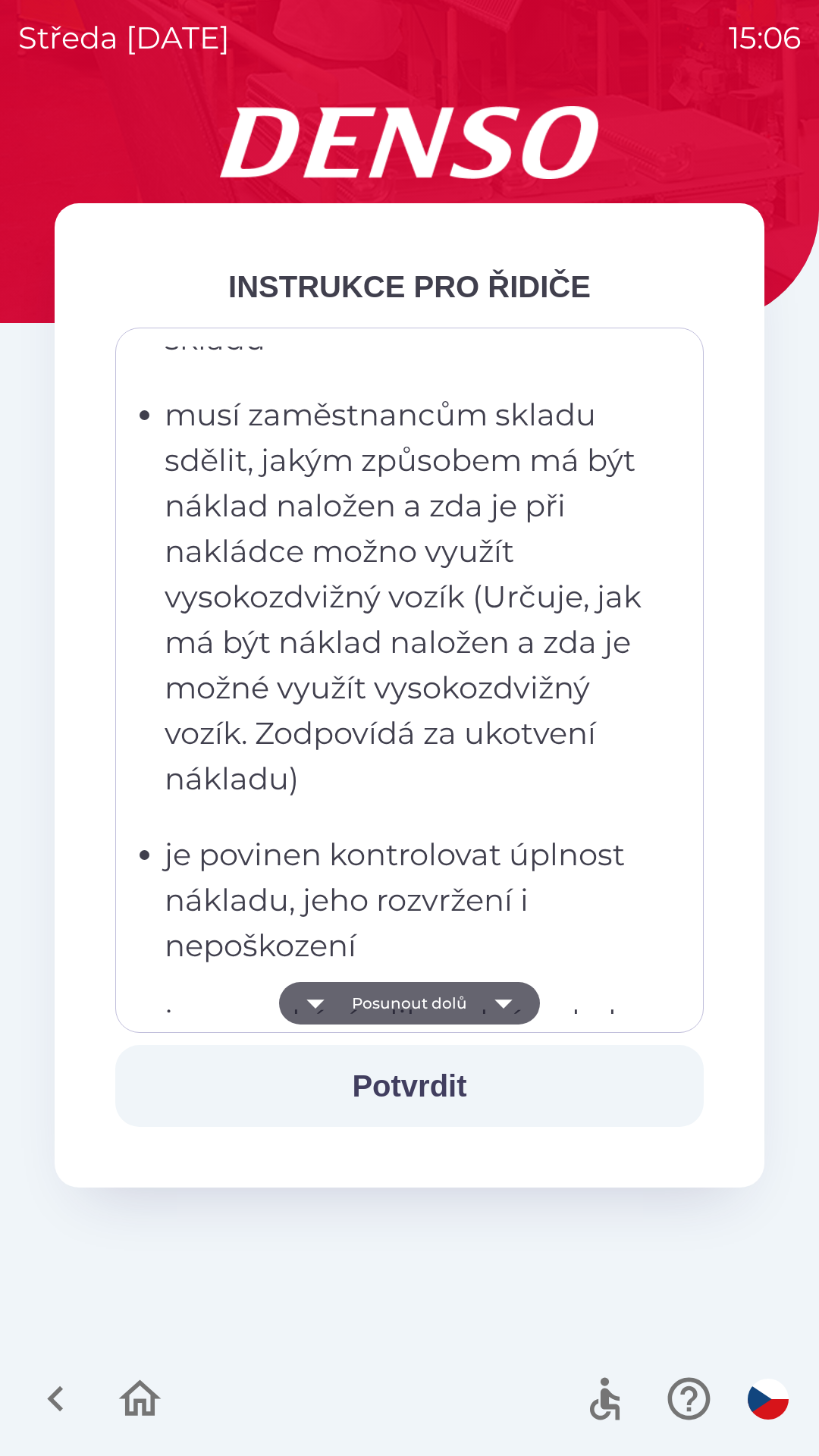
click at [438, 1007] on button "Posunout dolů" at bounding box center [410, 1003] width 261 height 43
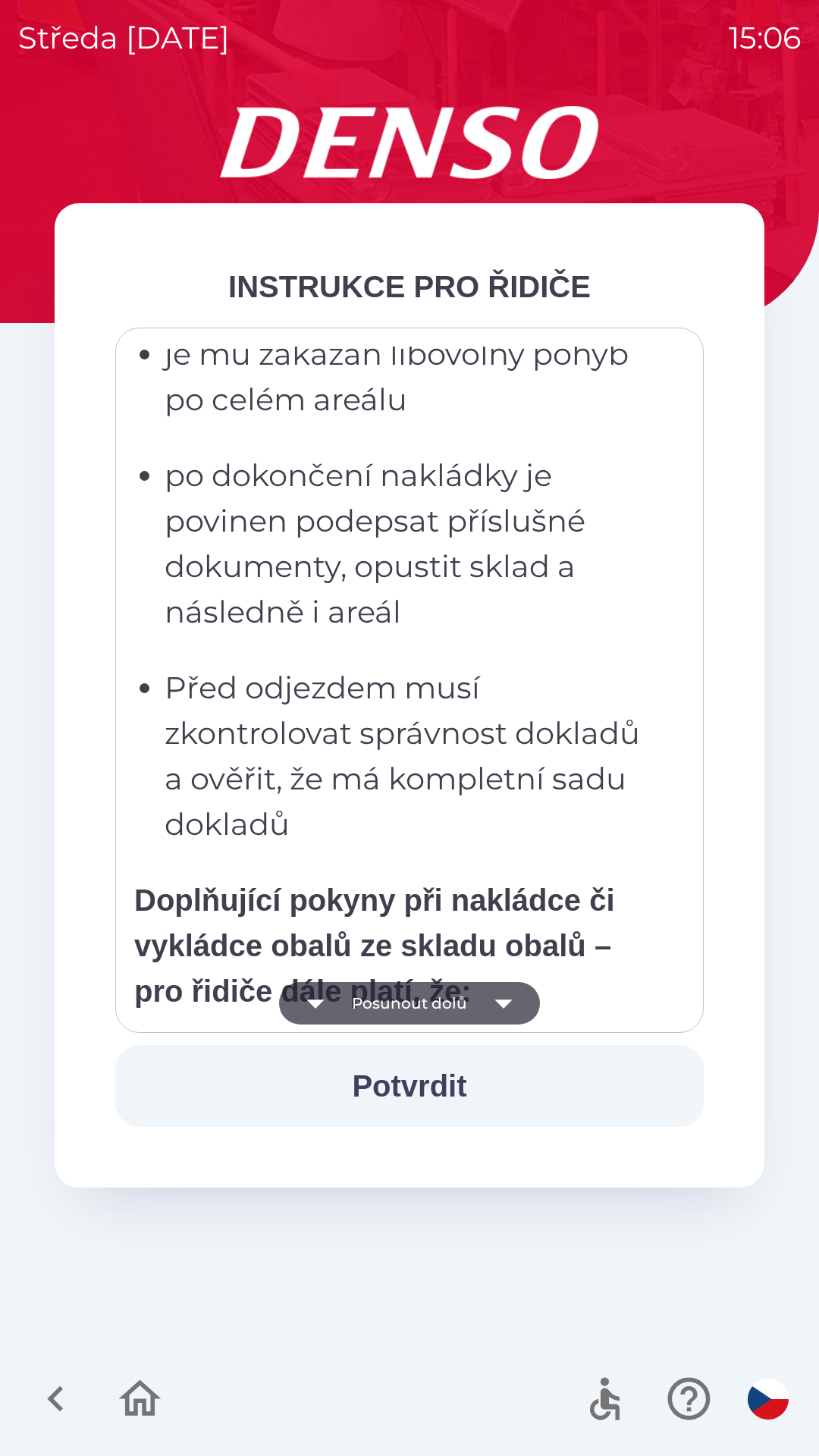
click at [433, 1010] on button "Posunout dolů" at bounding box center [410, 1003] width 261 height 43
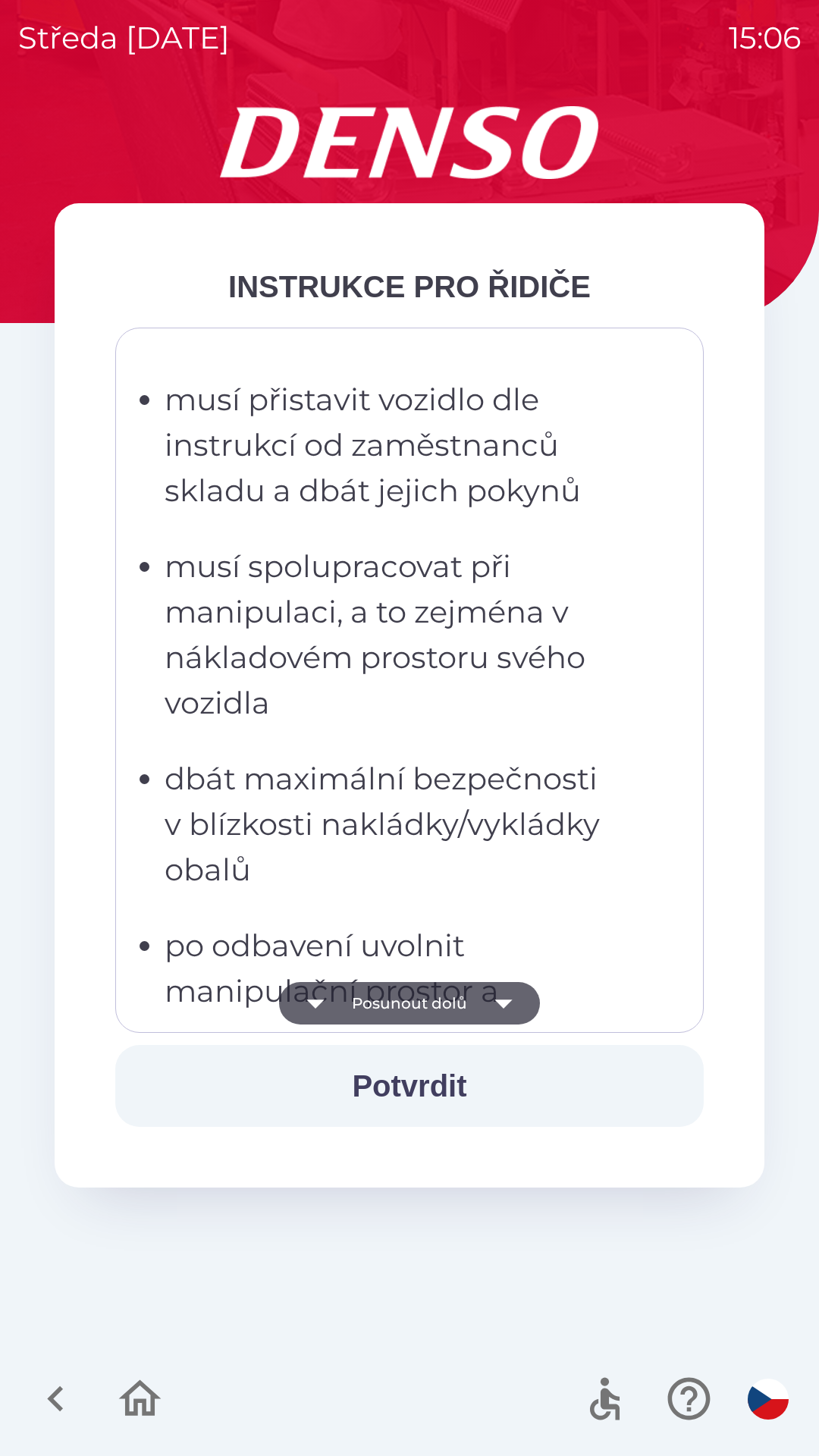
click at [440, 1003] on button "Posunout dolů" at bounding box center [410, 1003] width 261 height 43
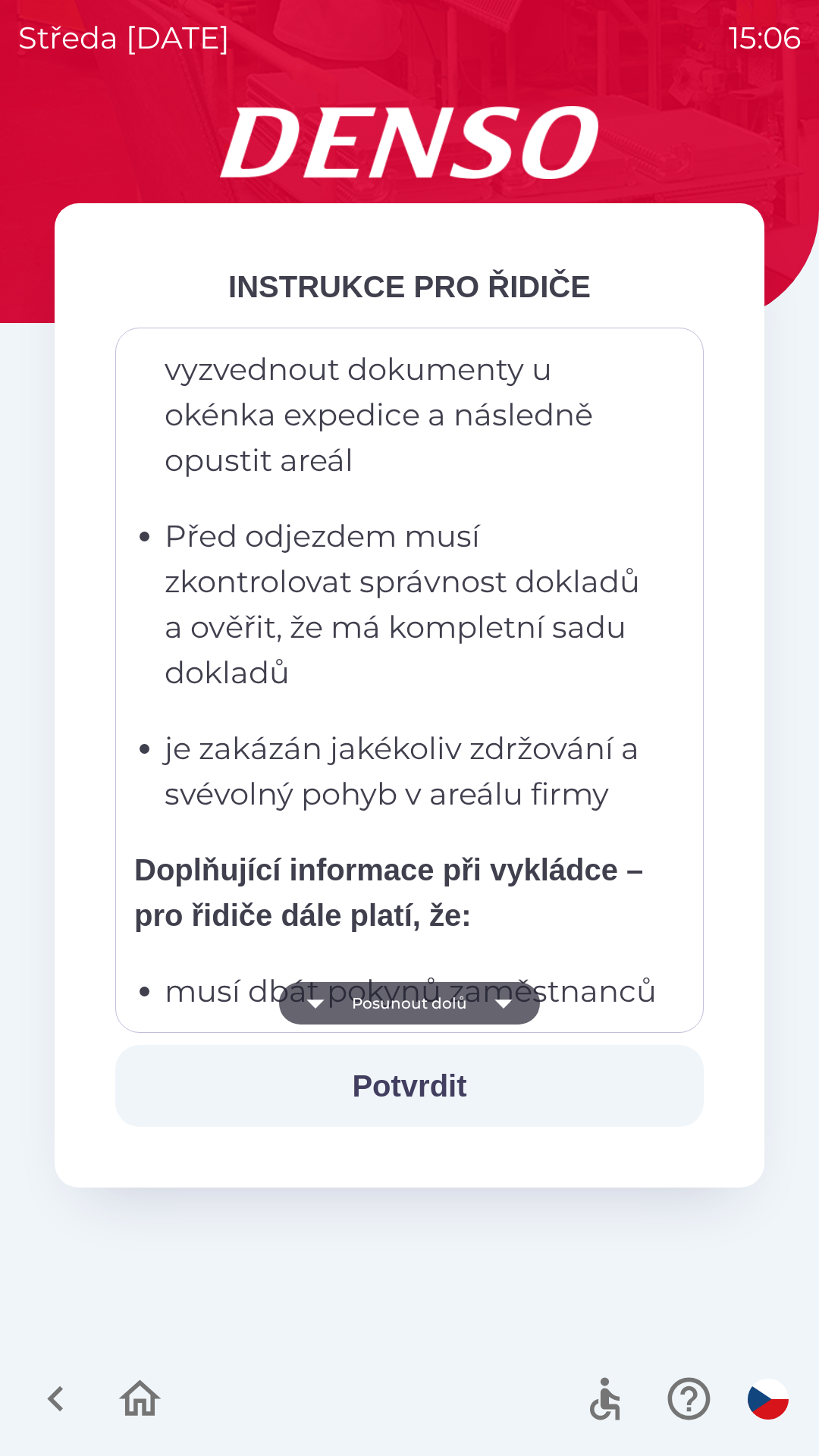
click at [428, 1013] on button "Posunout dolů" at bounding box center [410, 1003] width 261 height 43
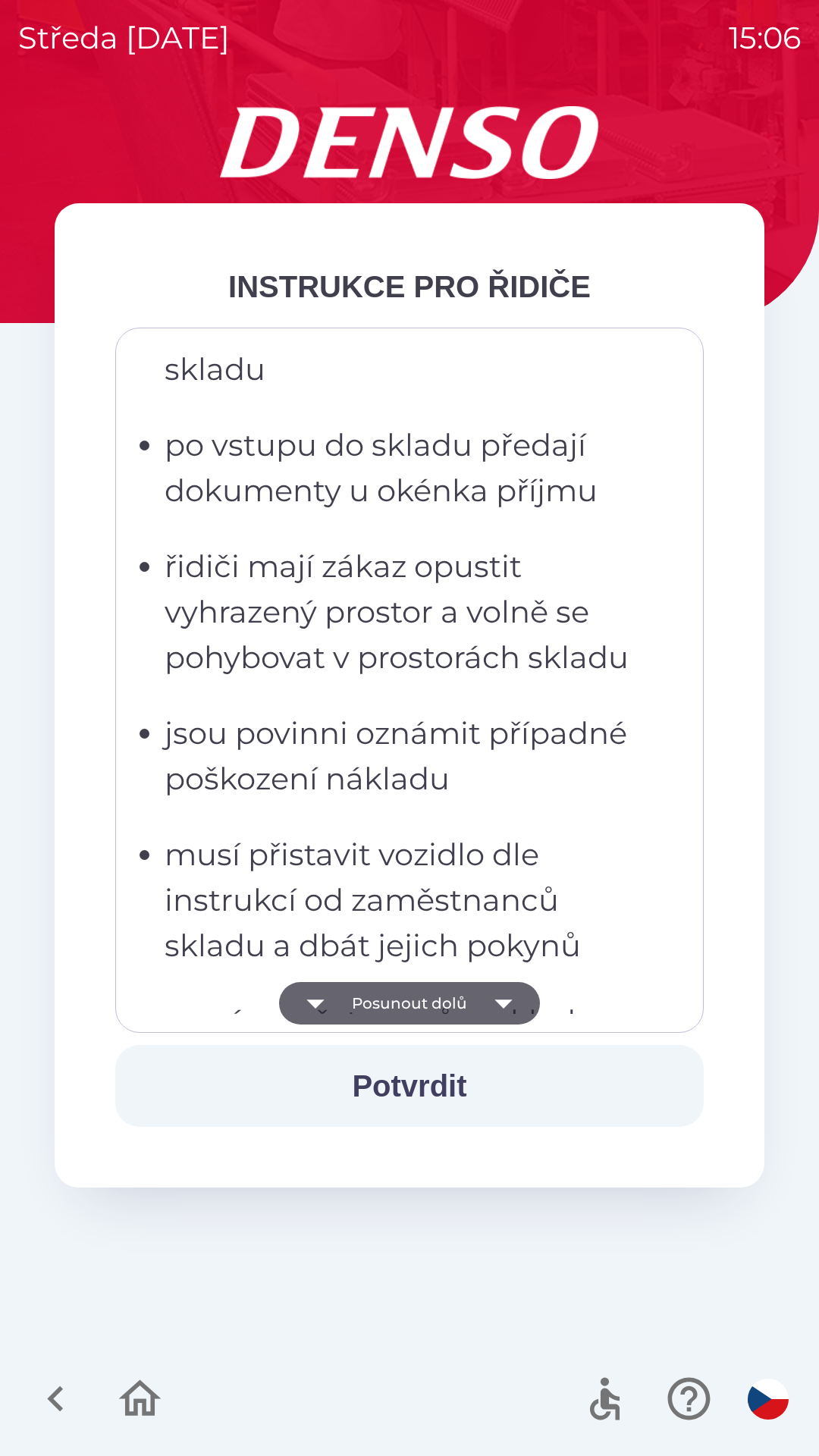
click at [430, 1017] on button "Posunout dolů" at bounding box center [410, 1003] width 261 height 43
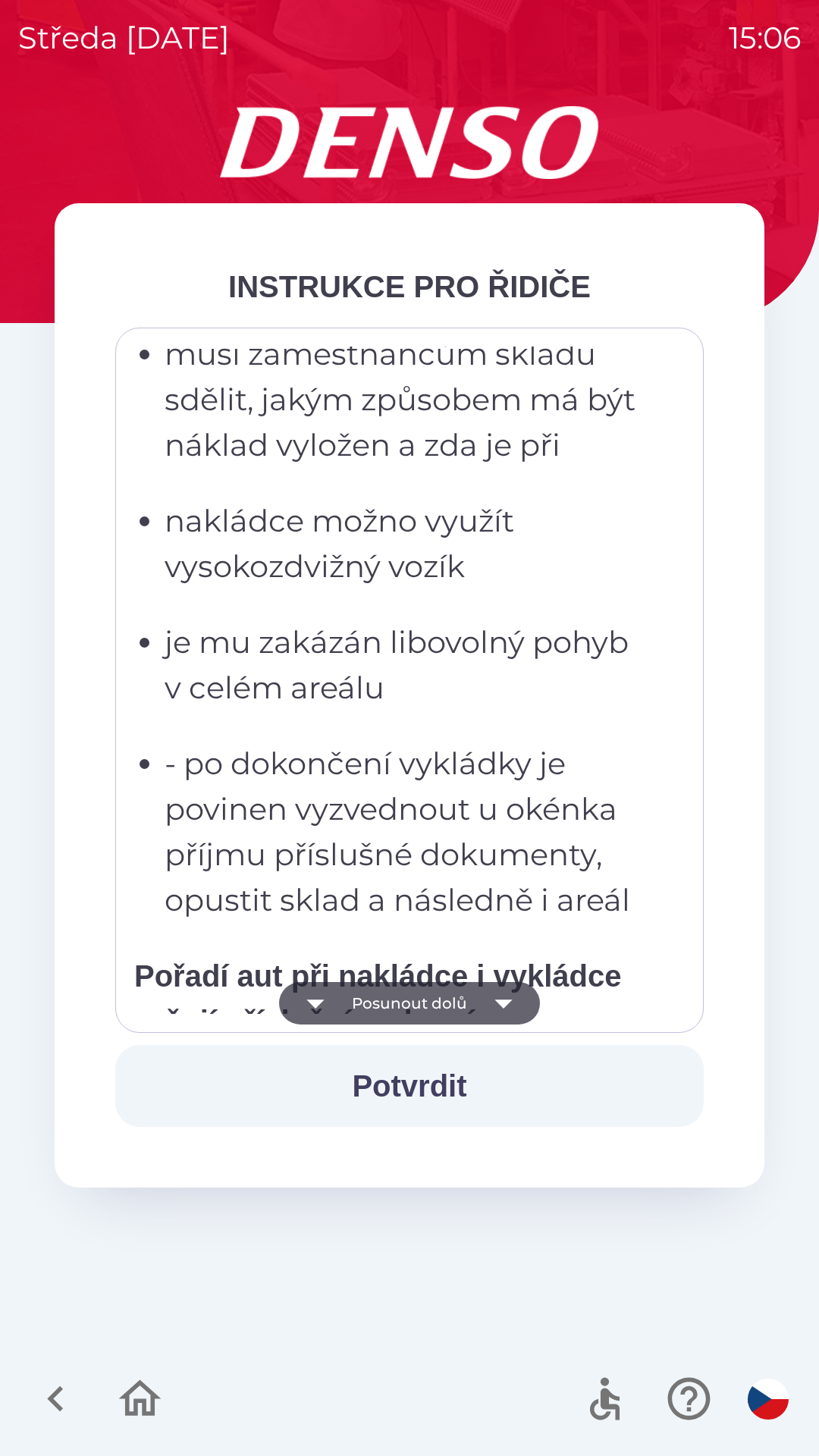
click at [431, 1004] on button "Posunout dolů" at bounding box center [410, 1003] width 261 height 43
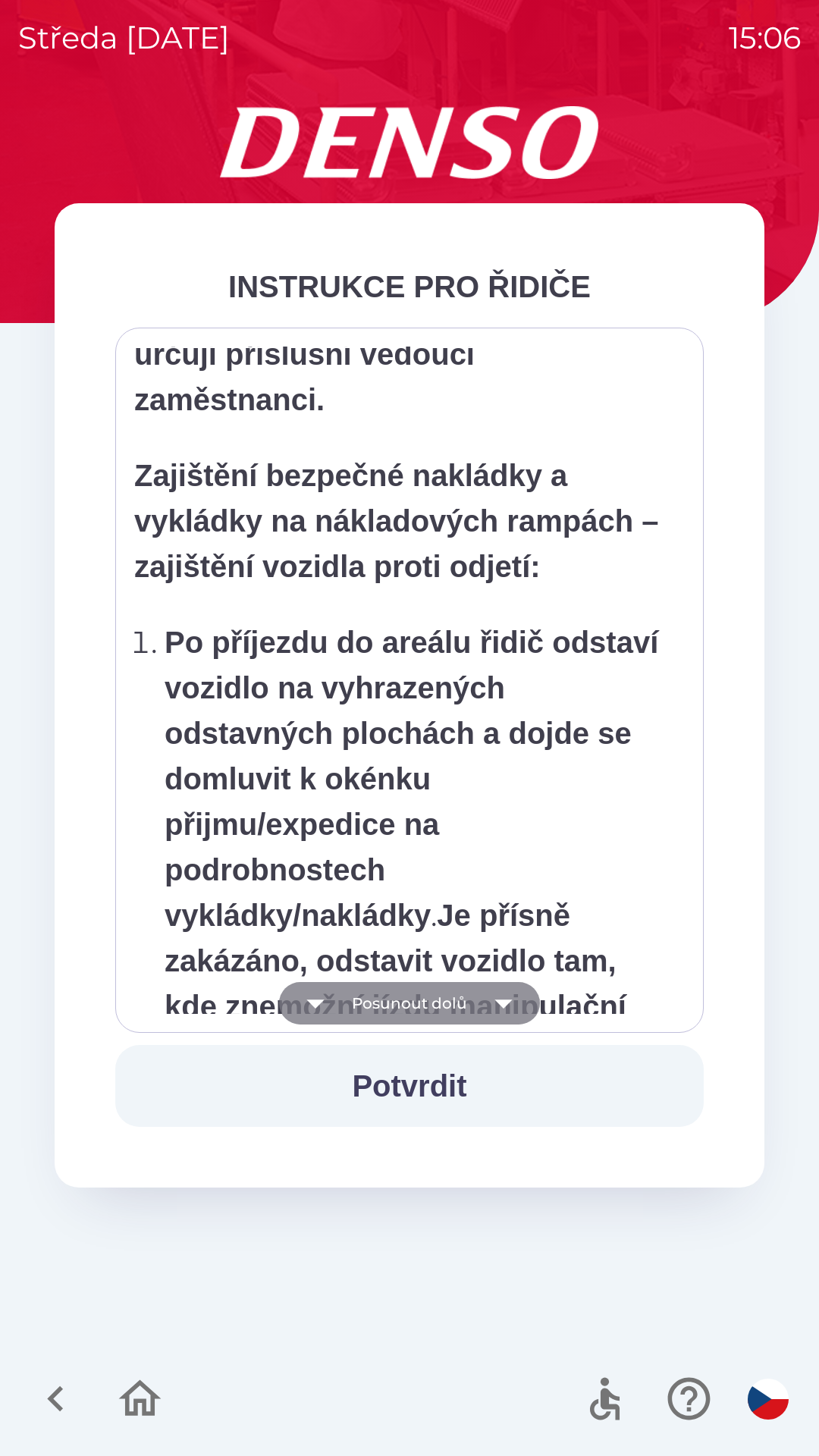
click at [425, 1009] on button "Posunout dolů" at bounding box center [410, 1003] width 261 height 43
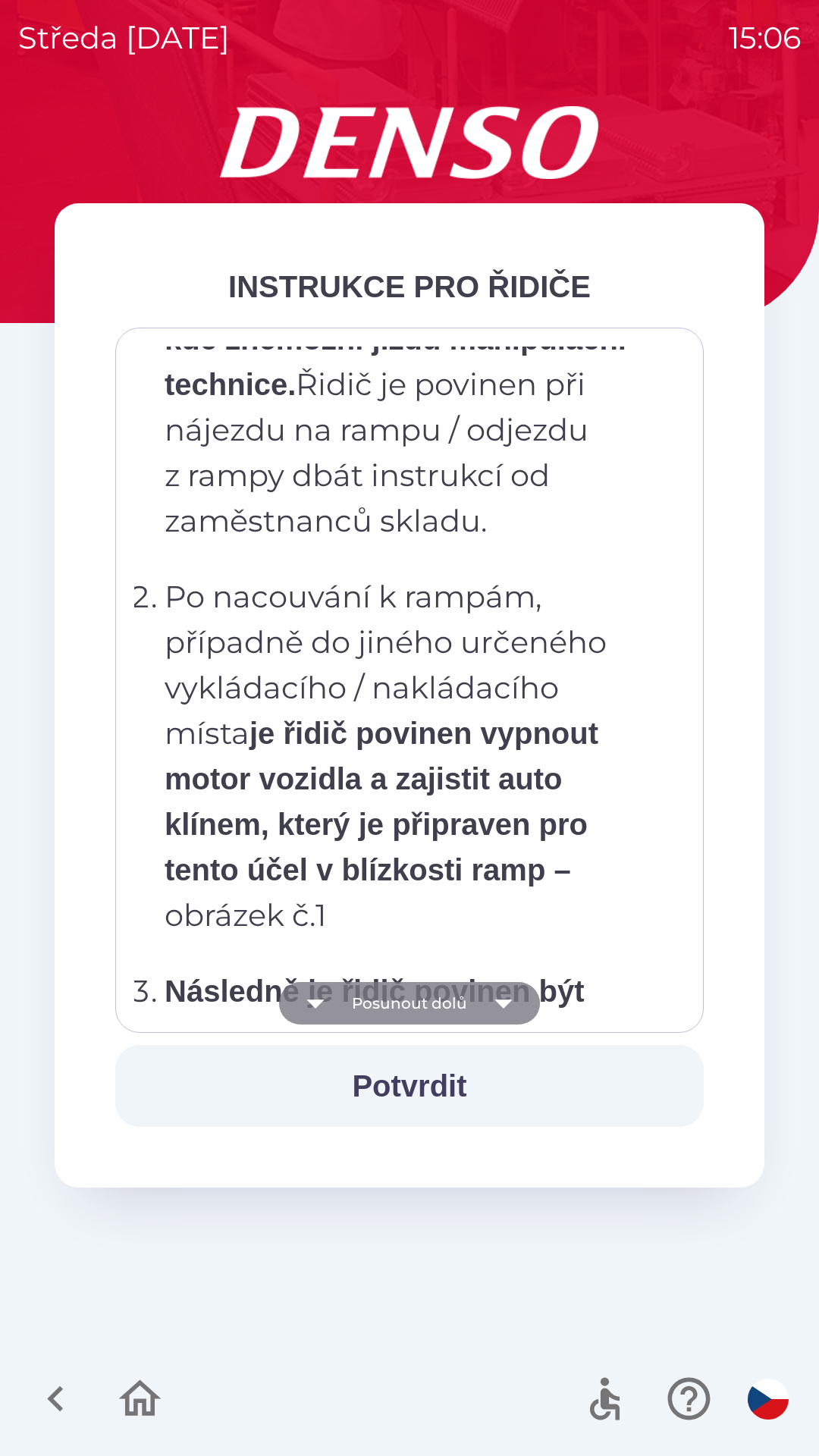
click at [426, 1000] on button "Posunout dolů" at bounding box center [410, 1003] width 261 height 43
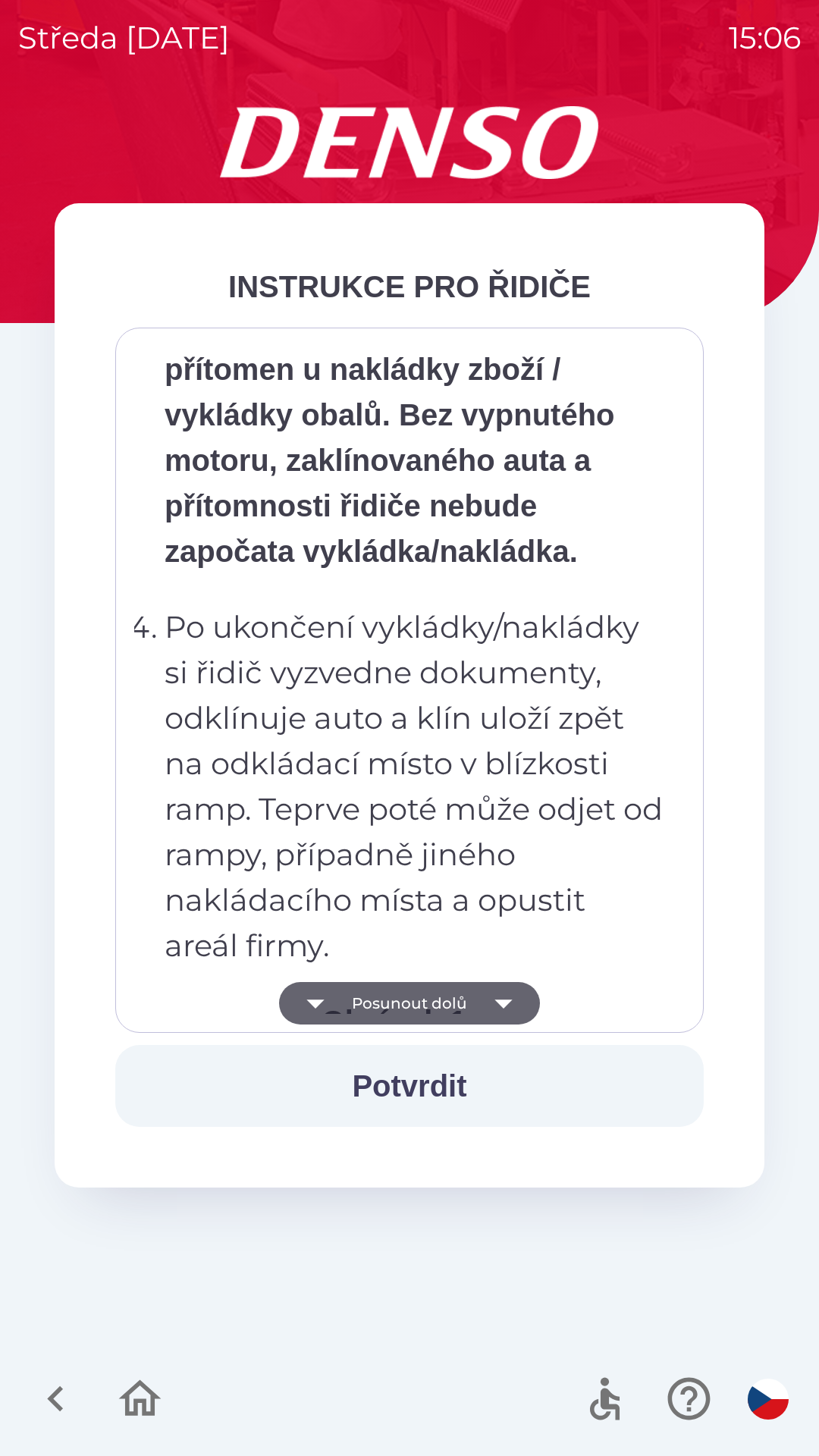
click at [428, 999] on button "Posunout dolů" at bounding box center [410, 1003] width 261 height 43
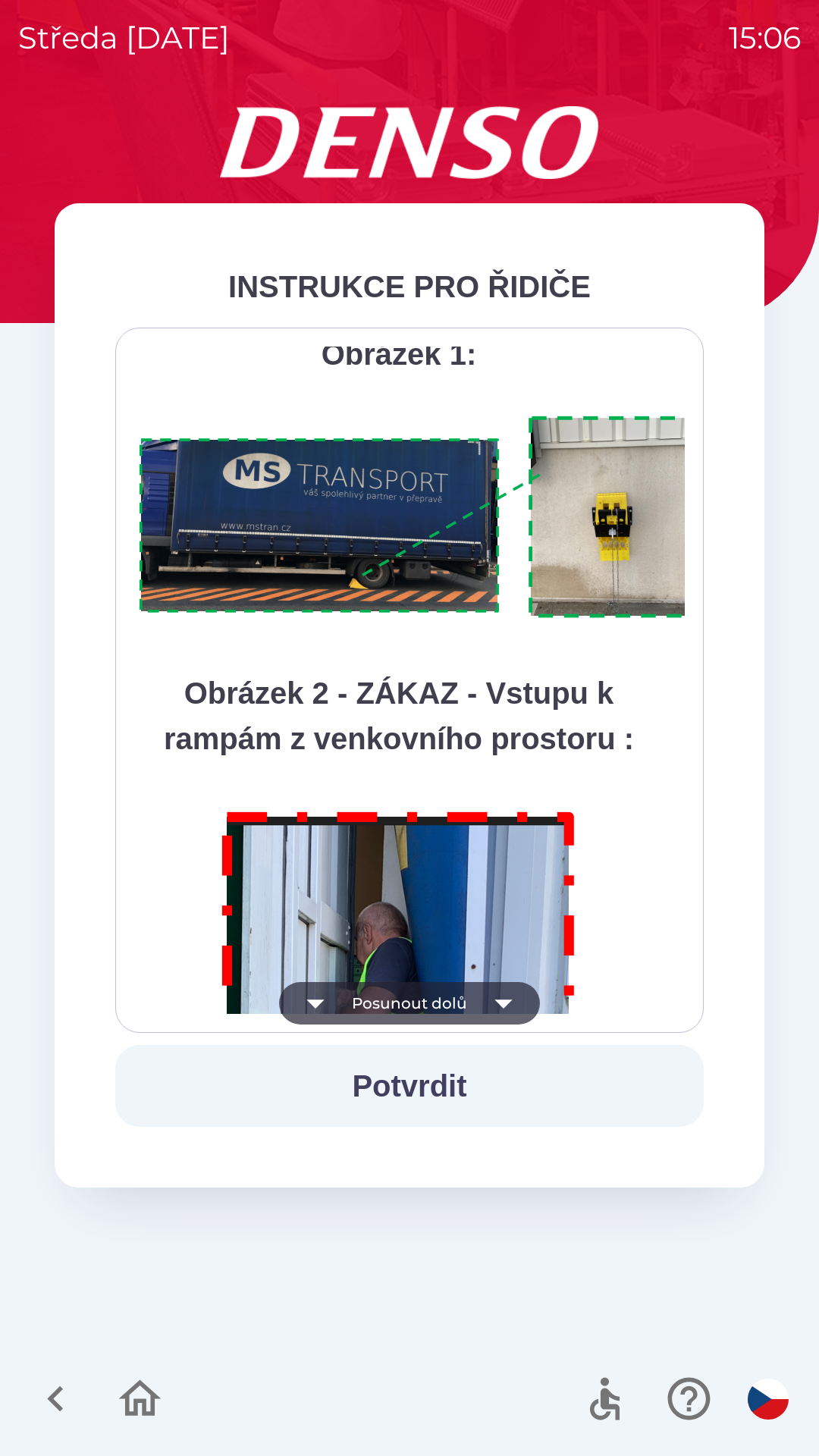
click at [429, 1001] on button "Posunout dolů" at bounding box center [410, 1003] width 261 height 43
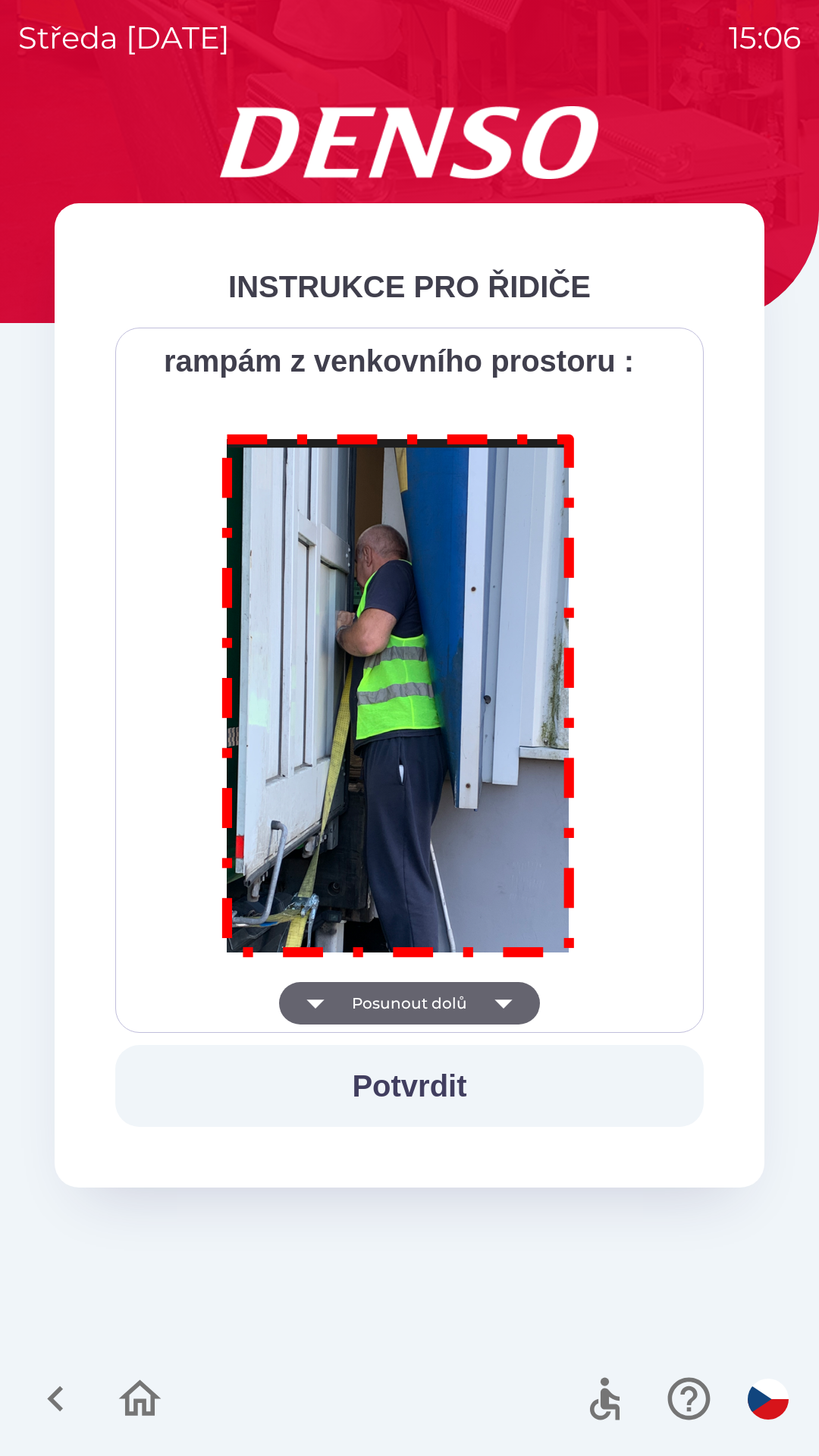
click at [434, 1004] on div "Všichni řidiči přijíždějící do skladu firmy DENSO CZECH s.r.o. jsou po průjezdu…" at bounding box center [410, 680] width 551 height 667
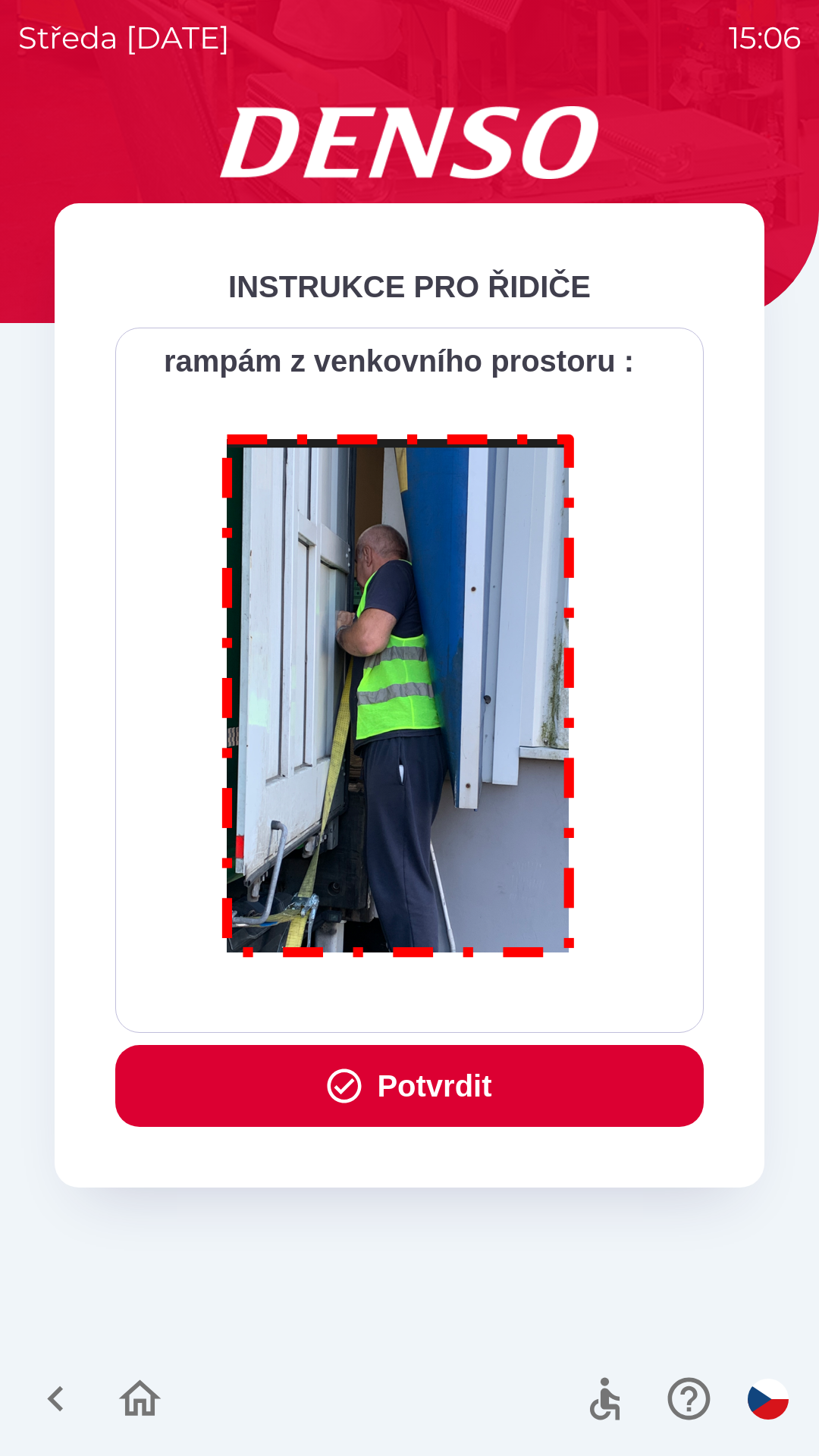
click at [435, 1001] on div "Všichni řidiči přijíždějící do skladu firmy DENSO CZECH s.r.o. jsou po průjezdu…" at bounding box center [410, 680] width 551 height 667
click at [457, 1096] on button "Potvrdit" at bounding box center [410, 1085] width 589 height 82
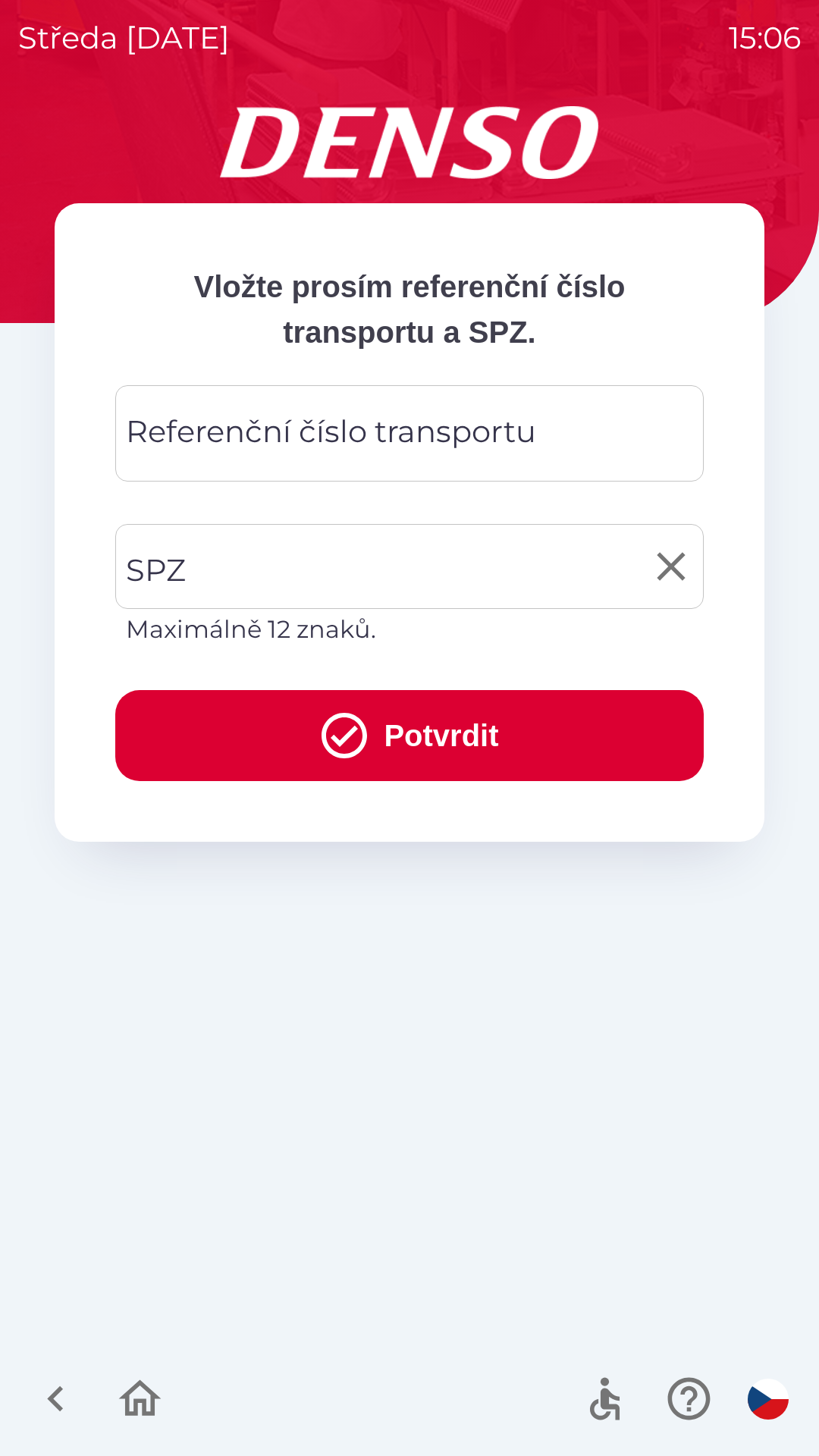
click at [189, 564] on input "SPZ" at bounding box center [398, 567] width 552 height 71
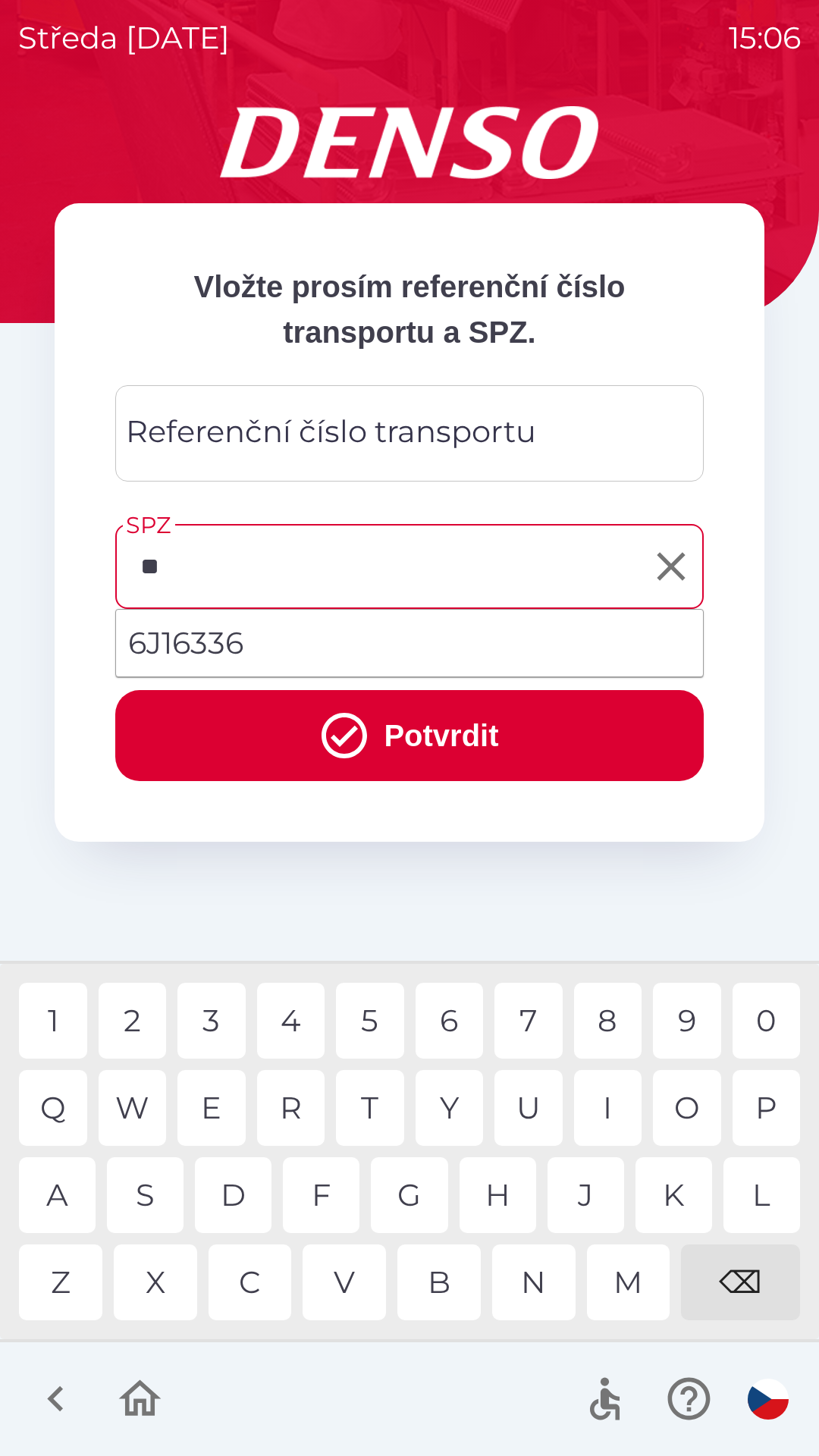
click at [572, 1193] on div "J" at bounding box center [585, 1195] width 76 height 76
click at [693, 1024] on div "9" at bounding box center [687, 1021] width 68 height 76
click at [55, 1013] on div "1" at bounding box center [53, 1021] width 68 height 76
click at [685, 1021] on div "9" at bounding box center [687, 1021] width 68 height 76
click at [292, 1019] on div "4" at bounding box center [291, 1021] width 68 height 76
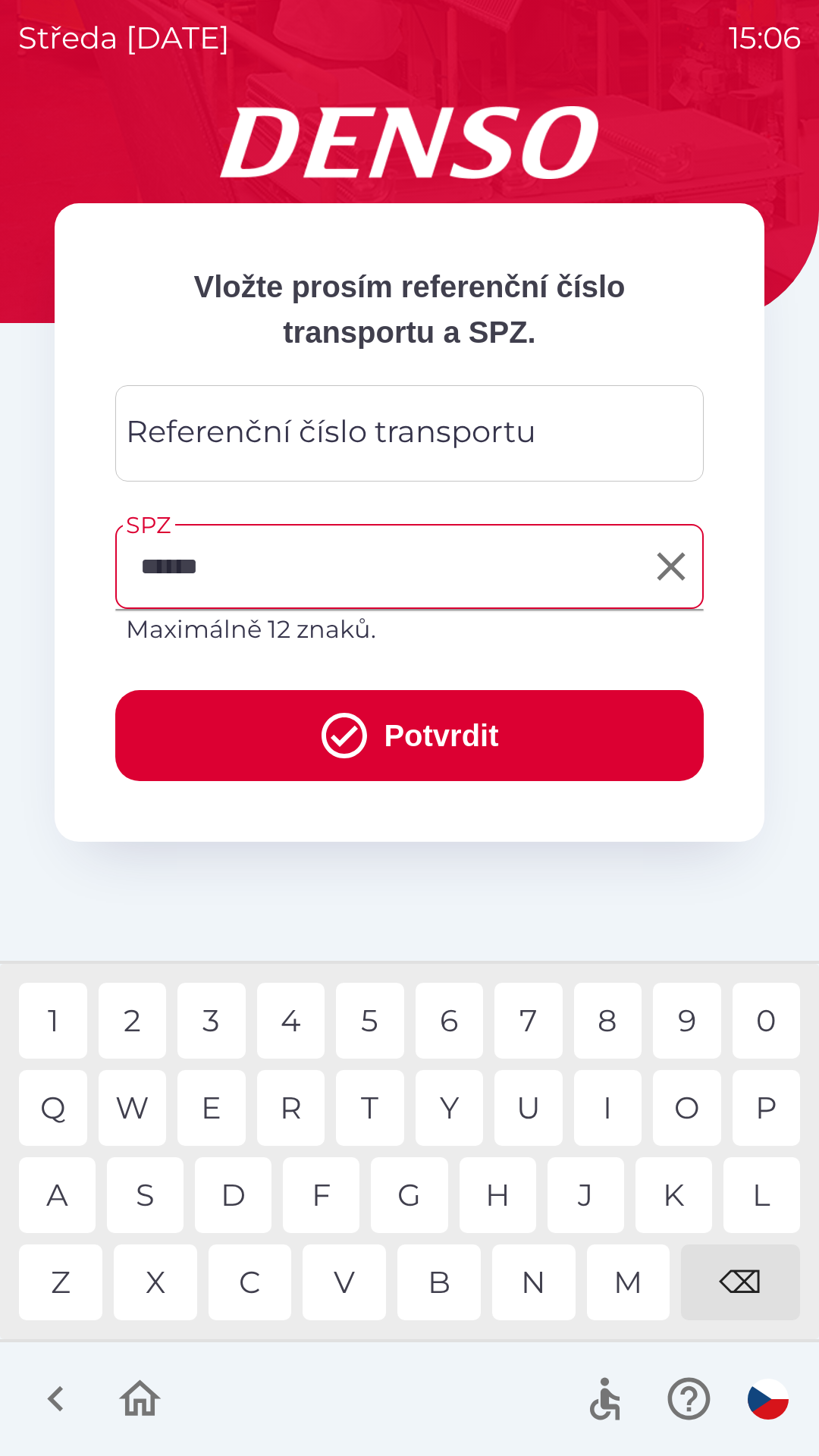
type input "*******"
click at [215, 435] on div "Referenční číslo transportu Referenční číslo transportu" at bounding box center [410, 433] width 589 height 96
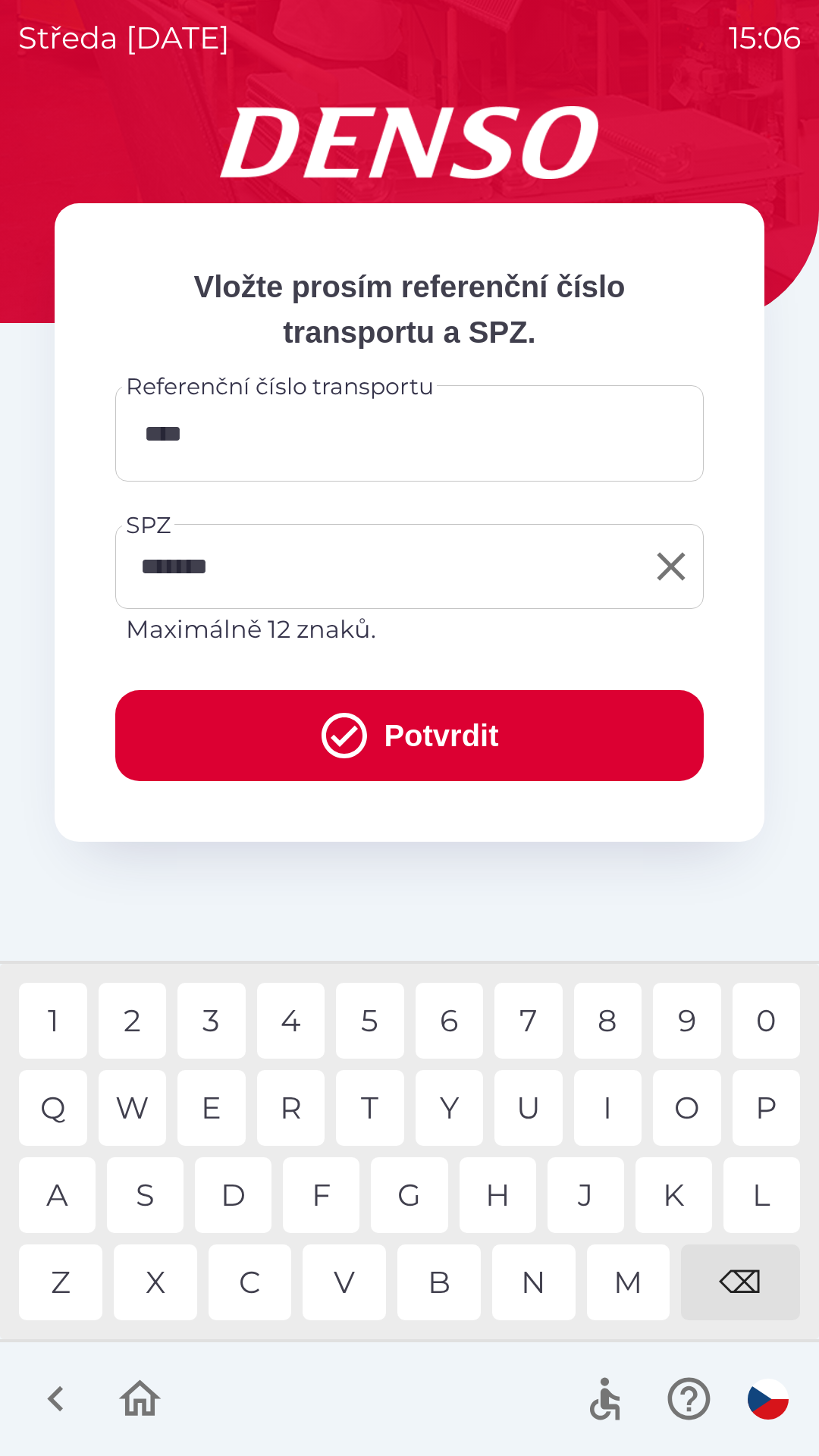
click at [223, 1019] on div "3" at bounding box center [211, 1021] width 68 height 76
click at [281, 1018] on div "4" at bounding box center [291, 1021] width 68 height 76
click at [138, 1095] on div "W" at bounding box center [132, 1108] width 68 height 76
click at [217, 1017] on div "3" at bounding box center [211, 1021] width 68 height 76
type input "********"
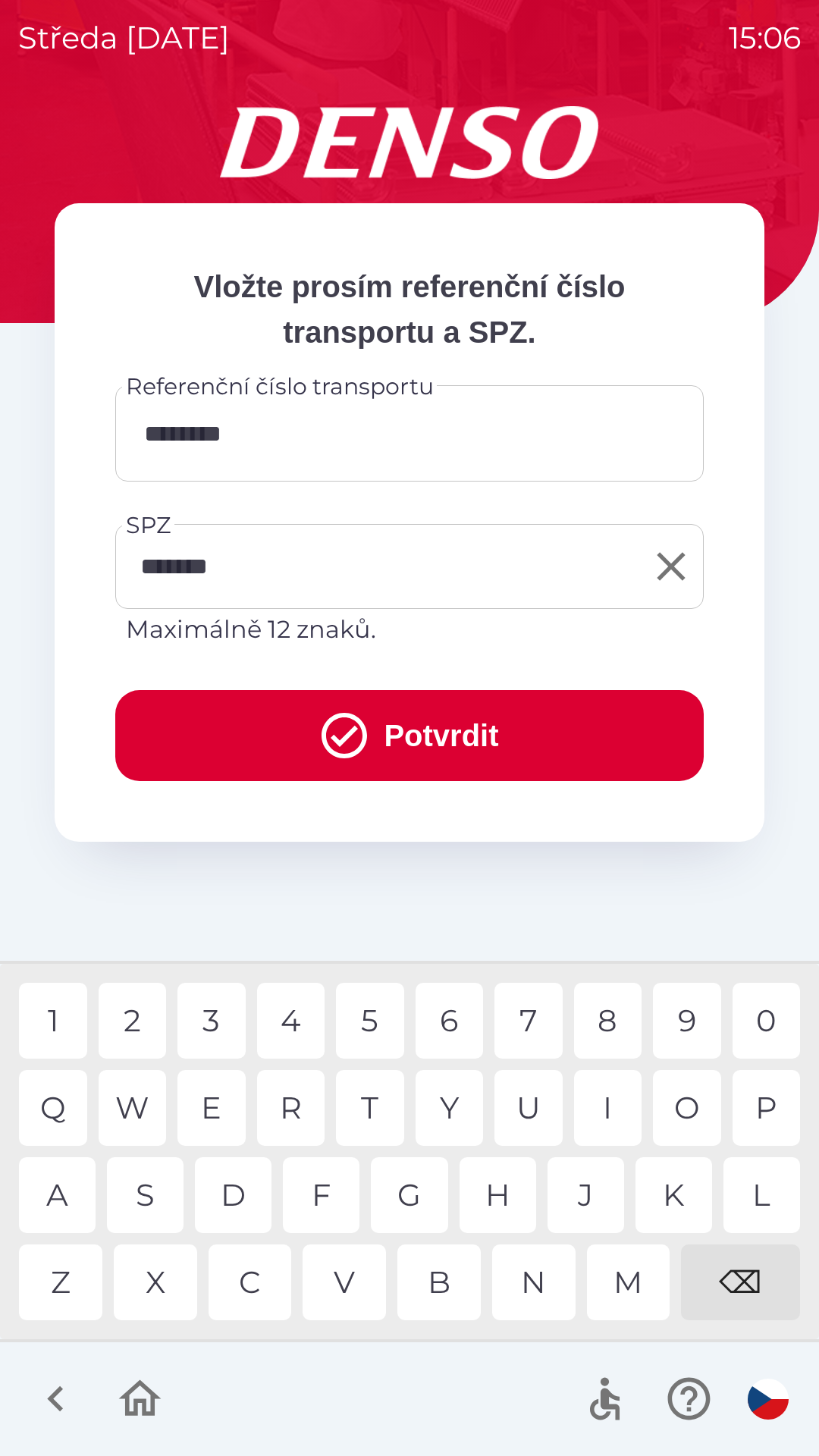
click at [412, 734] on button "Potvrdit" at bounding box center [410, 735] width 589 height 91
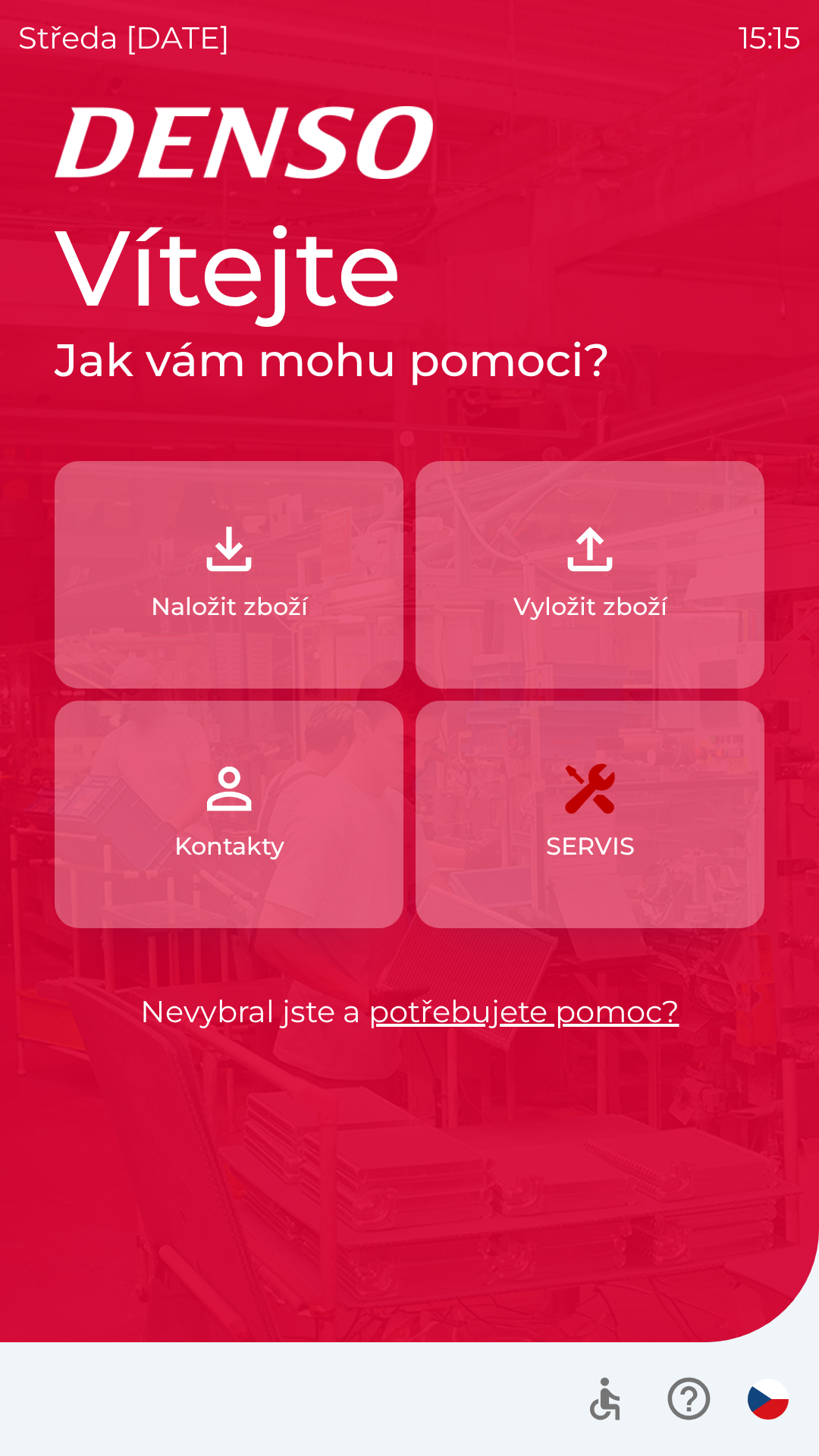
click at [308, 533] on button "Naložit zboží" at bounding box center [229, 575] width 349 height 228
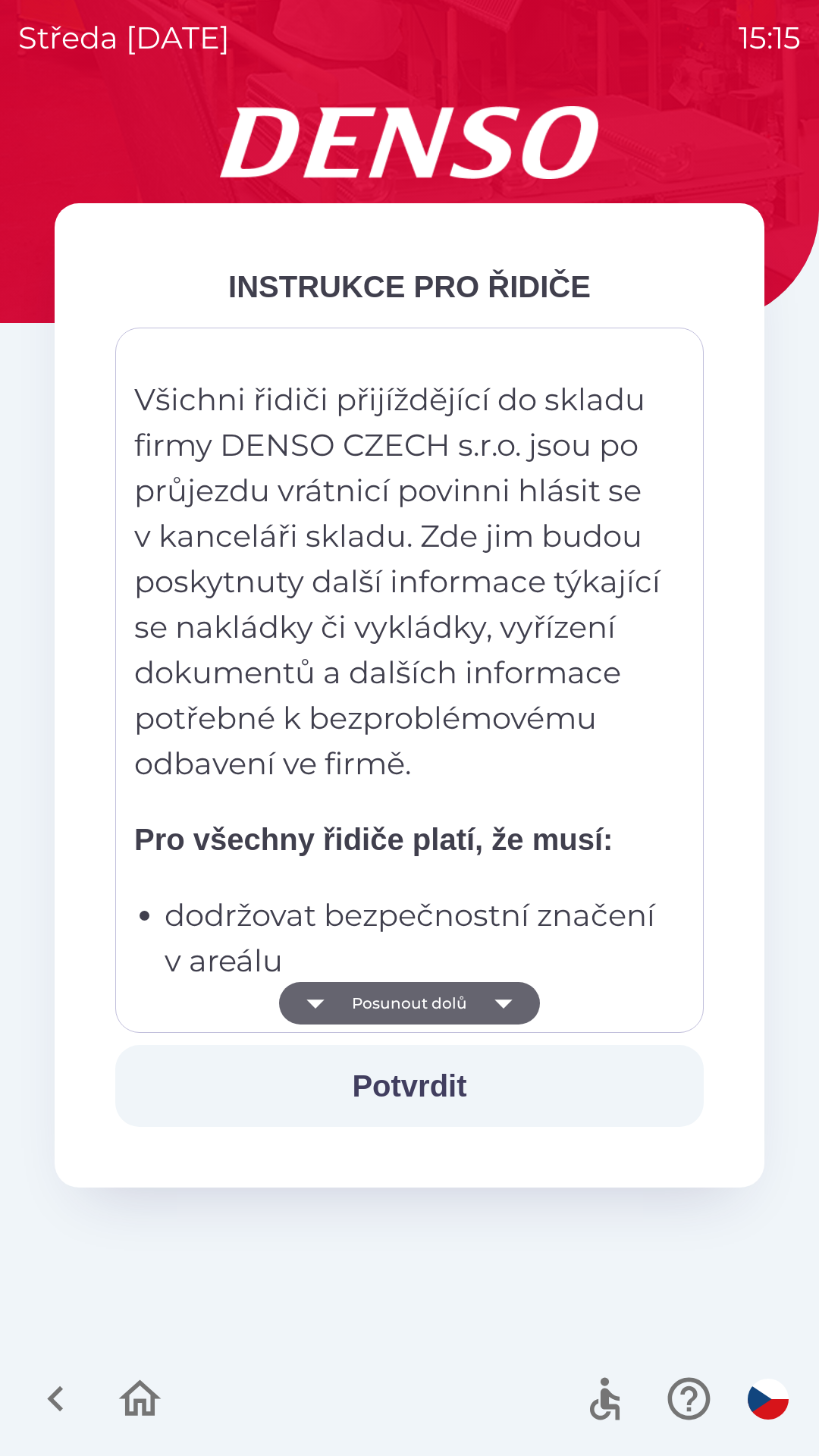
click at [489, 997] on icon "button" at bounding box center [504, 1003] width 43 height 43
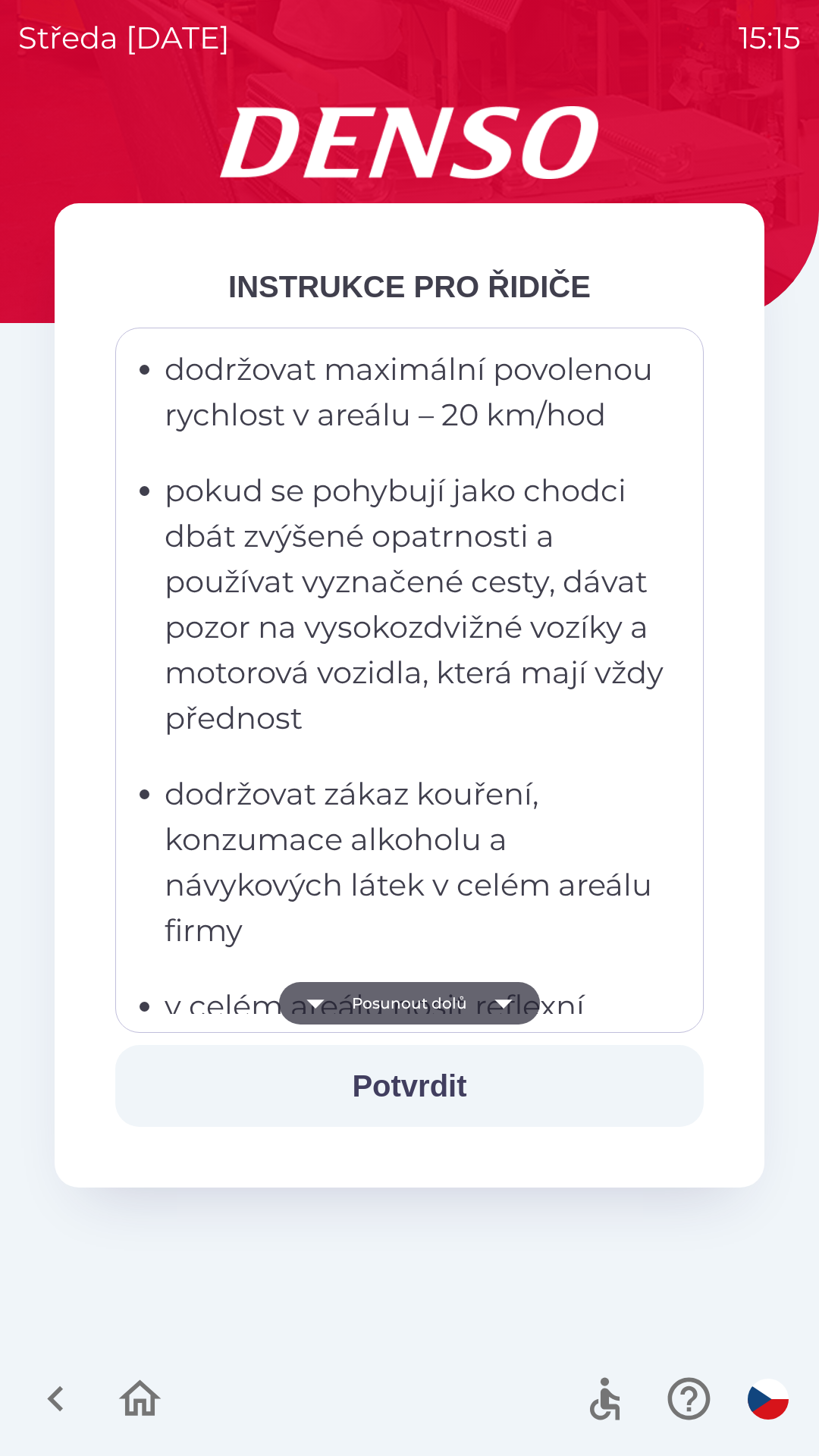
click at [491, 1008] on icon "button" at bounding box center [504, 1003] width 43 height 43
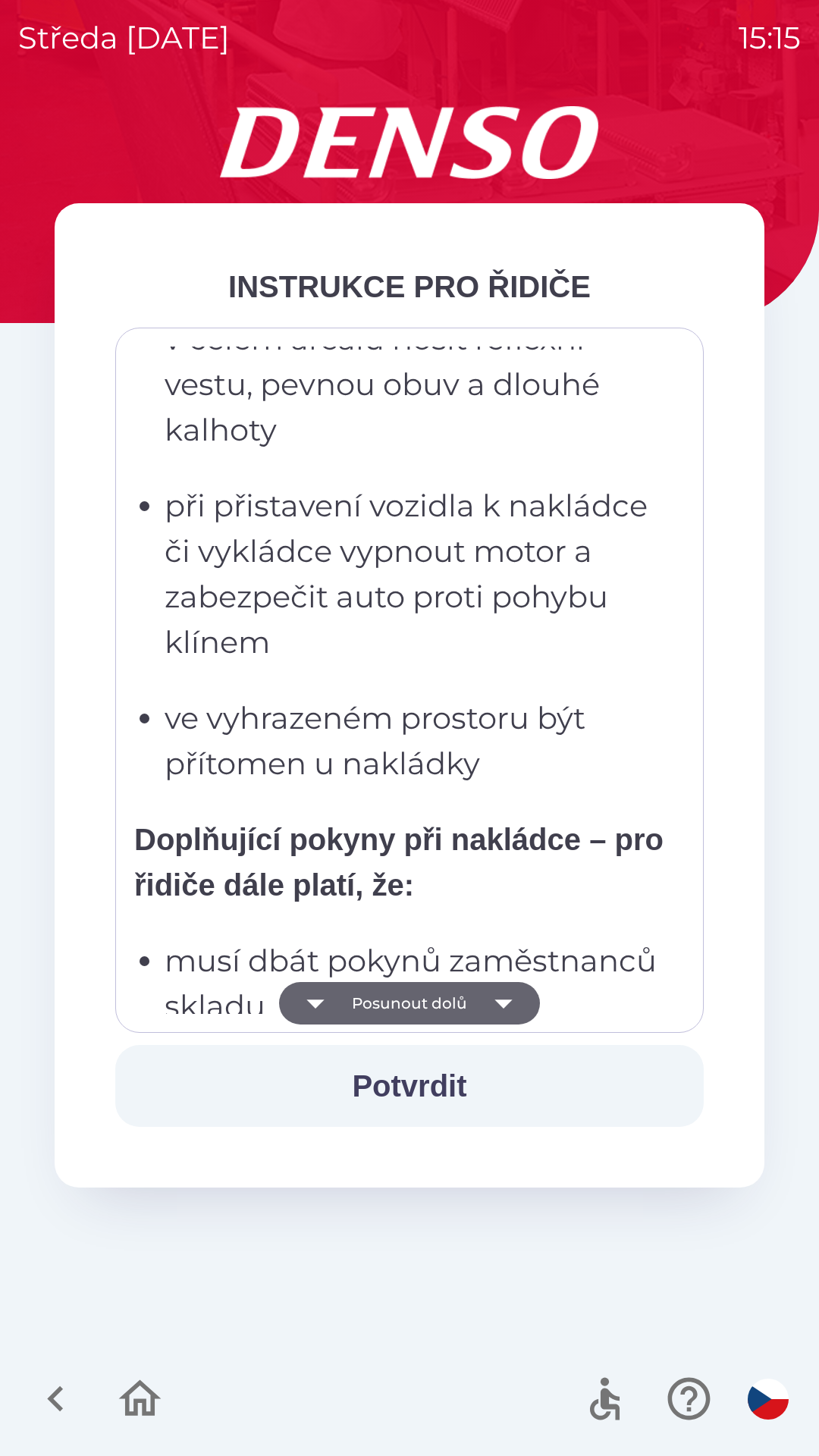
click at [477, 998] on button "Posunout dolů" at bounding box center [410, 1003] width 261 height 43
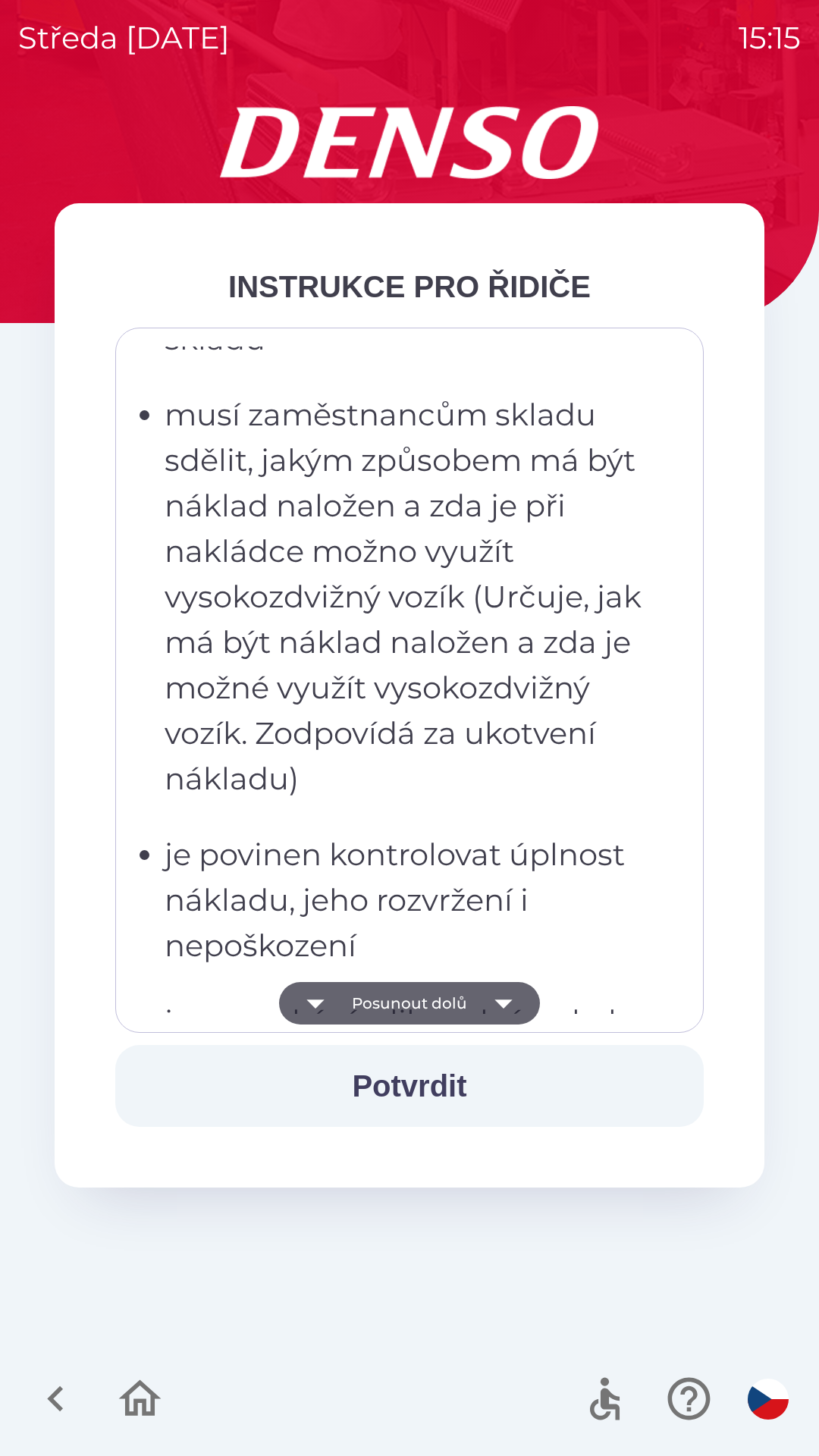
click at [480, 1005] on button "Posunout dolů" at bounding box center [410, 1003] width 261 height 43
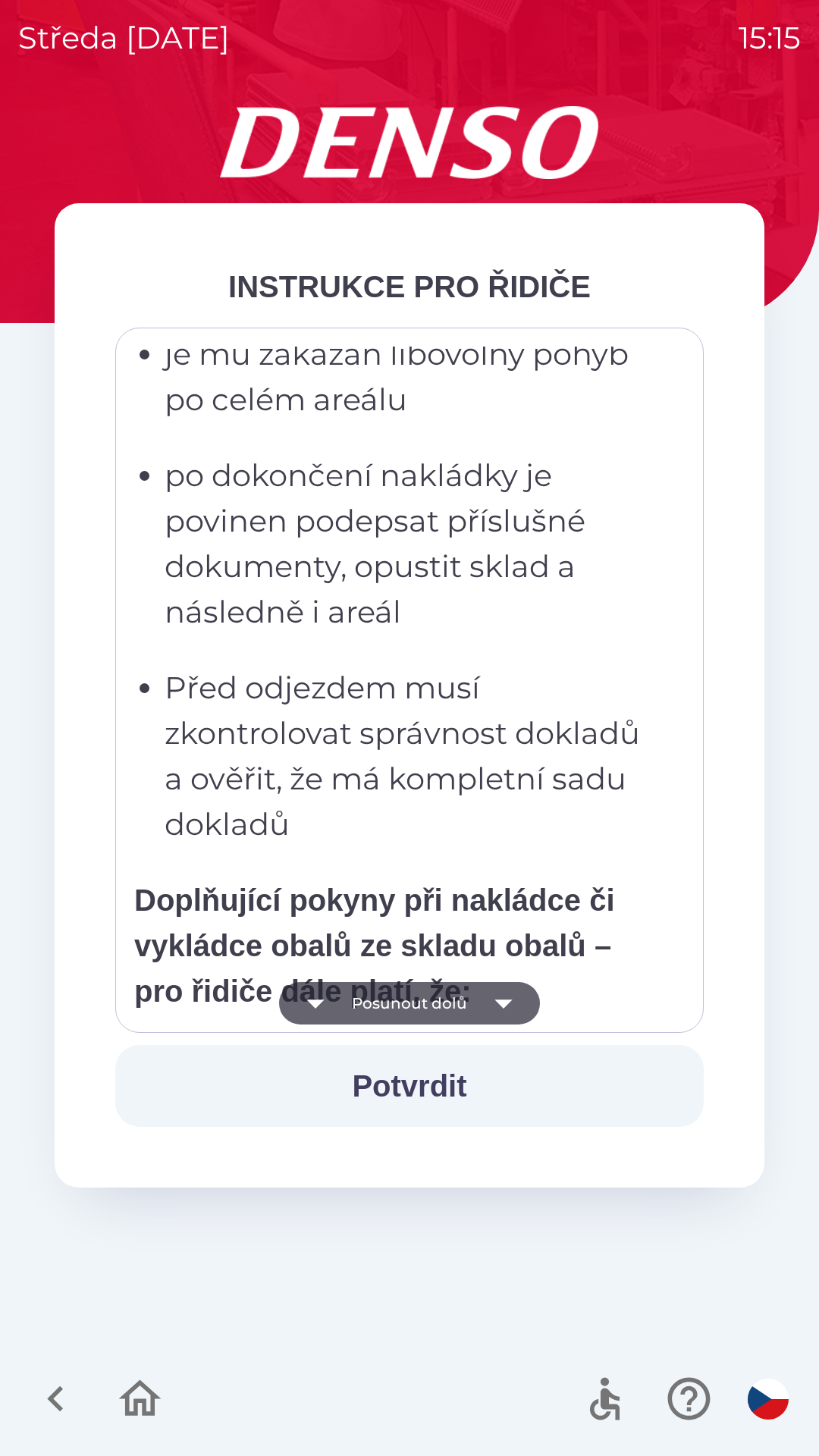
click at [484, 1006] on icon "button" at bounding box center [504, 1003] width 43 height 43
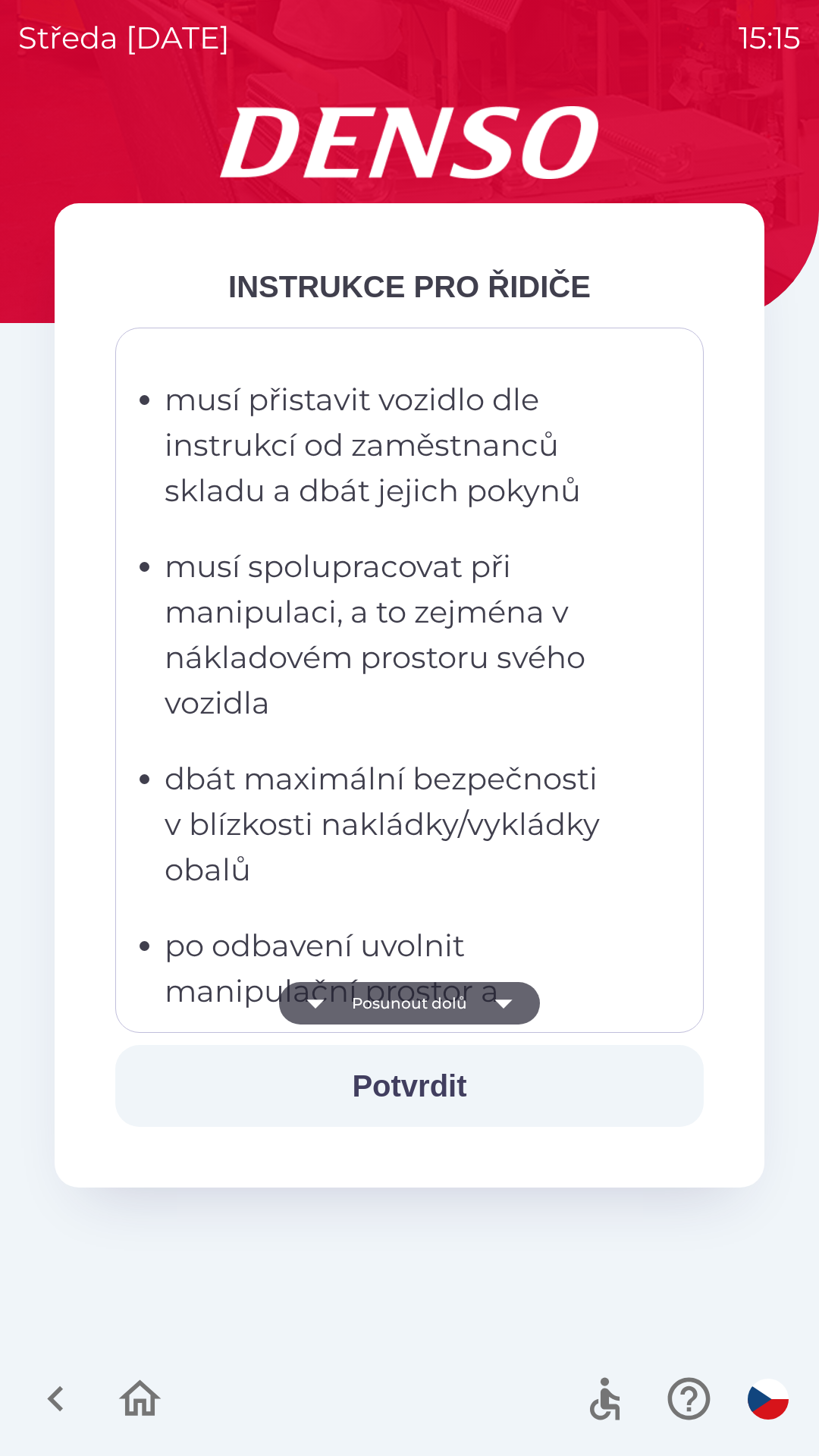
click at [476, 1008] on button "Posunout dolů" at bounding box center [410, 1003] width 261 height 43
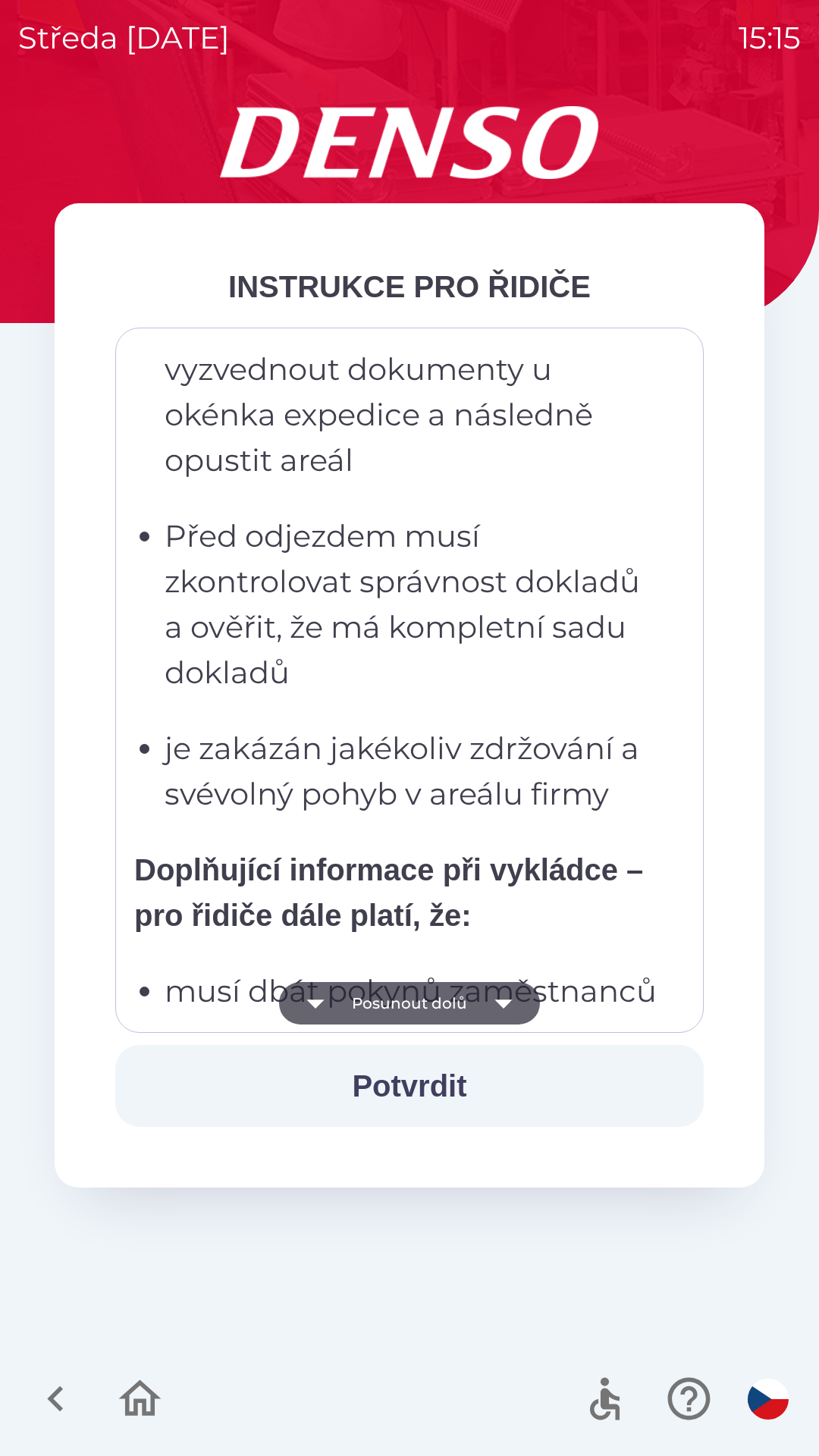
click at [467, 1008] on button "Posunout dolů" at bounding box center [410, 1003] width 261 height 43
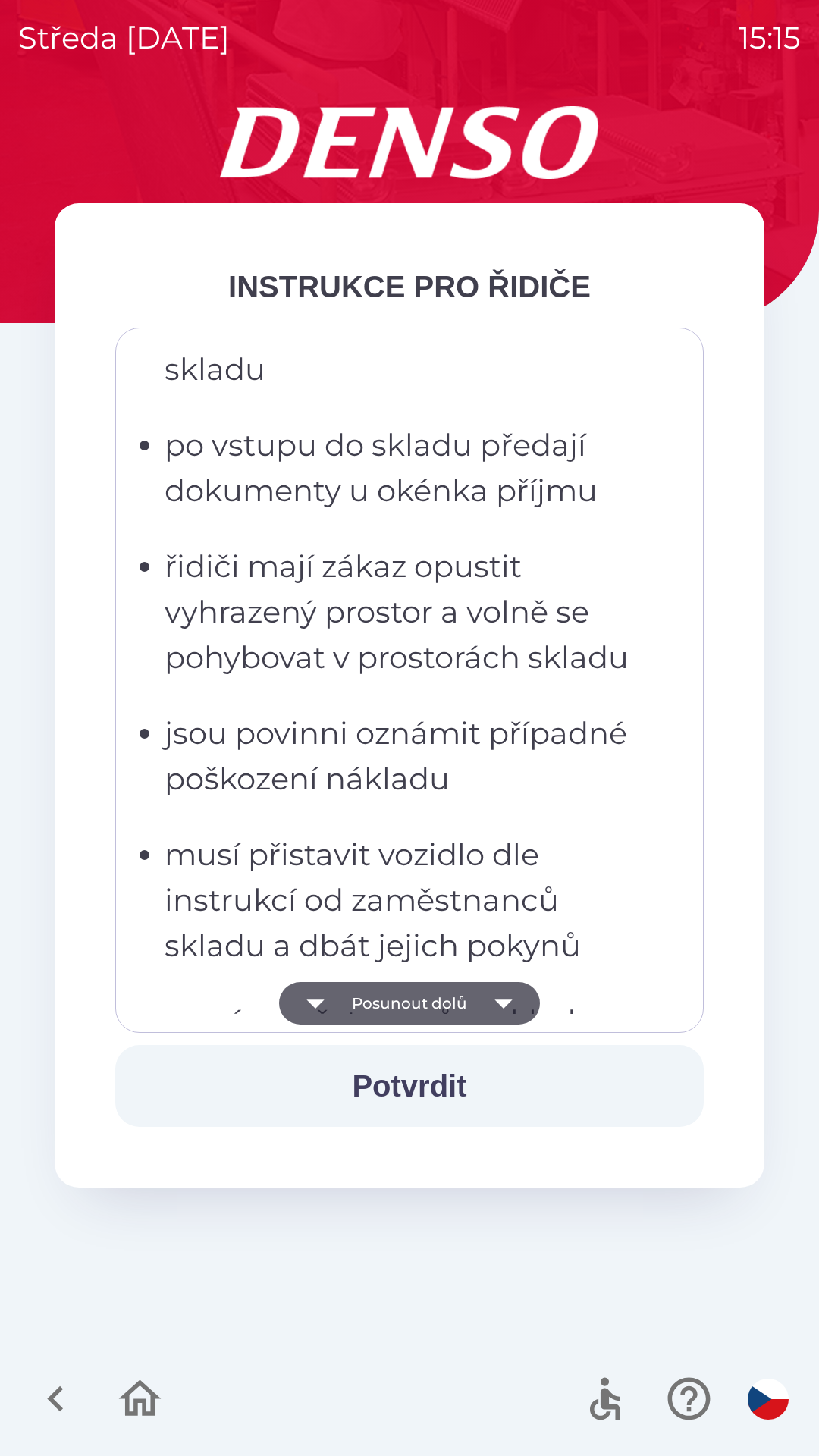
click at [460, 1006] on button "Posunout dolů" at bounding box center [410, 1003] width 261 height 43
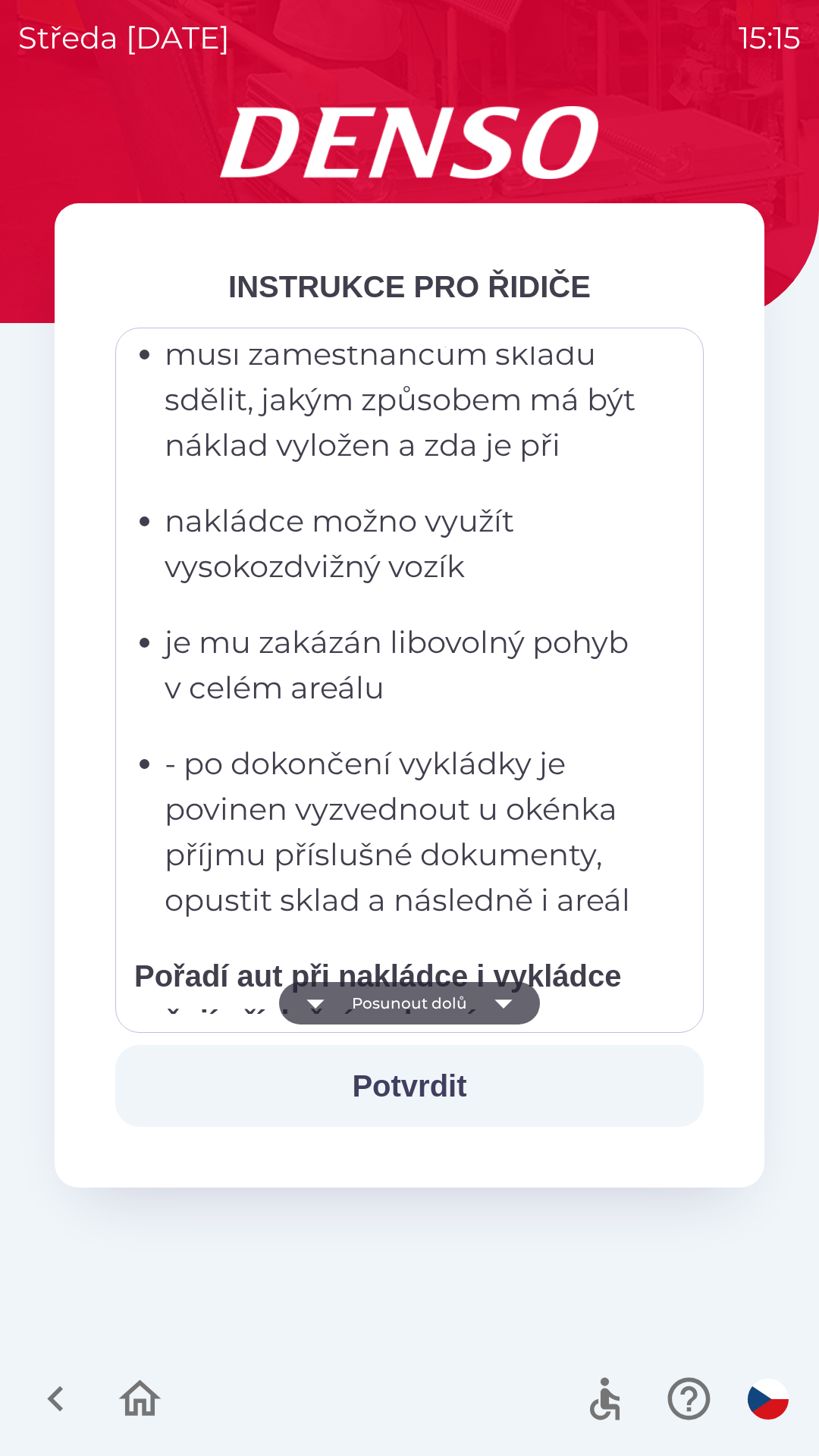
click at [456, 1007] on button "Posunout dolů" at bounding box center [410, 1003] width 261 height 43
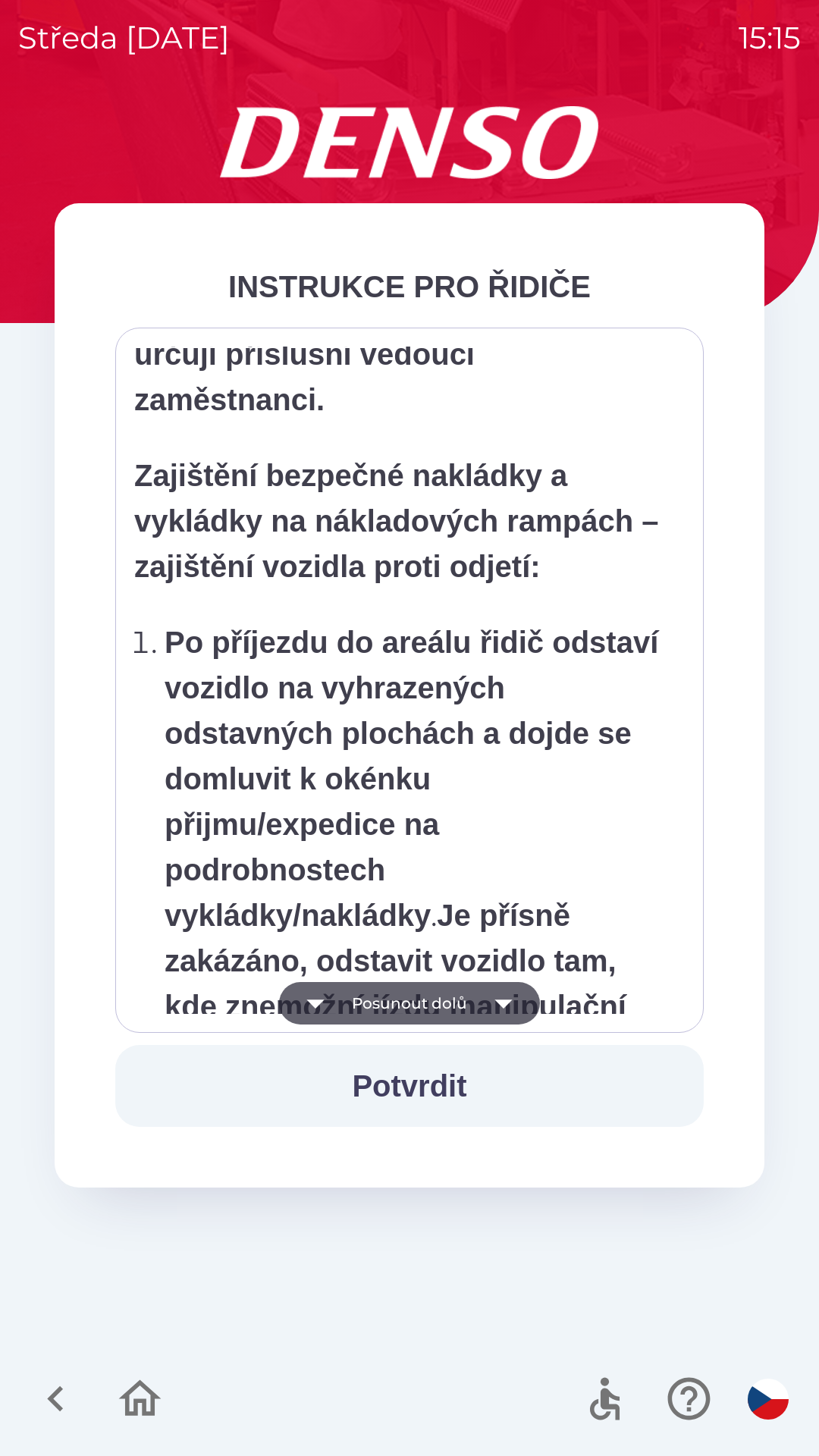
click at [454, 1006] on button "Posunout dolů" at bounding box center [410, 1003] width 261 height 43
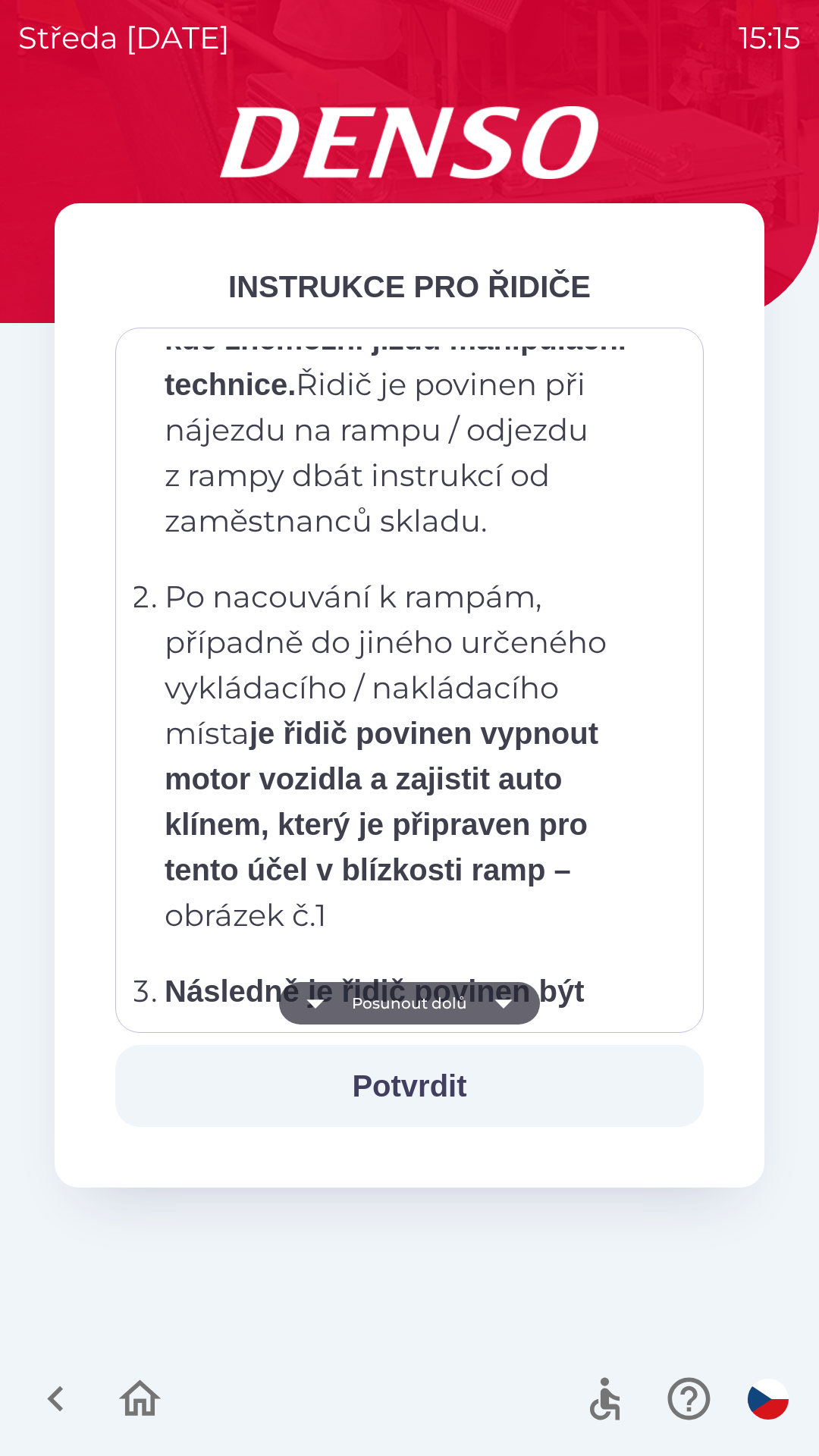
click at [456, 1009] on button "Posunout dolů" at bounding box center [410, 1003] width 261 height 43
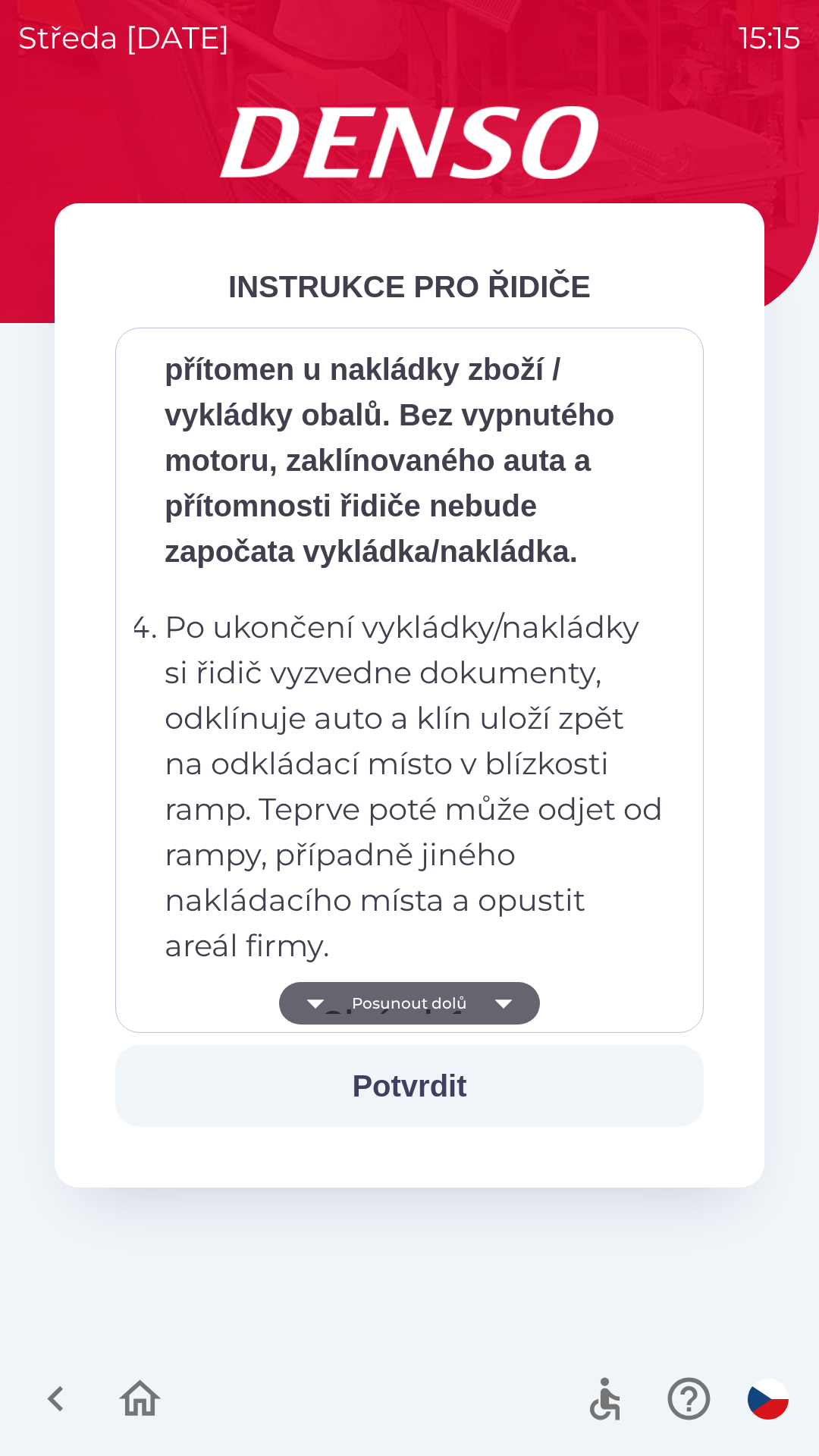
click at [454, 1011] on button "Posunout dolů" at bounding box center [410, 1003] width 261 height 43
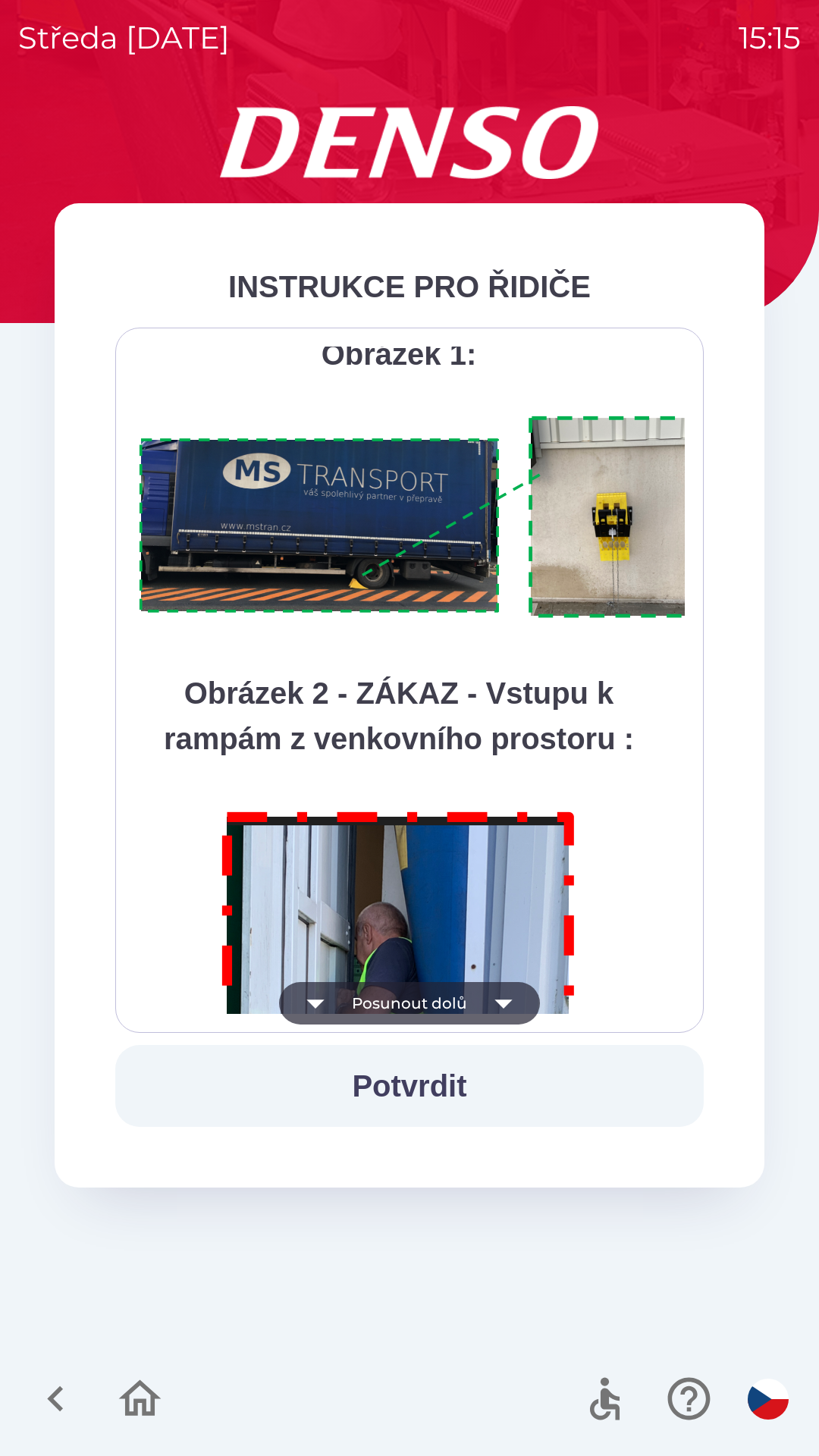
click at [455, 1002] on button "Posunout dolů" at bounding box center [410, 1003] width 261 height 43
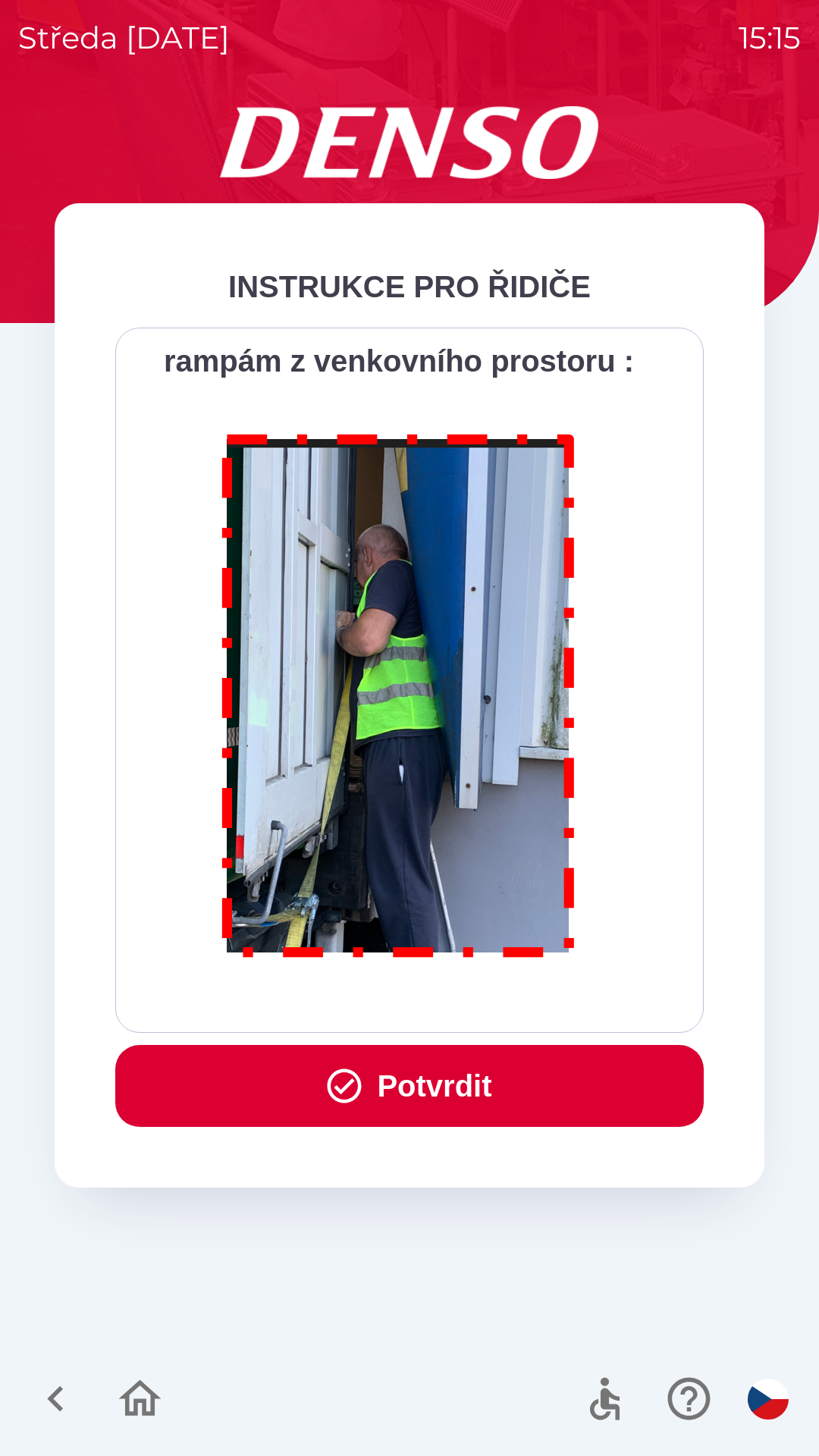
click at [522, 1087] on button "Potvrdit" at bounding box center [410, 1085] width 589 height 82
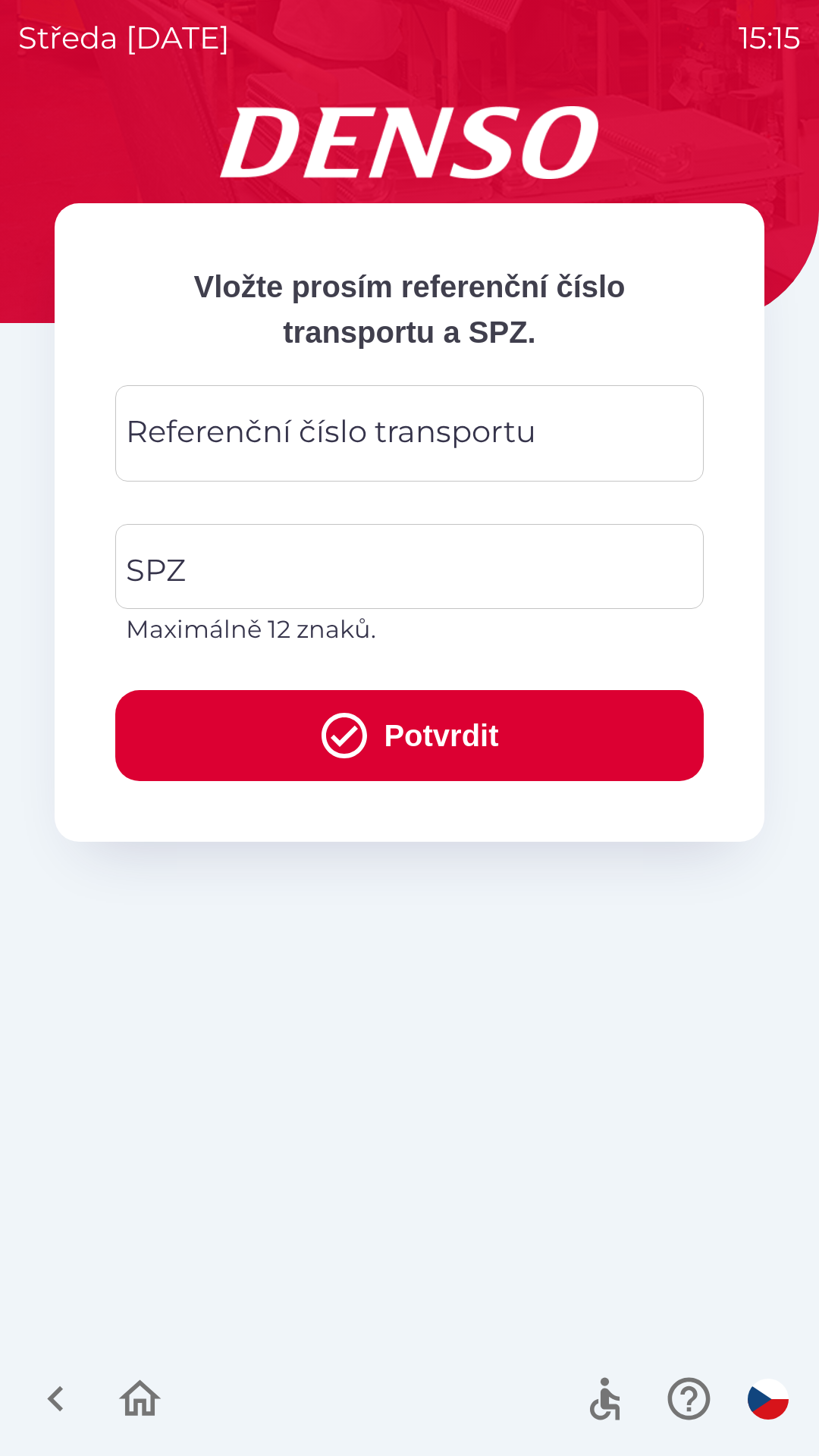
click at [320, 428] on div "Referenční číslo transportu Referenční číslo transportu" at bounding box center [410, 433] width 589 height 96
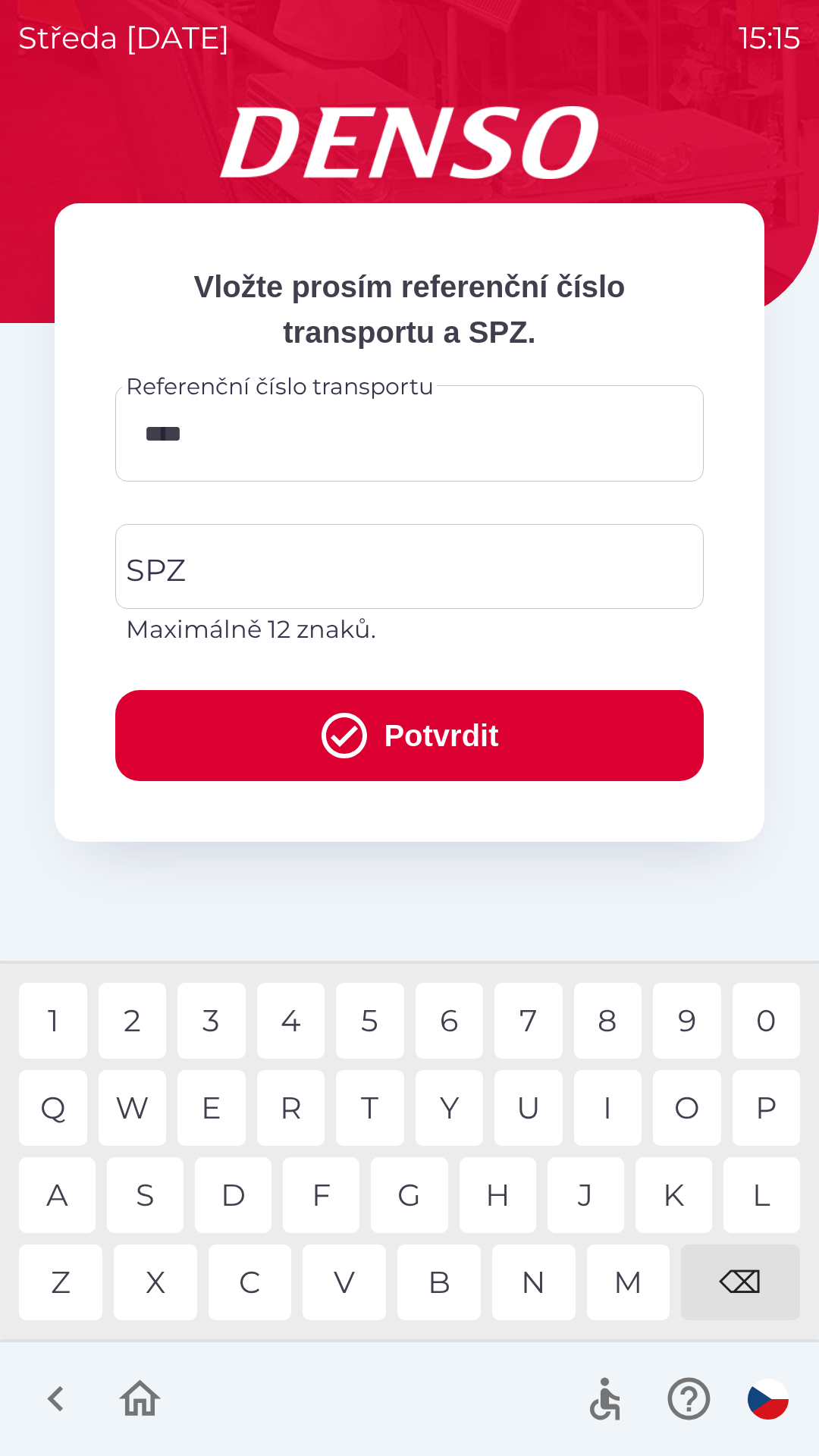
click at [213, 1018] on div "3" at bounding box center [211, 1021] width 68 height 76
click at [144, 1106] on div "W" at bounding box center [132, 1108] width 68 height 76
type input "********"
click at [375, 570] on input "SPZ" at bounding box center [398, 567] width 552 height 71
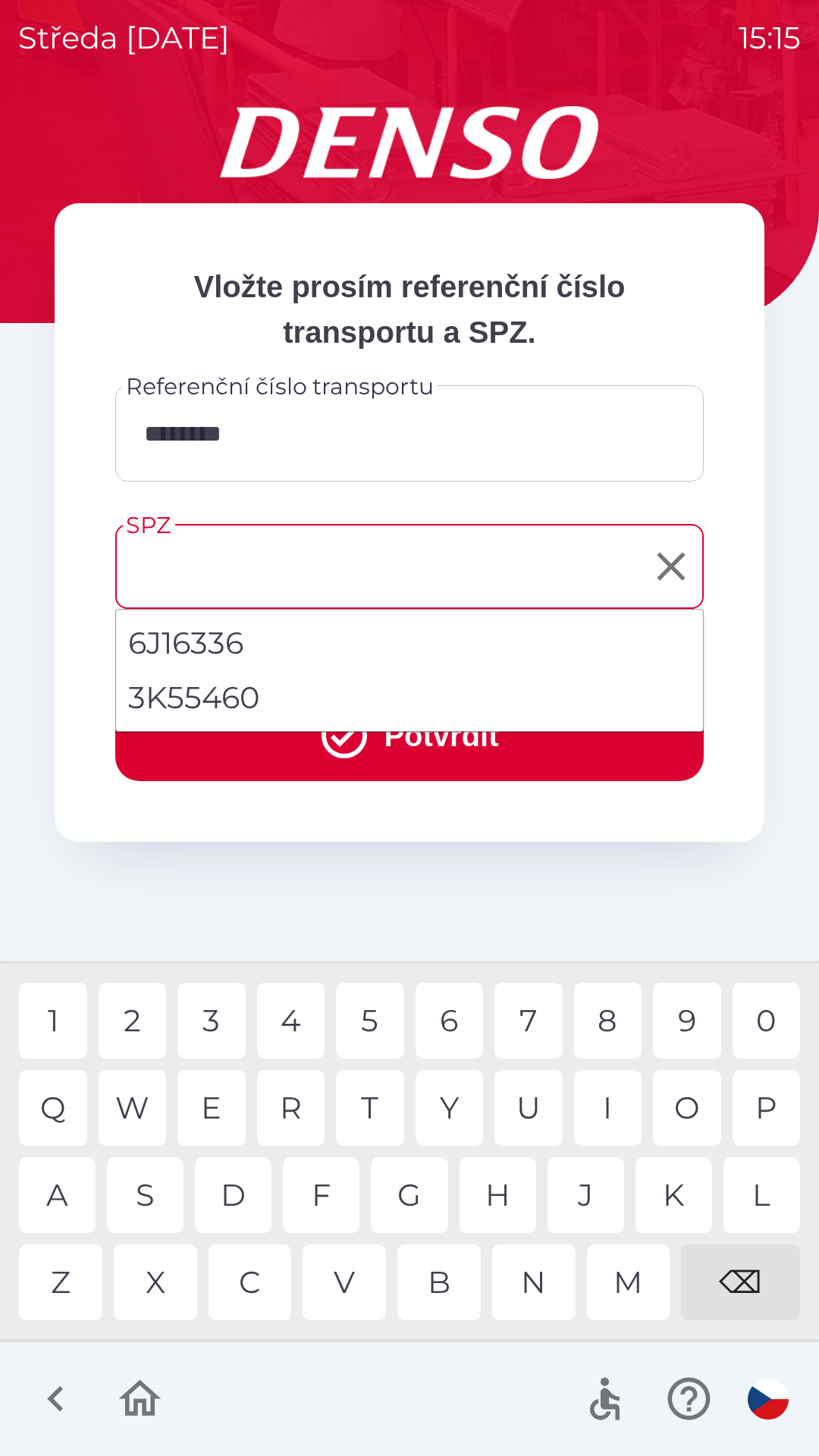
click at [224, 693] on li "3K55460" at bounding box center [410, 697] width 587 height 55
type input "*******"
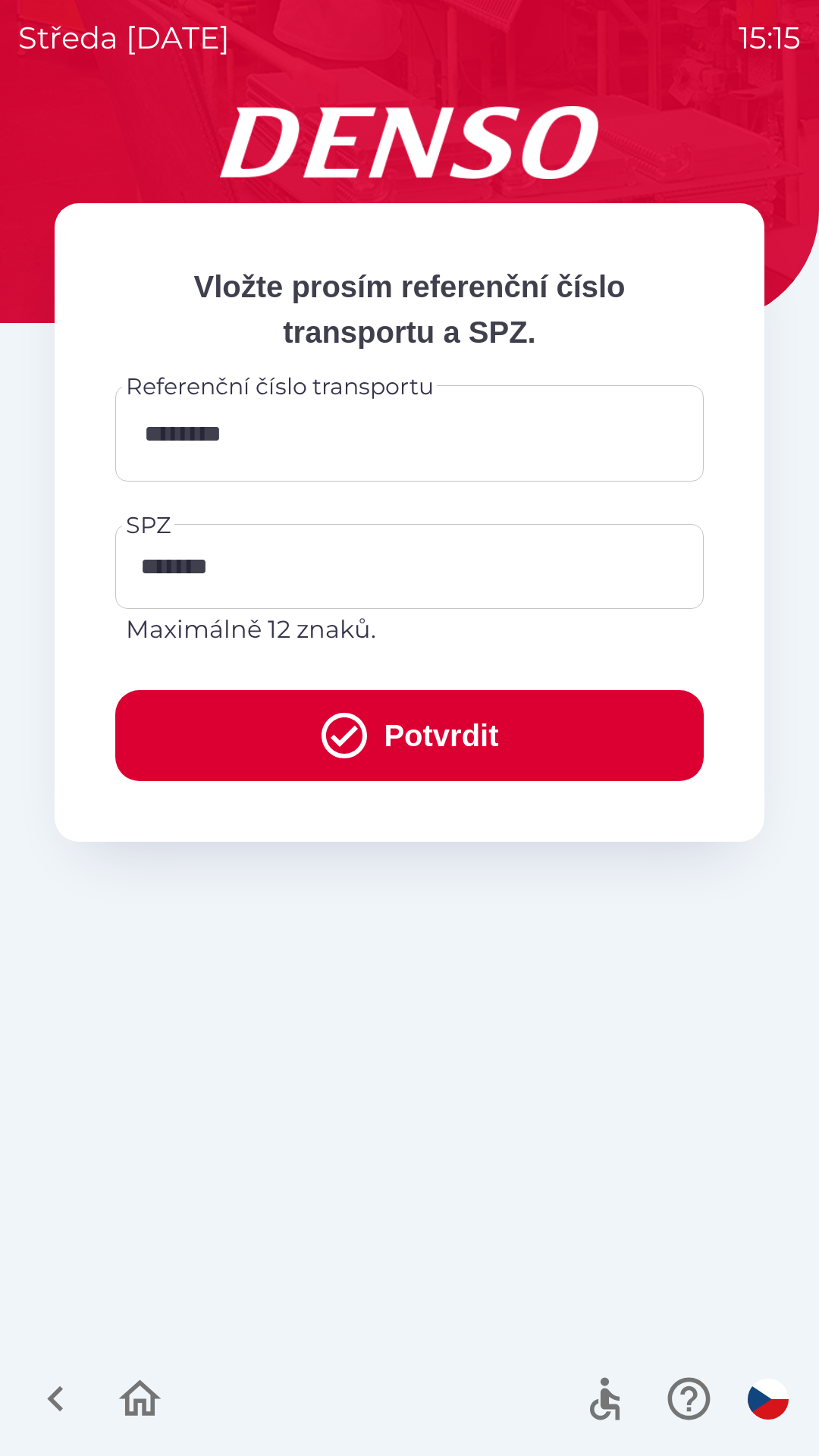
click at [386, 732] on button "Potvrdit" at bounding box center [410, 735] width 589 height 91
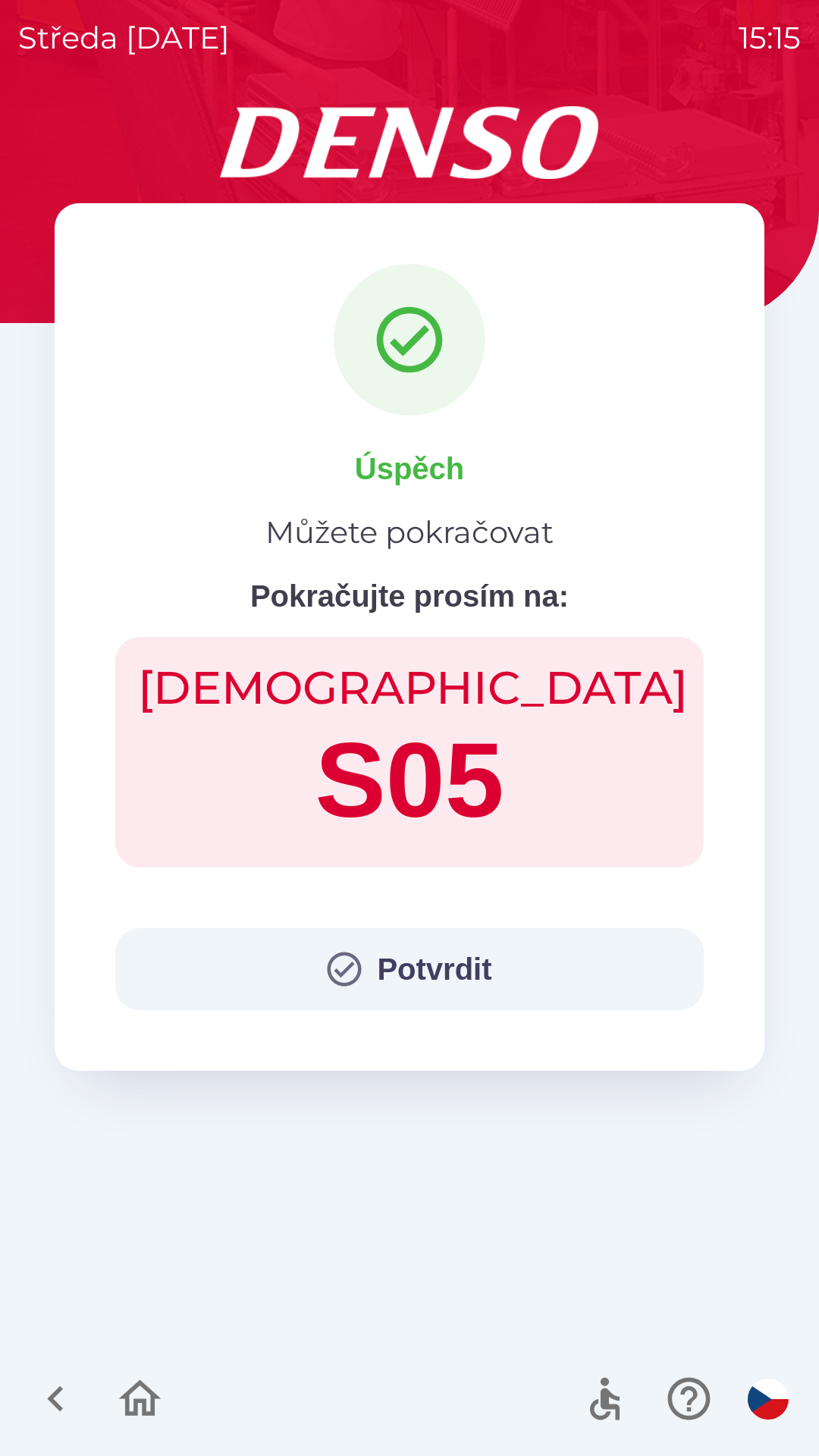
click at [402, 944] on button "Potvrdit" at bounding box center [410, 969] width 589 height 82
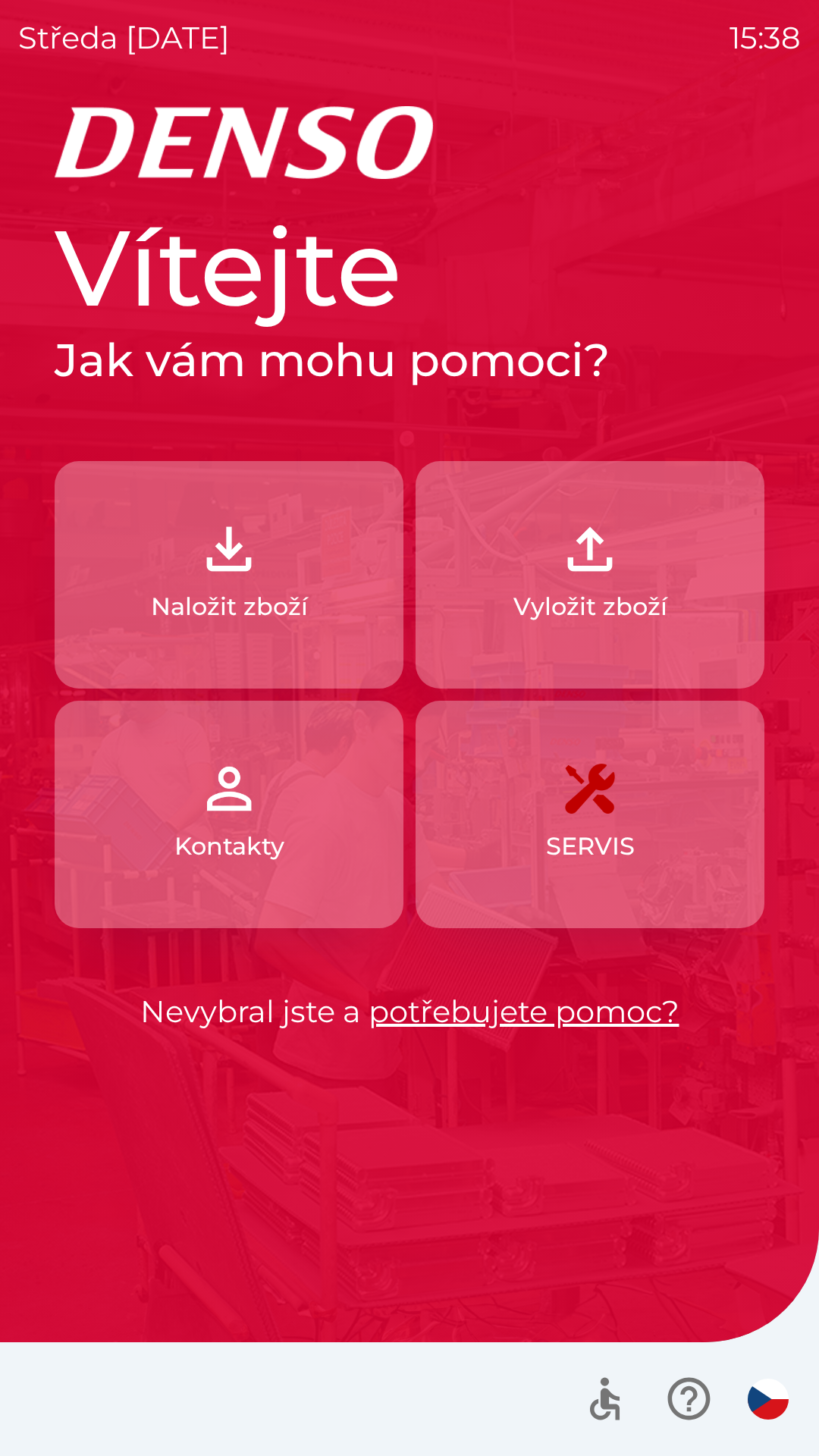
click at [226, 560] on img "button" at bounding box center [228, 548] width 66 height 66
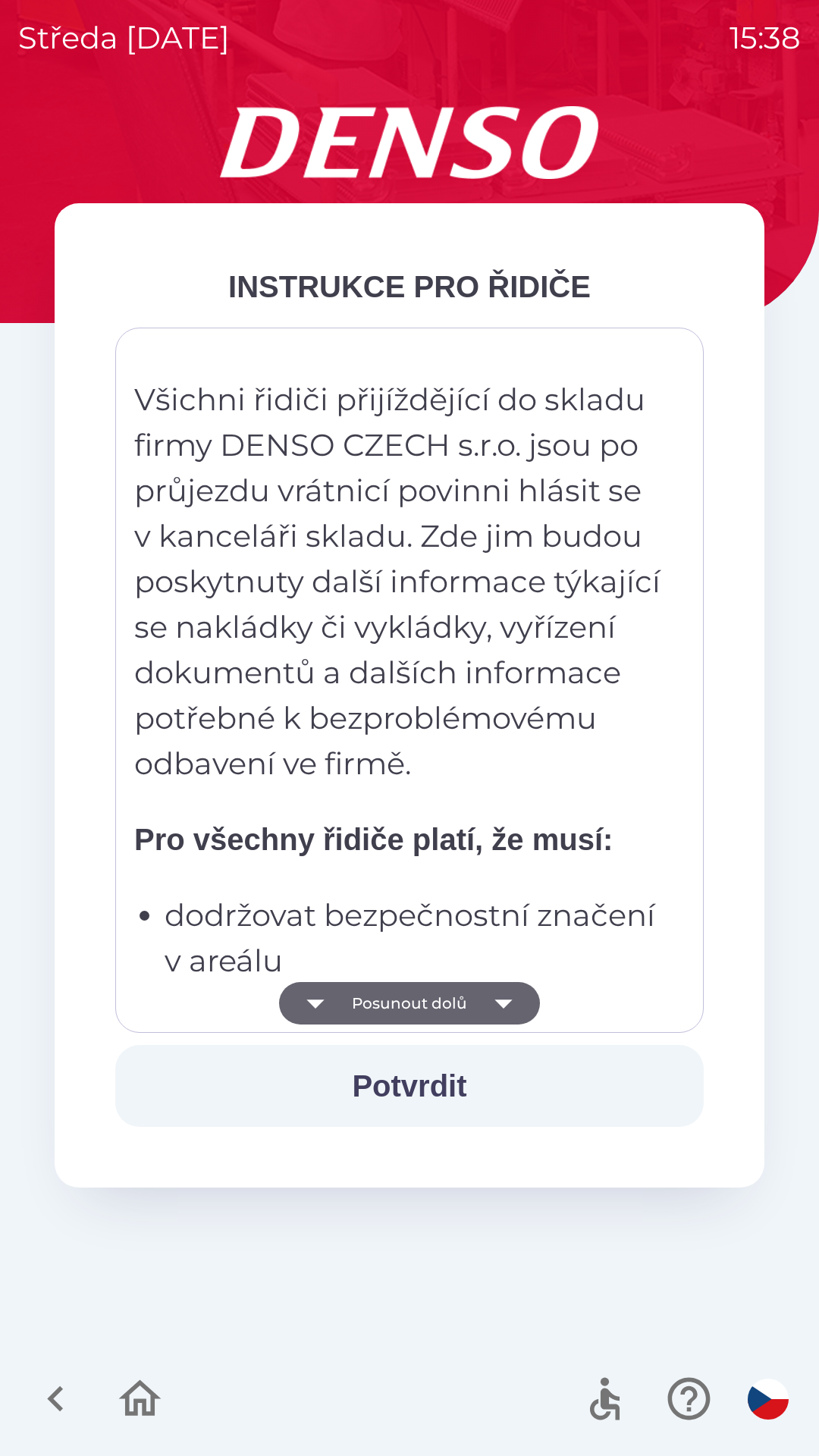
click at [502, 1006] on icon "button" at bounding box center [504, 1004] width 18 height 9
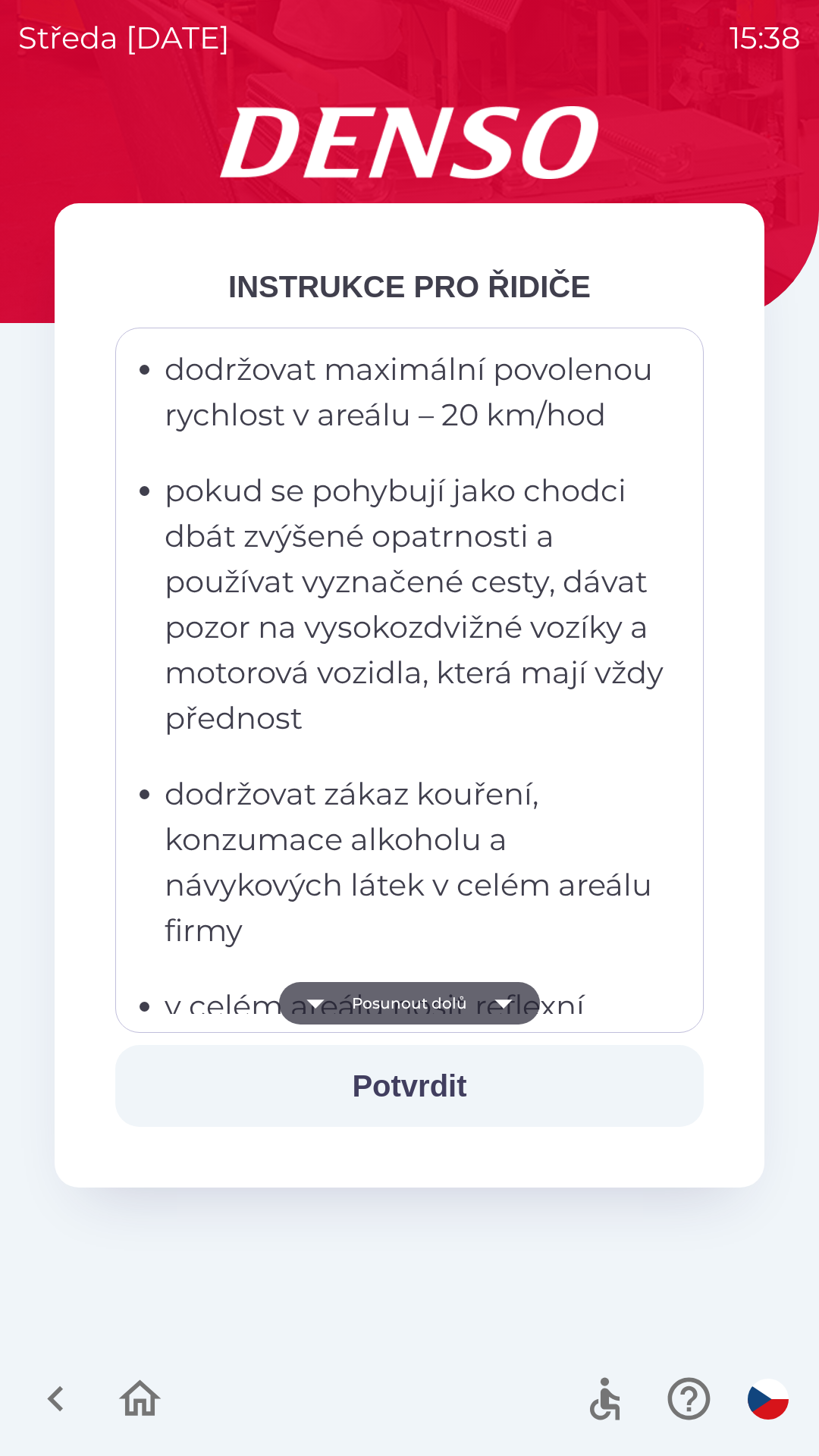
click at [504, 1017] on icon "button" at bounding box center [504, 1003] width 43 height 43
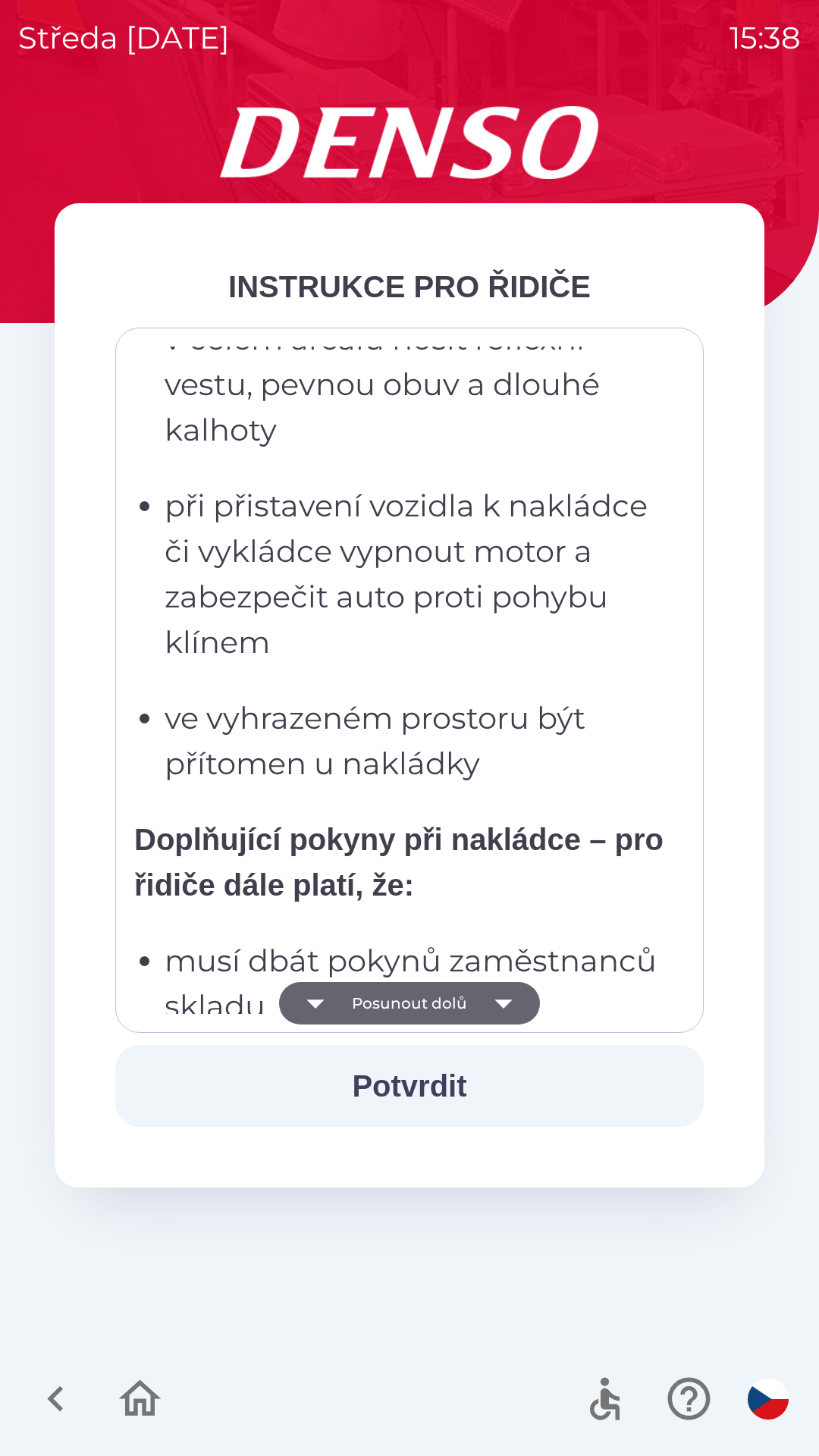
click at [510, 1016] on icon "button" at bounding box center [504, 1003] width 43 height 43
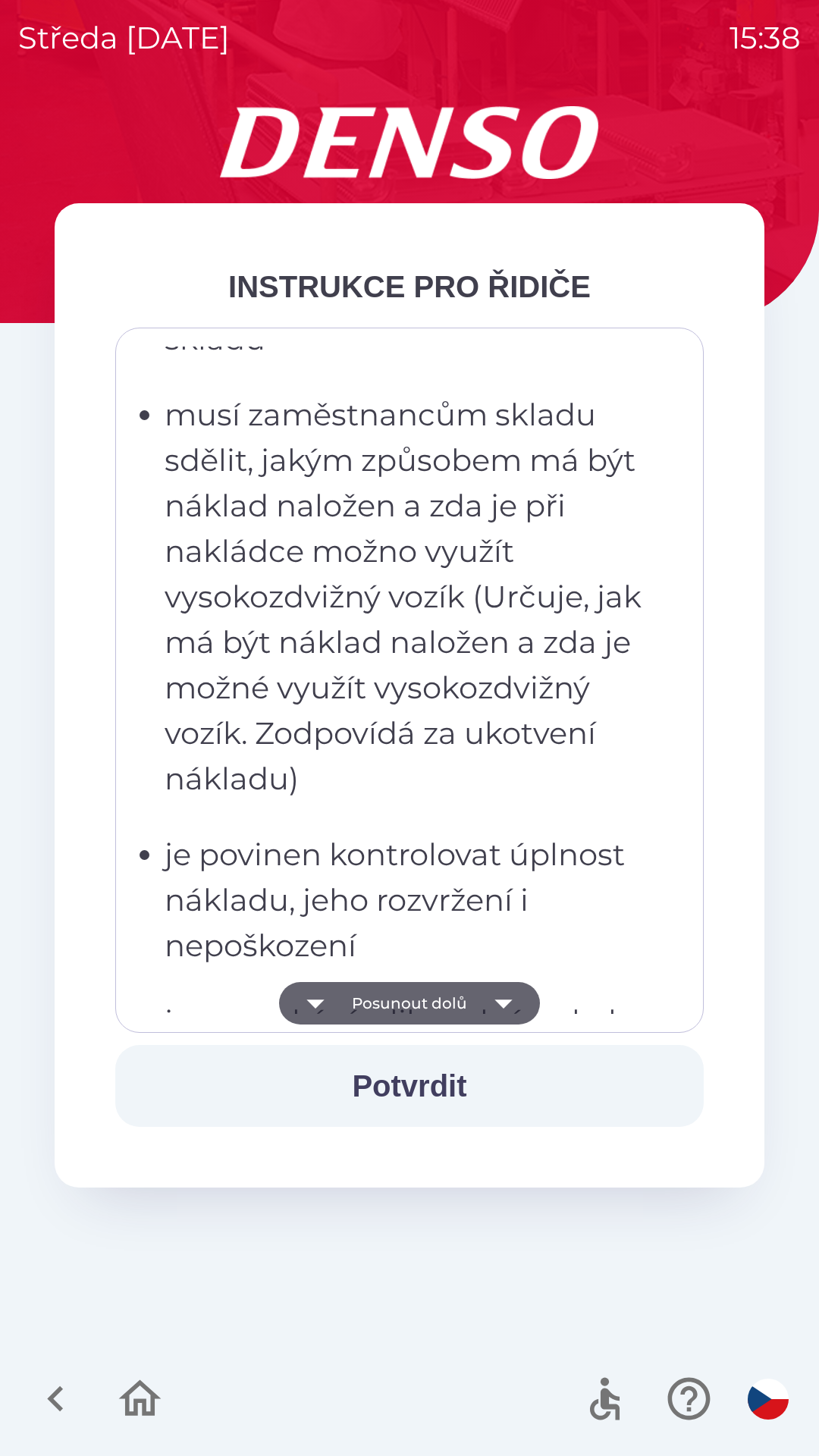
click at [508, 1008] on icon "button" at bounding box center [504, 1003] width 43 height 43
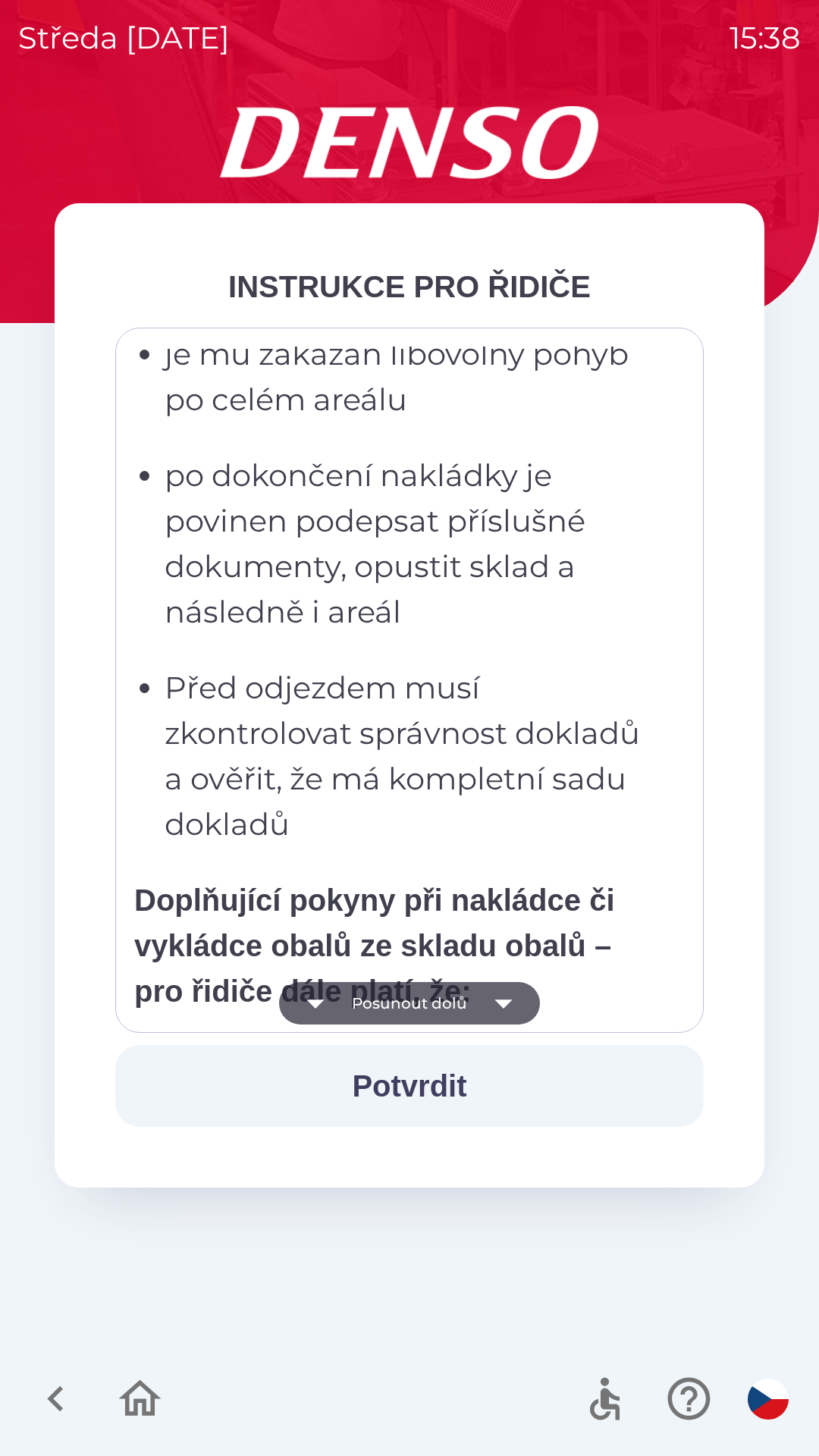
click at [505, 1003] on icon "button" at bounding box center [504, 1004] width 18 height 9
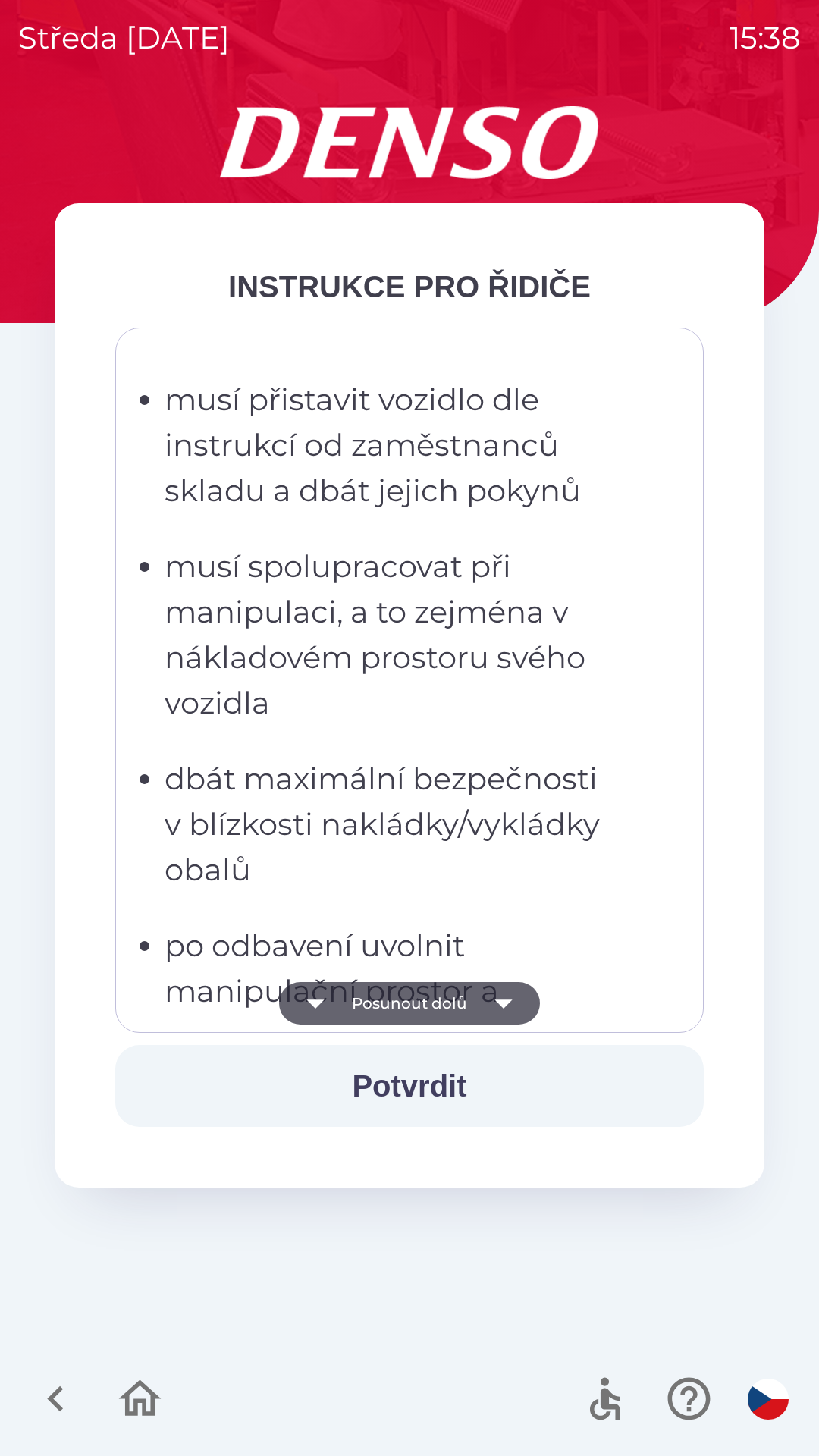
click at [509, 1007] on icon "button" at bounding box center [504, 1003] width 43 height 43
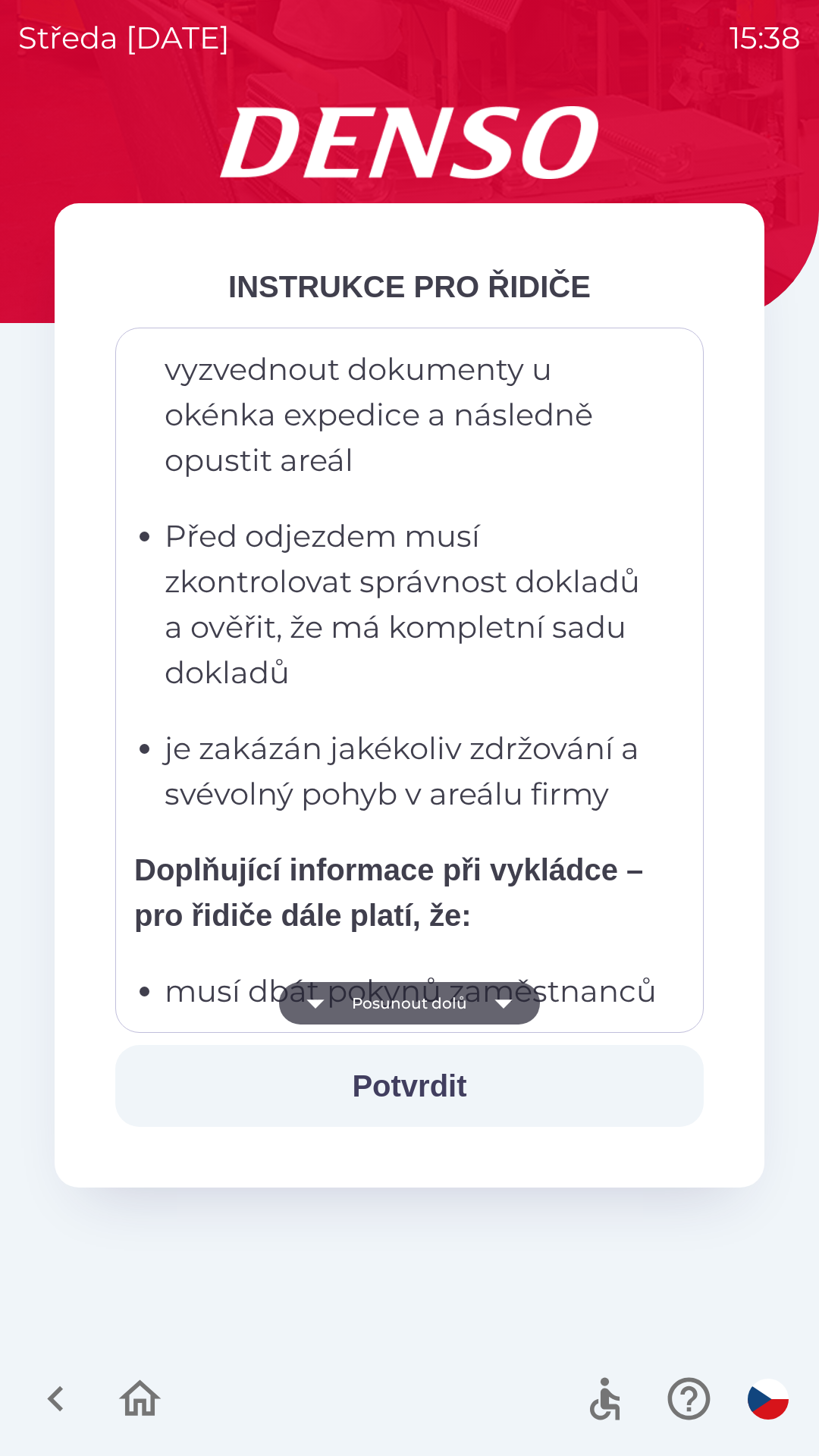
click at [503, 1003] on icon "button" at bounding box center [504, 1004] width 18 height 9
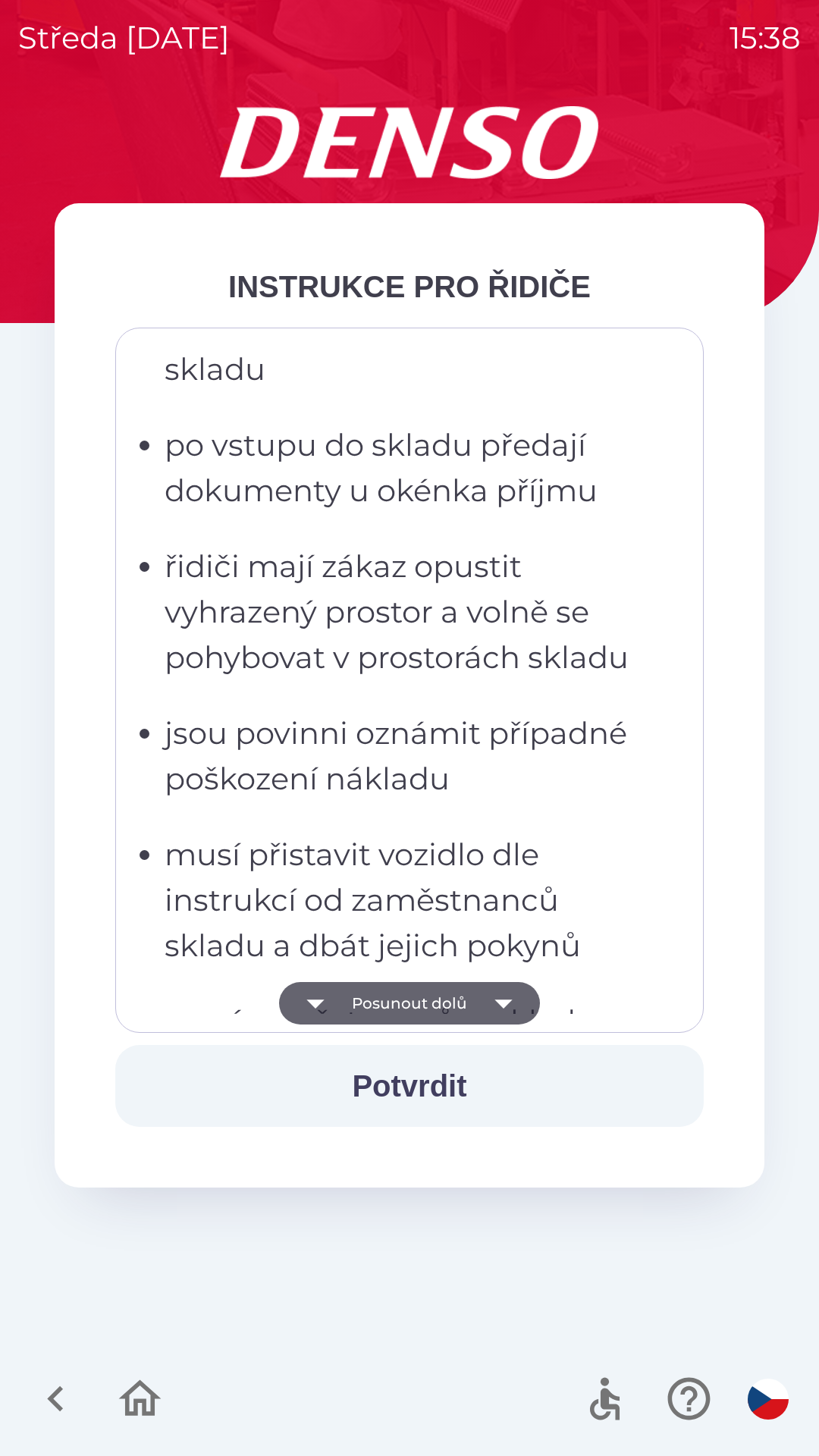
click at [499, 1007] on icon "button" at bounding box center [504, 1003] width 43 height 43
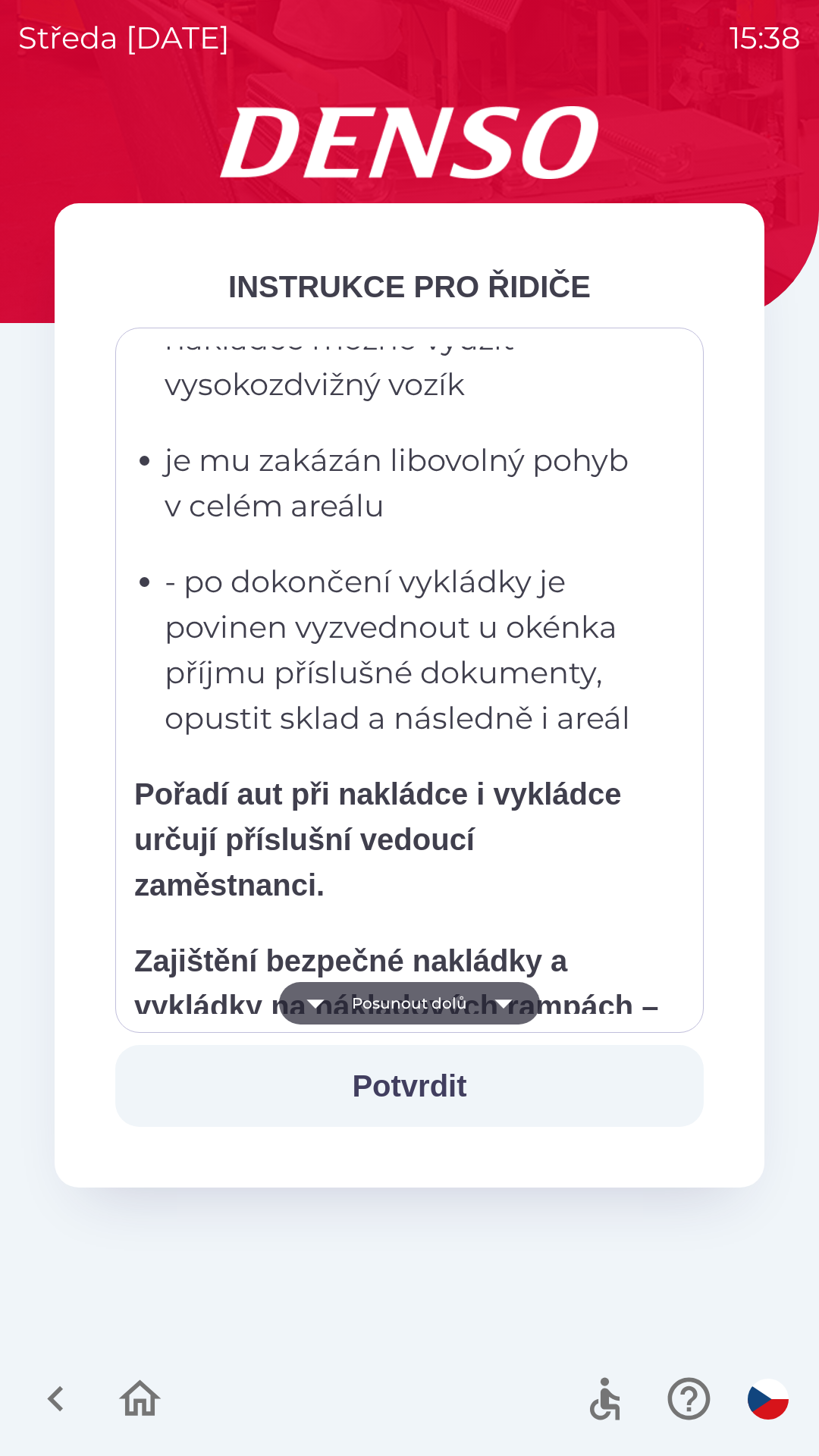
click at [503, 1001] on icon "button" at bounding box center [504, 1004] width 18 height 9
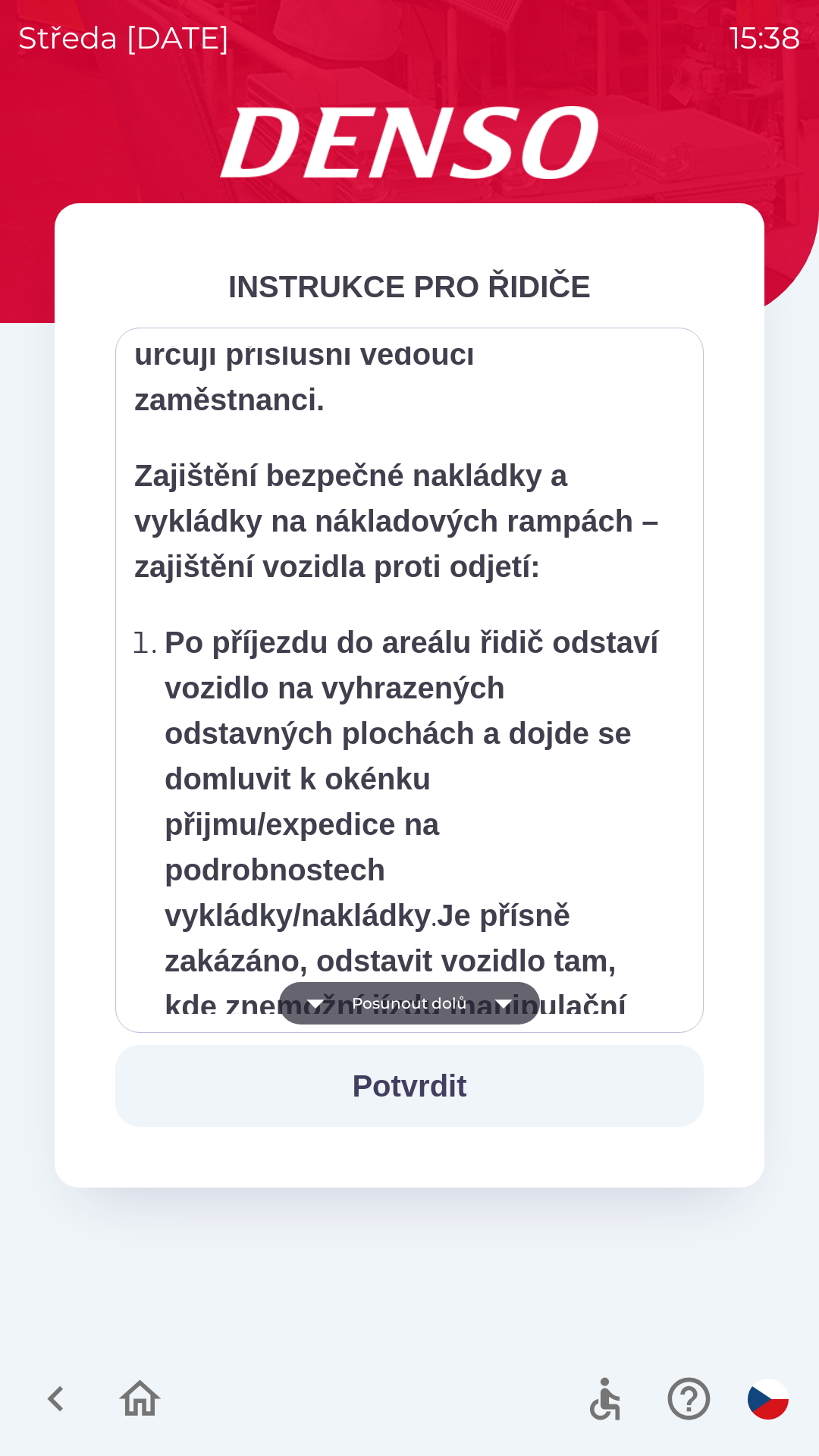
click at [503, 1000] on icon "button" at bounding box center [504, 1004] width 18 height 9
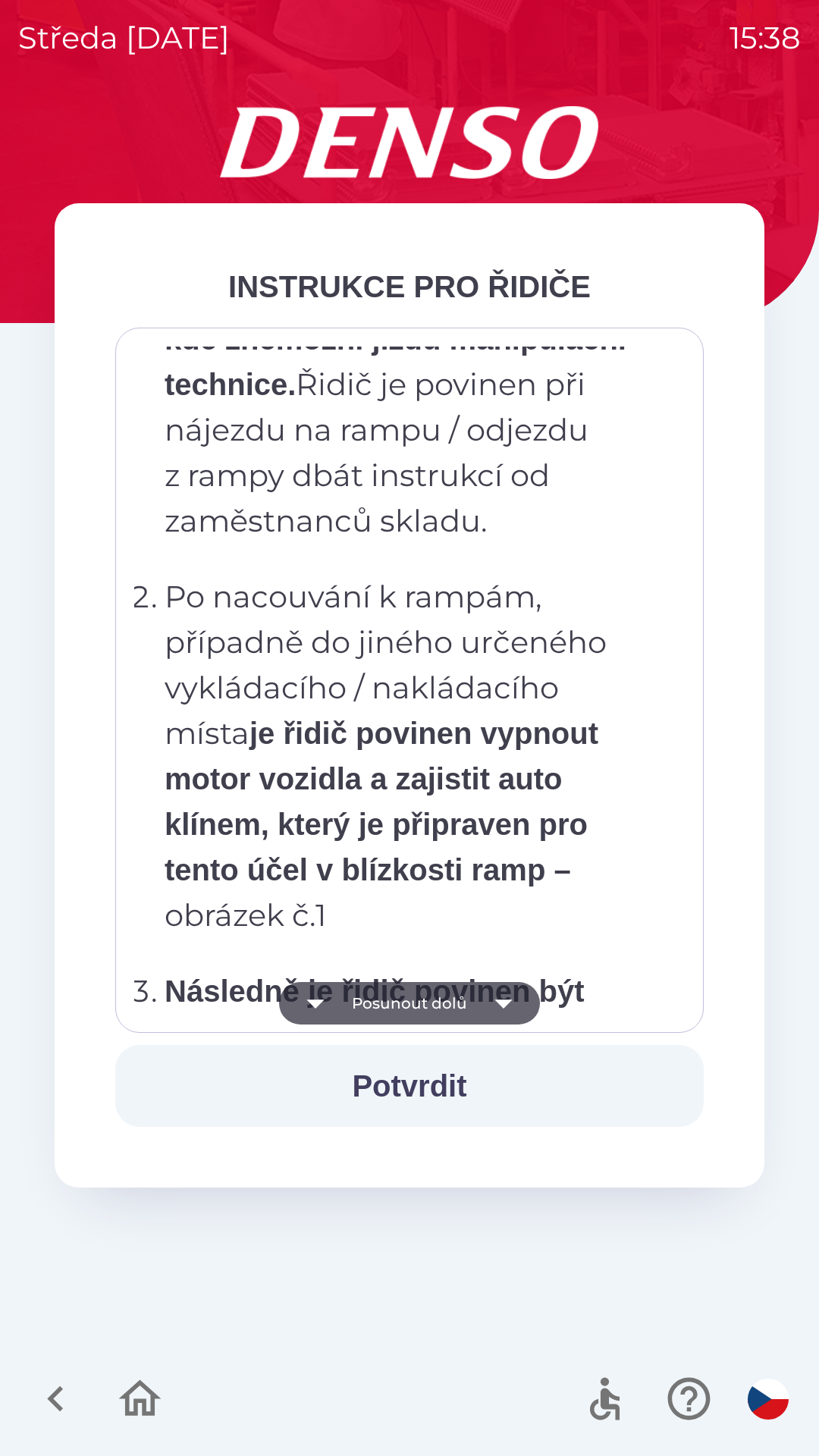
click at [503, 1000] on icon "button" at bounding box center [504, 1003] width 43 height 43
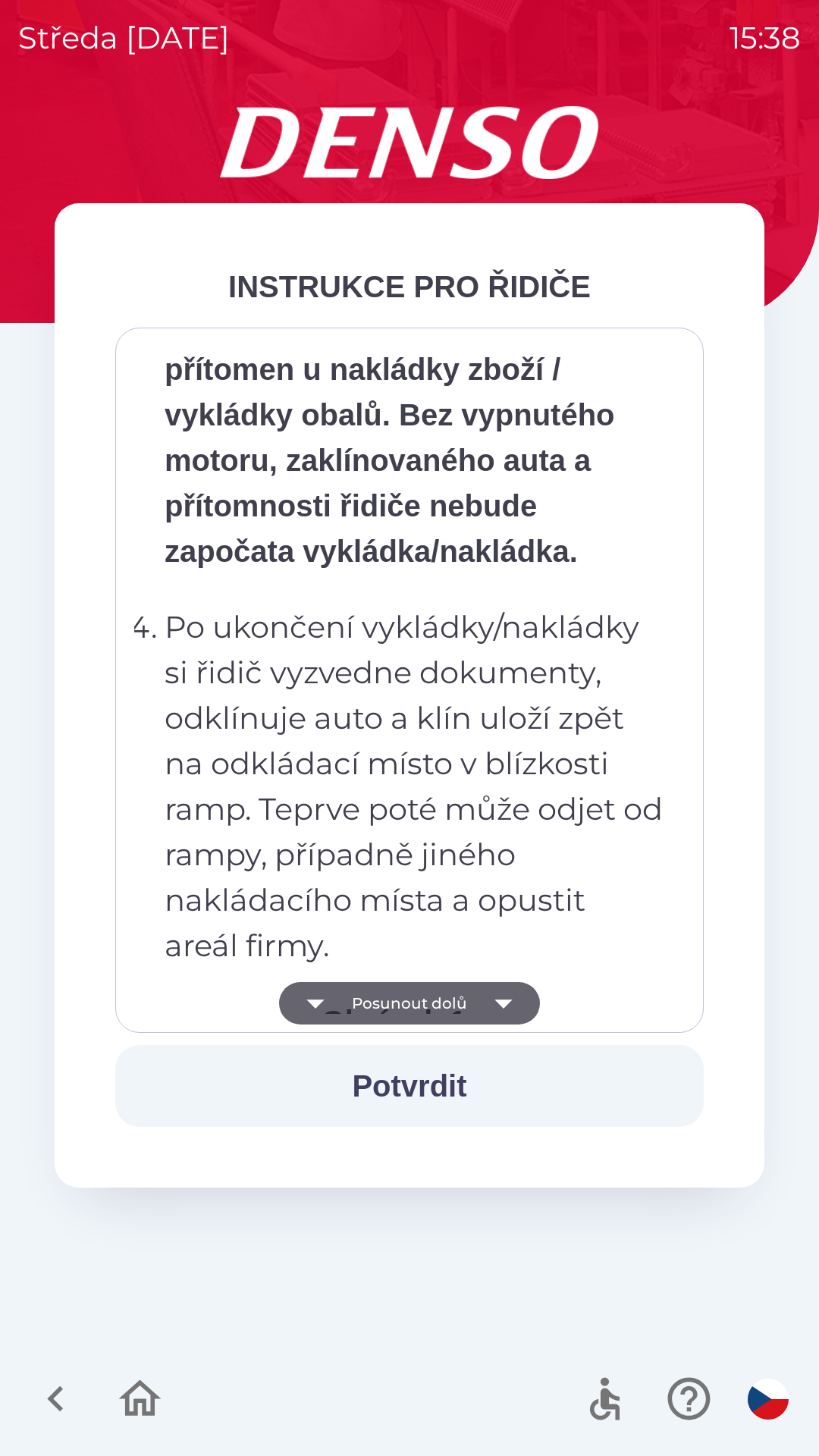
click at [506, 996] on icon "button" at bounding box center [504, 1003] width 43 height 43
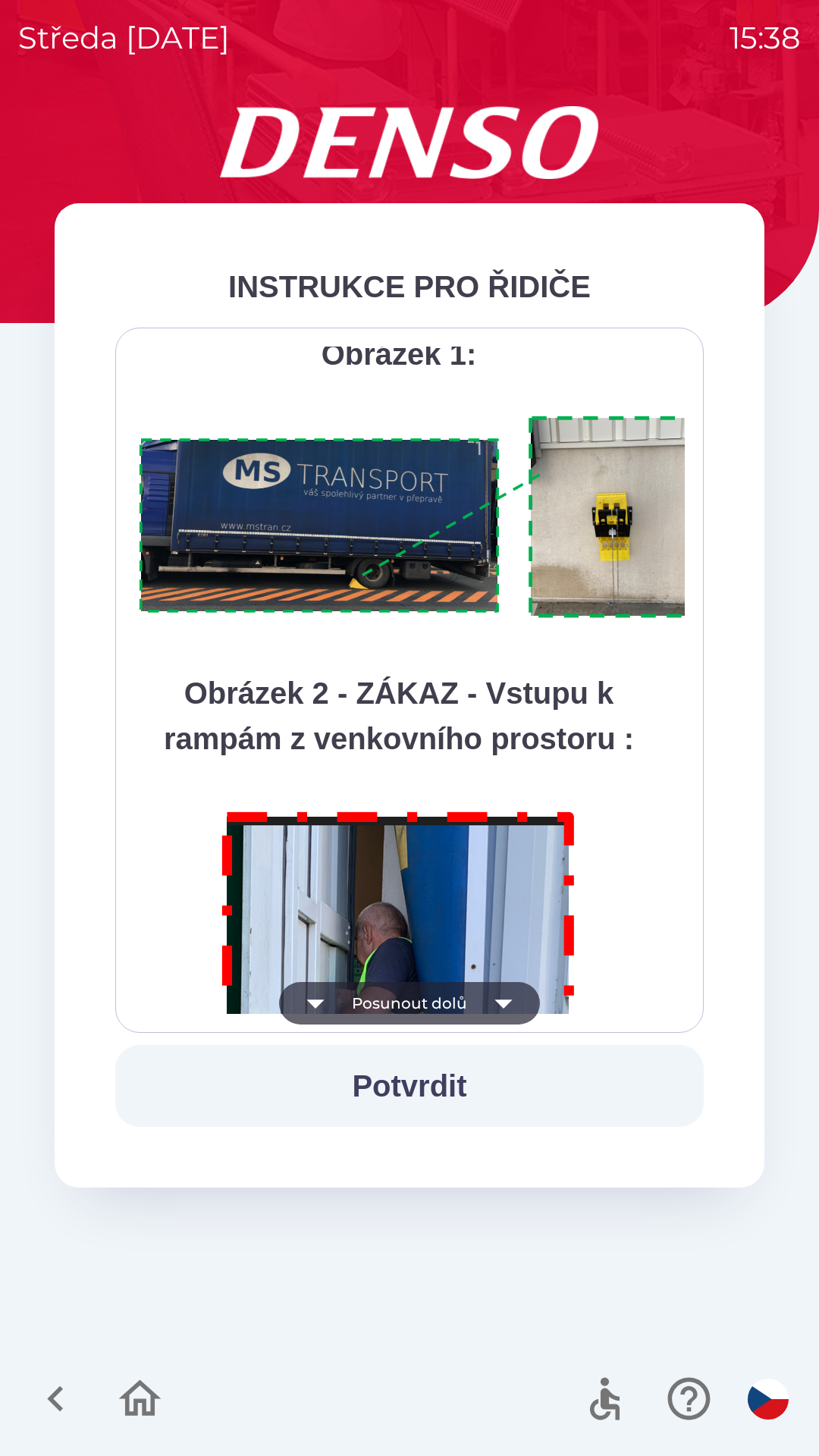
click at [509, 1001] on icon "button" at bounding box center [504, 1004] width 18 height 9
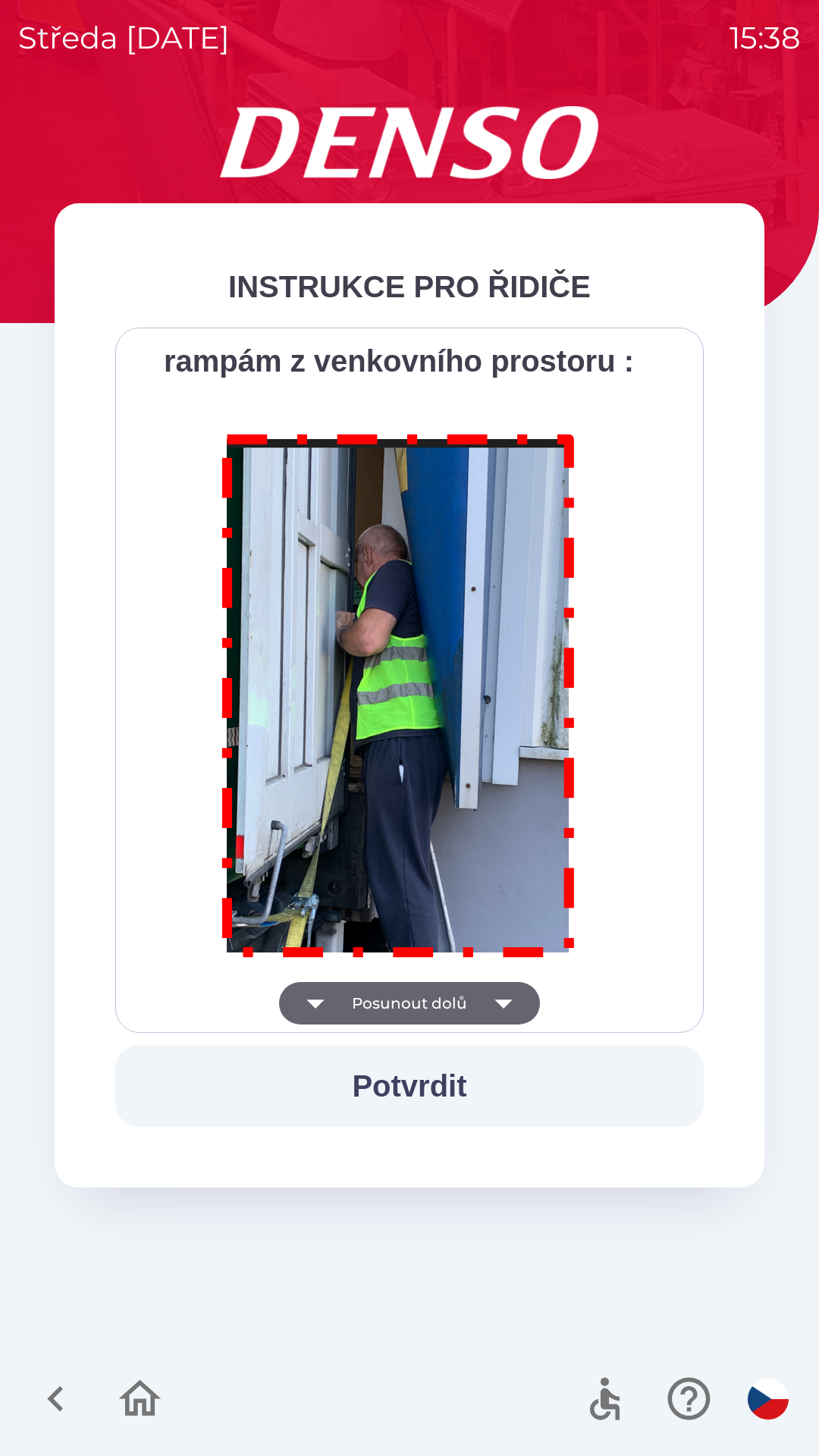
click at [509, 1010] on div "Všichni řidiči přijíždějící do skladu firmy DENSO CZECH s.r.o. jsou po průjezdu…" at bounding box center [410, 680] width 551 height 667
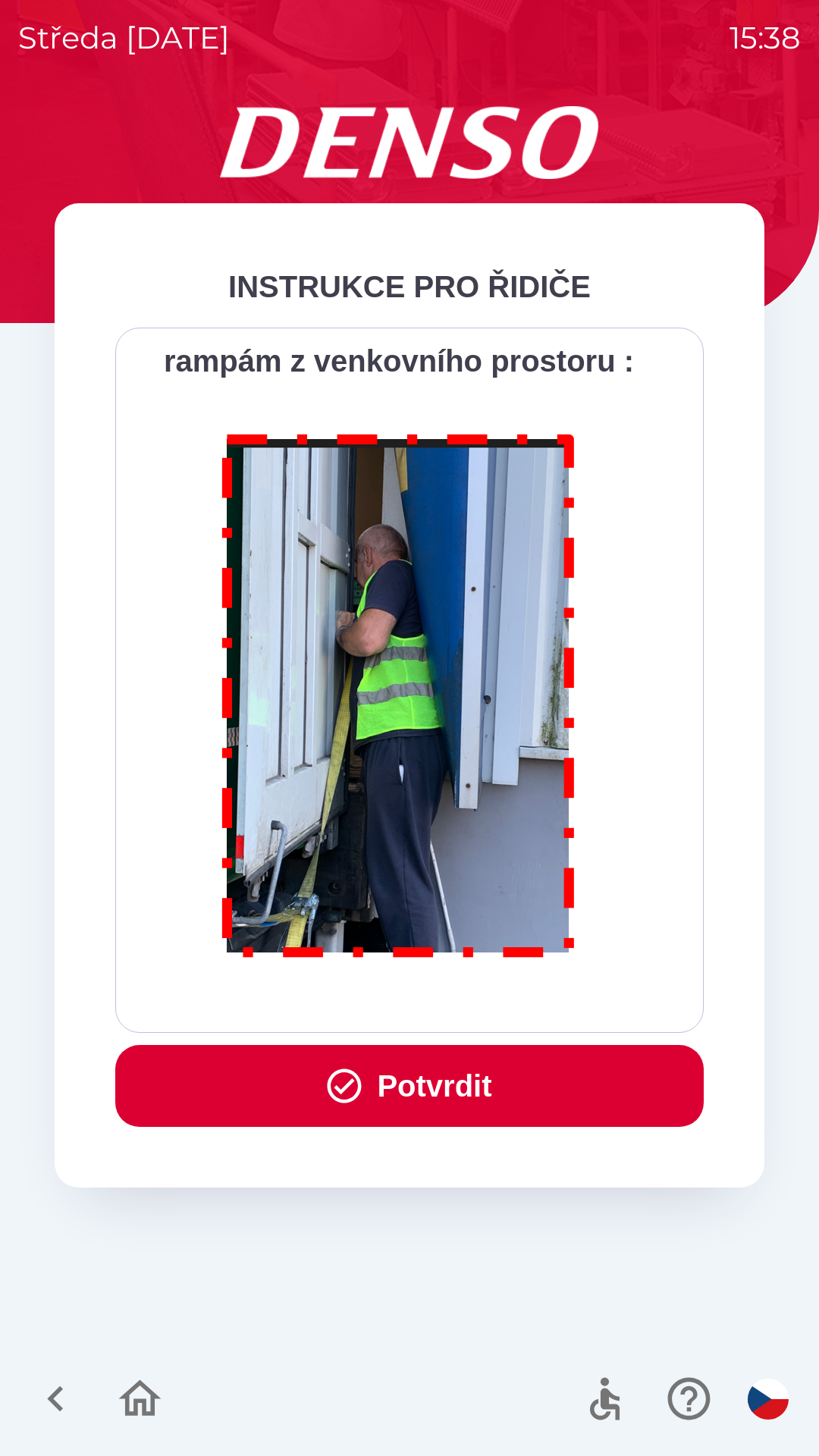
click at [506, 1006] on div "Všichni řidiči přijíždějící do skladu firmy DENSO CZECH s.r.o. jsou po průjezdu…" at bounding box center [410, 680] width 551 height 667
click at [507, 1005] on div "Všichni řidiči přijíždějící do skladu firmy DENSO CZECH s.r.o. jsou po průjezdu…" at bounding box center [410, 680] width 551 height 667
click at [414, 1101] on button "Potvrdit" at bounding box center [410, 1085] width 589 height 82
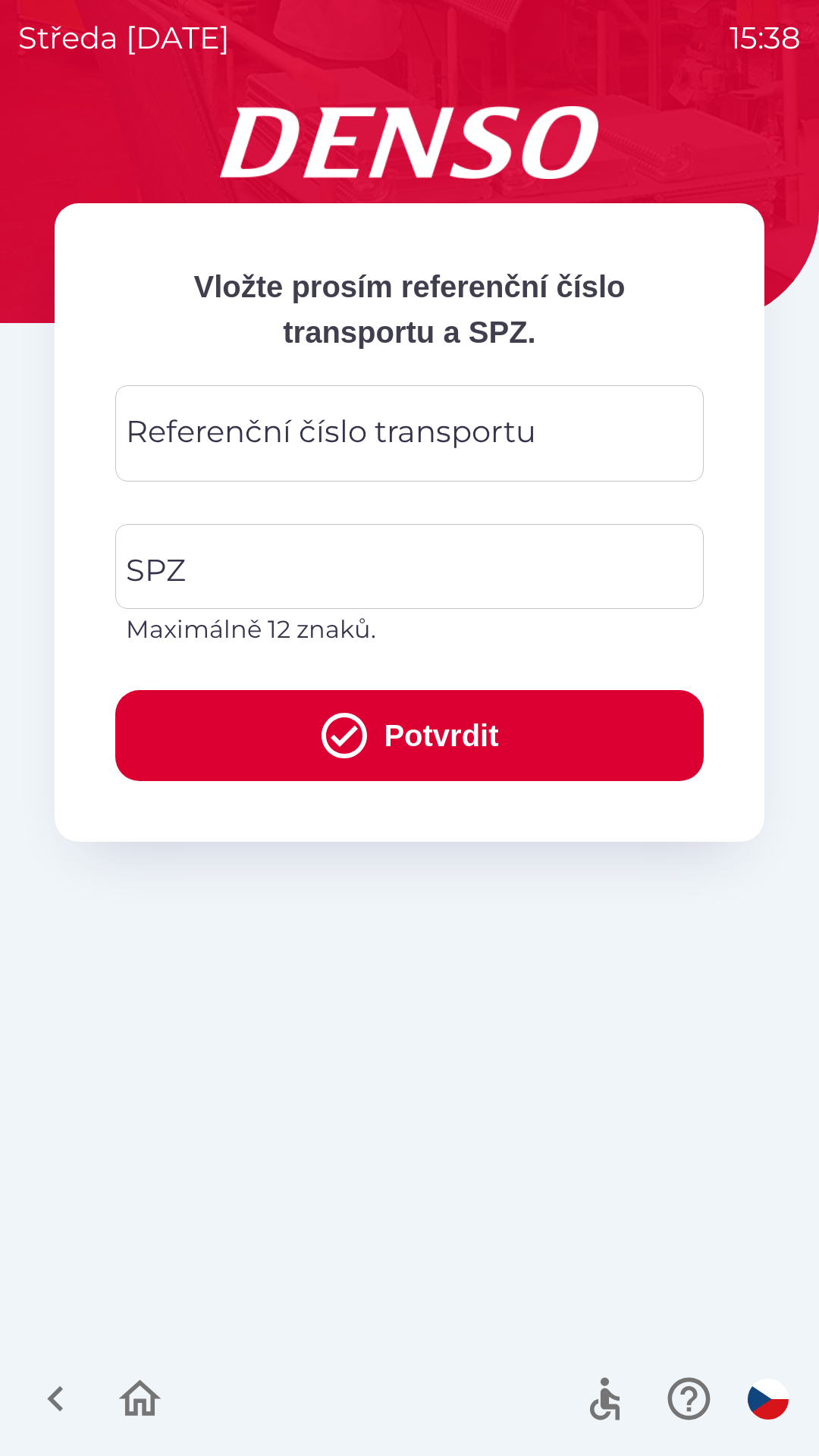
click at [271, 422] on div "Referenční číslo transportu Referenční číslo transportu" at bounding box center [410, 433] width 589 height 96
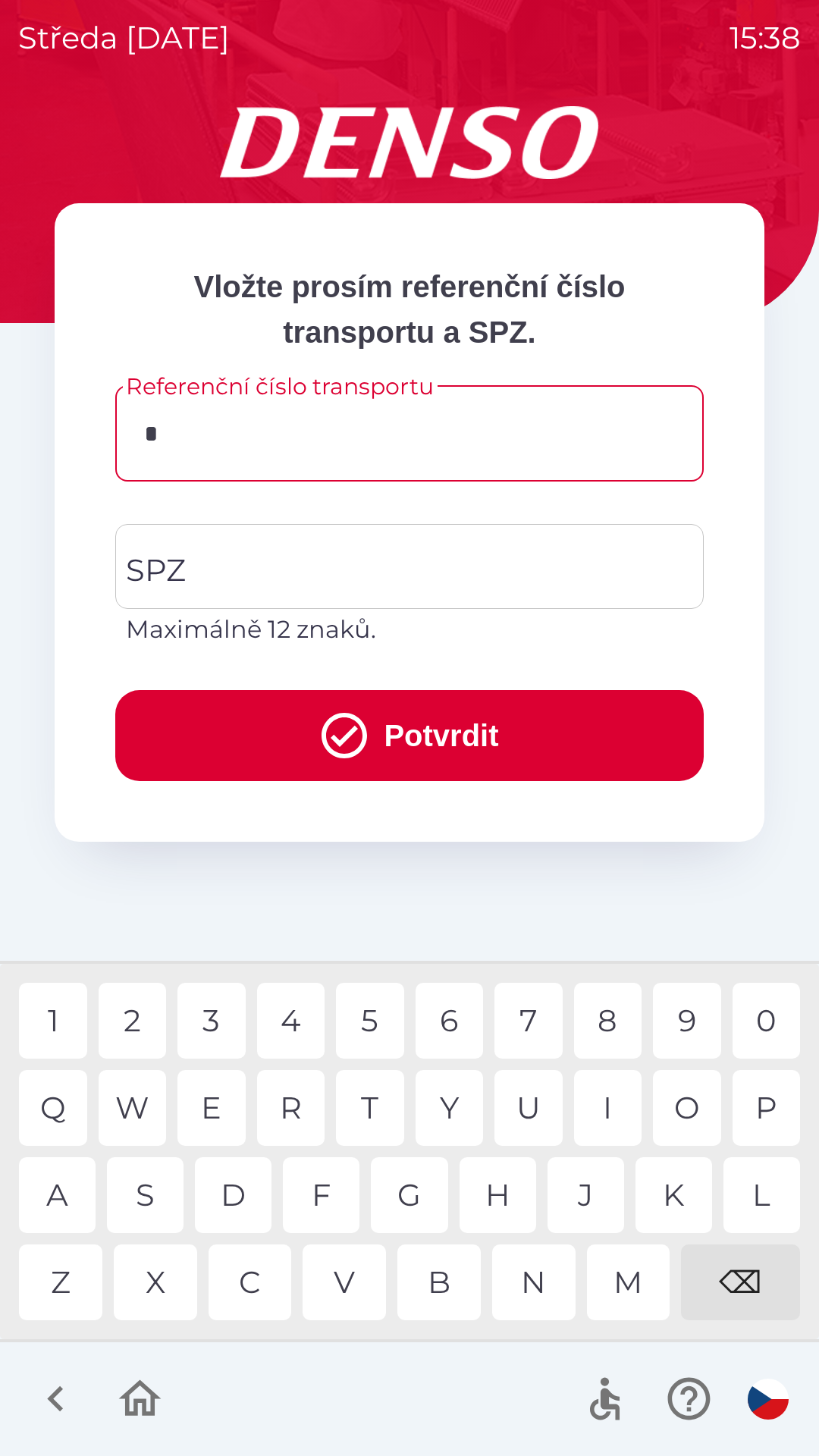
click at [249, 1271] on div "C" at bounding box center [250, 1283] width 83 height 76
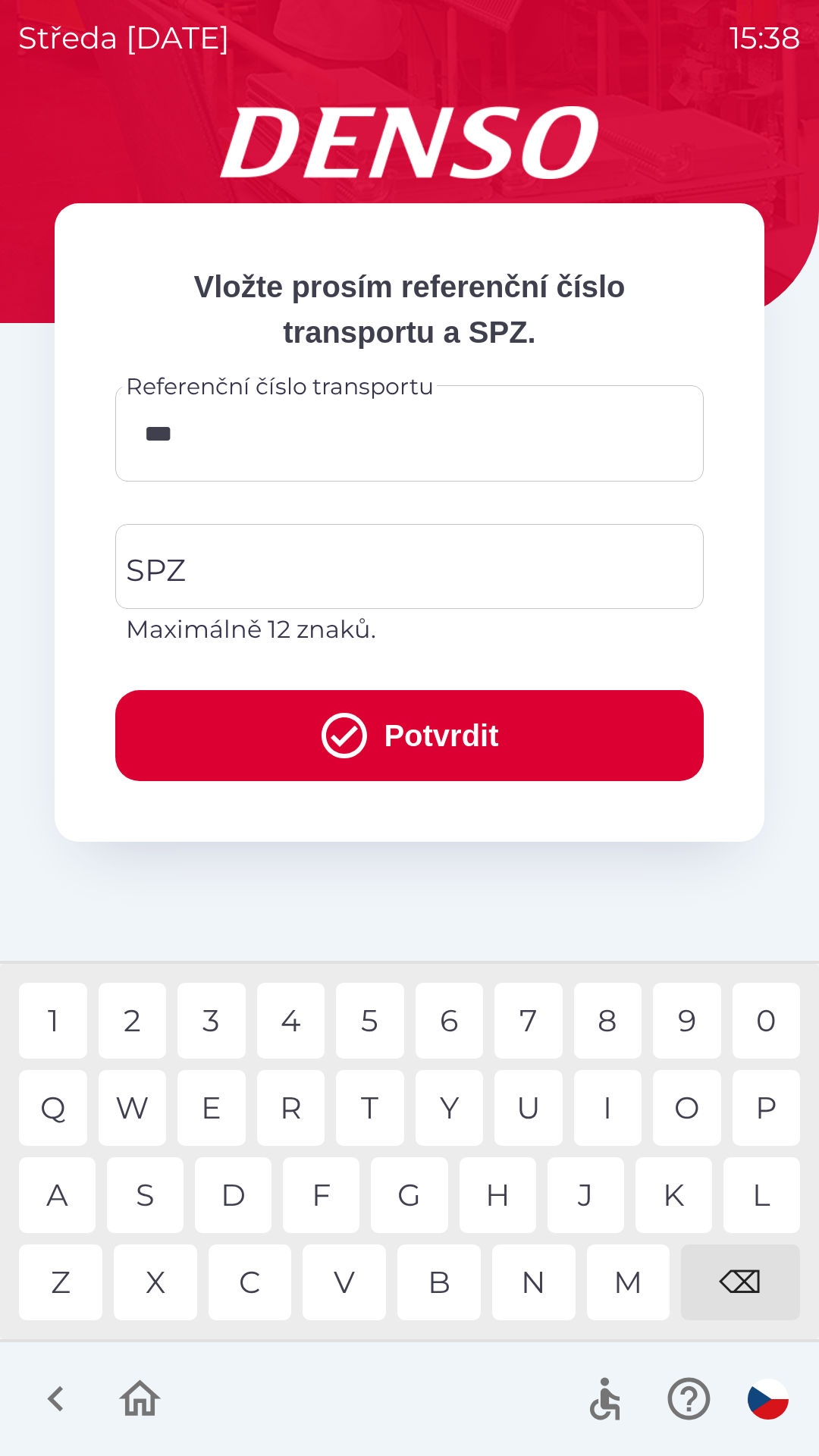
click at [451, 1282] on div "B" at bounding box center [439, 1283] width 83 height 76
click at [143, 1098] on div "W" at bounding box center [132, 1108] width 68 height 76
click at [218, 1018] on div "3" at bounding box center [211, 1021] width 68 height 76
type input "*********"
click at [444, 1014] on div "6" at bounding box center [449, 1021] width 68 height 76
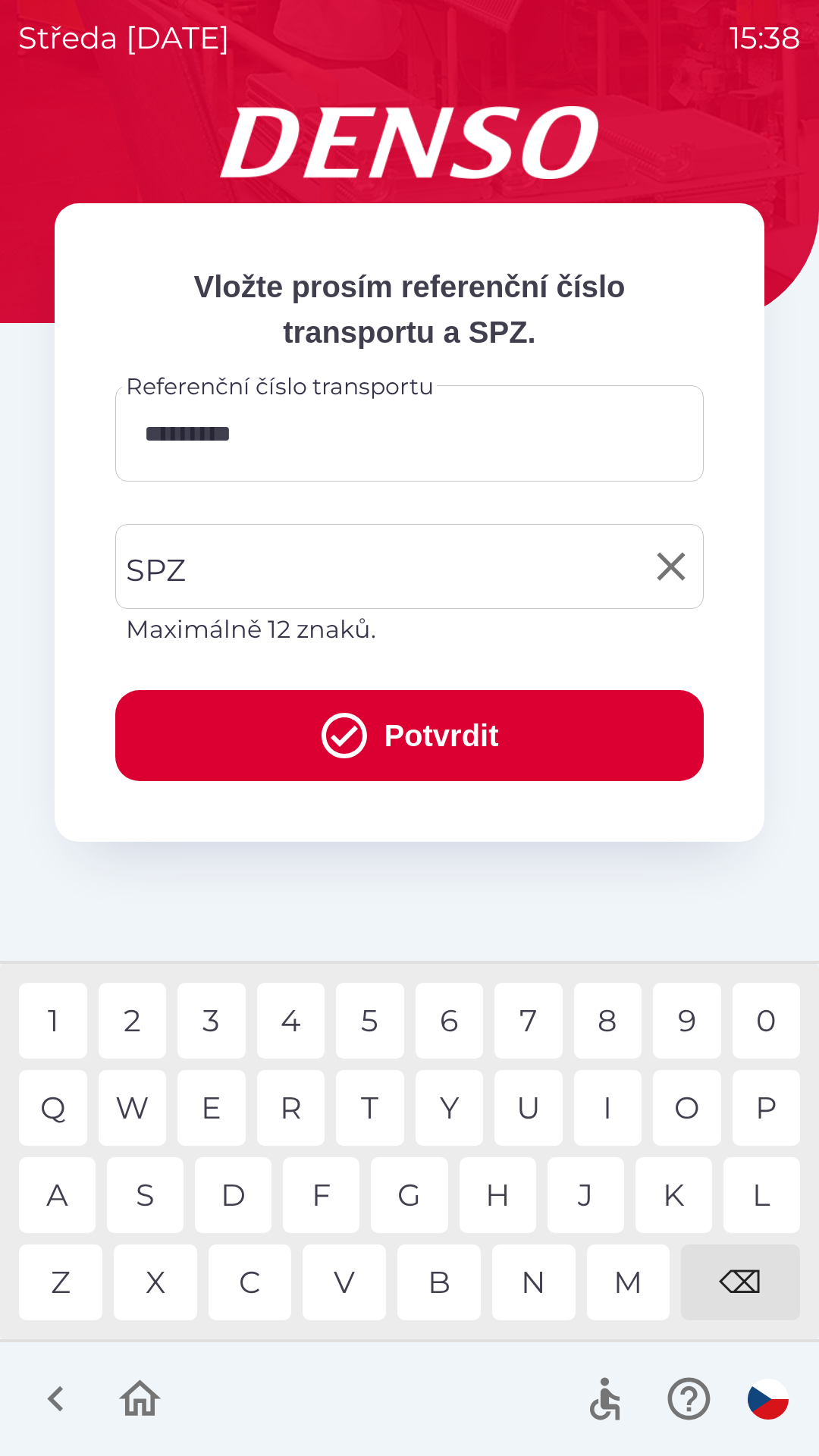
click at [338, 564] on input "SPZ" at bounding box center [398, 567] width 552 height 71
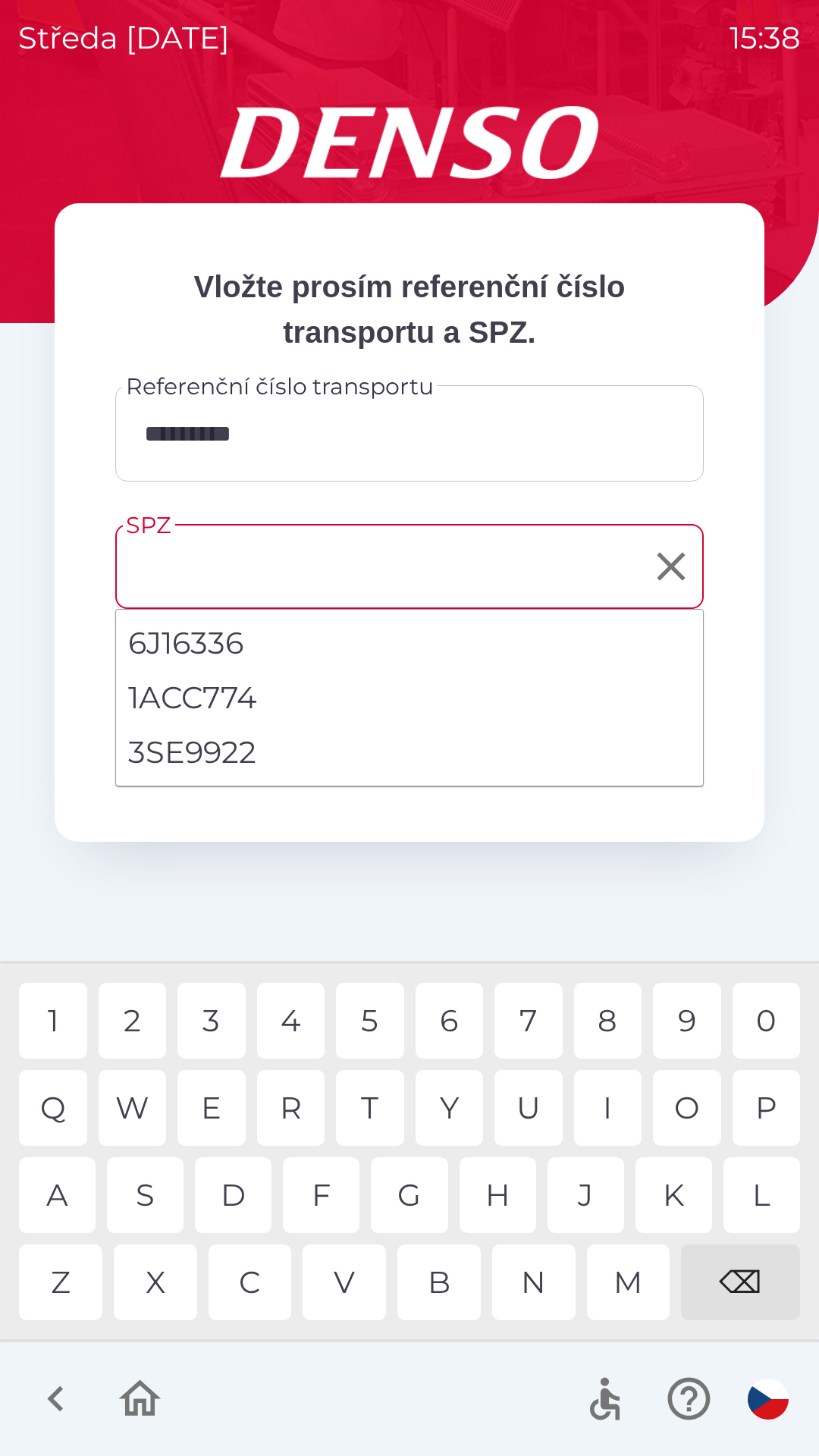
click at [215, 750] on li "3SE9922" at bounding box center [410, 752] width 587 height 55
type input "*******"
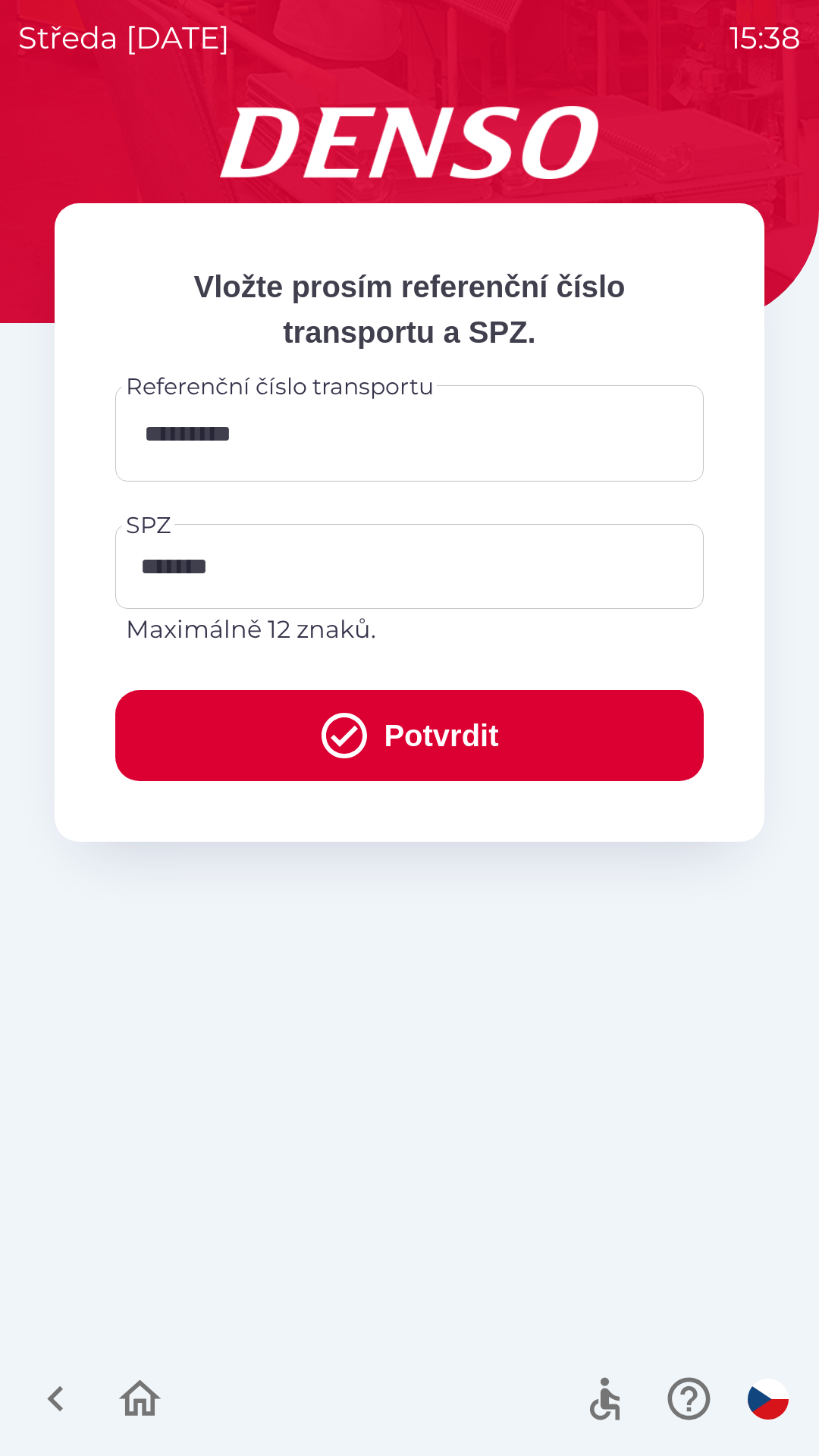
click at [417, 728] on button "Potvrdit" at bounding box center [410, 735] width 589 height 91
